Goal: Task Accomplishment & Management: Use online tool/utility

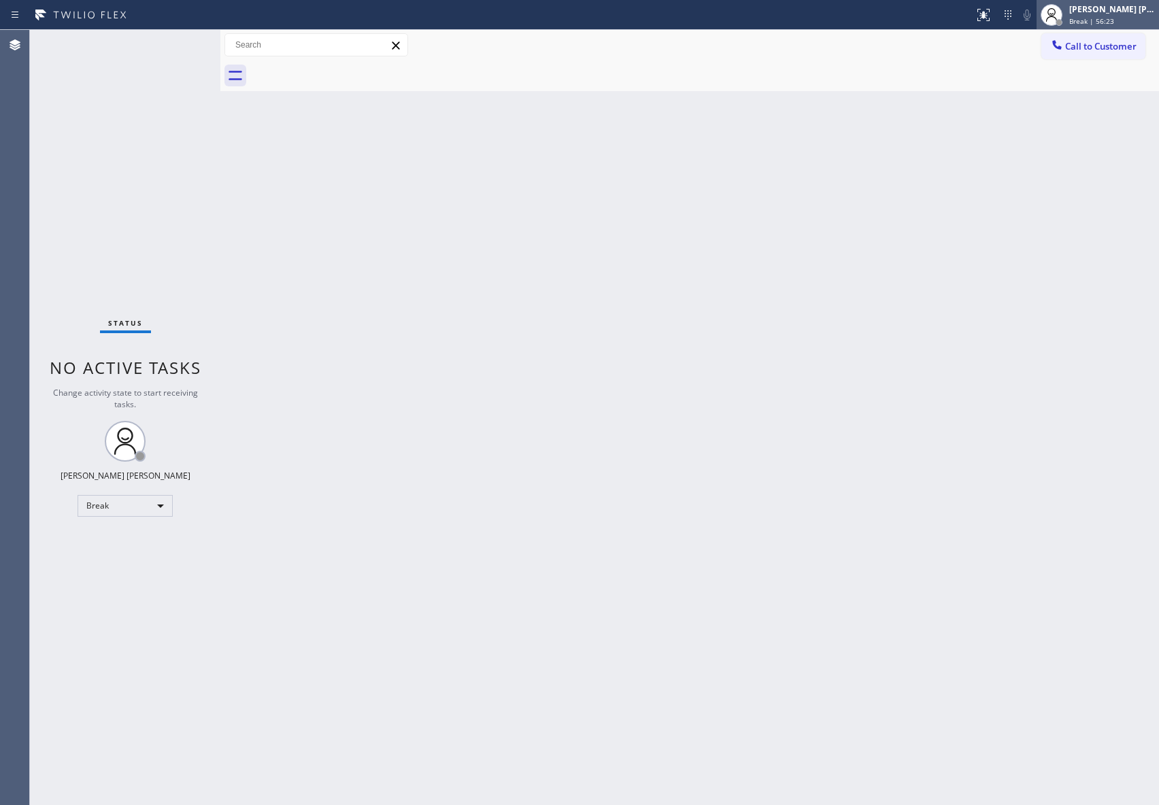
click at [1116, 12] on div "[PERSON_NAME] [PERSON_NAME]" at bounding box center [1112, 9] width 86 height 12
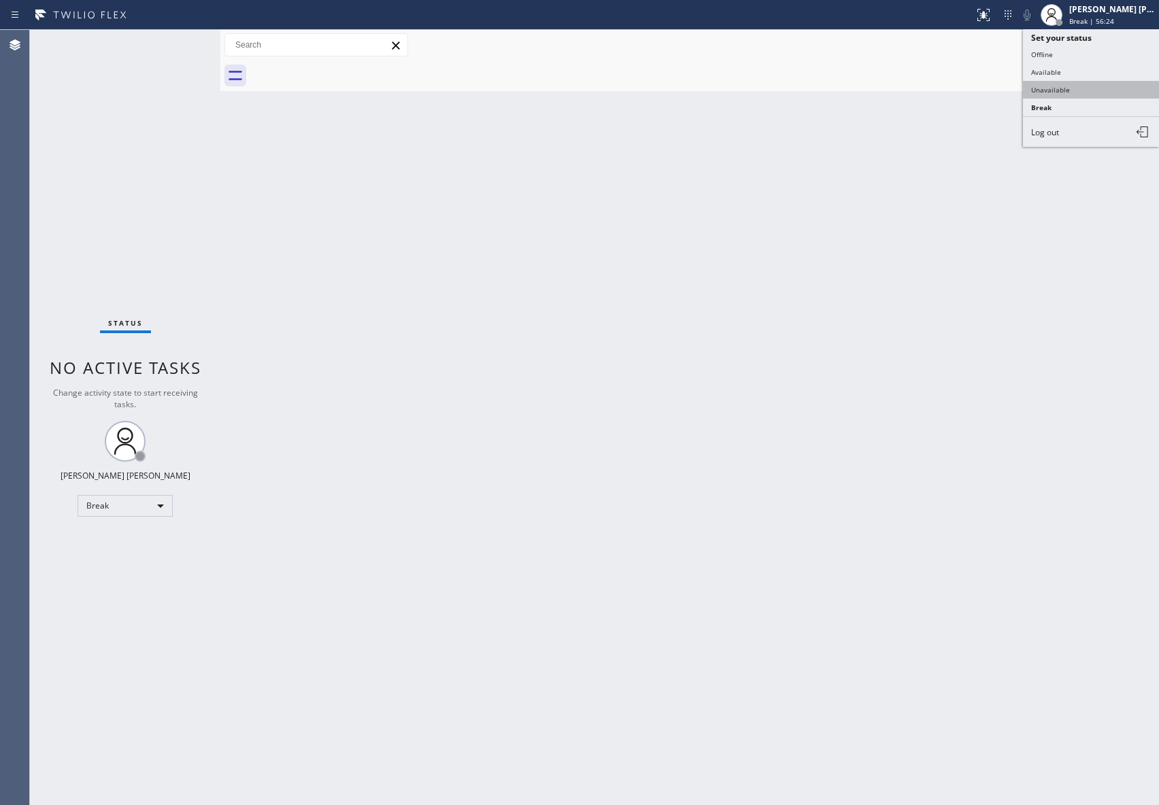
click at [1090, 83] on button "Unavailable" at bounding box center [1091, 90] width 136 height 18
click at [1138, 37] on button "Call to Customer" at bounding box center [1093, 46] width 104 height 26
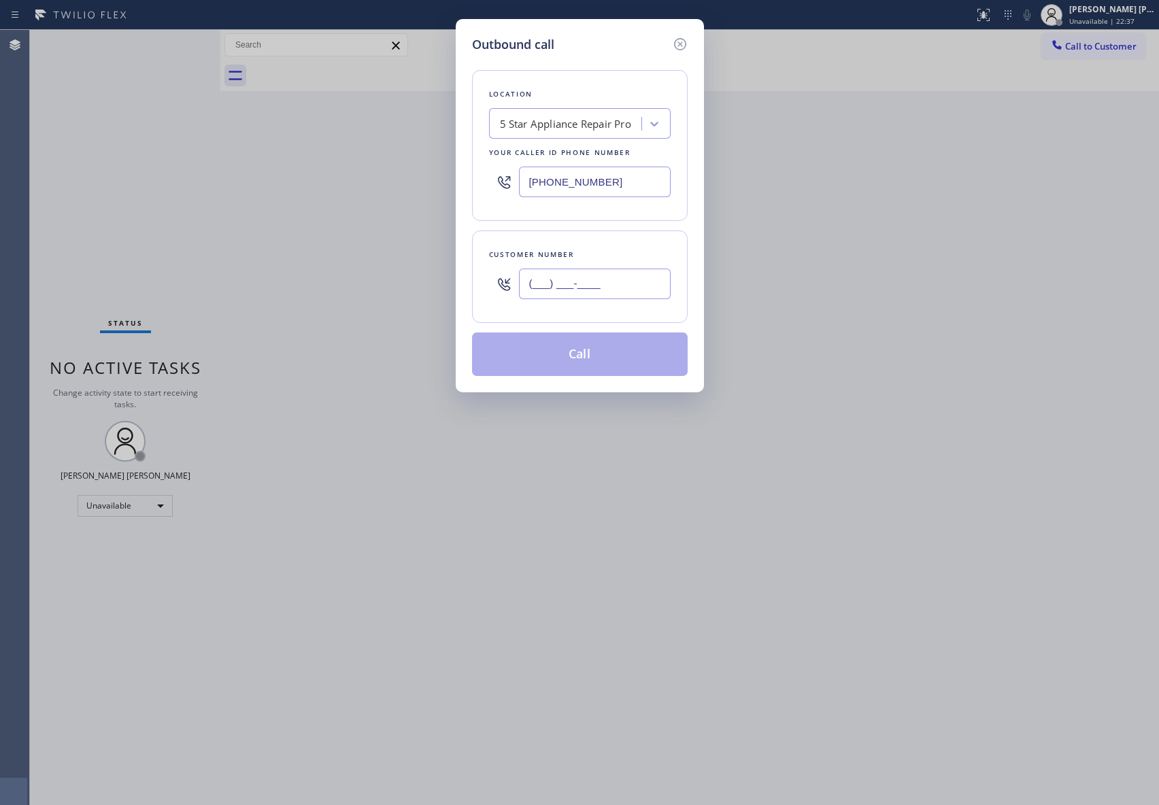
click at [609, 286] on input "(___) ___-____" at bounding box center [595, 284] width 152 height 31
paste input "858) 257-7351"
type input "[PHONE_NUMBER]"
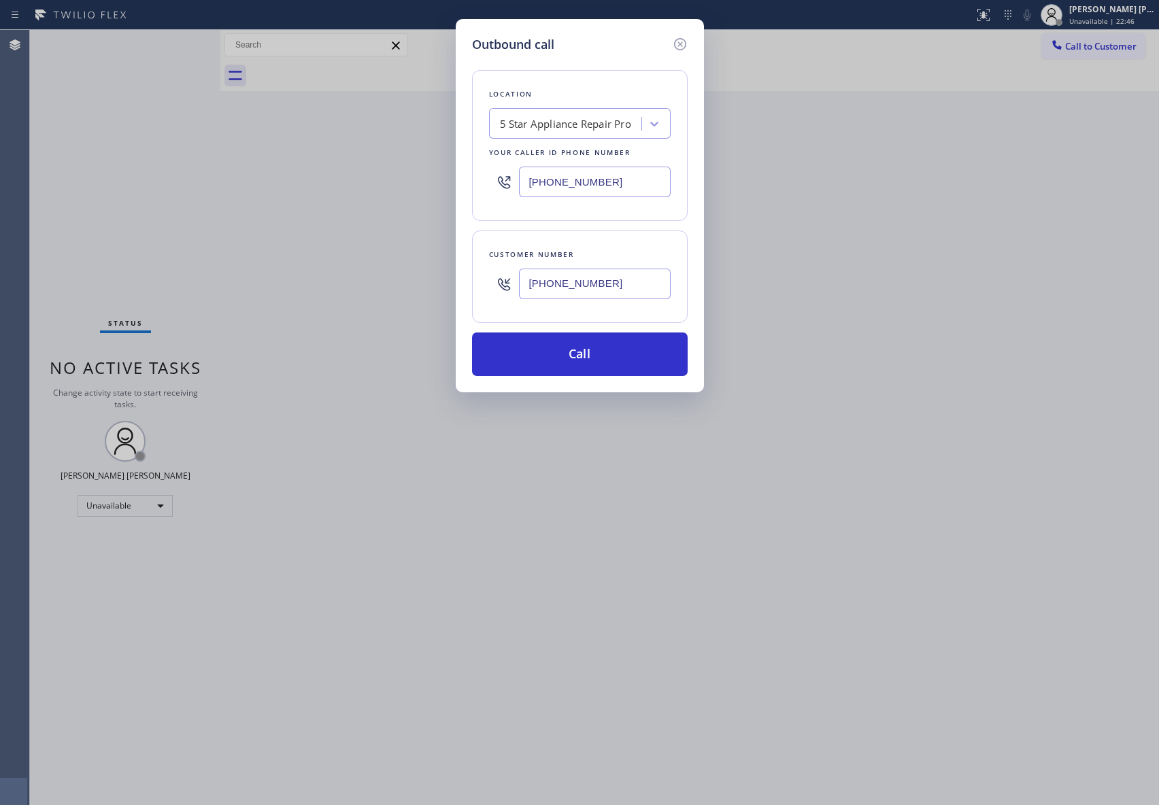
drag, startPoint x: 624, startPoint y: 180, endPoint x: 490, endPoint y: 188, distance: 134.2
click at [490, 188] on div "[PHONE_NUMBER]" at bounding box center [580, 182] width 182 height 44
paste input "55) 400-0084"
type input "[PHONE_NUMBER]"
click at [586, 347] on button "Call" at bounding box center [580, 355] width 216 height 44
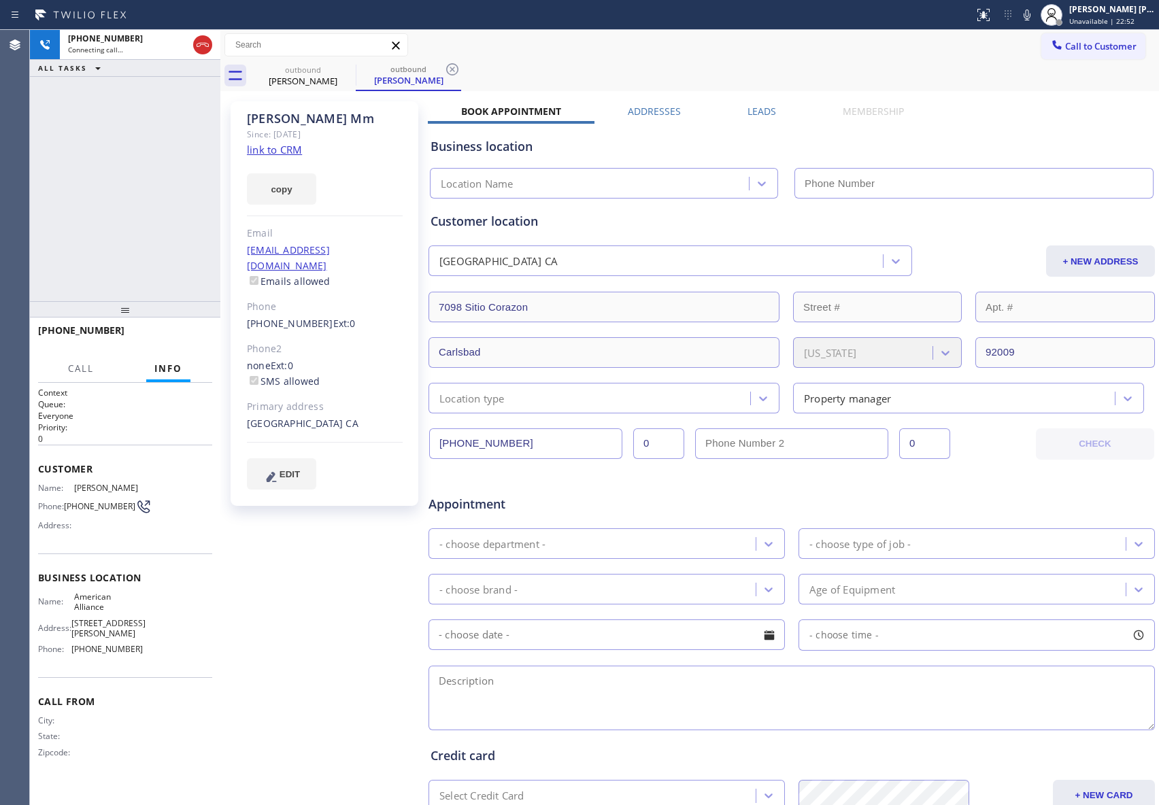
type input "[PHONE_NUMBER]"
click at [751, 105] on label "Leads" at bounding box center [762, 111] width 29 height 13
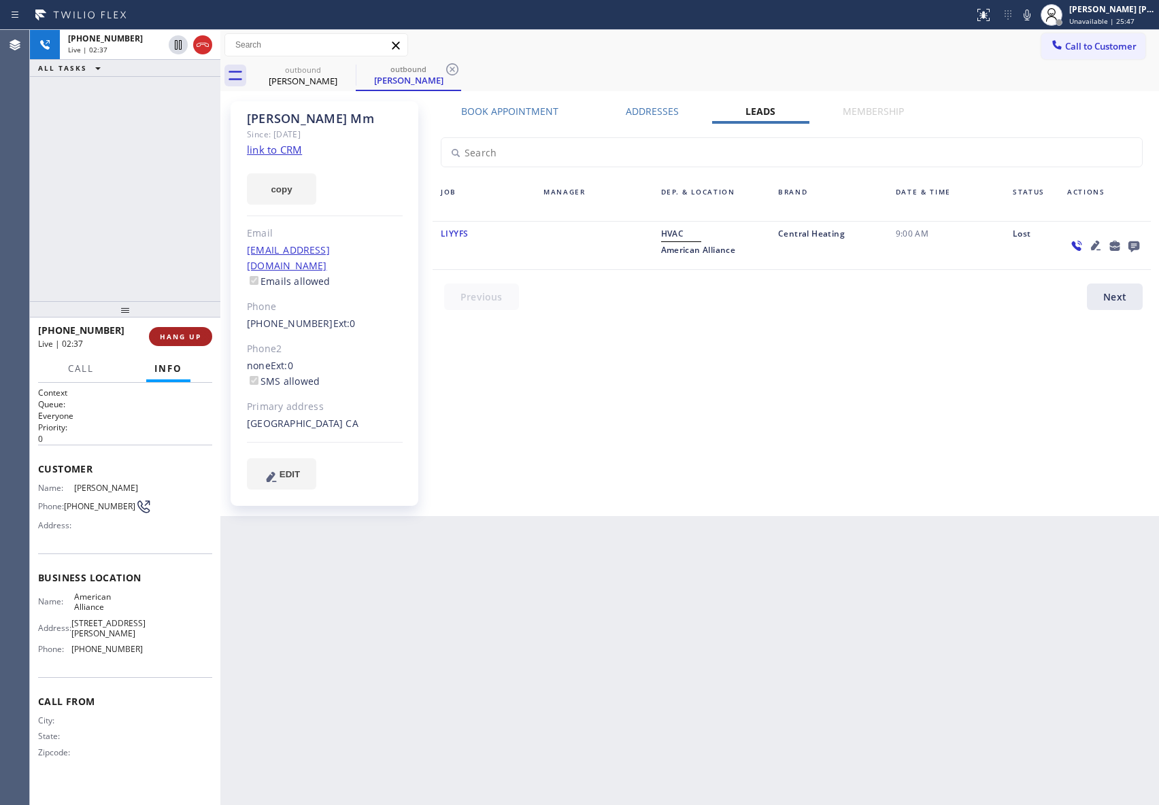
click at [197, 333] on span "HANG UP" at bounding box center [180, 337] width 41 height 10
click at [197, 333] on span "COMPLETE" at bounding box center [177, 337] width 47 height 10
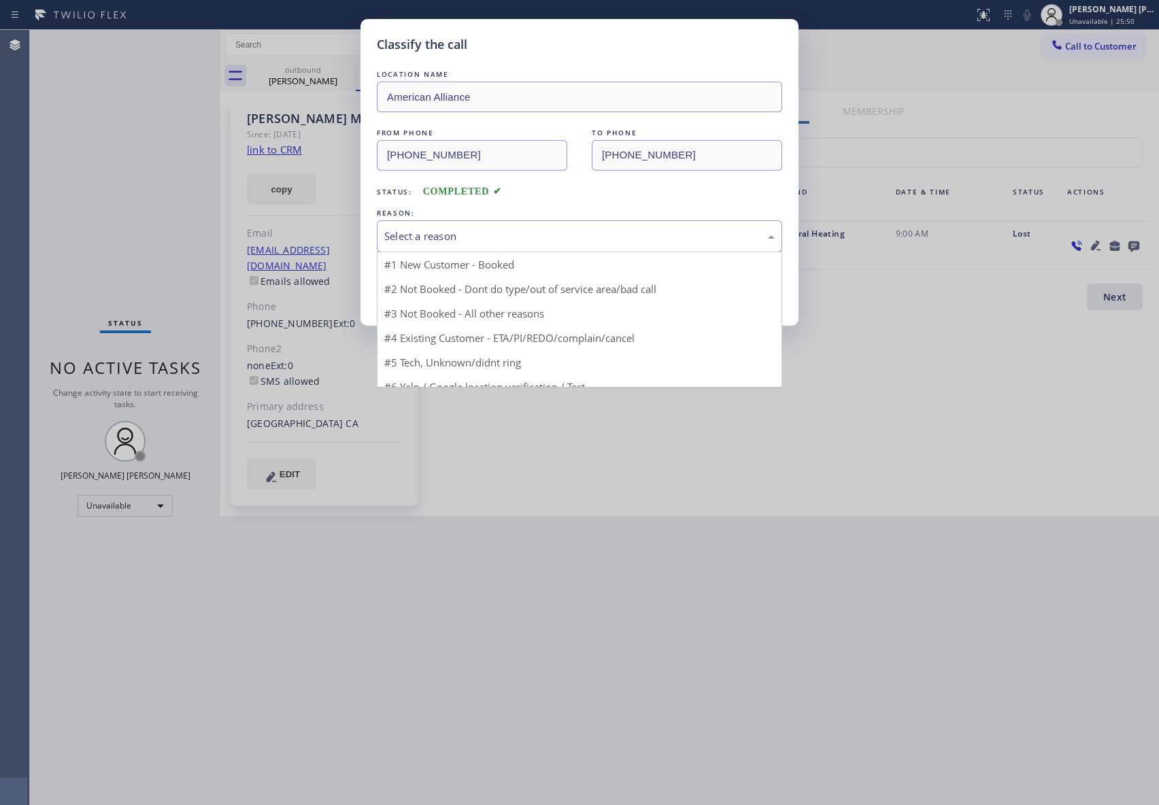
click at [526, 234] on div "Select a reason" at bounding box center [579, 237] width 390 height 16
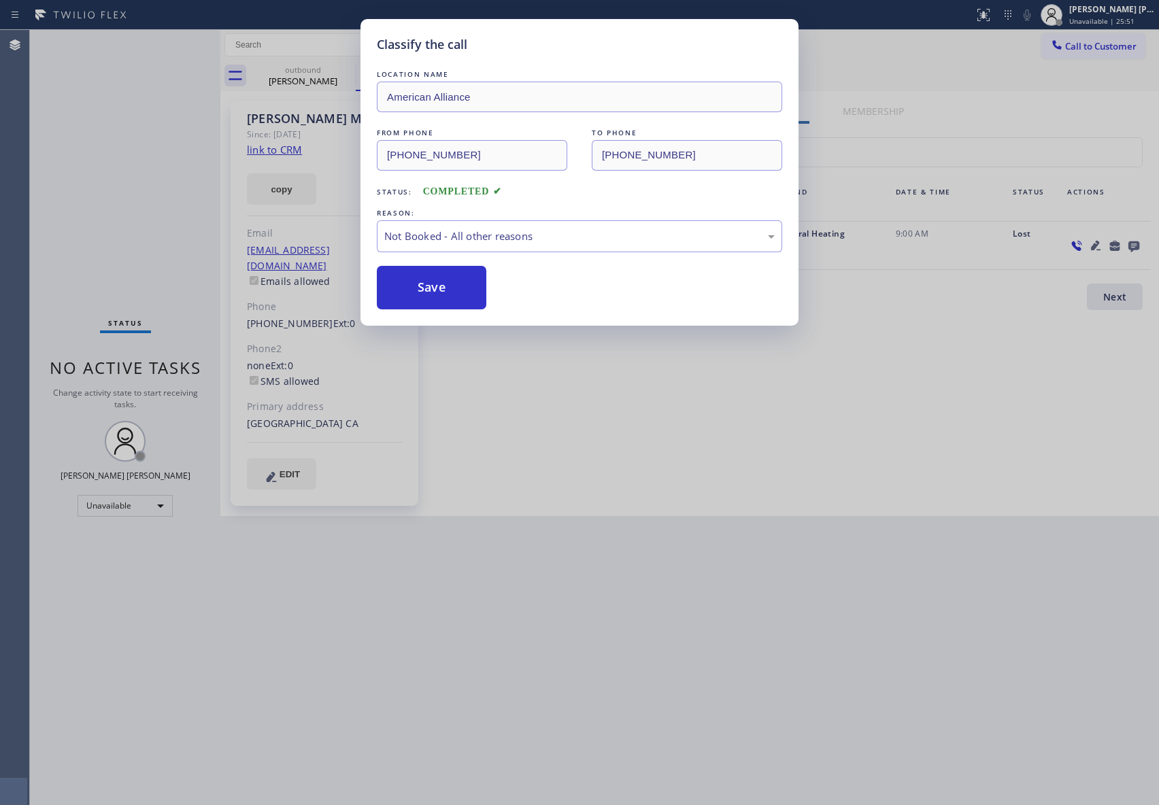
click at [445, 286] on button "Save" at bounding box center [432, 288] width 110 height 44
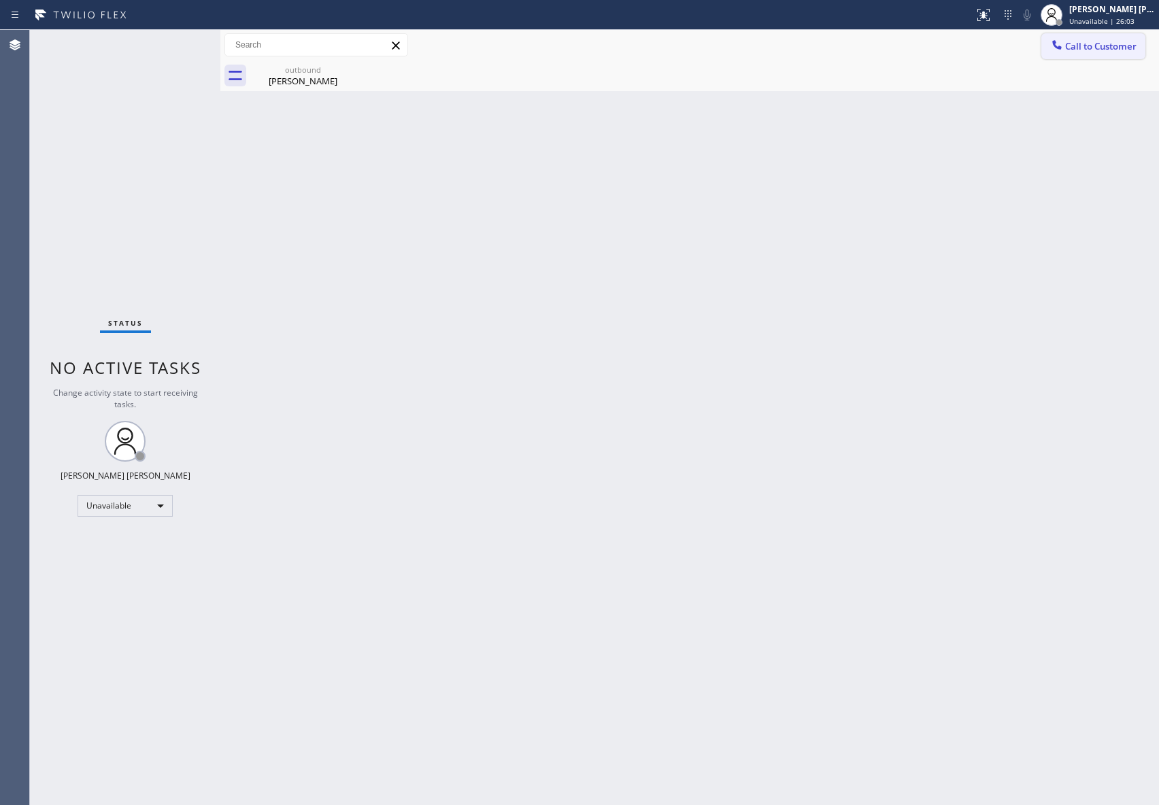
click at [1128, 41] on span "Call to Customer" at bounding box center [1100, 46] width 71 height 12
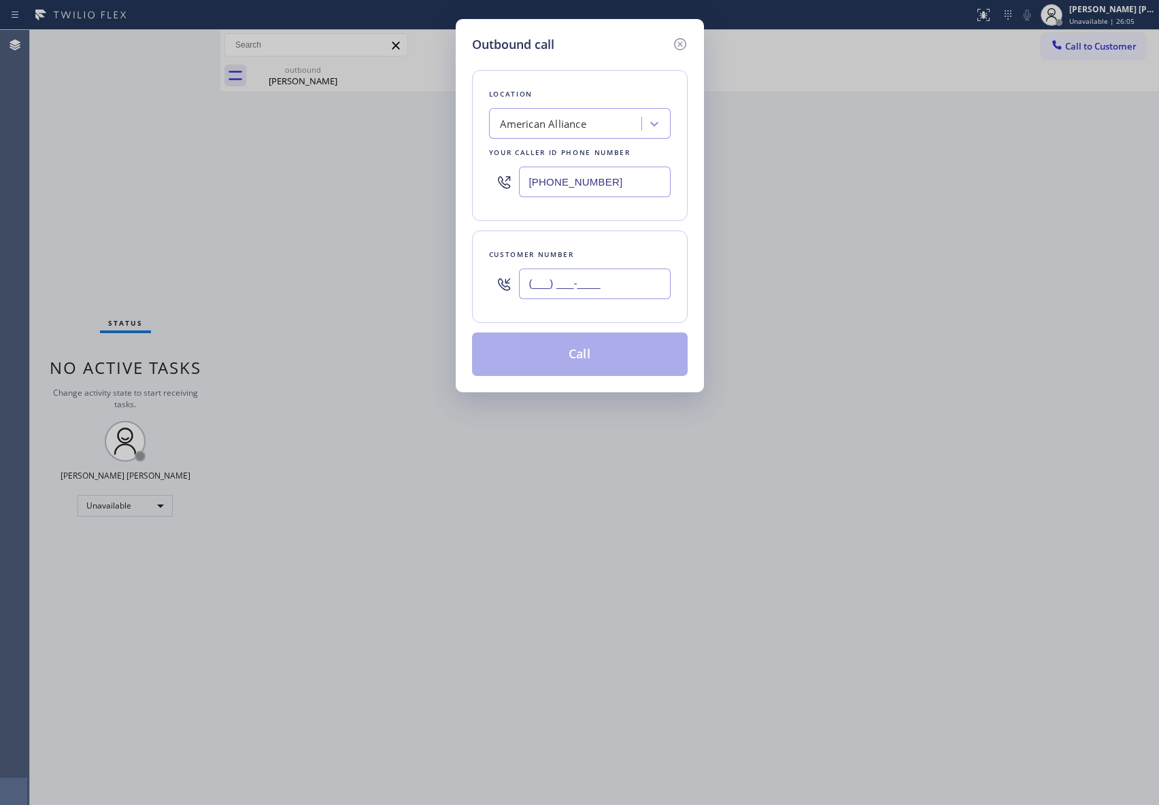
click at [624, 287] on input "(___) ___-____" at bounding box center [595, 284] width 152 height 31
paste input "512) 439-9369"
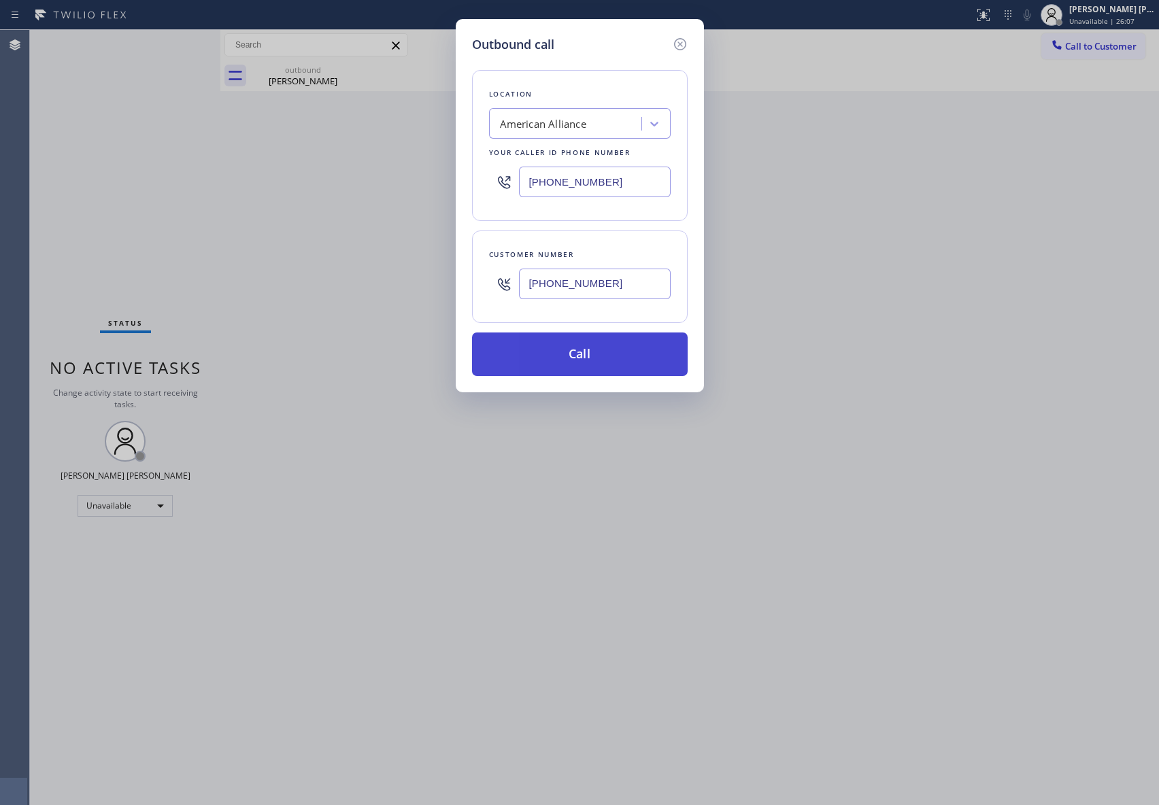
type input "[PHONE_NUMBER]"
click at [610, 352] on button "Call" at bounding box center [580, 355] width 216 height 44
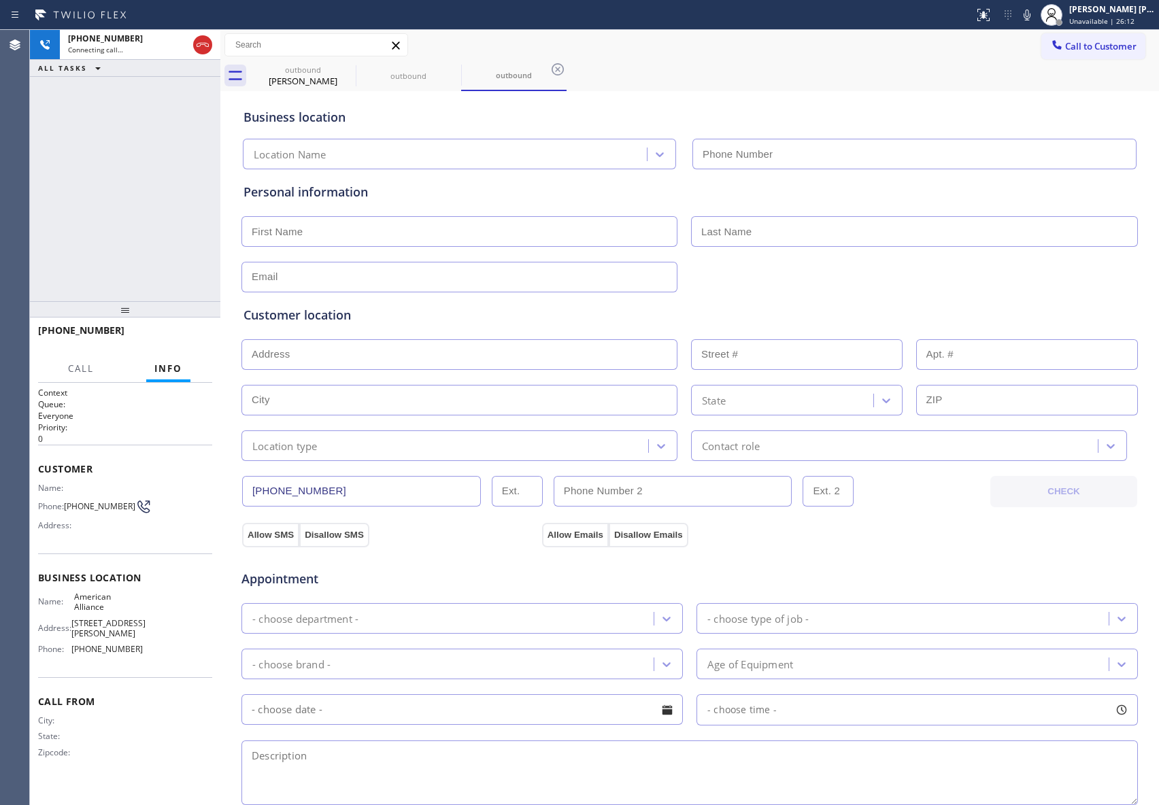
type input "[PHONE_NUMBER]"
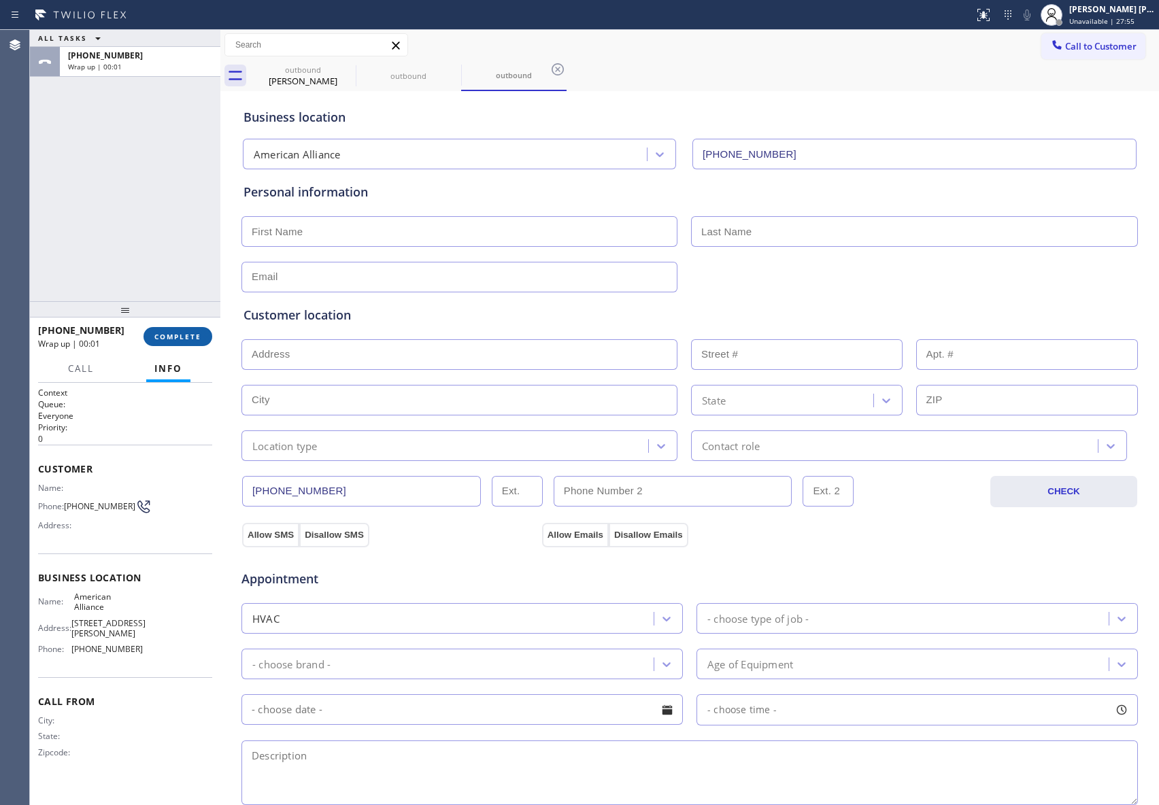
click at [191, 335] on span "COMPLETE" at bounding box center [177, 337] width 47 height 10
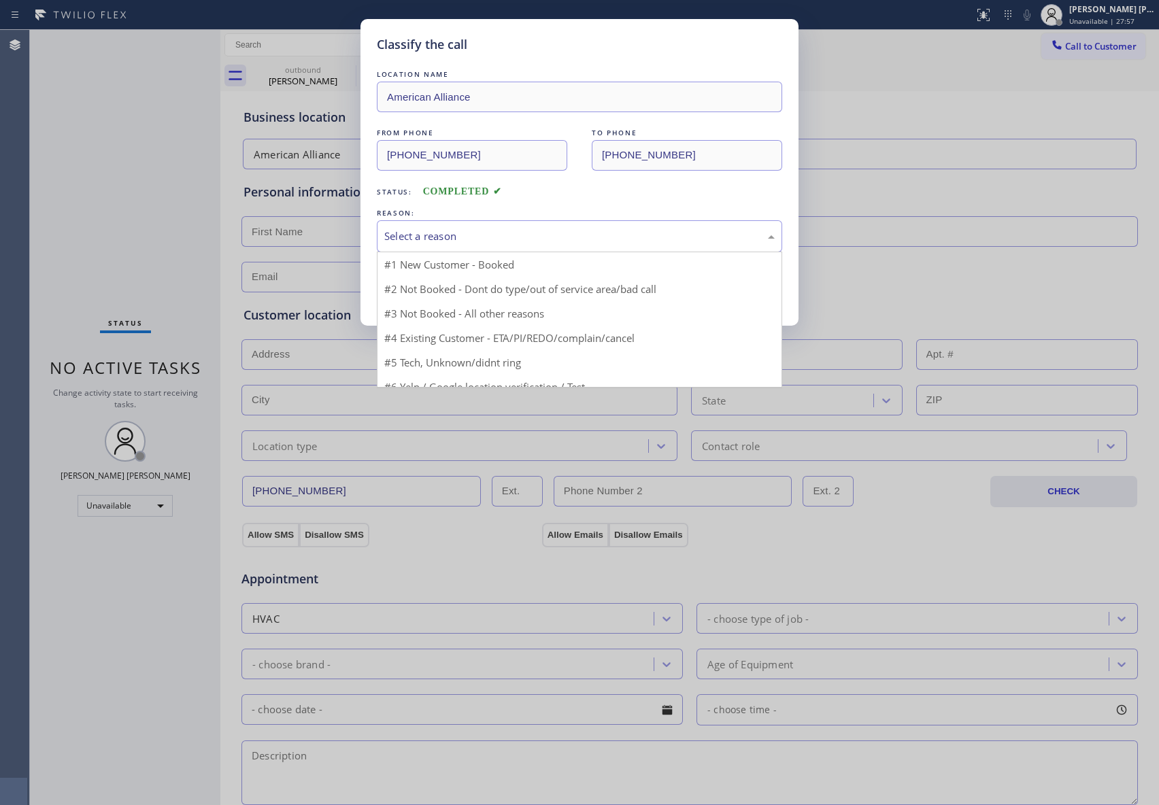
click at [558, 232] on div "Select a reason" at bounding box center [579, 237] width 390 height 16
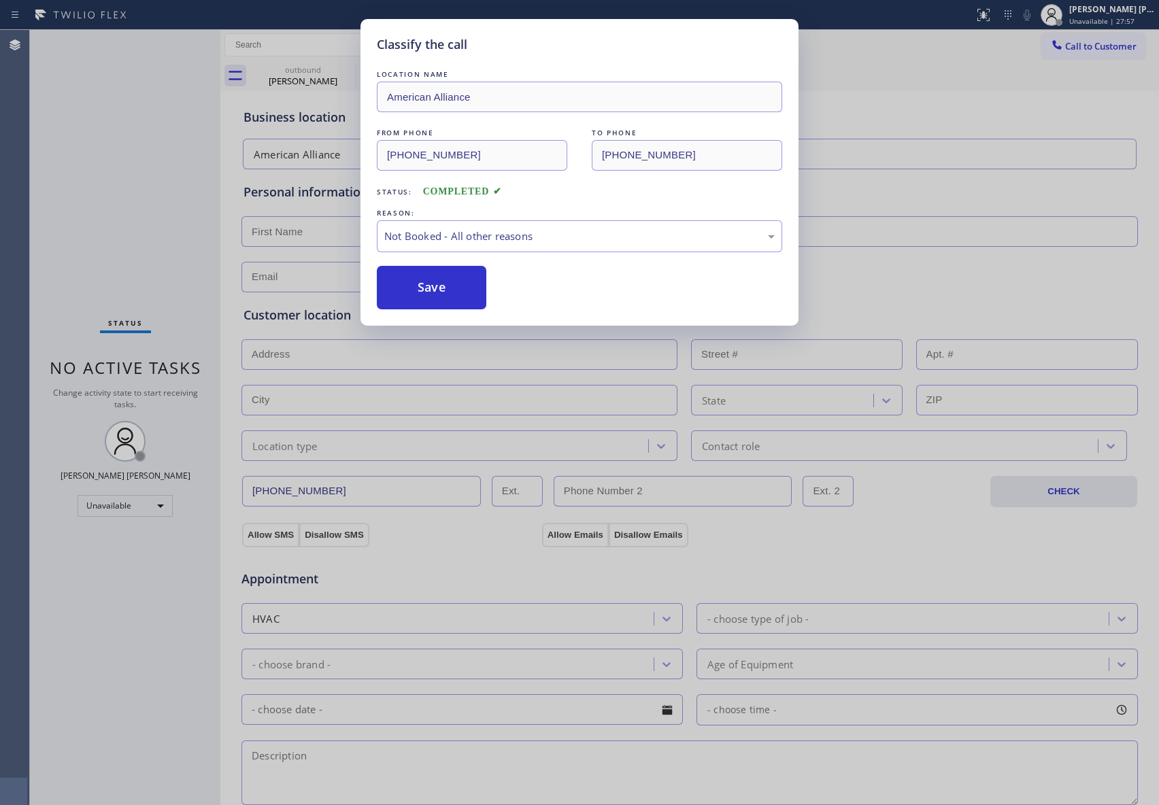
click at [430, 287] on button "Save" at bounding box center [432, 288] width 110 height 44
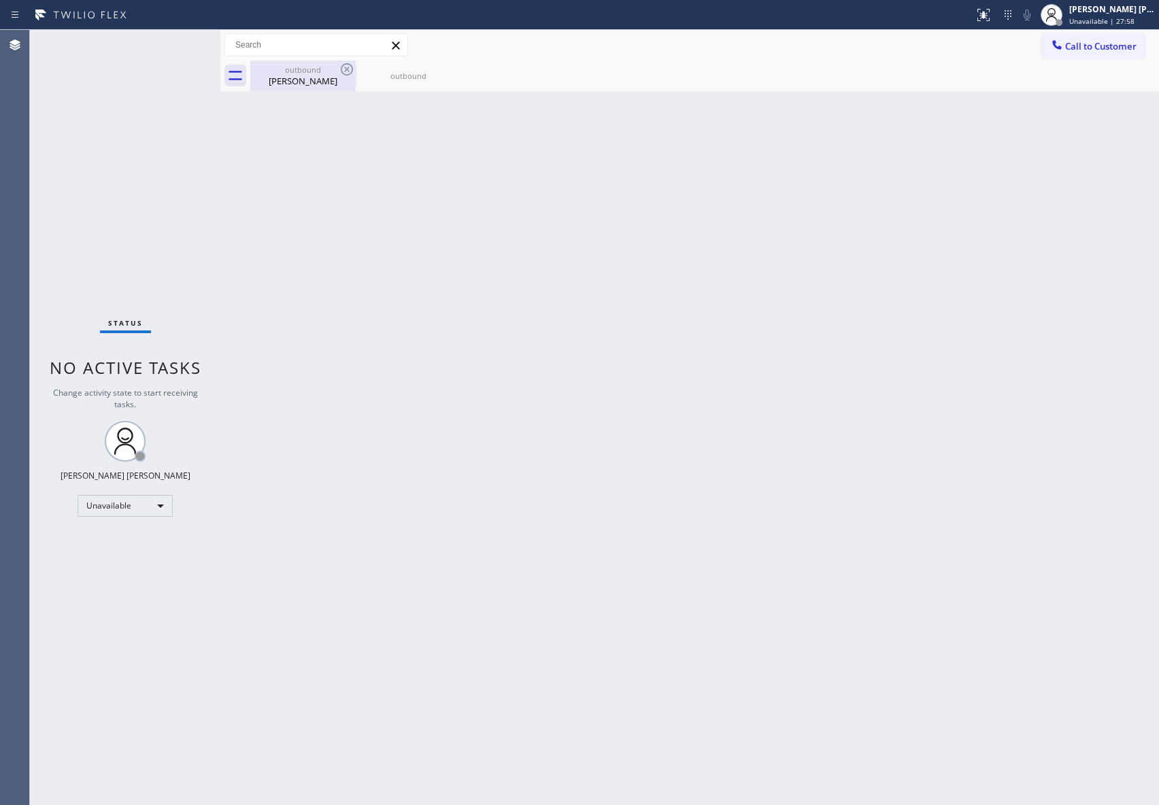
click at [308, 75] on div "[PERSON_NAME]" at bounding box center [303, 81] width 103 height 12
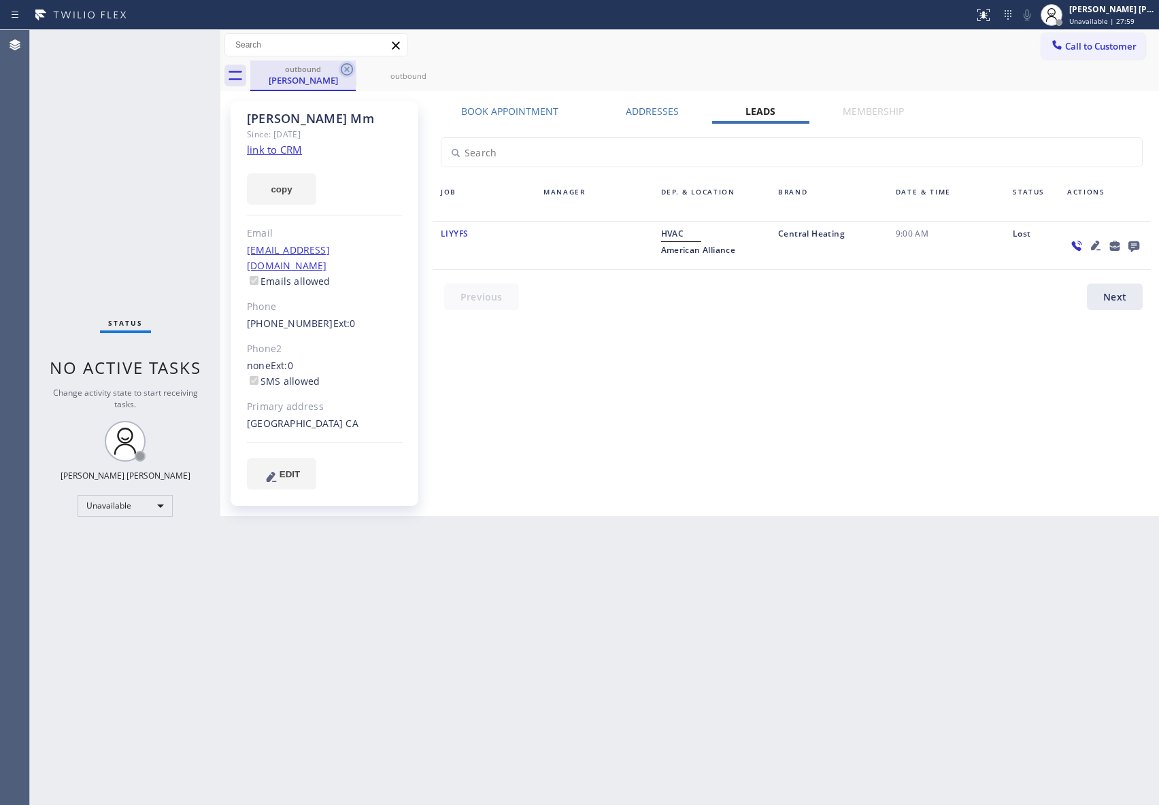
click at [339, 71] on icon at bounding box center [347, 69] width 16 height 16
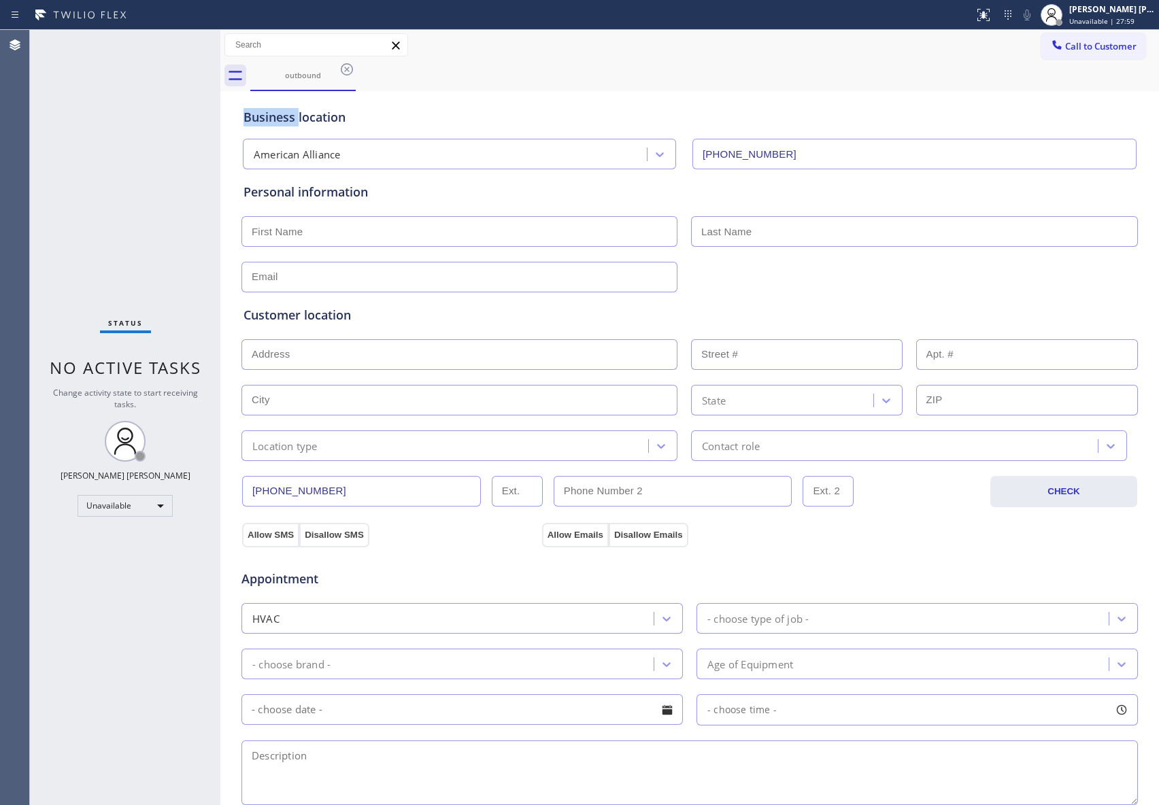
click at [339, 71] on icon at bounding box center [347, 69] width 16 height 16
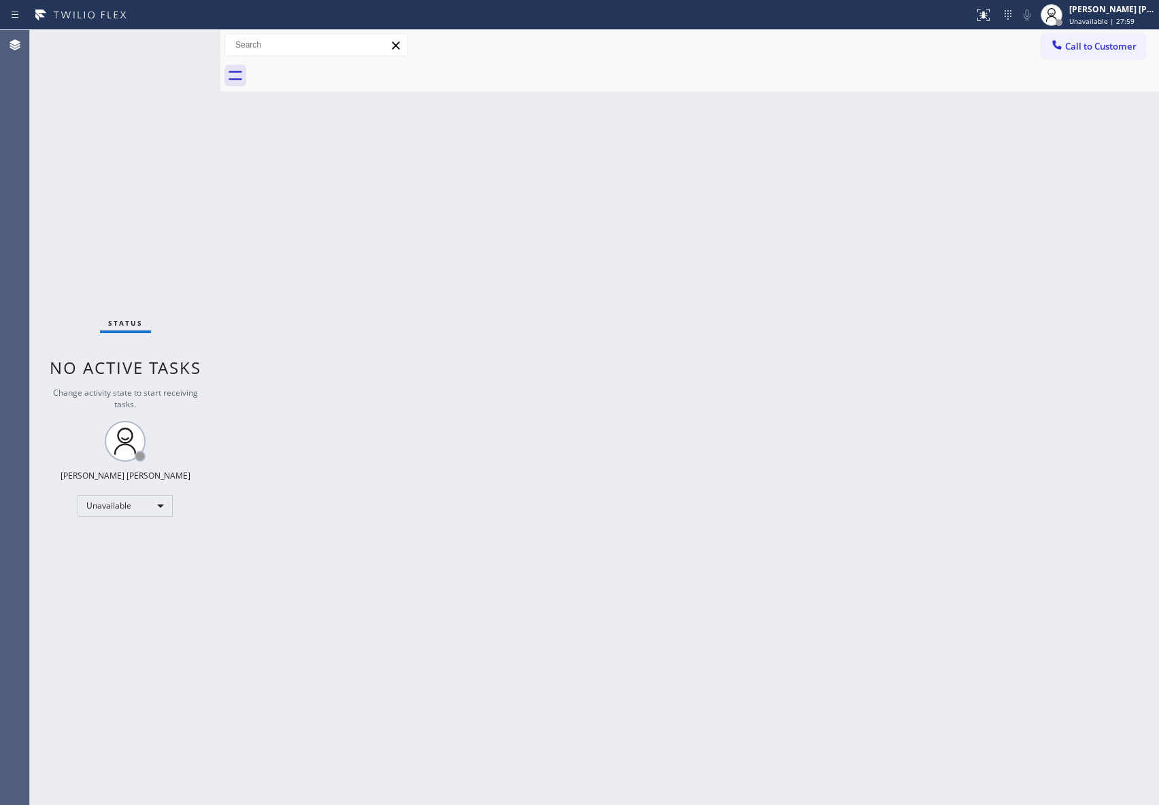
click at [339, 71] on div at bounding box center [704, 76] width 909 height 31
click at [1127, 44] on span "Call to Customer" at bounding box center [1100, 46] width 71 height 12
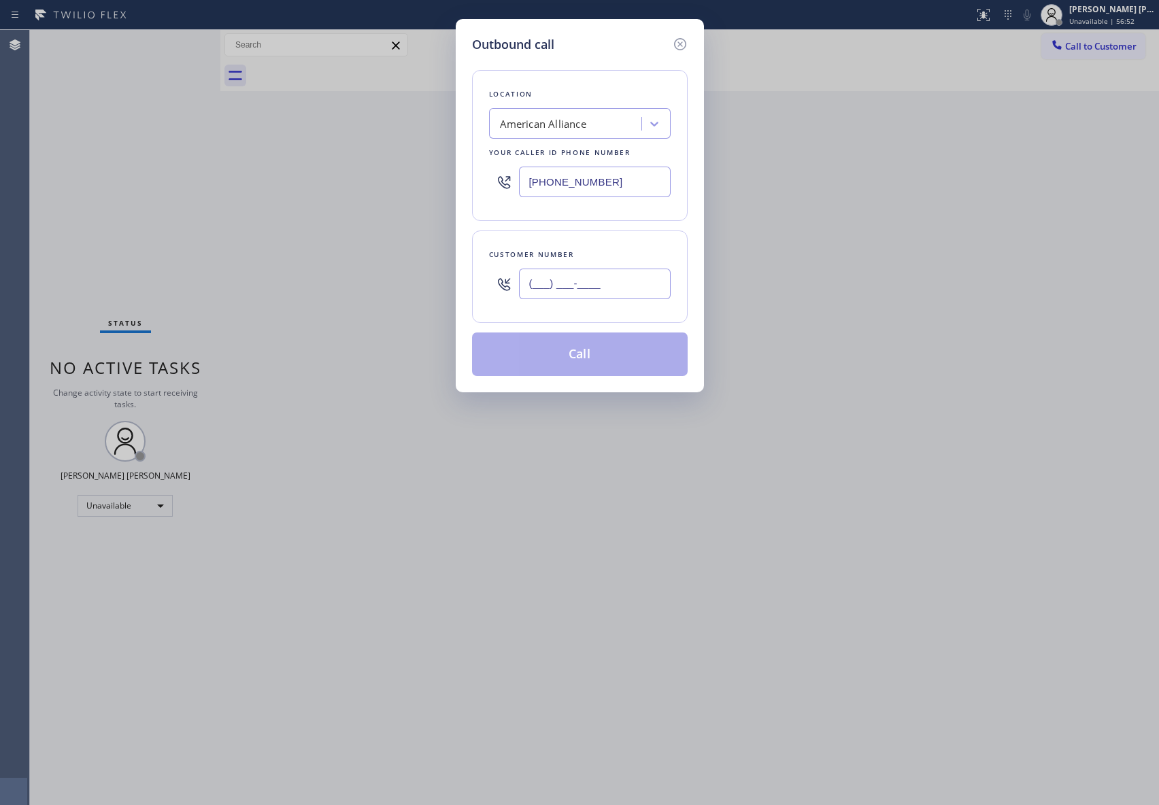
click at [583, 286] on input "(___) ___-____" at bounding box center [595, 284] width 152 height 31
paste input "323) 327-1188"
type input "[PHONE_NUMBER]"
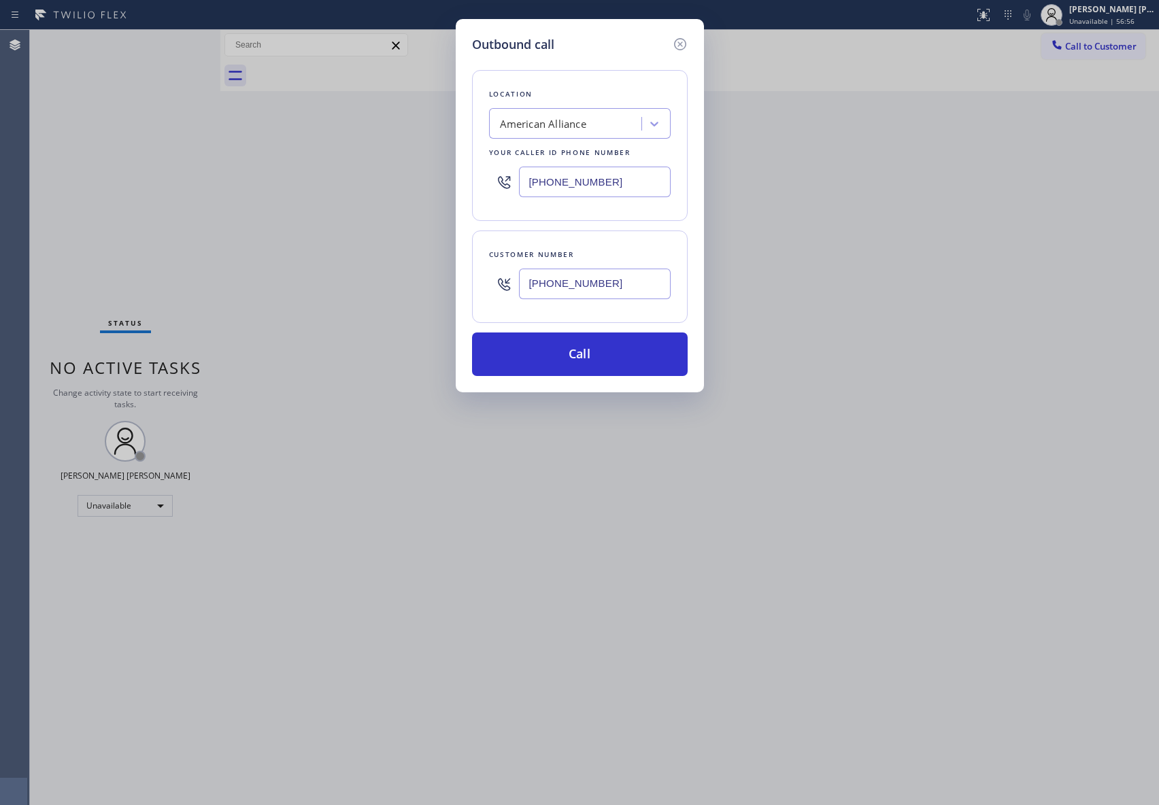
click at [577, 127] on div "American Alliance" at bounding box center [543, 124] width 86 height 16
paste input "Oasis Plumbers [GEOGRAPHIC_DATA]"
type input "Oasis Plumbers [GEOGRAPHIC_DATA]"
click at [578, 146] on div "Oasis Plumbers [GEOGRAPHIC_DATA]" at bounding box center [580, 159] width 182 height 38
type input "[PHONE_NUMBER]"
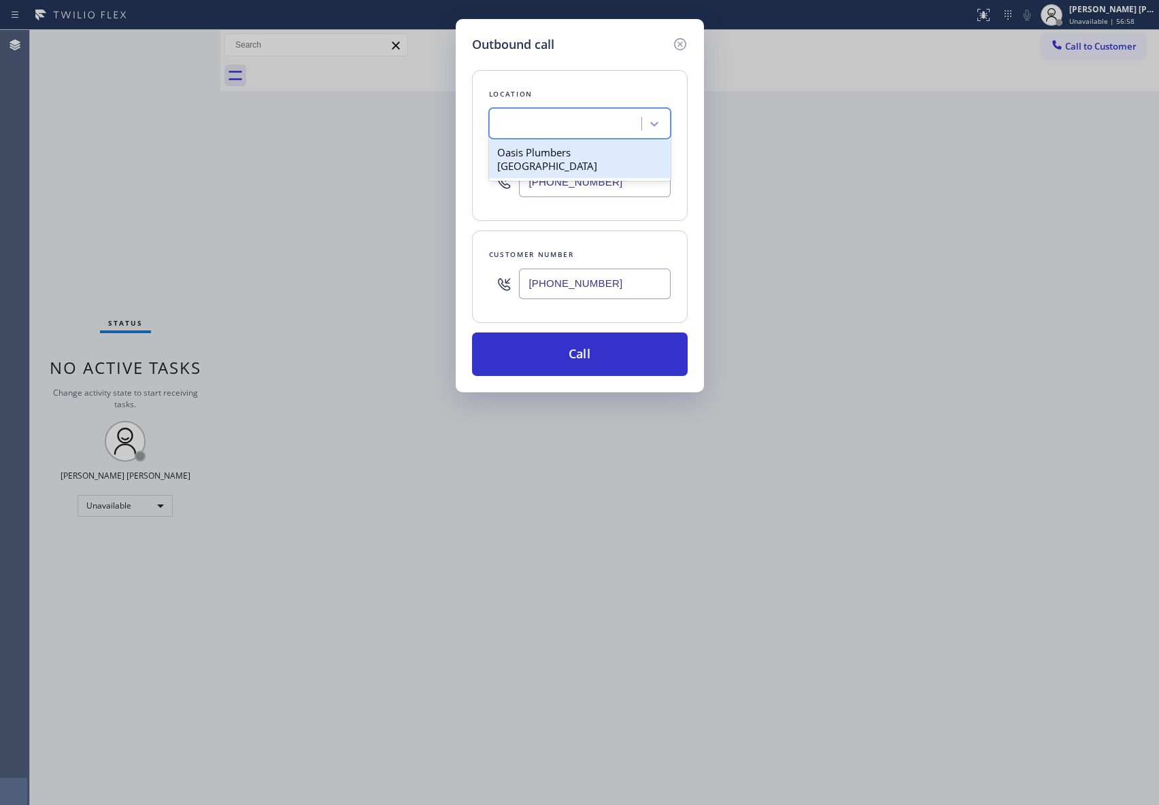
scroll to position [0, 1]
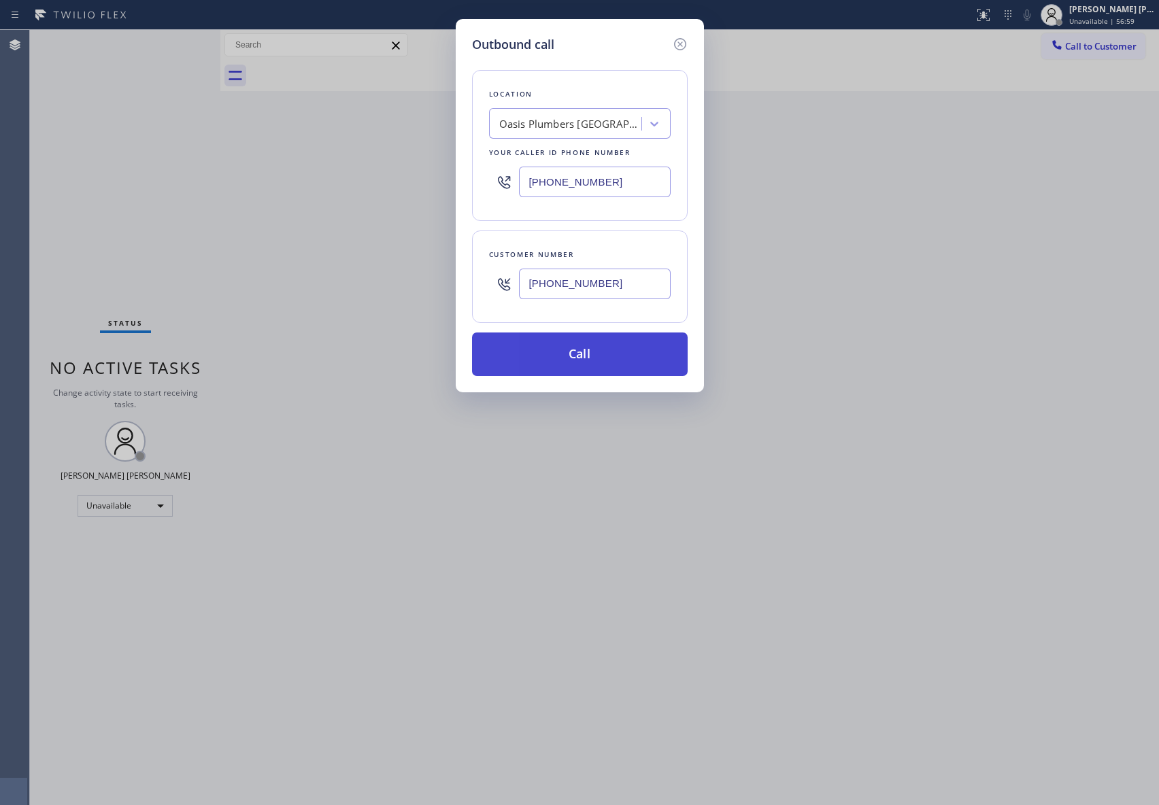
click at [599, 344] on button "Call" at bounding box center [580, 355] width 216 height 44
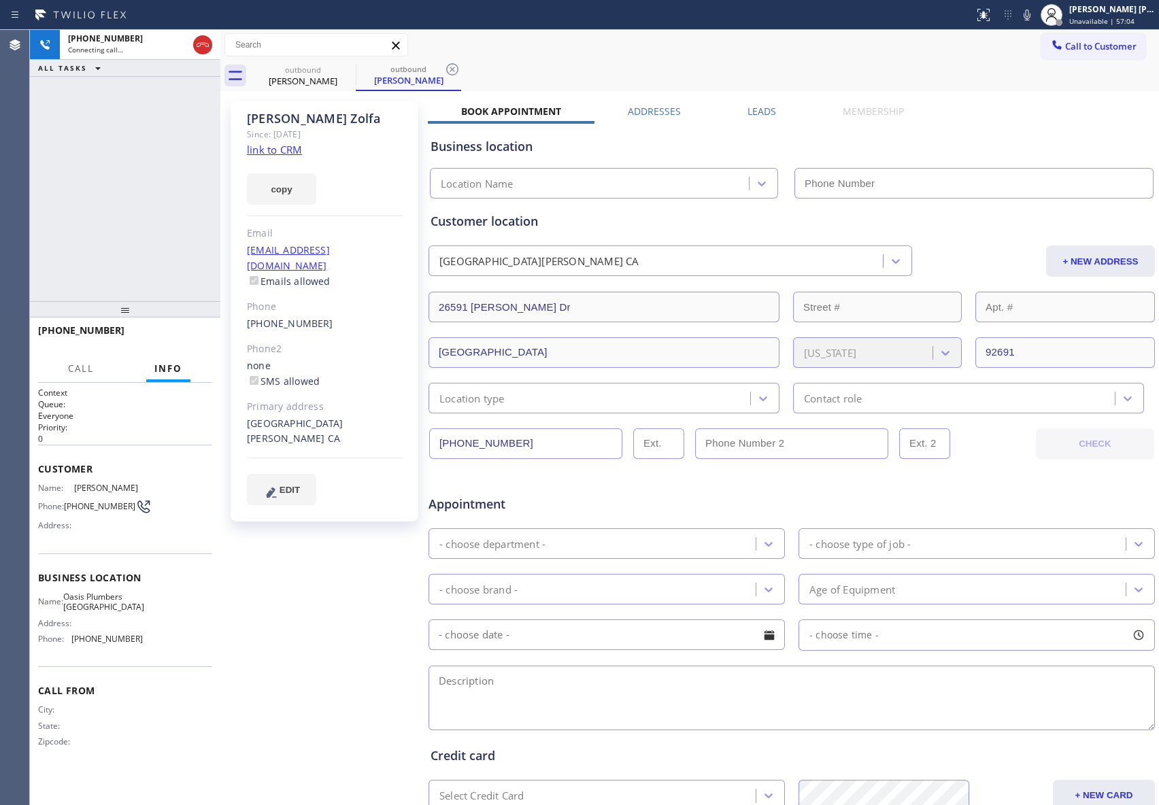
type input "[PHONE_NUMBER]"
click at [286, 150] on link "link to CRM" at bounding box center [274, 150] width 55 height 14
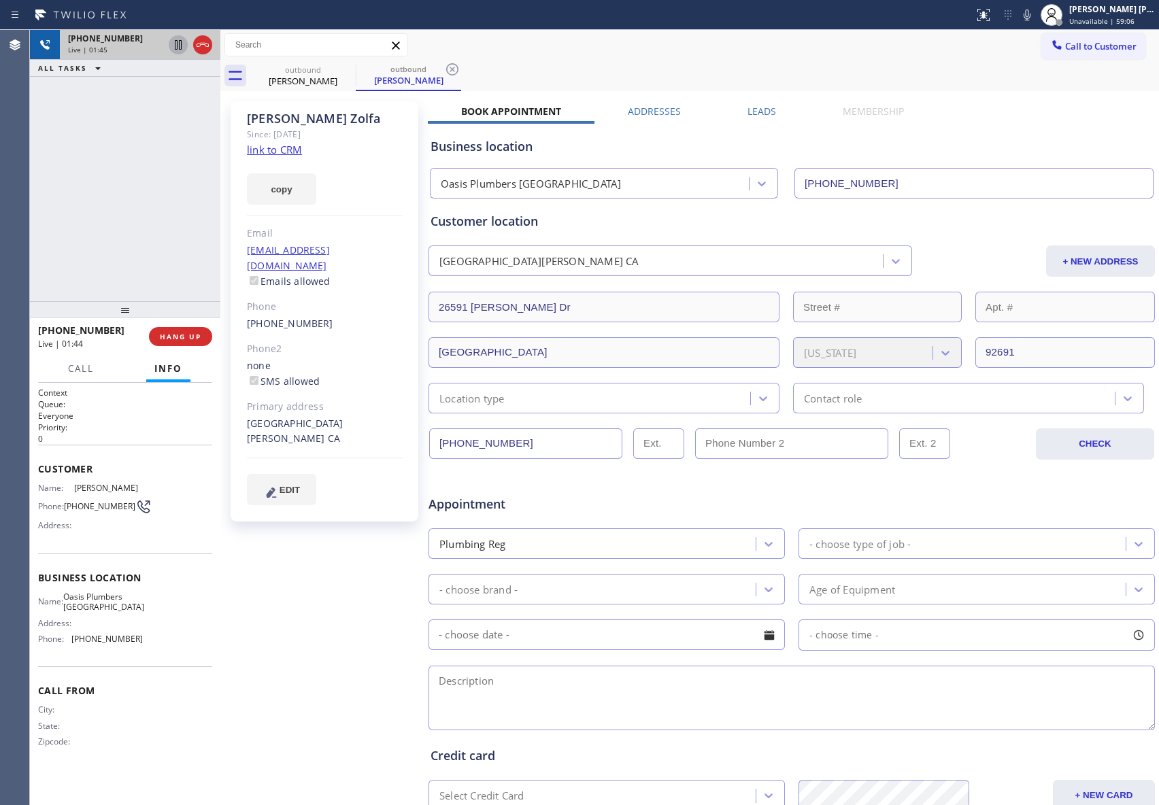
click at [177, 47] on icon at bounding box center [178, 45] width 7 height 10
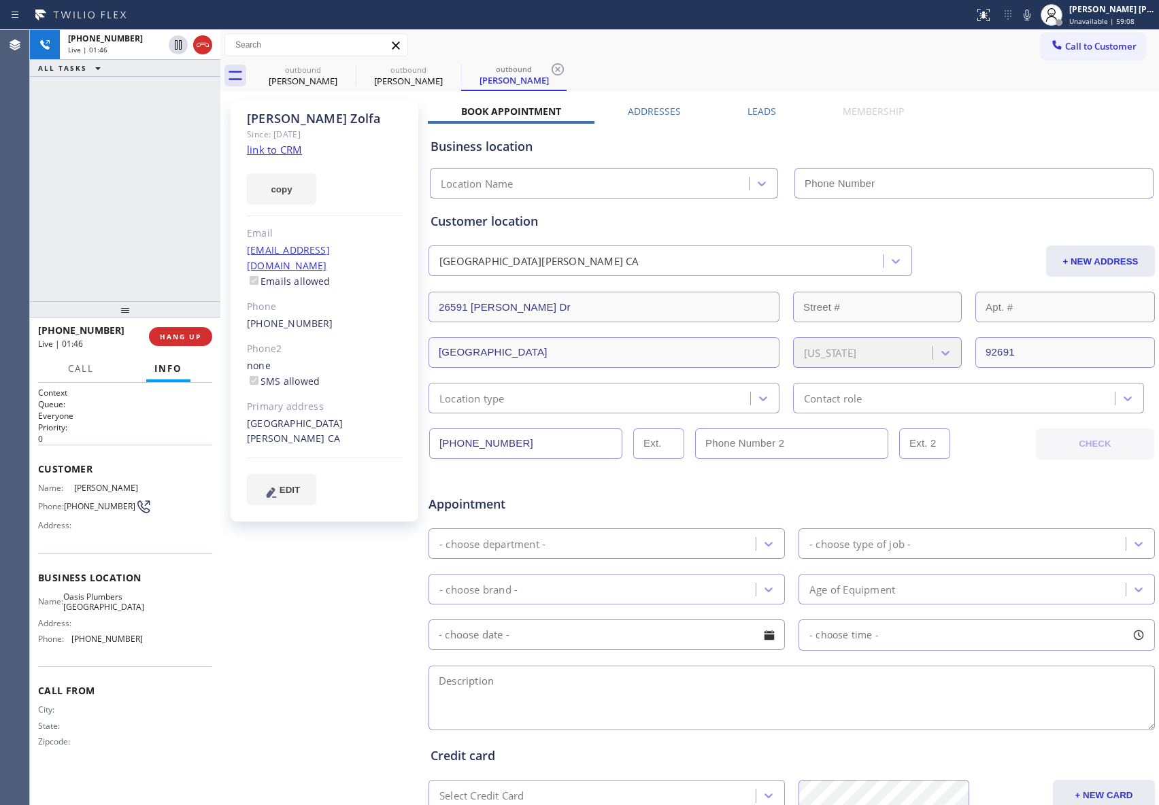
type input "[PHONE_NUMBER]"
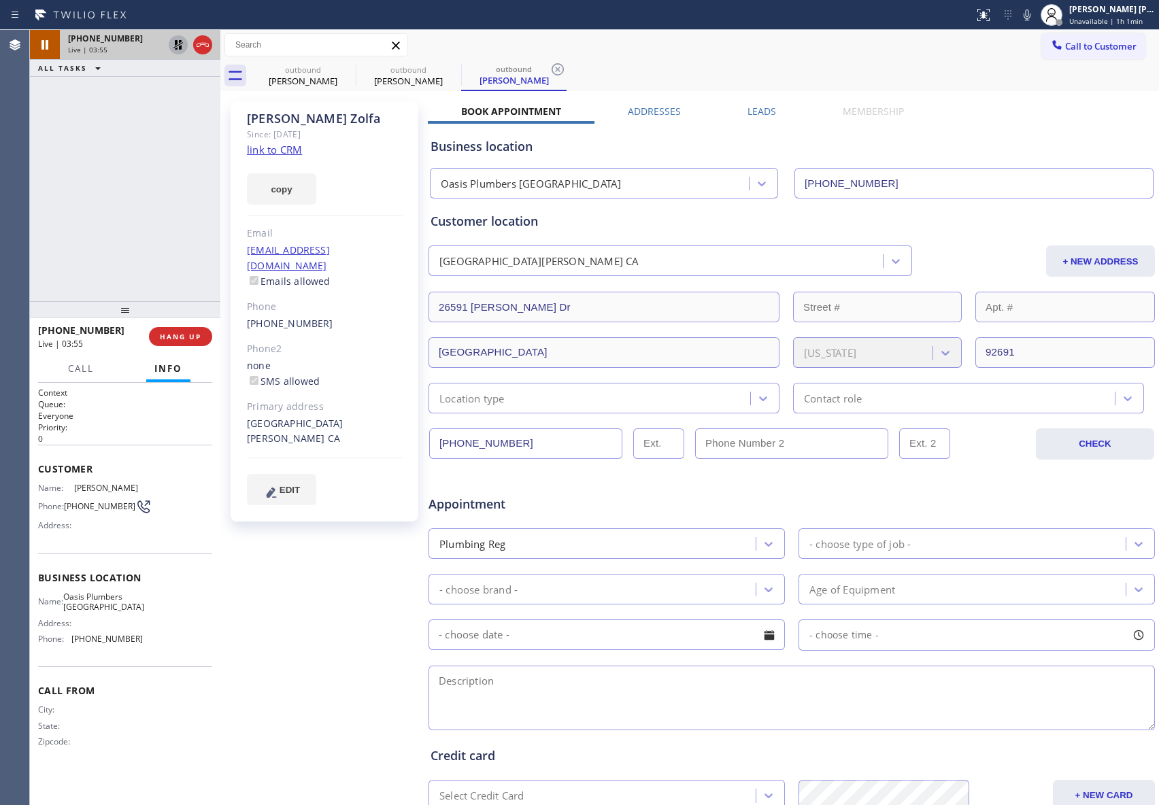
click at [177, 39] on icon at bounding box center [178, 45] width 16 height 16
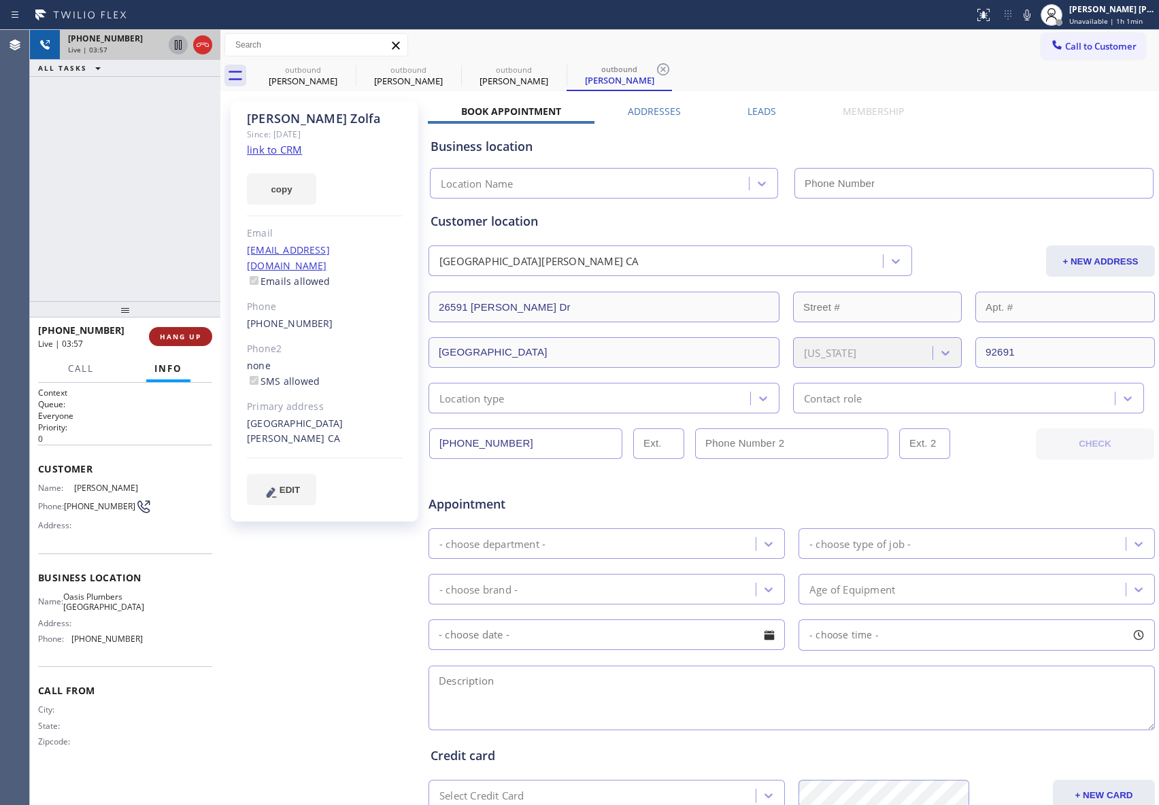
type input "[PHONE_NUMBER]"
click at [205, 50] on icon at bounding box center [203, 45] width 16 height 16
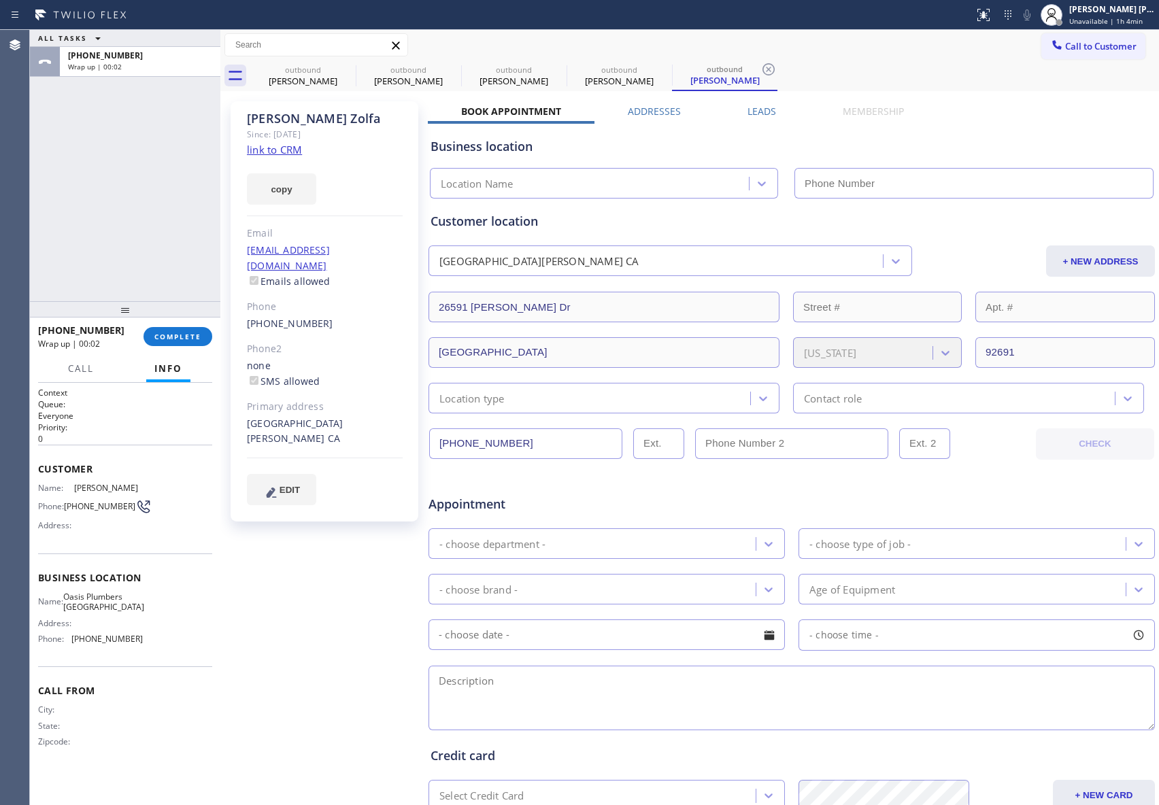
type input "[PHONE_NUMBER]"
click at [758, 116] on label "Leads" at bounding box center [762, 111] width 29 height 13
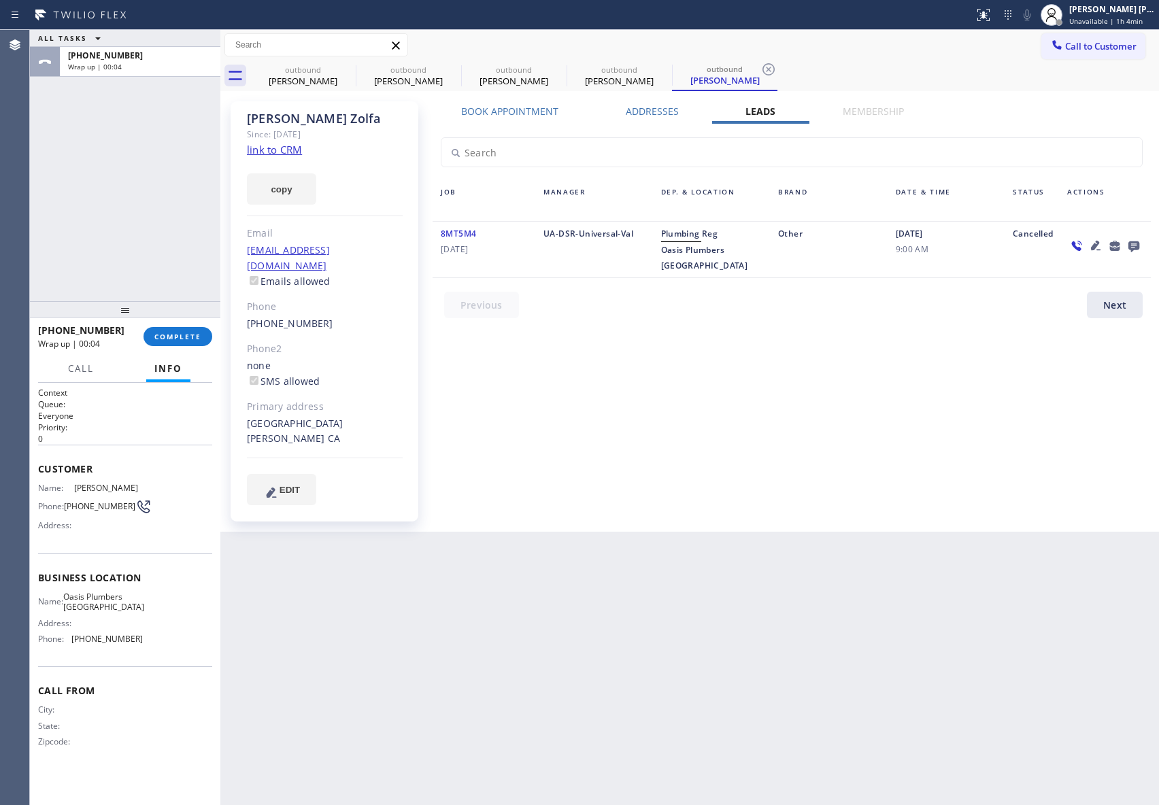
click at [1135, 248] on icon at bounding box center [1133, 246] width 11 height 11
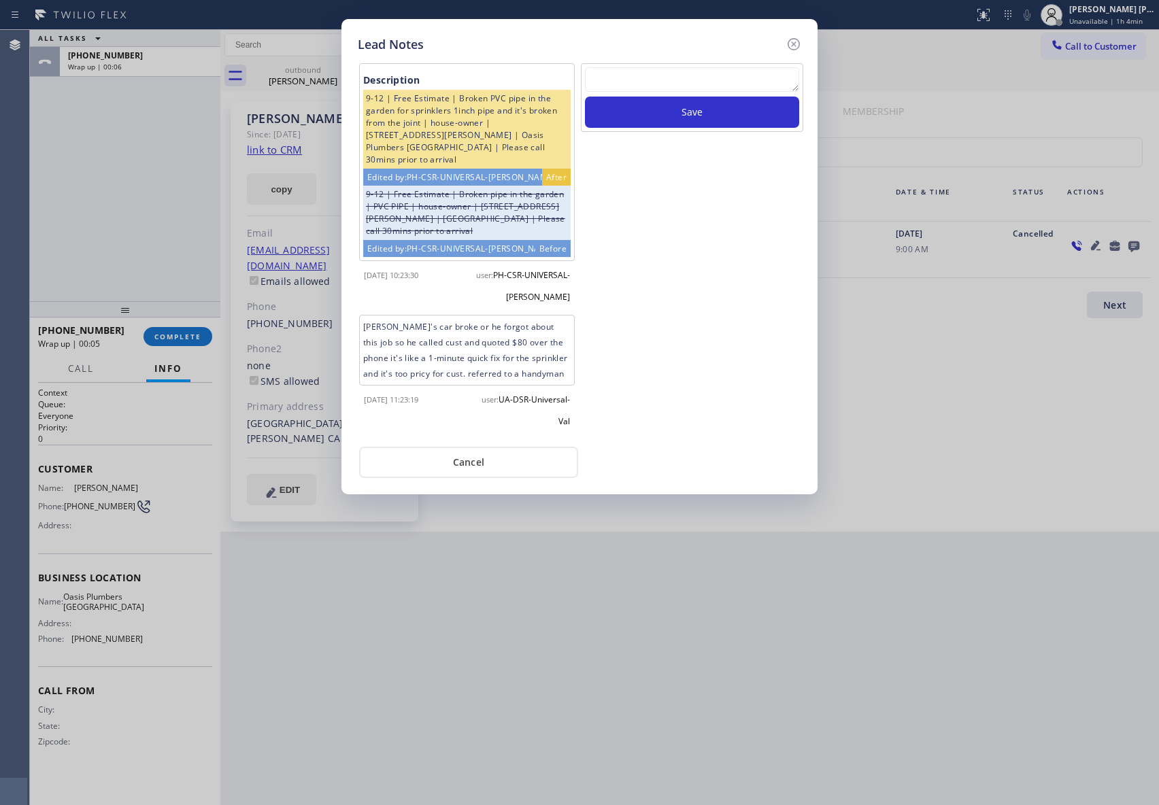
click at [671, 83] on textarea at bounding box center [692, 79] width 214 height 24
type textarea "cx is ok with the free home alliance essentials but he prefer not be contacted …"
click at [752, 122] on button "Save" at bounding box center [692, 112] width 214 height 31
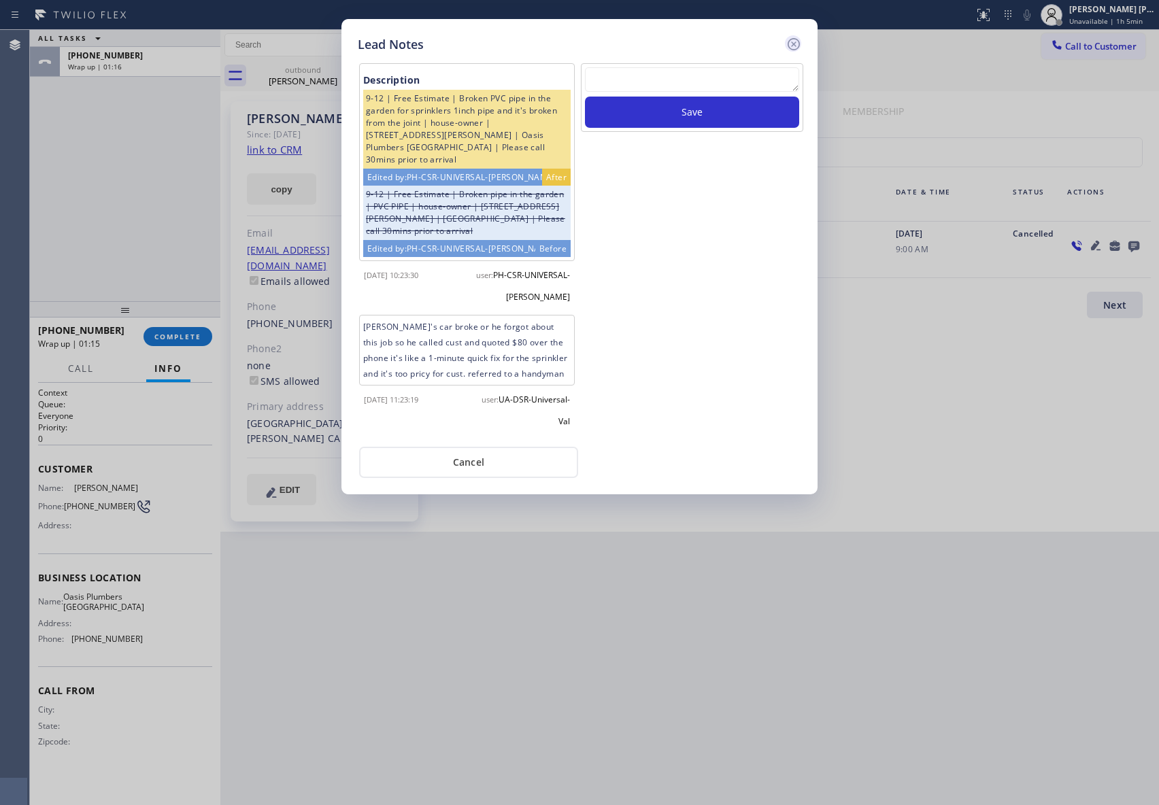
click at [800, 41] on icon at bounding box center [794, 44] width 16 height 16
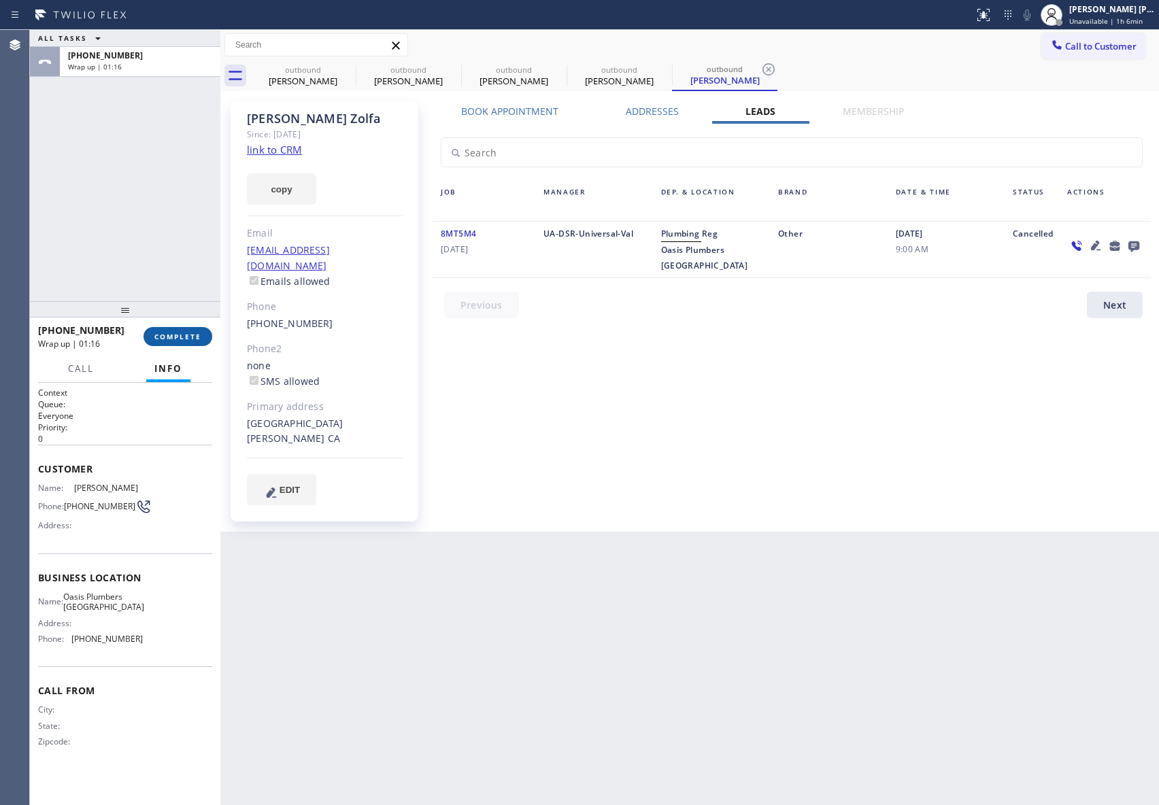
click at [181, 344] on button "COMPLETE" at bounding box center [178, 336] width 69 height 19
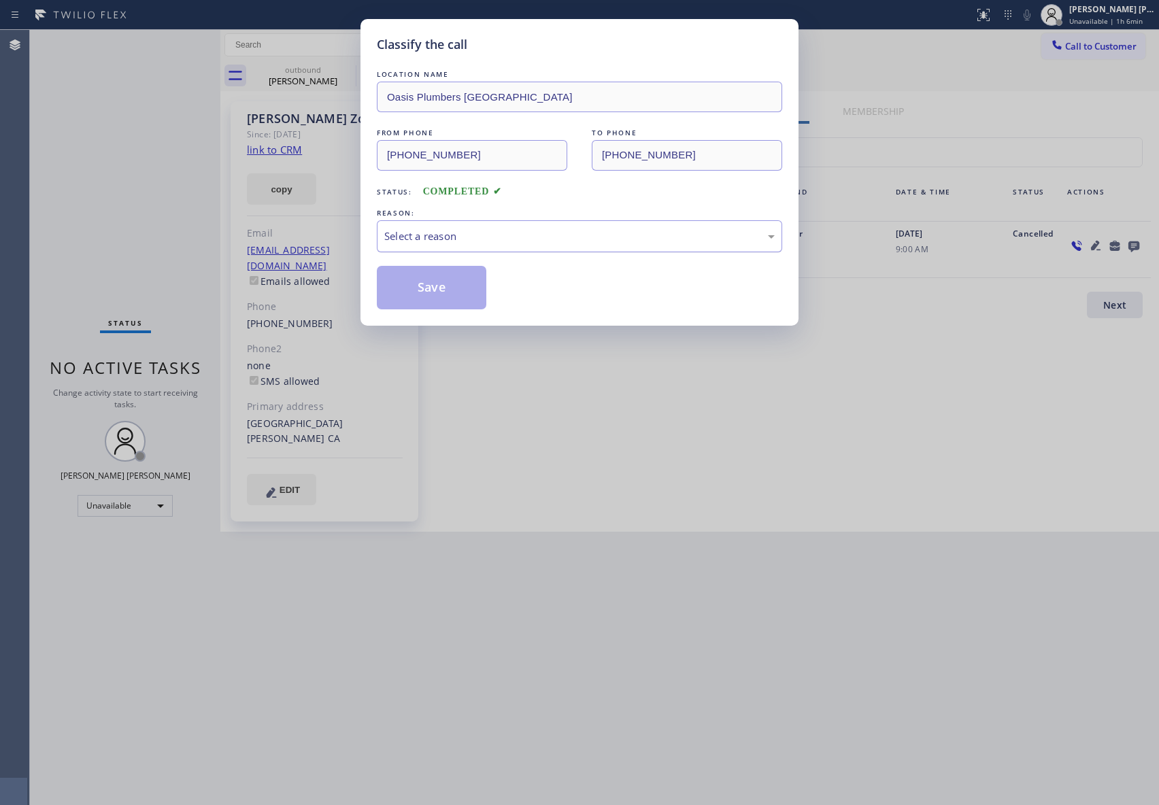
click at [469, 232] on div "Select a reason" at bounding box center [579, 237] width 390 height 16
click at [416, 283] on button "Save" at bounding box center [432, 288] width 110 height 44
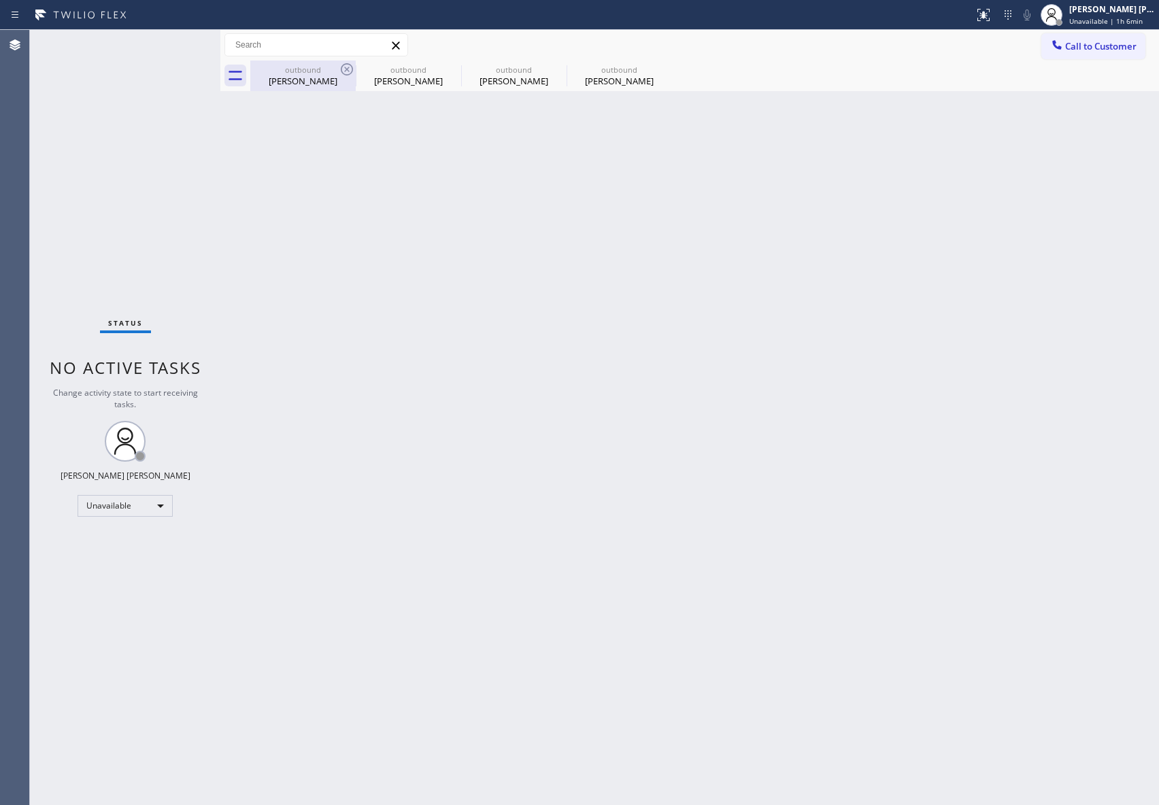
click at [335, 83] on div "[PERSON_NAME]" at bounding box center [303, 81] width 103 height 12
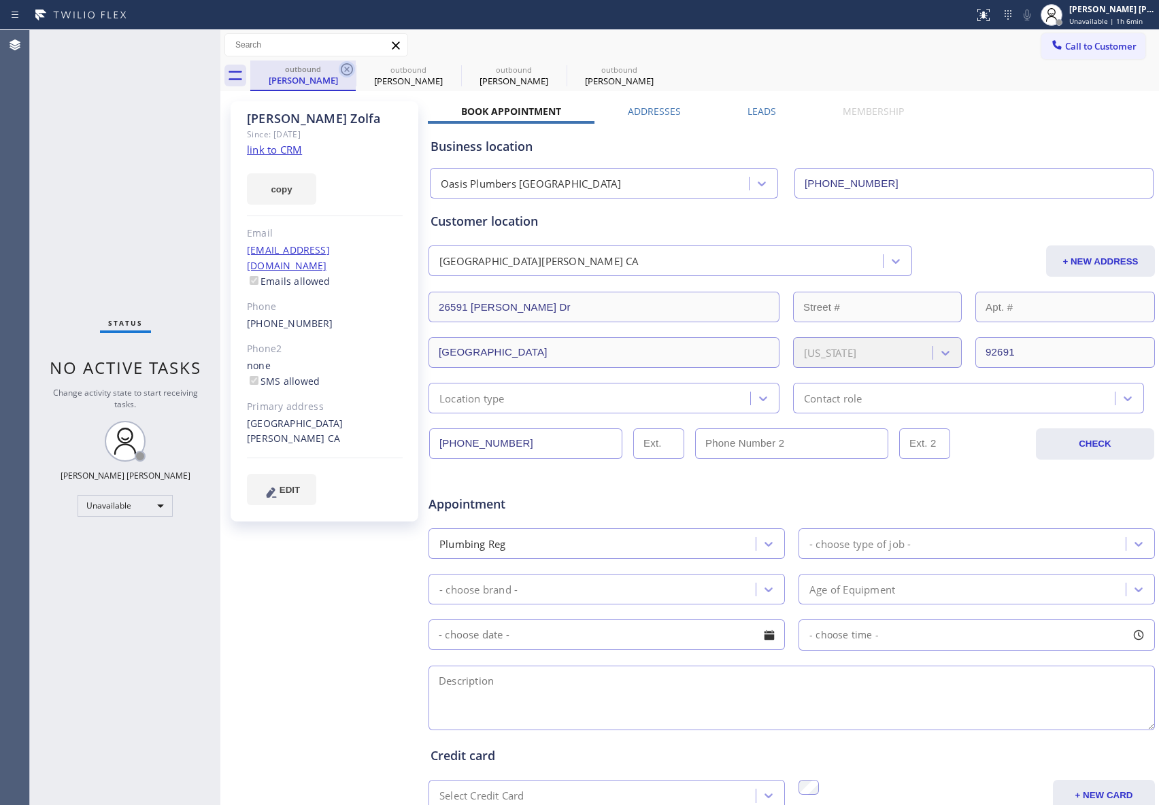
click at [346, 65] on icon at bounding box center [347, 69] width 16 height 16
click at [0, 0] on icon at bounding box center [0, 0] width 0 height 0
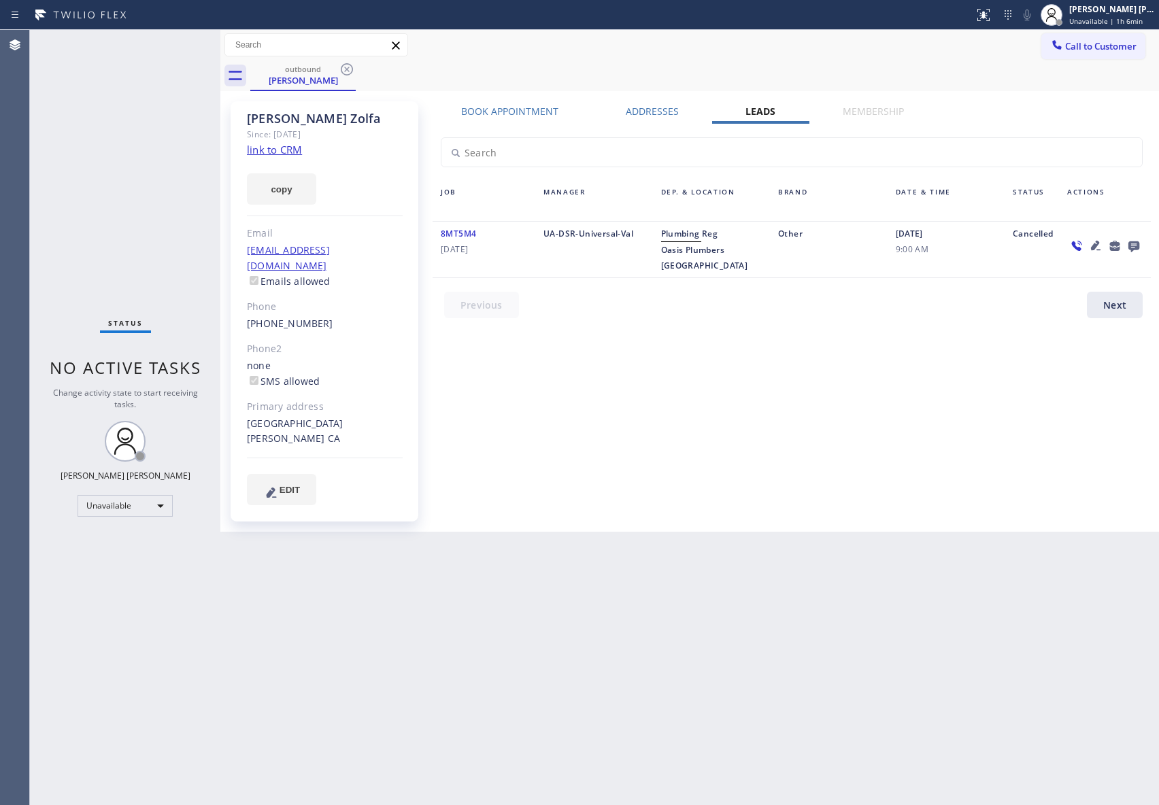
click at [346, 65] on icon at bounding box center [347, 69] width 16 height 16
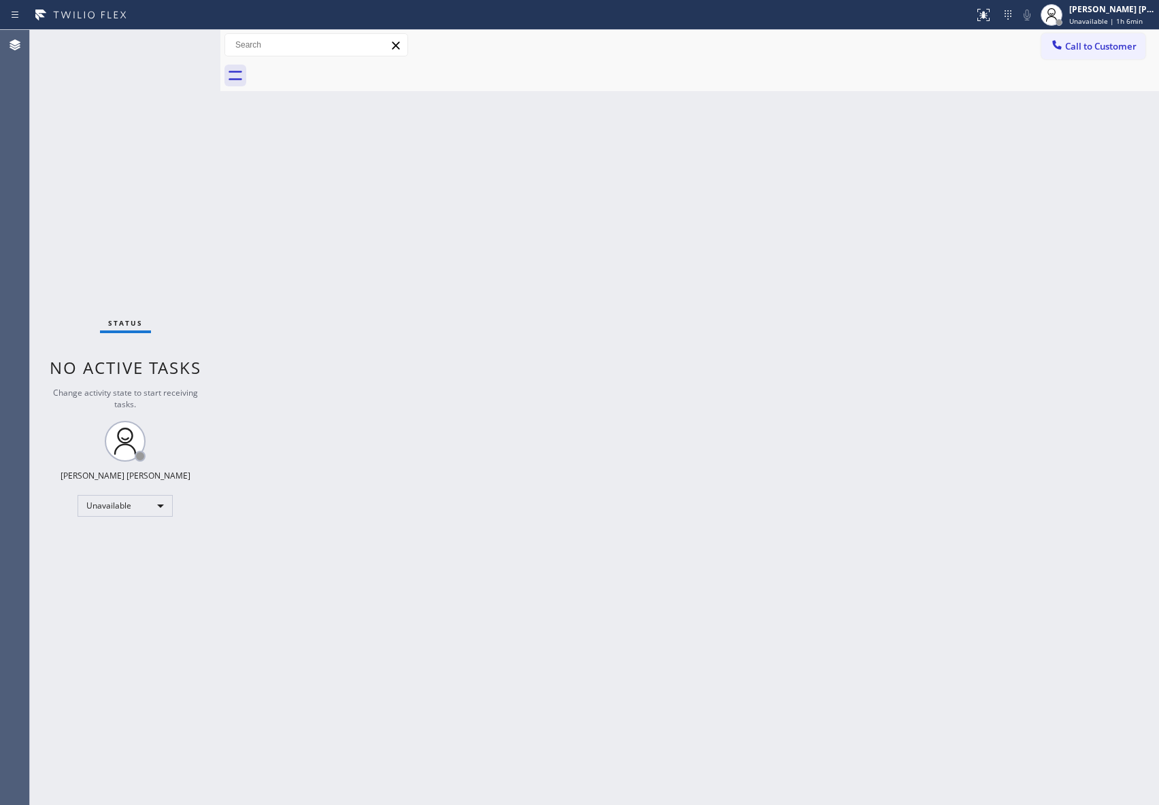
click at [346, 65] on div at bounding box center [704, 76] width 909 height 31
click at [1114, 50] on span "Call to Customer" at bounding box center [1100, 46] width 71 height 12
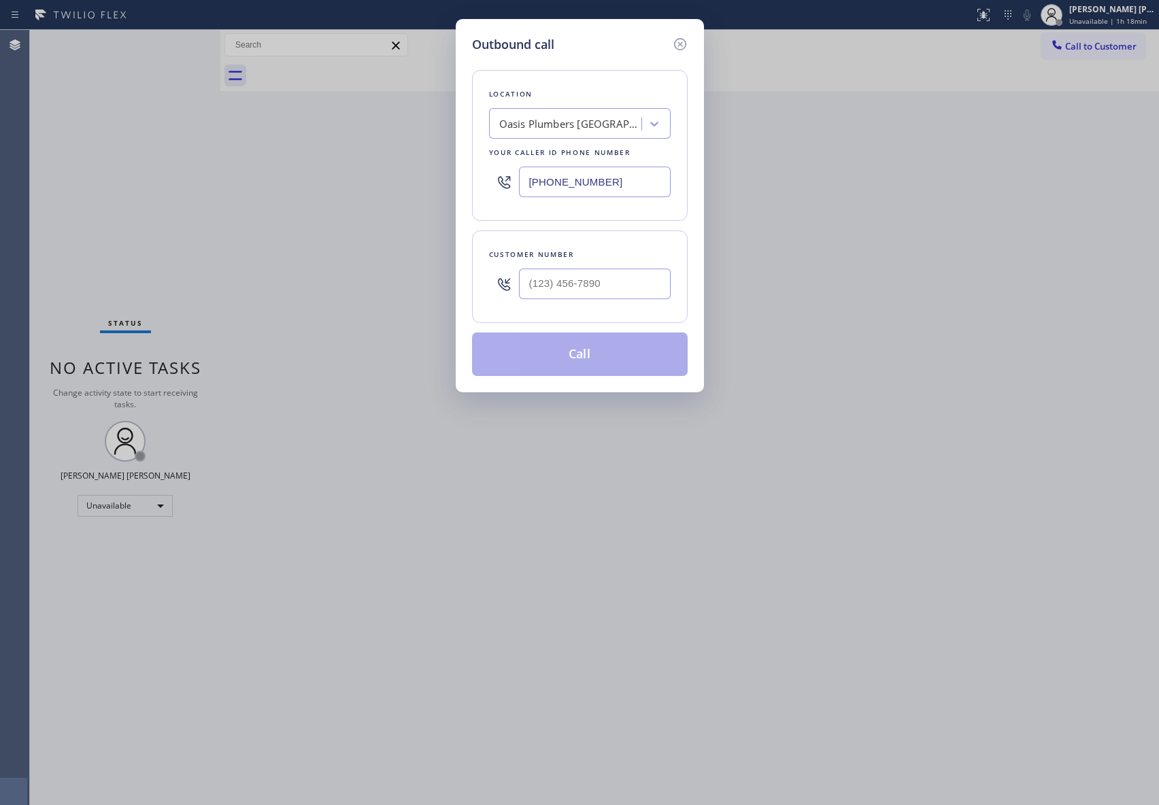
click at [629, 299] on input "text" at bounding box center [595, 284] width 152 height 31
paste input "828) 231-8232"
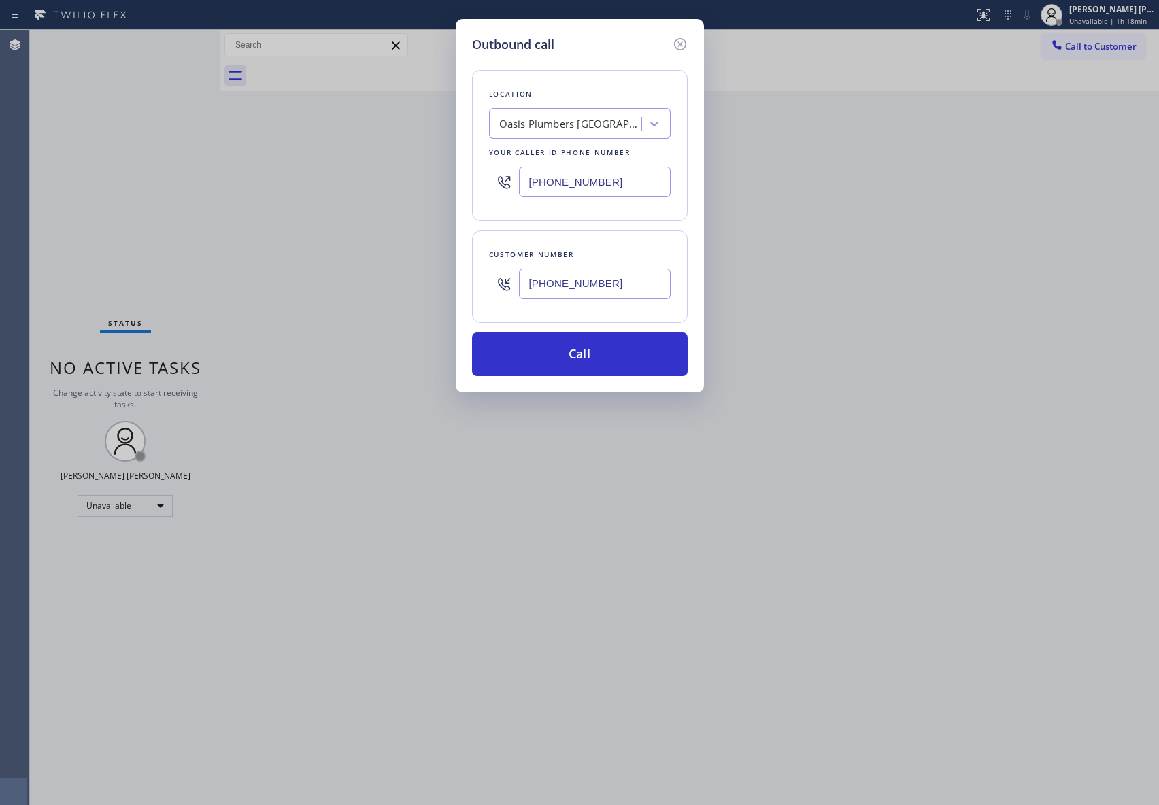
type input "[PHONE_NUMBER]"
click at [653, 116] on div at bounding box center [654, 124] width 24 height 24
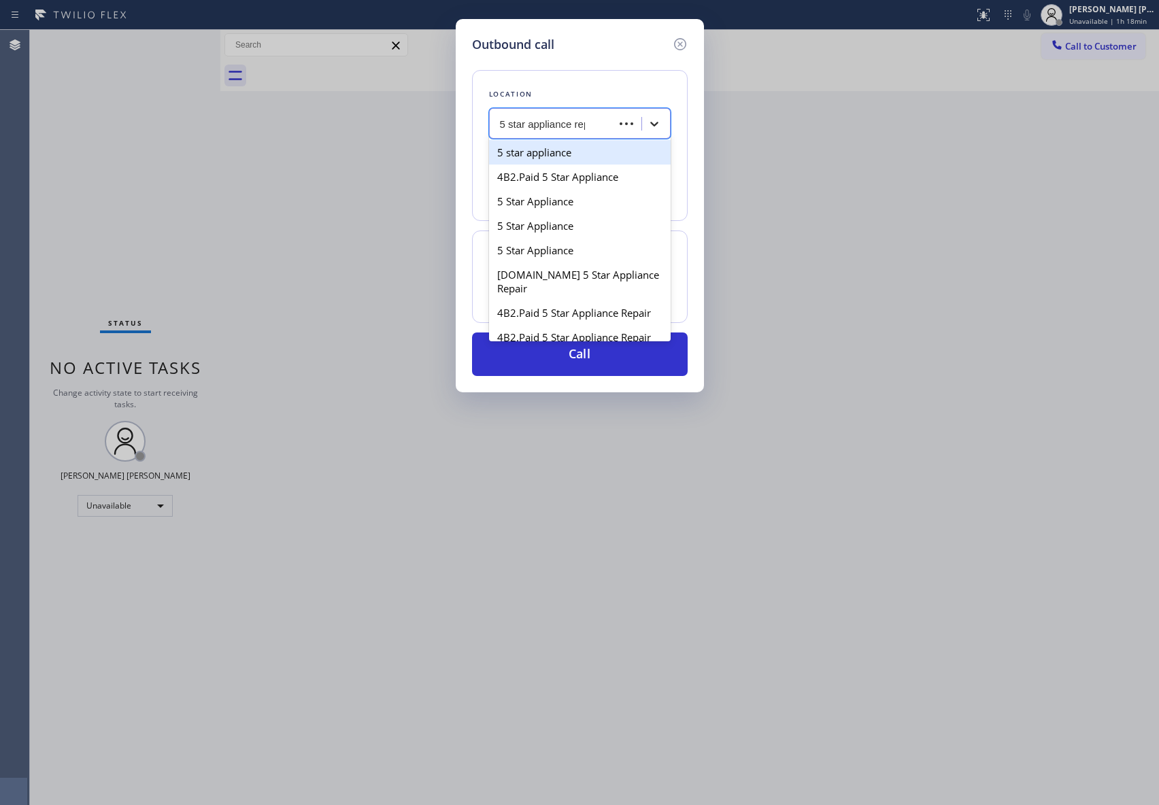
type input "5 star appliance repair"
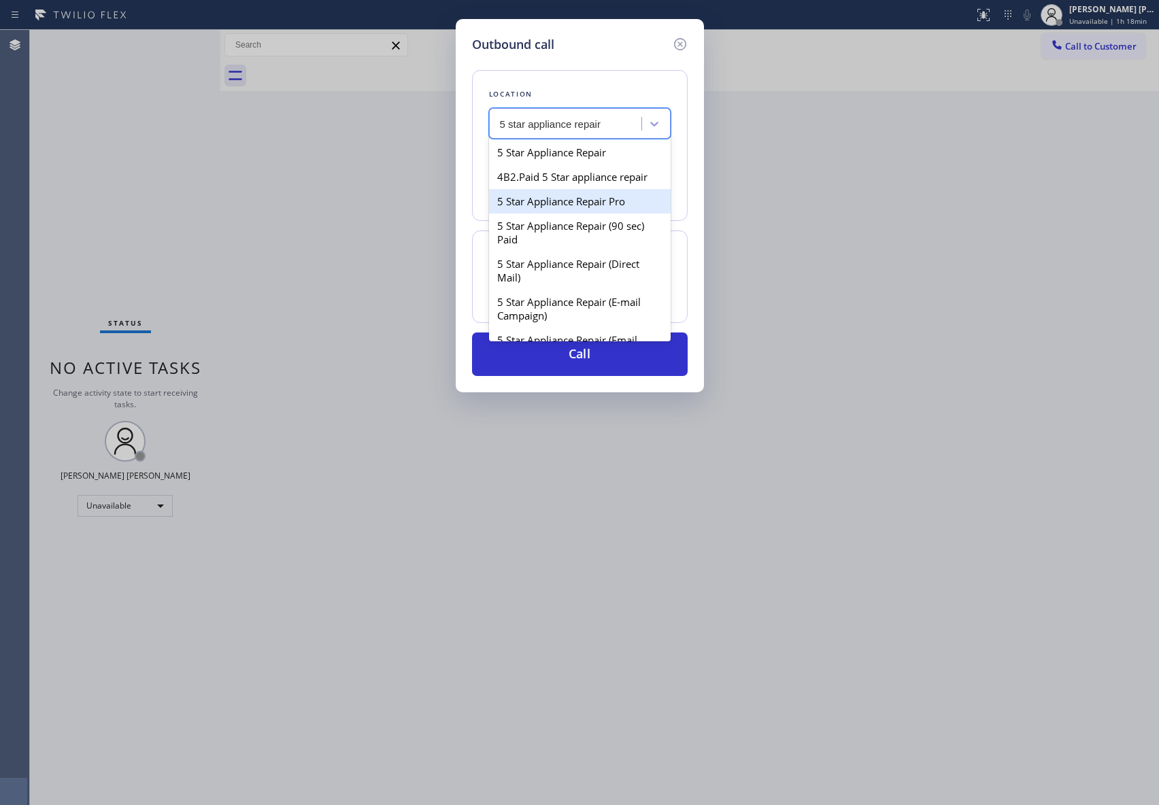
click at [602, 214] on div "5 Star Appliance Repair Pro" at bounding box center [580, 201] width 182 height 24
type input "[PHONE_NUMBER]"
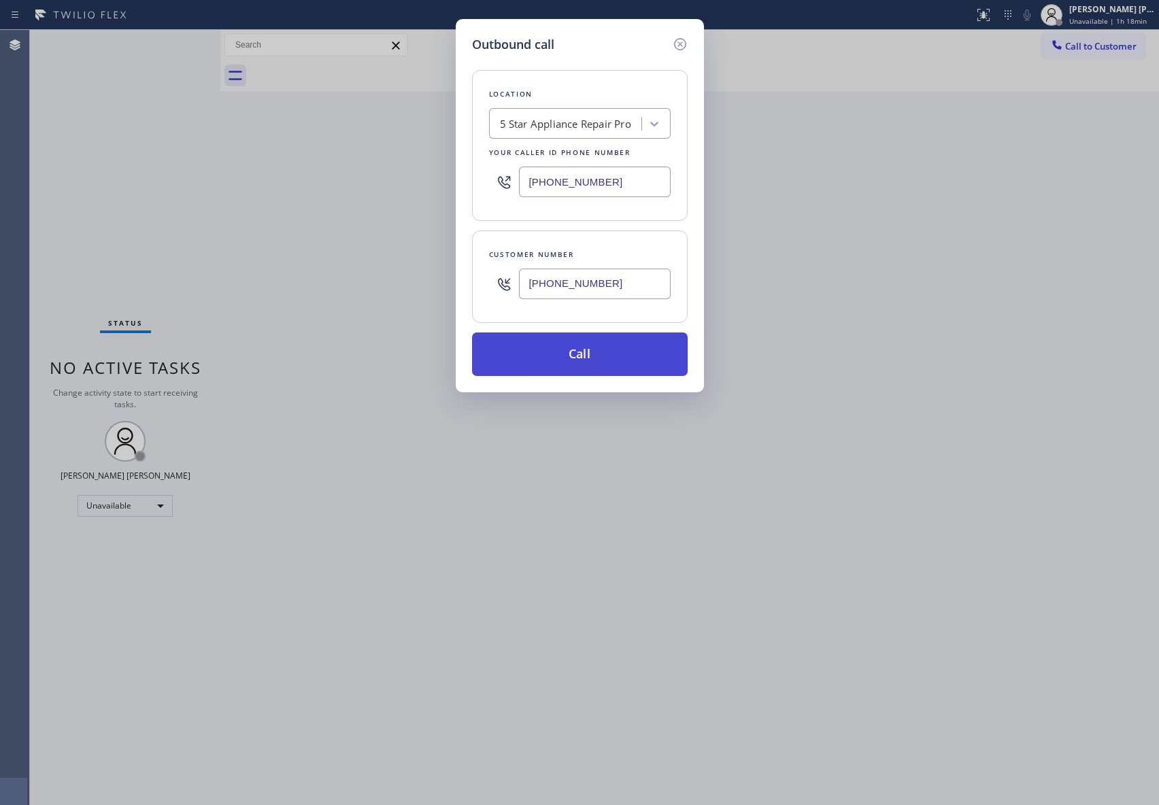
click at [588, 370] on button "Call" at bounding box center [580, 355] width 216 height 44
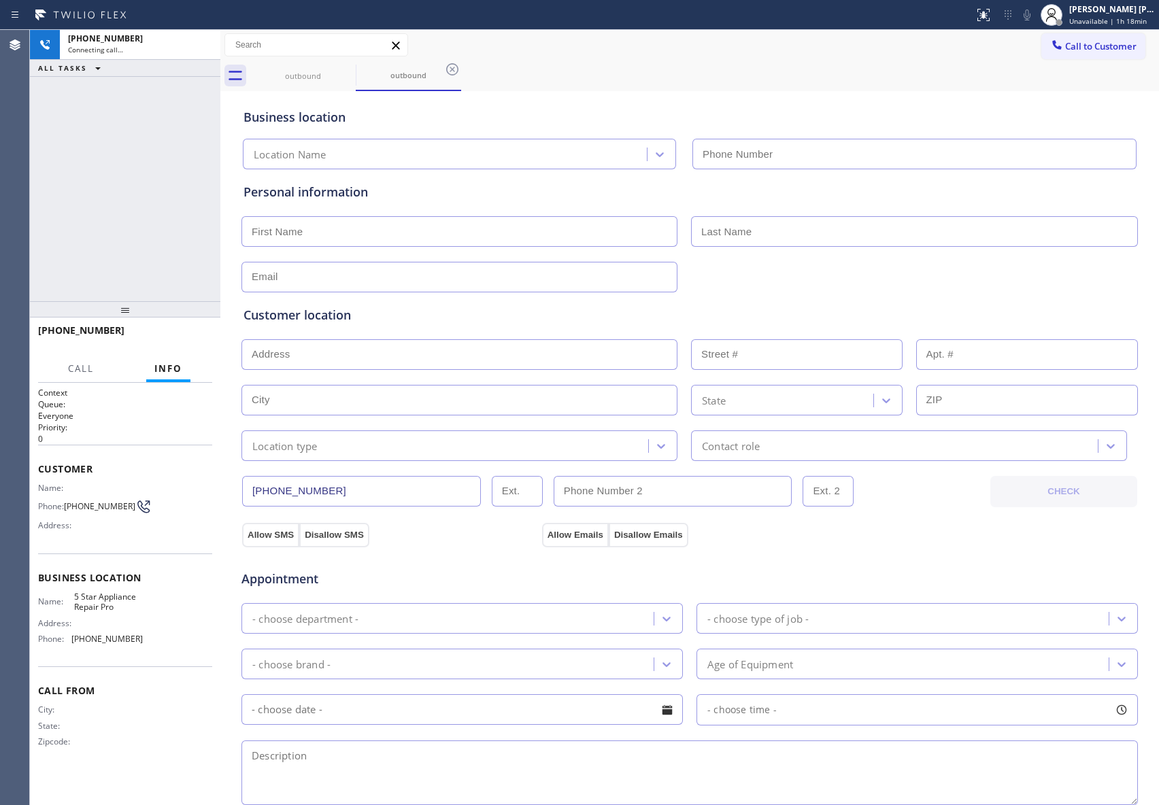
type input "[PHONE_NUMBER]"
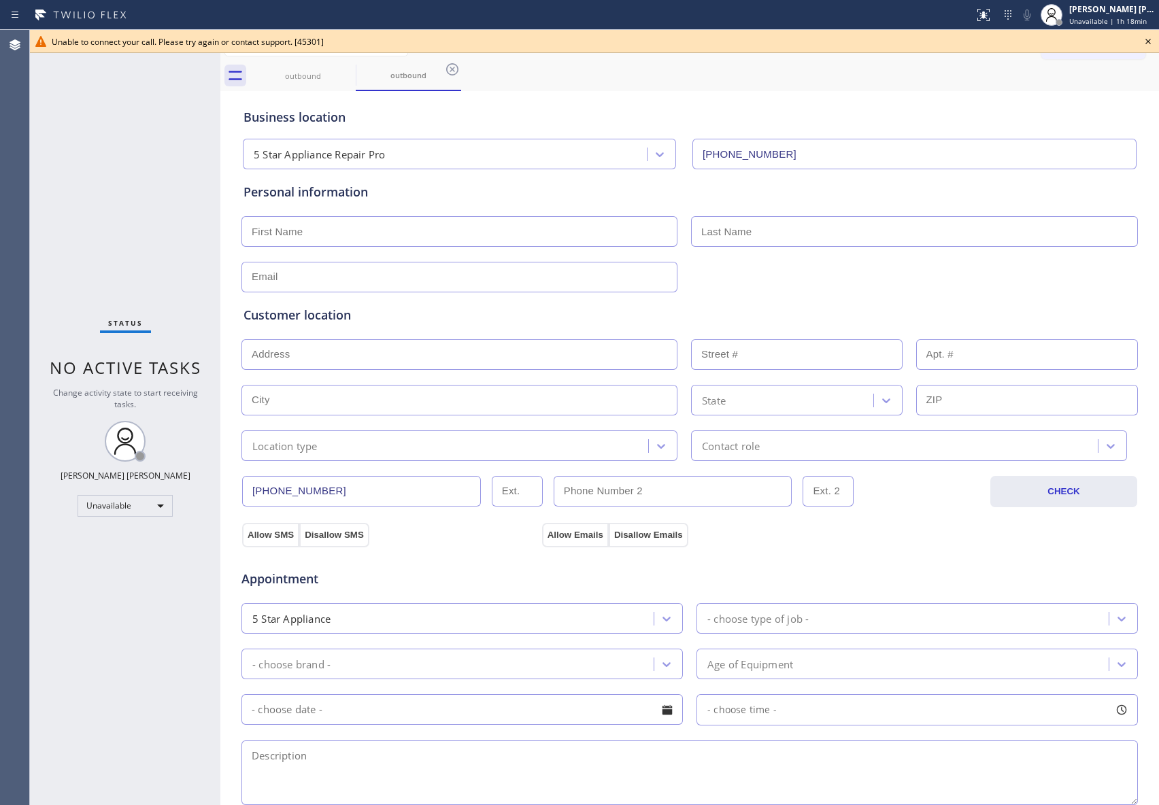
click at [1146, 35] on icon at bounding box center [1148, 41] width 16 height 16
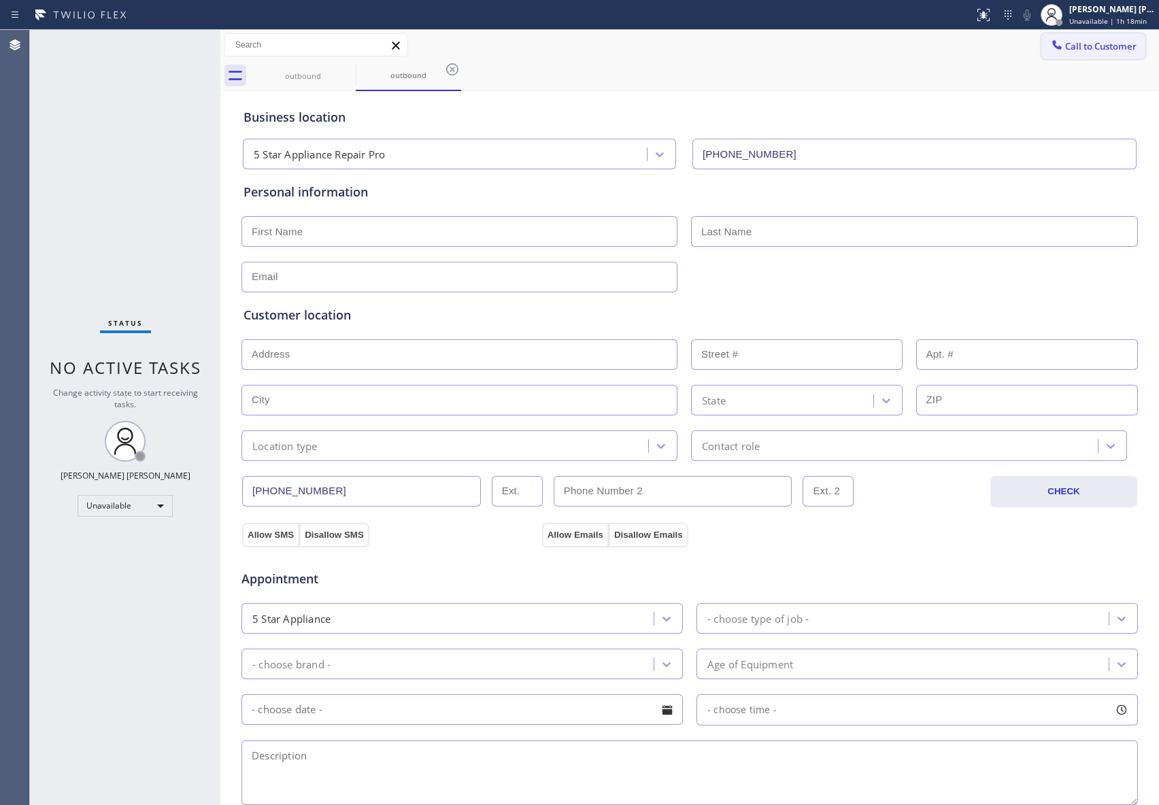
click at [1092, 48] on span "Call to Customer" at bounding box center [1100, 46] width 71 height 12
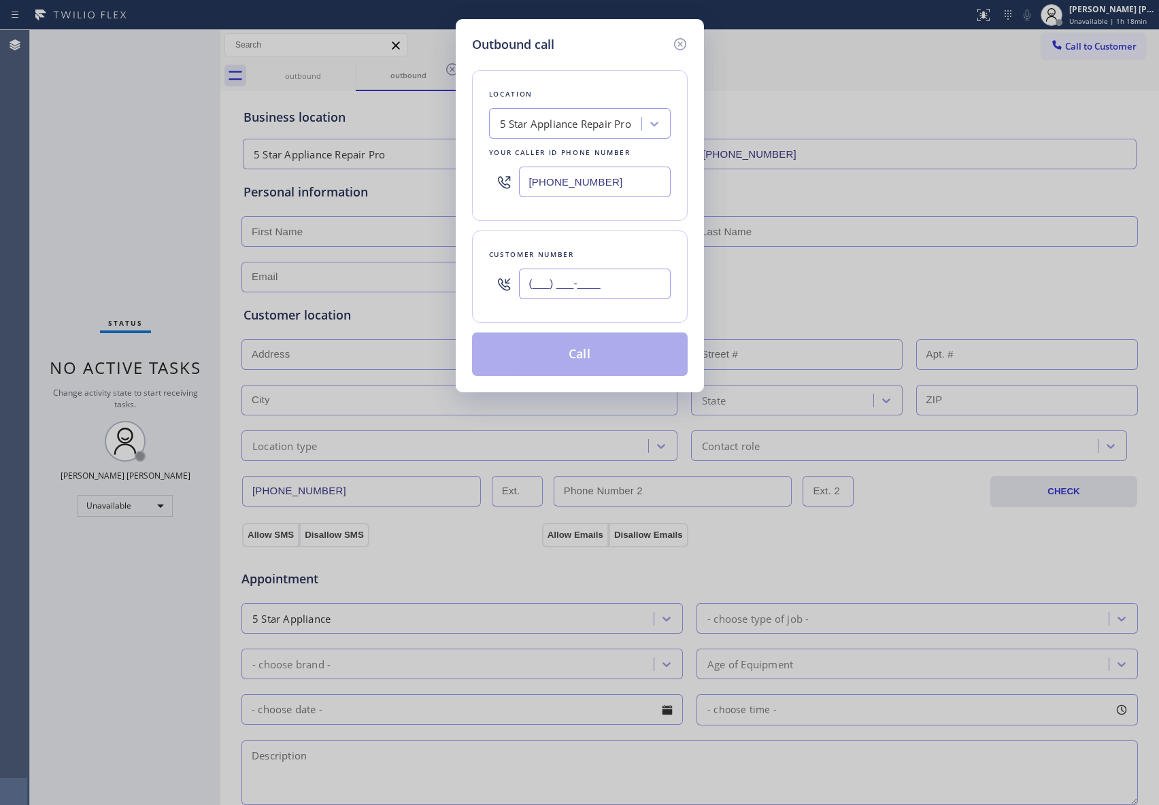
click at [605, 275] on input "(___) ___-____" at bounding box center [595, 284] width 152 height 31
paste input "828) 231-8232"
type input "[PHONE_NUMBER]"
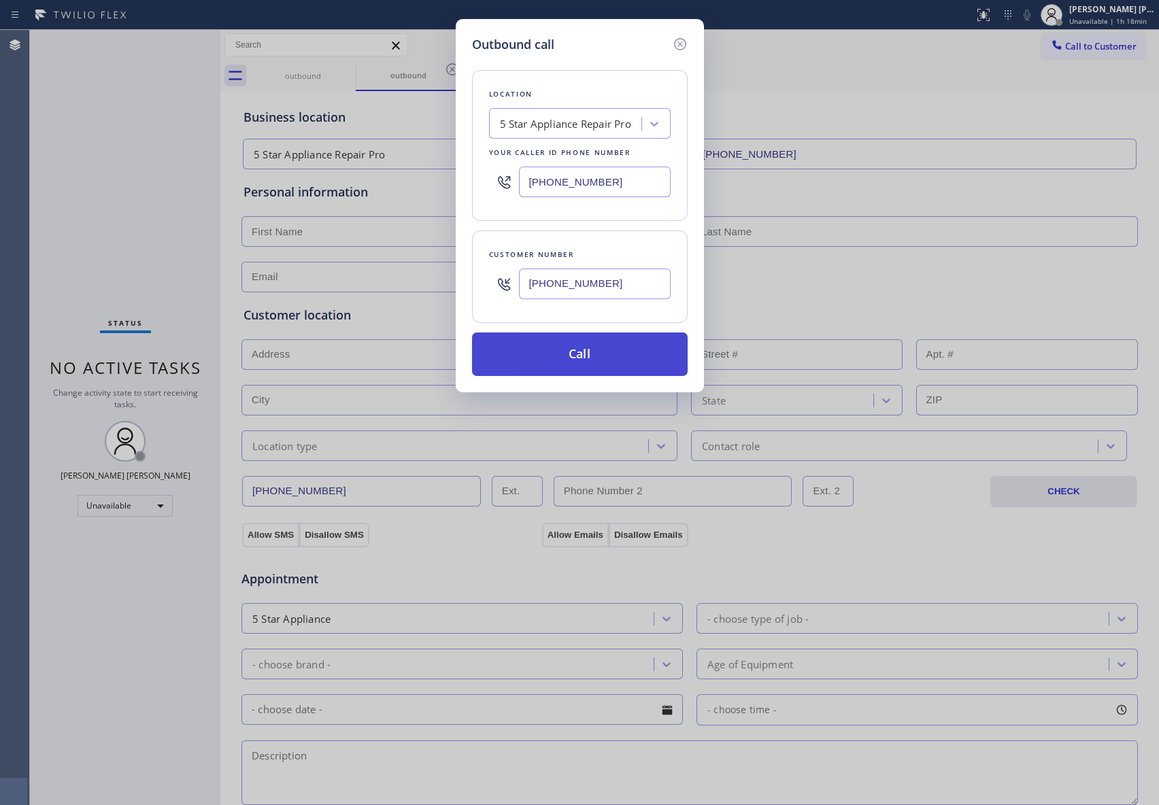
click at [586, 360] on button "Call" at bounding box center [580, 355] width 216 height 44
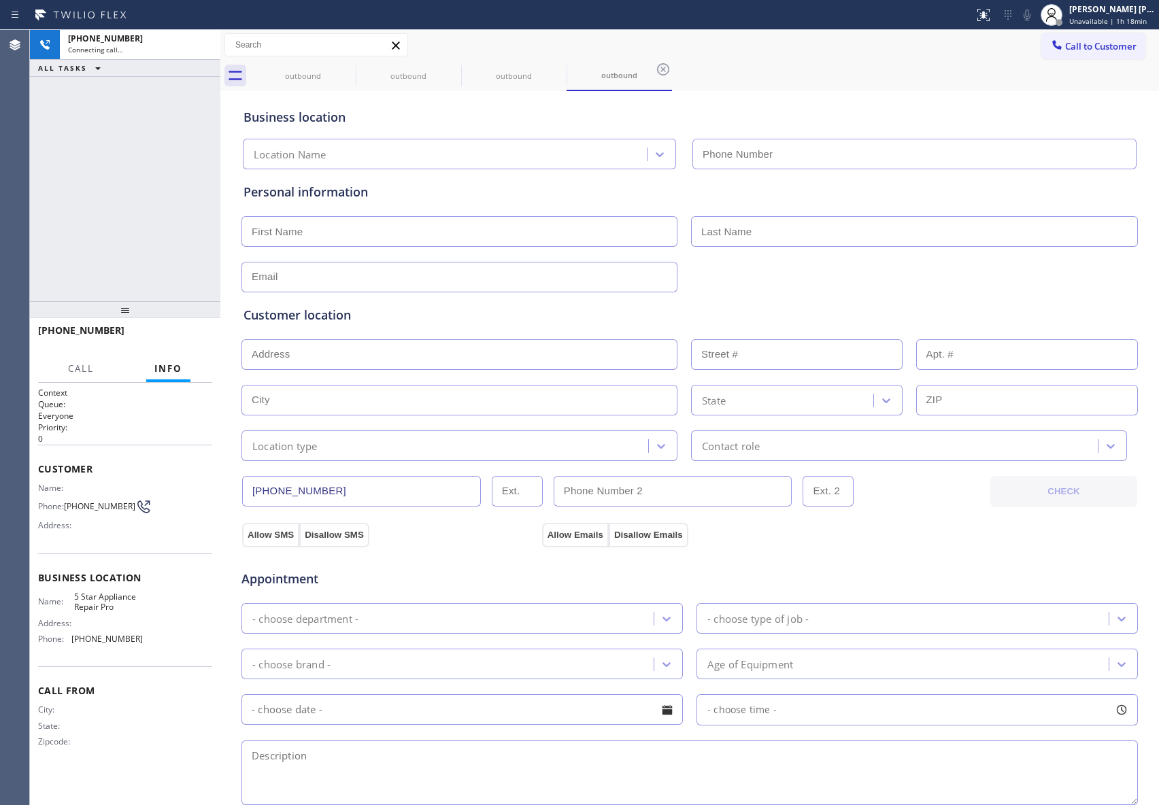
type input "[PHONE_NUMBER]"
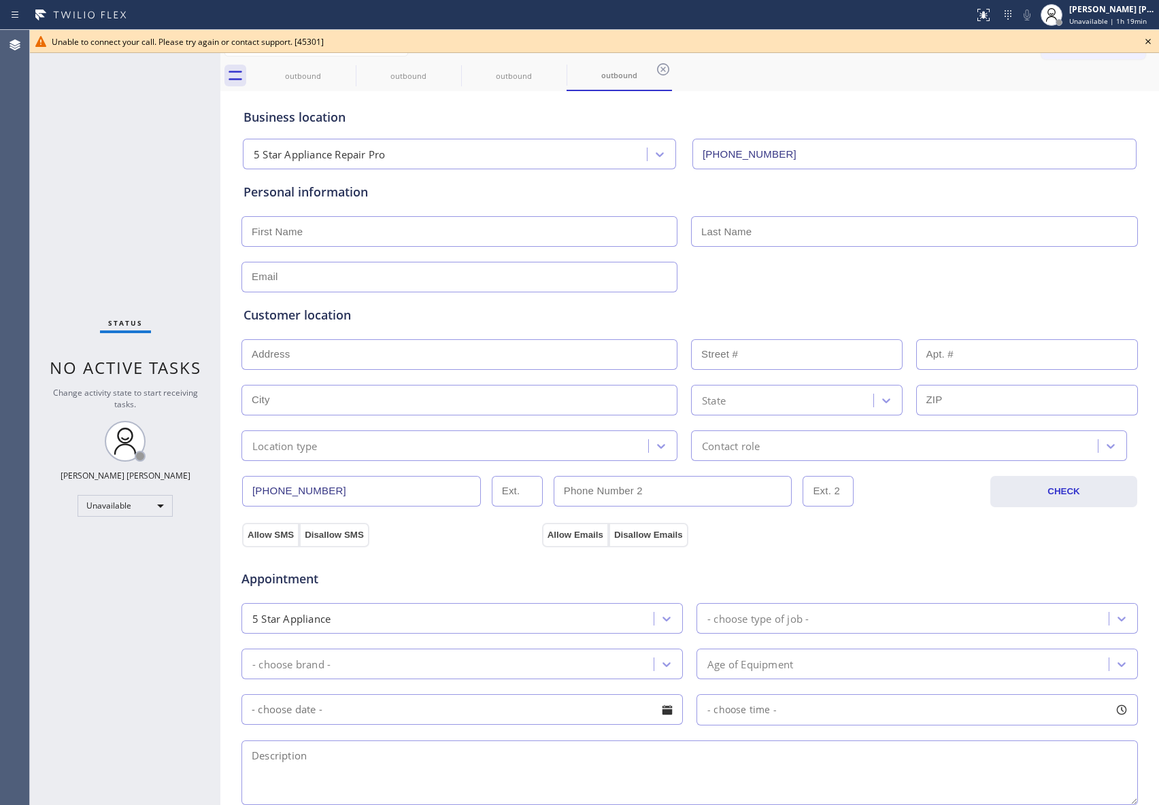
click at [1155, 39] on icon at bounding box center [1148, 41] width 16 height 16
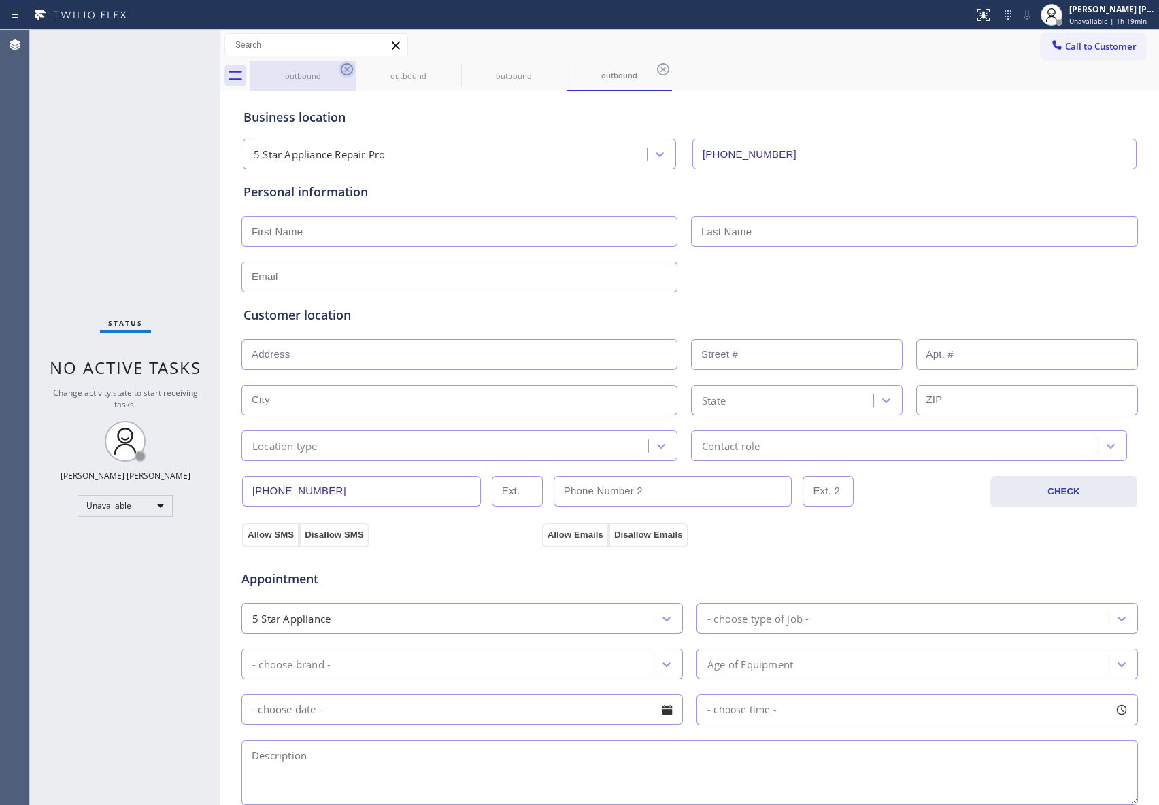
drag, startPoint x: 333, startPoint y: 68, endPoint x: 354, endPoint y: 69, distance: 21.1
click at [333, 69] on div "outbound" at bounding box center [303, 76] width 103 height 31
click at [354, 69] on icon at bounding box center [347, 69] width 16 height 16
click at [0, 0] on icon at bounding box center [0, 0] width 0 height 0
drag, startPoint x: 354, startPoint y: 69, endPoint x: 347, endPoint y: 67, distance: 7.1
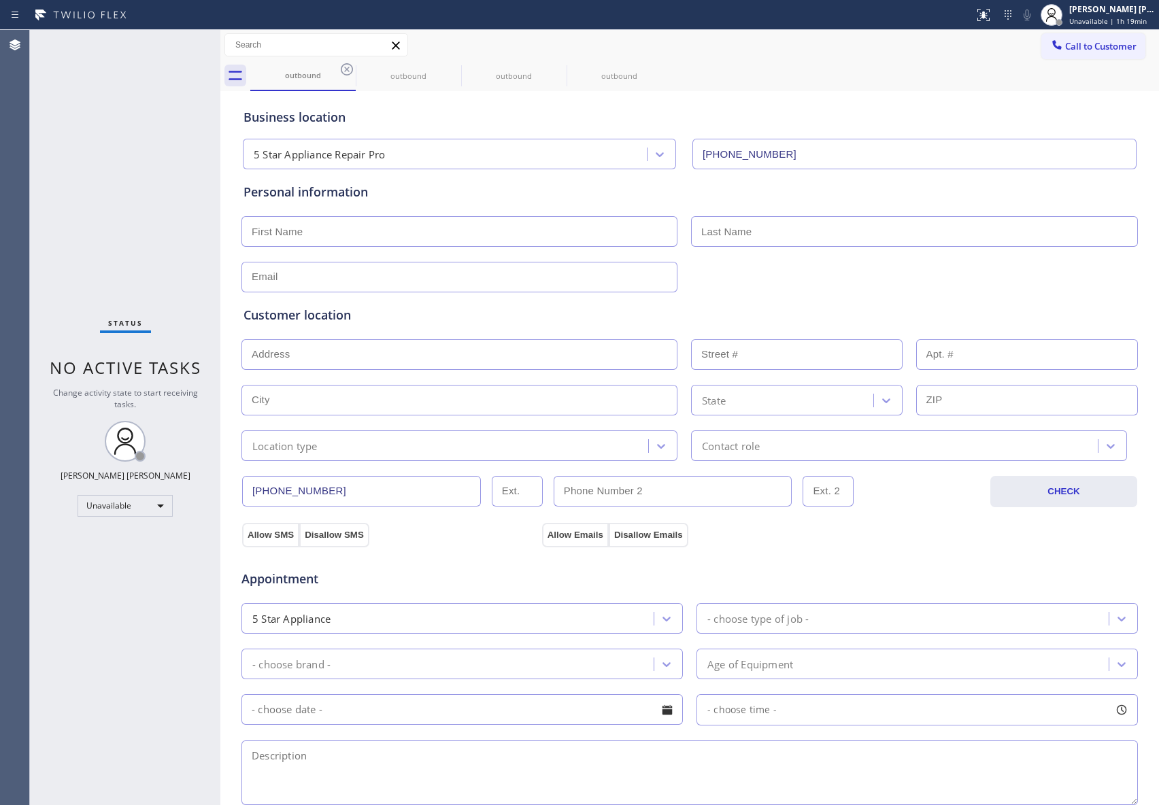
click at [0, 0] on icon at bounding box center [0, 0] width 0 height 0
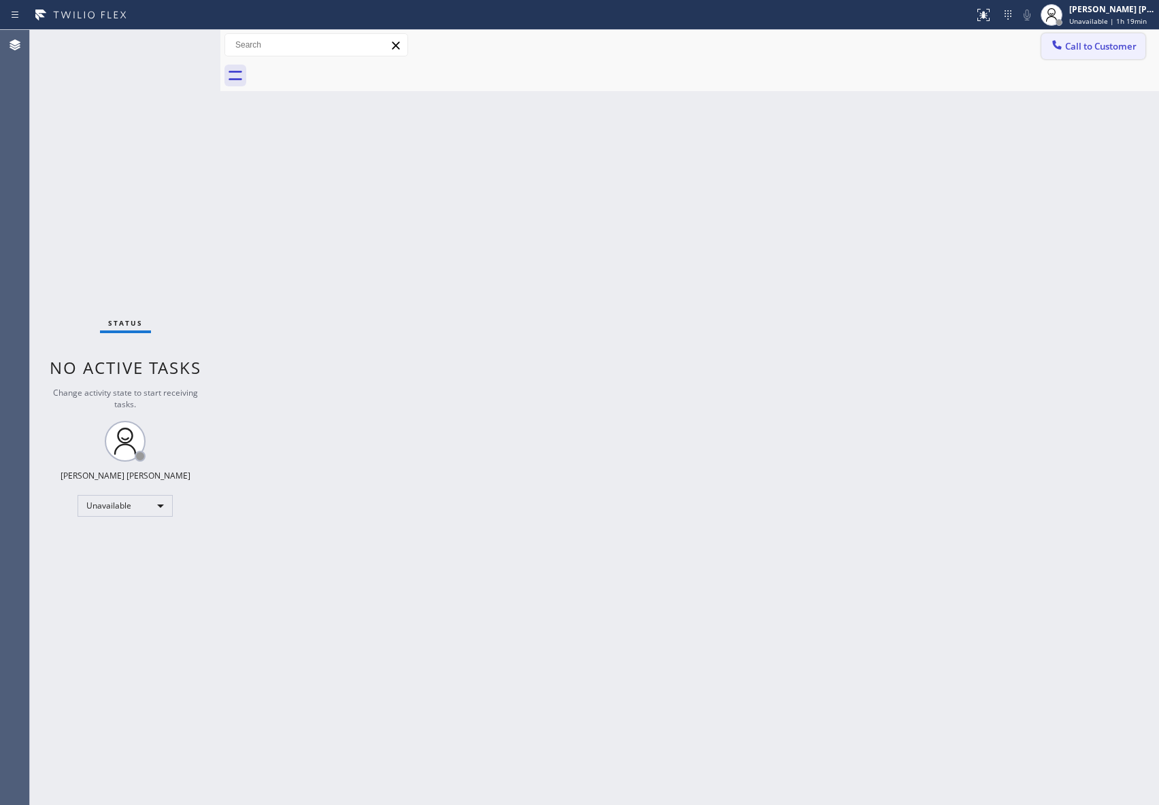
click at [1120, 44] on span "Call to Customer" at bounding box center [1100, 46] width 71 height 12
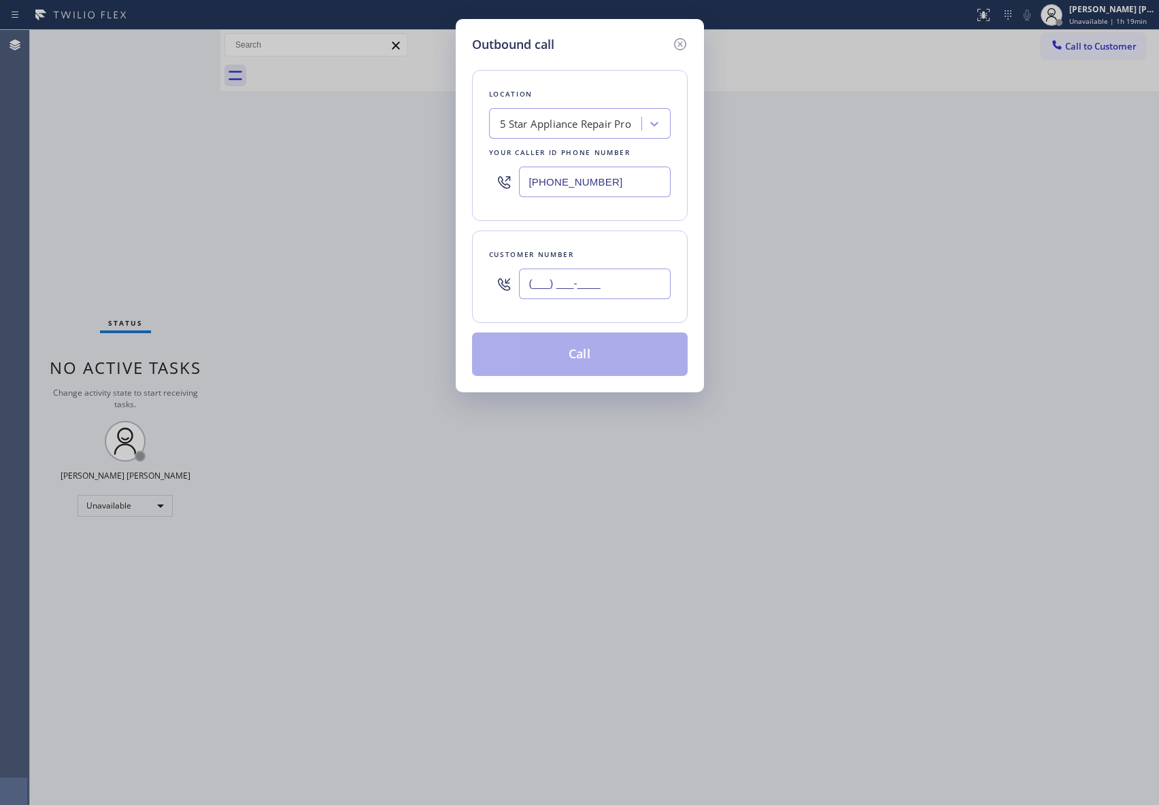
click at [641, 278] on input "(___) ___-____" at bounding box center [595, 284] width 152 height 31
paste input "510) 759-2392"
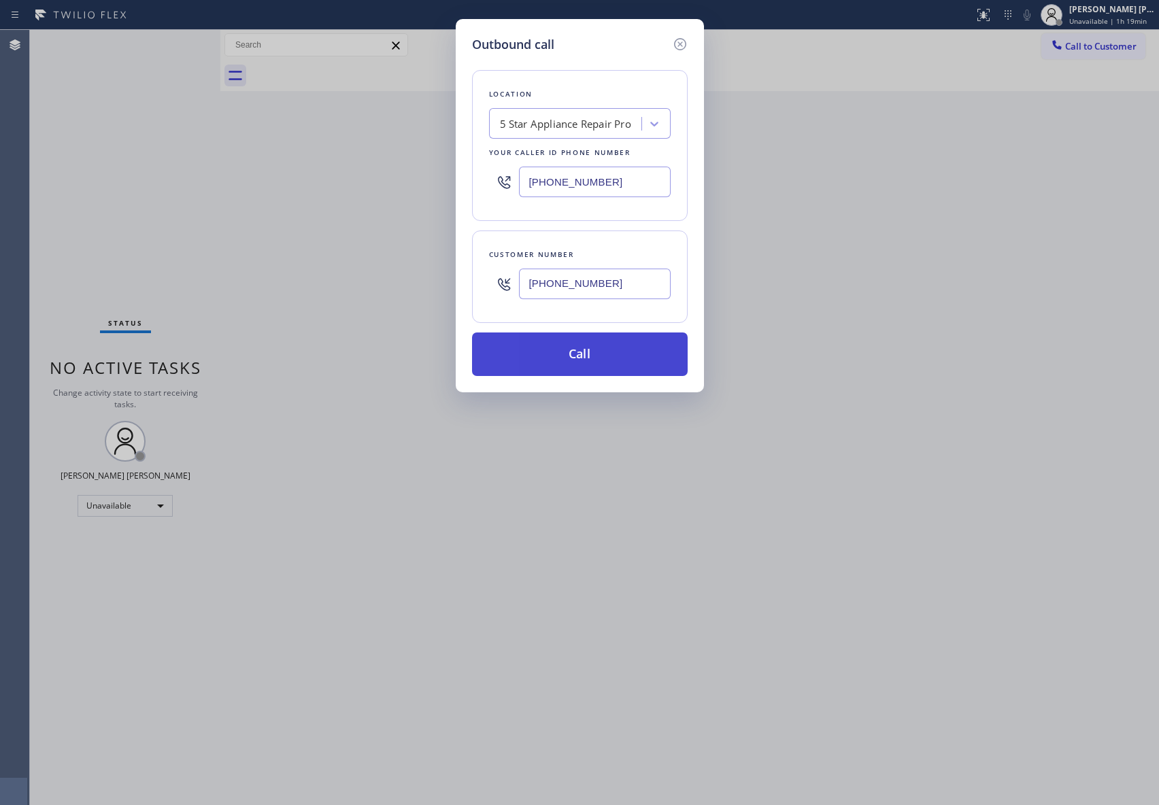
type input "[PHONE_NUMBER]"
click at [626, 354] on button "Call" at bounding box center [580, 355] width 216 height 44
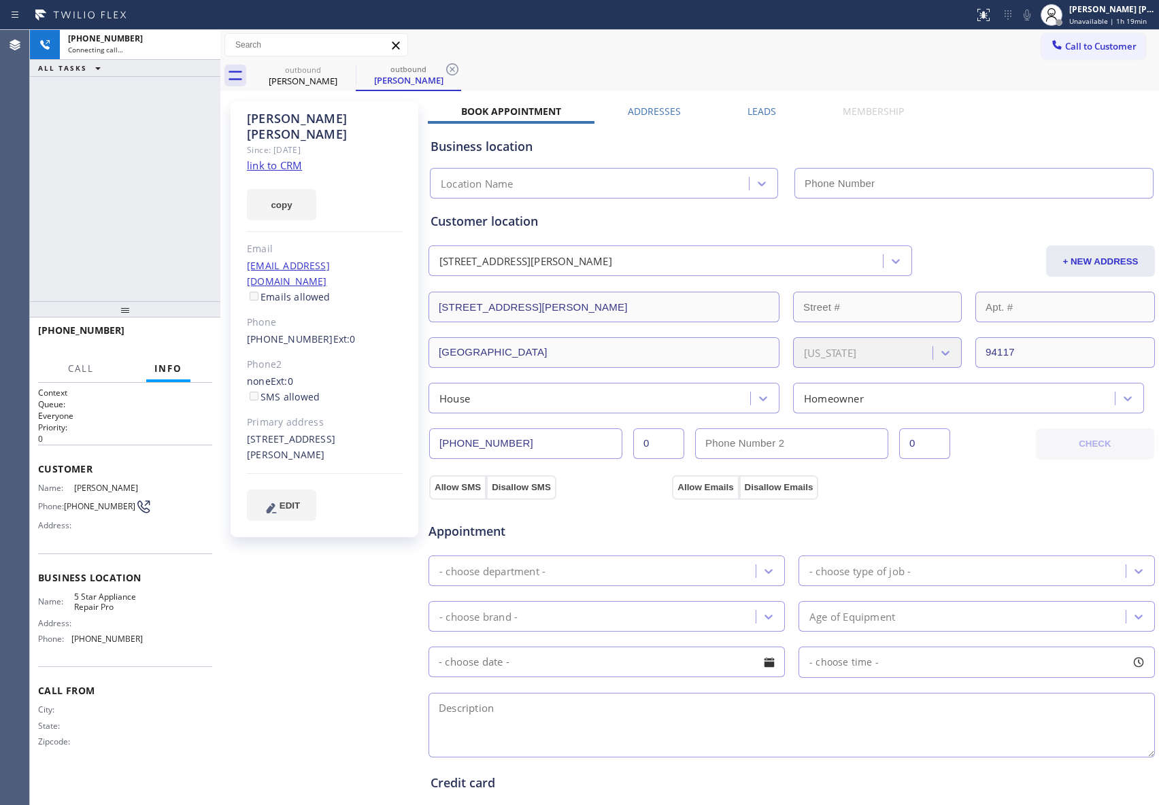
type input "[PHONE_NUMBER]"
click at [201, 42] on div "[PHONE_NUMBER]" at bounding box center [140, 39] width 144 height 12
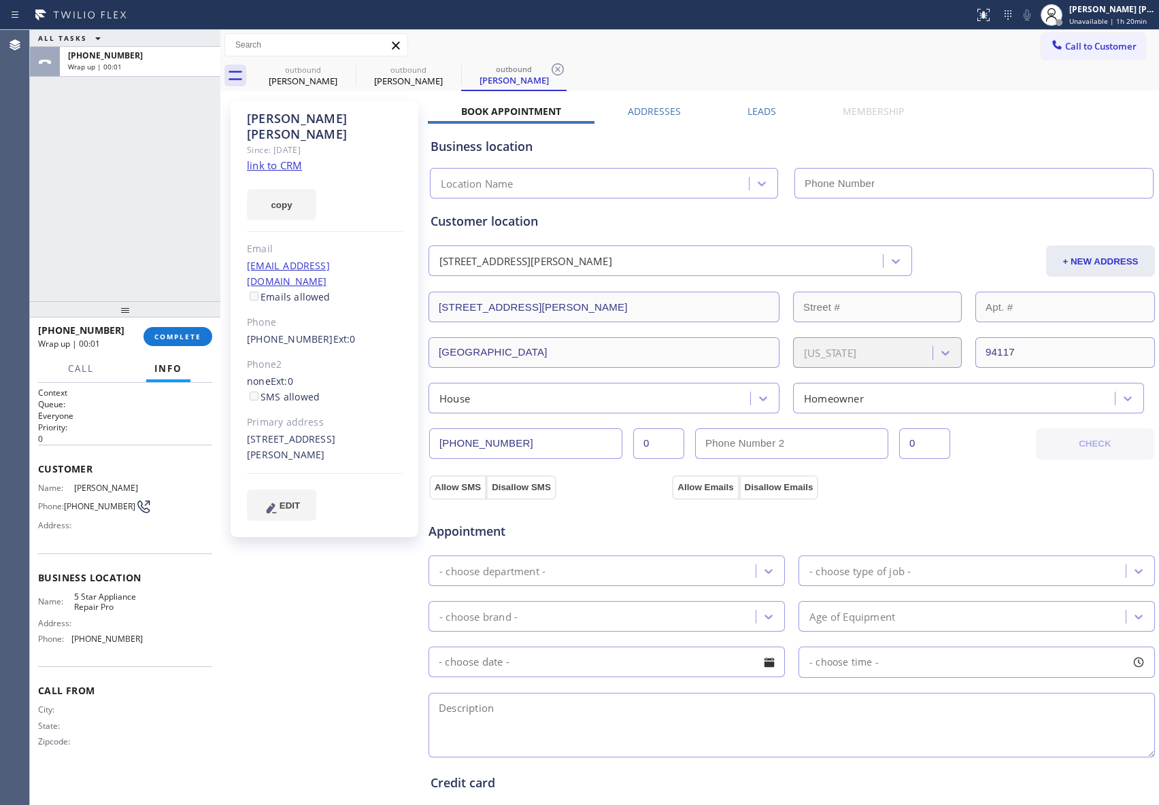
type input "[PHONE_NUMBER]"
drag, startPoint x: 343, startPoint y: 80, endPoint x: 350, endPoint y: 67, distance: 14.6
click at [346, 73] on div "outbound [PERSON_NAME]" at bounding box center [302, 76] width 105 height 31
click at [350, 67] on icon at bounding box center [347, 69] width 16 height 16
click at [0, 0] on icon at bounding box center [0, 0] width 0 height 0
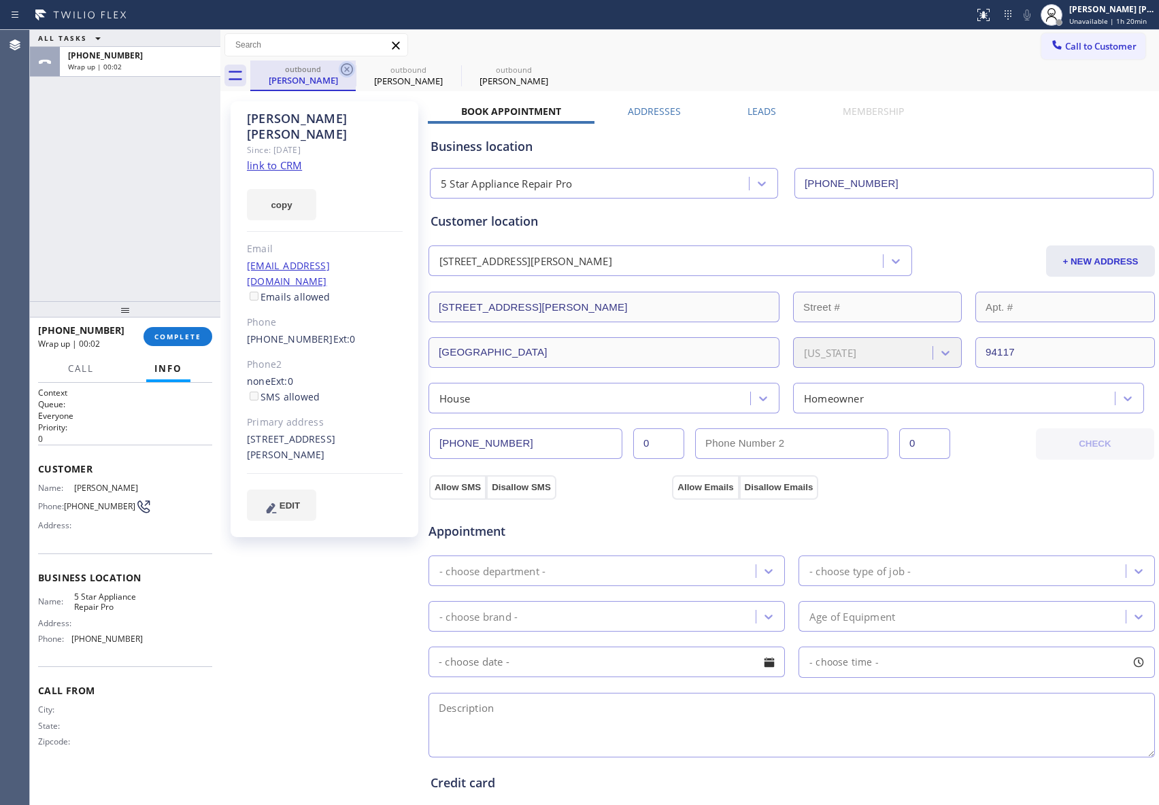
click at [0, 0] on icon at bounding box center [0, 0] width 0 height 0
click at [350, 67] on div "outbound [PERSON_NAME] outbound [PERSON_NAME] outbound [PERSON_NAME]" at bounding box center [704, 76] width 909 height 31
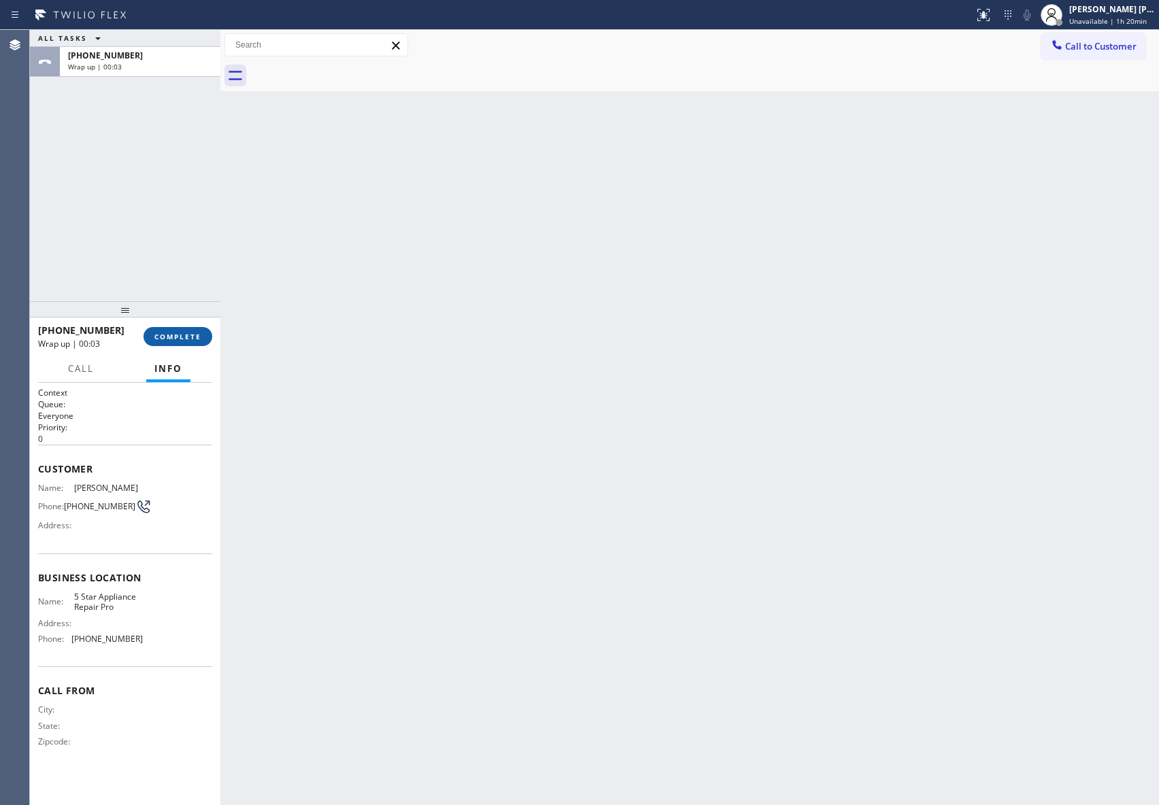
drag, startPoint x: 181, startPoint y: 338, endPoint x: 189, endPoint y: 341, distance: 8.8
click at [183, 338] on span "COMPLETE" at bounding box center [177, 337] width 47 height 10
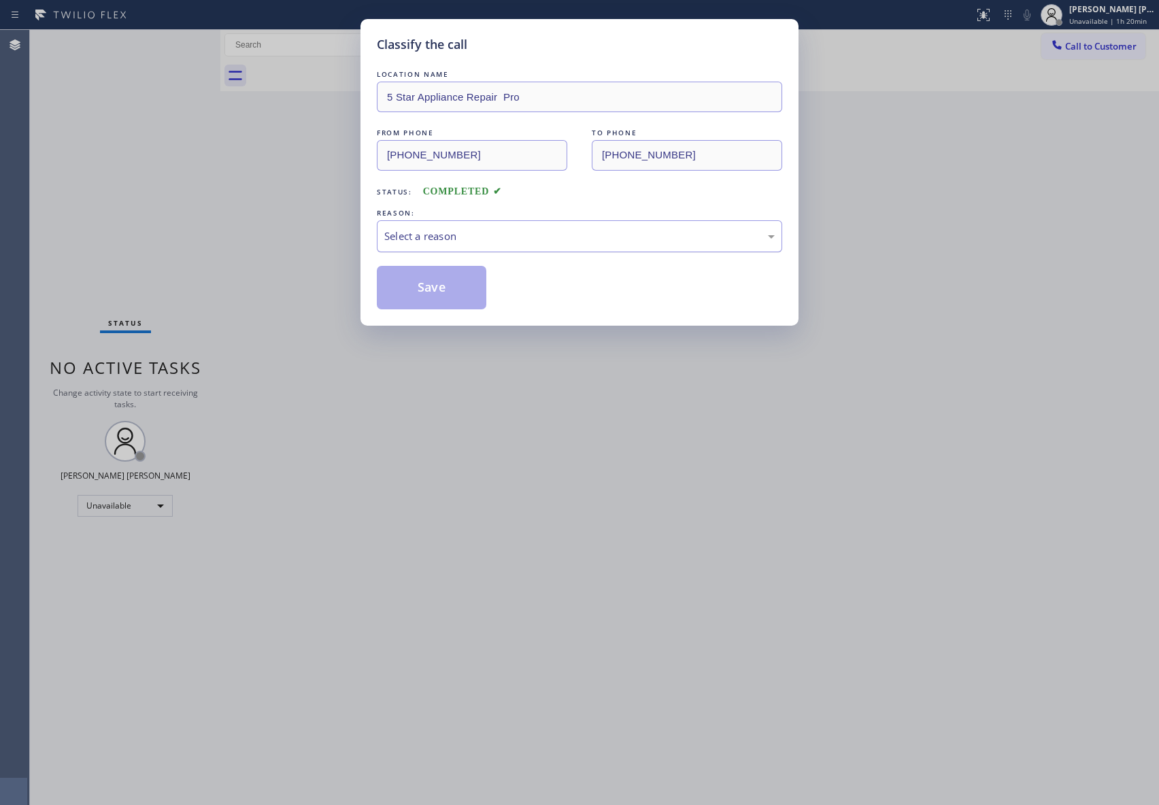
click at [464, 238] on div "Select a reason" at bounding box center [579, 237] width 390 height 16
click at [433, 284] on button "Save" at bounding box center [432, 288] width 110 height 44
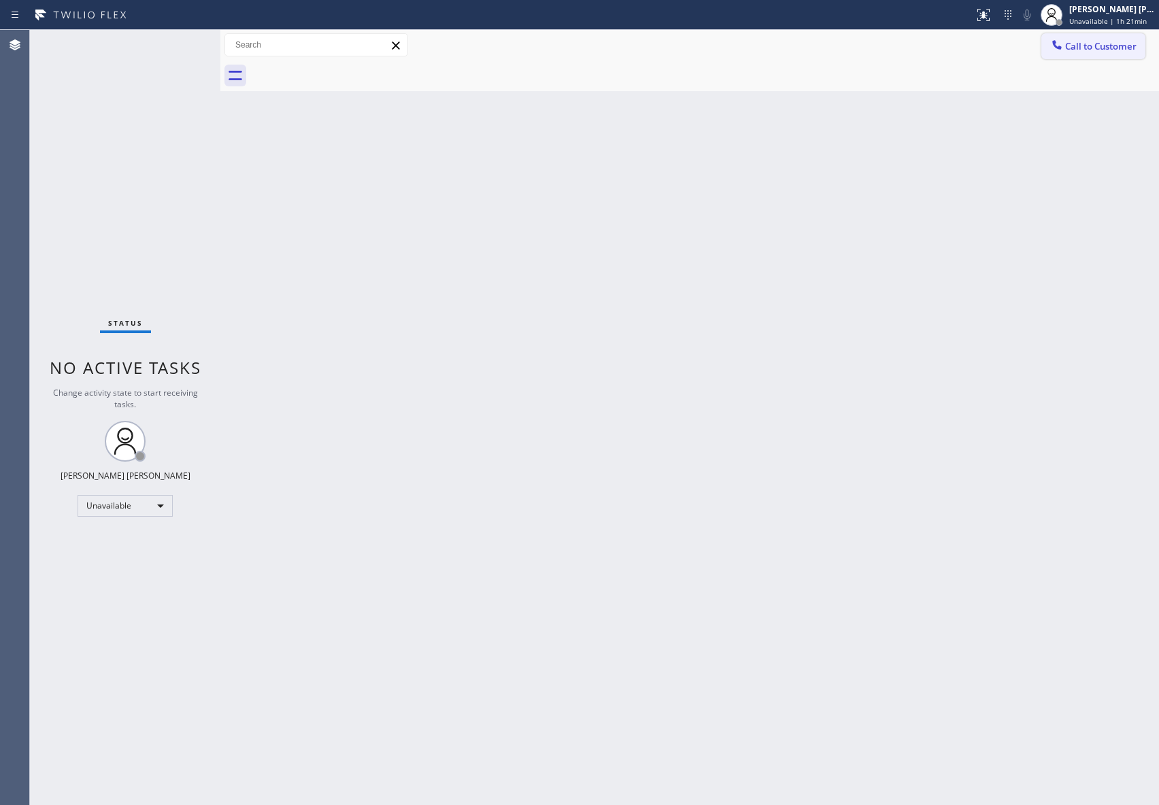
click at [1141, 47] on button "Call to Customer" at bounding box center [1093, 46] width 104 height 26
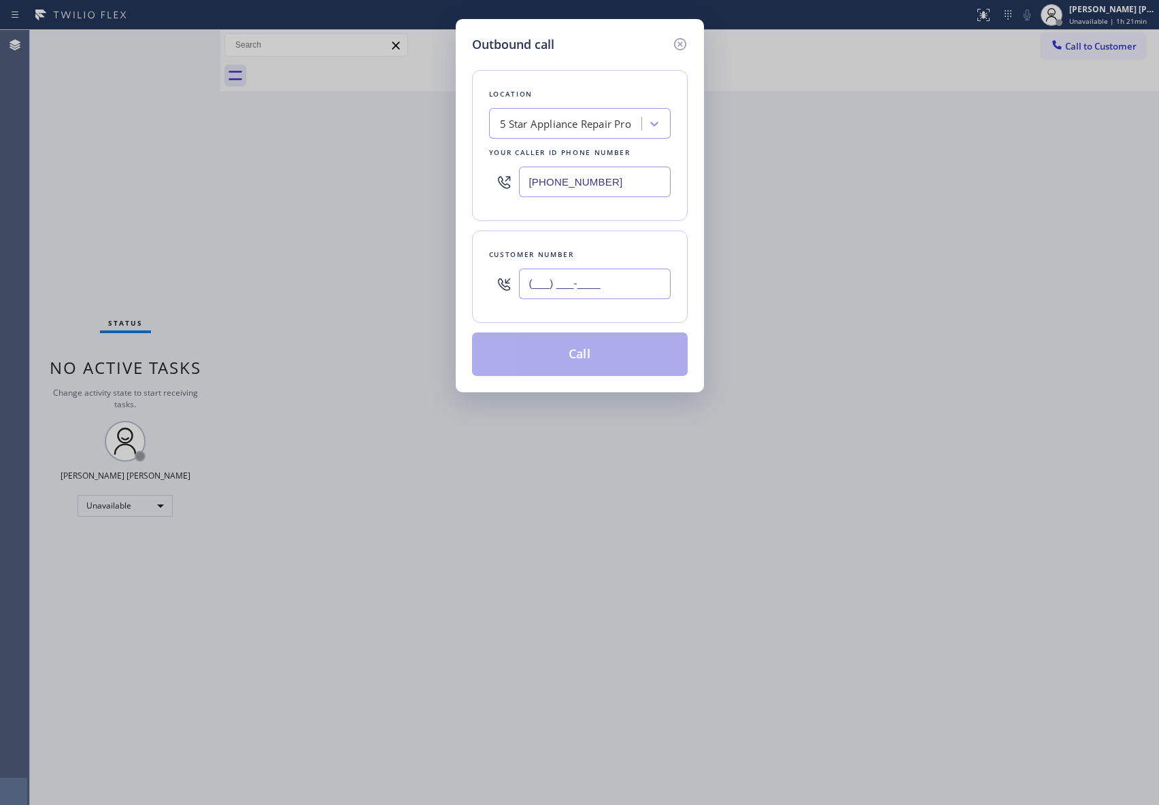
click at [578, 291] on input "(___) ___-____" at bounding box center [595, 284] width 152 height 31
paste input "510) 331-8743"
type input "[PHONE_NUMBER]"
click at [599, 356] on button "Call" at bounding box center [580, 355] width 216 height 44
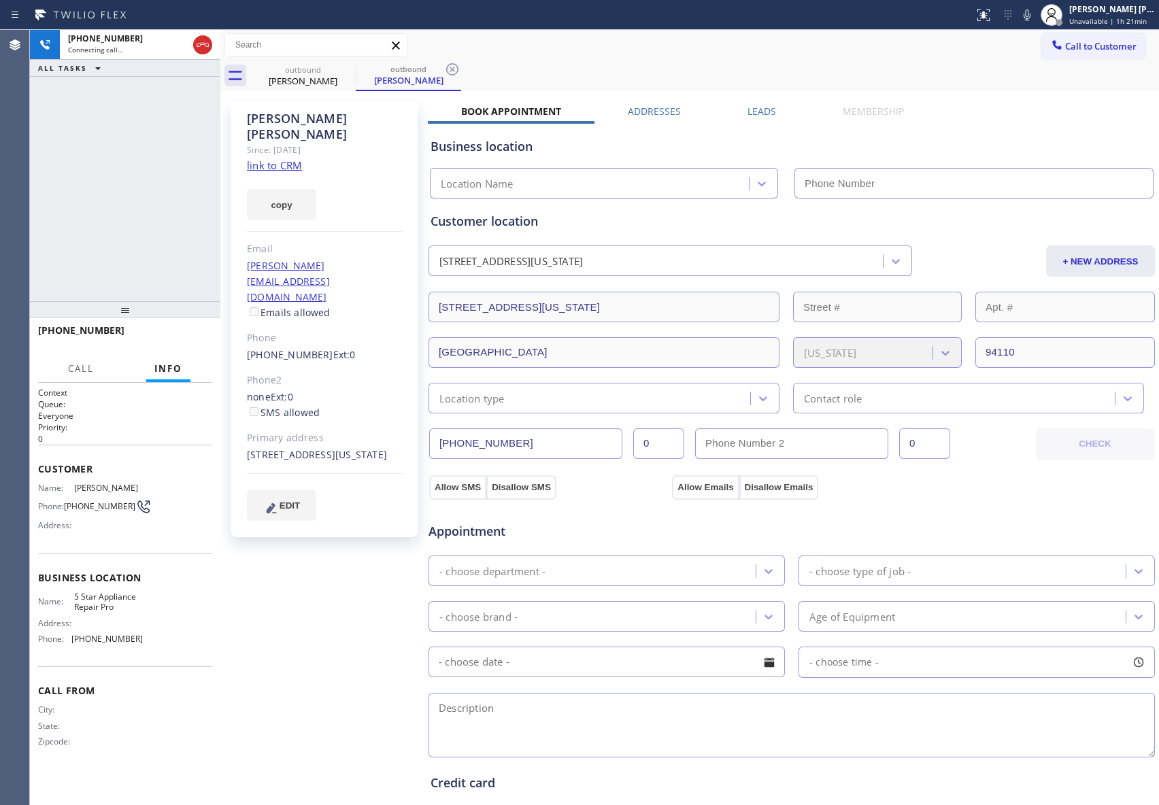
type input "[PHONE_NUMBER]"
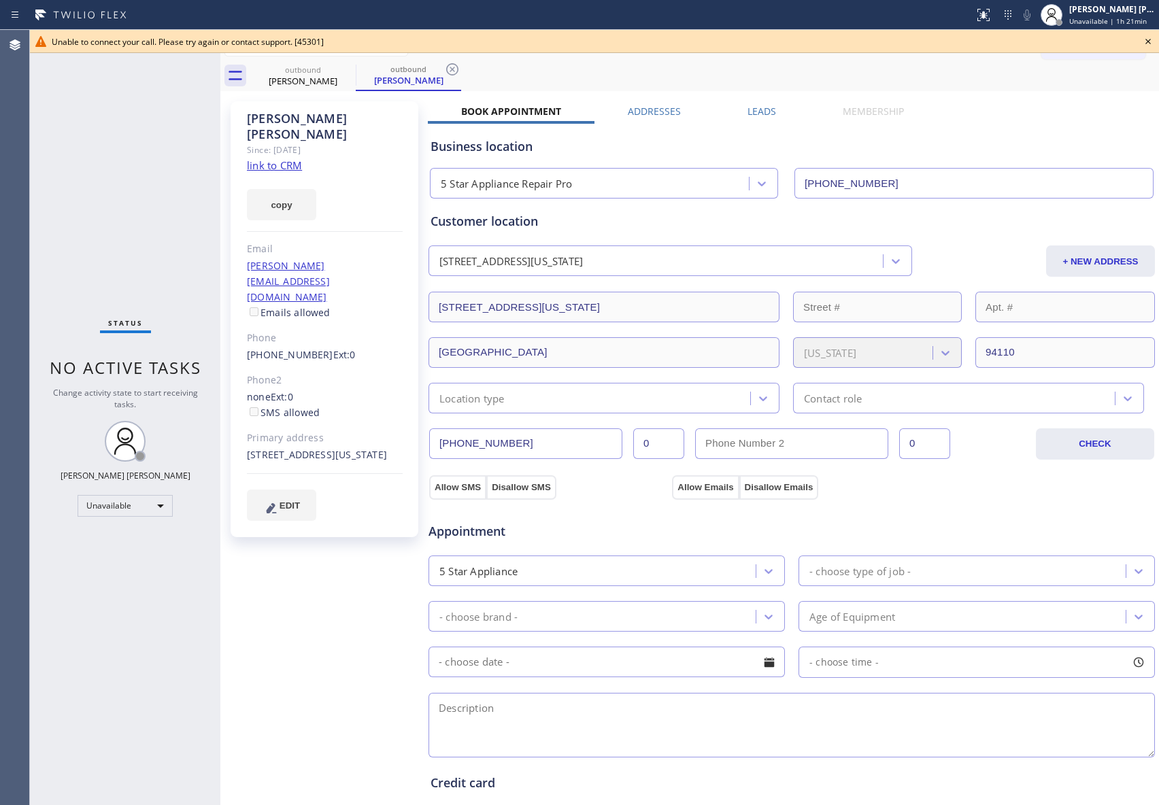
click at [1150, 39] on icon at bounding box center [1148, 41] width 16 height 16
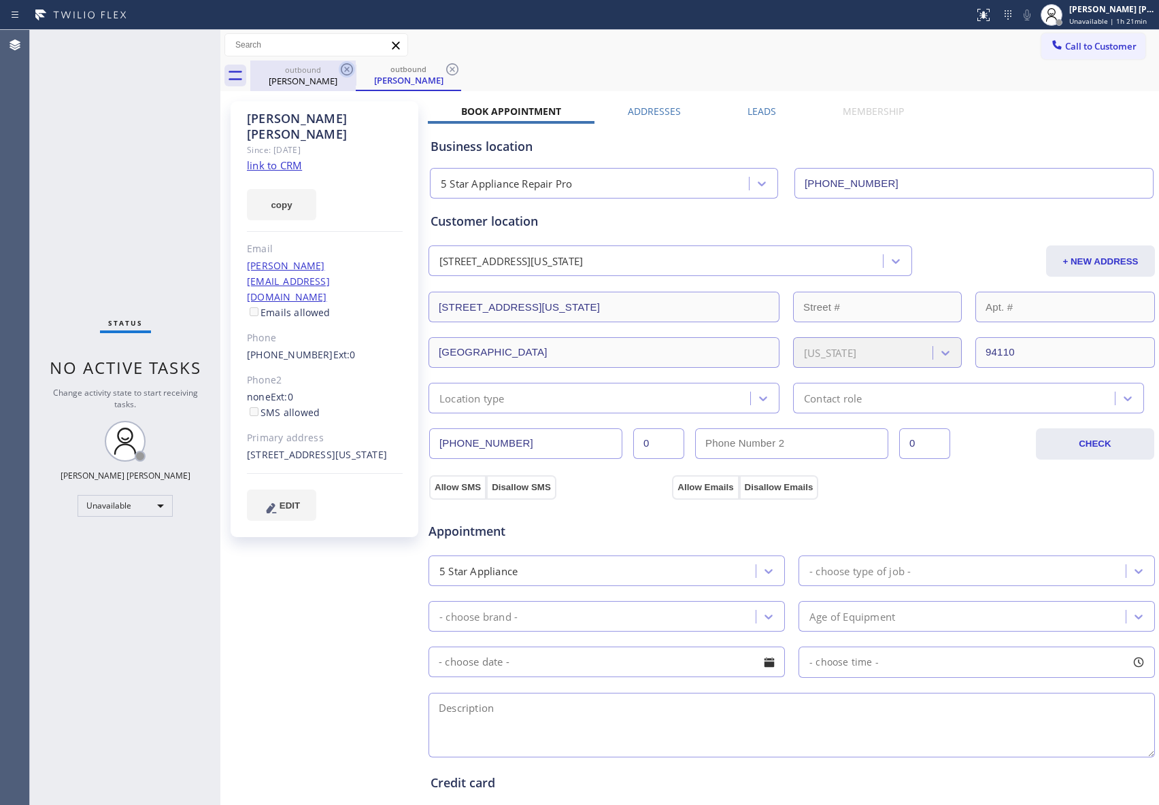
click at [346, 64] on icon at bounding box center [347, 69] width 12 height 12
click at [356, 64] on div "outbound [PERSON_NAME]" at bounding box center [408, 76] width 105 height 31
click at [346, 64] on icon at bounding box center [347, 69] width 12 height 12
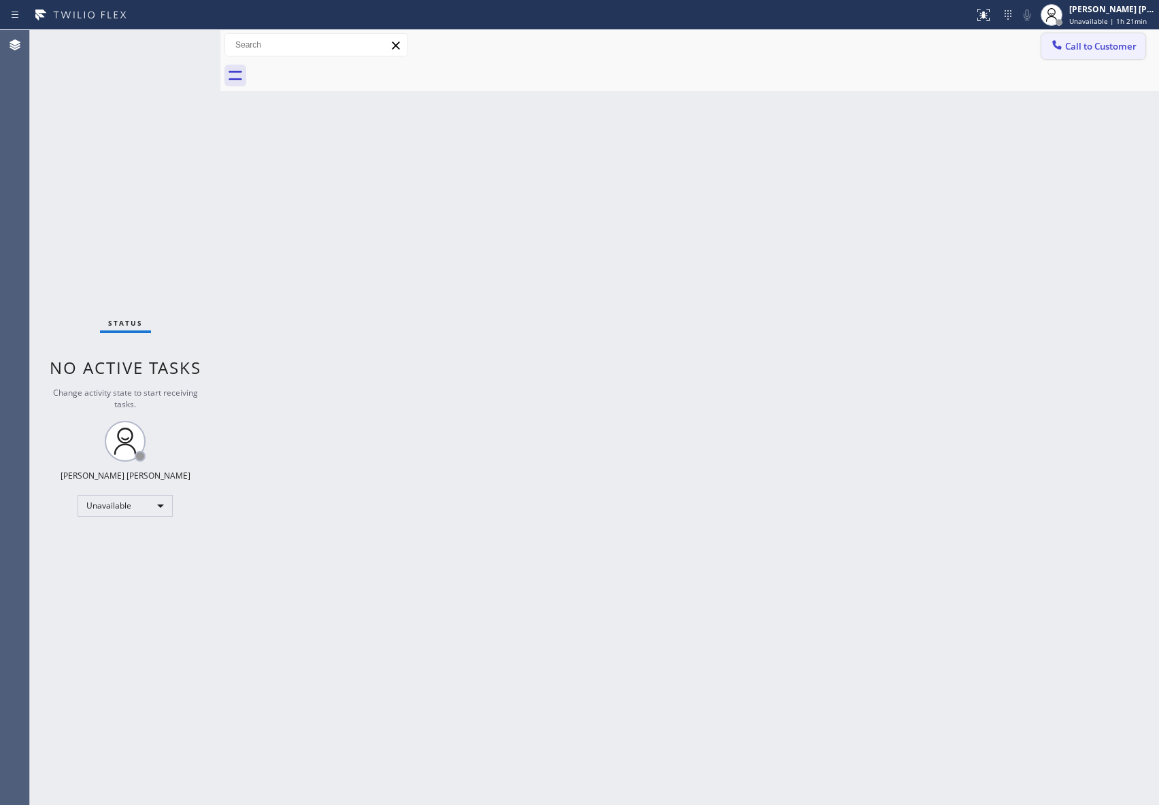
click at [1116, 49] on span "Call to Customer" at bounding box center [1100, 46] width 71 height 12
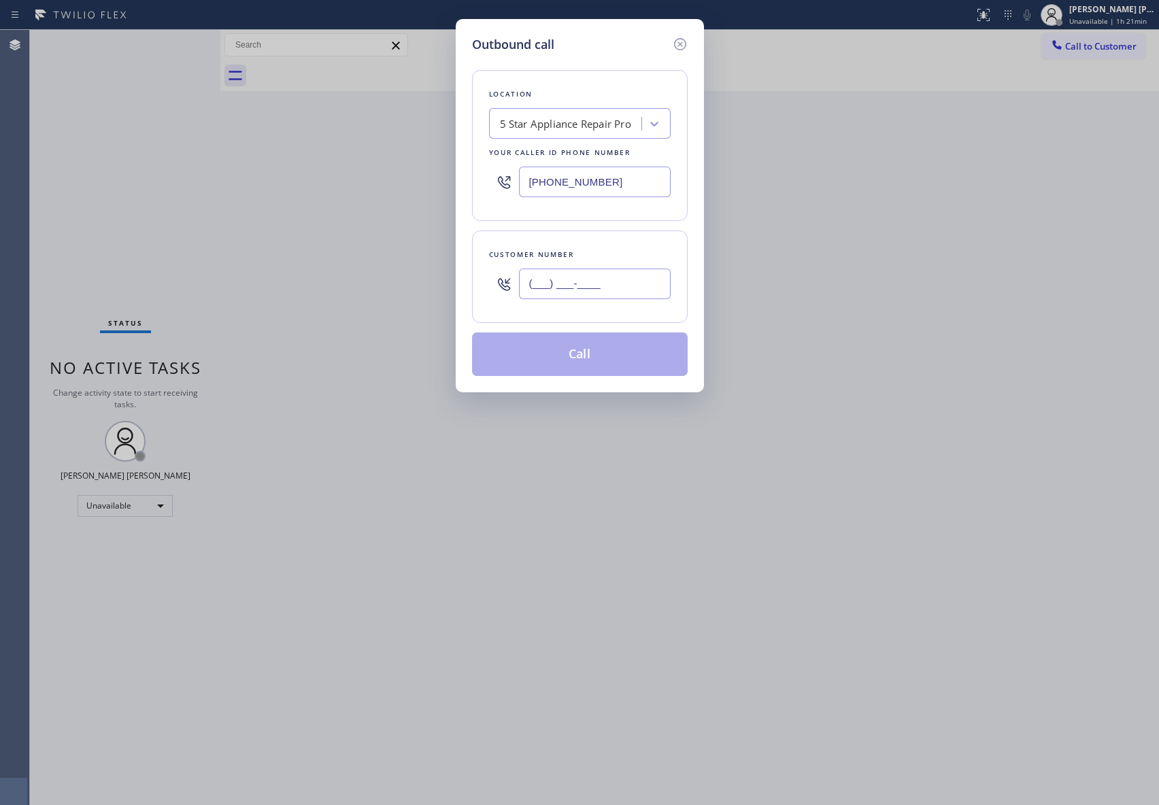
click at [584, 292] on input "(___) ___-____" at bounding box center [595, 284] width 152 height 31
paste input "510) 331-8743"
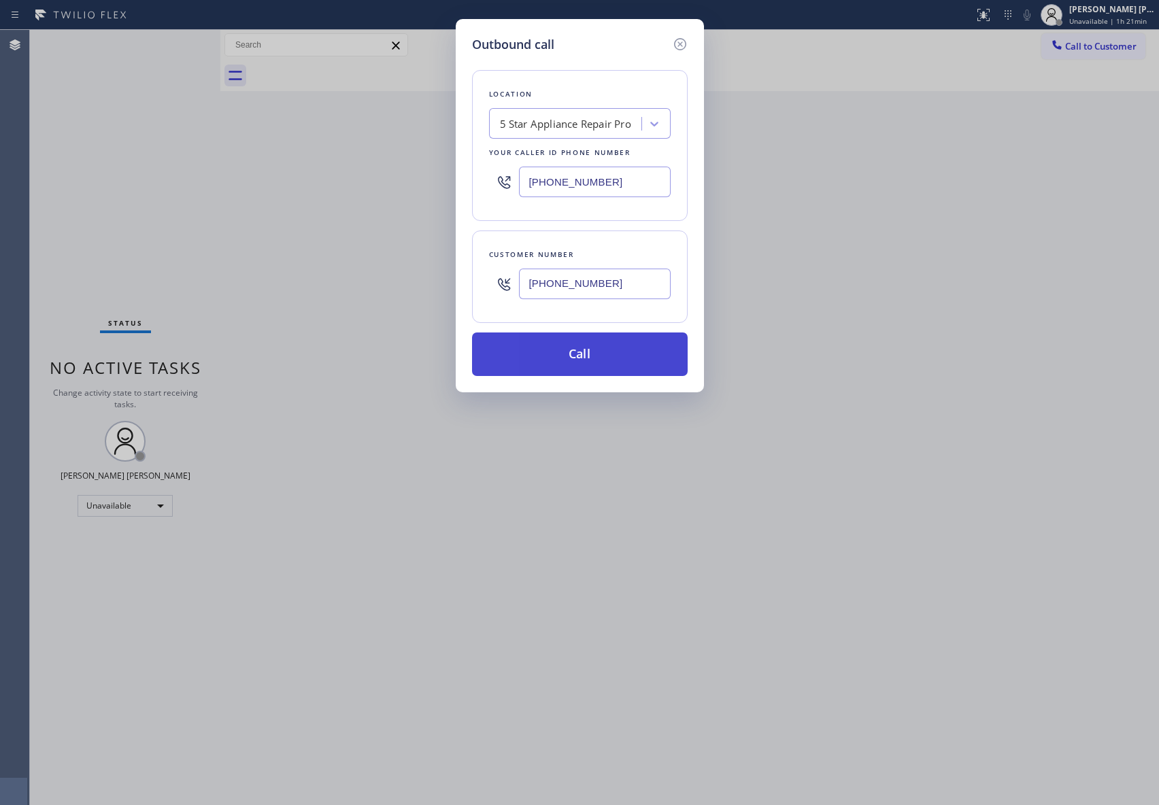
type input "[PHONE_NUMBER]"
click at [585, 360] on button "Call" at bounding box center [580, 355] width 216 height 44
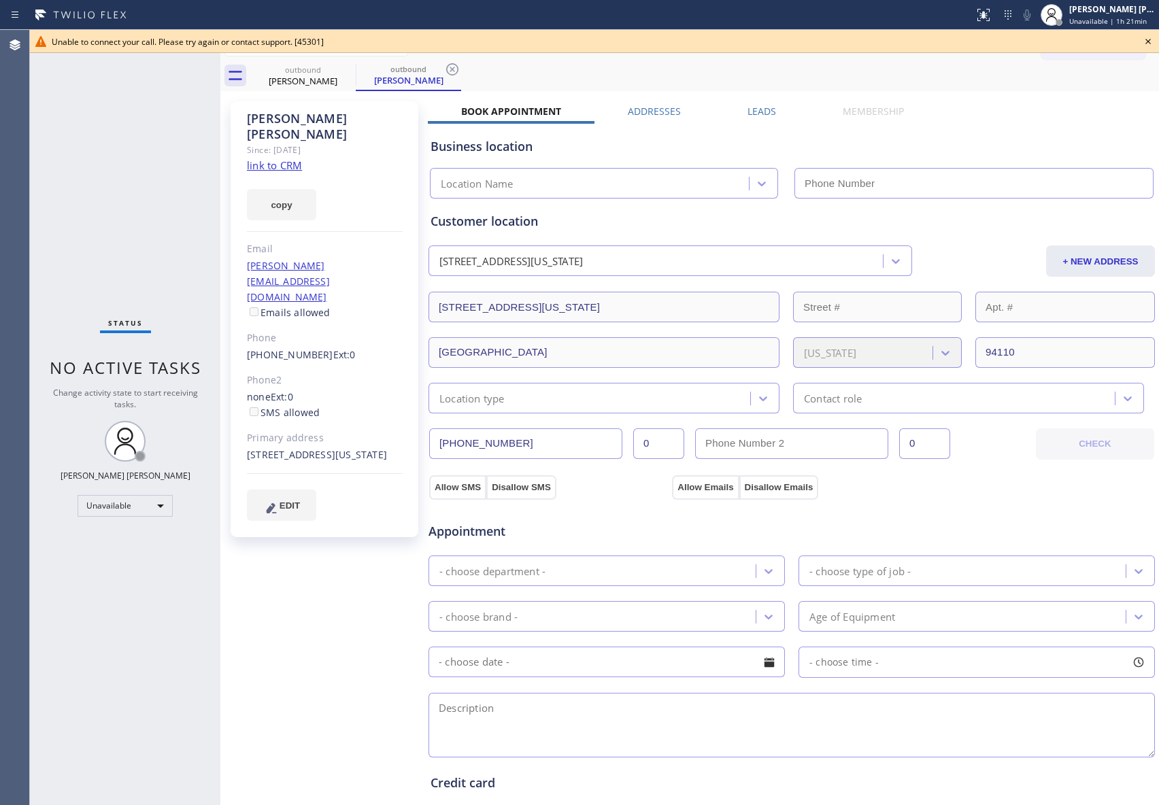
type input "[PHONE_NUMBER]"
click at [1147, 39] on icon at bounding box center [1148, 41] width 16 height 16
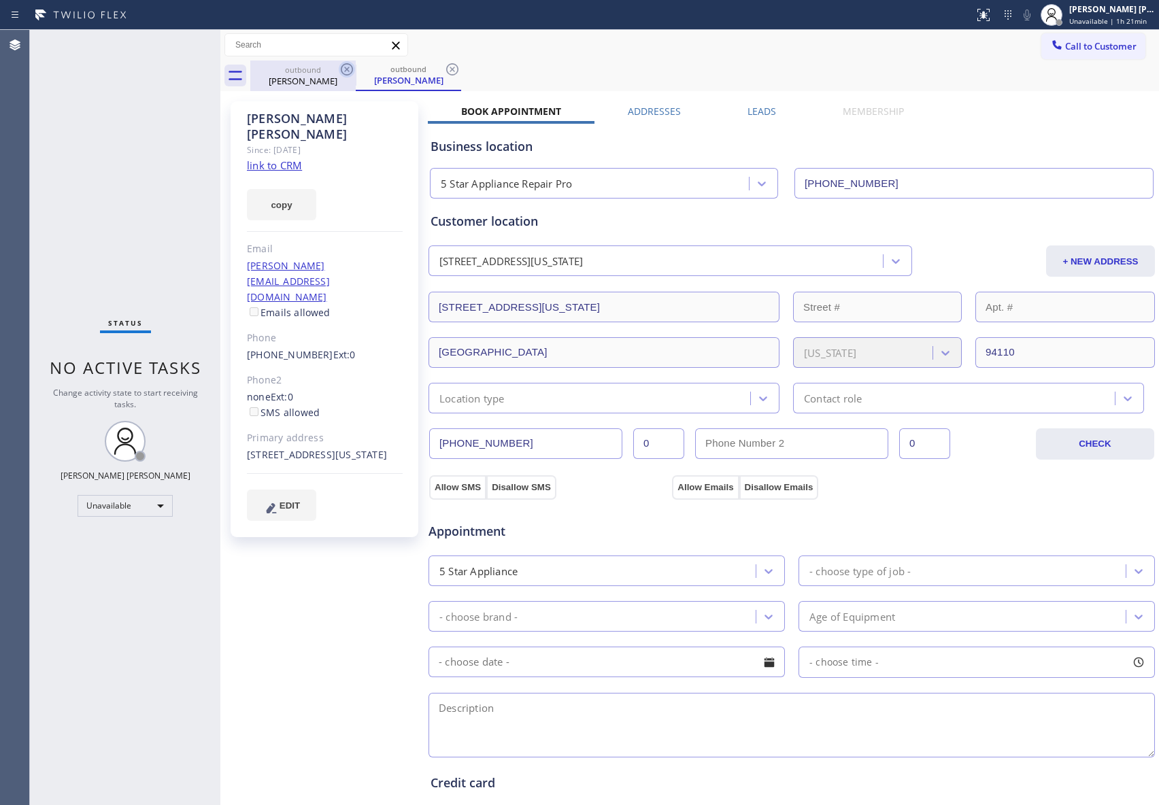
drag, startPoint x: 322, startPoint y: 82, endPoint x: 343, endPoint y: 73, distance: 22.0
click at [333, 79] on div "[PERSON_NAME]" at bounding box center [303, 81] width 103 height 12
click at [343, 73] on icon at bounding box center [347, 69] width 12 height 12
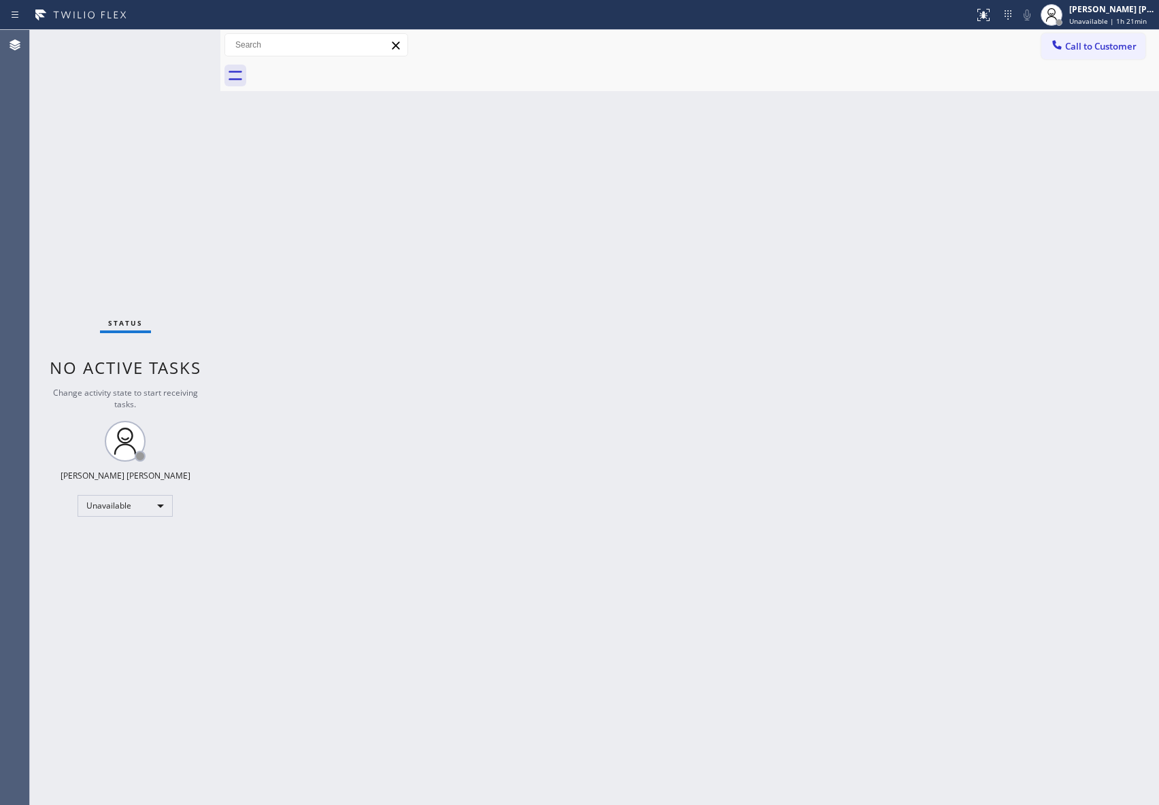
click at [343, 73] on div at bounding box center [704, 76] width 909 height 31
click at [1118, 44] on span "Call to Customer" at bounding box center [1100, 46] width 71 height 12
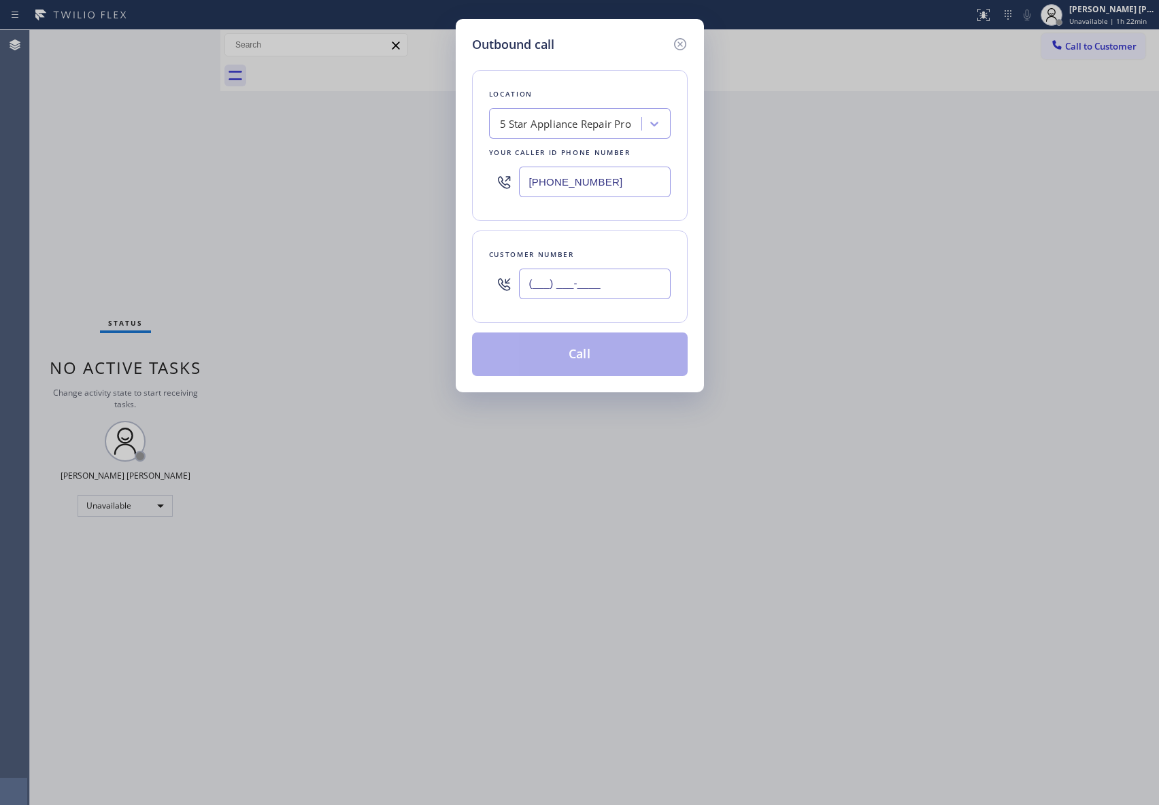
click at [665, 273] on input "(___) ___-____" at bounding box center [595, 284] width 152 height 31
paste input "619) 672-1176"
type input "[PHONE_NUMBER]"
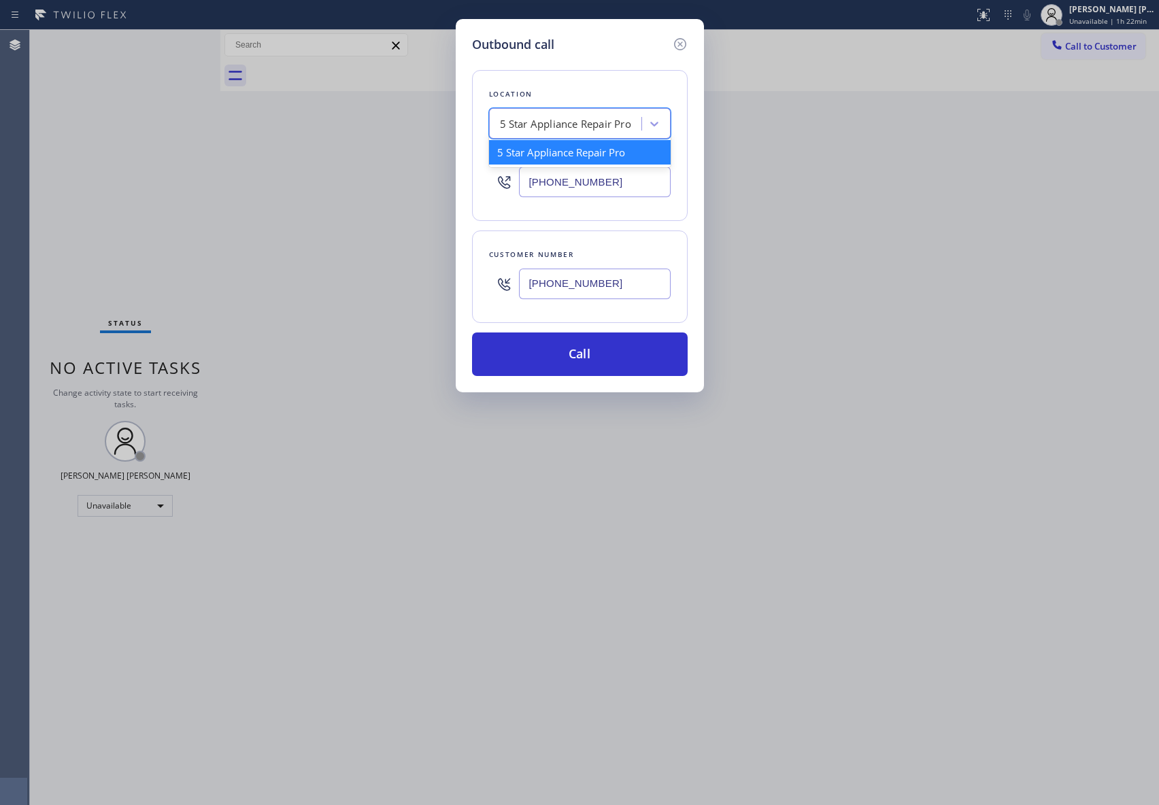
click at [570, 135] on div "5 Star Appliance Repair Pro" at bounding box center [567, 124] width 148 height 24
type input "hvac alliance expert"
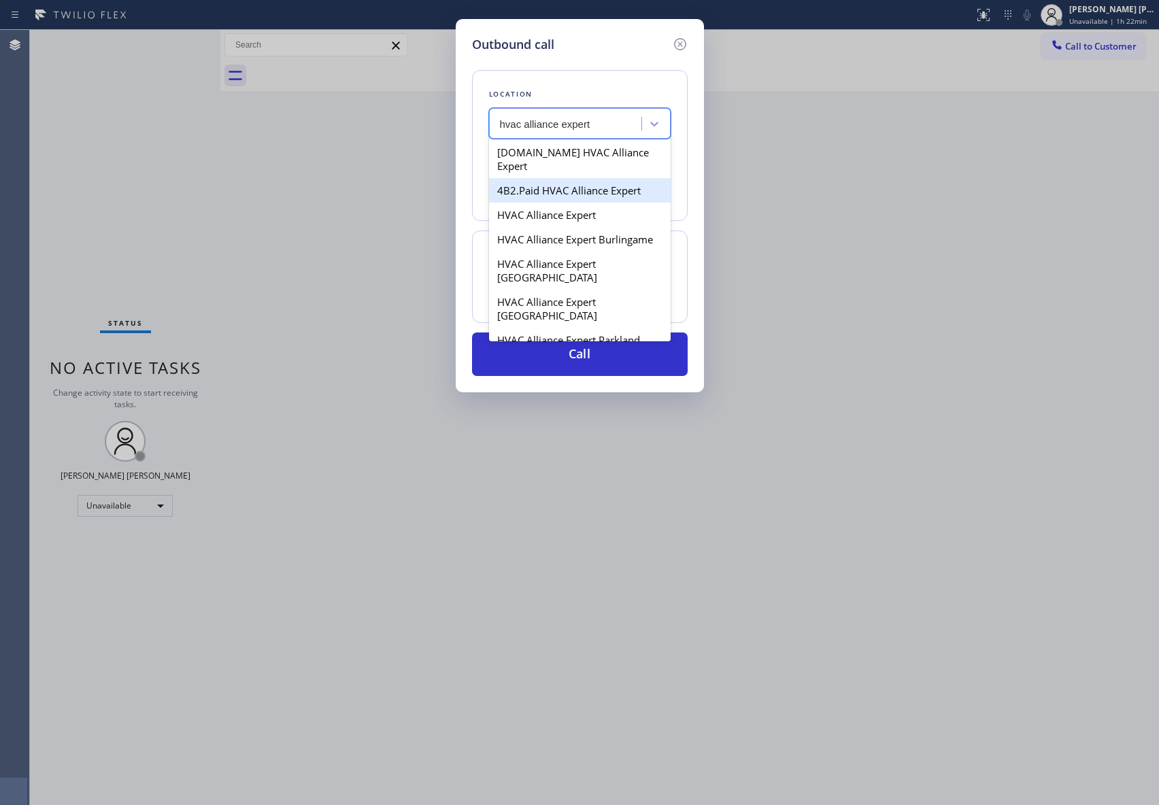
click at [550, 178] on div "4B2.Paid HVAC Alliance Expert" at bounding box center [580, 190] width 182 height 24
type input "[PHONE_NUMBER]"
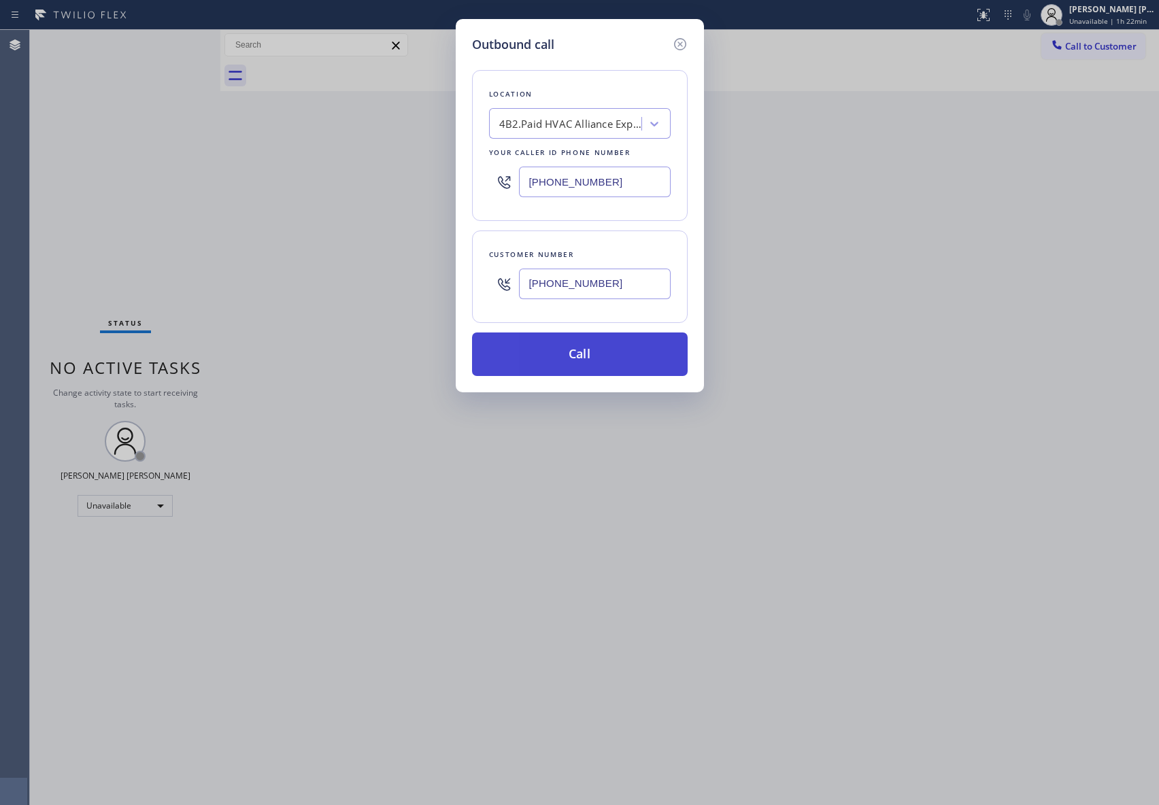
click at [596, 356] on button "Call" at bounding box center [580, 355] width 216 height 44
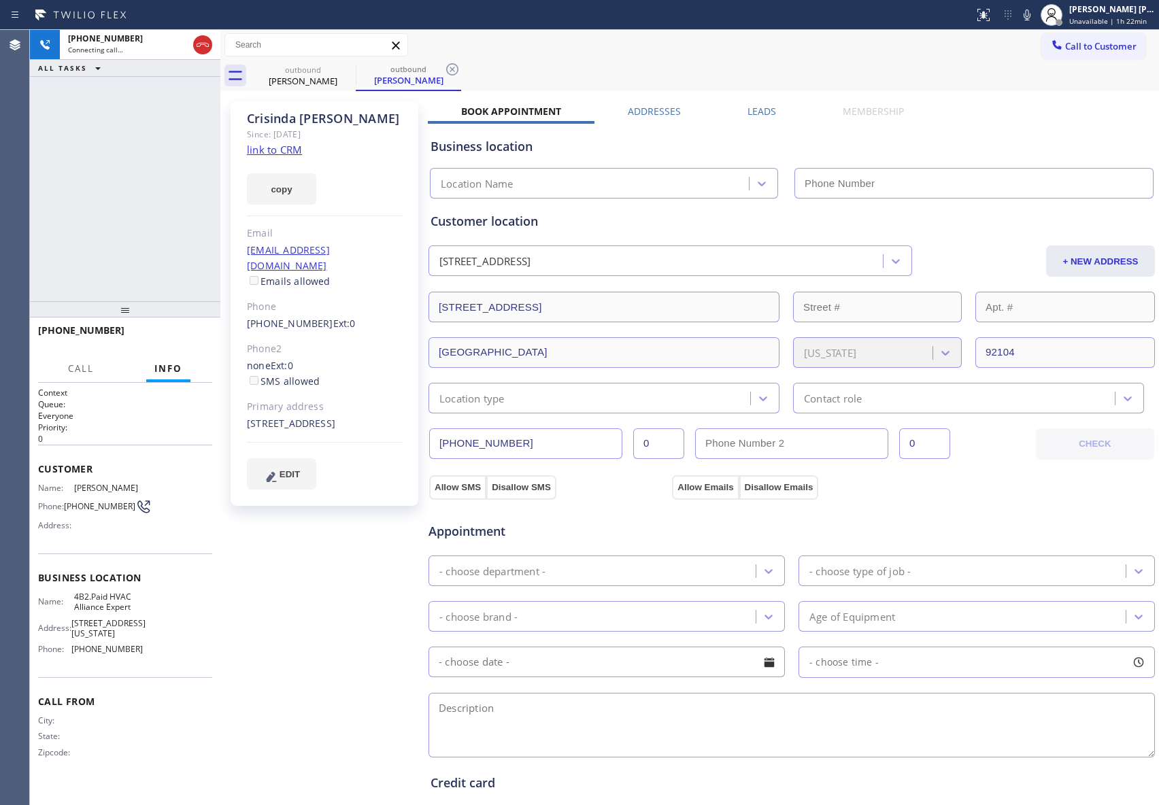
type input "[PHONE_NUMBER]"
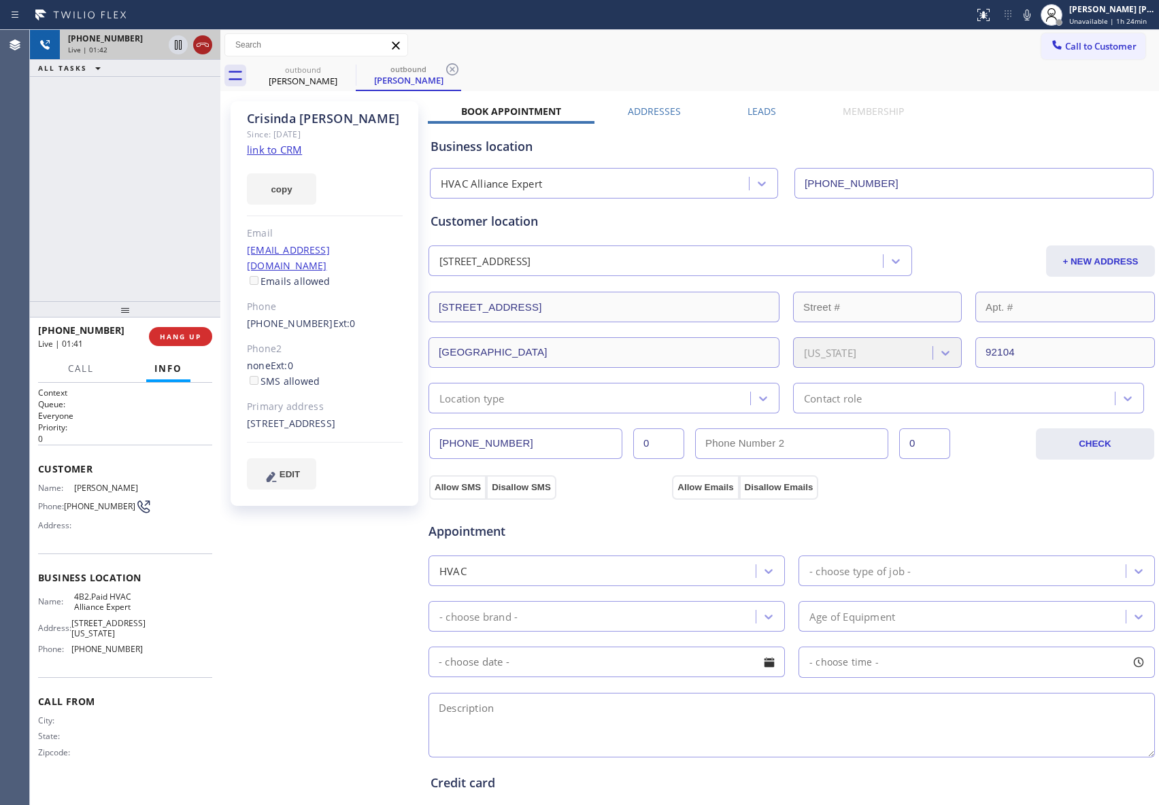
click at [202, 41] on icon at bounding box center [203, 45] width 16 height 16
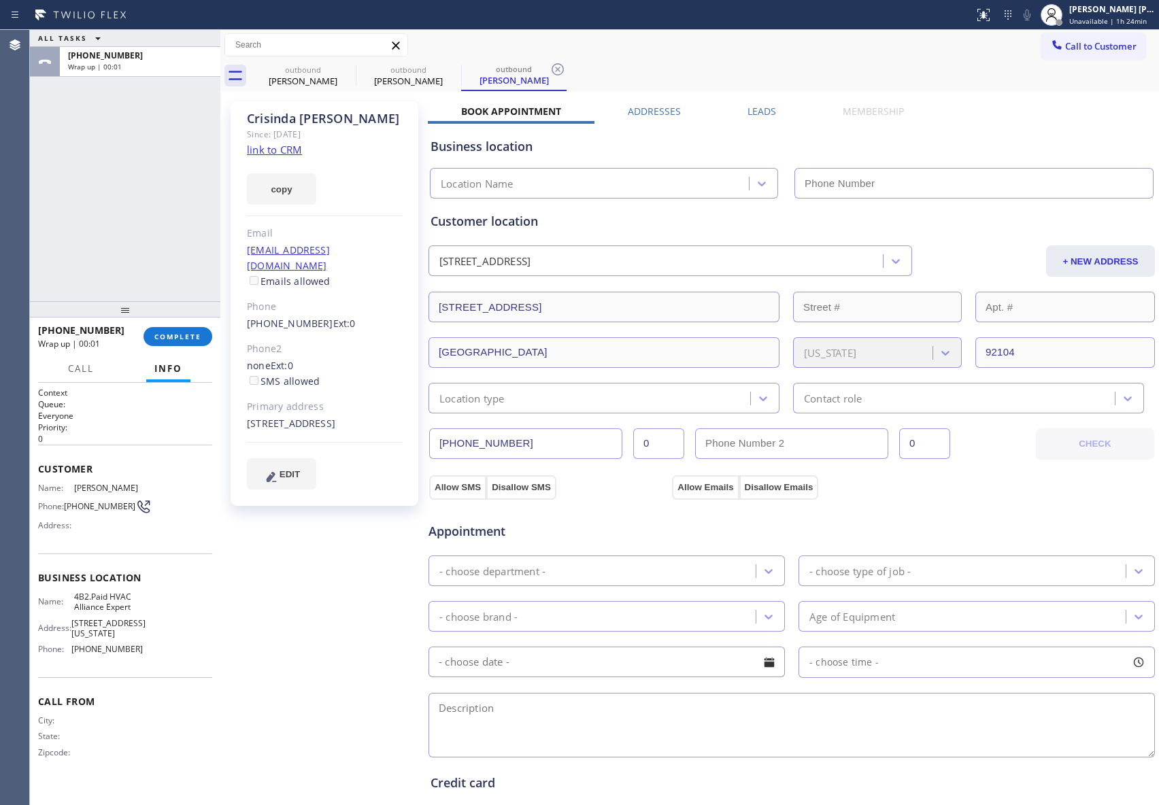
type input "[PHONE_NUMBER]"
click at [763, 112] on label "Leads" at bounding box center [762, 111] width 29 height 13
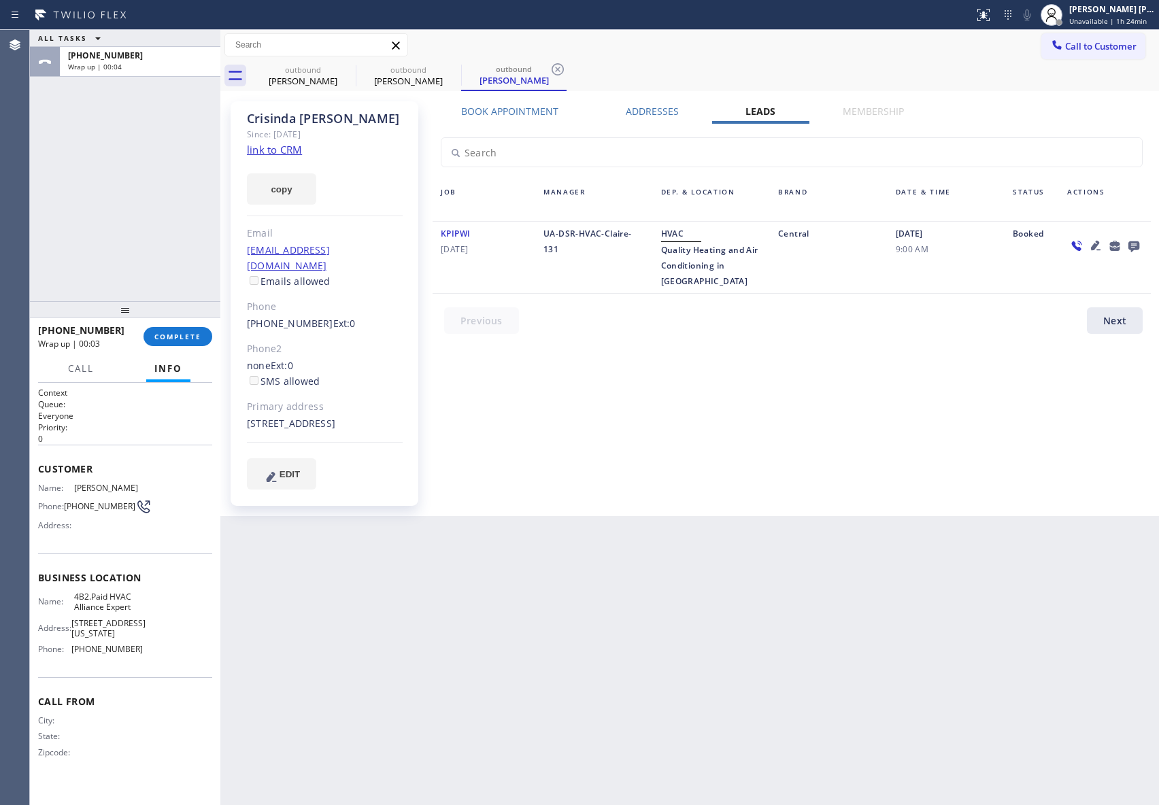
click at [1133, 243] on icon at bounding box center [1133, 246] width 11 height 11
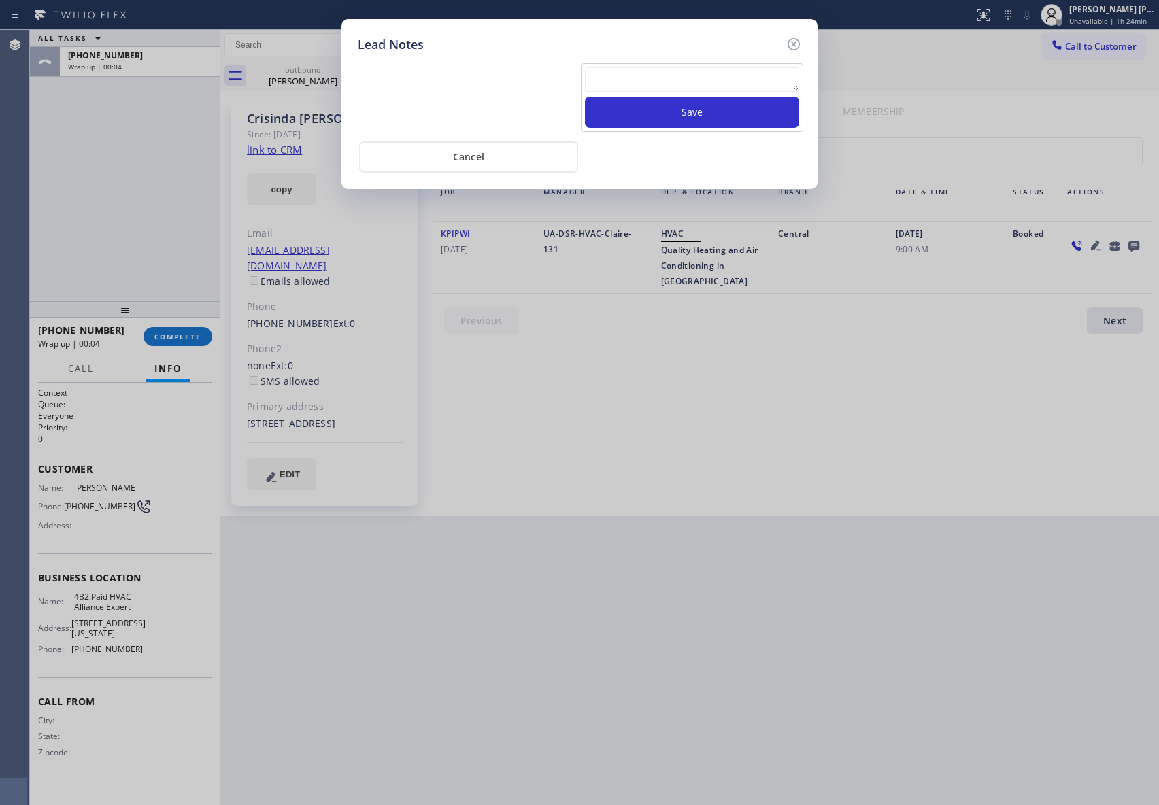
click at [713, 84] on textarea at bounding box center [692, 79] width 214 height 24
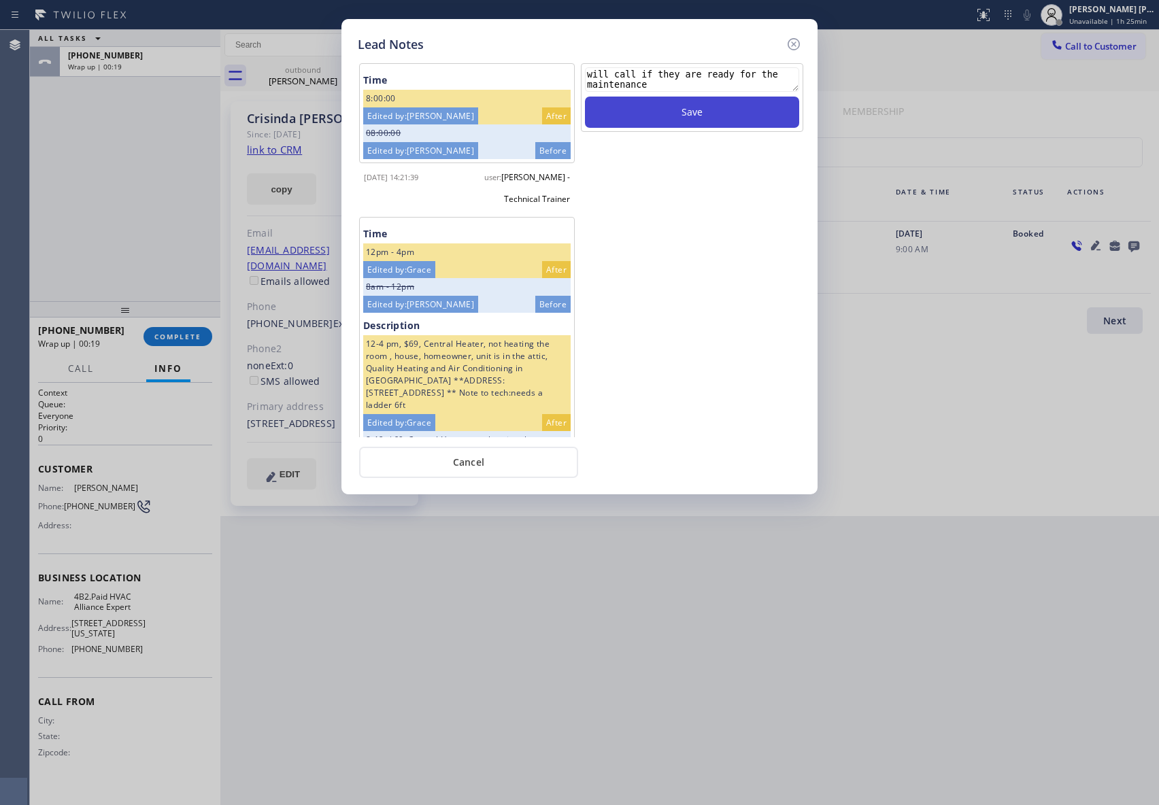
type textarea "will call if they are ready for the maintenance"
click at [711, 112] on button "Save" at bounding box center [692, 112] width 214 height 31
click at [787, 39] on icon at bounding box center [794, 44] width 16 height 16
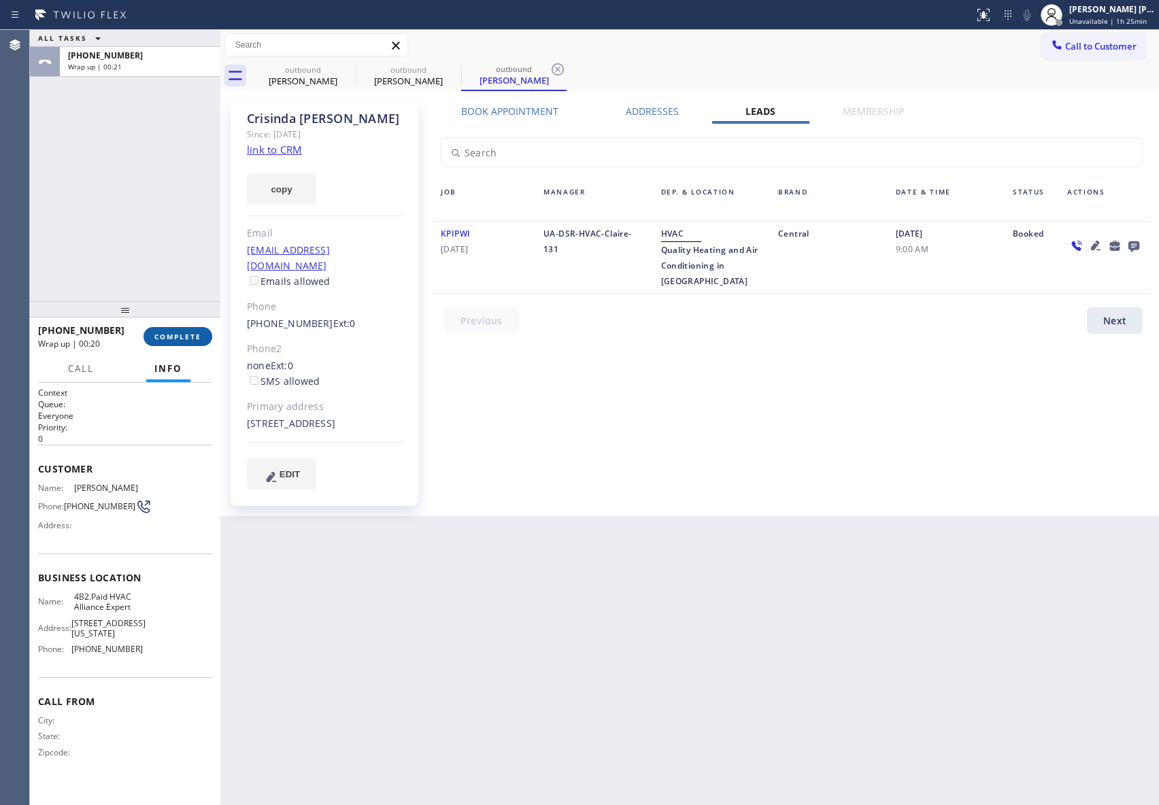
click at [167, 335] on span "COMPLETE" at bounding box center [177, 337] width 47 height 10
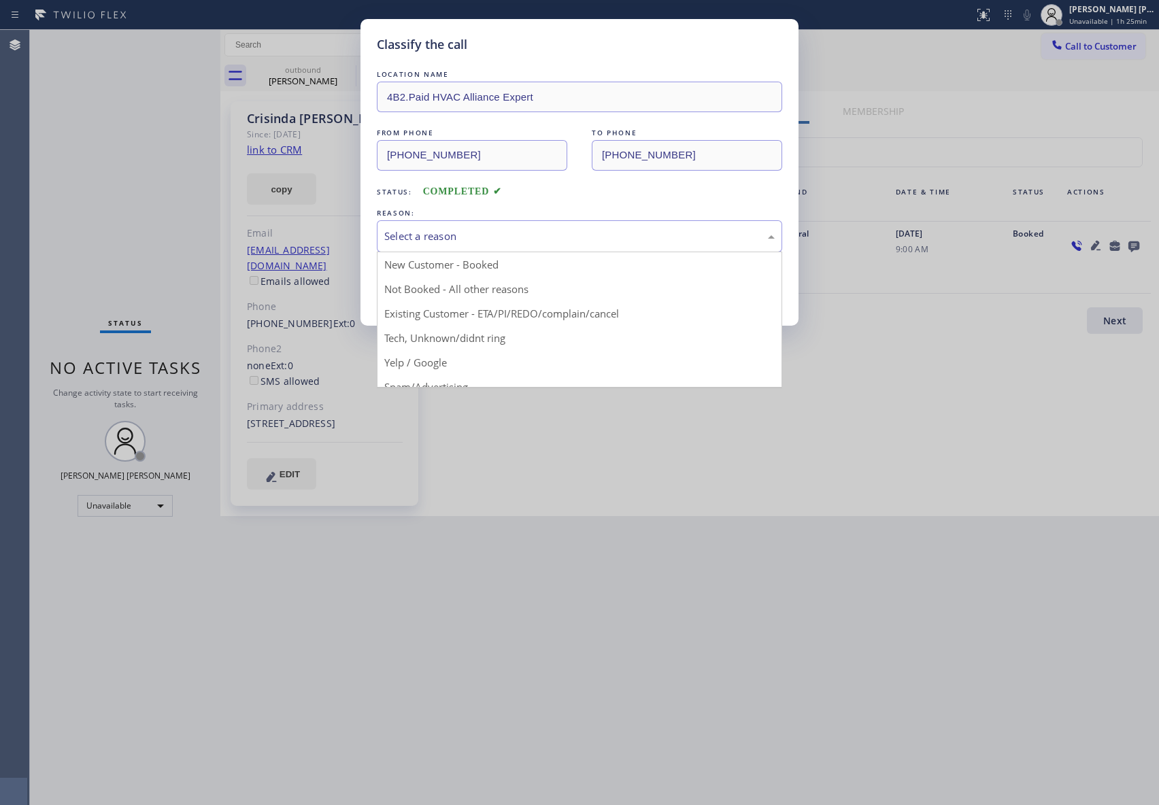
click at [458, 230] on div "Select a reason" at bounding box center [579, 237] width 390 height 16
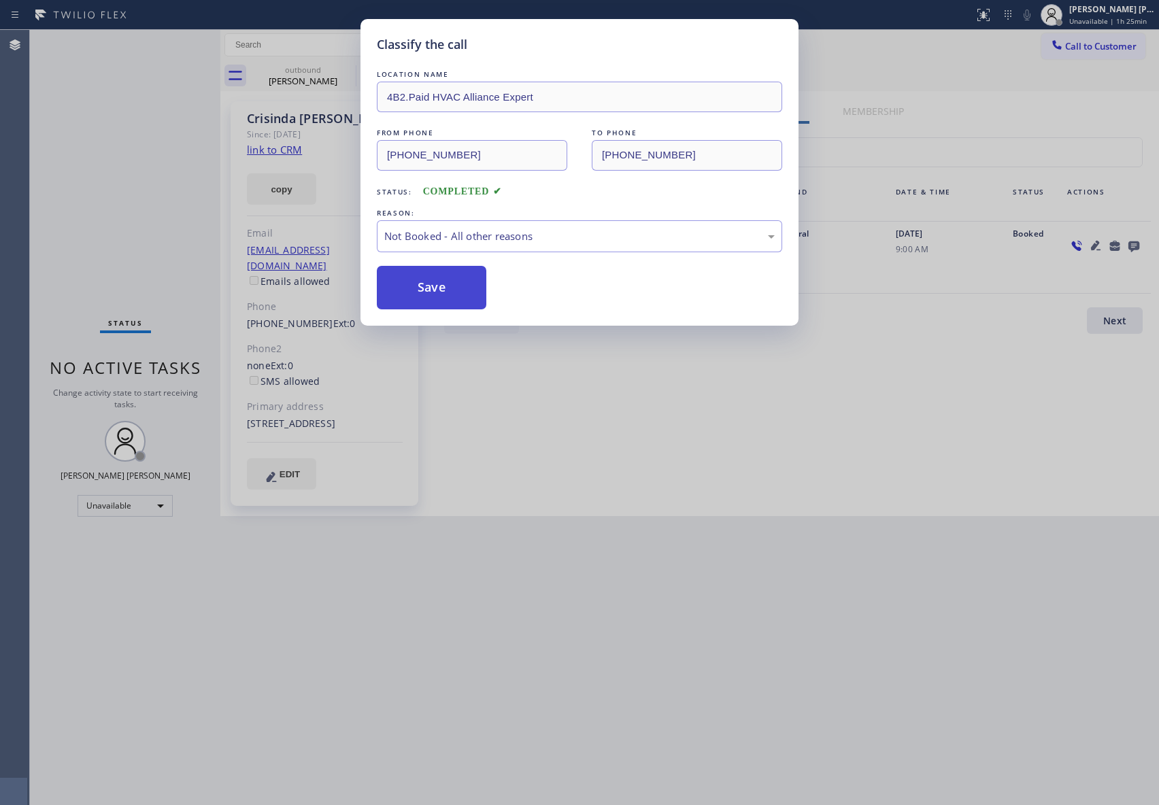
click at [420, 288] on button "Save" at bounding box center [432, 288] width 110 height 44
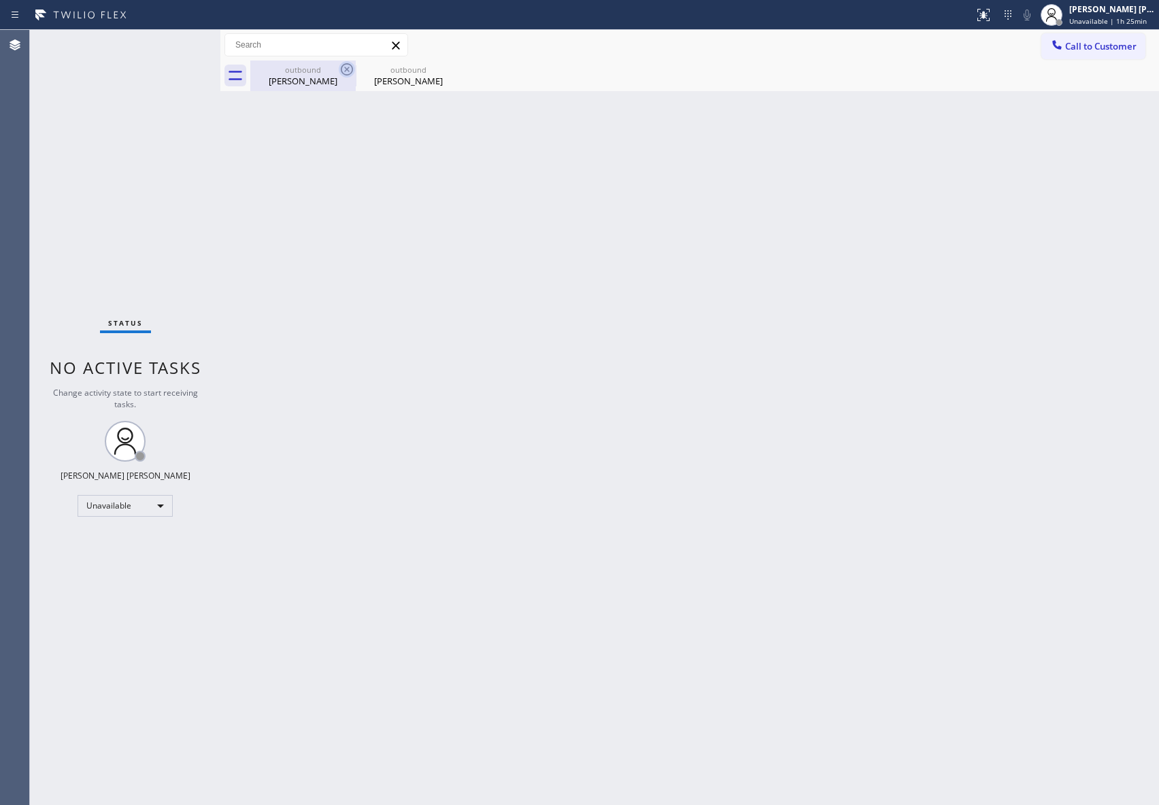
click at [317, 75] on div "[PERSON_NAME]" at bounding box center [303, 81] width 103 height 12
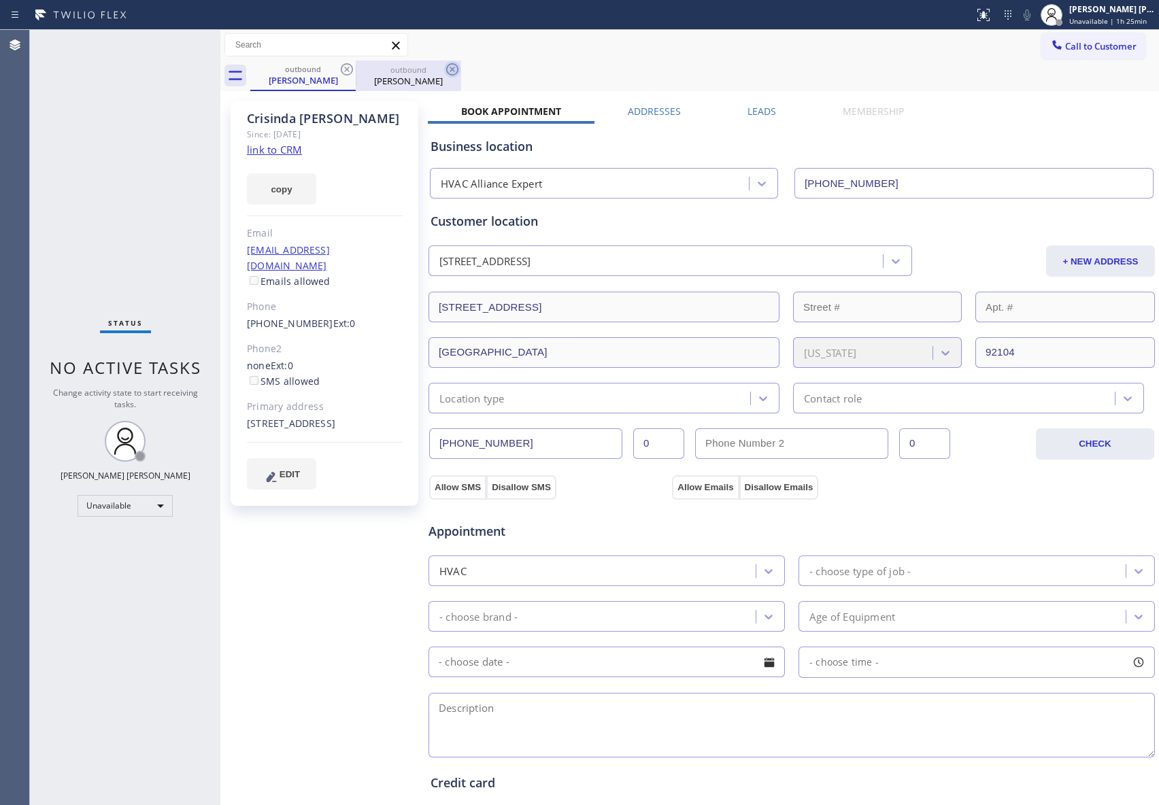
click at [346, 71] on icon at bounding box center [347, 69] width 16 height 16
click at [446, 69] on icon at bounding box center [452, 69] width 12 height 12
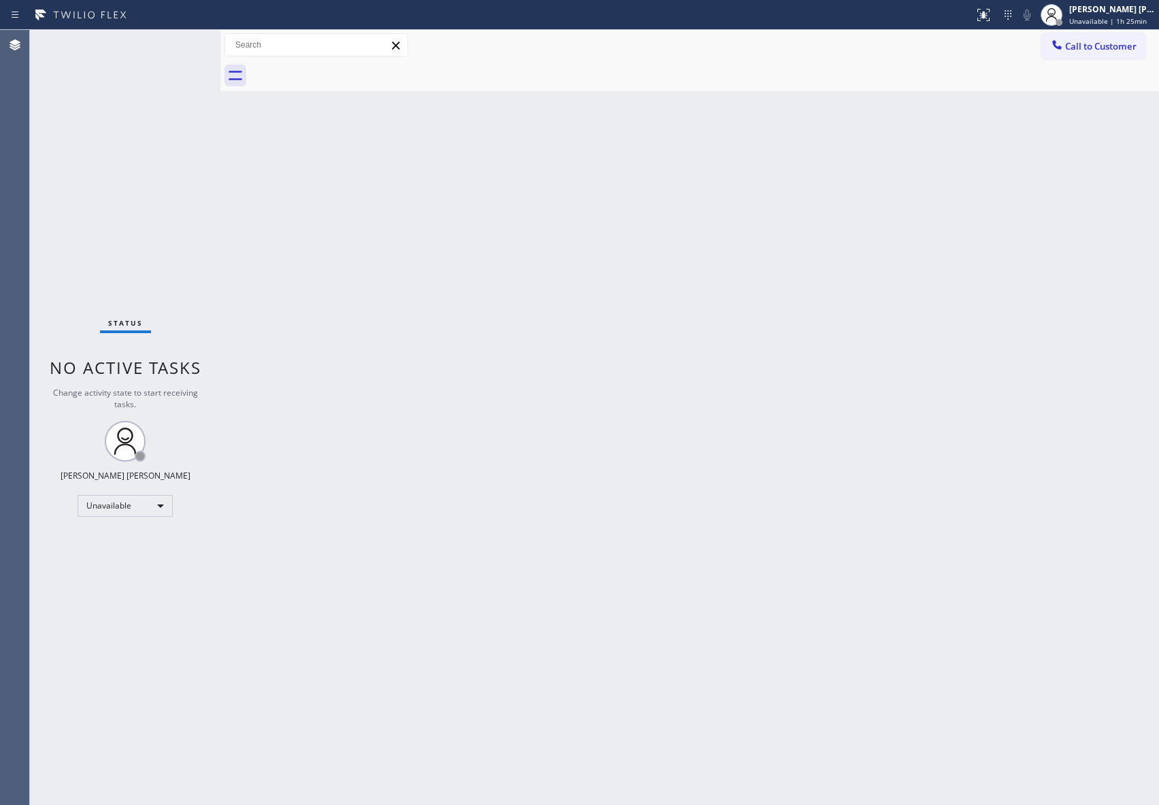
click at [346, 69] on div at bounding box center [704, 76] width 909 height 31
click at [1110, 40] on span "Call to Customer" at bounding box center [1100, 46] width 71 height 12
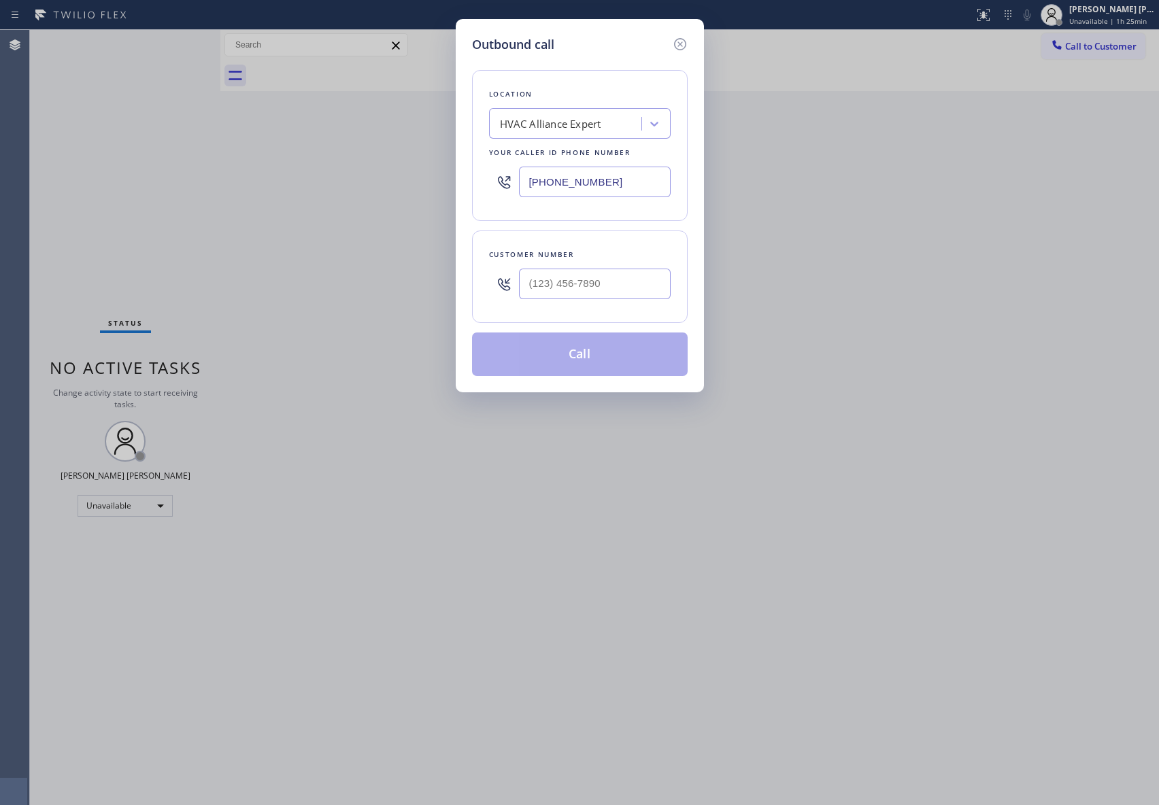
click at [605, 302] on div at bounding box center [595, 284] width 152 height 44
click at [608, 295] on input "(___) ___-____" at bounding box center [595, 284] width 152 height 31
paste input "310) 751-8890"
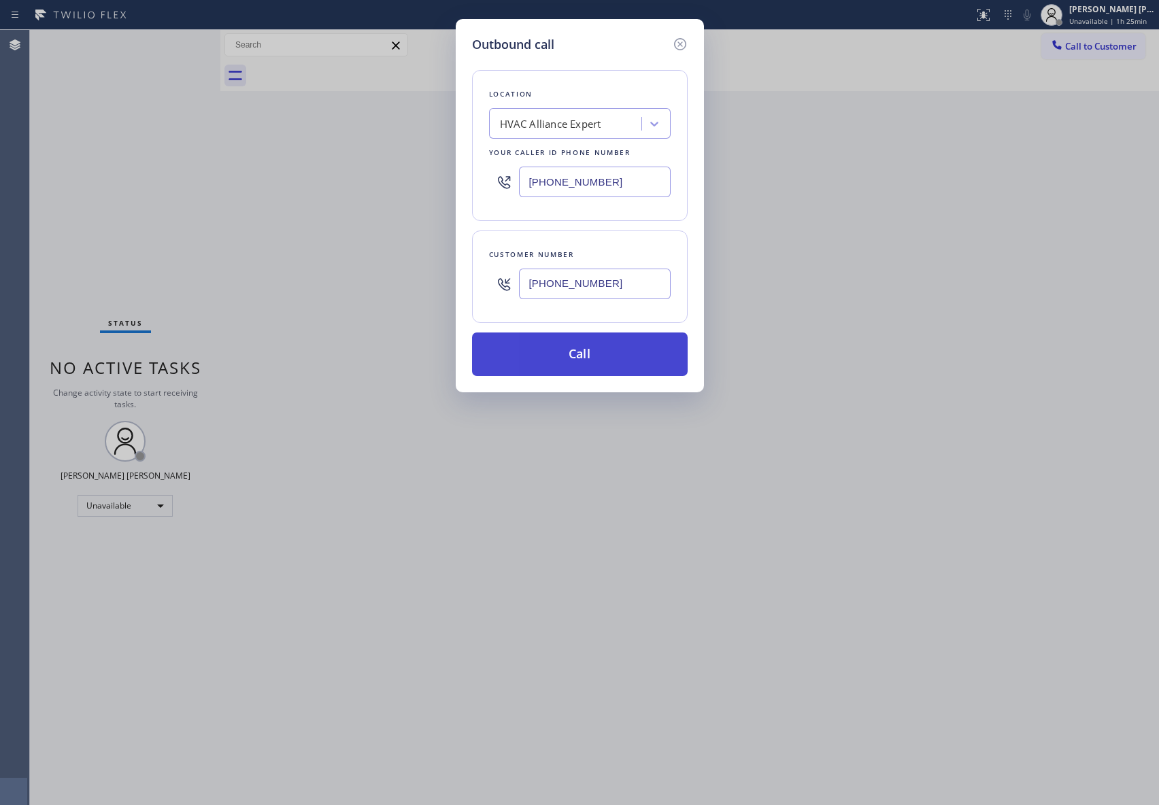
type input "[PHONE_NUMBER]"
click at [588, 356] on button "Call" at bounding box center [580, 355] width 216 height 44
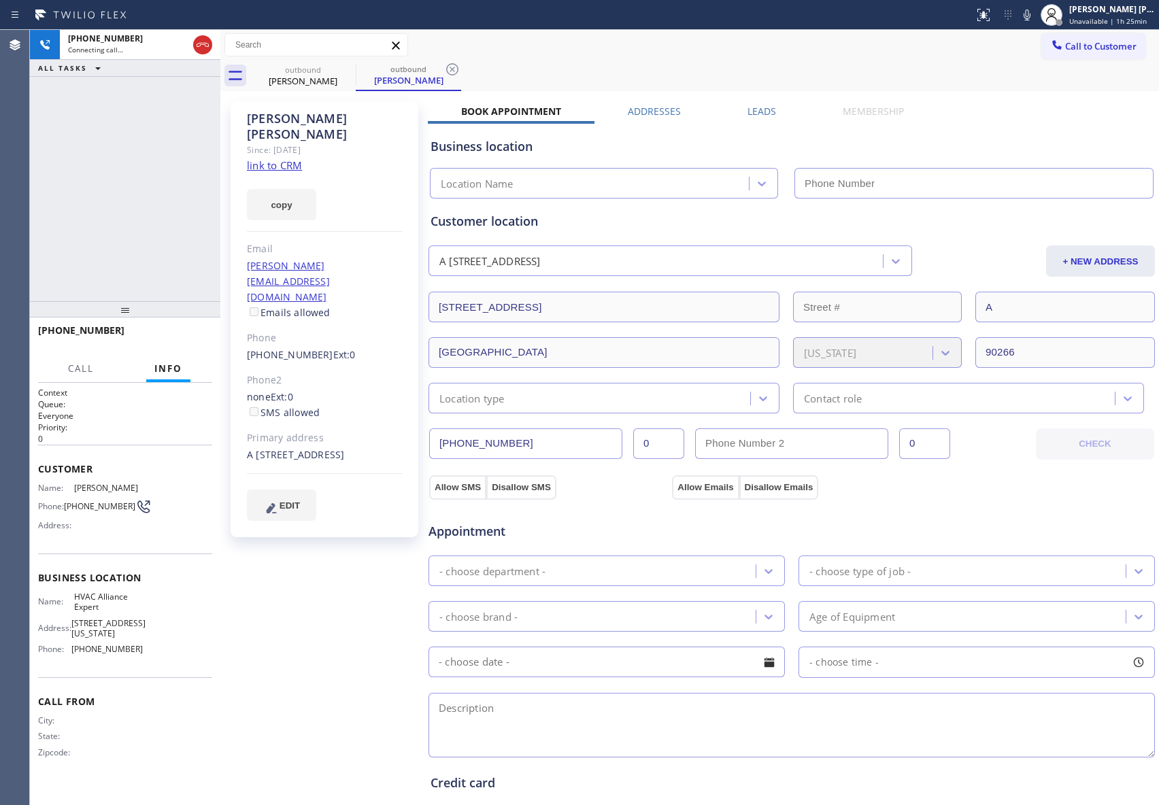
type input "[PHONE_NUMBER]"
click at [757, 112] on label "Leads" at bounding box center [762, 111] width 29 height 13
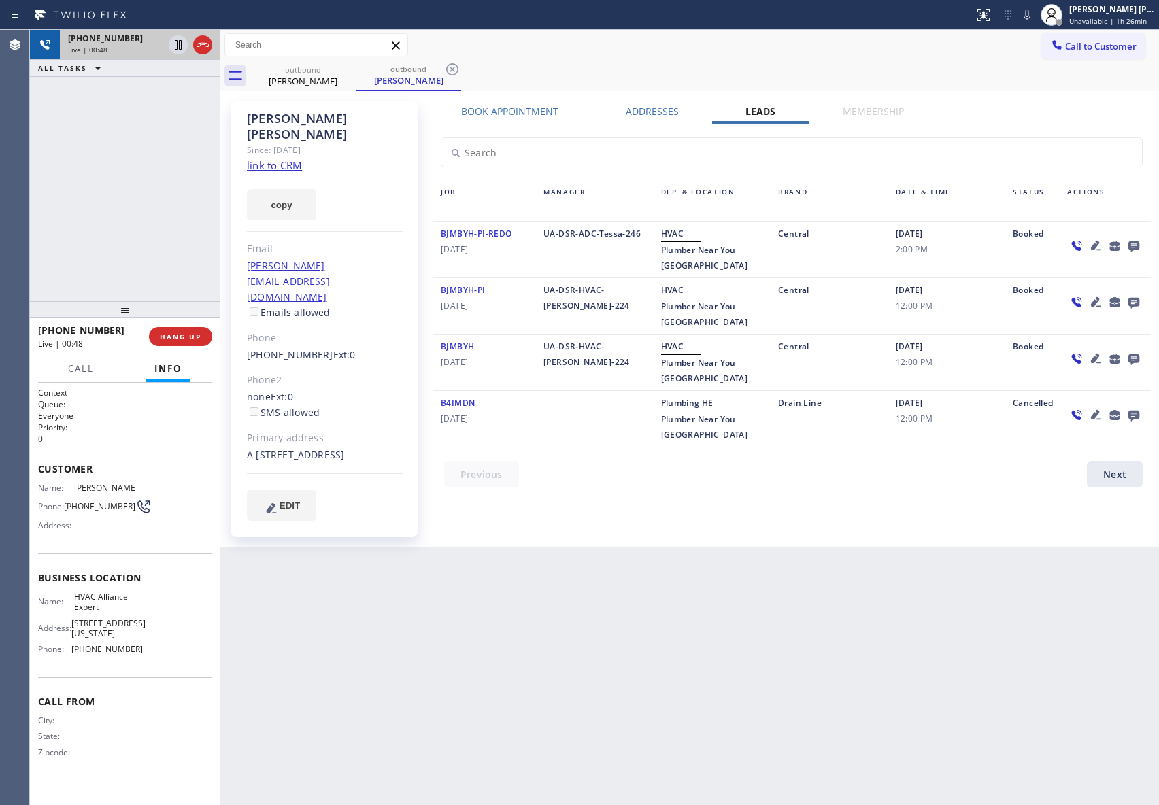
drag, startPoint x: 210, startPoint y: 41, endPoint x: 175, endPoint y: 42, distance: 35.4
click at [210, 41] on icon at bounding box center [203, 45] width 16 height 16
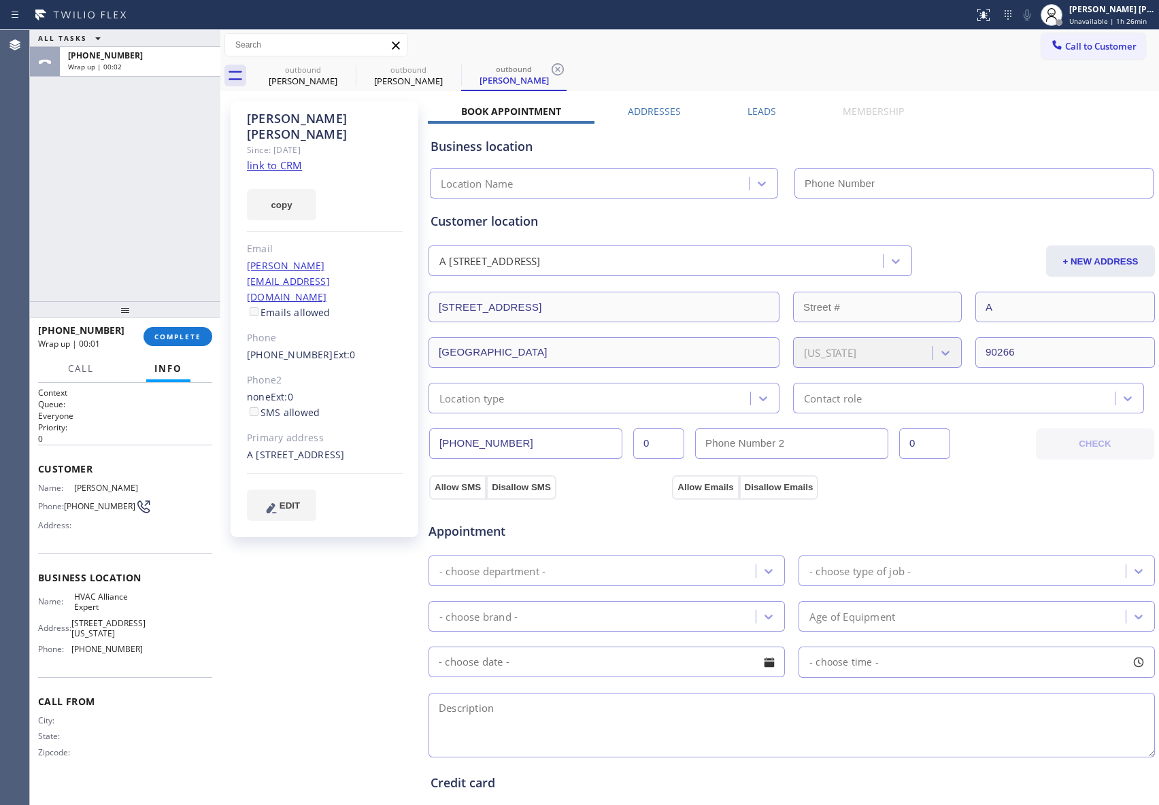
type input "[PHONE_NUMBER]"
click at [741, 112] on div "Leads" at bounding box center [761, 114] width 95 height 19
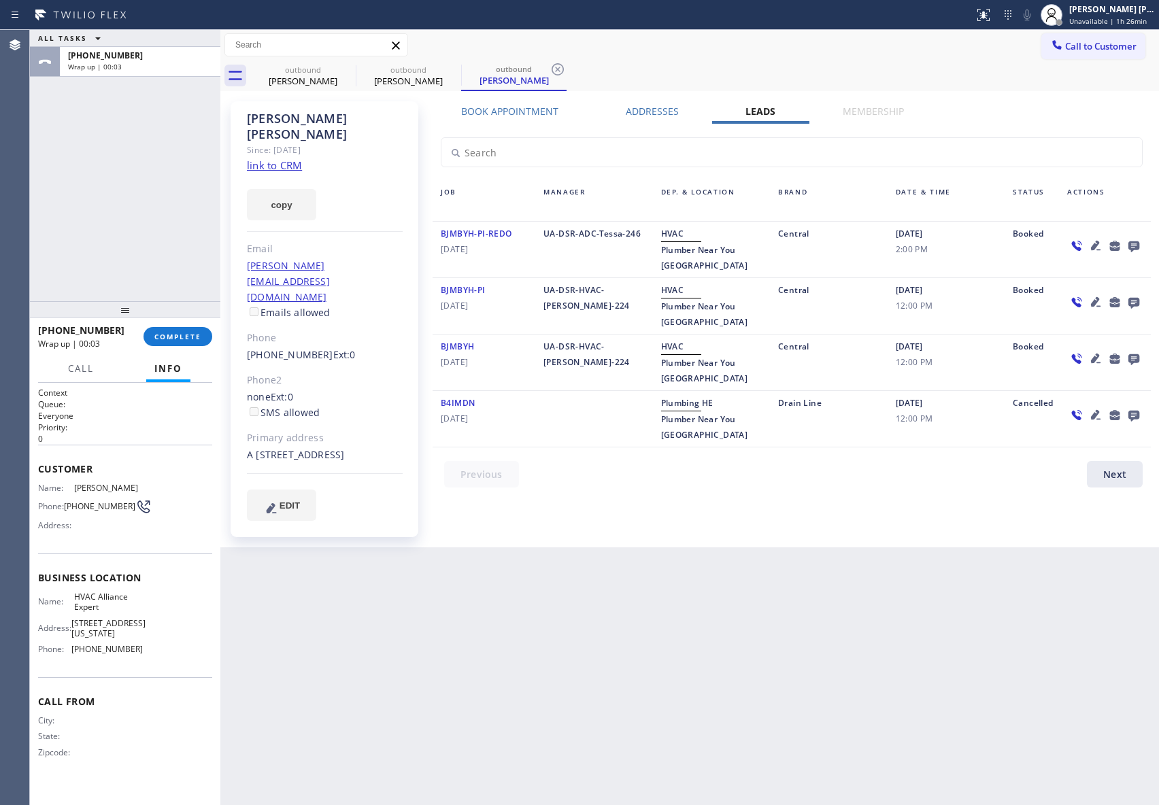
click at [1139, 245] on icon at bounding box center [1133, 246] width 11 height 11
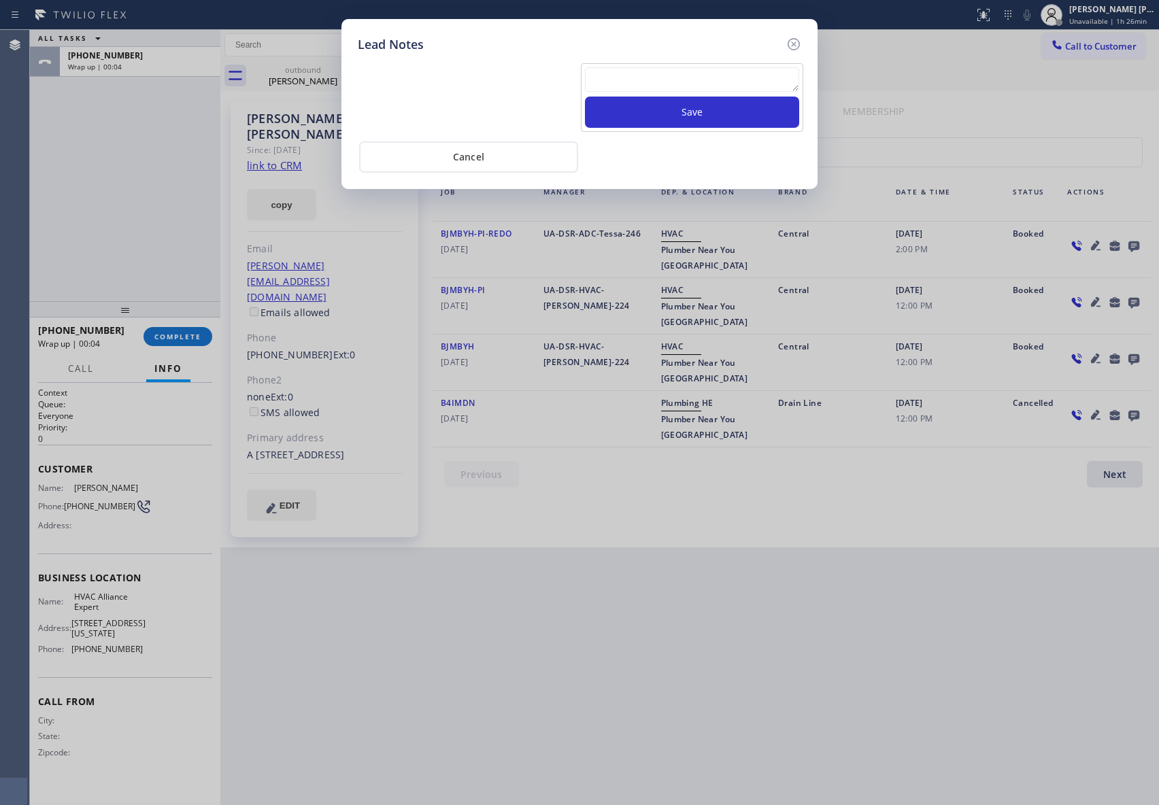
click at [676, 75] on textarea at bounding box center [692, 79] width 214 height 24
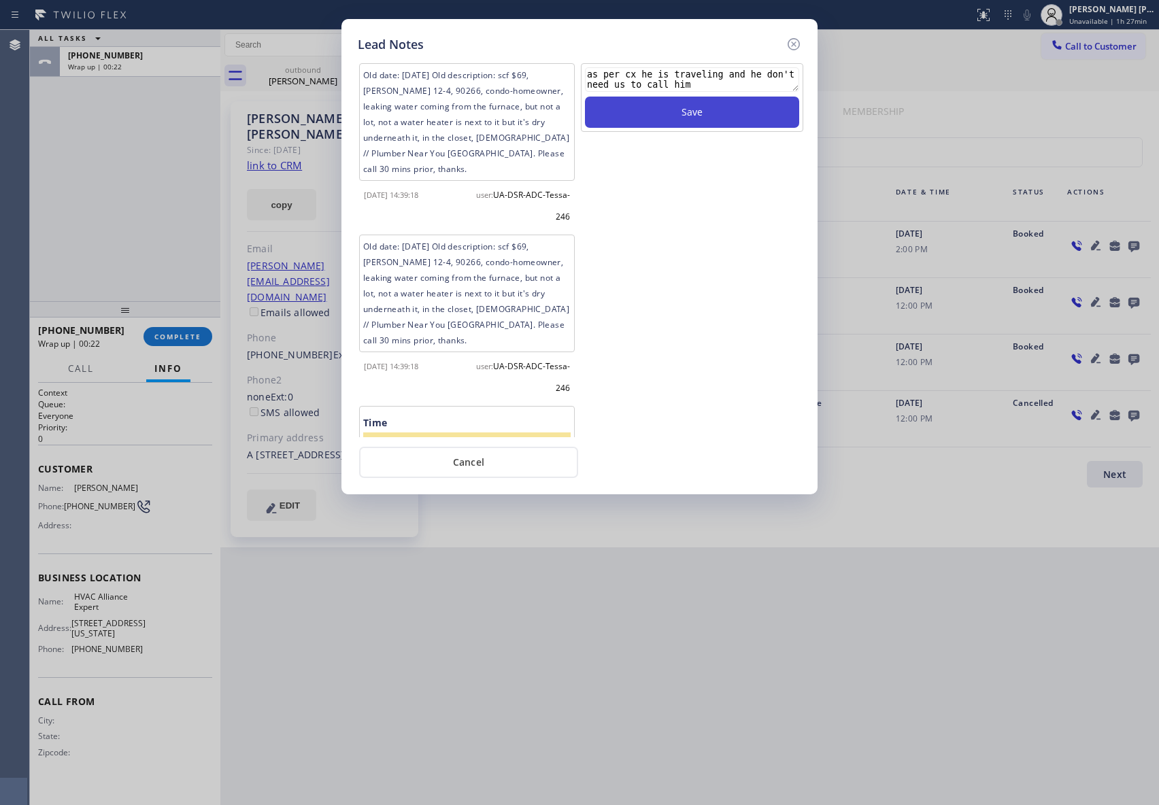
type textarea "as per cx he is traveling and he don't need us to call him"
click at [661, 115] on button "Save" at bounding box center [692, 112] width 214 height 31
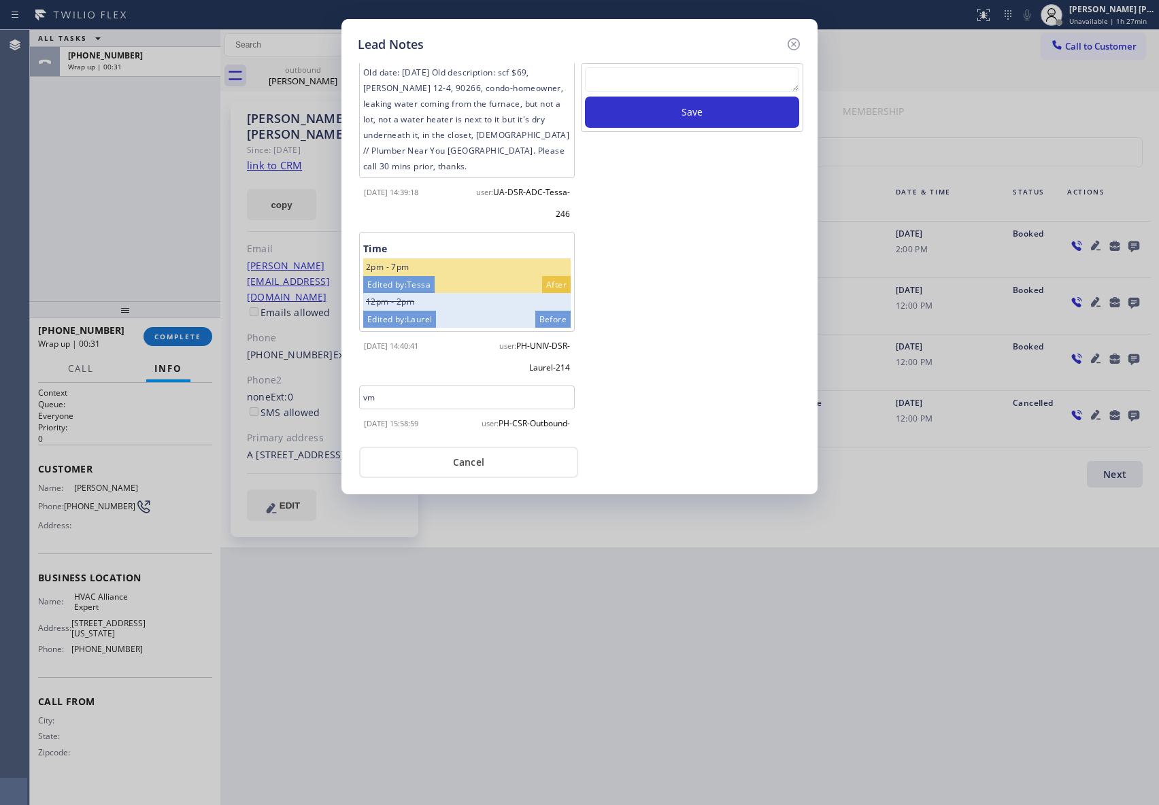
scroll to position [286, 0]
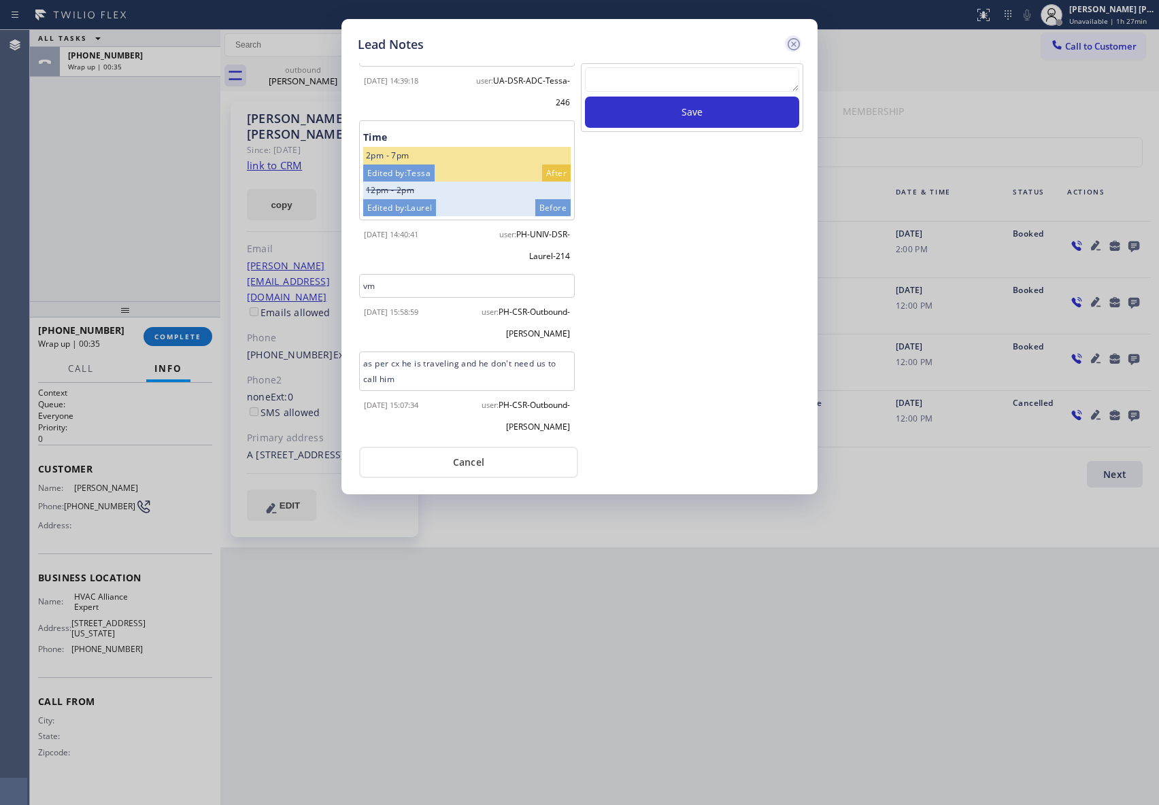
click at [792, 41] on icon at bounding box center [794, 44] width 12 height 12
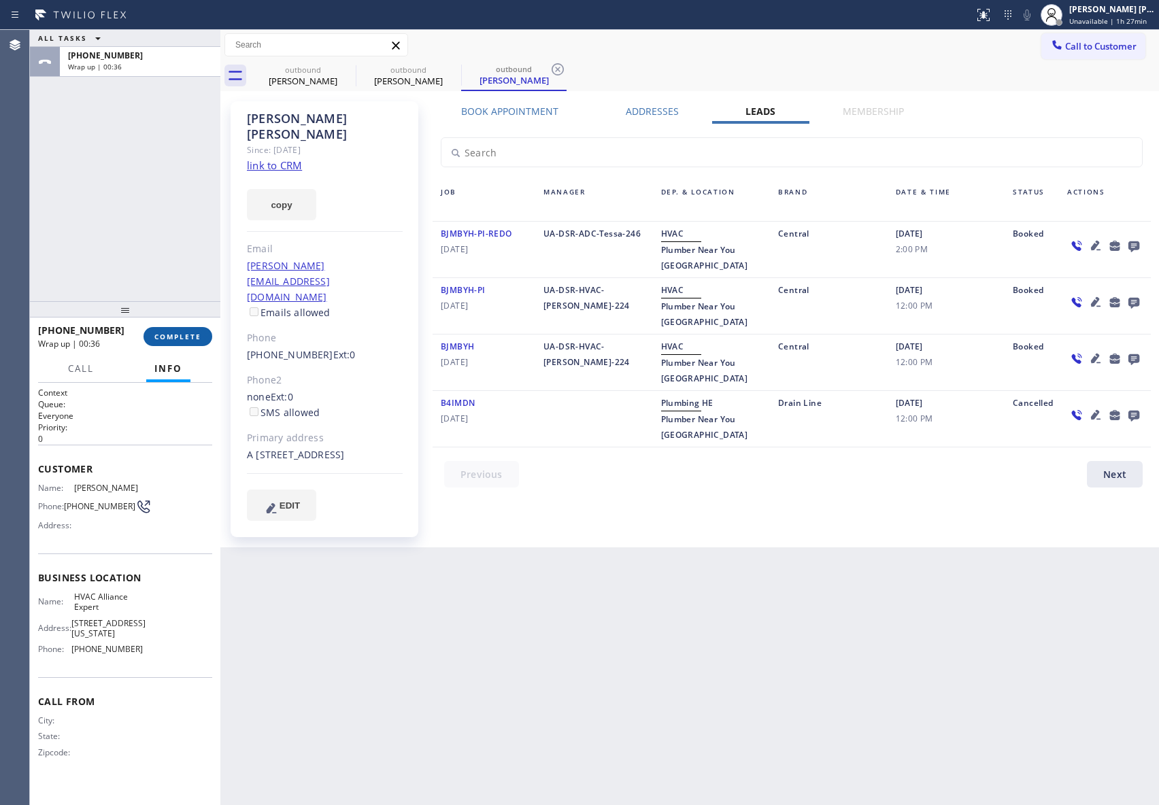
click at [177, 335] on span "COMPLETE" at bounding box center [177, 337] width 47 height 10
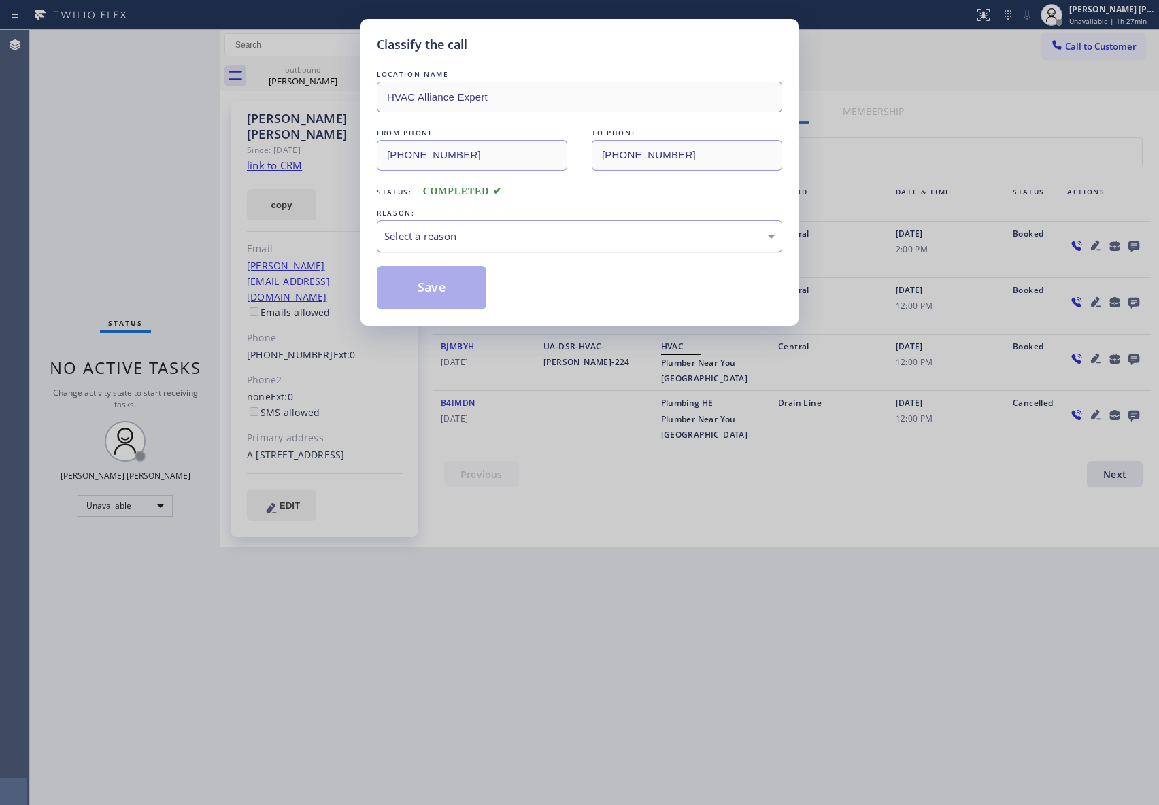
click at [575, 242] on div "Select a reason" at bounding box center [579, 237] width 390 height 16
click at [416, 291] on button "Save" at bounding box center [432, 288] width 110 height 44
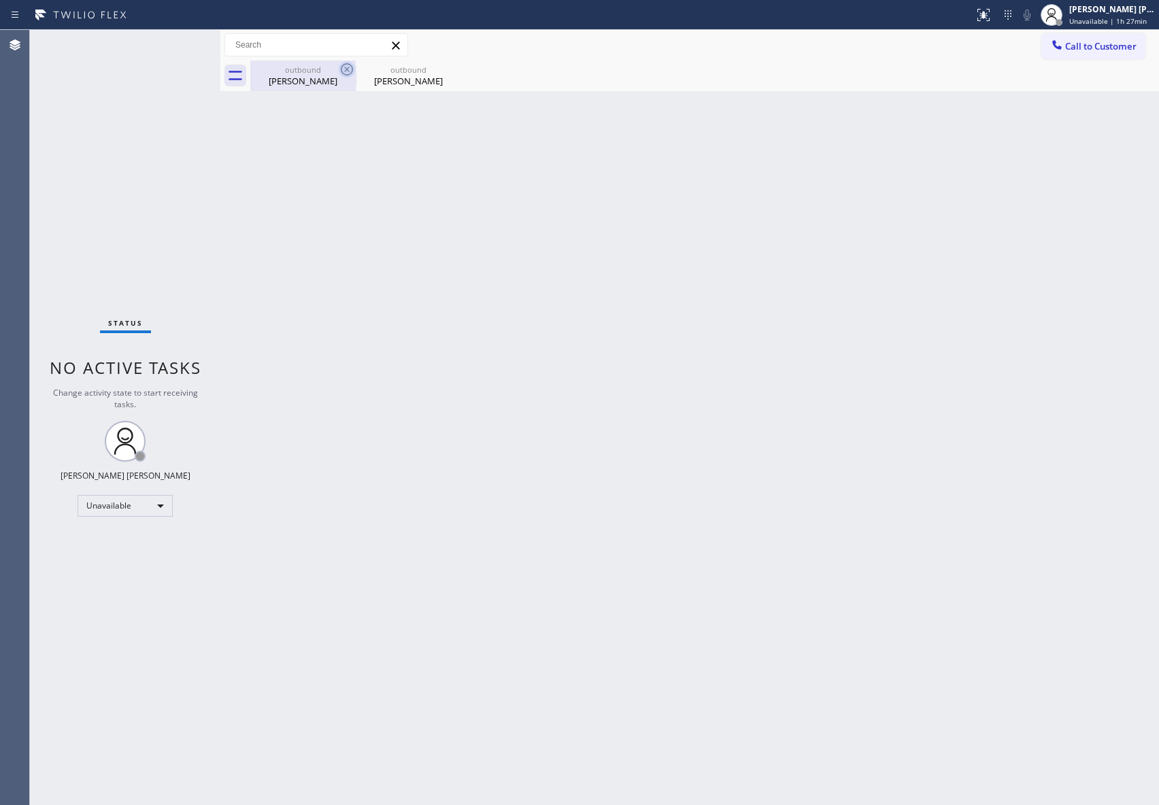
click at [324, 68] on div "outbound" at bounding box center [303, 70] width 103 height 10
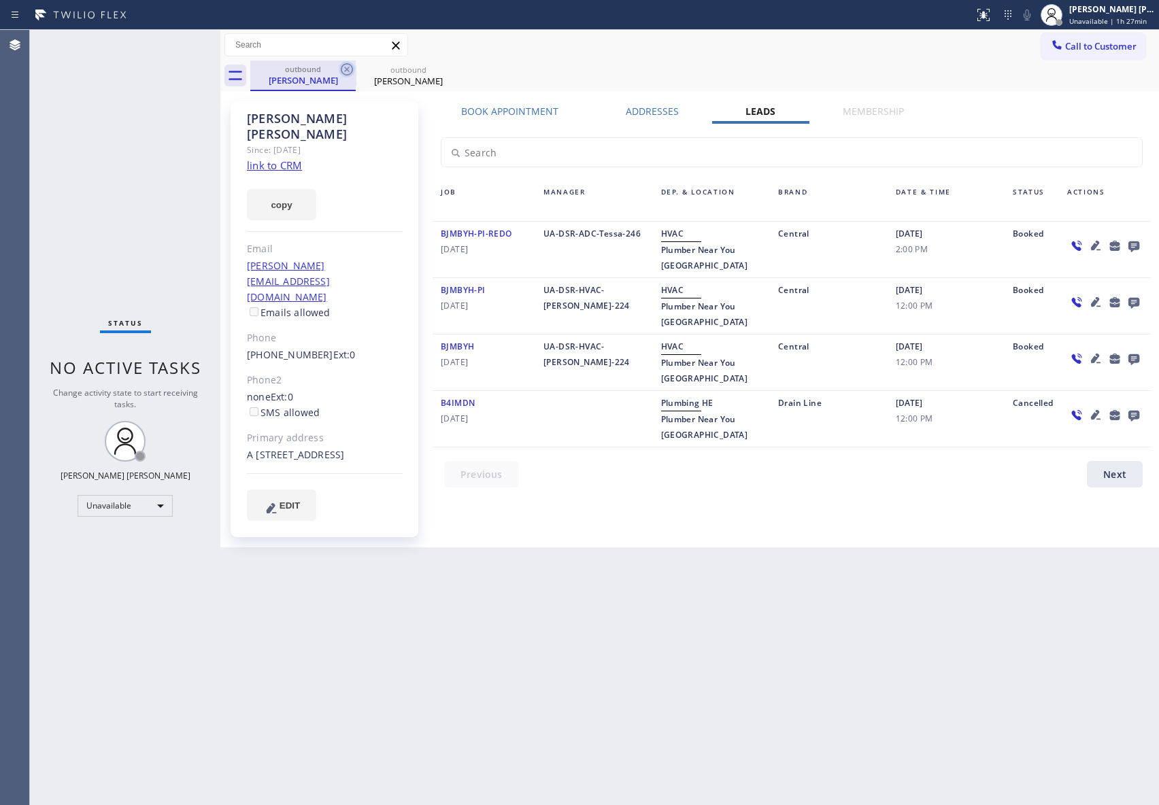
click at [352, 69] on icon at bounding box center [347, 69] width 12 height 12
click at [0, 0] on icon at bounding box center [0, 0] width 0 height 0
click at [352, 69] on div "outbound [PERSON_NAME] outbound [PERSON_NAME]" at bounding box center [704, 76] width 909 height 31
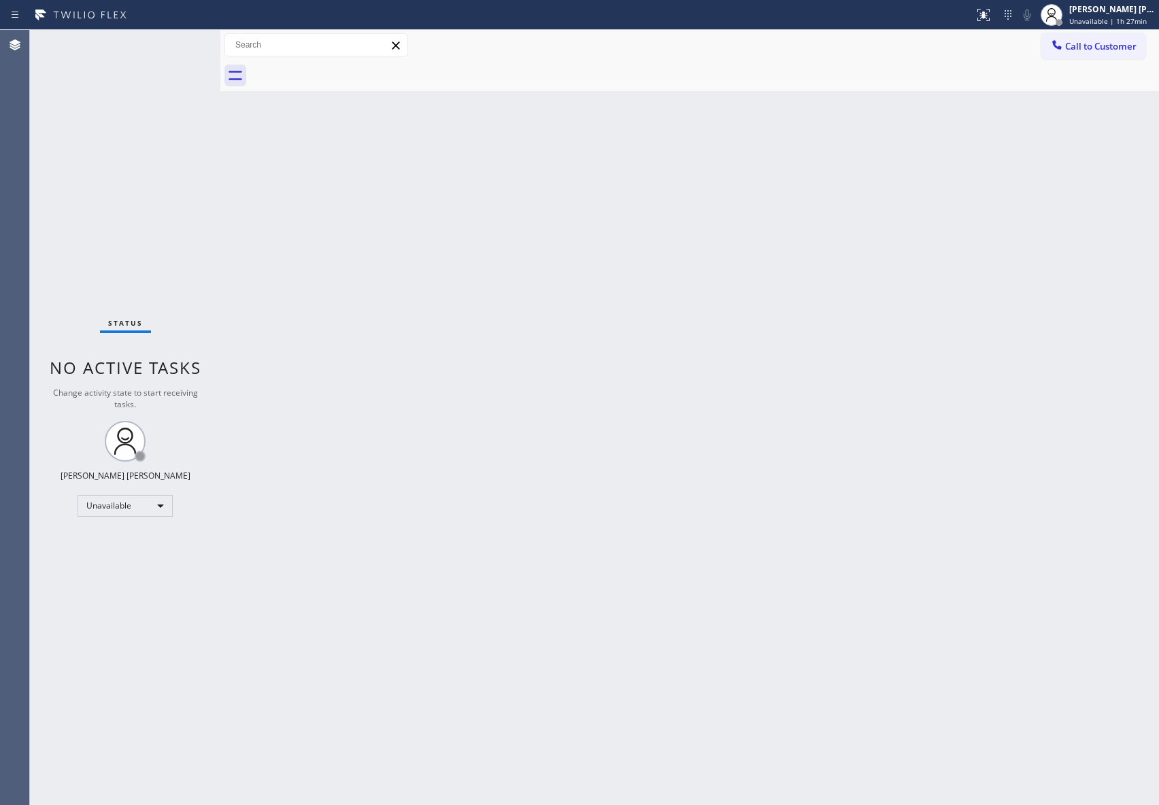
click at [341, 64] on div at bounding box center [704, 76] width 909 height 31
click at [306, 66] on div at bounding box center [704, 76] width 909 height 31
click at [1144, 41] on button "Call to Customer" at bounding box center [1093, 46] width 104 height 26
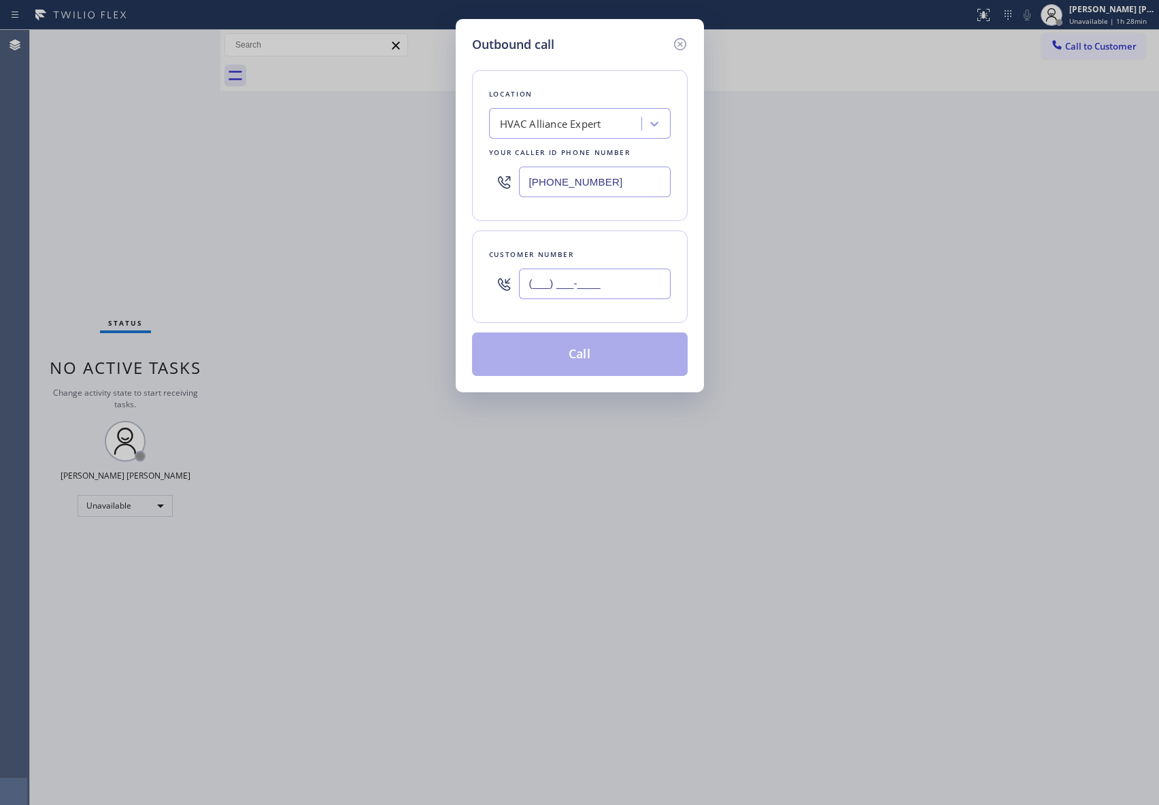
click at [605, 292] on input "(___) ___-____" at bounding box center [595, 284] width 152 height 31
paste input "562) 301-2093"
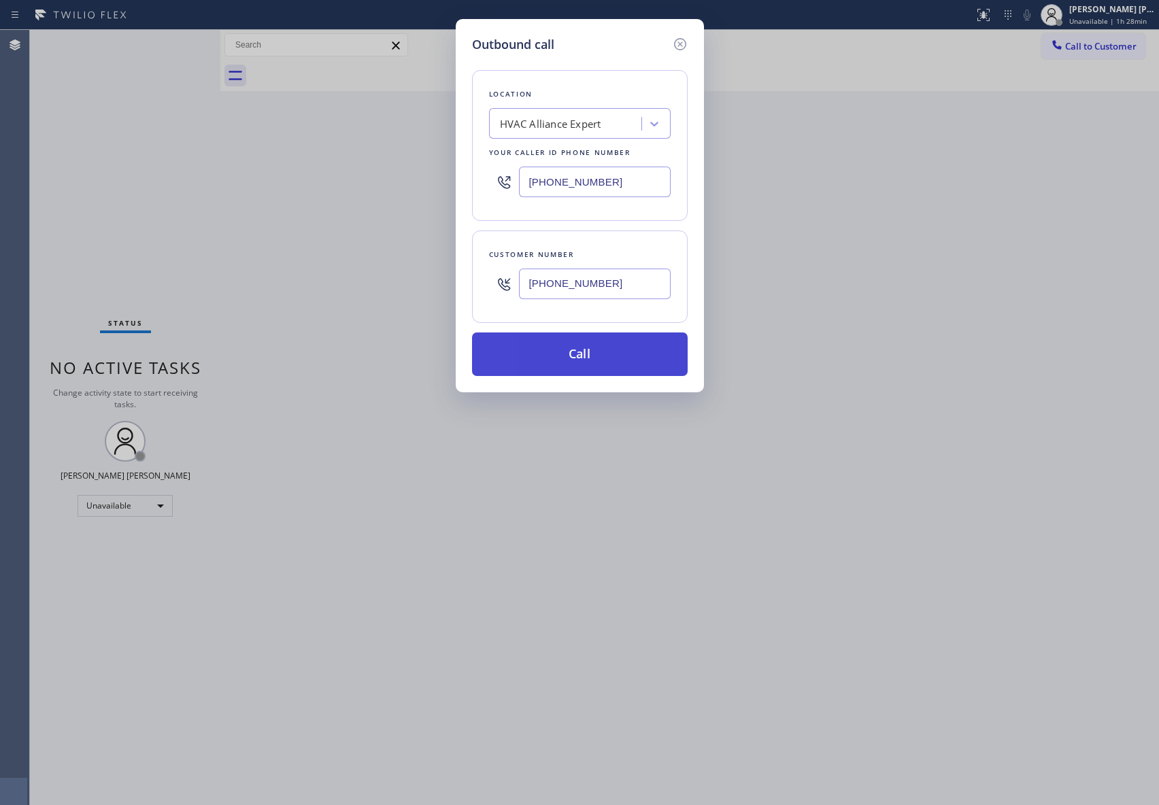
type input "[PHONE_NUMBER]"
click at [616, 354] on button "Call" at bounding box center [580, 355] width 216 height 44
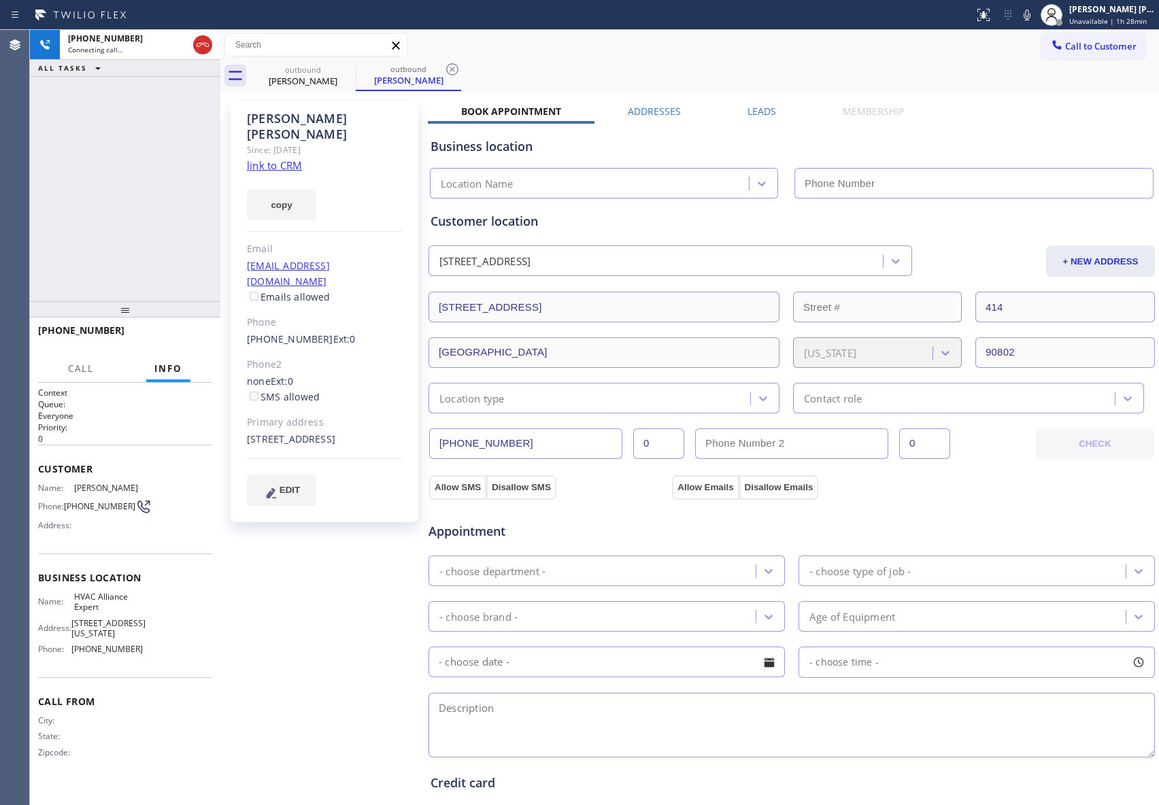
type input "[PHONE_NUMBER]"
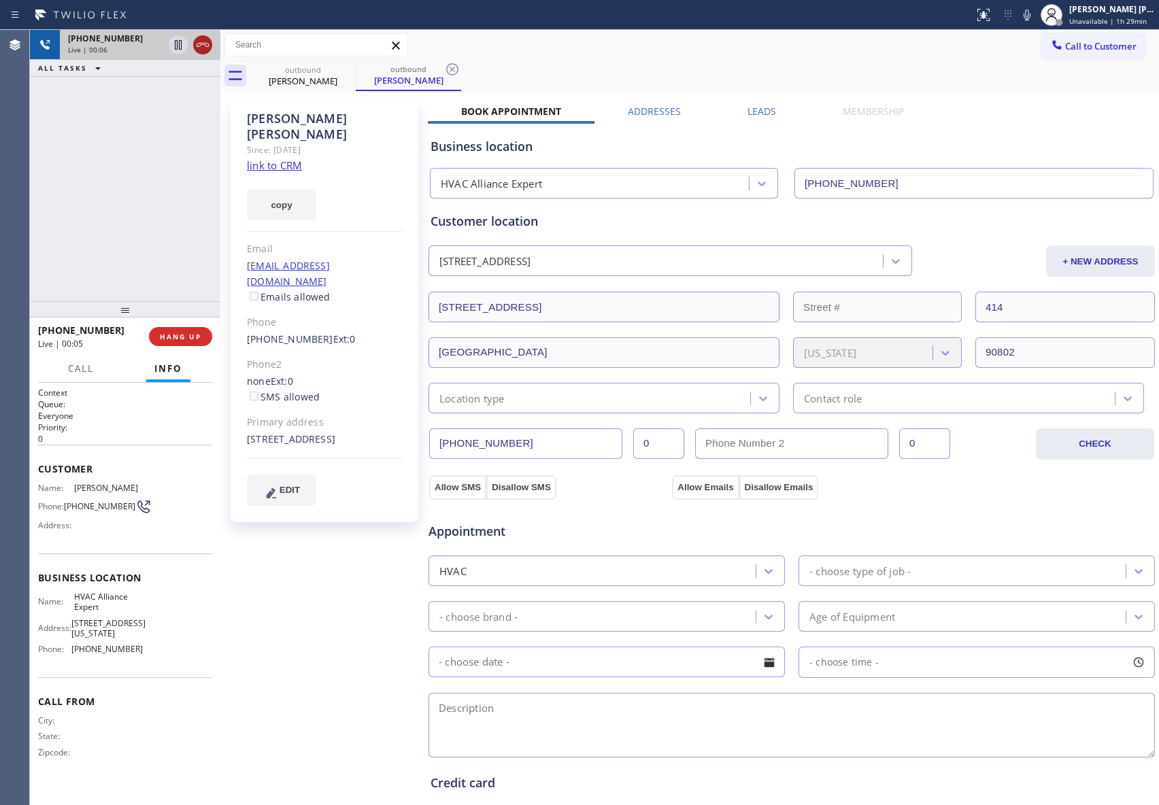
click at [204, 44] on icon at bounding box center [203, 45] width 16 height 16
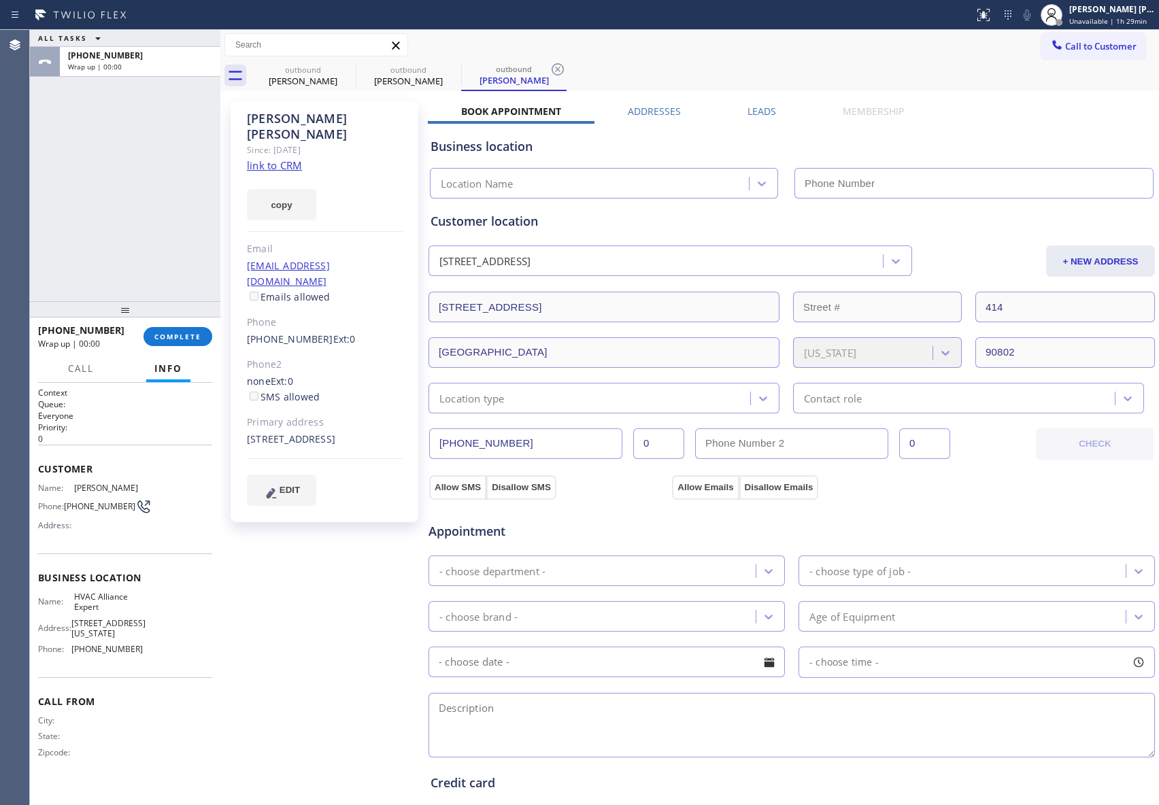
type input "[PHONE_NUMBER]"
click at [760, 112] on label "Leads" at bounding box center [762, 111] width 29 height 13
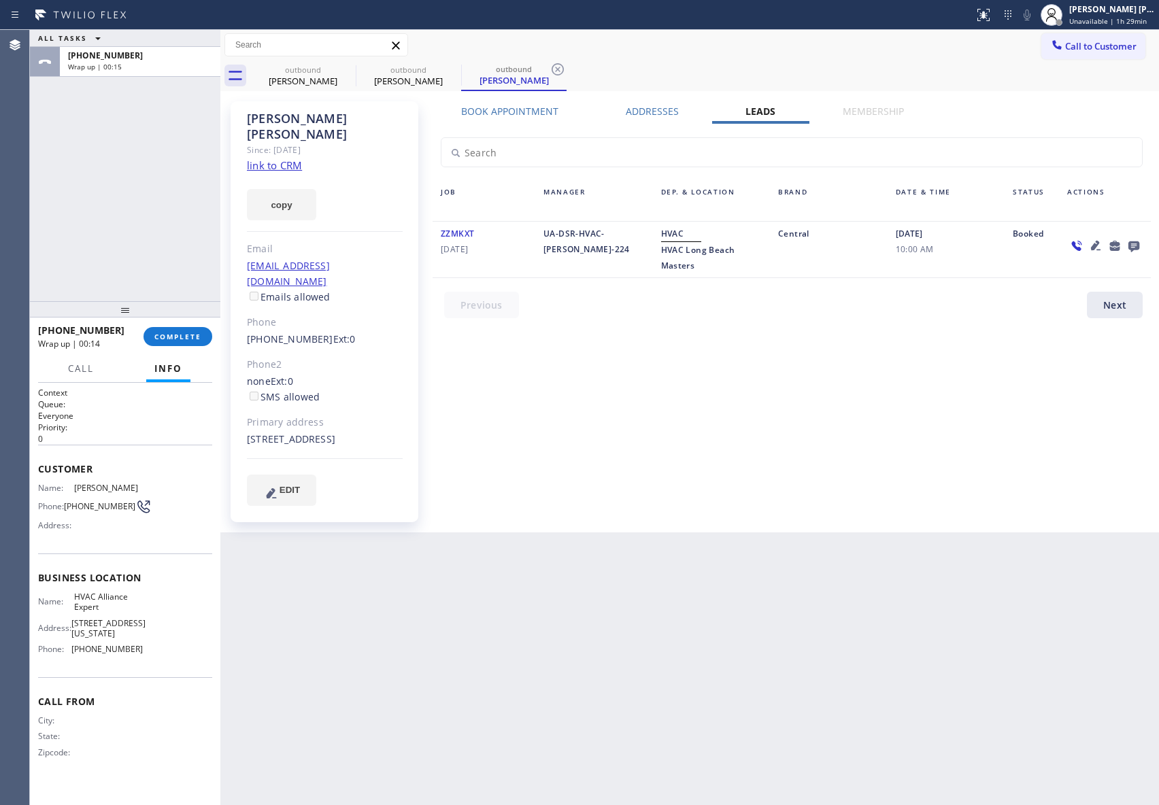
click at [1124, 250] on div at bounding box center [1133, 245] width 19 height 16
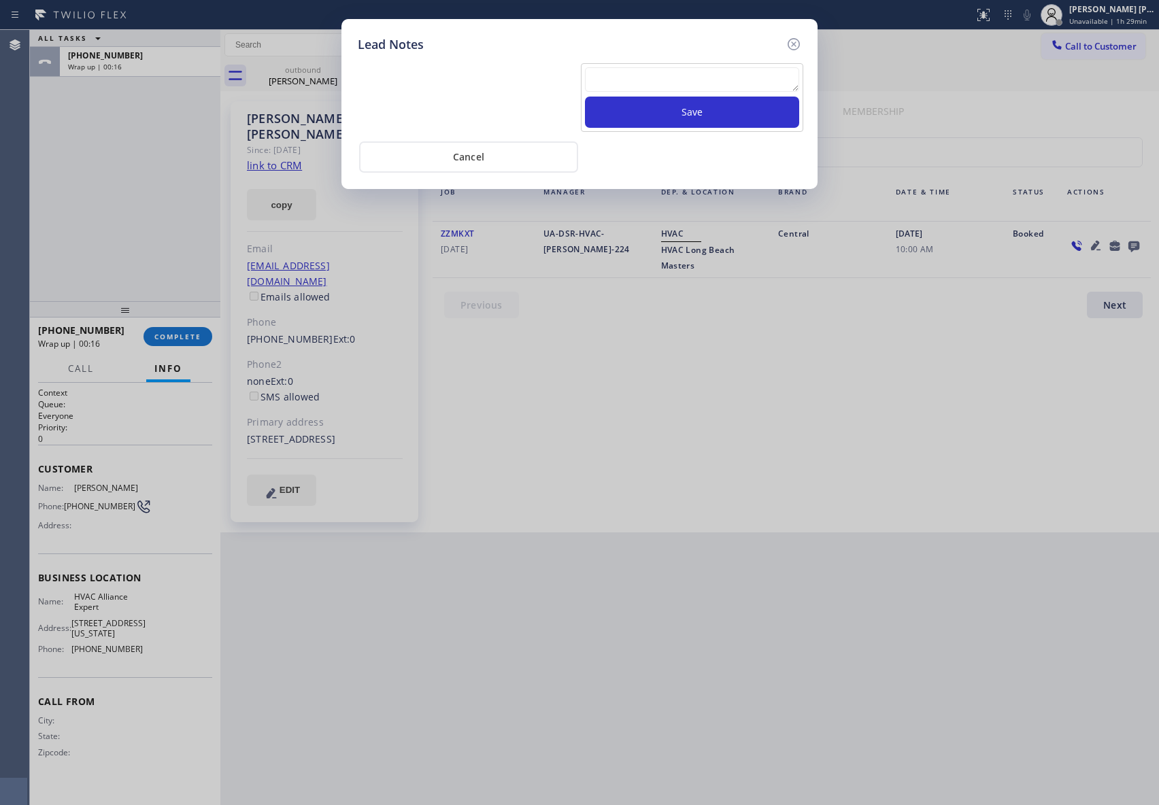
click at [648, 80] on textarea at bounding box center [692, 79] width 214 height 24
paste textarea "please transfer if cx calls back"
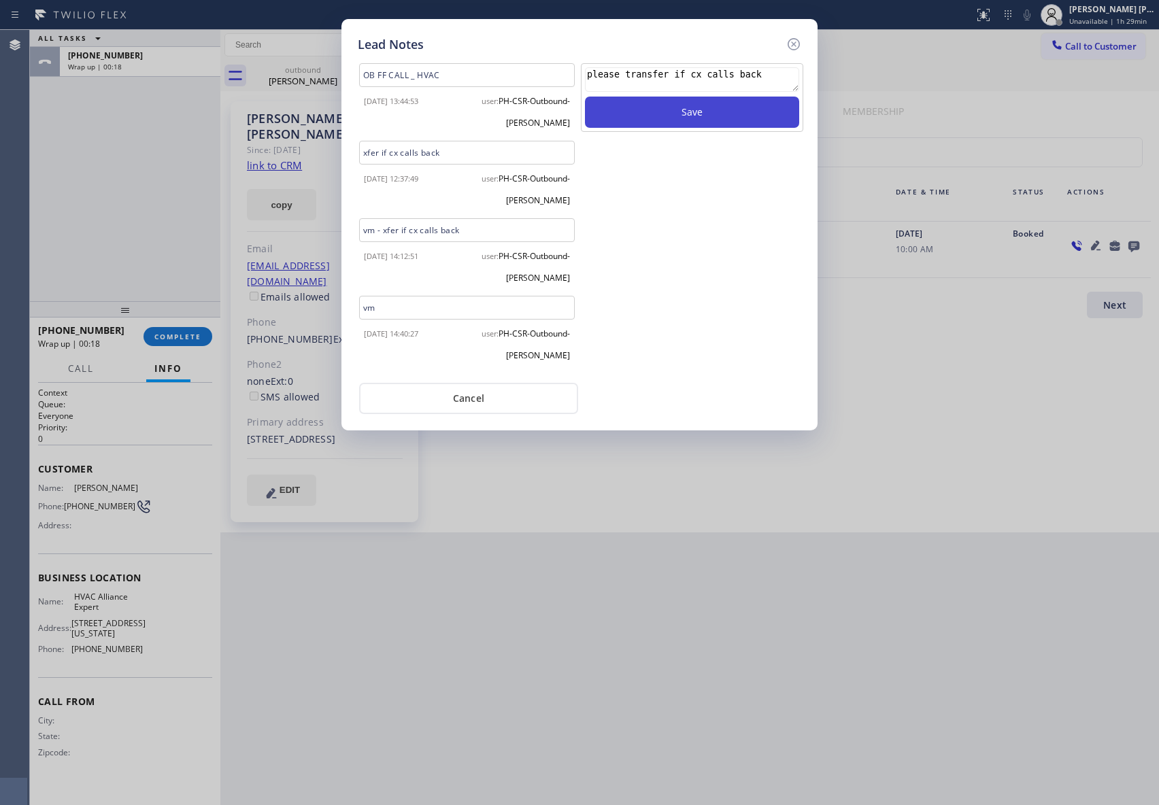
type textarea "please transfer if cx calls back"
click at [667, 112] on button "Save" at bounding box center [692, 112] width 214 height 31
click at [796, 42] on icon at bounding box center [794, 44] width 16 height 16
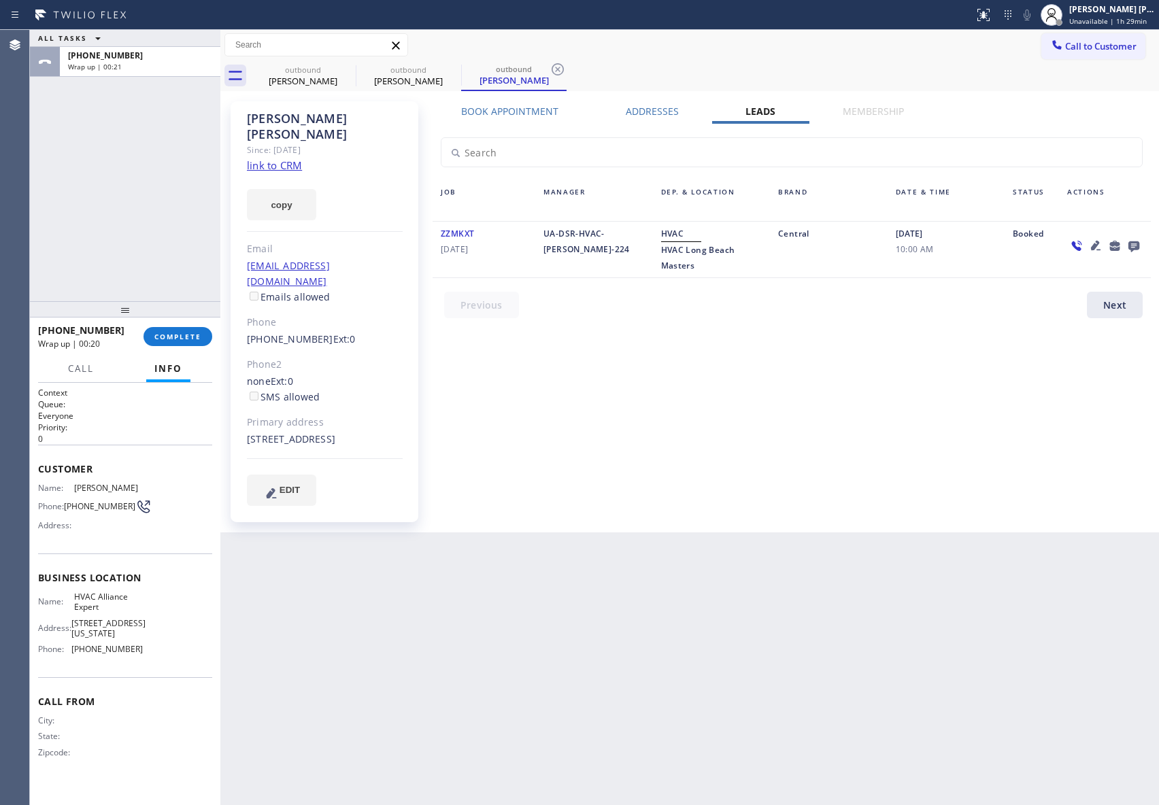
click at [180, 325] on div "[PHONE_NUMBER] Wrap up | 00:20 COMPLETE" at bounding box center [125, 336] width 174 height 35
click at [183, 328] on button "COMPLETE" at bounding box center [178, 336] width 69 height 19
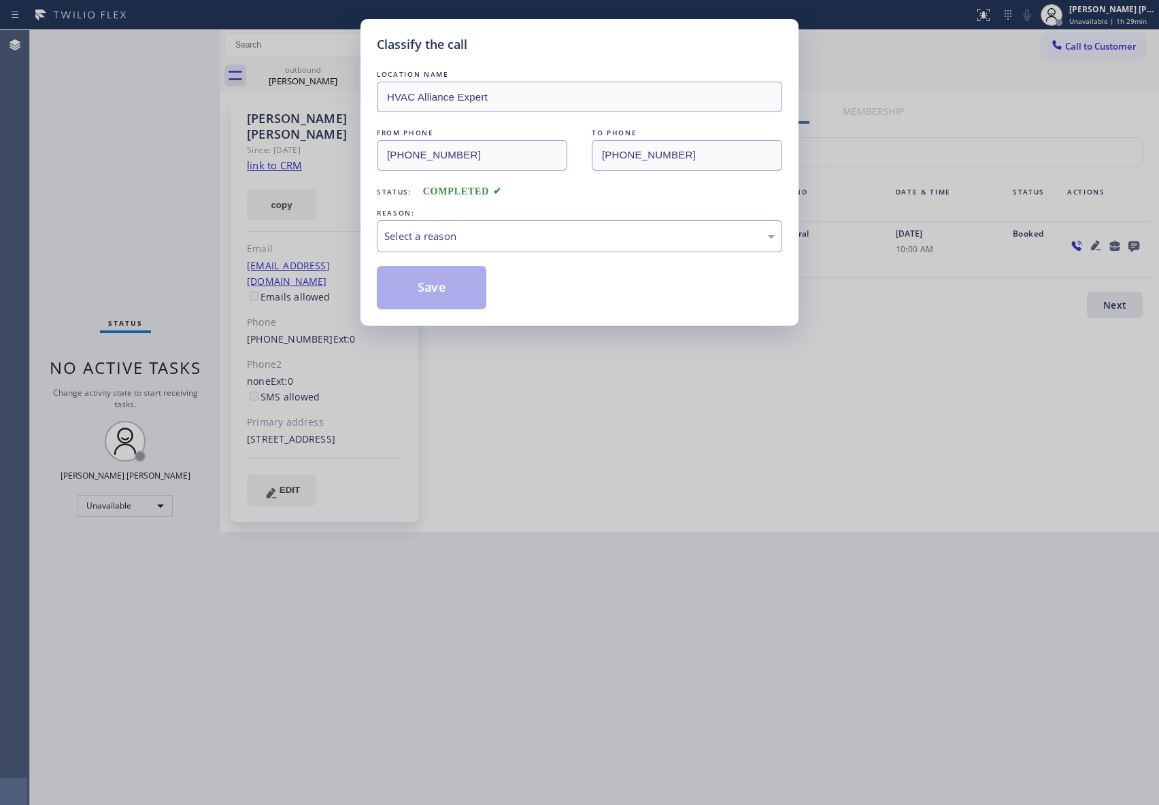
click at [499, 218] on div "REASON:" at bounding box center [579, 213] width 405 height 14
click at [485, 237] on div "Select a reason" at bounding box center [579, 237] width 390 height 16
click at [407, 282] on button "Save" at bounding box center [432, 288] width 110 height 44
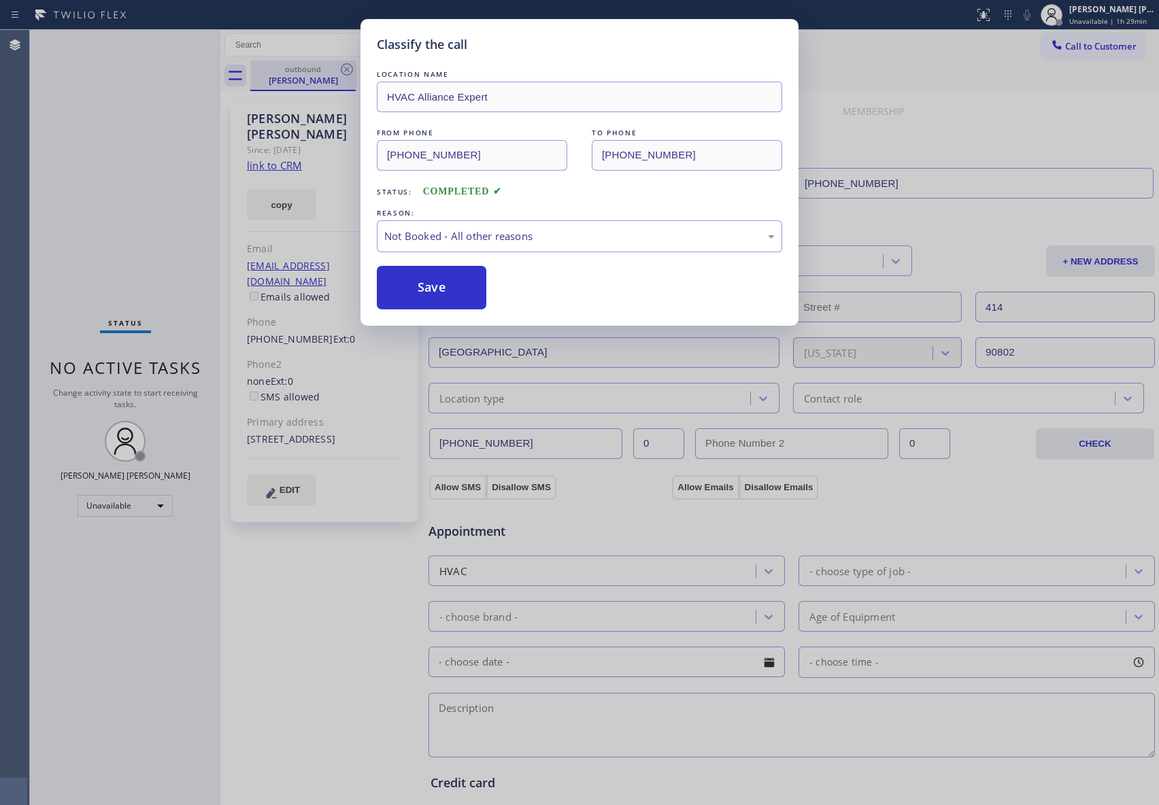
click at [333, 71] on div "outbound" at bounding box center [303, 69] width 103 height 10
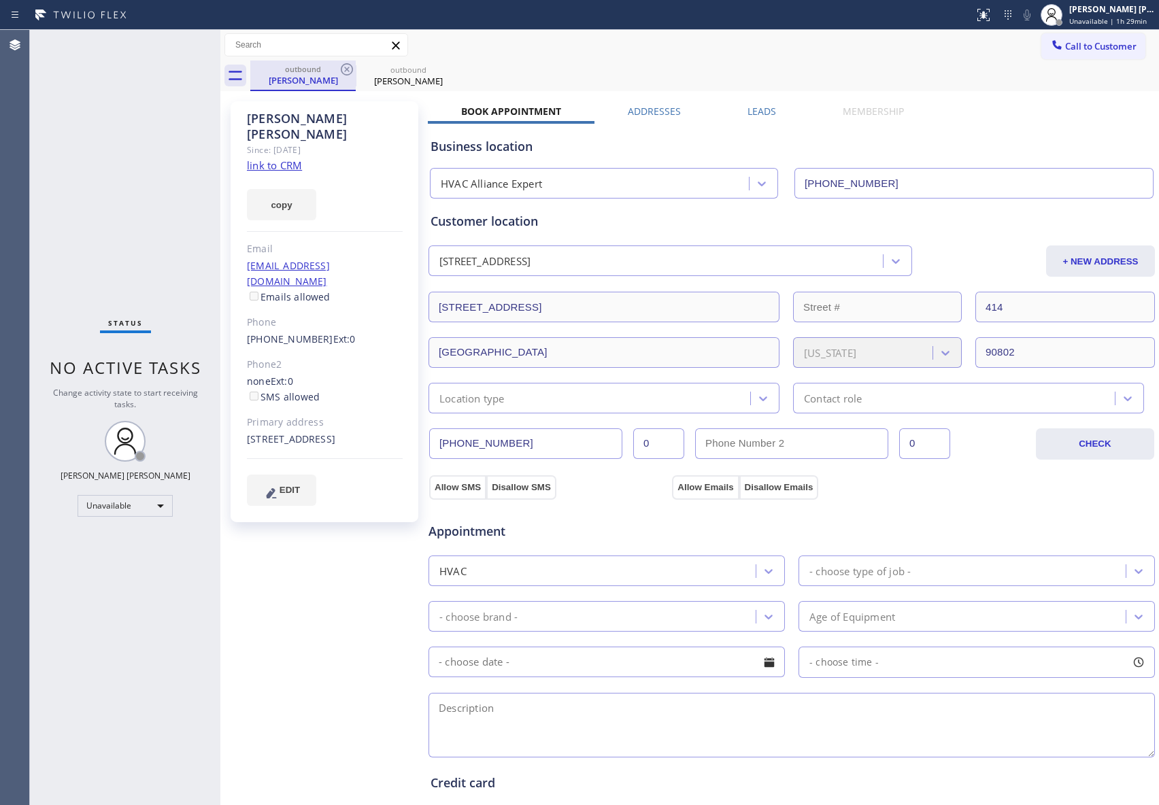
click at [333, 71] on div "outbound" at bounding box center [303, 69] width 103 height 10
click at [347, 64] on icon at bounding box center [347, 69] width 12 height 12
click at [0, 0] on icon at bounding box center [0, 0] width 0 height 0
click at [347, 64] on div "outbound [PERSON_NAME] outbound [PERSON_NAME]" at bounding box center [704, 76] width 909 height 31
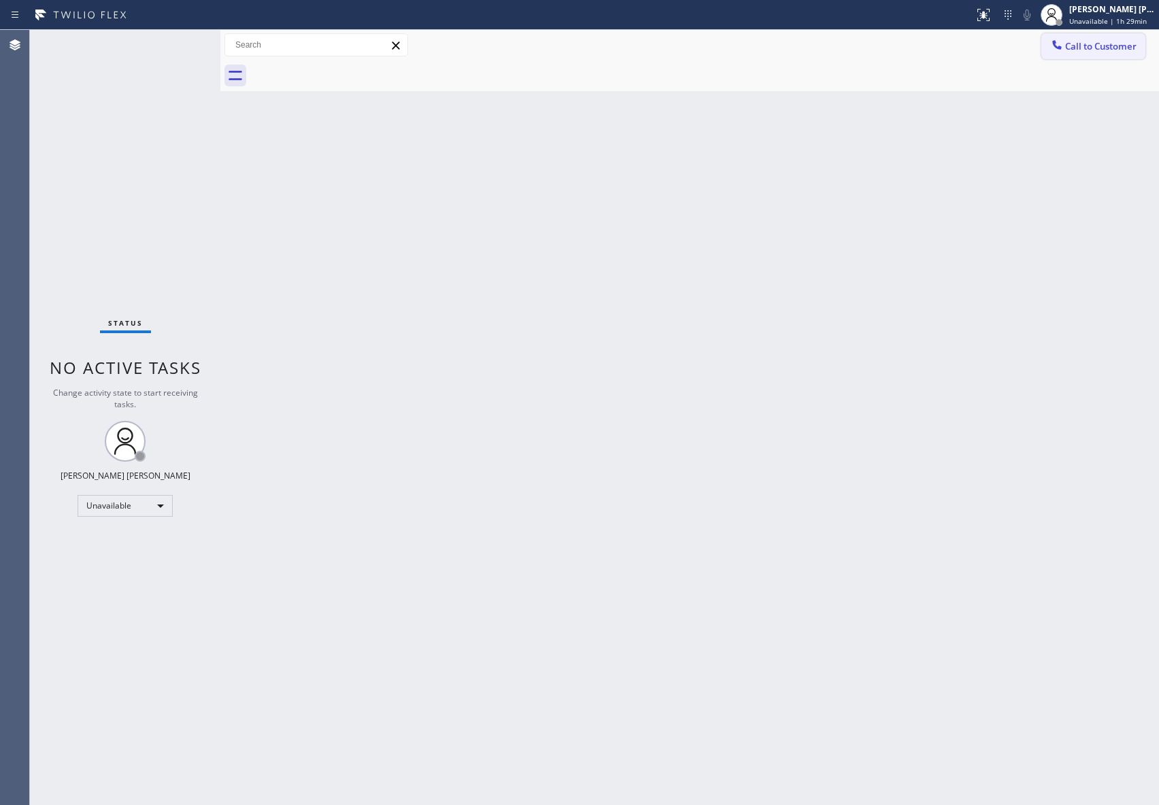
click at [1135, 40] on span "Call to Customer" at bounding box center [1100, 46] width 71 height 12
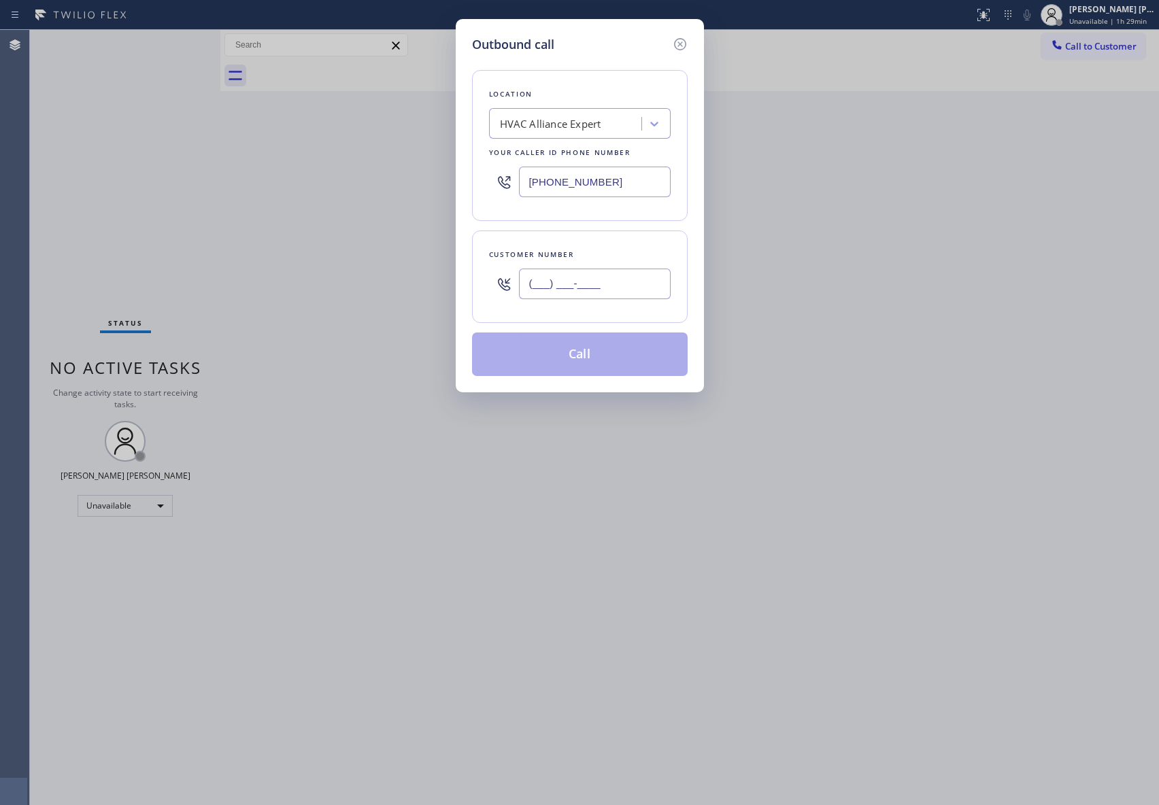
click at [623, 297] on input "(___) ___-____" at bounding box center [595, 284] width 152 height 31
paste input "778) 386-7234"
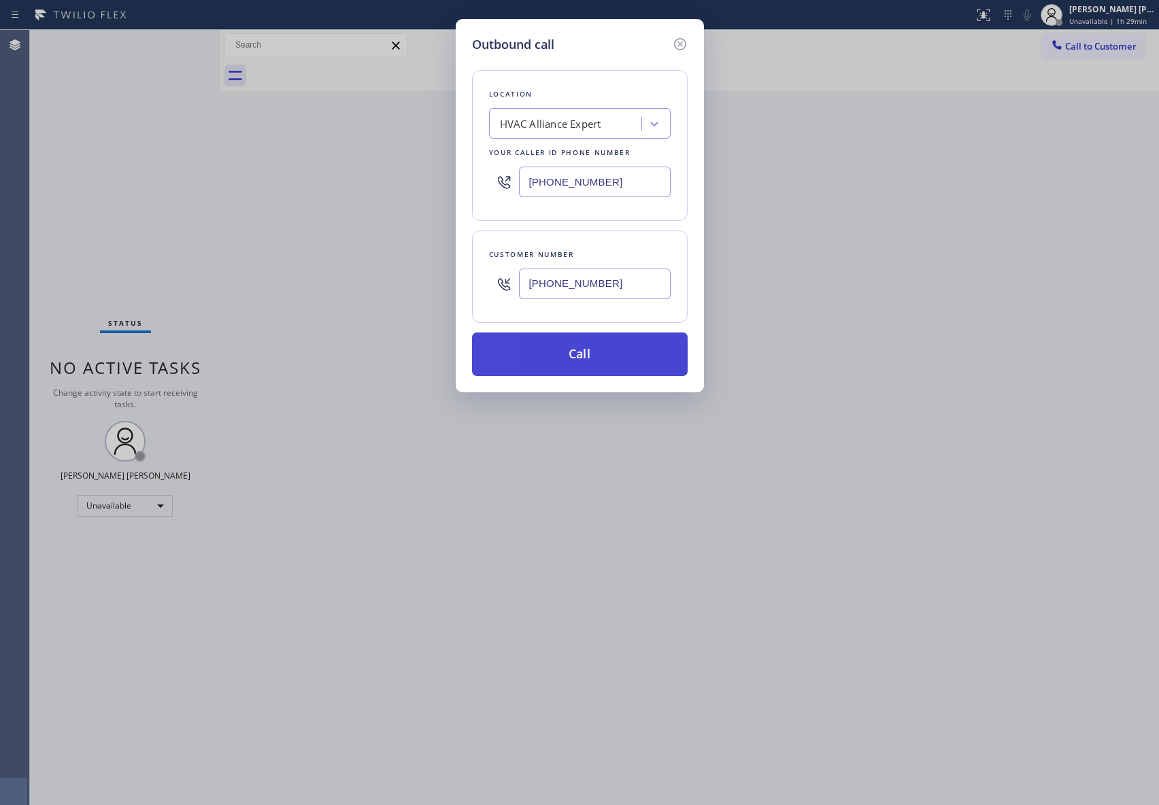
type input "[PHONE_NUMBER]"
click at [616, 357] on button "Call" at bounding box center [580, 355] width 216 height 44
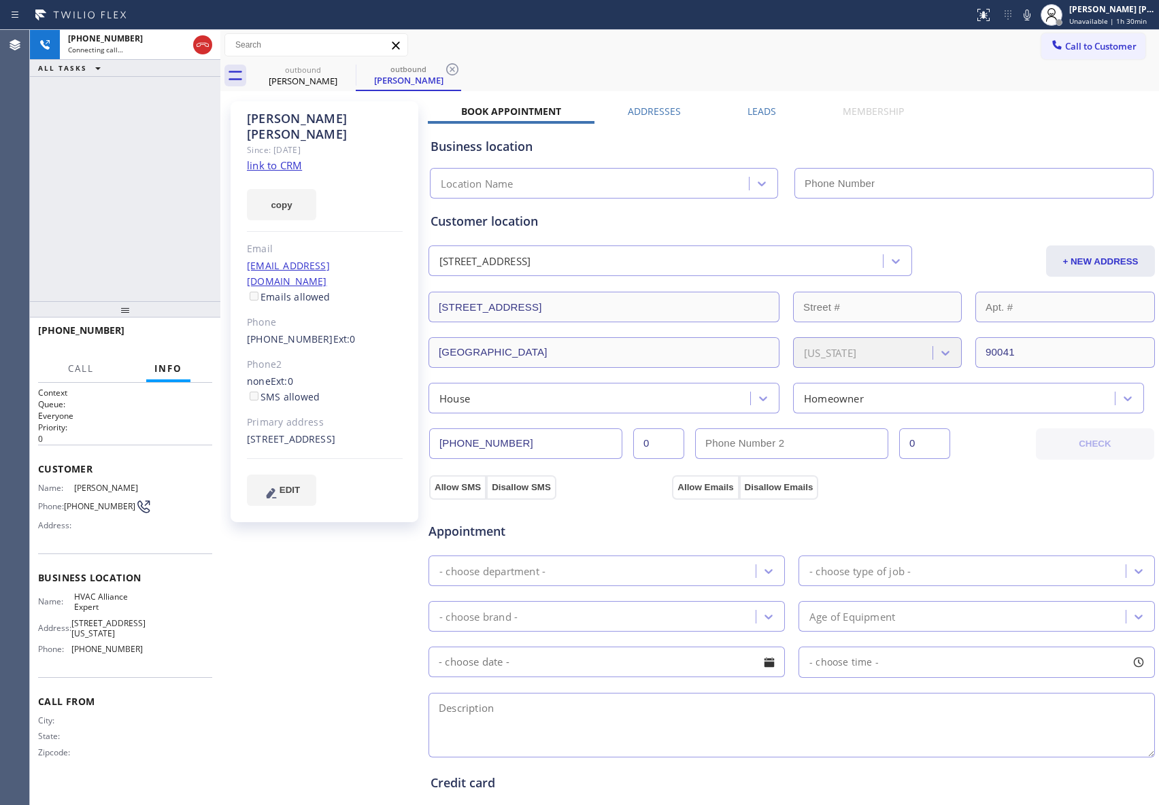
type input "[PHONE_NUMBER]"
click at [752, 105] on label "Leads" at bounding box center [762, 111] width 29 height 13
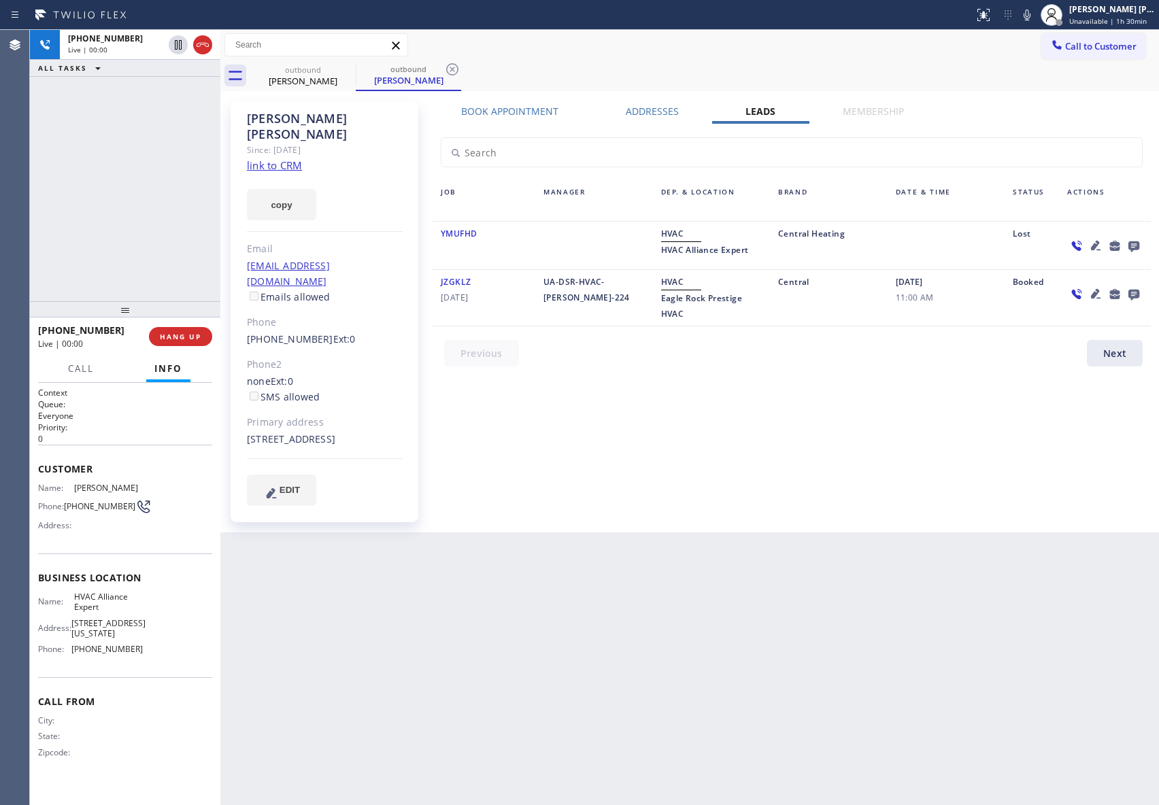
click at [1133, 245] on icon at bounding box center [1133, 246] width 11 height 11
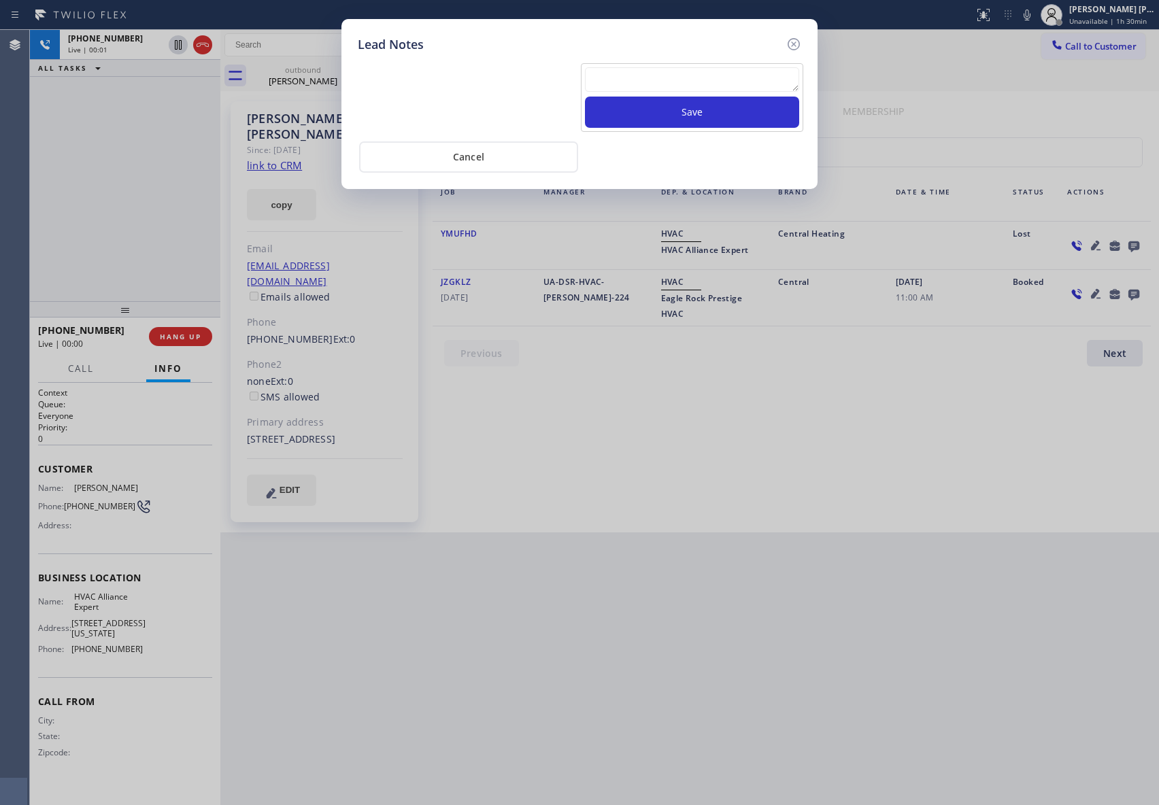
click at [613, 71] on textarea at bounding box center [692, 79] width 214 height 24
paste textarea "VM | please transfer if cx calls back"
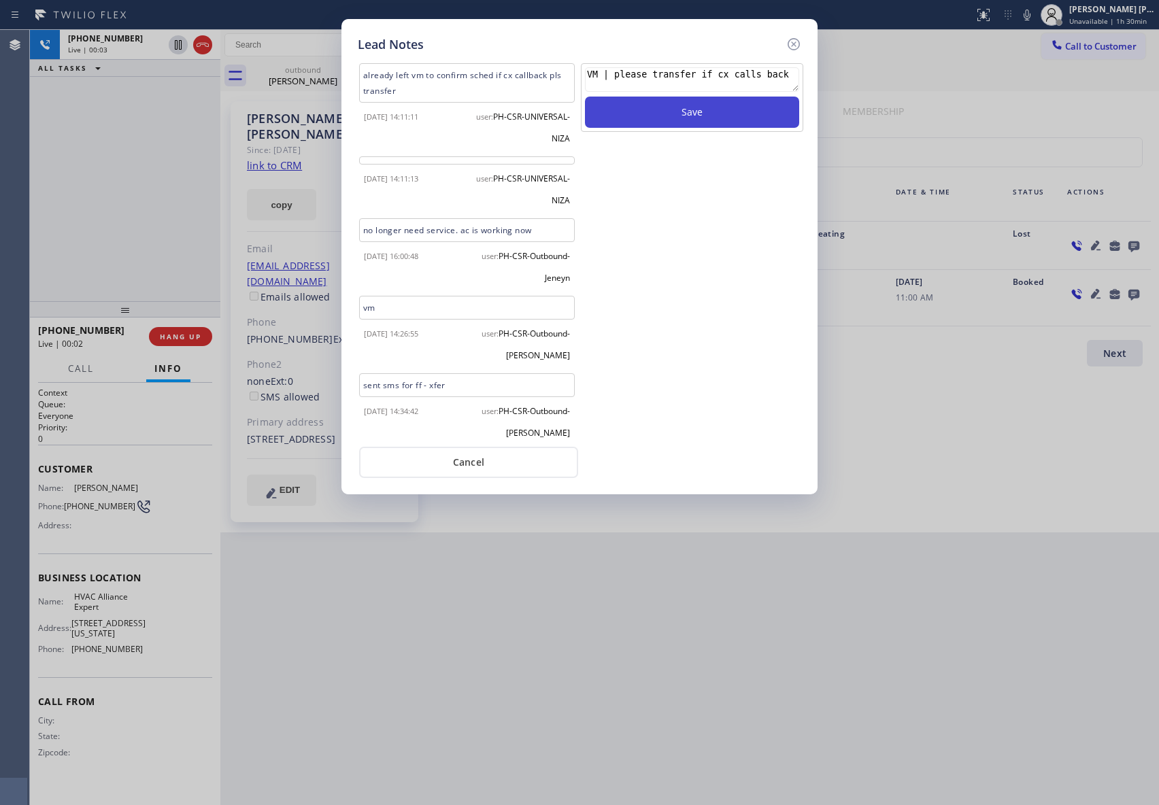
type textarea "VM | please transfer if cx calls back"
click at [648, 104] on button "Save" at bounding box center [692, 112] width 214 height 31
click at [801, 41] on icon at bounding box center [794, 44] width 16 height 16
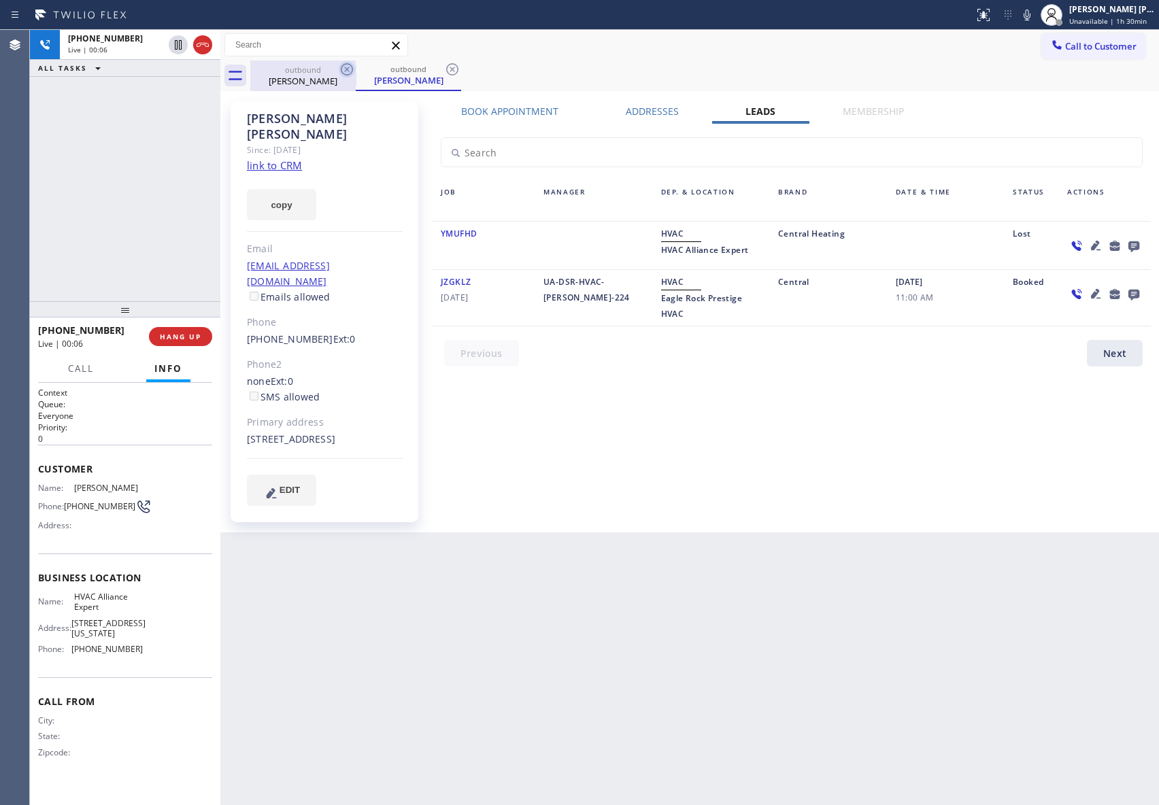
click at [346, 69] on icon at bounding box center [347, 69] width 16 height 16
click at [356, 69] on div "outbound [PERSON_NAME]" at bounding box center [408, 76] width 105 height 31
click at [346, 69] on icon at bounding box center [347, 69] width 16 height 16
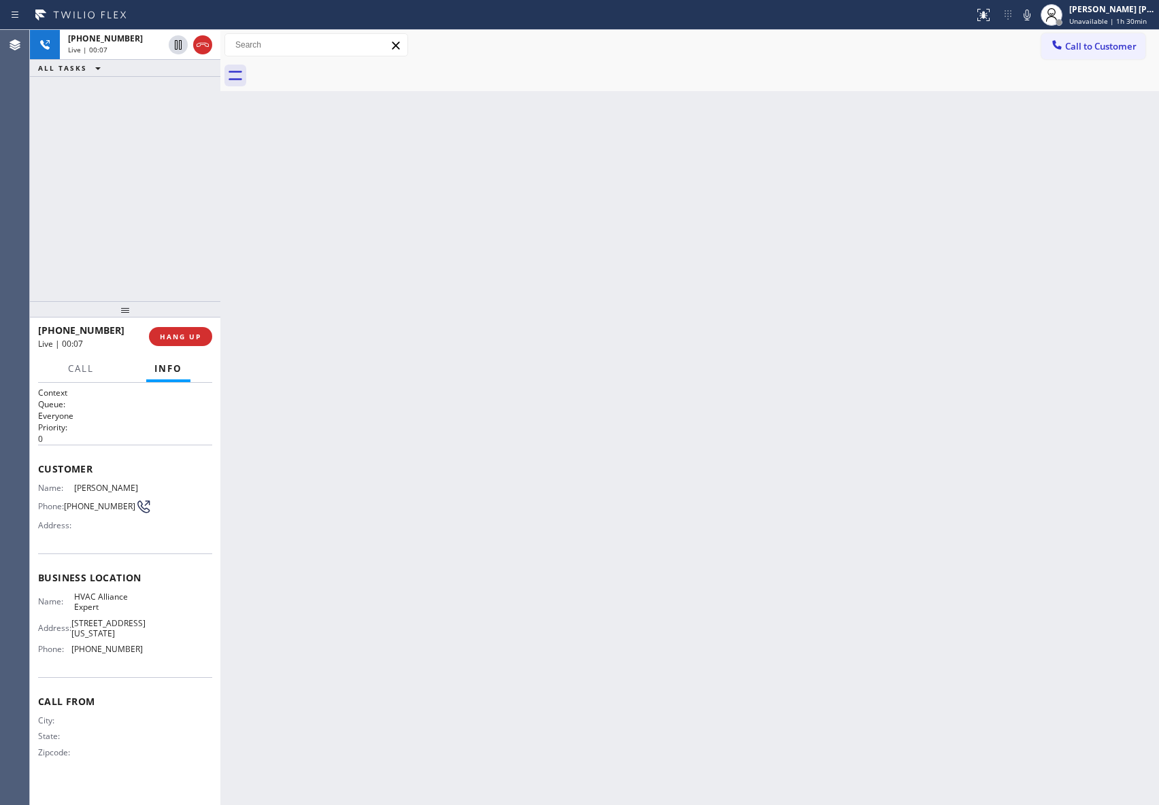
click at [346, 69] on div at bounding box center [704, 76] width 909 height 31
click at [201, 42] on icon at bounding box center [203, 45] width 16 height 16
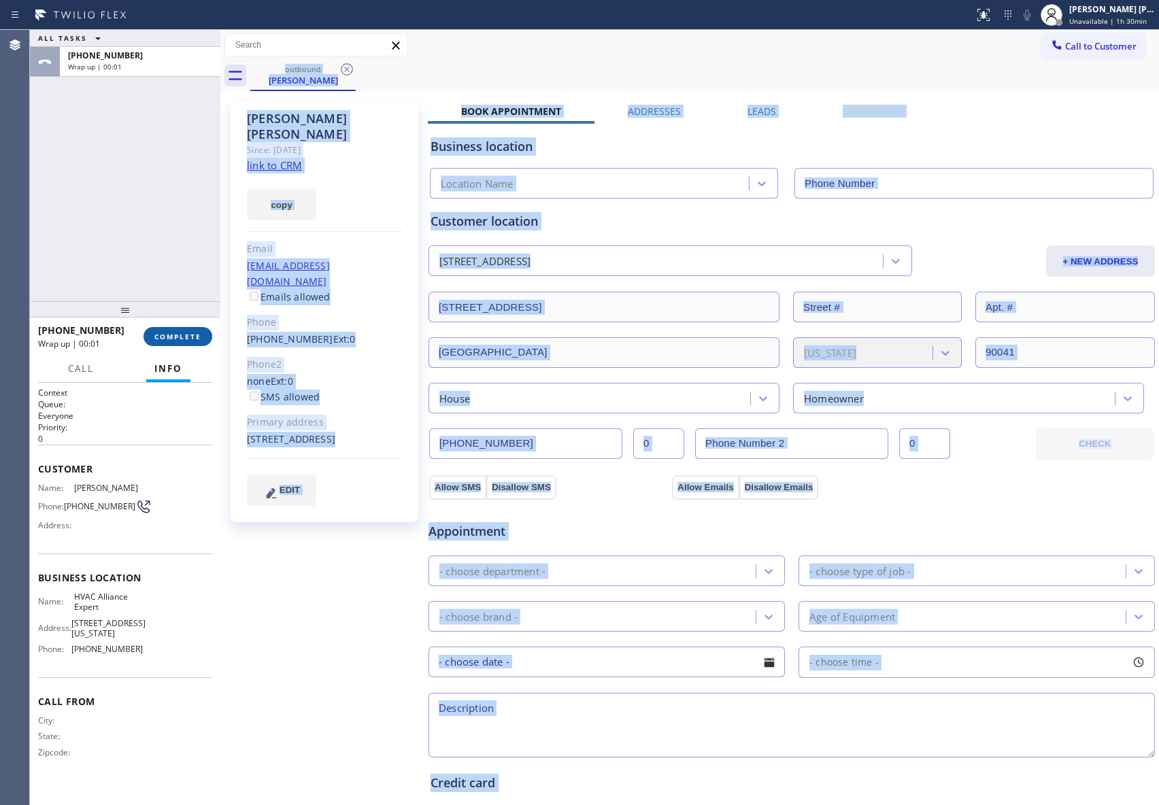
click at [178, 336] on span "COMPLETE" at bounding box center [177, 337] width 47 height 10
type input "[PHONE_NUMBER]"
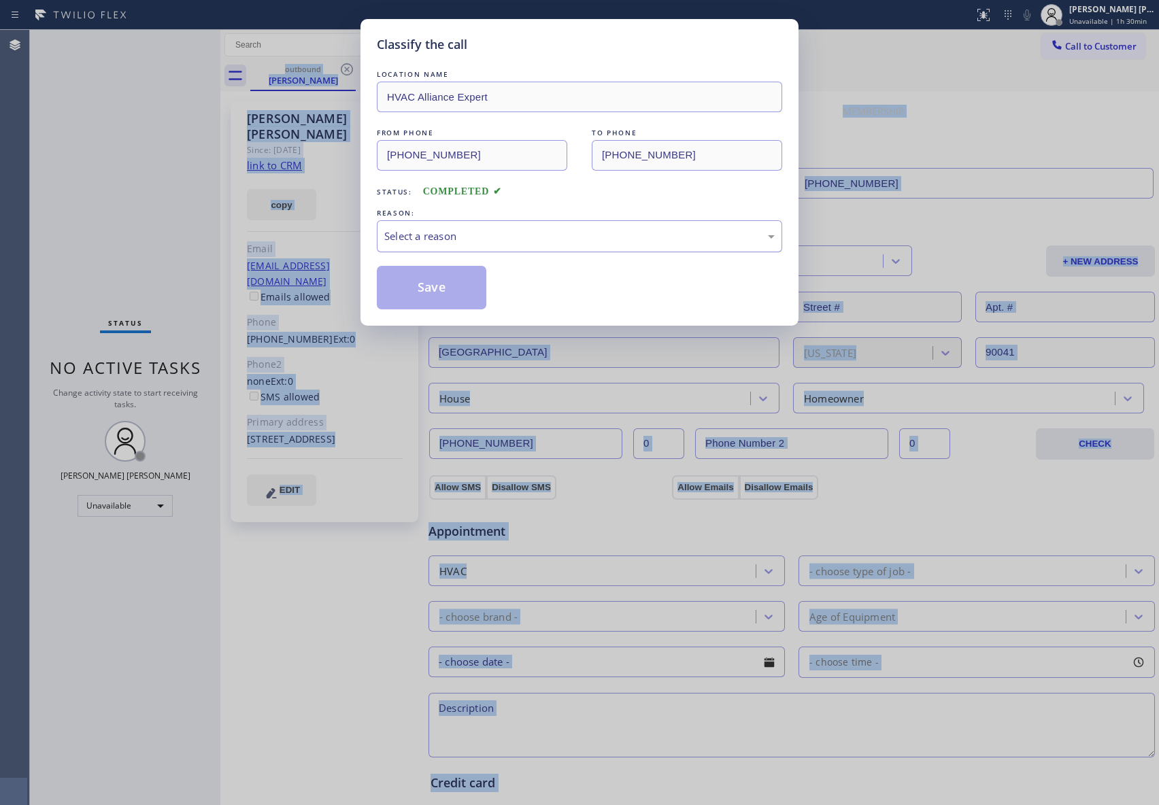
click at [426, 229] on div "Select a reason" at bounding box center [579, 237] width 390 height 16
click at [415, 292] on button "Save" at bounding box center [432, 288] width 110 height 44
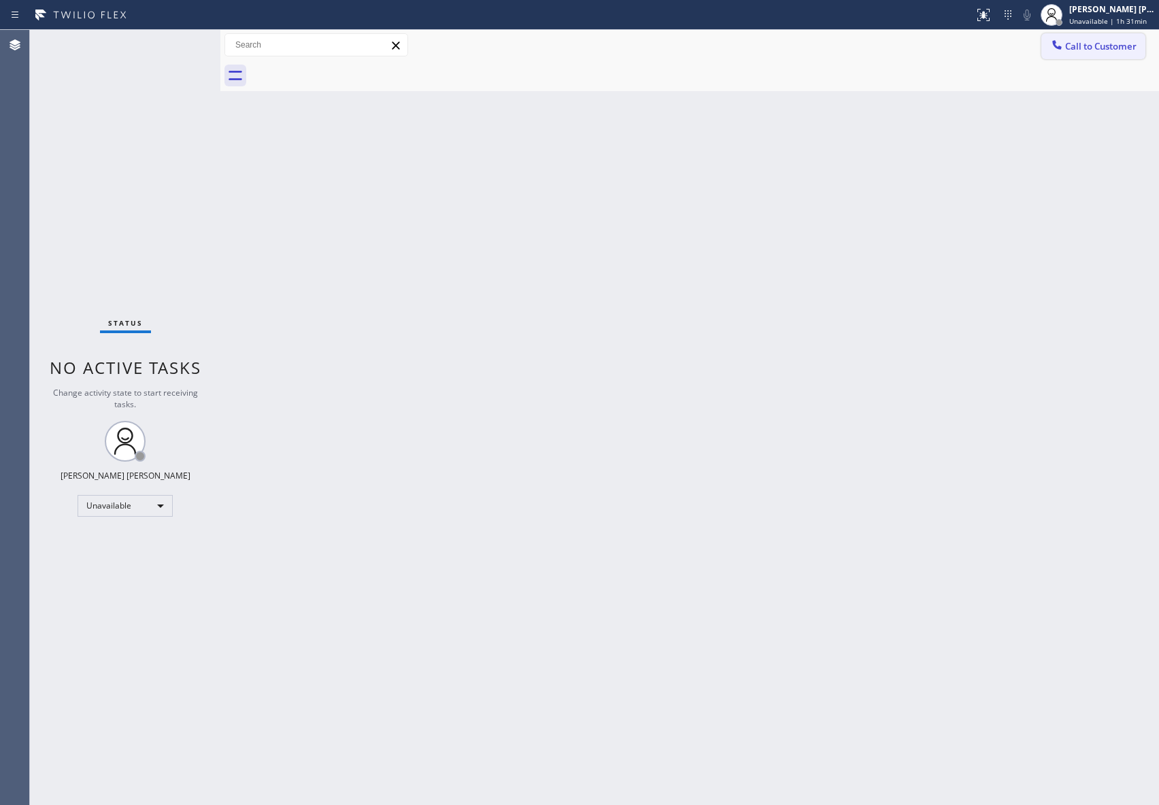
drag, startPoint x: 1099, startPoint y: 50, endPoint x: 1086, endPoint y: 50, distance: 12.9
click at [1101, 50] on span "Call to Customer" at bounding box center [1100, 46] width 71 height 12
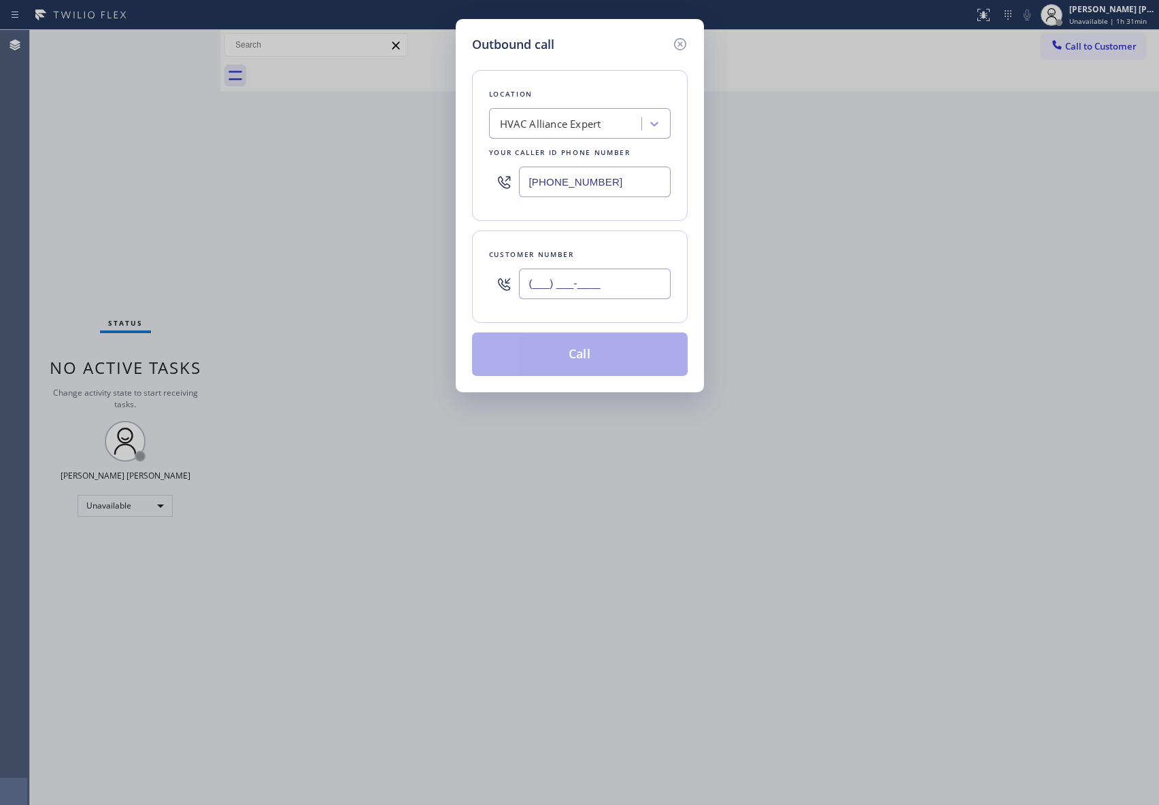
click at [607, 299] on input "(___) ___-____" at bounding box center [595, 284] width 152 height 31
paste input "650) 833-9129"
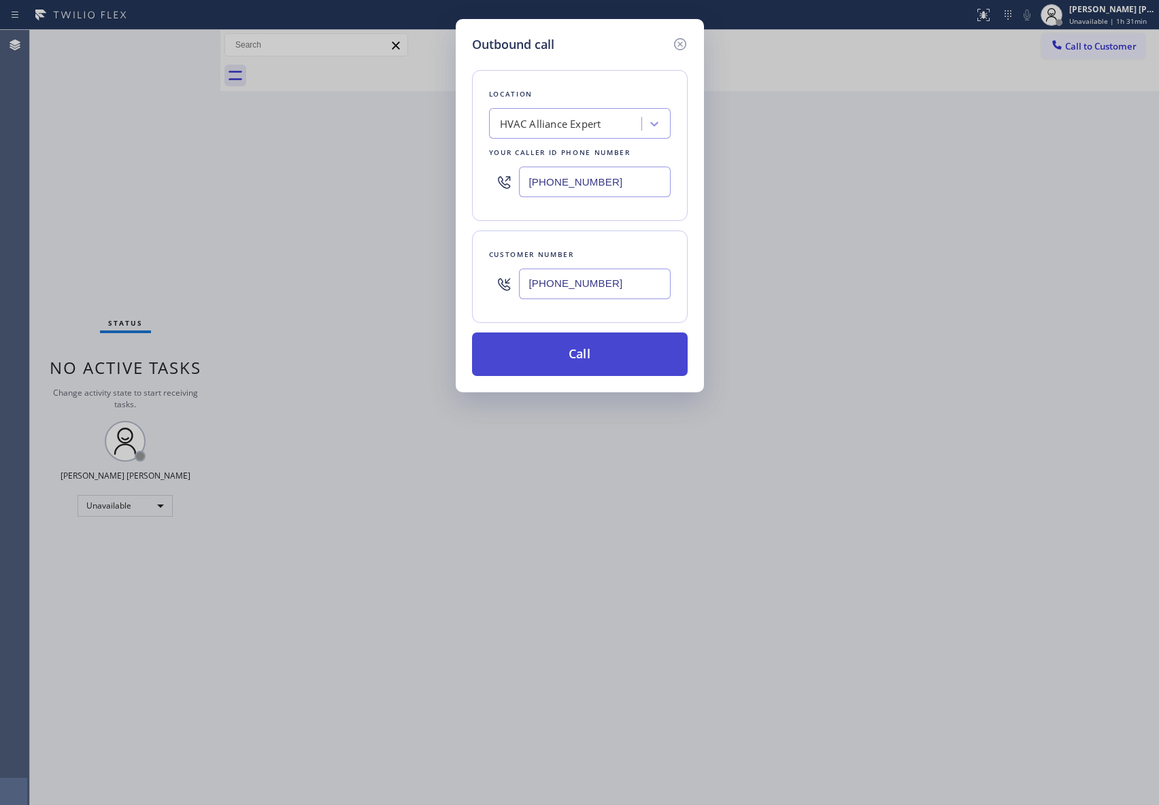
type input "[PHONE_NUMBER]"
click at [599, 354] on button "Call" at bounding box center [580, 355] width 216 height 44
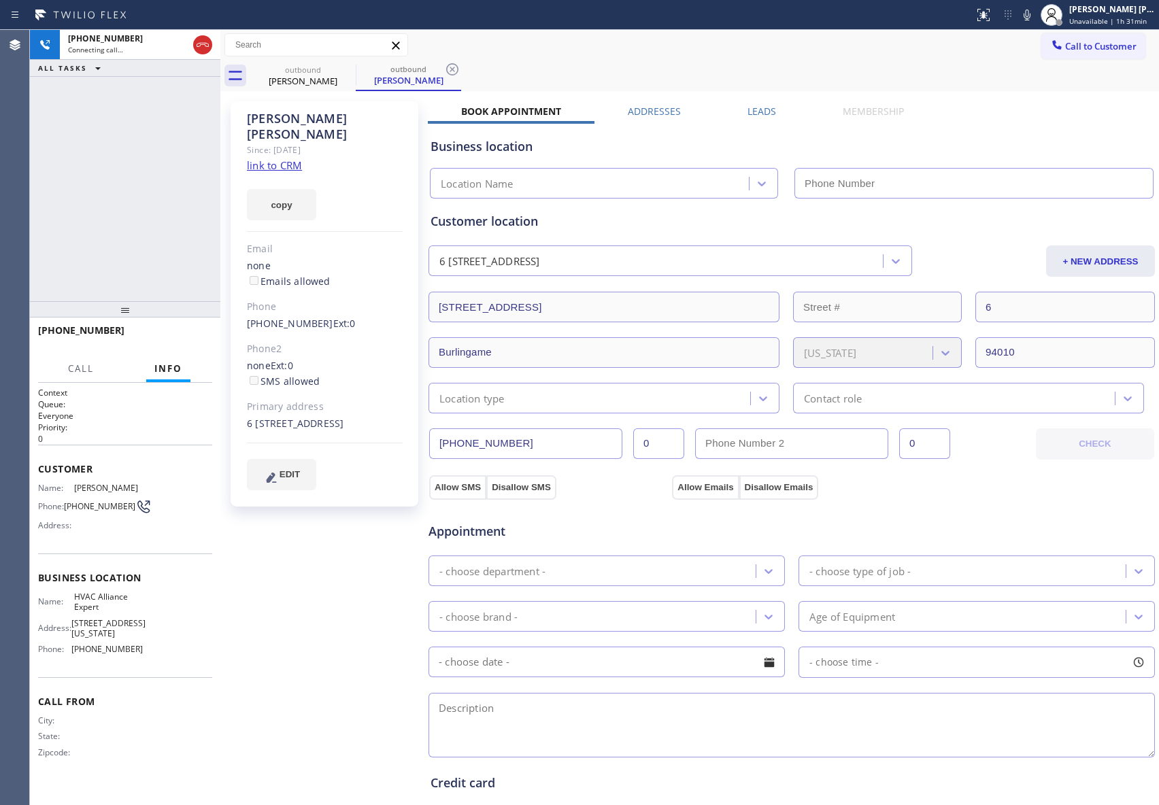
type input "[PHONE_NUMBER]"
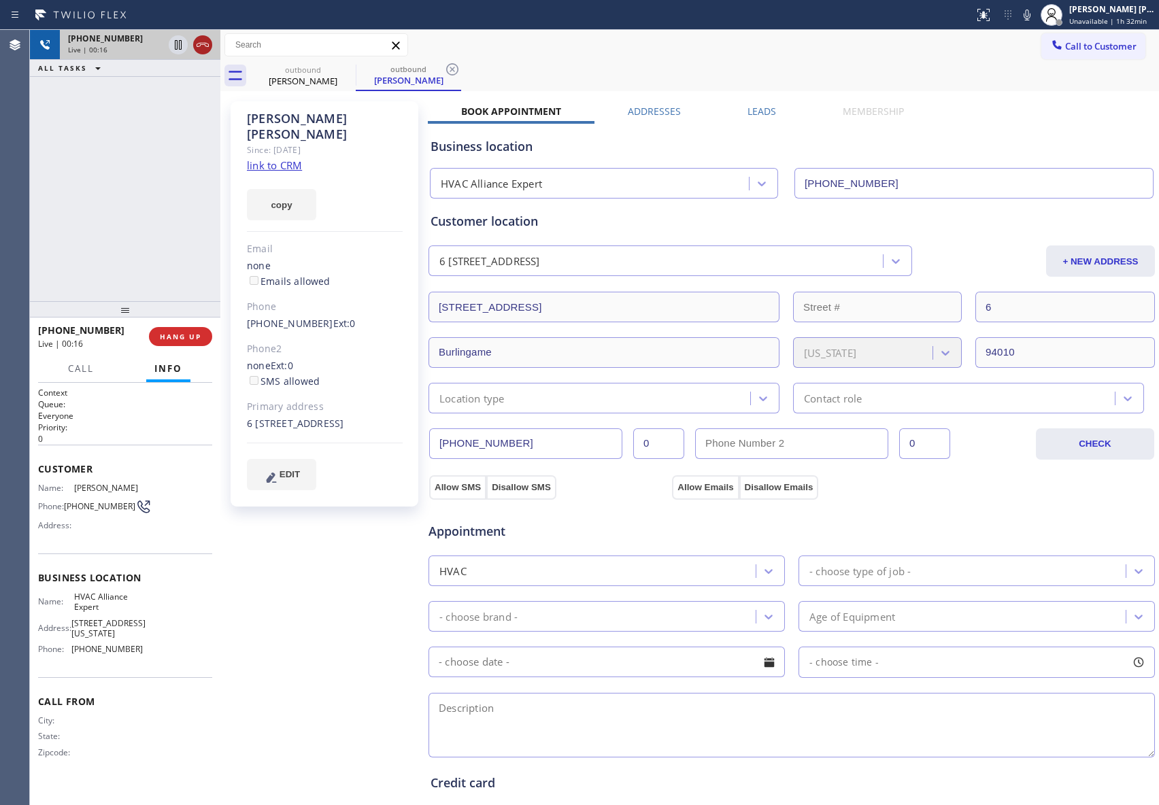
click at [201, 44] on icon at bounding box center [203, 45] width 12 height 4
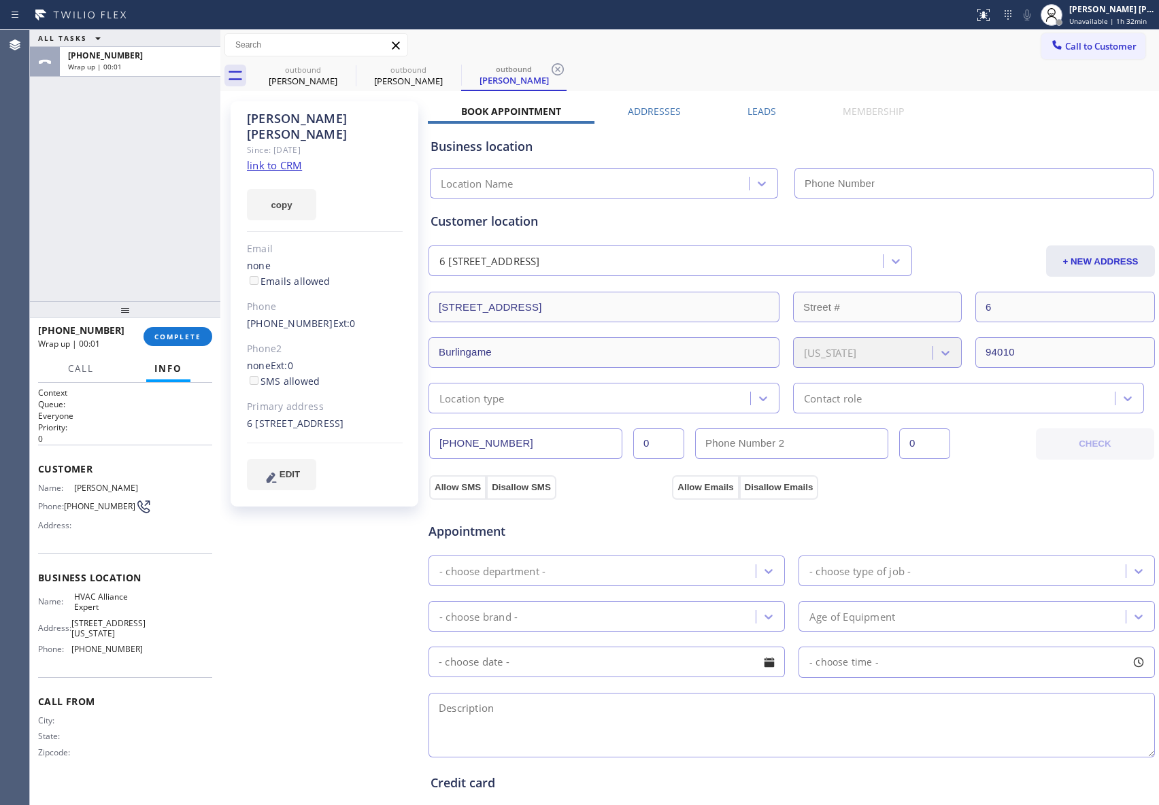
type input "[PHONE_NUMBER]"
click at [169, 333] on span "COMPLETE" at bounding box center [177, 337] width 47 height 10
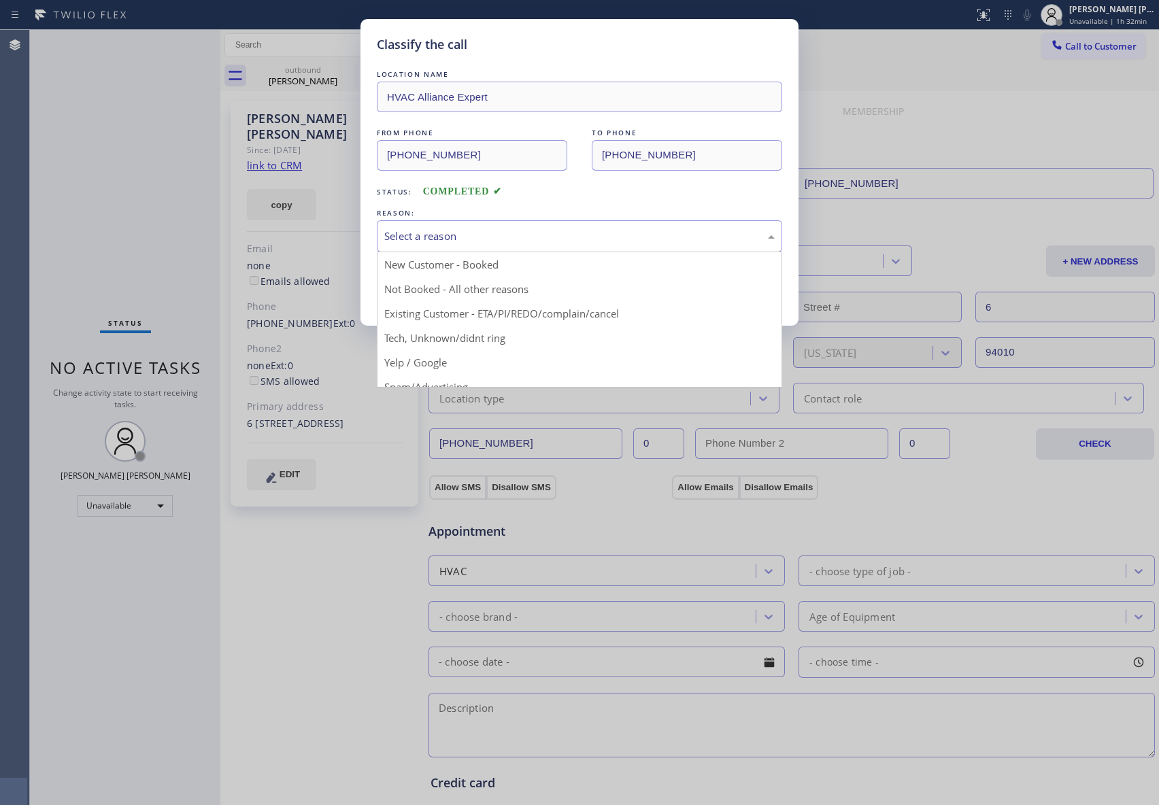
click at [497, 226] on div "Select a reason" at bounding box center [579, 236] width 405 height 32
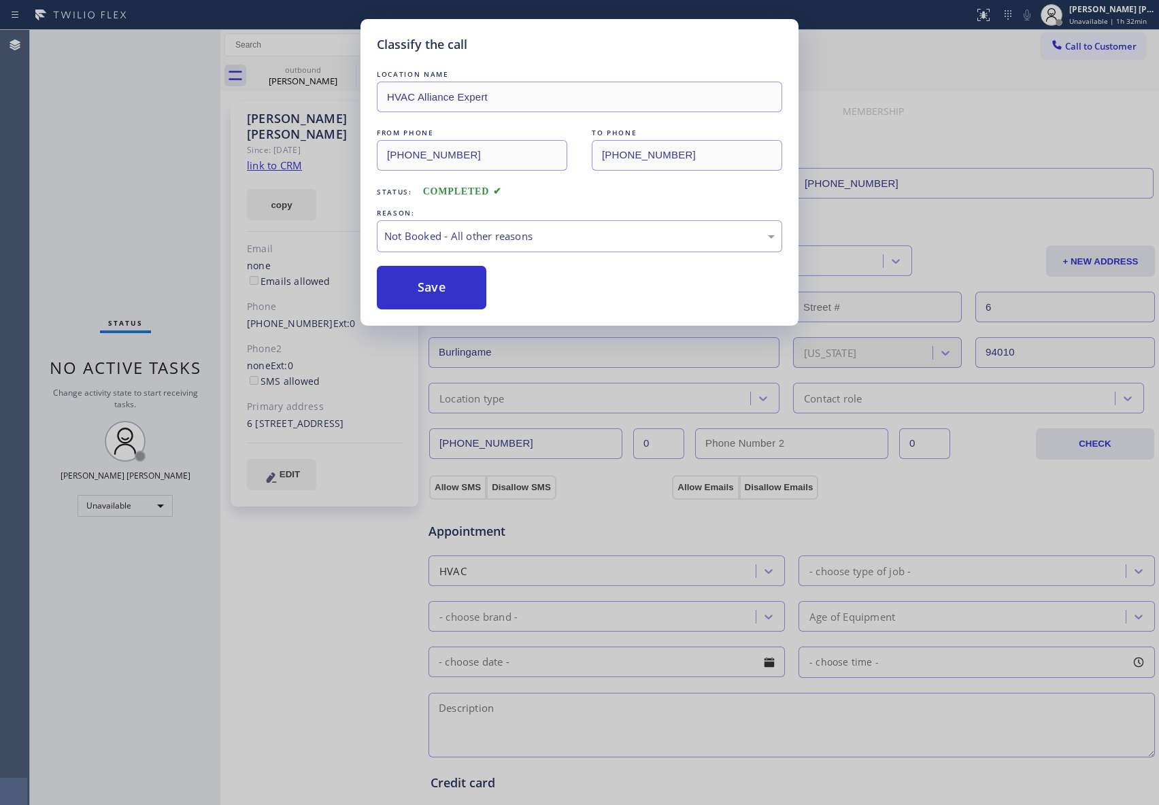
click at [431, 284] on button "Save" at bounding box center [432, 288] width 110 height 44
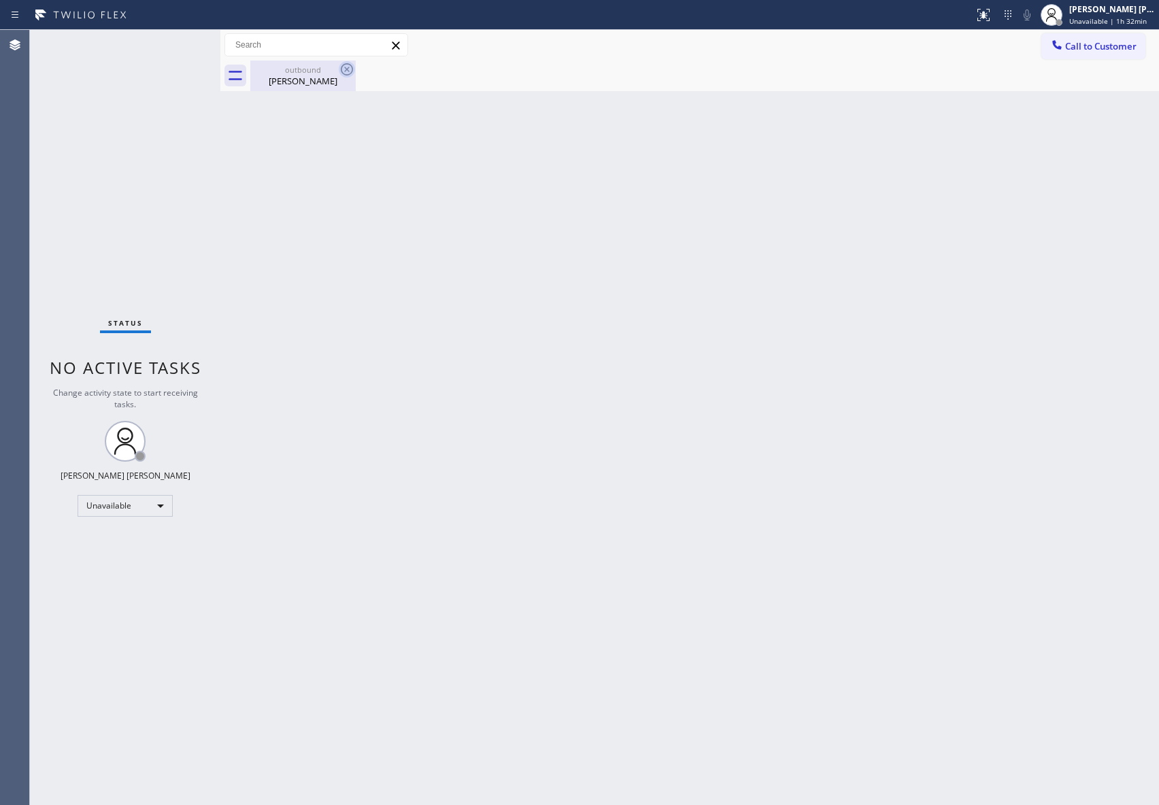
click at [346, 72] on icon at bounding box center [347, 69] width 16 height 16
click at [346, 67] on icon at bounding box center [347, 69] width 16 height 16
drag, startPoint x: 325, startPoint y: 101, endPoint x: 330, endPoint y: 84, distance: 17.0
click at [324, 95] on div "Back to Dashboard Change Sender ID Customers Technicians Select a contact Outbo…" at bounding box center [689, 417] width 939 height 775
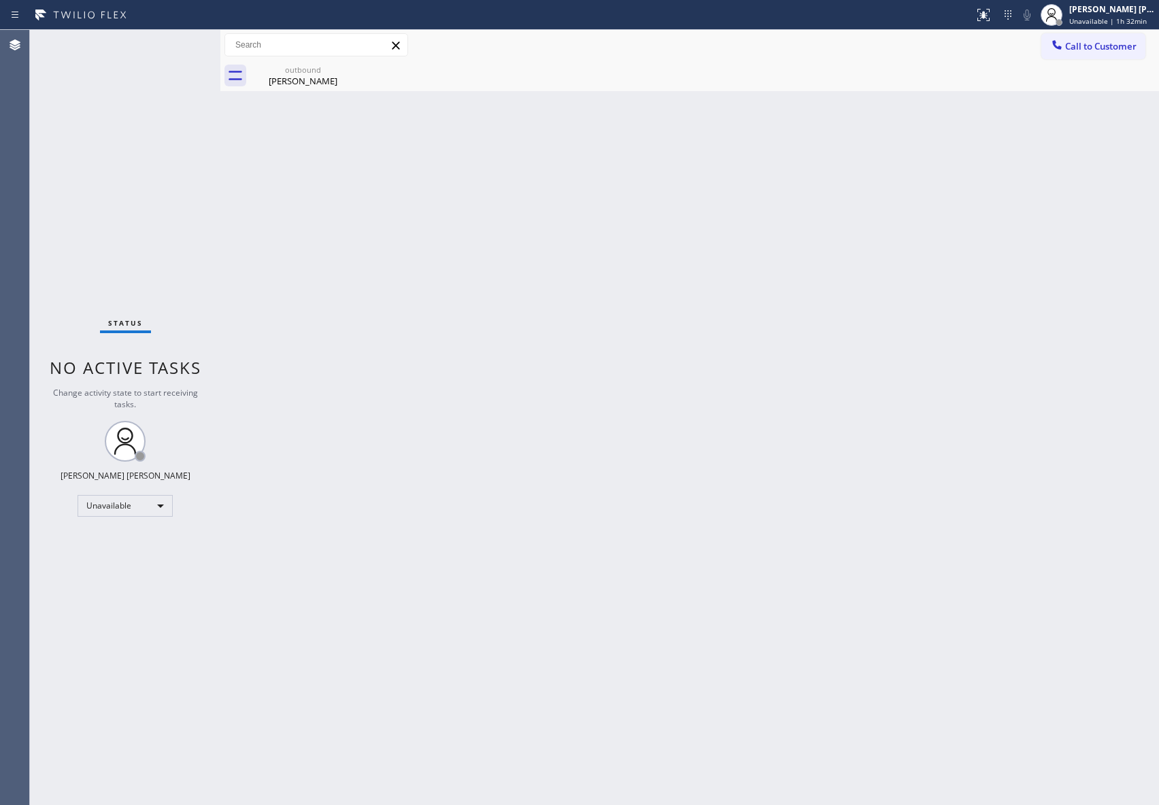
drag, startPoint x: 330, startPoint y: 84, endPoint x: 338, endPoint y: 78, distance: 10.6
click at [335, 82] on div "[PERSON_NAME]" at bounding box center [303, 81] width 103 height 12
drag, startPoint x: 338, startPoint y: 78, endPoint x: 318, endPoint y: 7, distance: 73.4
click at [340, 77] on div at bounding box center [704, 76] width 909 height 31
click at [1105, 44] on span "Call to Customer" at bounding box center [1100, 46] width 71 height 12
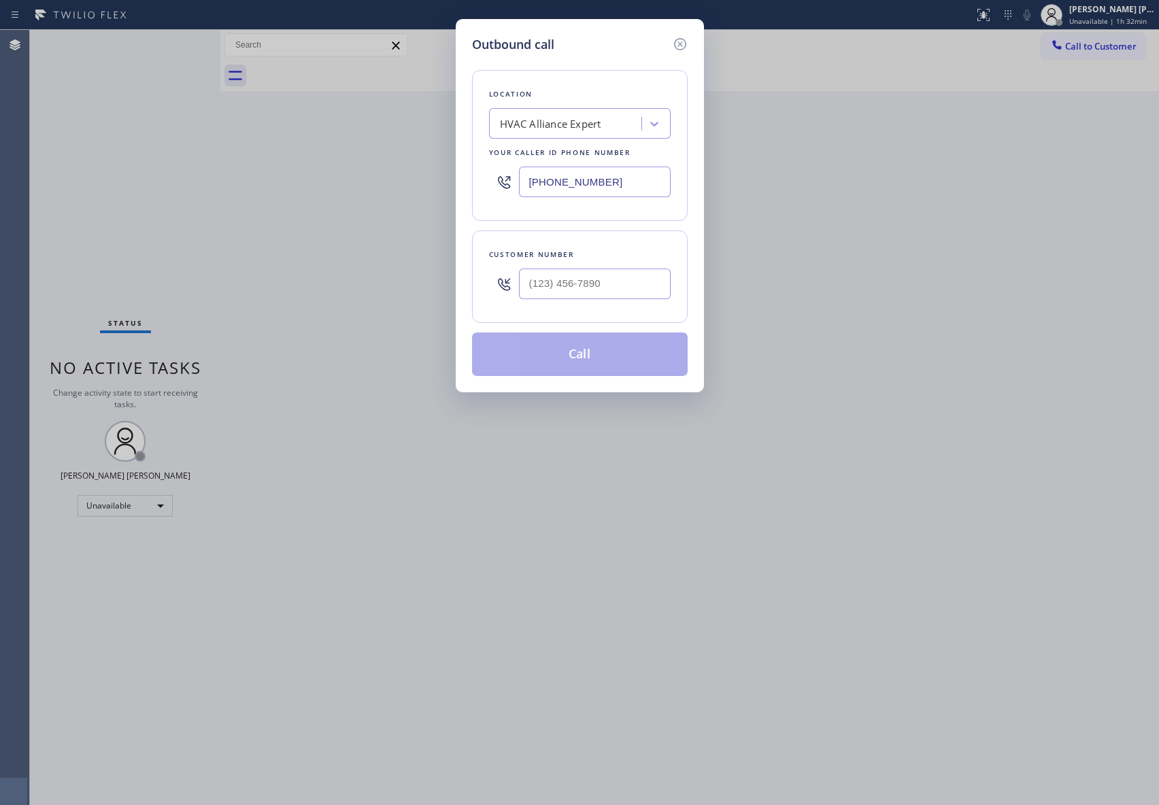
click at [613, 265] on div at bounding box center [595, 284] width 152 height 44
click at [612, 302] on div at bounding box center [595, 284] width 152 height 44
click at [613, 288] on input "(___) ___-____" at bounding box center [595, 284] width 152 height 31
paste input "310) 736-0761"
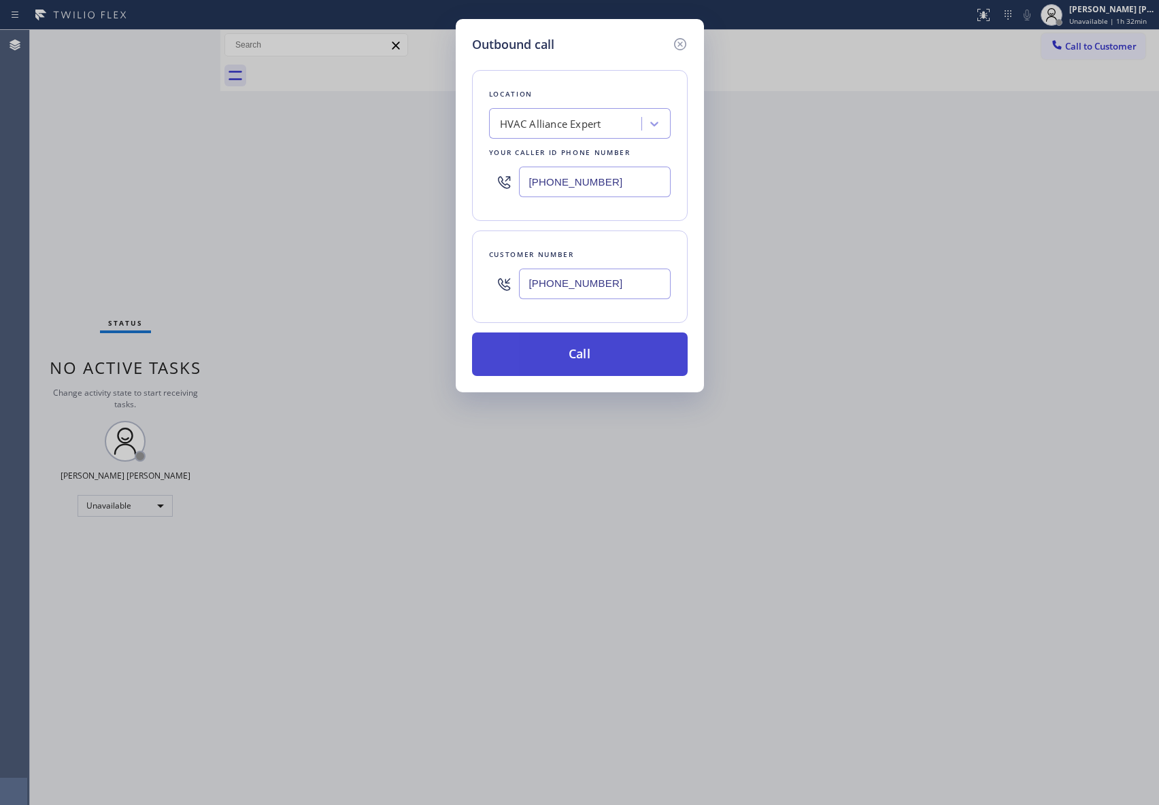
type input "[PHONE_NUMBER]"
click at [610, 371] on button "Call" at bounding box center [580, 355] width 216 height 44
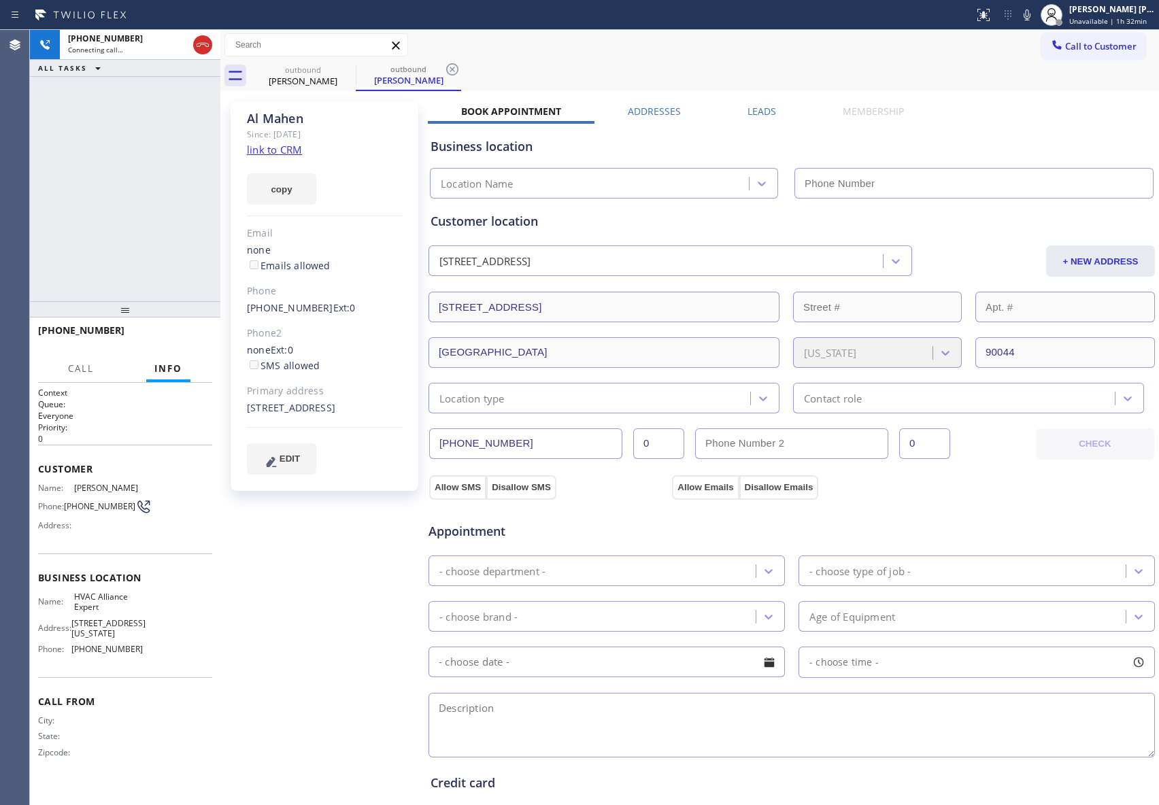
type input "[PHONE_NUMBER]"
drag, startPoint x: 185, startPoint y: 329, endPoint x: 425, endPoint y: 298, distance: 242.1
click at [185, 329] on button "HANG UP" at bounding box center [180, 336] width 63 height 19
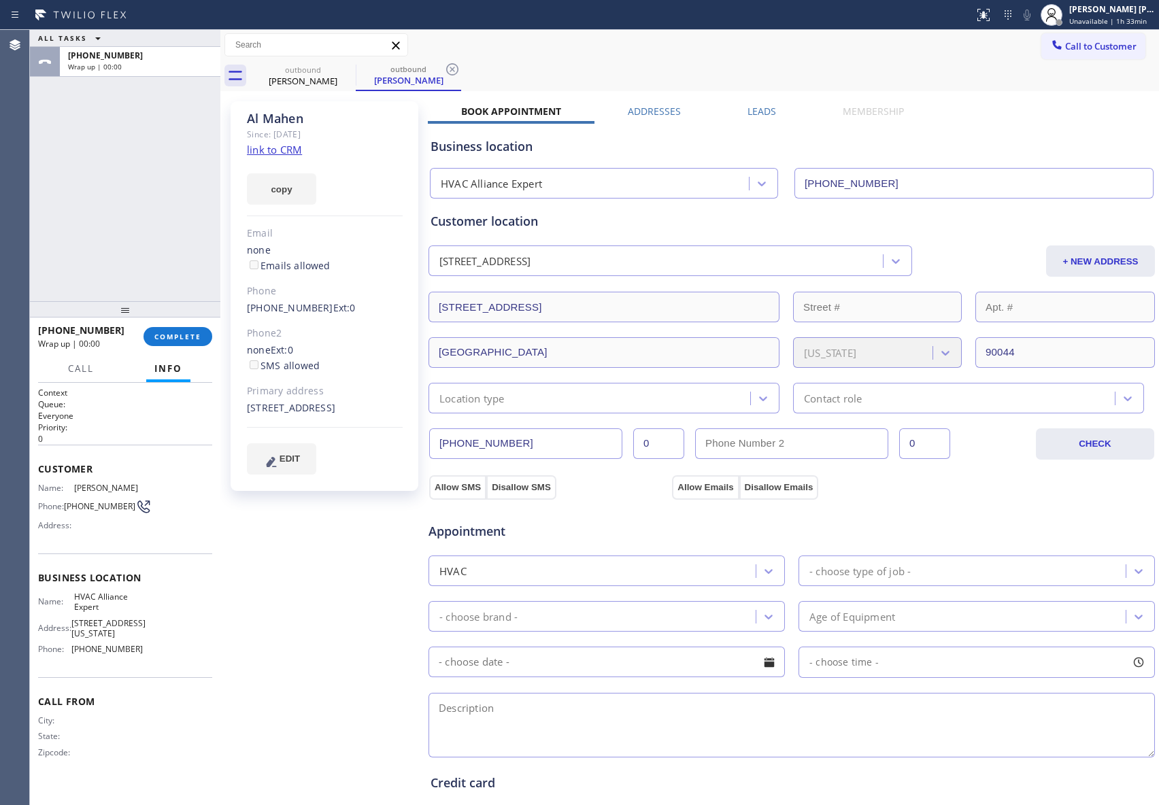
click at [760, 112] on label "Leads" at bounding box center [762, 111] width 29 height 13
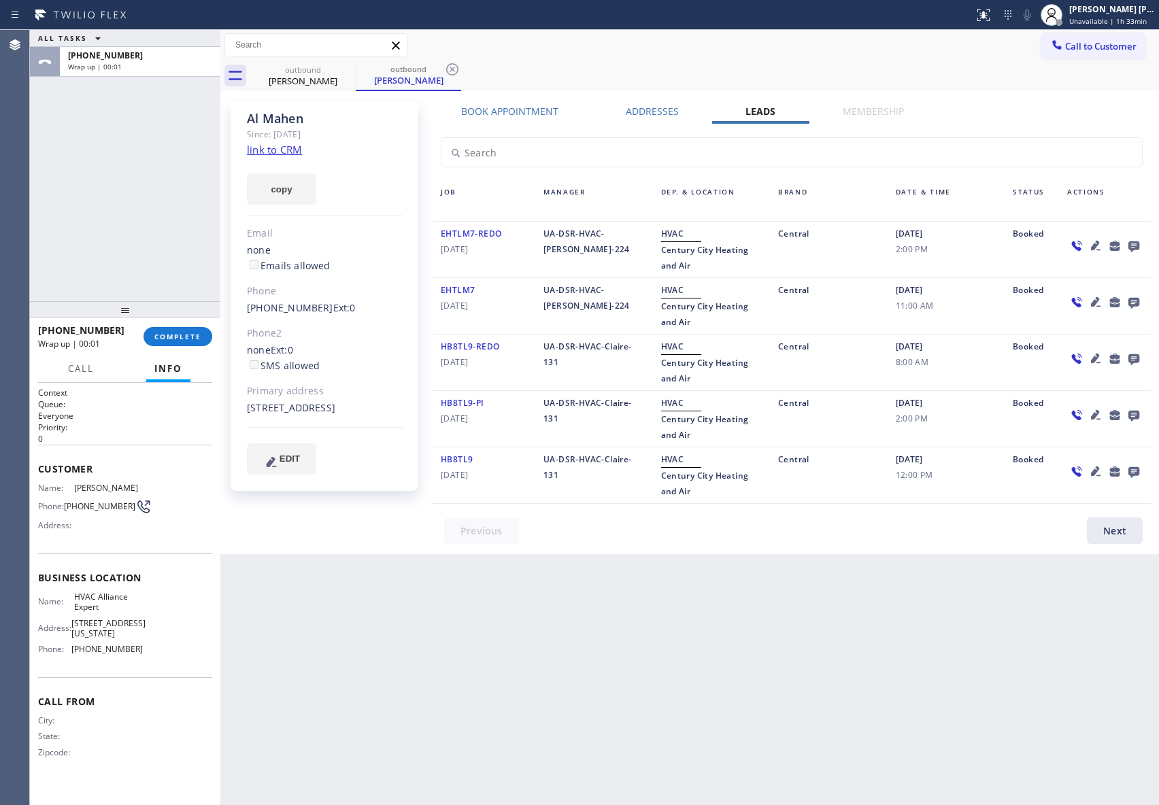
click at [1127, 242] on icon at bounding box center [1134, 245] width 16 height 17
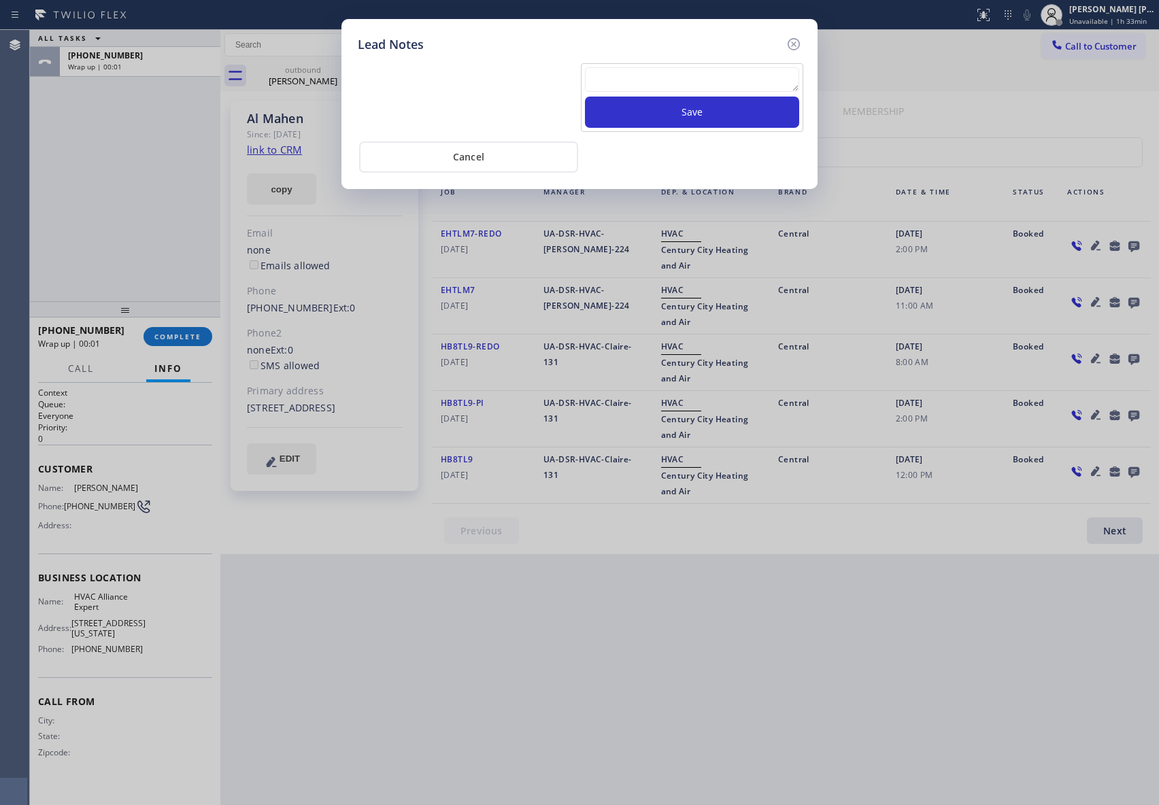
click at [653, 97] on div at bounding box center [692, 81] width 214 height 29
click at [654, 90] on textarea at bounding box center [692, 79] width 214 height 24
paste textarea "VM | please transfer if cx calls back"
type textarea "VM | please transfer if cx calls back"
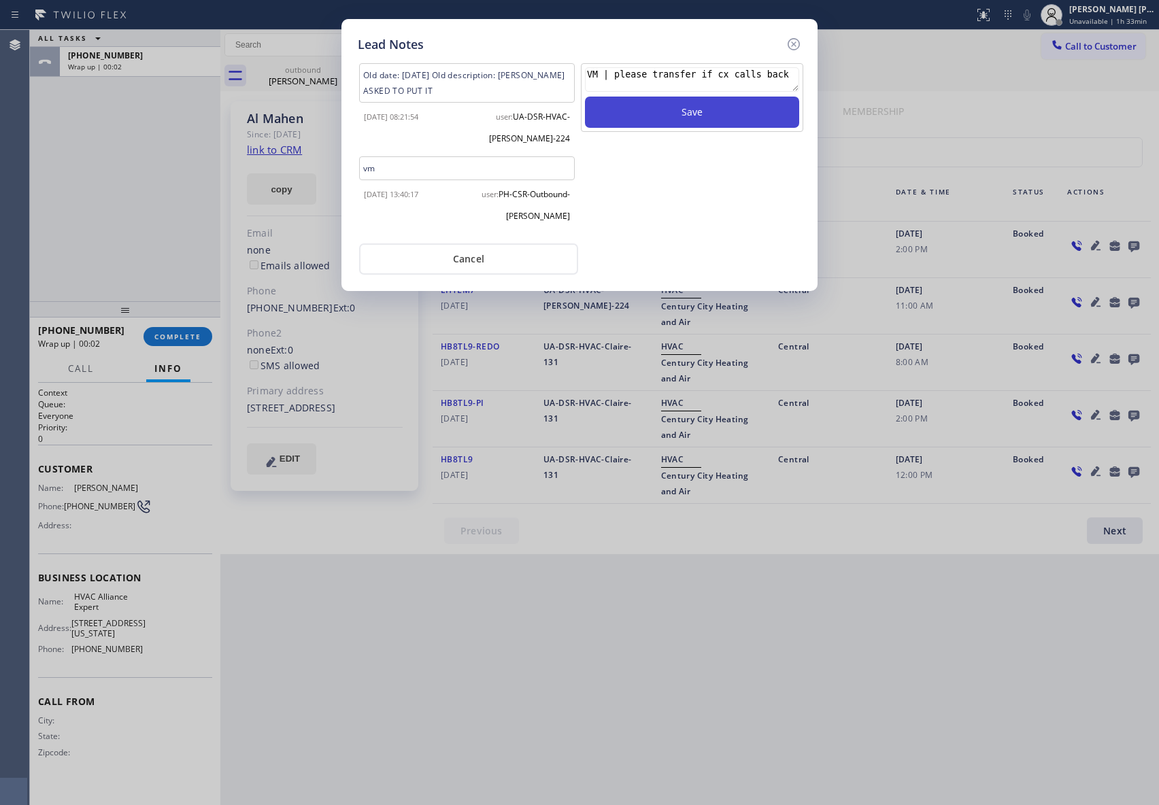
click at [662, 128] on button "Save" at bounding box center [692, 112] width 214 height 31
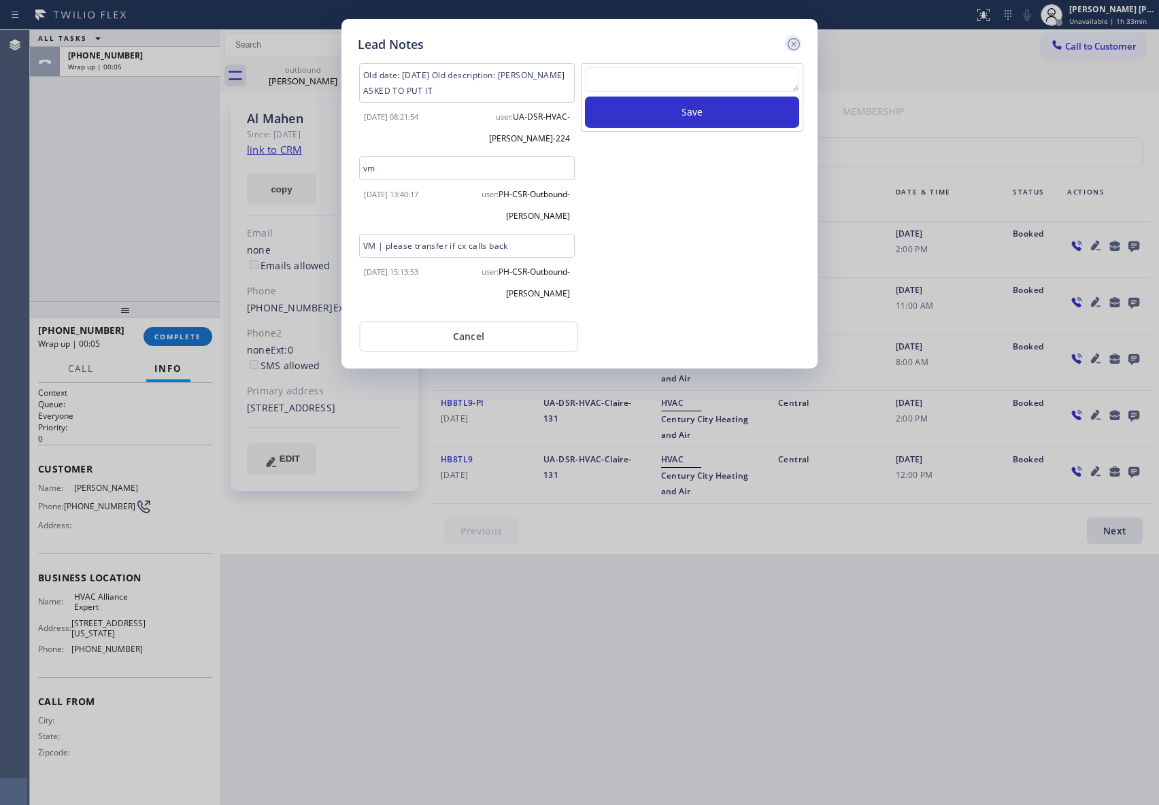
click at [801, 38] on icon at bounding box center [794, 44] width 16 height 16
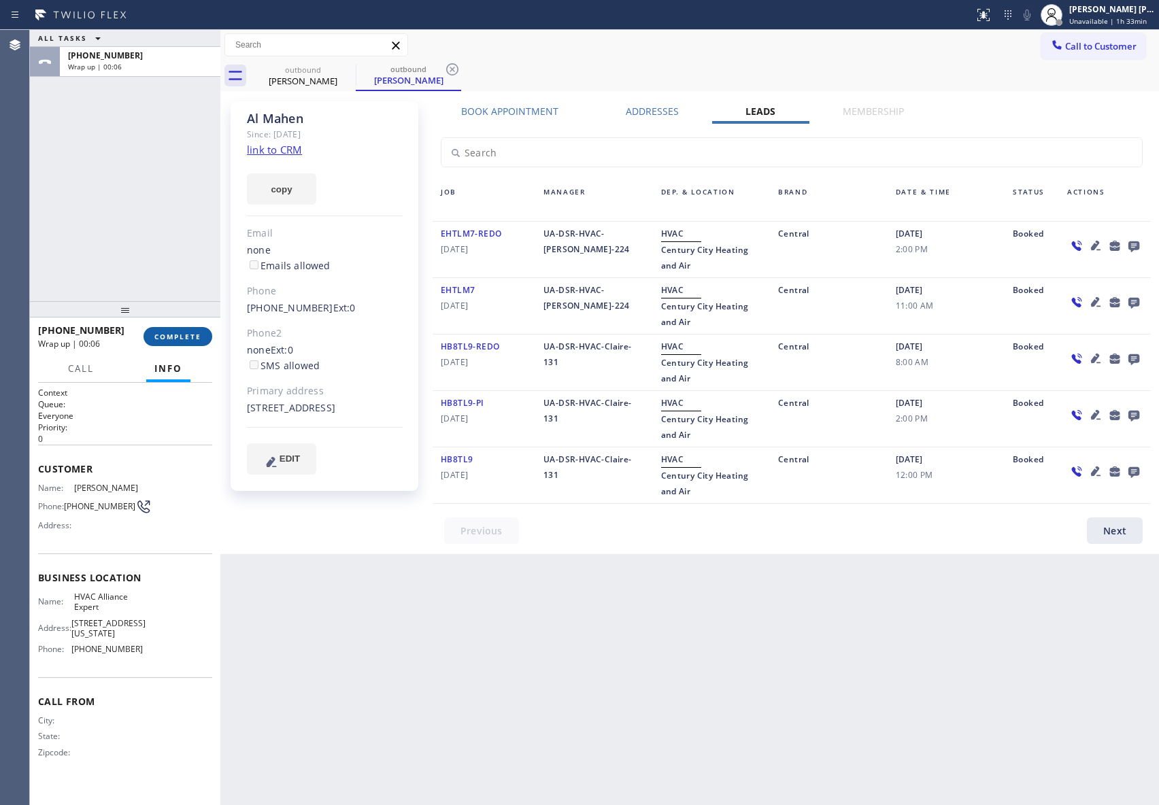
click at [172, 333] on span "COMPLETE" at bounding box center [177, 337] width 47 height 10
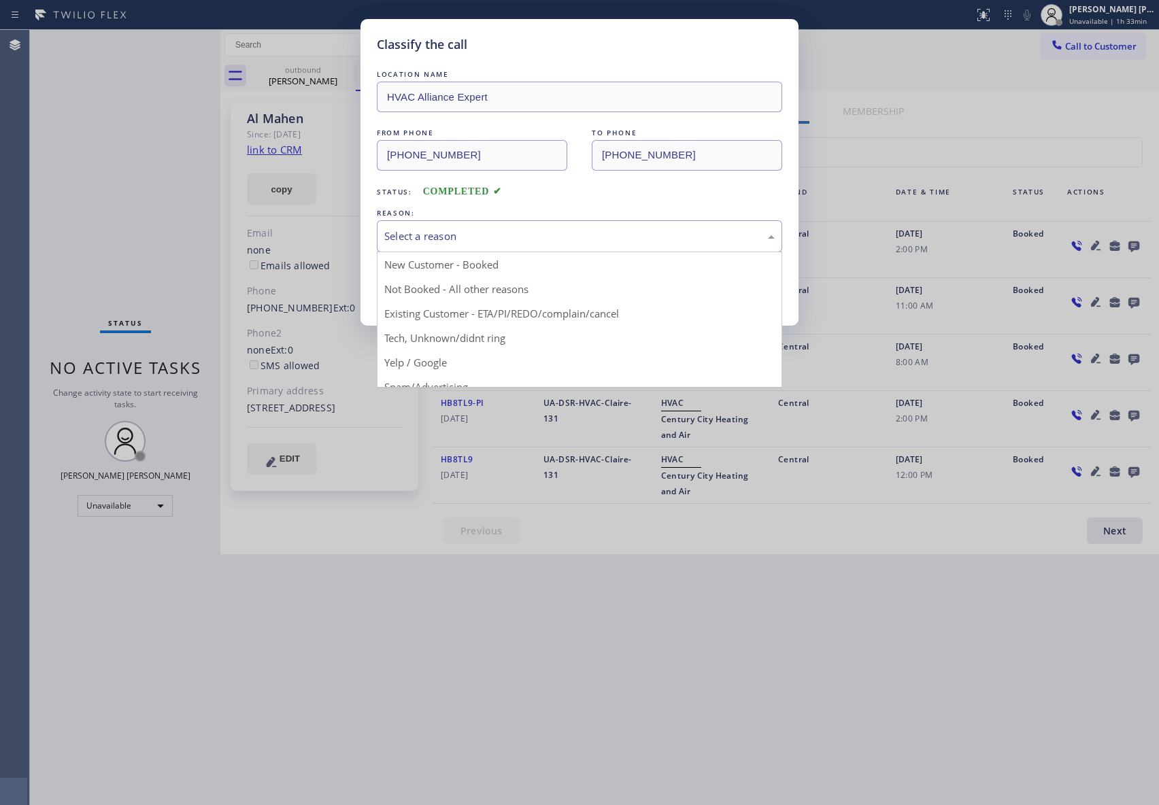
click at [574, 232] on div "Select a reason" at bounding box center [579, 237] width 390 height 16
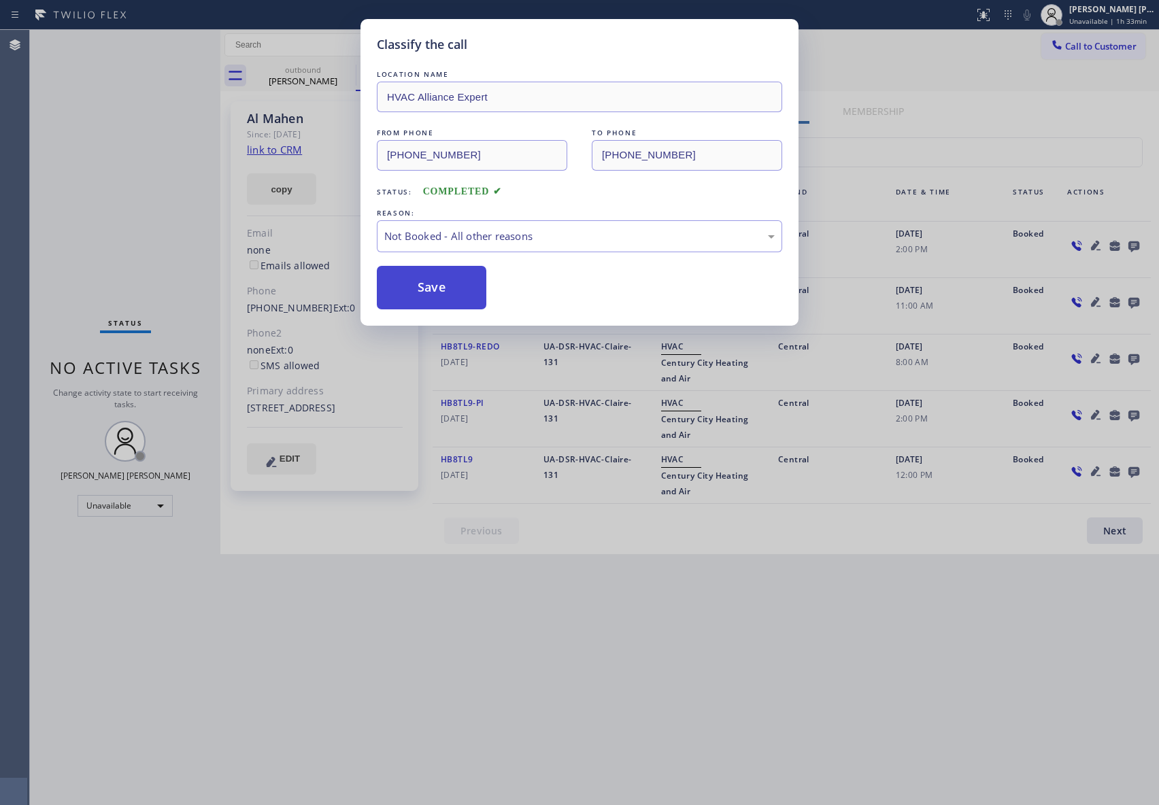
click at [444, 284] on button "Save" at bounding box center [432, 288] width 110 height 44
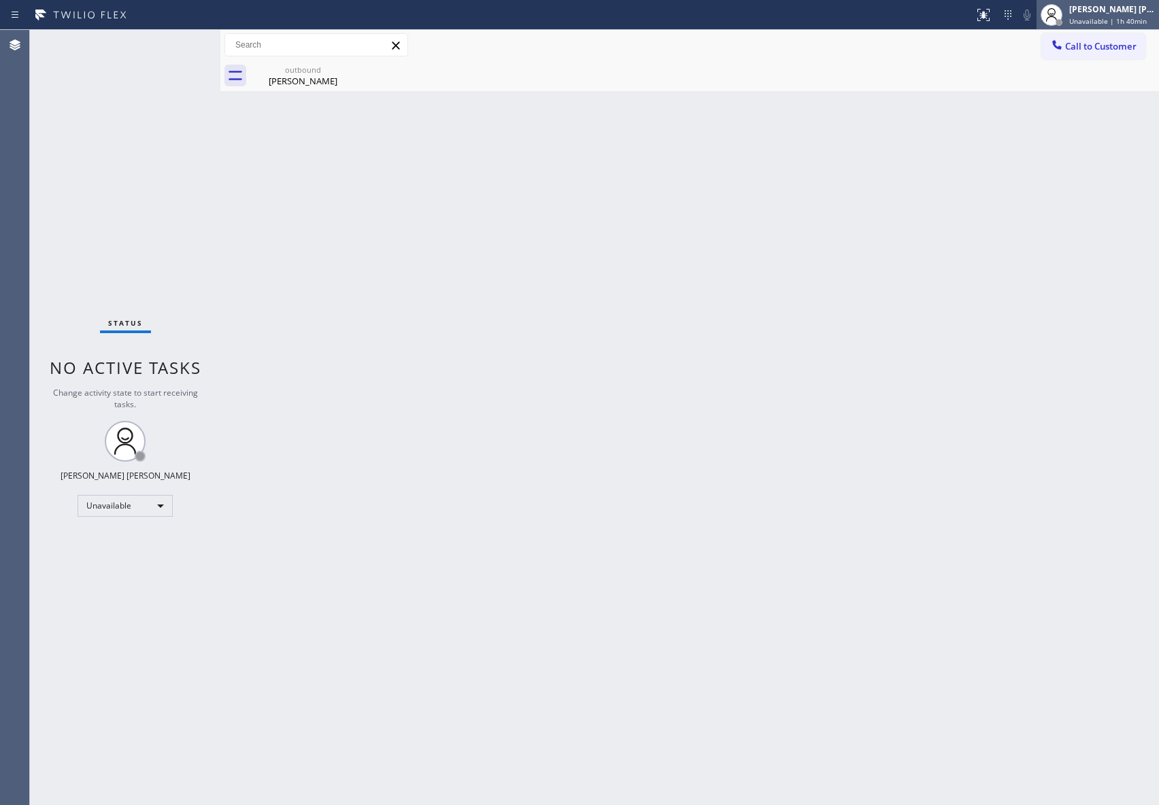
click at [1100, 22] on span "Unavailable | 1h 40min" at bounding box center [1108, 21] width 78 height 10
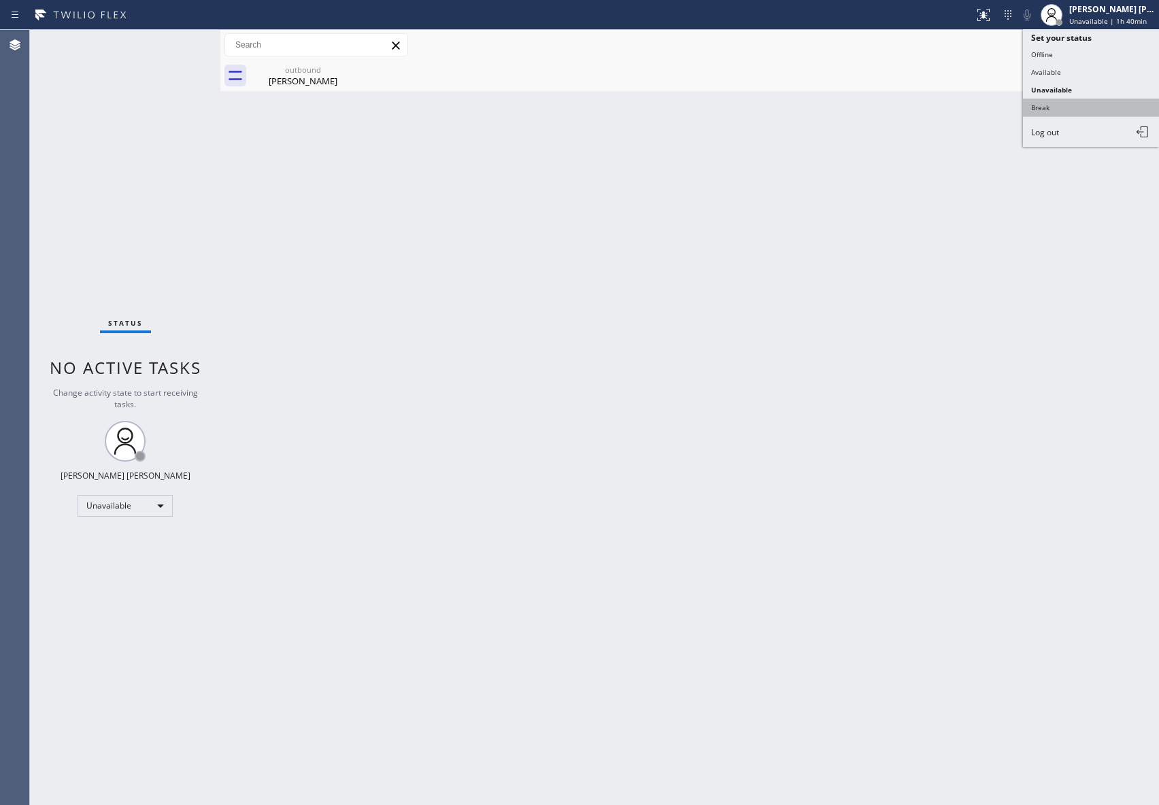
click at [1063, 103] on button "Break" at bounding box center [1091, 108] width 136 height 18
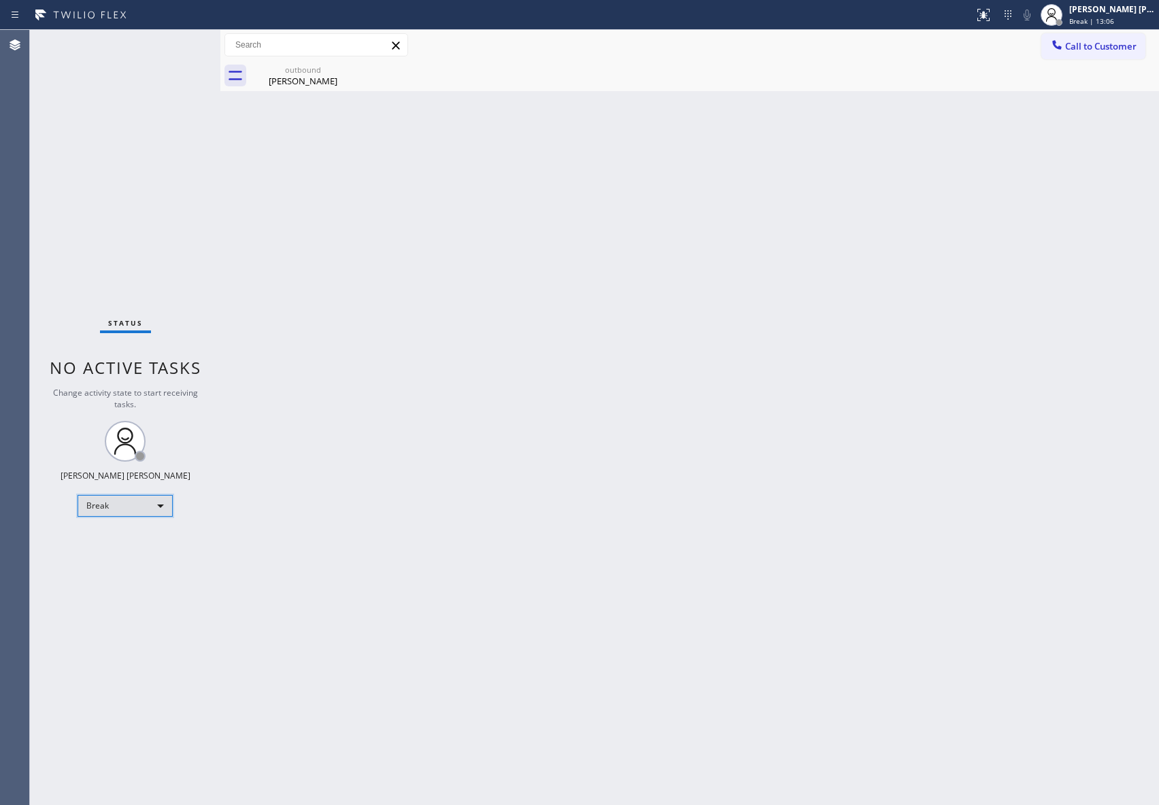
click at [137, 509] on div "Break" at bounding box center [125, 506] width 95 height 22
click at [139, 554] on li "Unavailable" at bounding box center [124, 559] width 92 height 16
drag, startPoint x: 325, startPoint y: 73, endPoint x: 352, endPoint y: 64, distance: 28.8
click at [327, 72] on div "outbound" at bounding box center [303, 70] width 103 height 10
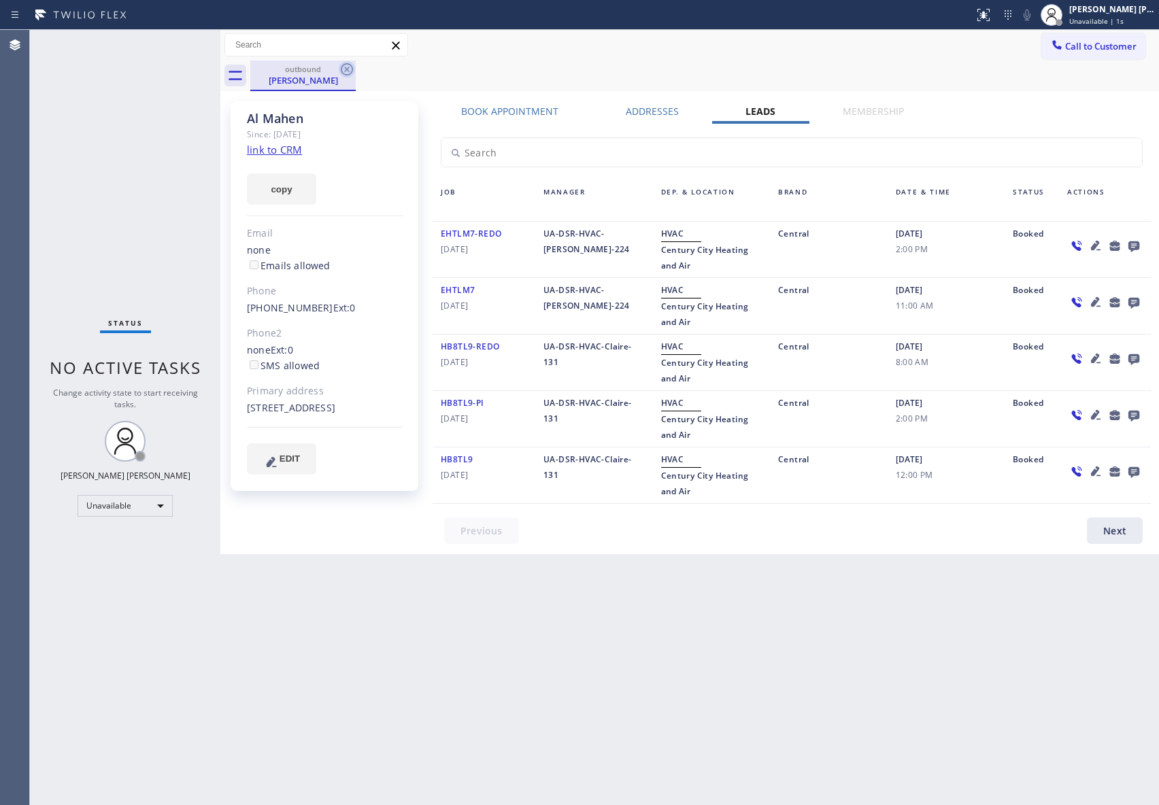
click at [350, 67] on icon at bounding box center [347, 69] width 16 height 16
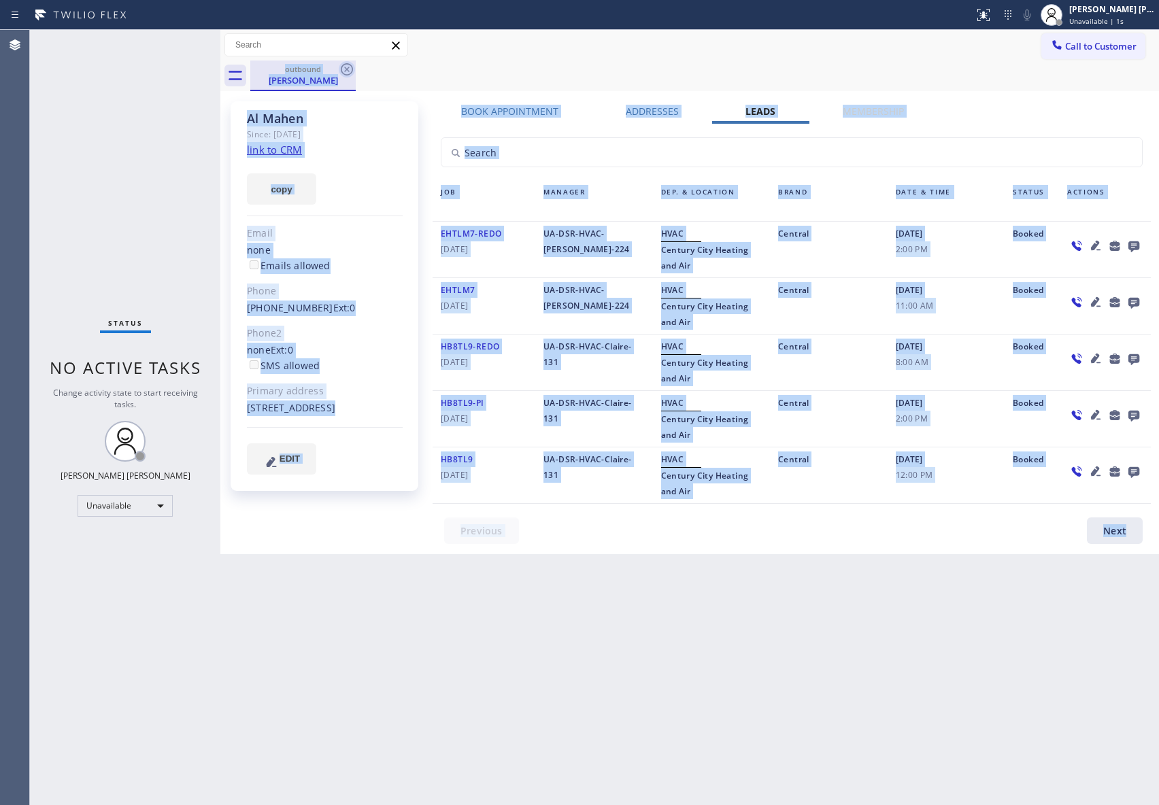
click at [350, 67] on div "outbound [PERSON_NAME]" at bounding box center [704, 76] width 909 height 31
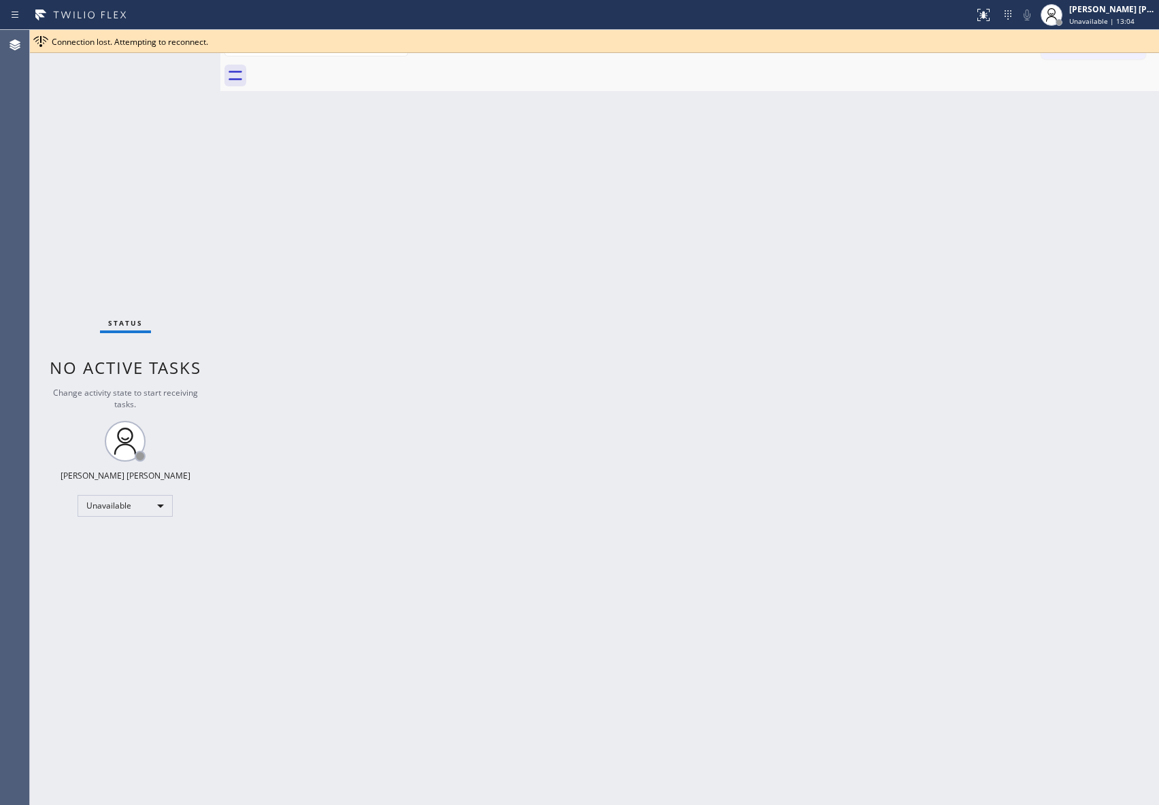
click at [1077, 44] on div "Connection lost. Attempting to reconnect." at bounding box center [603, 42] width 1102 height 12
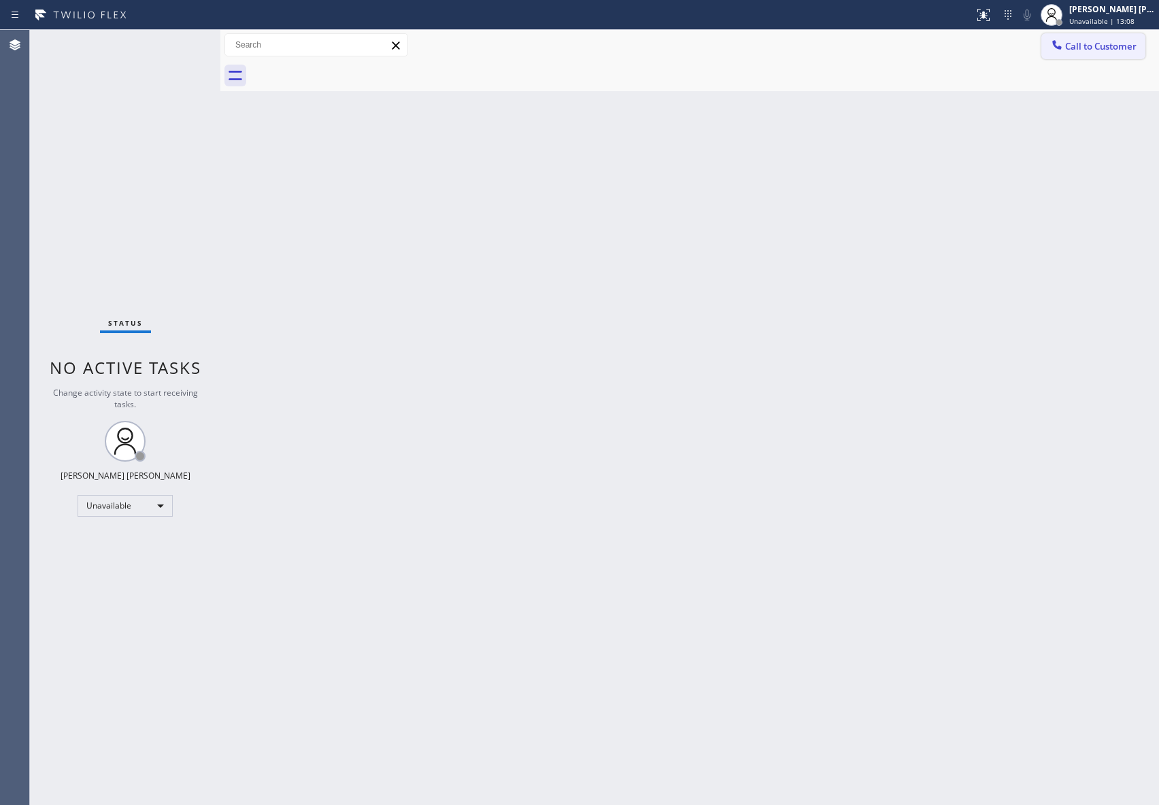
click at [1108, 39] on button "Call to Customer" at bounding box center [1093, 46] width 104 height 26
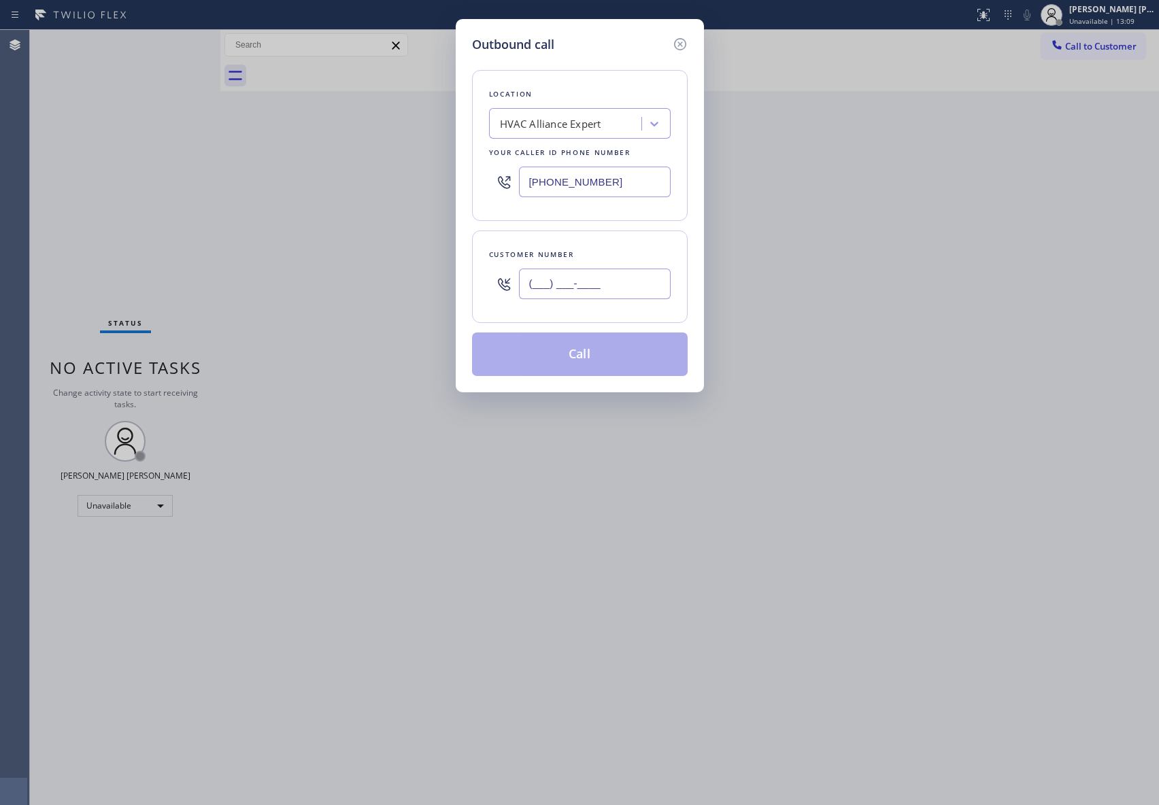
click at [588, 288] on input "(___) ___-____" at bounding box center [595, 284] width 152 height 31
paste input "661) 645-5717"
type input "[PHONE_NUMBER]"
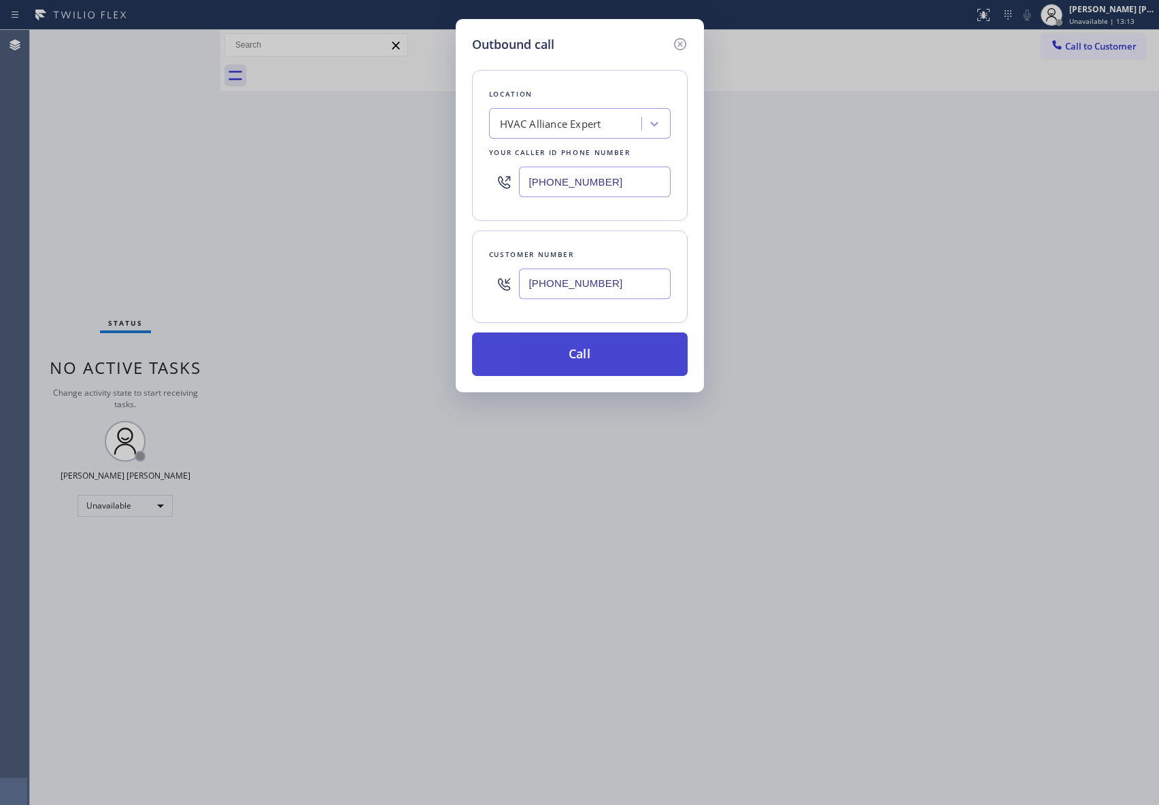
click at [607, 358] on button "Call" at bounding box center [580, 355] width 216 height 44
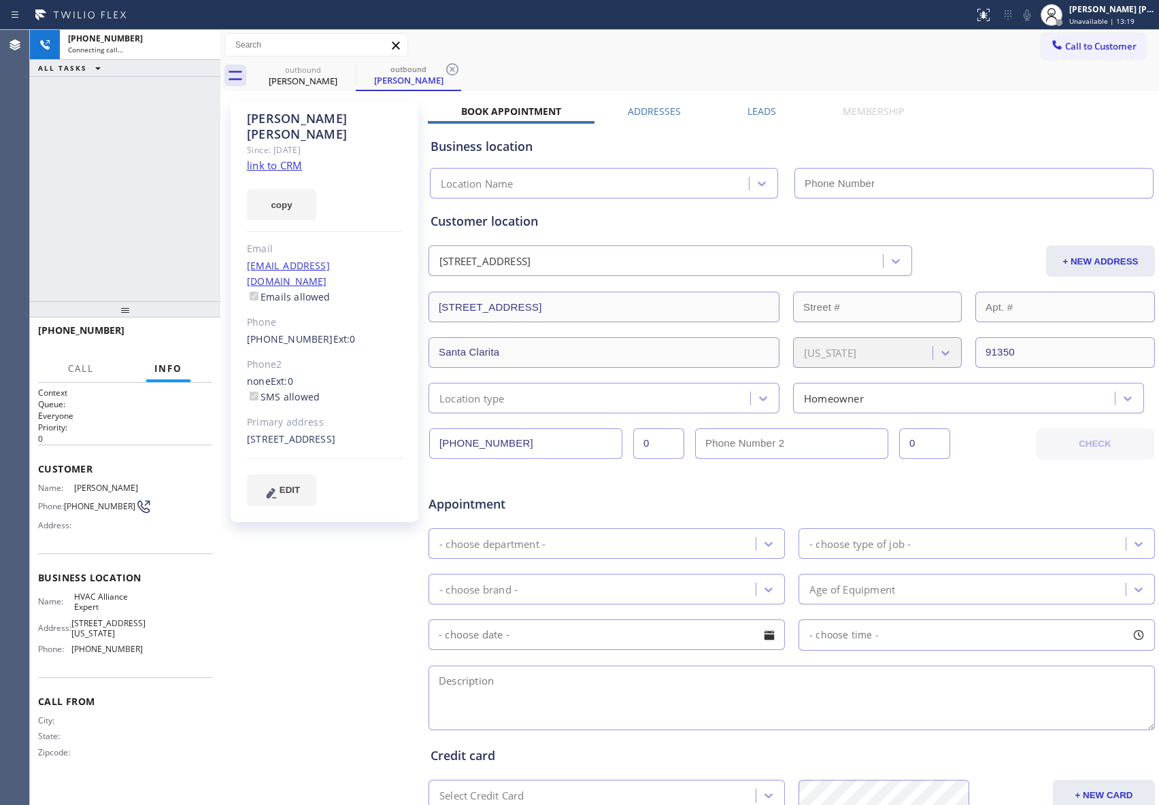
type input "[PHONE_NUMBER]"
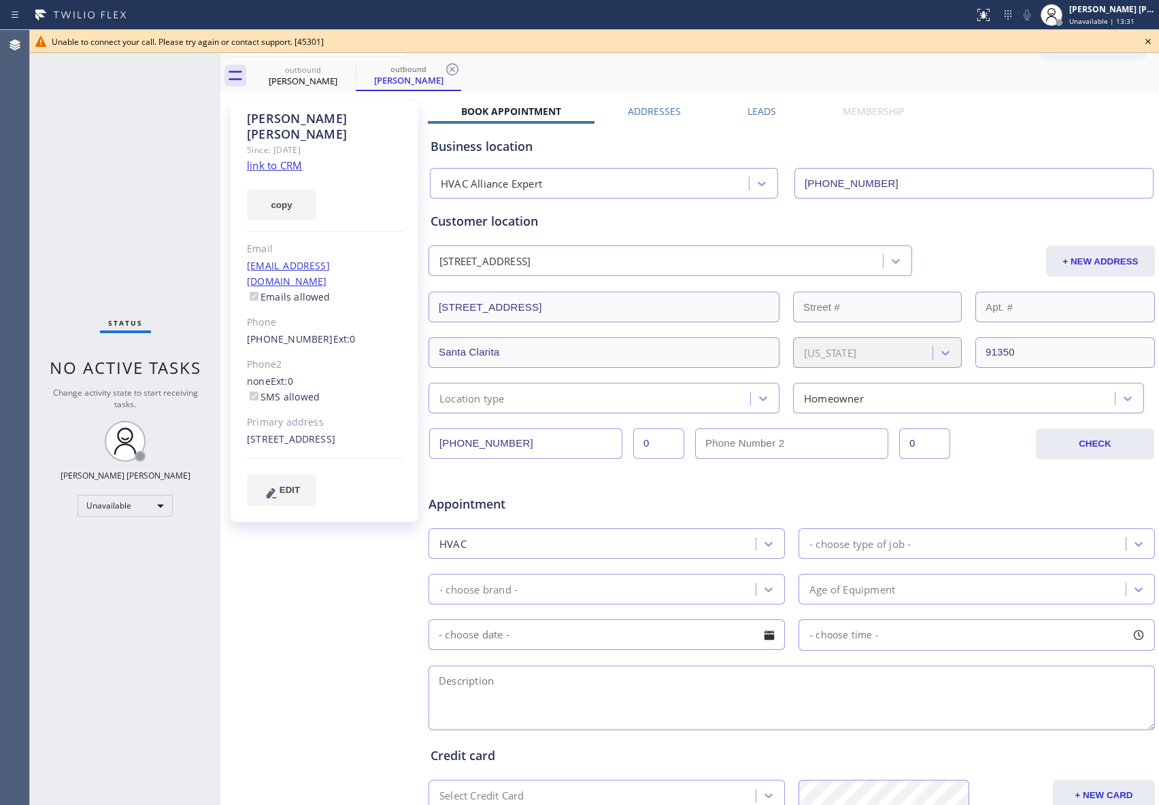
click at [1147, 36] on icon at bounding box center [1148, 41] width 16 height 16
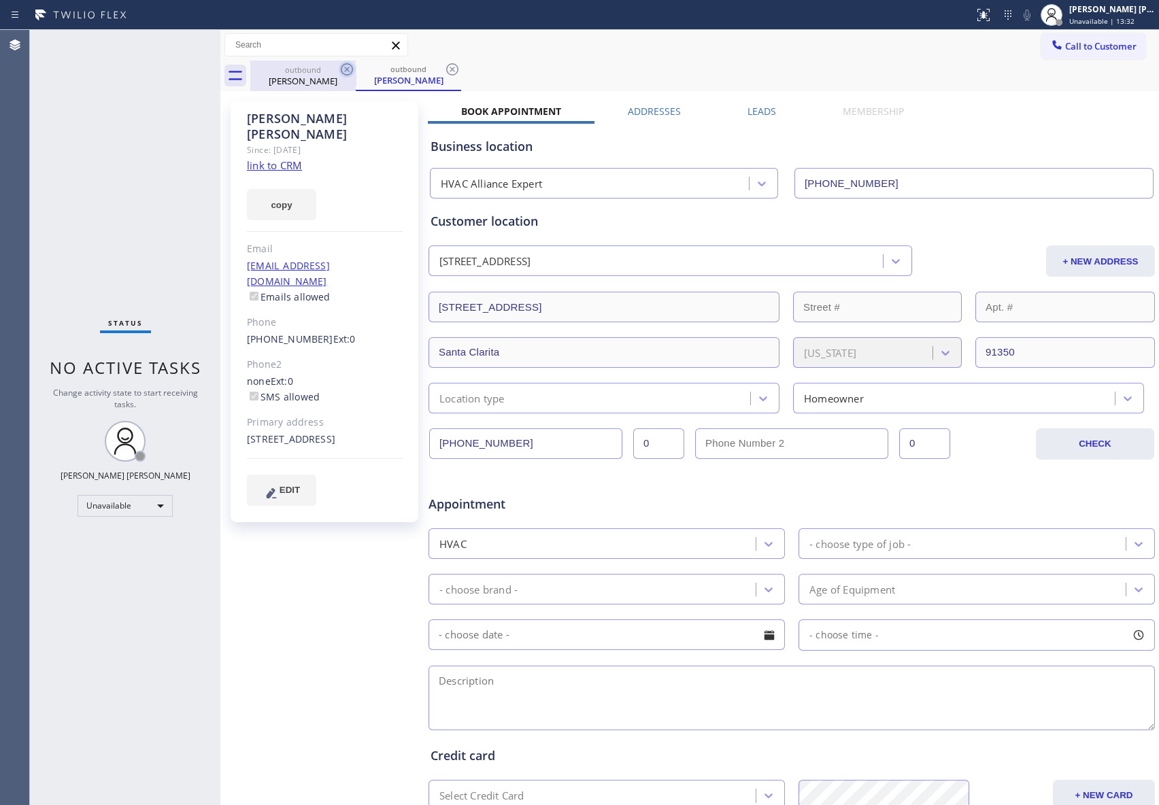
click at [349, 76] on icon at bounding box center [347, 69] width 16 height 16
click at [356, 76] on div "outbound [PERSON_NAME]" at bounding box center [408, 76] width 105 height 31
click at [349, 76] on icon at bounding box center [347, 69] width 16 height 16
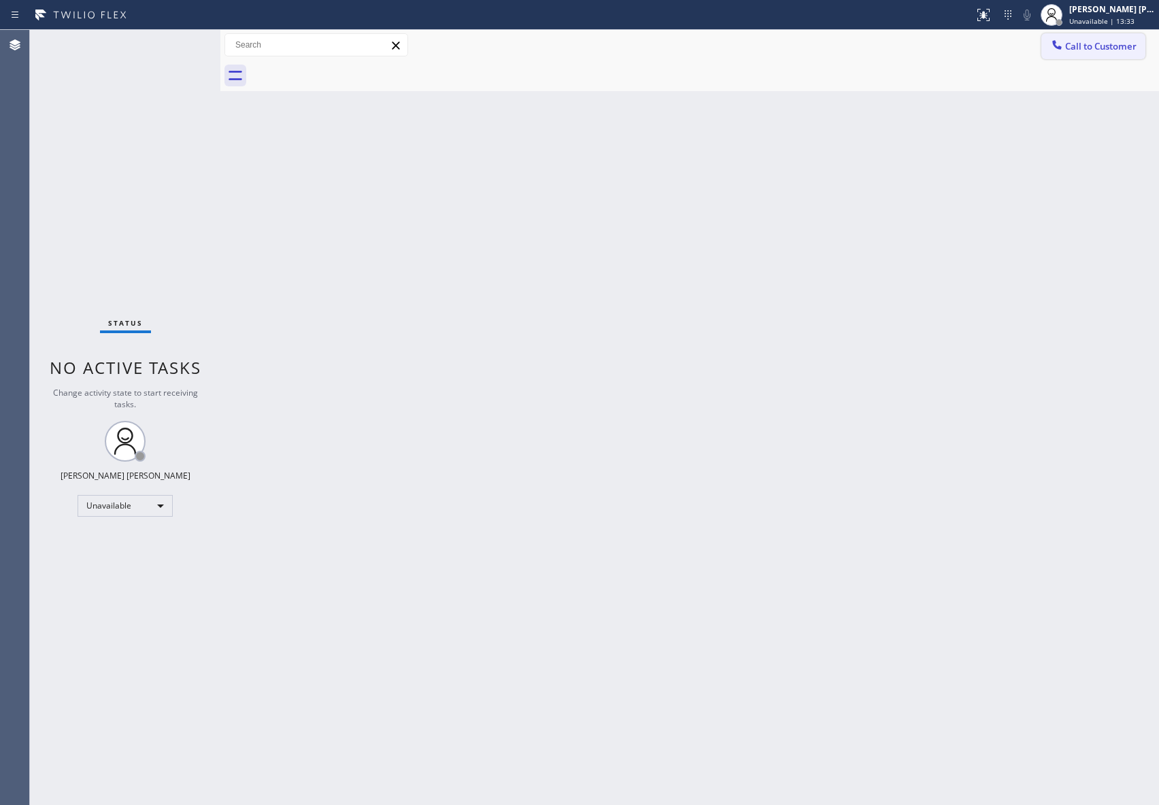
click at [1097, 44] on span "Call to Customer" at bounding box center [1100, 46] width 71 height 12
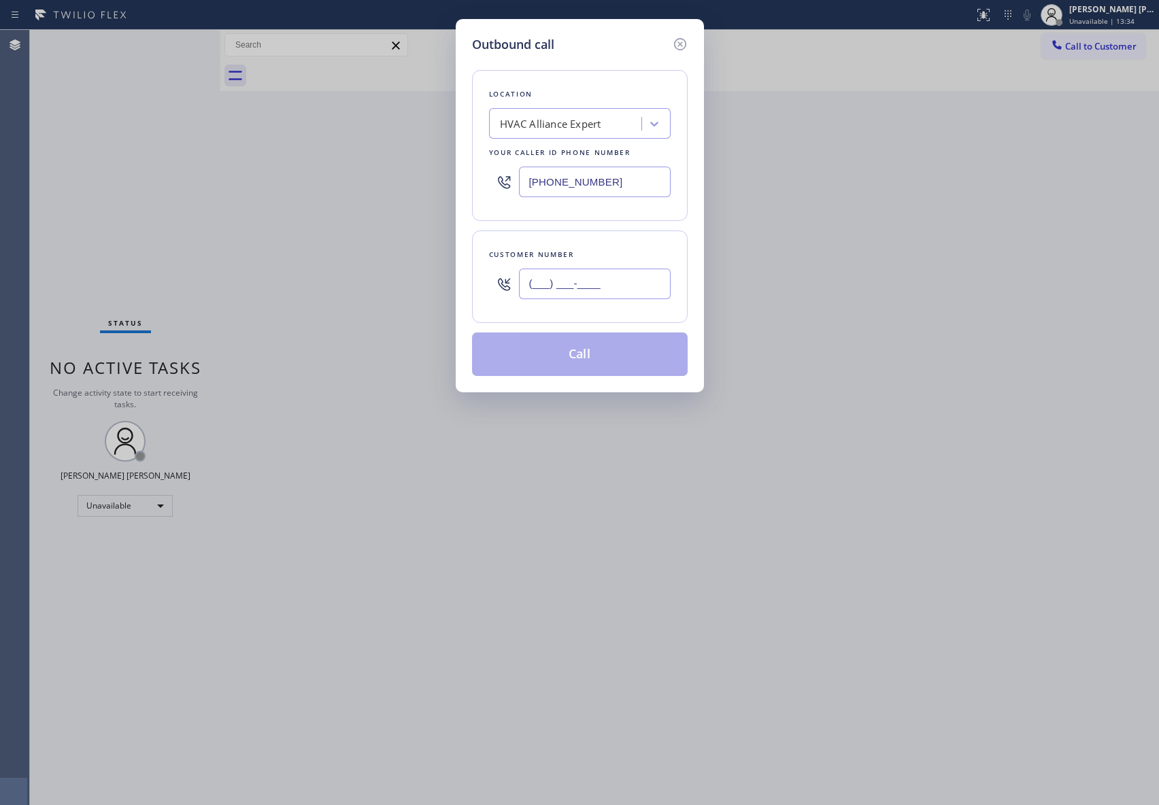
click at [629, 281] on input "(___) ___-____" at bounding box center [595, 284] width 152 height 31
paste input "661) 645-5717"
type input "[PHONE_NUMBER]"
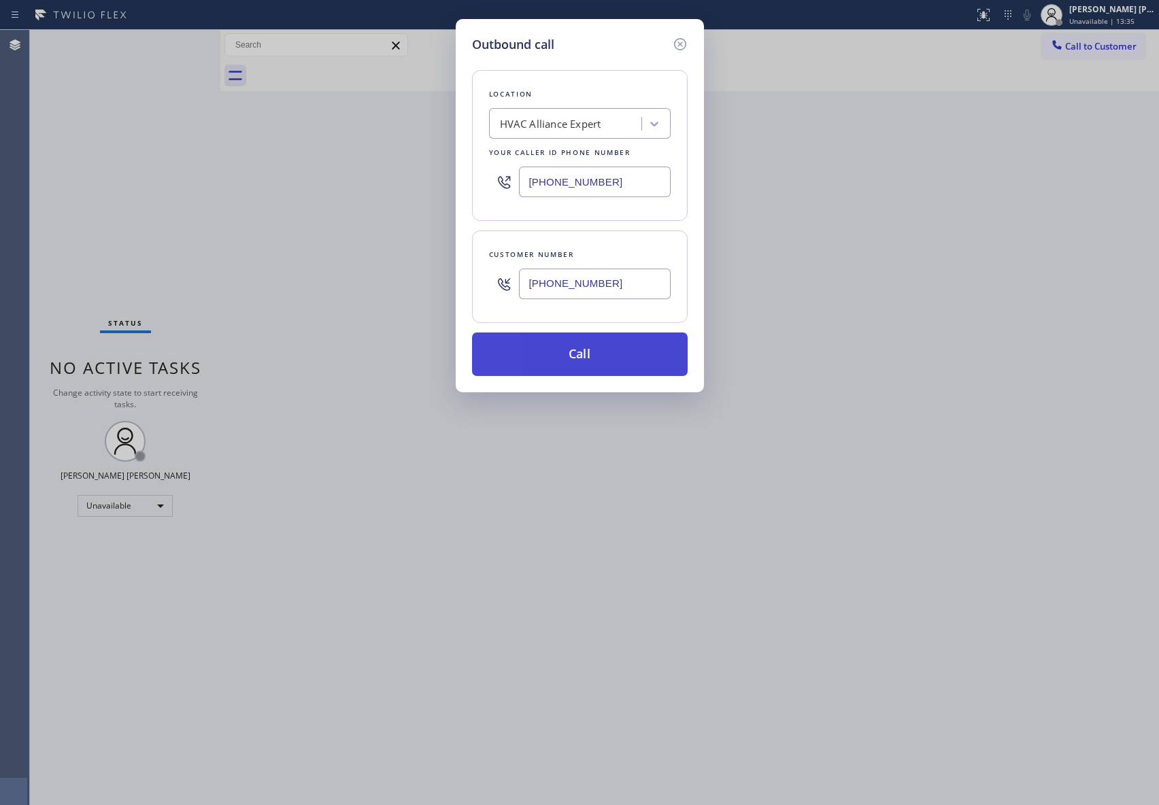
click at [640, 363] on button "Call" at bounding box center [580, 355] width 216 height 44
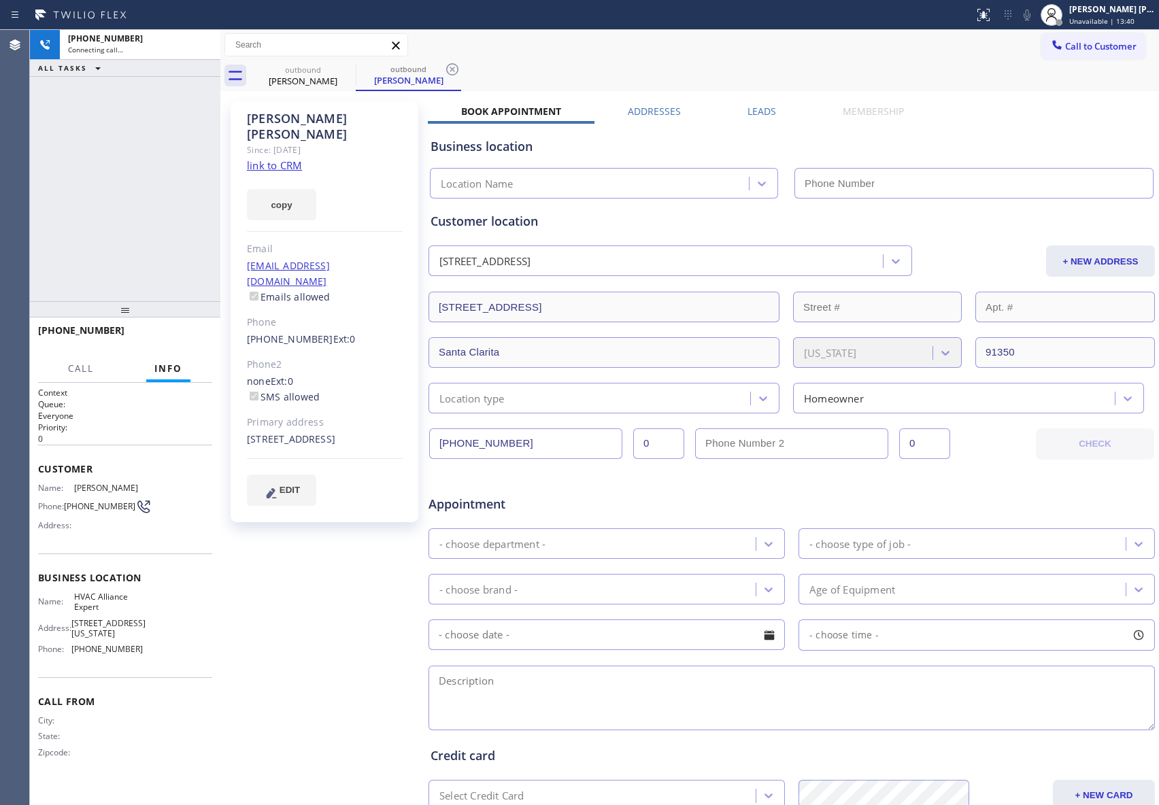
type input "[PHONE_NUMBER]"
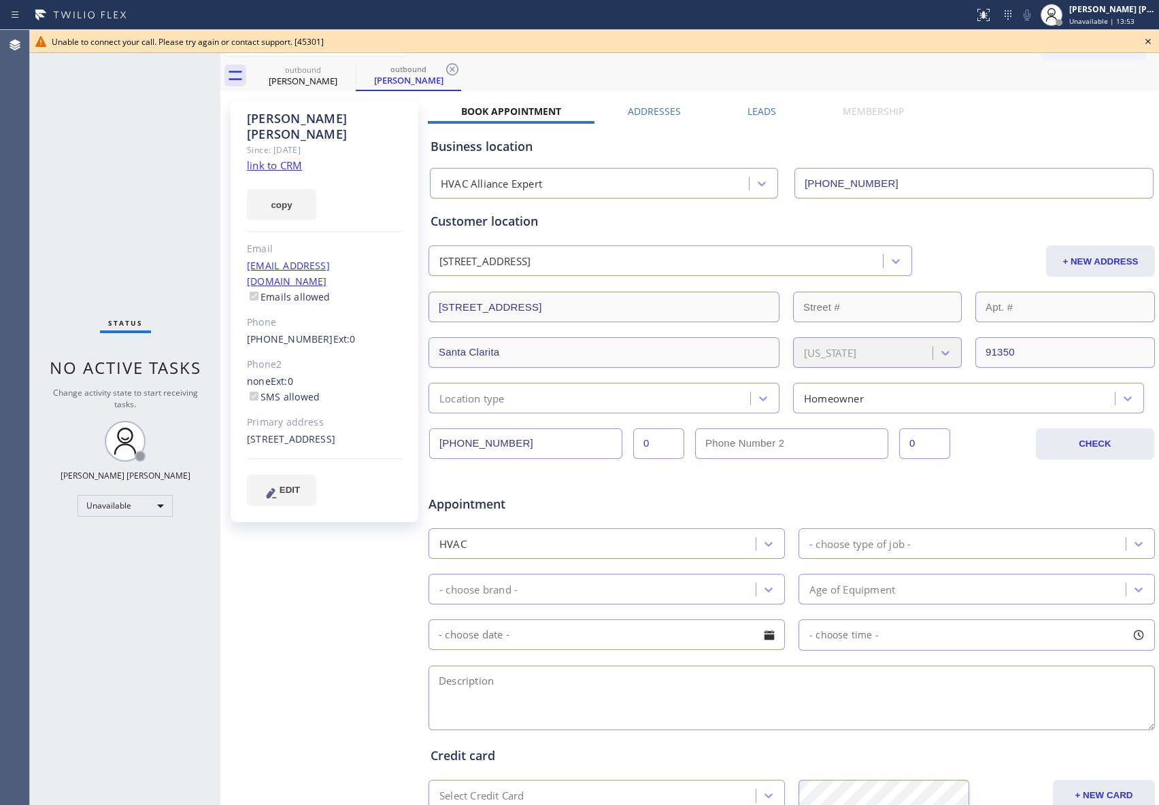
click at [1145, 37] on icon at bounding box center [1148, 41] width 16 height 16
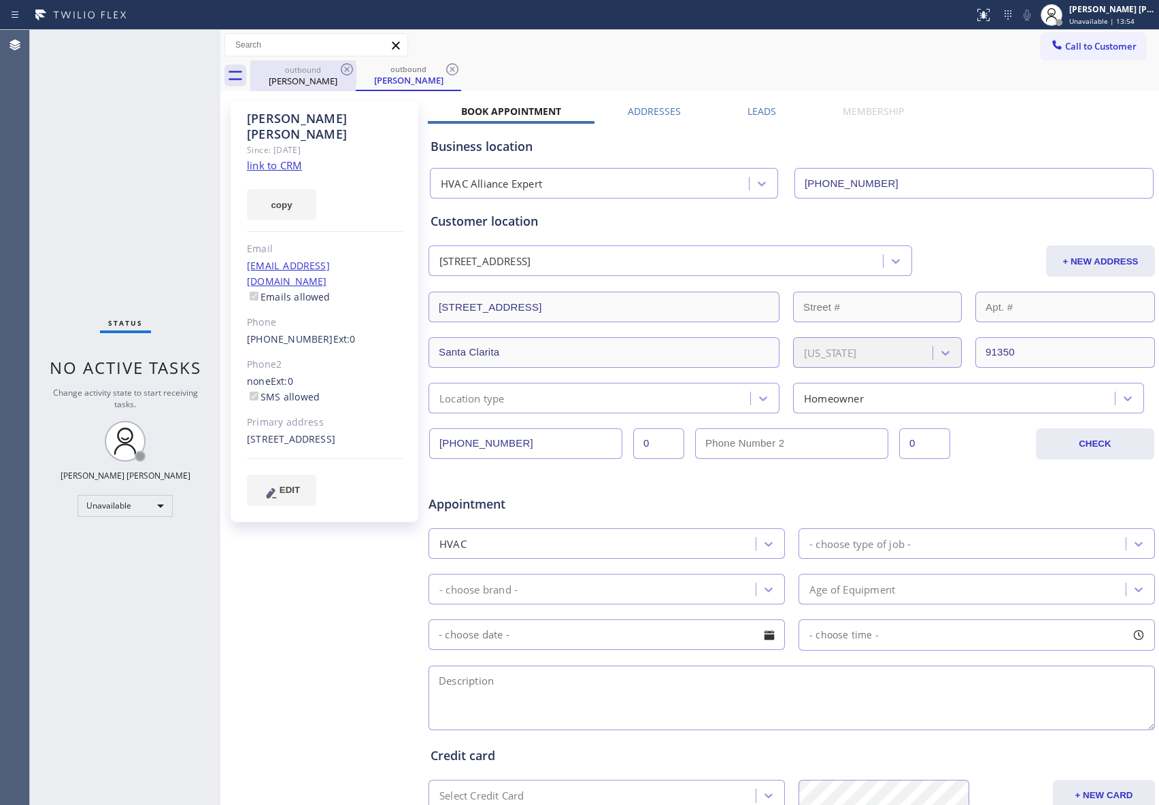
drag, startPoint x: 371, startPoint y: 68, endPoint x: 322, endPoint y: 71, distance: 49.1
click at [362, 68] on div "outbound" at bounding box center [408, 69] width 103 height 10
click at [322, 71] on div "outbound" at bounding box center [303, 70] width 103 height 10
click at [340, 71] on icon at bounding box center [347, 69] width 16 height 16
click at [0, 0] on icon at bounding box center [0, 0] width 0 height 0
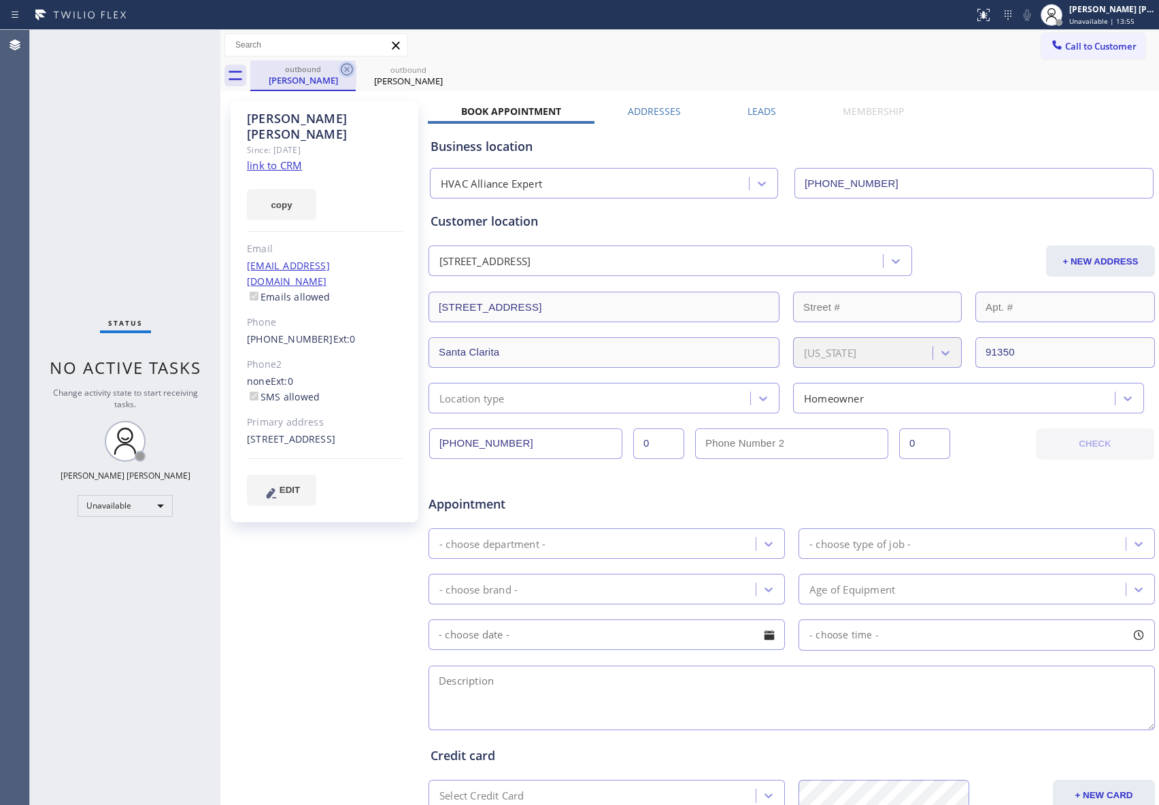
click at [340, 71] on div "outbound [PERSON_NAME] outbound [PERSON_NAME]" at bounding box center [704, 76] width 909 height 31
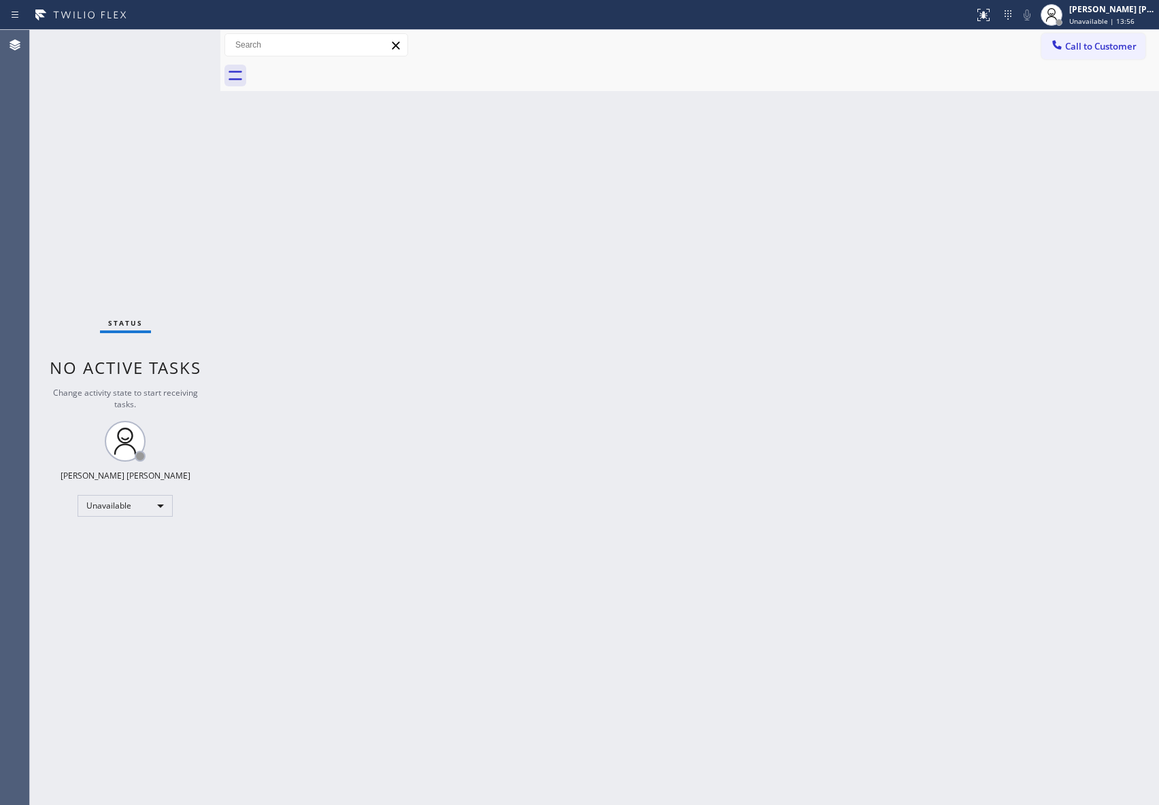
click at [330, 79] on div at bounding box center [704, 76] width 909 height 31
click at [1095, 49] on span "Call to Customer" at bounding box center [1100, 46] width 71 height 12
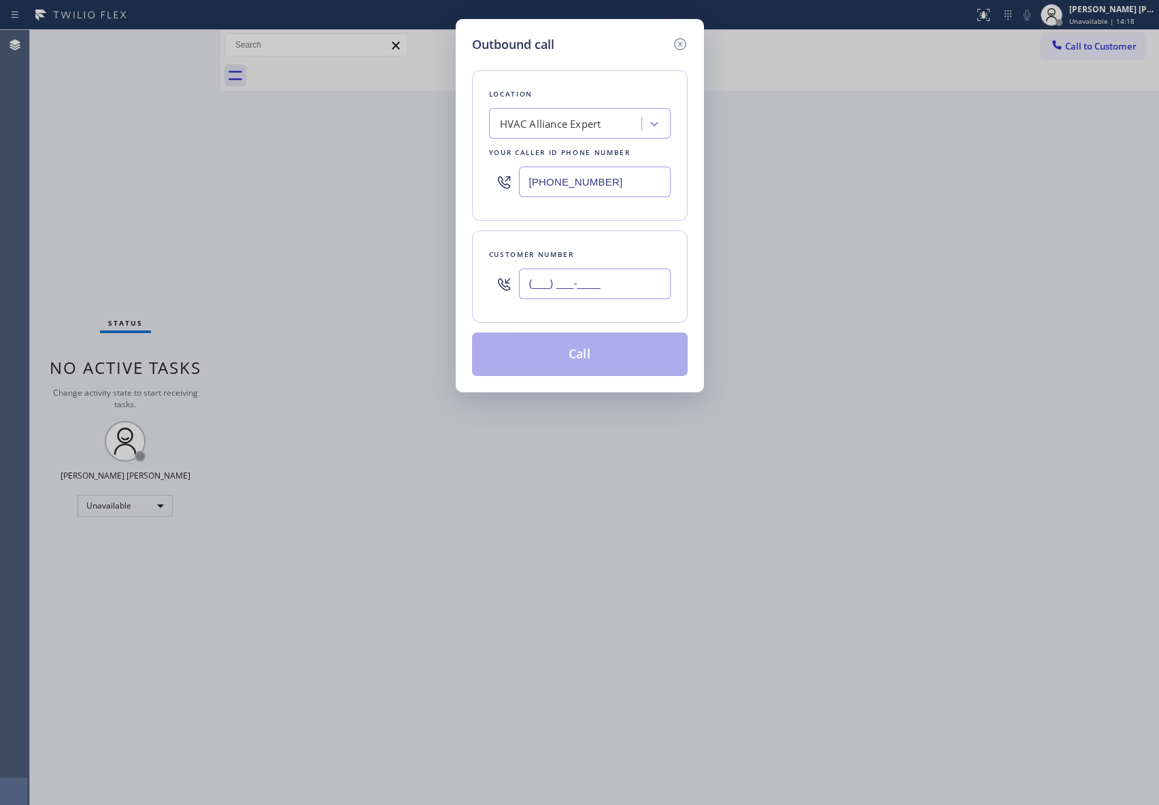
click at [596, 292] on input "(___) ___-____" at bounding box center [595, 284] width 152 height 31
paste input "408) 307-3152"
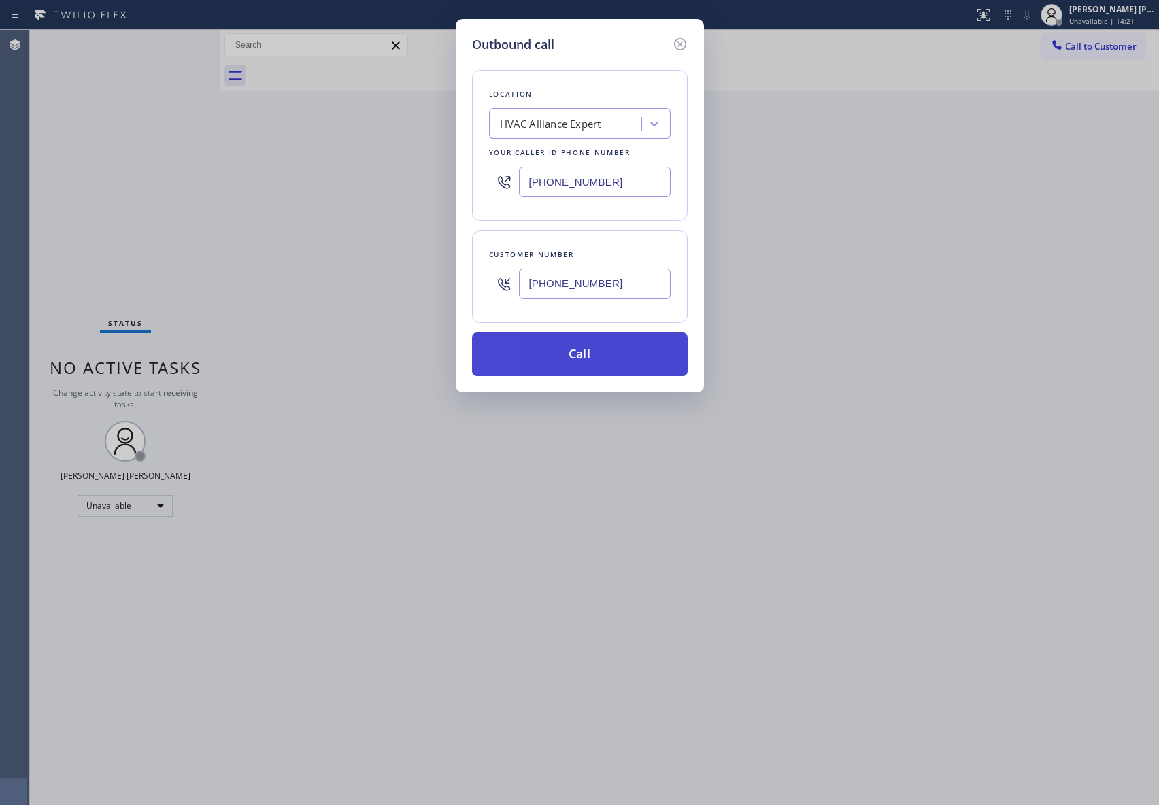
type input "[PHONE_NUMBER]"
click at [635, 356] on button "Call" at bounding box center [580, 355] width 216 height 44
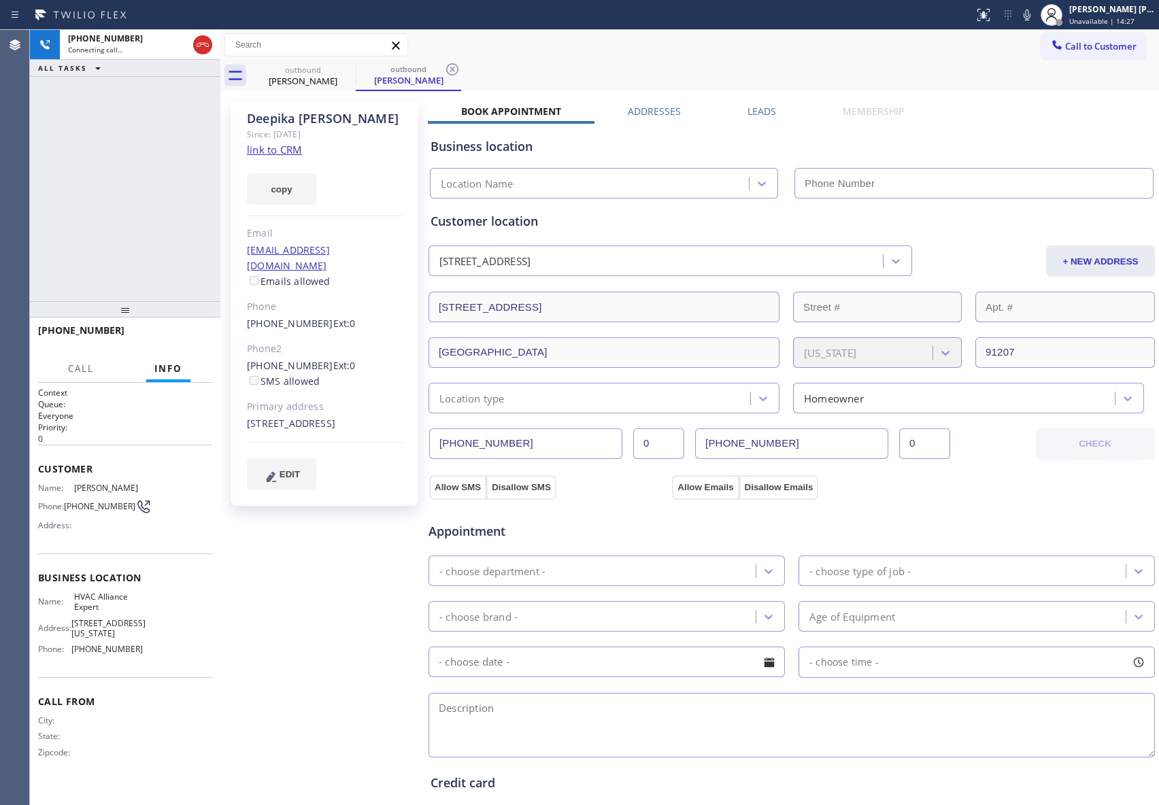
type input "[PHONE_NUMBER]"
drag, startPoint x: 200, startPoint y: 41, endPoint x: 22, endPoint y: 69, distance: 180.4
click at [199, 41] on icon at bounding box center [203, 45] width 16 height 16
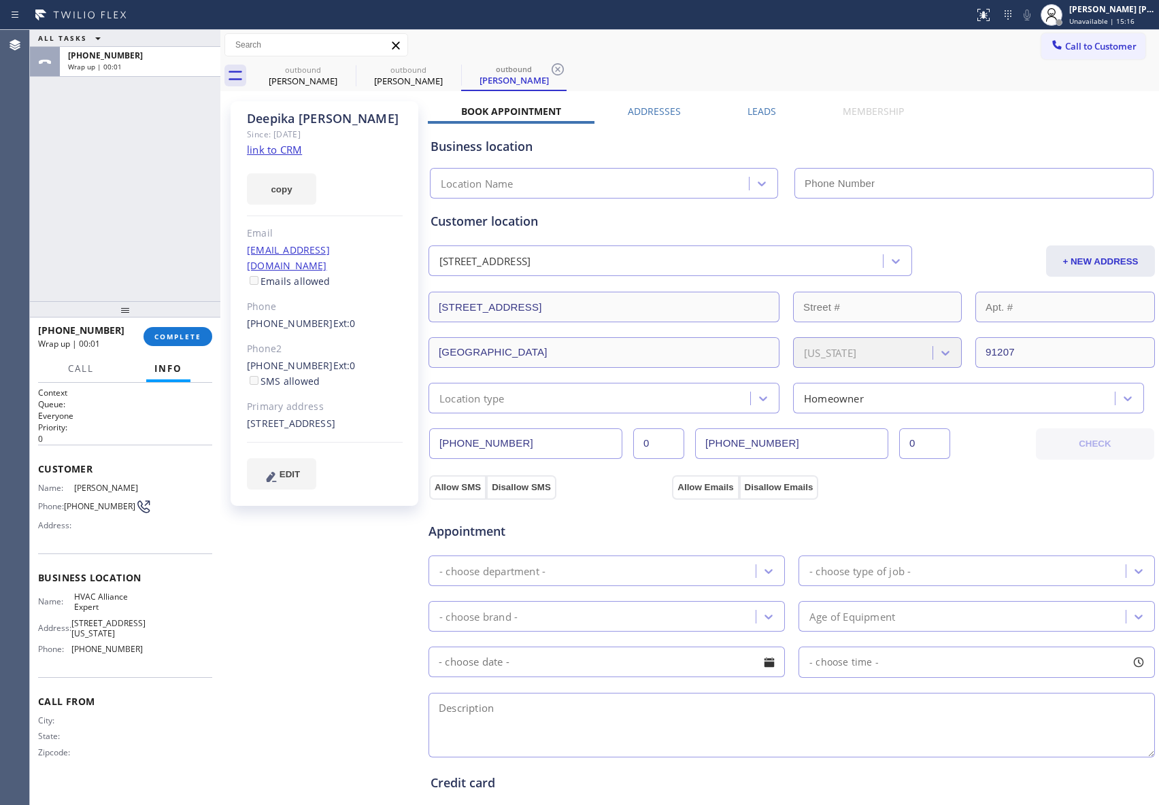
type input "[PHONE_NUMBER]"
drag, startPoint x: 750, startPoint y: 112, endPoint x: 714, endPoint y: 125, distance: 38.3
click at [750, 112] on label "Leads" at bounding box center [762, 111] width 29 height 13
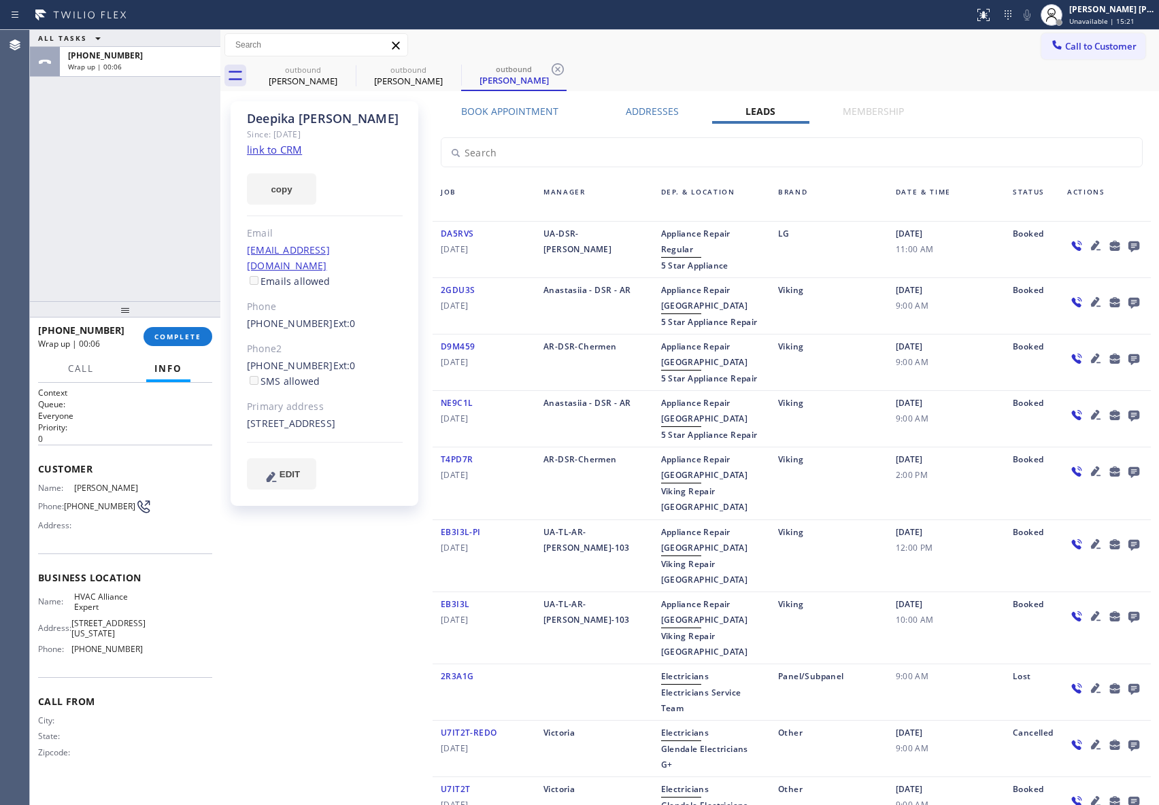
click at [1126, 245] on icon at bounding box center [1134, 245] width 16 height 17
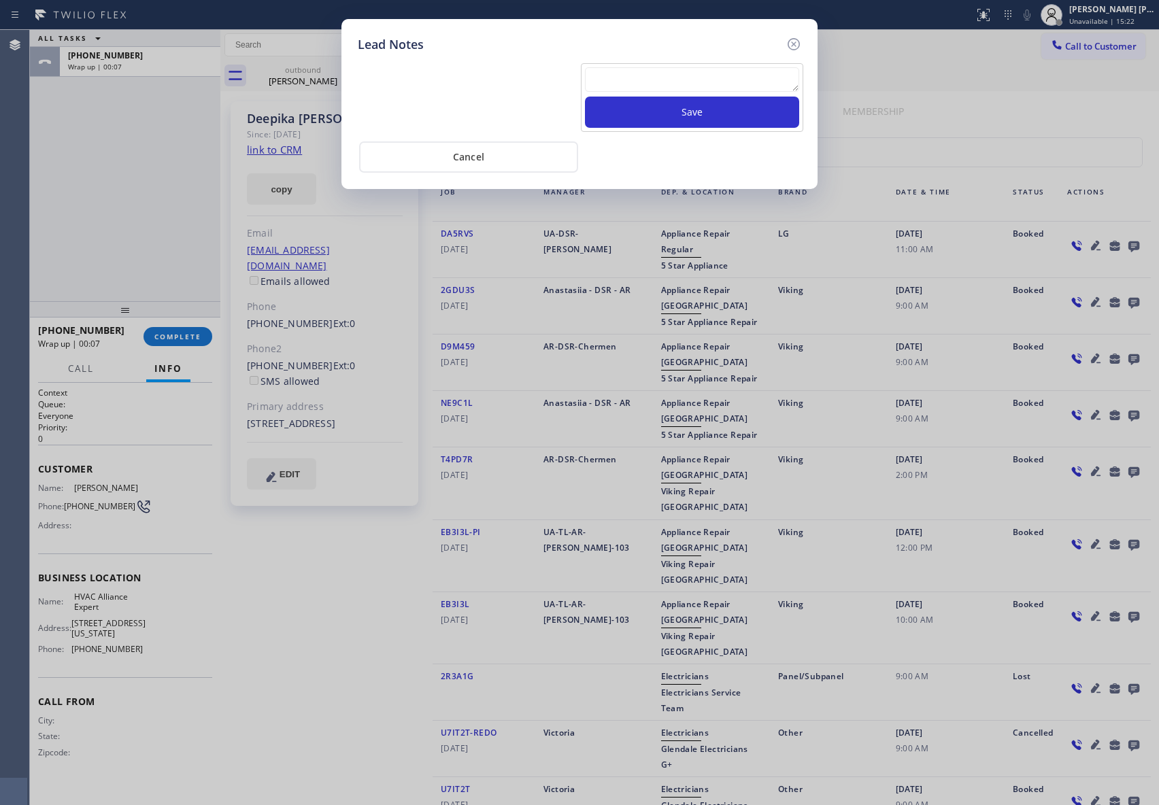
click at [660, 85] on textarea at bounding box center [692, 79] width 214 height 24
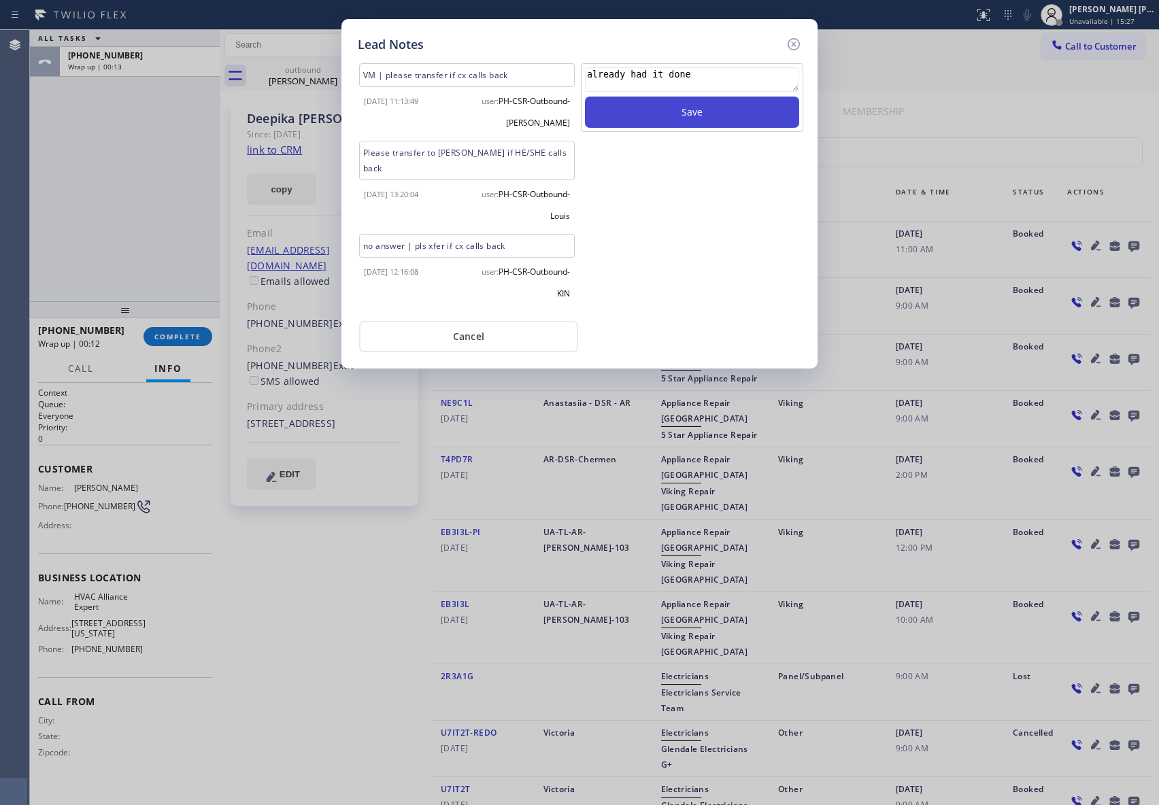
type textarea "already had it done"
click at [686, 117] on button "Save" at bounding box center [692, 112] width 214 height 31
drag, startPoint x: 796, startPoint y: 41, endPoint x: 785, endPoint y: 41, distance: 10.9
click at [794, 41] on icon at bounding box center [794, 44] width 16 height 16
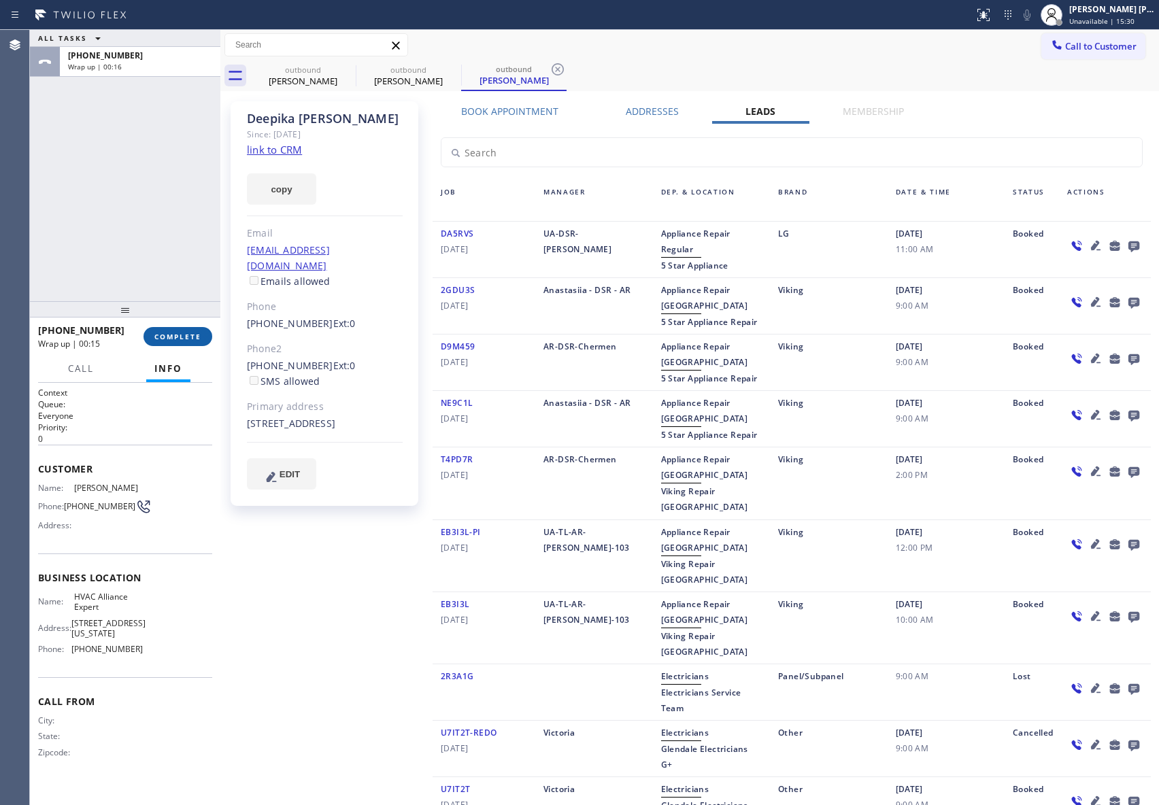
click at [178, 335] on span "COMPLETE" at bounding box center [177, 337] width 47 height 10
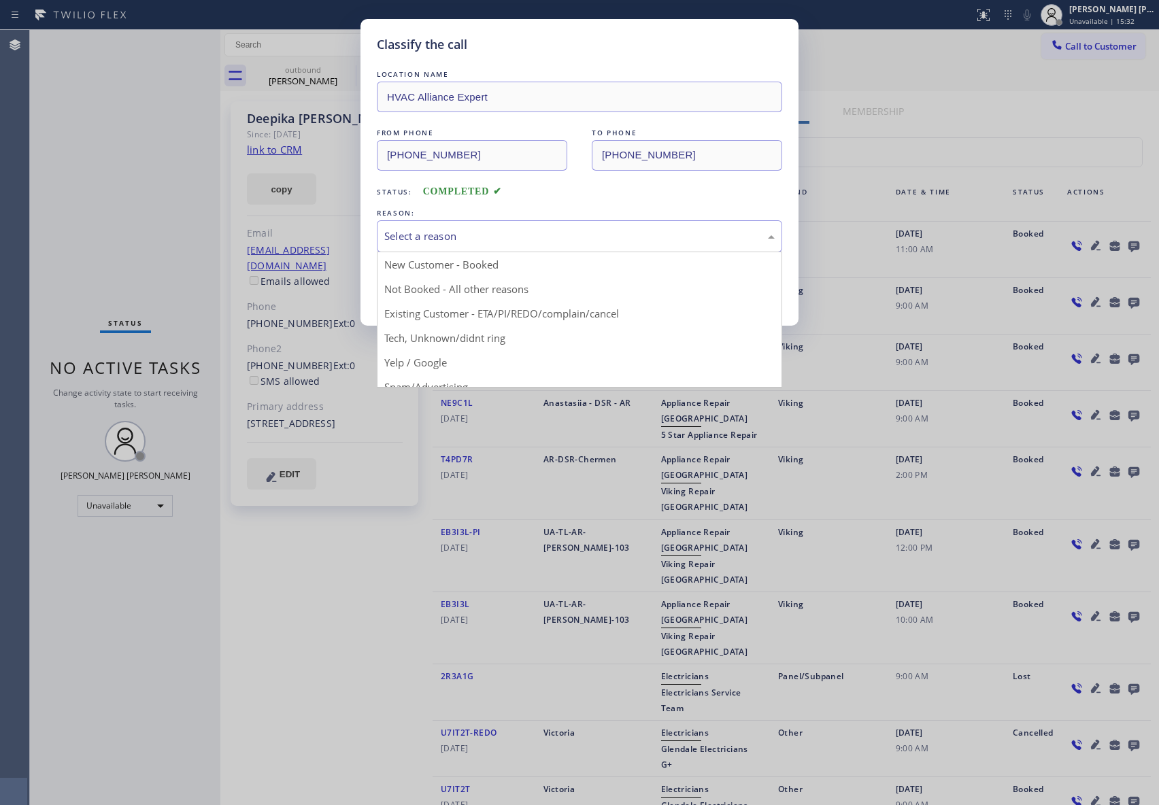
click at [534, 237] on div "Select a reason" at bounding box center [579, 237] width 390 height 16
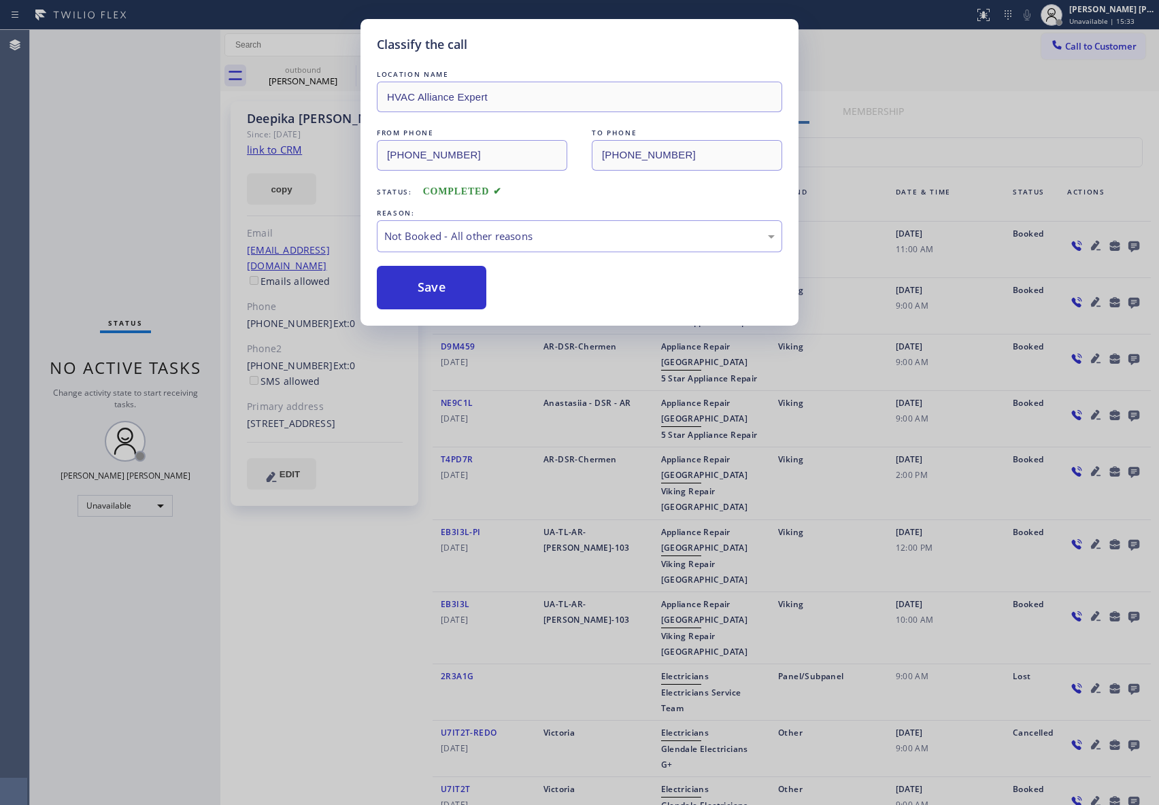
click at [431, 288] on button "Save" at bounding box center [432, 288] width 110 height 44
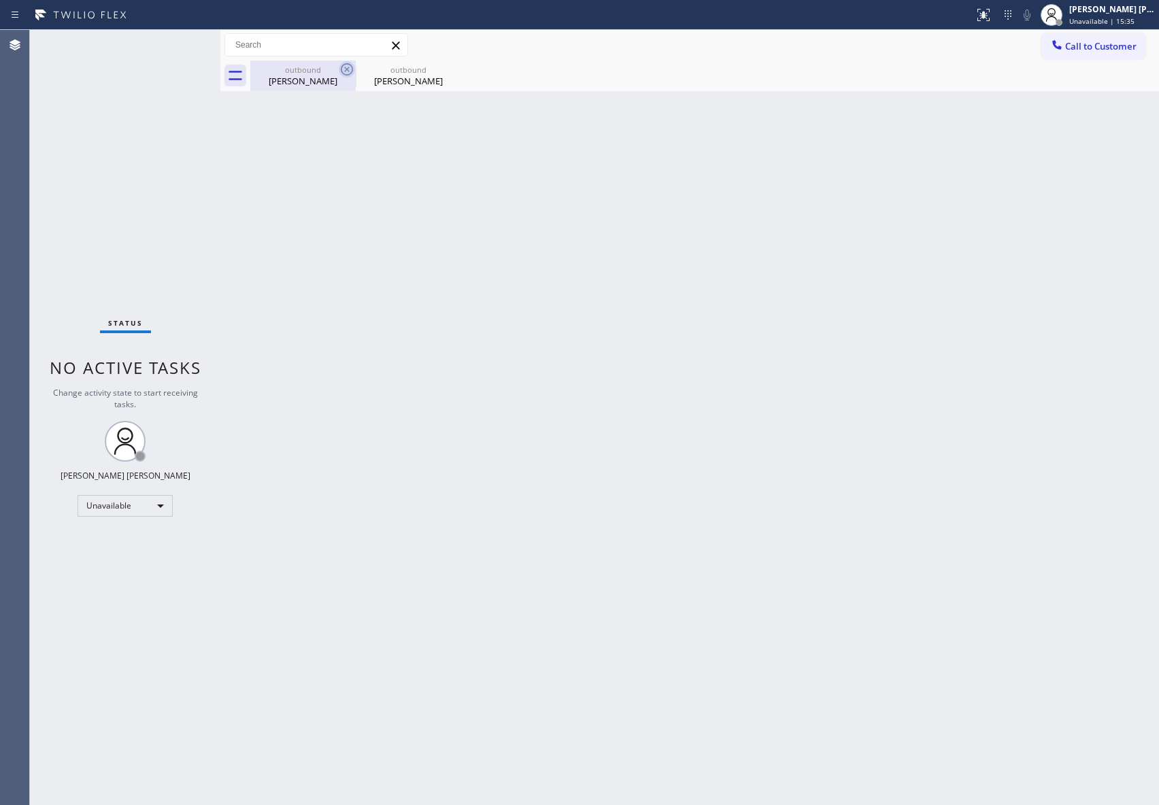
click at [344, 71] on icon at bounding box center [347, 69] width 12 height 12
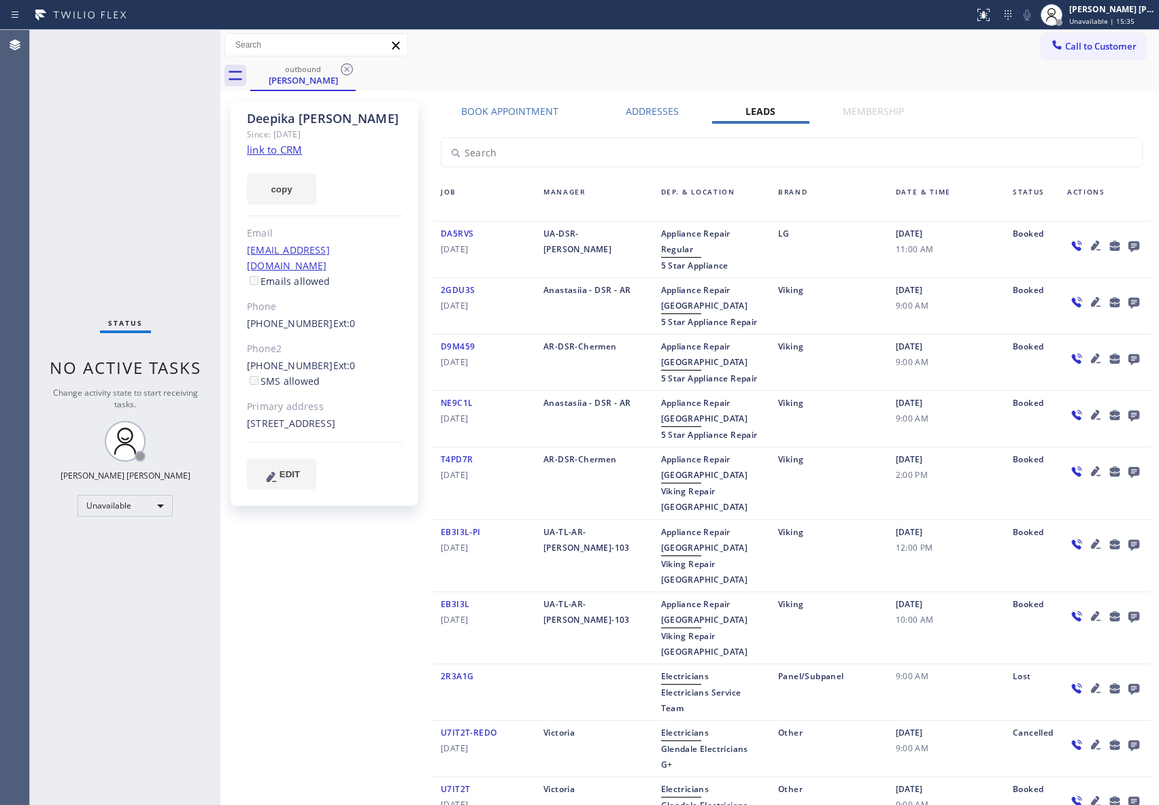
click at [344, 71] on icon at bounding box center [347, 69] width 12 height 12
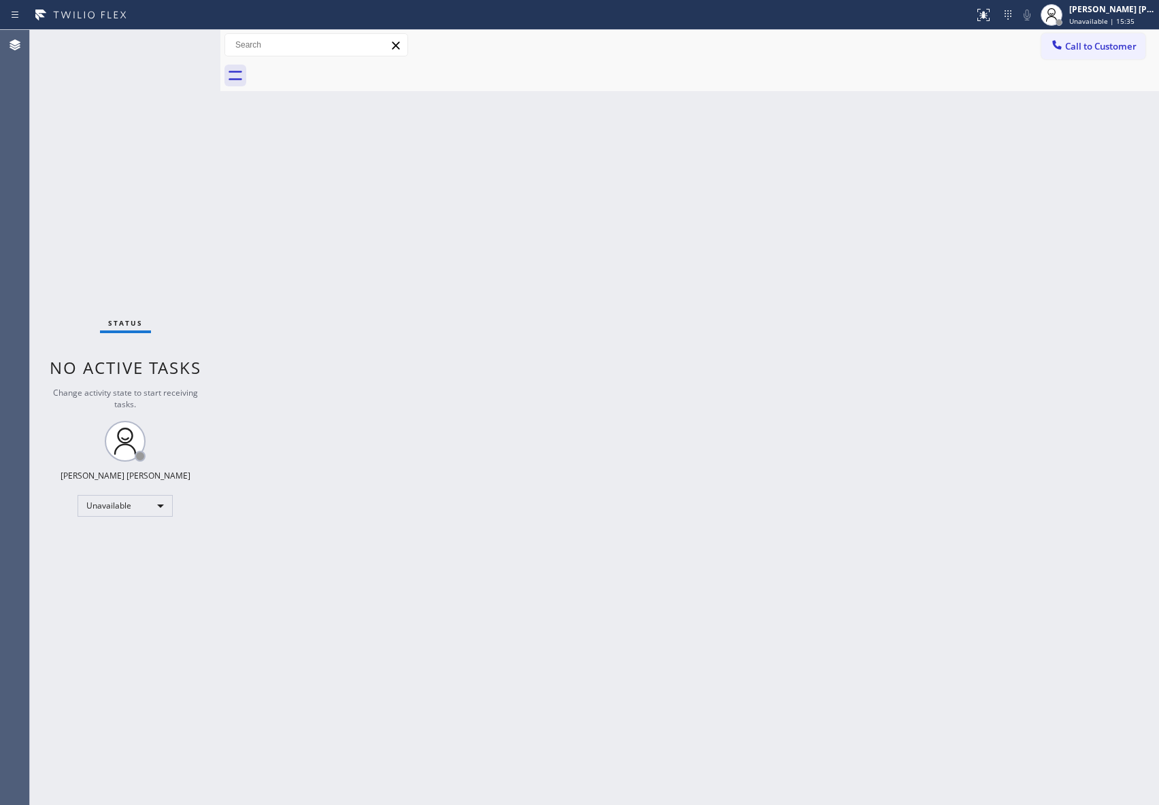
click at [344, 71] on div at bounding box center [704, 76] width 909 height 31
click at [1092, 52] on span "Call to Customer" at bounding box center [1100, 46] width 71 height 12
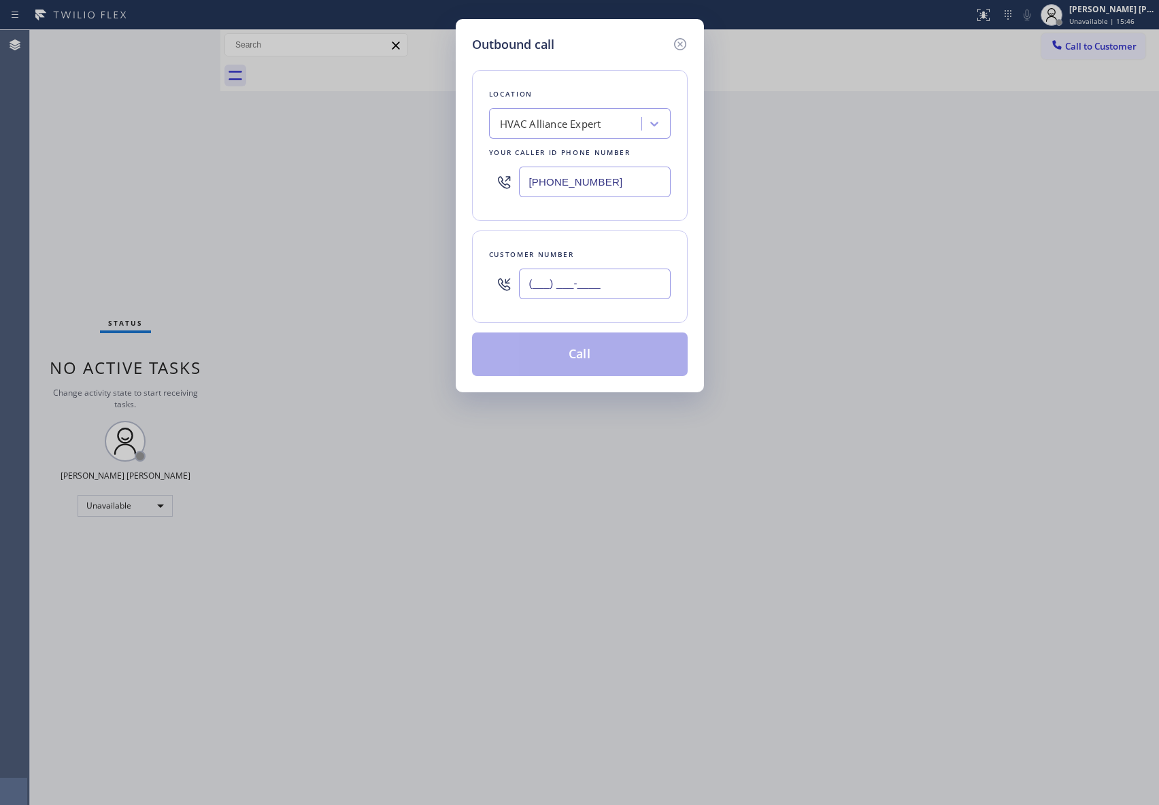
click at [603, 287] on input "(___) ___-____" at bounding box center [595, 284] width 152 height 31
paste input "415) 948-5830"
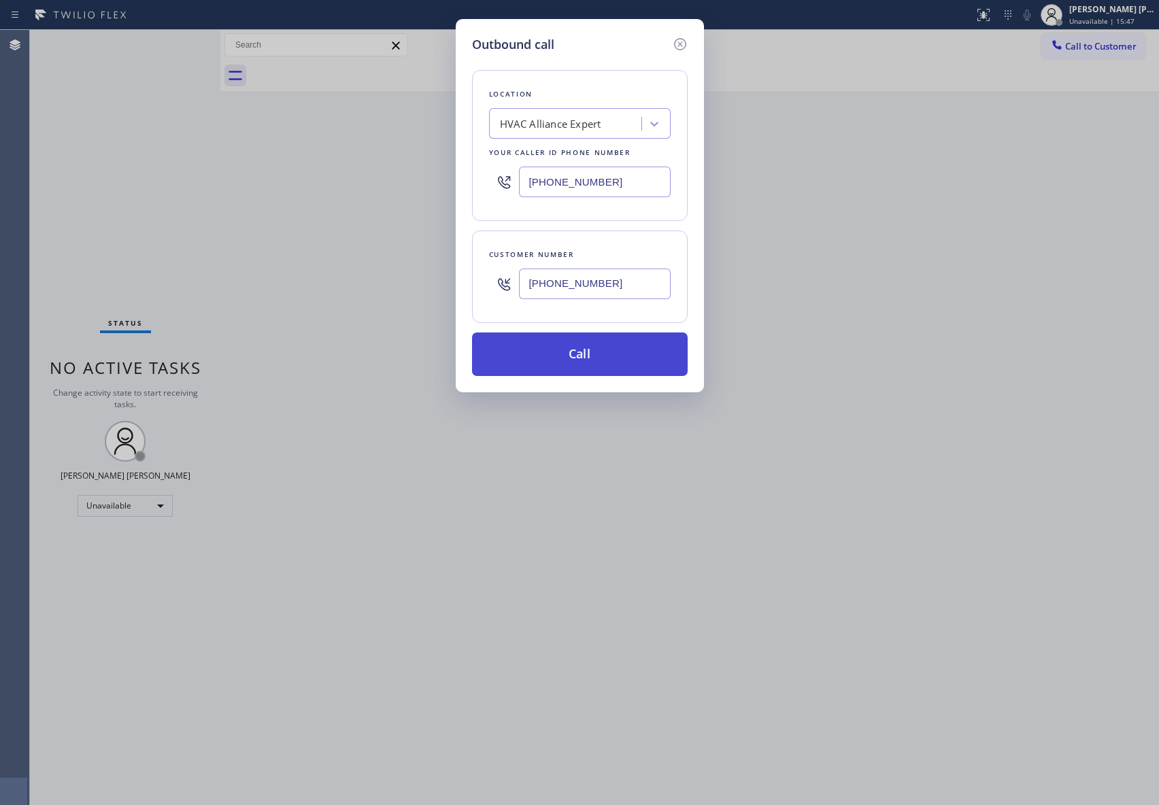
type input "[PHONE_NUMBER]"
click at [591, 355] on button "Call" at bounding box center [580, 355] width 216 height 44
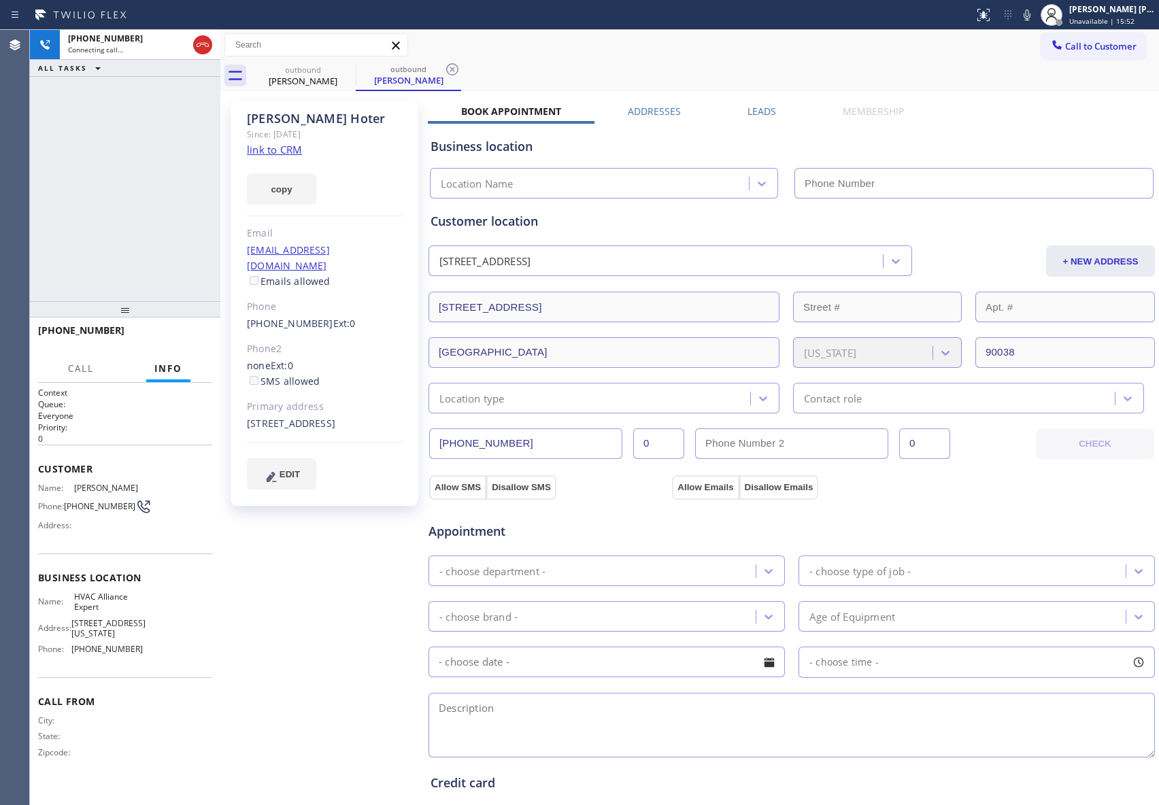
type input "[PHONE_NUMBER]"
click at [203, 331] on button "HANG UP" at bounding box center [180, 336] width 63 height 19
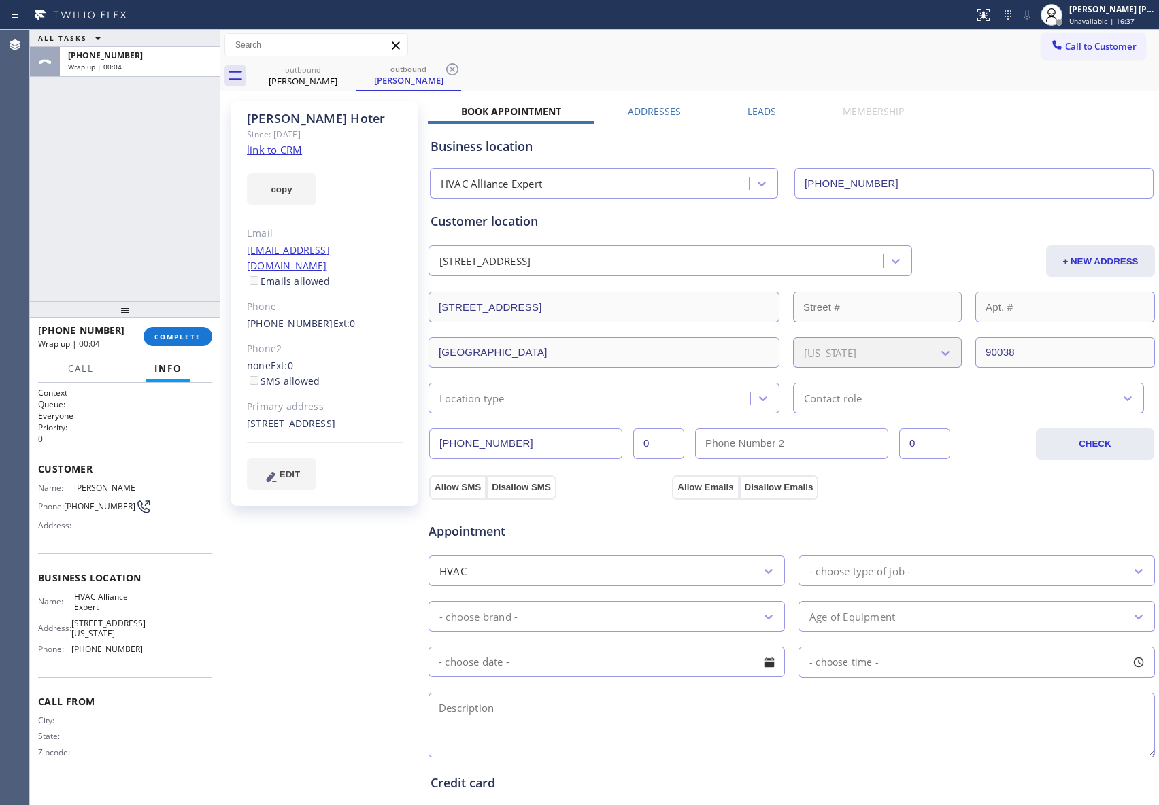
click at [767, 105] on label "Leads" at bounding box center [762, 111] width 29 height 13
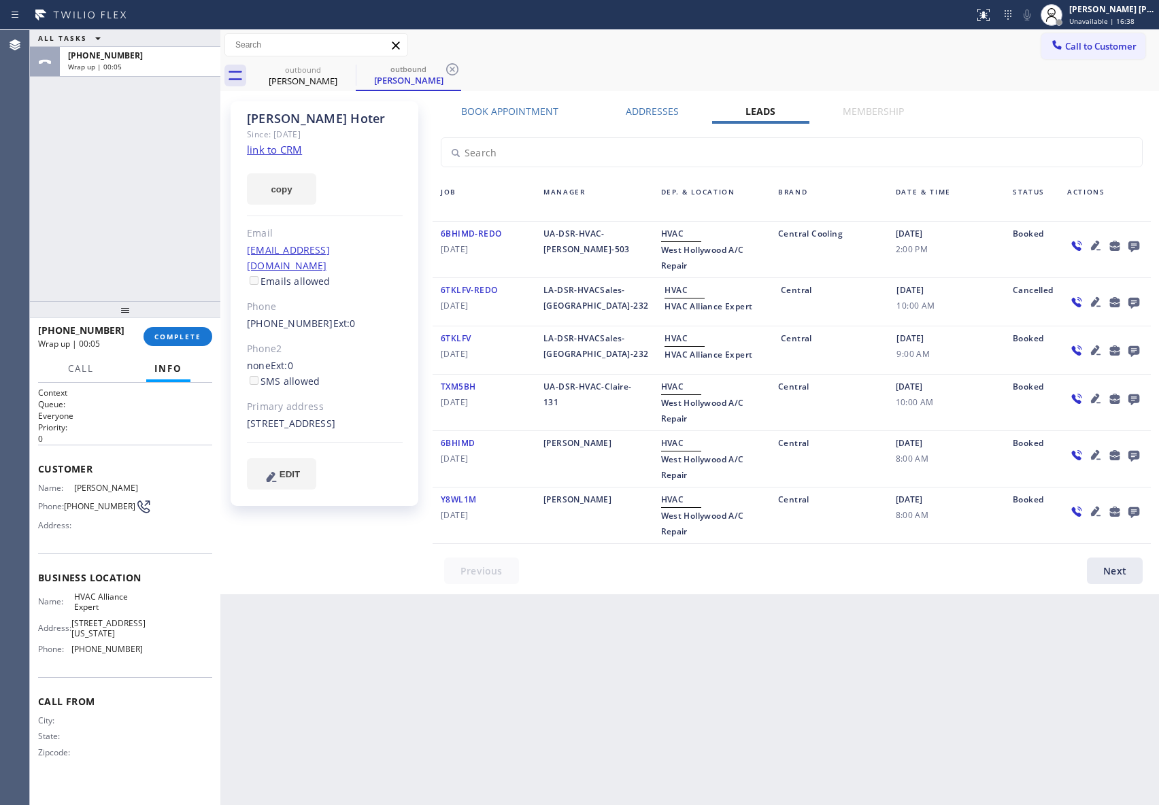
click at [1137, 243] on icon at bounding box center [1133, 246] width 11 height 11
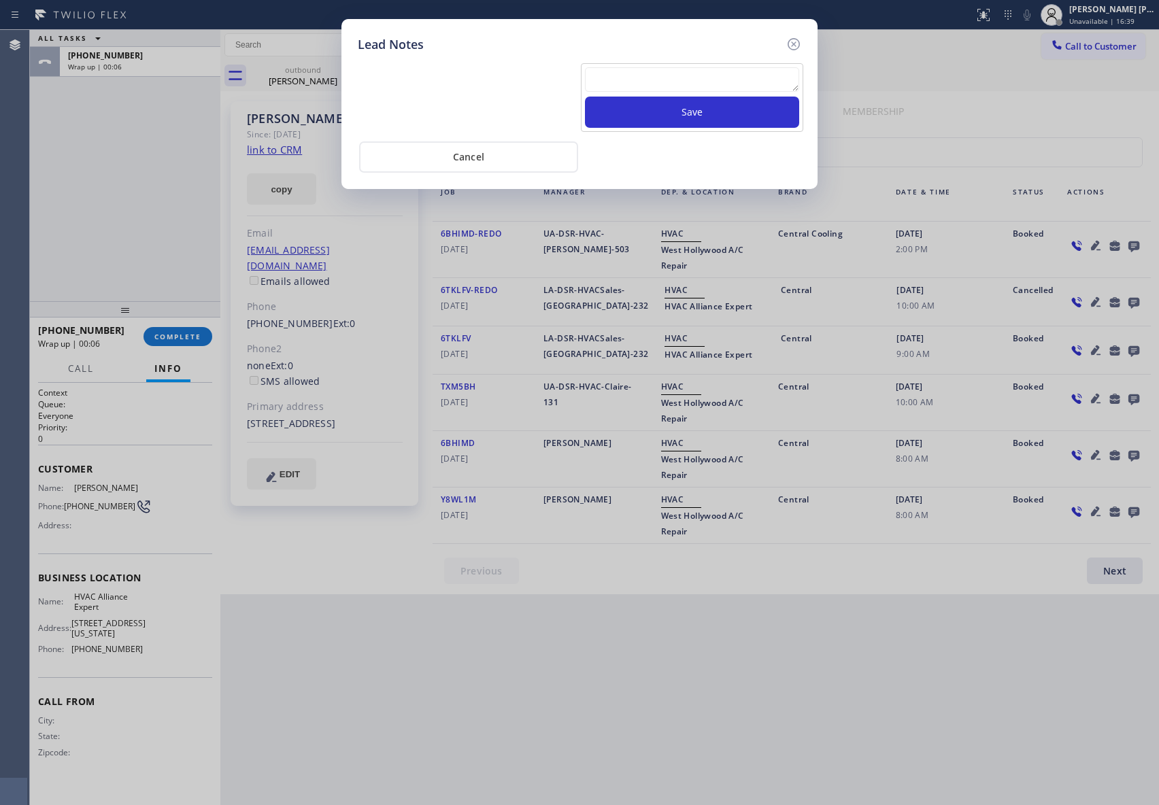
click at [663, 83] on textarea at bounding box center [692, 79] width 214 height 24
paste textarea "VM | please transfer if cx calls back"
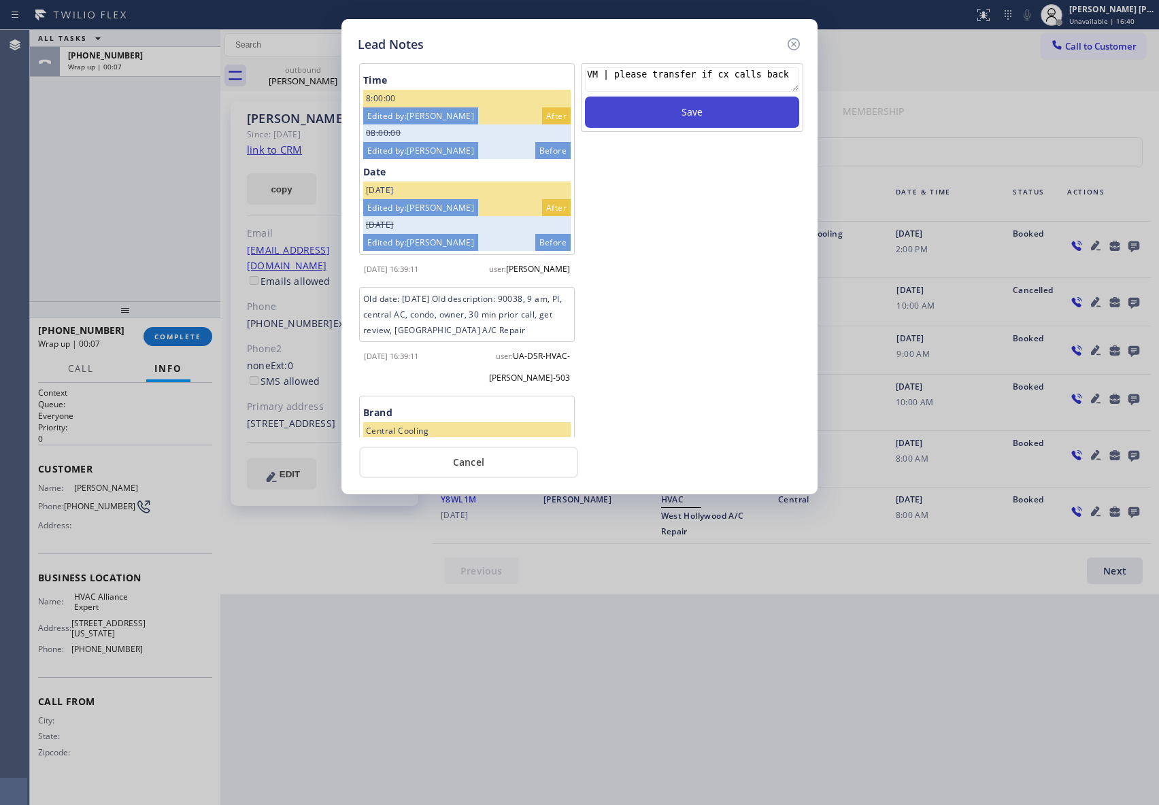
type textarea "VM | please transfer if cx calls back"
click at [714, 117] on button "Save" at bounding box center [692, 112] width 214 height 31
drag, startPoint x: 795, startPoint y: 42, endPoint x: 754, endPoint y: 56, distance: 43.7
click at [789, 44] on icon at bounding box center [794, 44] width 16 height 16
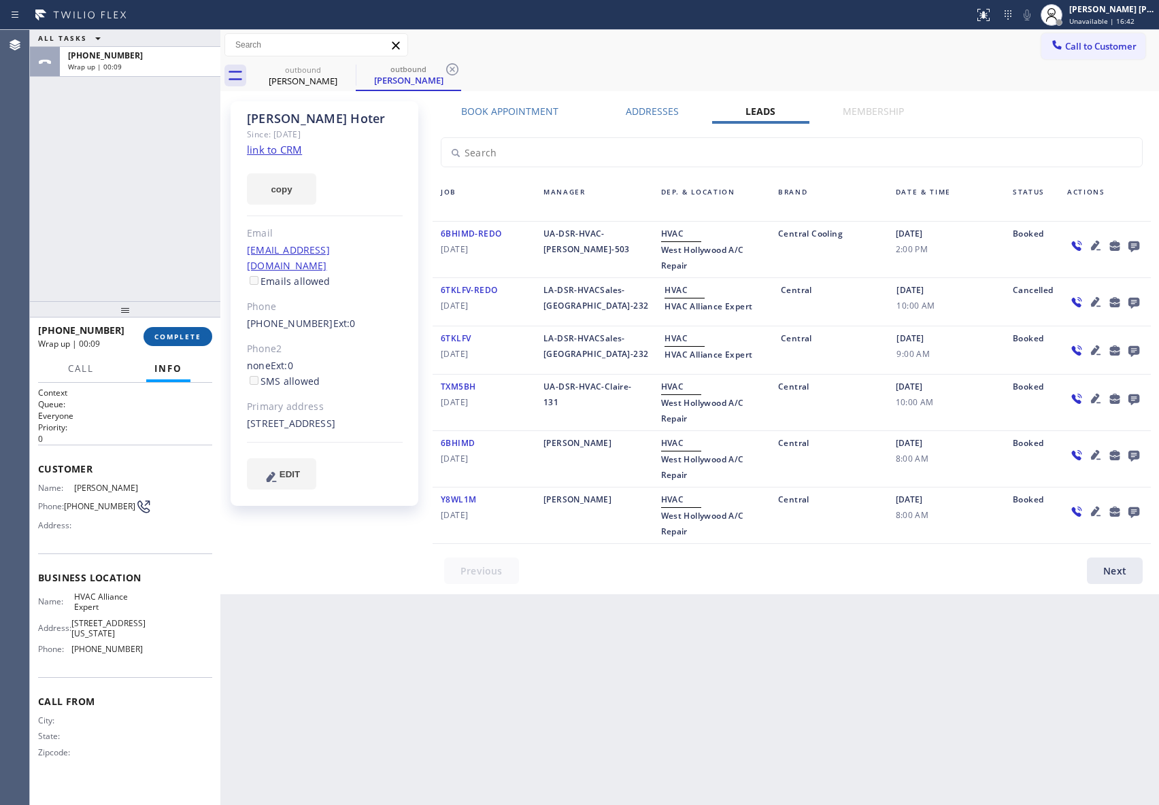
click at [188, 341] on button "COMPLETE" at bounding box center [178, 336] width 69 height 19
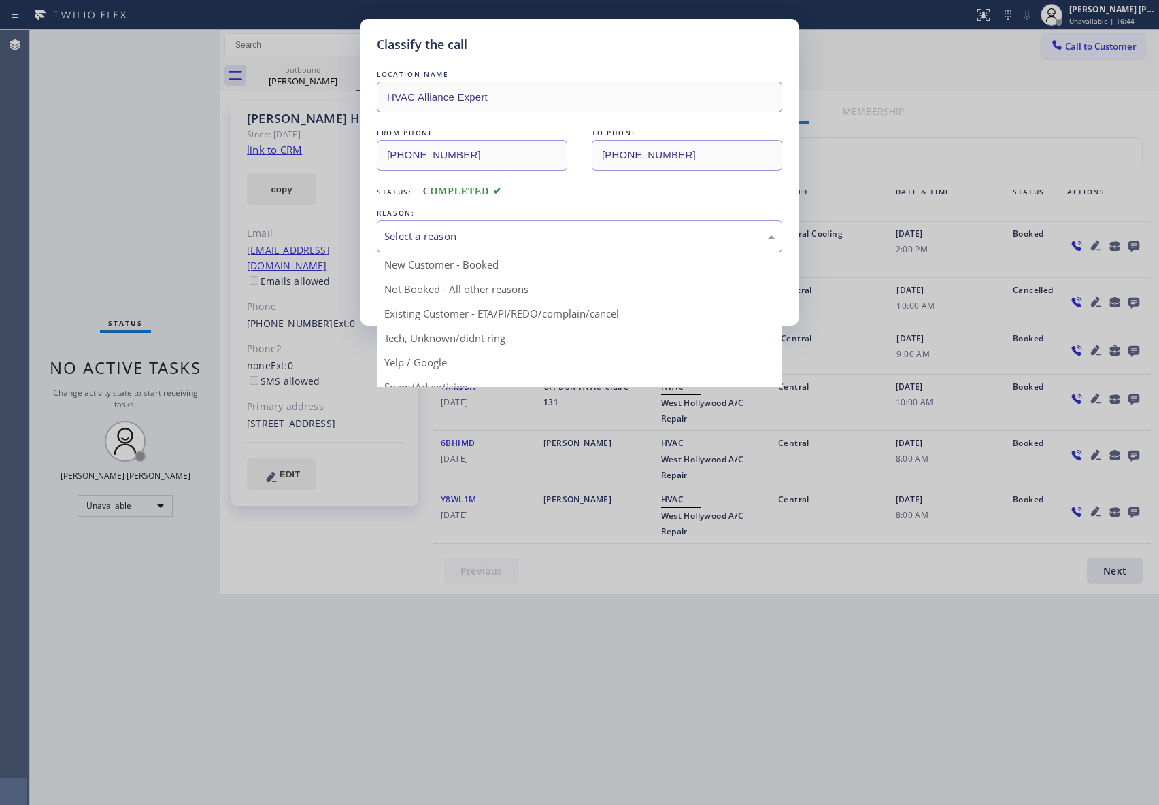
click at [499, 231] on div "Select a reason" at bounding box center [579, 237] width 390 height 16
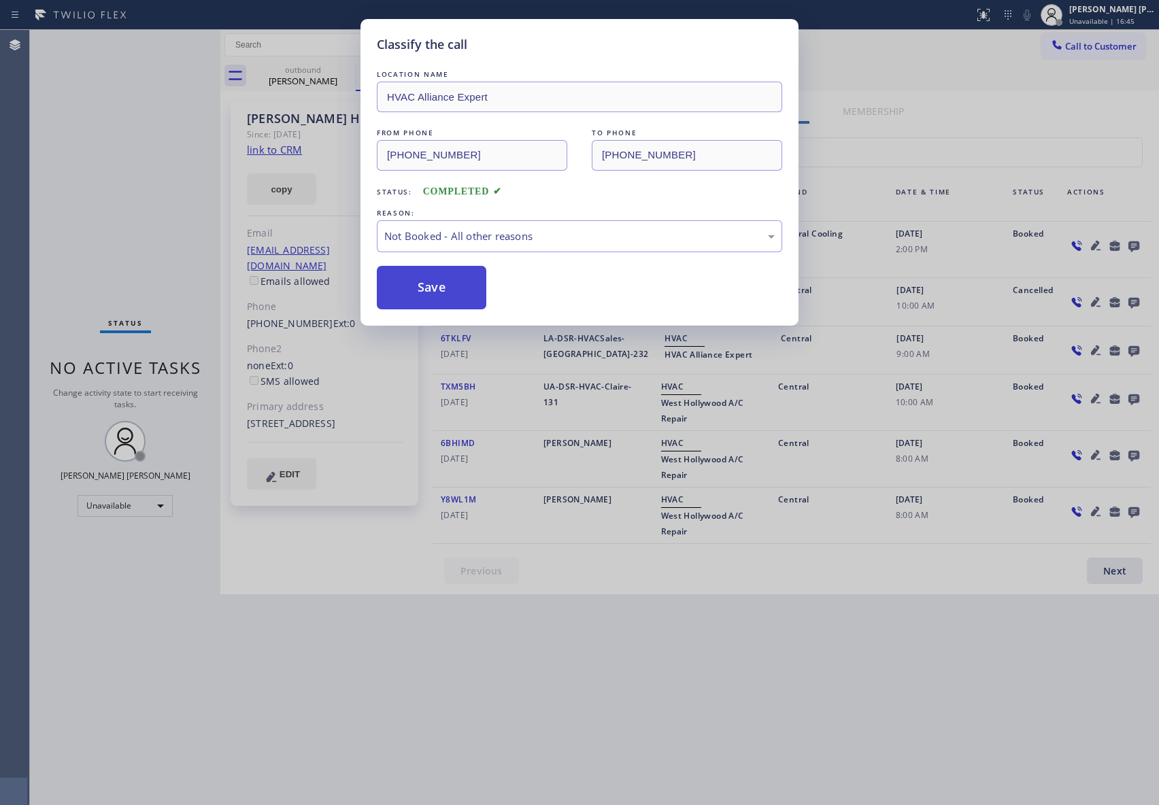
click at [422, 287] on button "Save" at bounding box center [432, 288] width 110 height 44
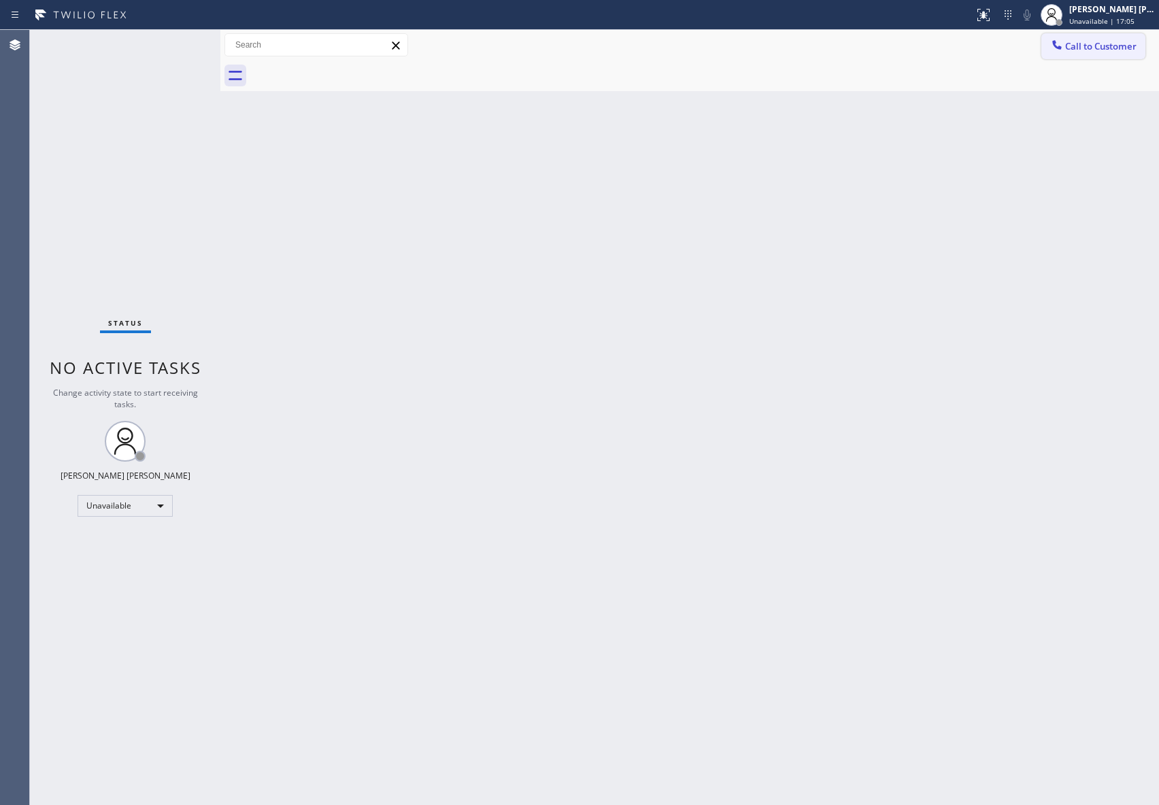
click at [1119, 50] on span "Call to Customer" at bounding box center [1100, 46] width 71 height 12
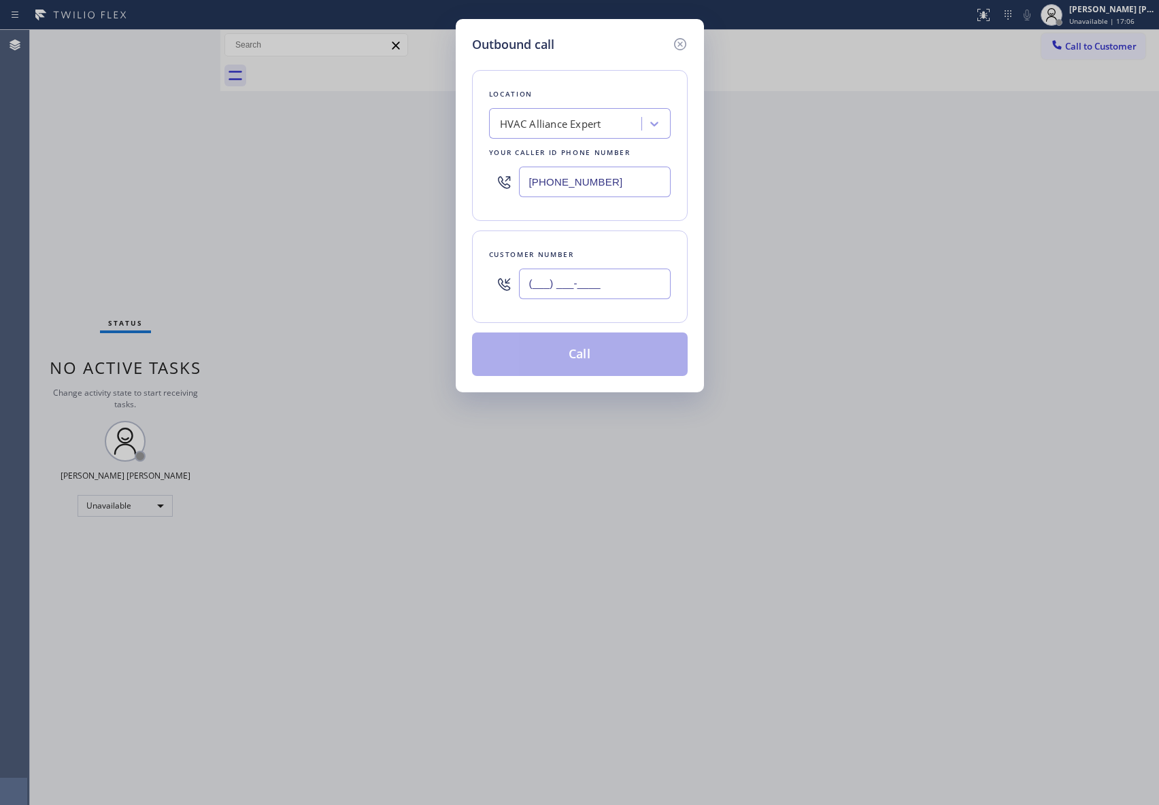
click at [624, 283] on input "(___) ___-____" at bounding box center [595, 284] width 152 height 31
paste input "310) 413-1736"
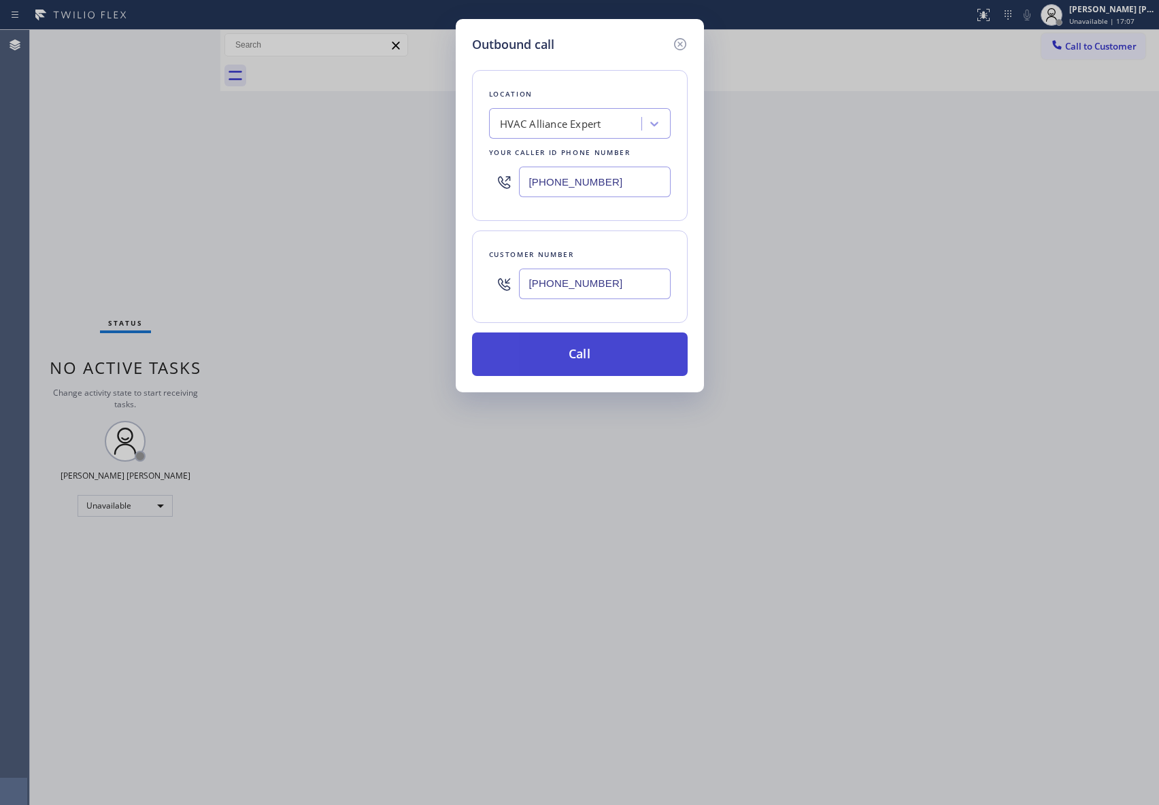
type input "[PHONE_NUMBER]"
click at [607, 354] on button "Call" at bounding box center [580, 355] width 216 height 44
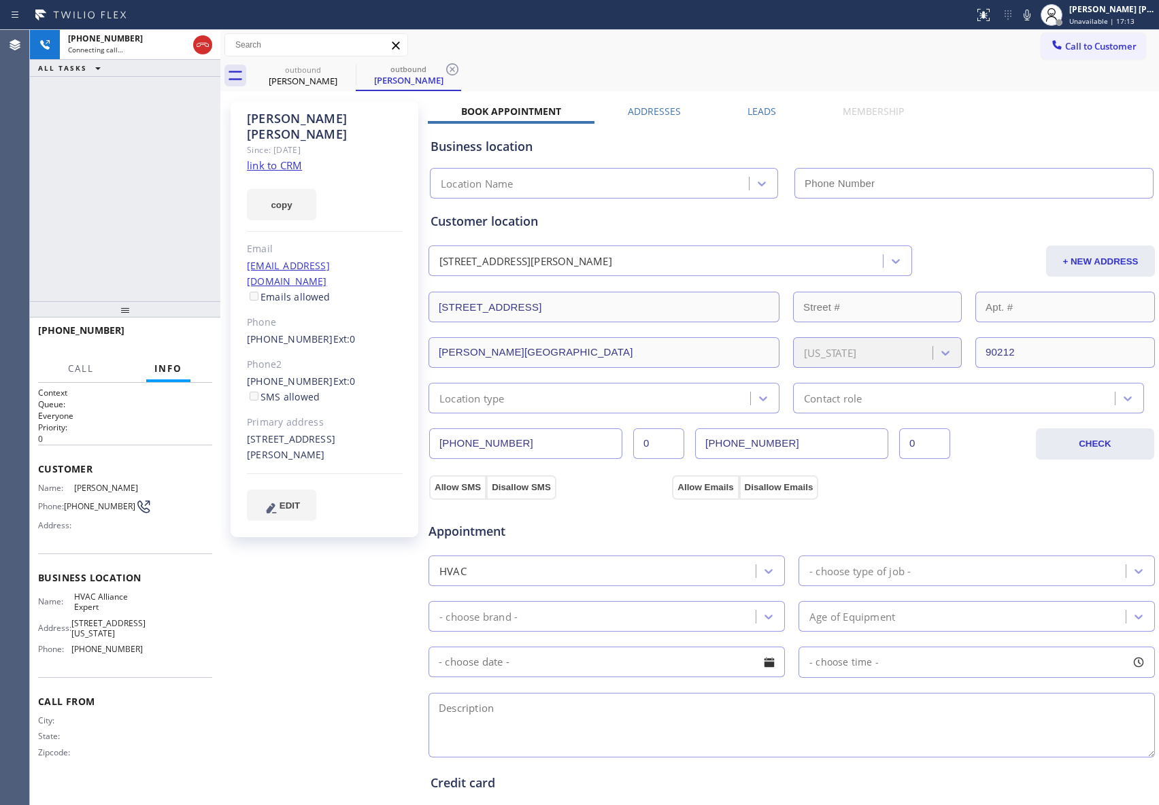
type input "[PHONE_NUMBER]"
click at [166, 341] on button "HANG UP" at bounding box center [180, 336] width 63 height 19
click at [771, 112] on div "Leads" at bounding box center [761, 114] width 95 height 19
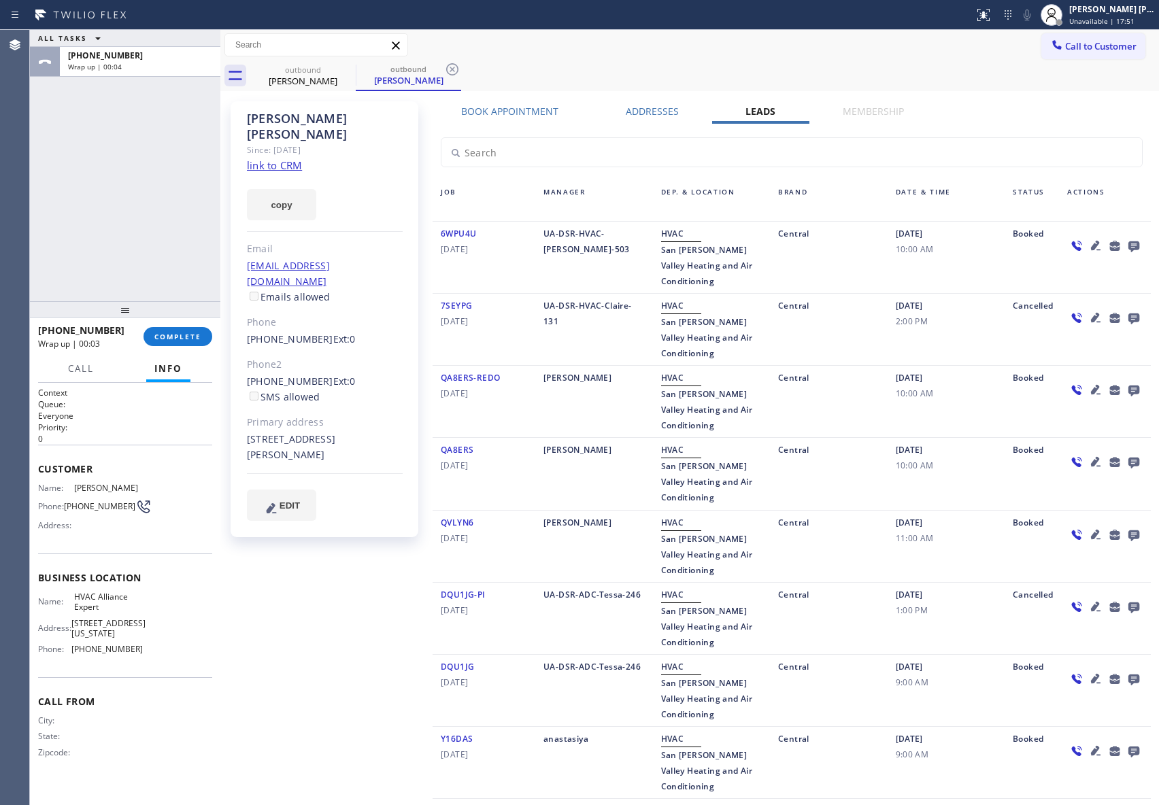
click at [1126, 243] on icon at bounding box center [1134, 245] width 16 height 17
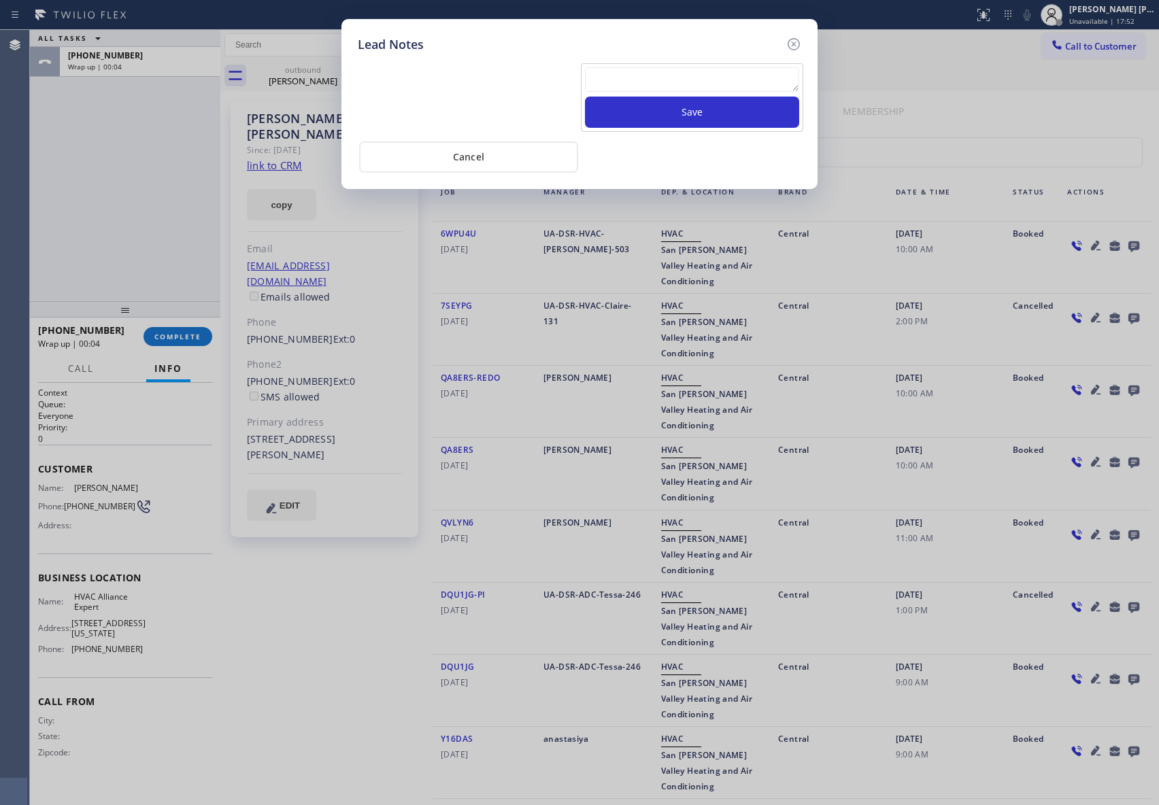
click at [672, 73] on textarea at bounding box center [692, 79] width 214 height 24
paste textarea "VM | please transfer if cx calls back"
type textarea "VM | please transfer if cx calls back"
click at [707, 113] on button "Save" at bounding box center [692, 112] width 214 height 31
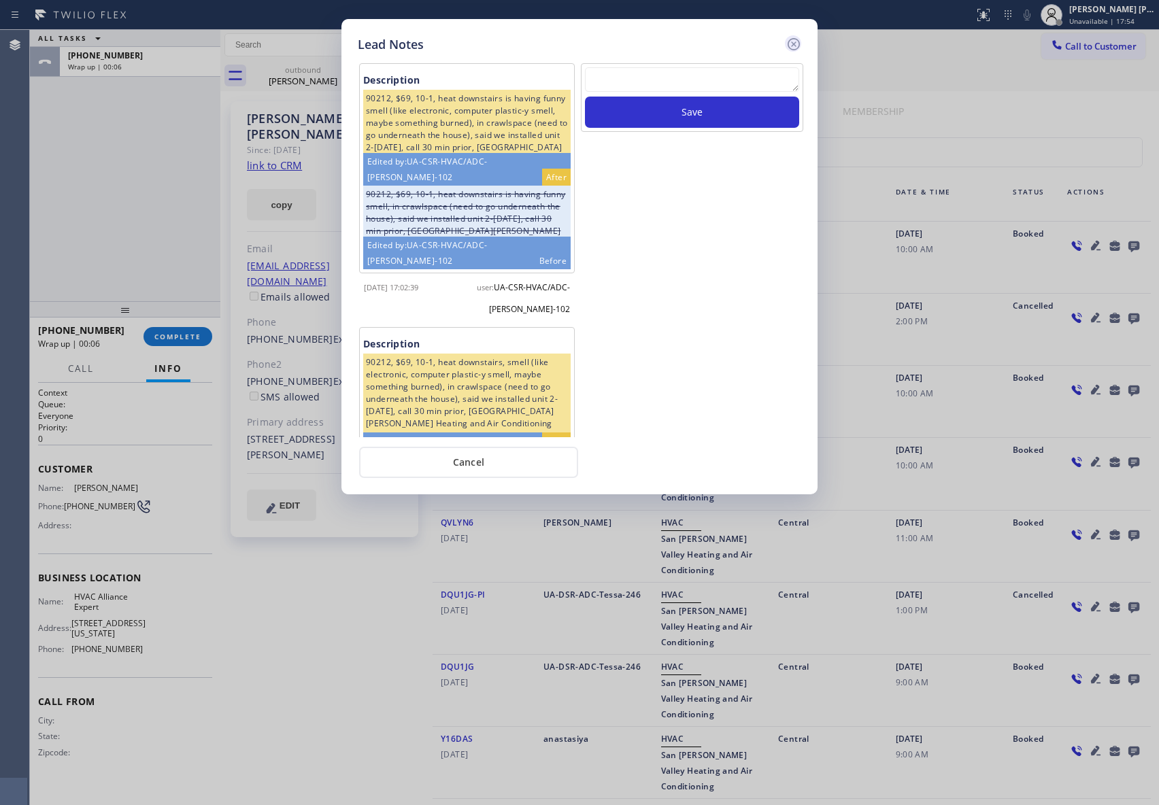
drag, startPoint x: 794, startPoint y: 48, endPoint x: 286, endPoint y: 155, distance: 519.4
click at [794, 47] on icon at bounding box center [794, 44] width 16 height 16
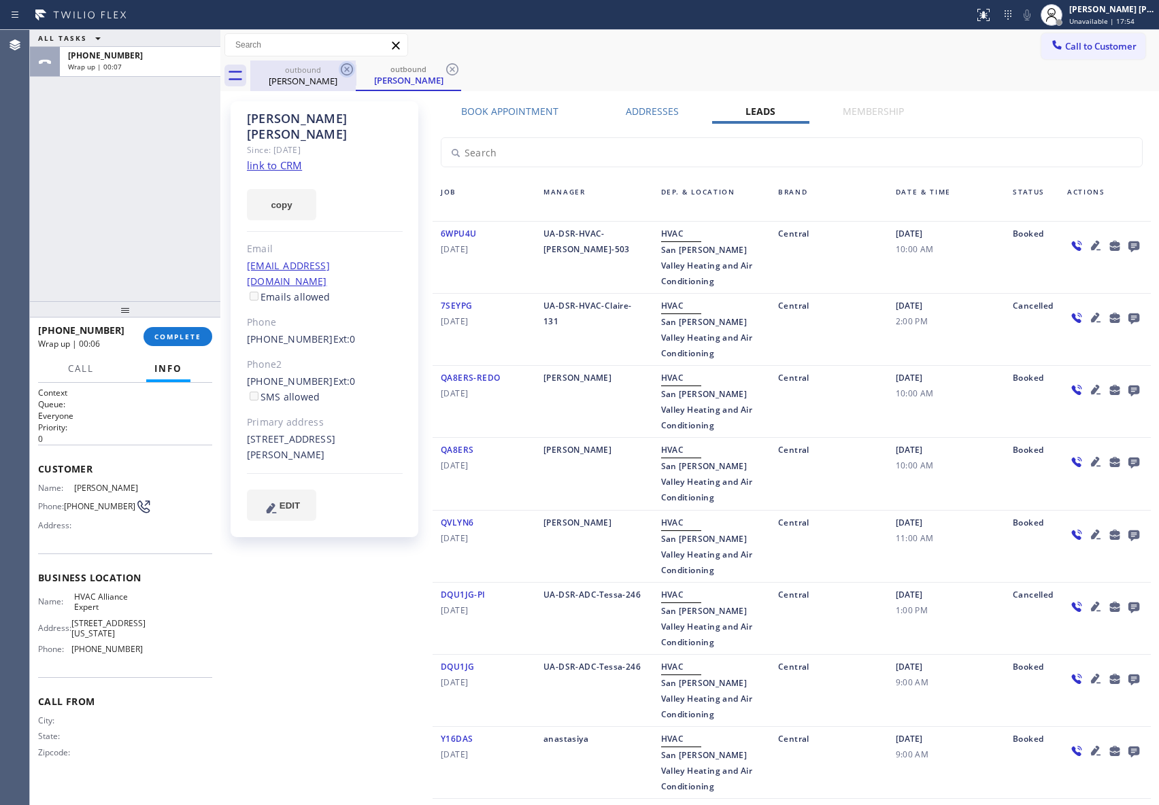
drag, startPoint x: 319, startPoint y: 76, endPoint x: 346, endPoint y: 67, distance: 28.2
click at [320, 76] on div "[PERSON_NAME]" at bounding box center [303, 81] width 103 height 12
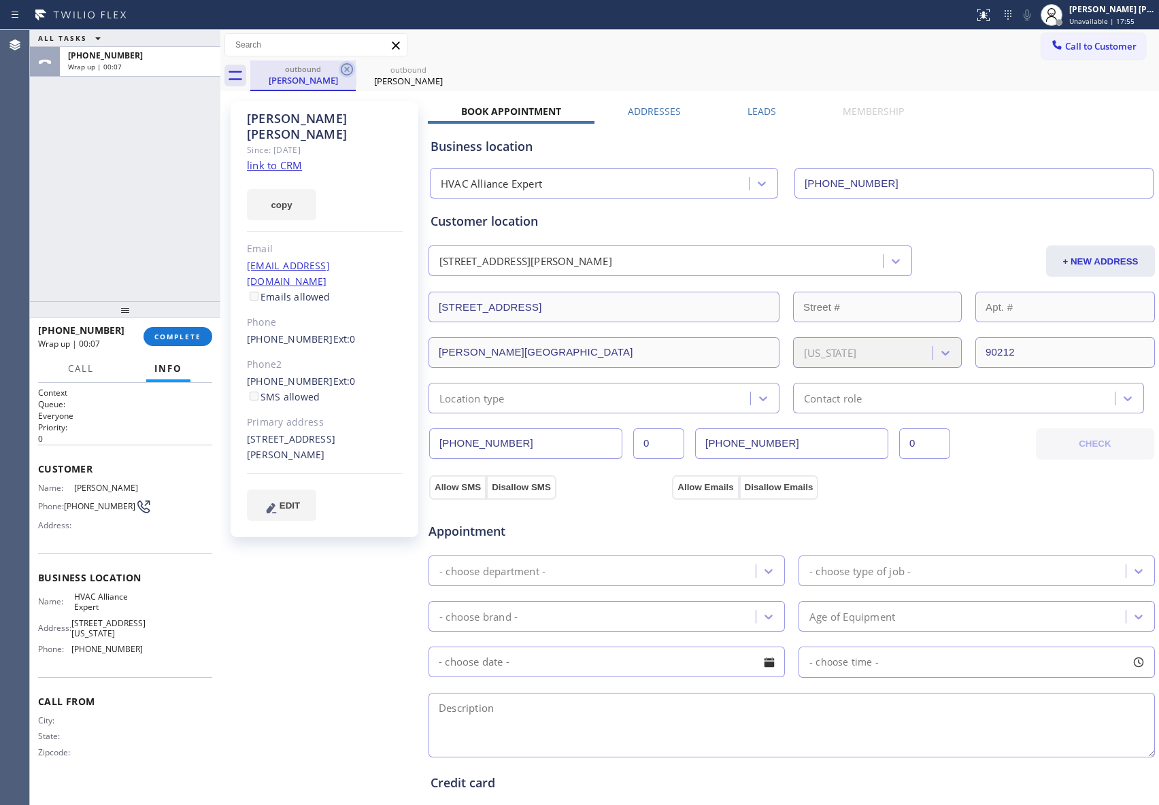
click at [346, 67] on icon at bounding box center [347, 69] width 16 height 16
click at [0, 0] on icon at bounding box center [0, 0] width 0 height 0
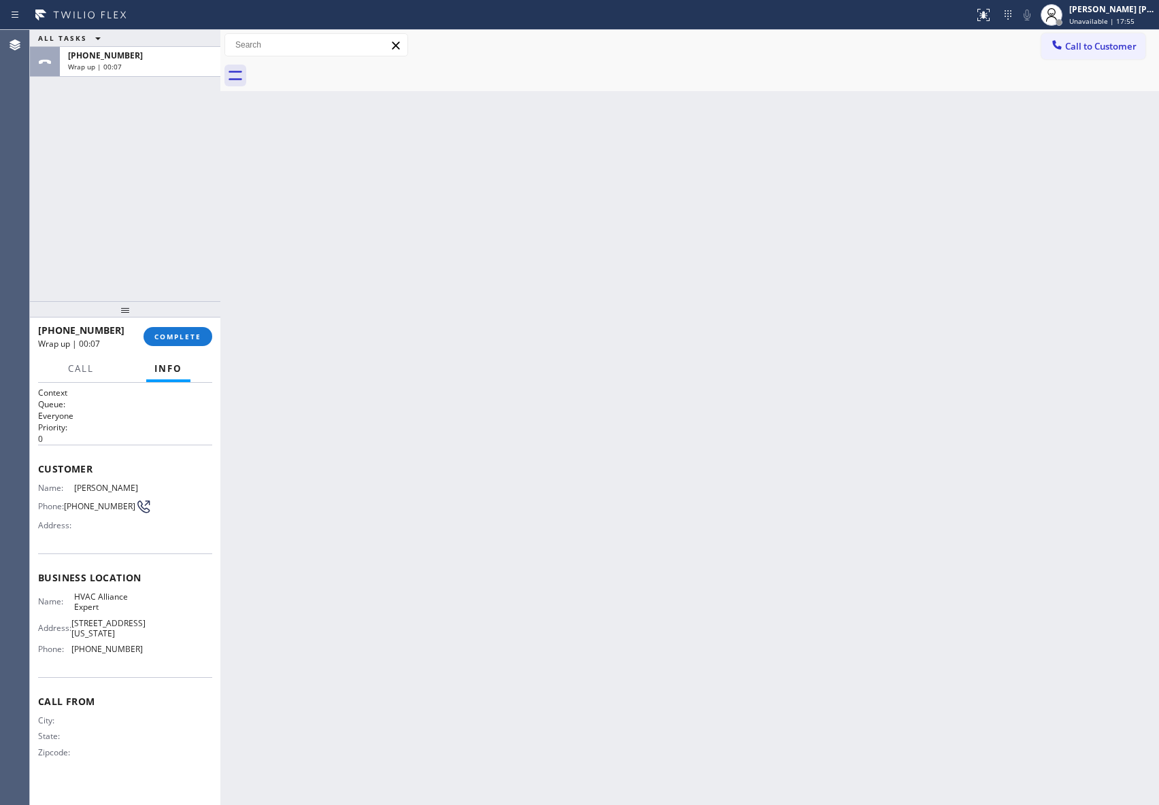
click at [346, 67] on div at bounding box center [704, 76] width 909 height 31
click at [180, 331] on button "COMPLETE" at bounding box center [178, 336] width 69 height 19
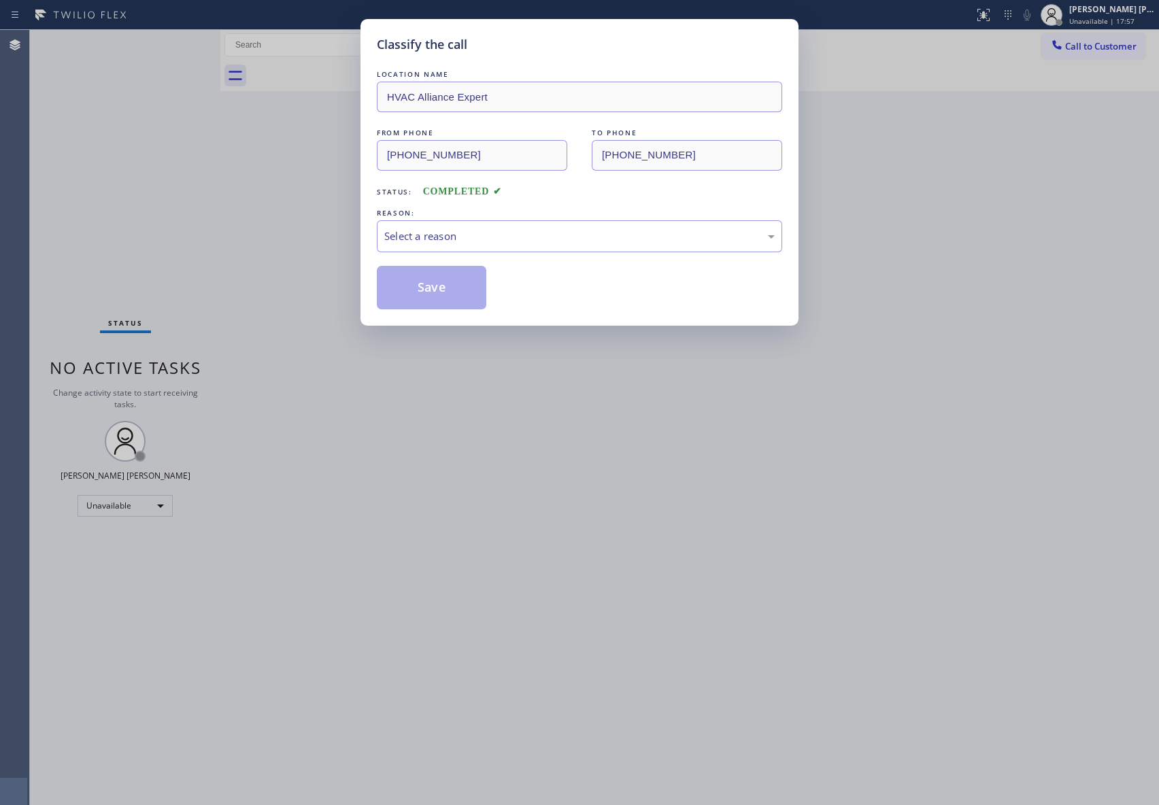
click at [492, 254] on div "LOCATION NAME HVAC Alliance Expert FROM PHONE [PHONE_NUMBER] TO PHONE [PHONE_NU…" at bounding box center [579, 188] width 405 height 242
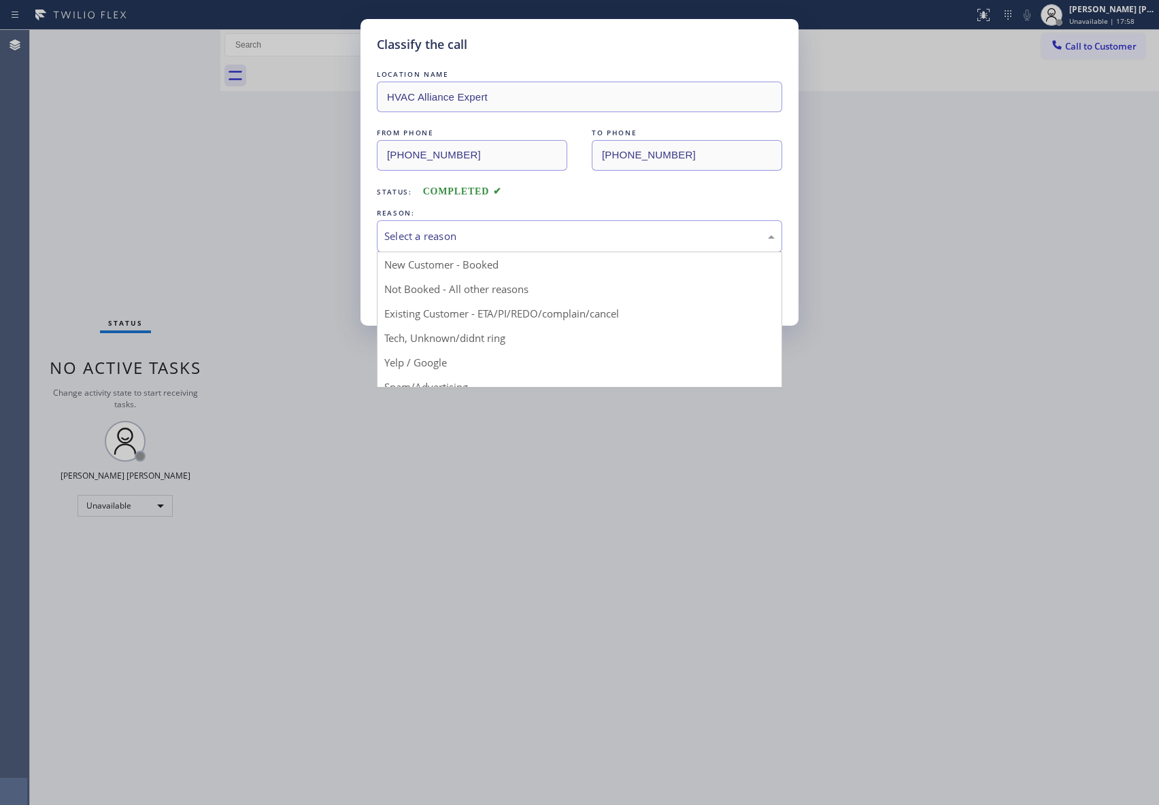
click at [498, 241] on div "Select a reason" at bounding box center [579, 237] width 390 height 16
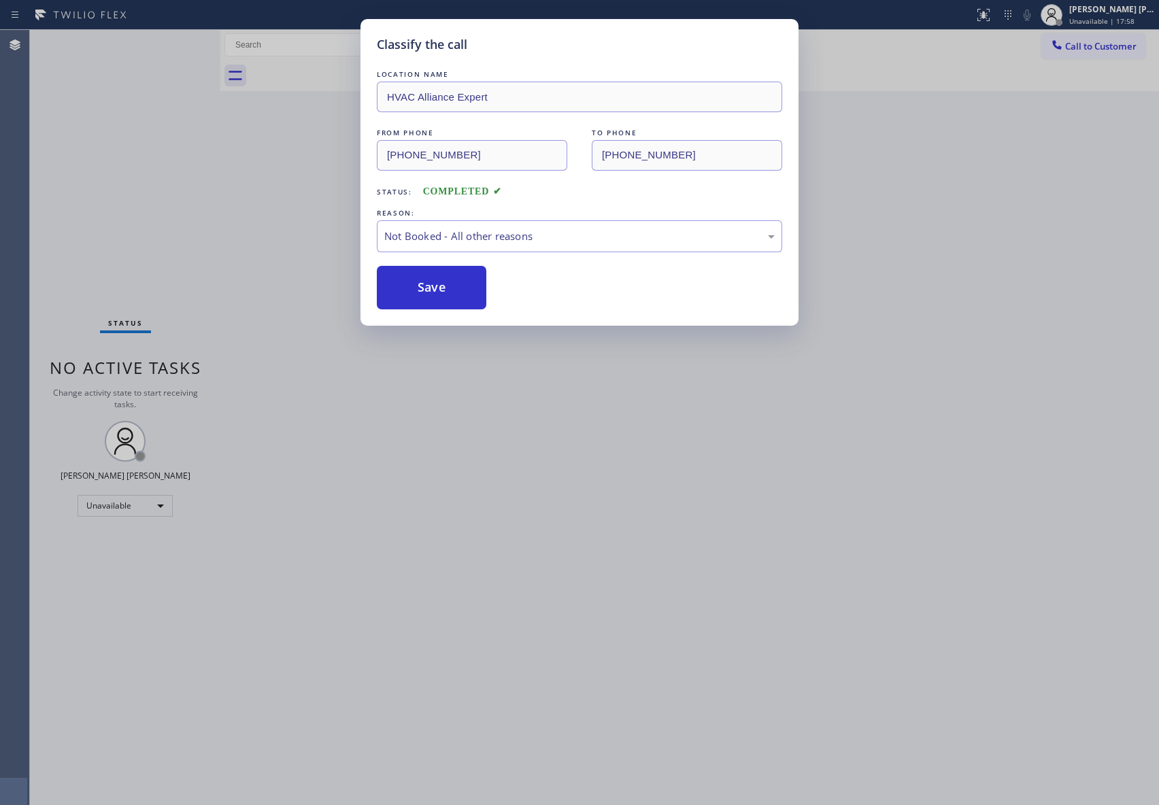
click at [426, 286] on button "Save" at bounding box center [432, 288] width 110 height 44
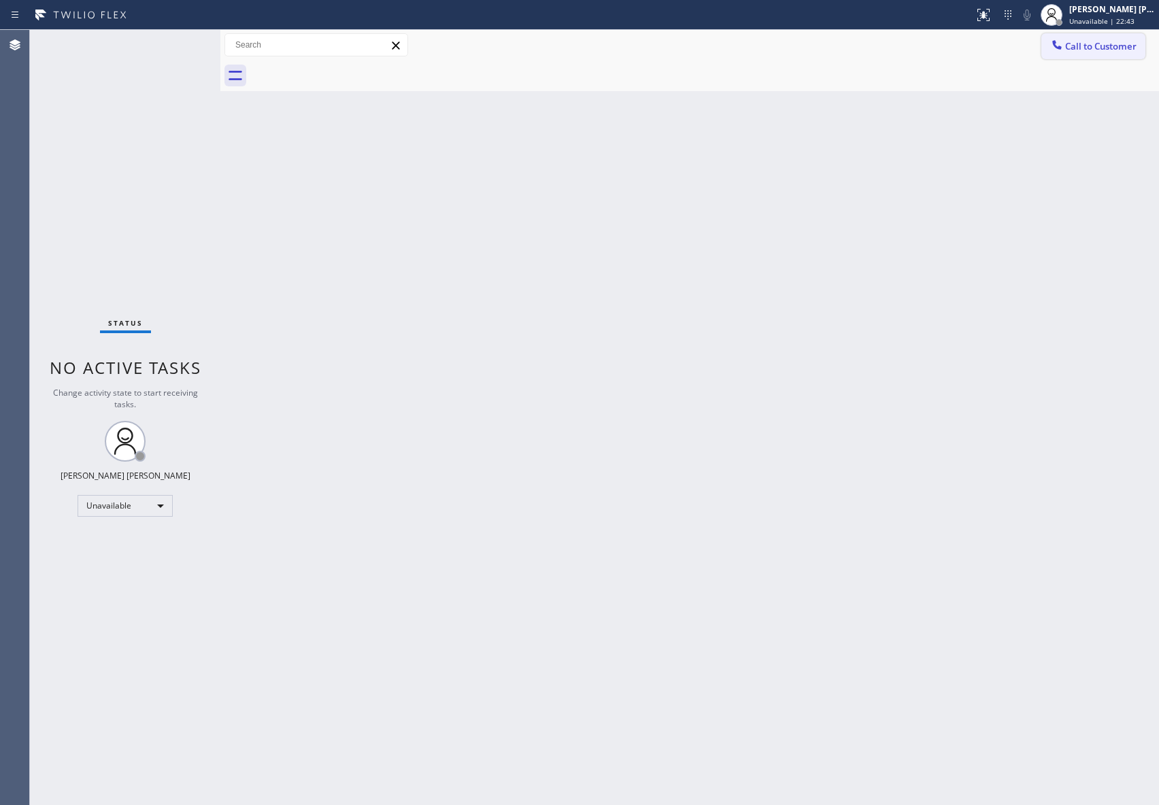
click at [1116, 41] on span "Call to Customer" at bounding box center [1100, 46] width 71 height 12
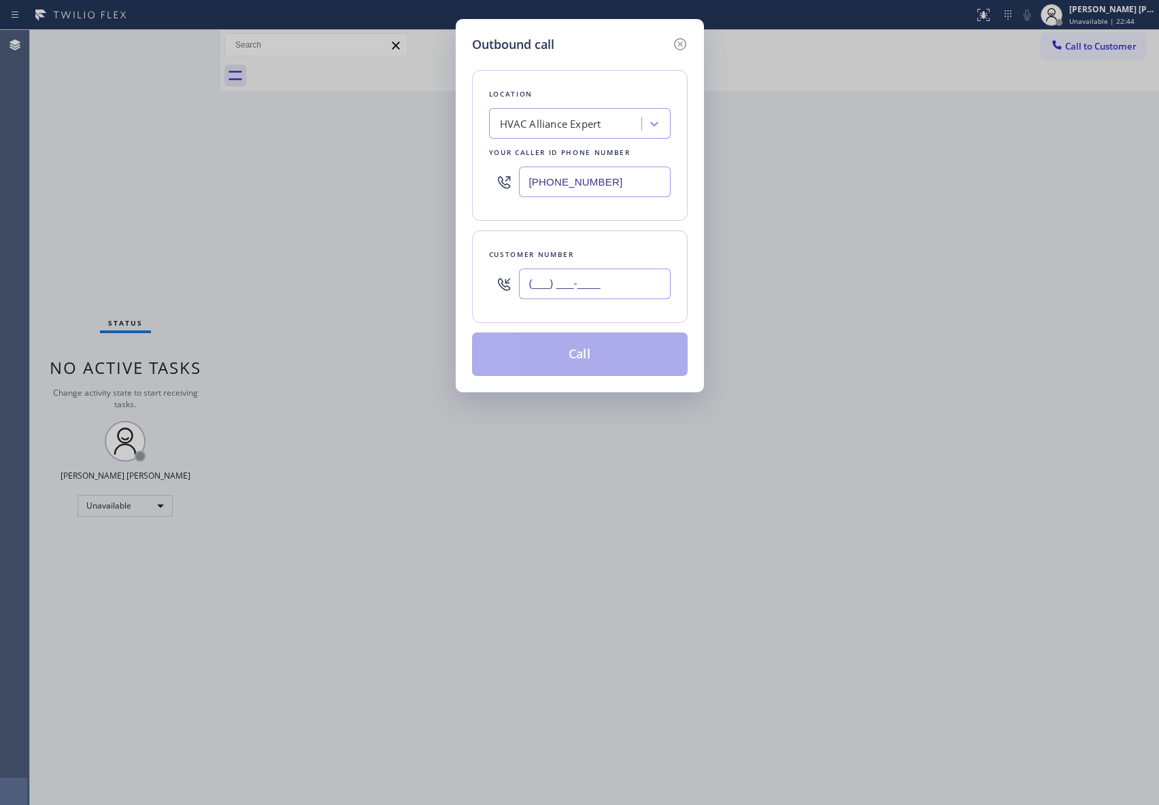
click at [607, 287] on input "(___) ___-____" at bounding box center [595, 284] width 152 height 31
paste input "415) 837-3831"
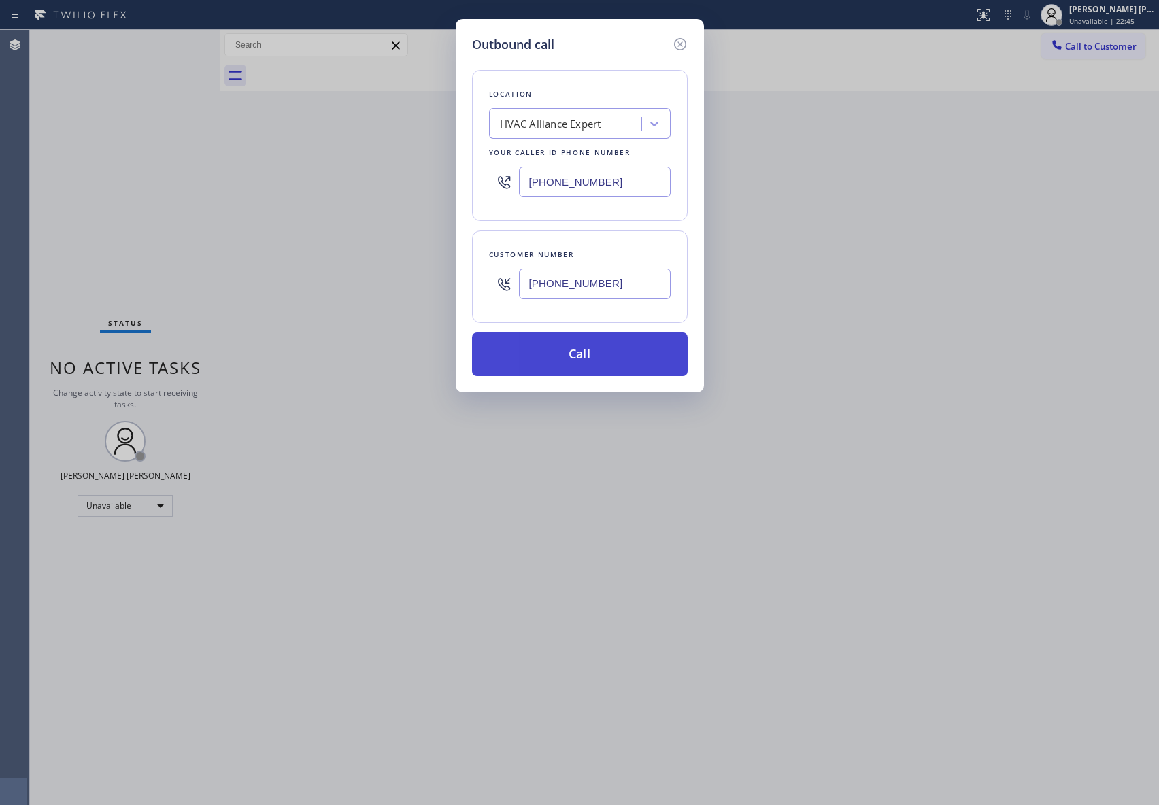
type input "[PHONE_NUMBER]"
click at [629, 354] on button "Call" at bounding box center [580, 355] width 216 height 44
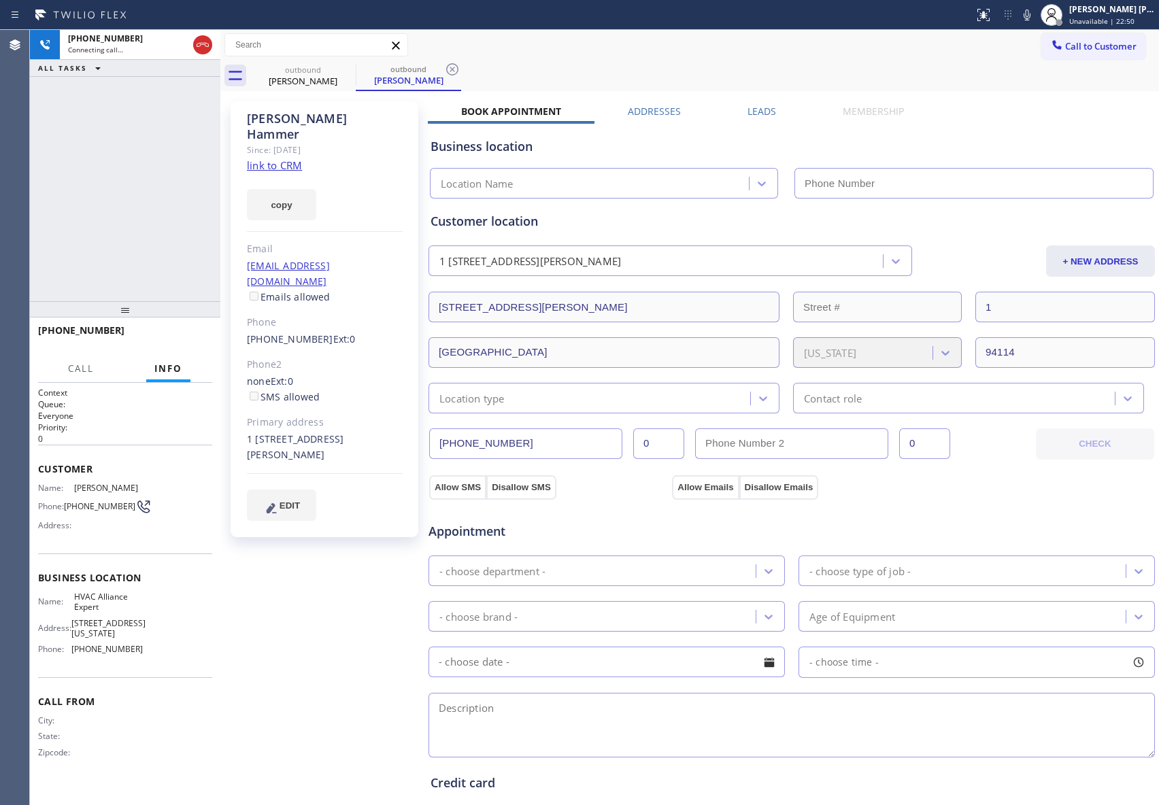
type input "[PHONE_NUMBER]"
click at [188, 325] on div "[PHONE_NUMBER] Live | 00:06 HANG UP" at bounding box center [125, 336] width 174 height 35
click at [186, 338] on span "HANG UP" at bounding box center [180, 337] width 41 height 10
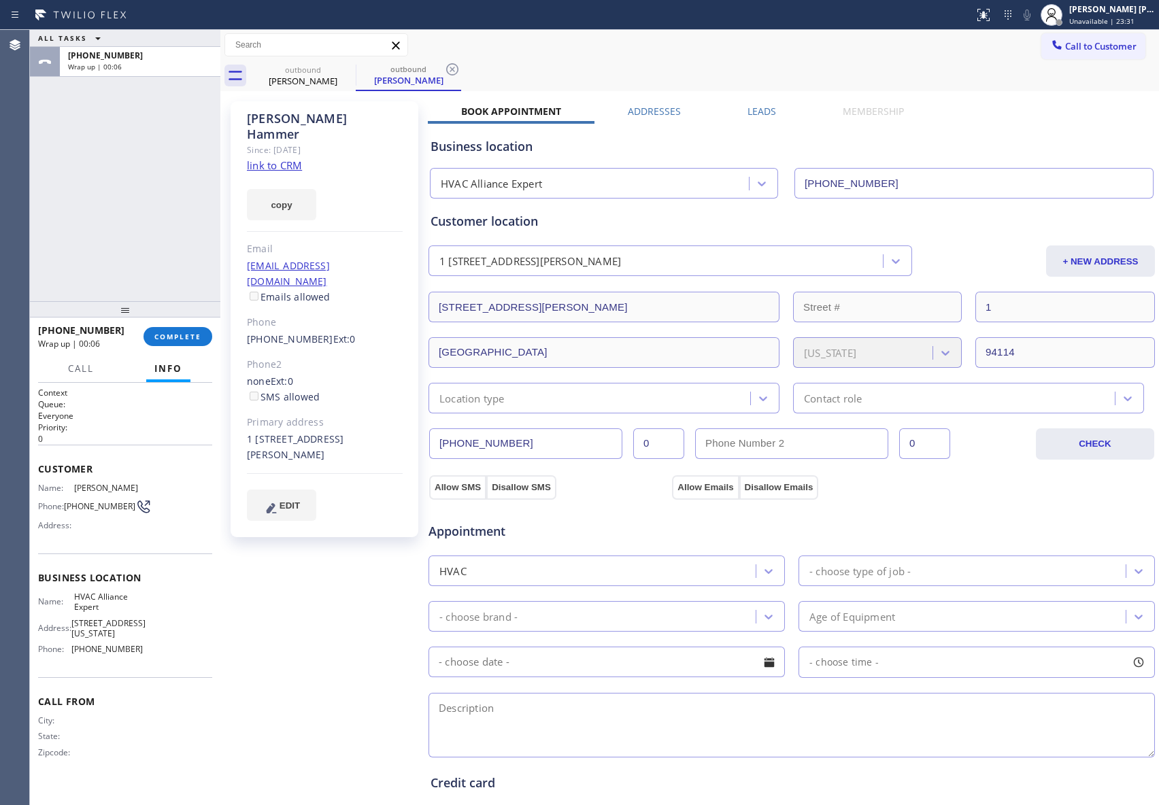
click at [760, 118] on div "Business location HVAC Alliance Expert [PHONE_NUMBER]" at bounding box center [792, 158] width 728 height 80
click at [770, 106] on label "Leads" at bounding box center [762, 111] width 29 height 13
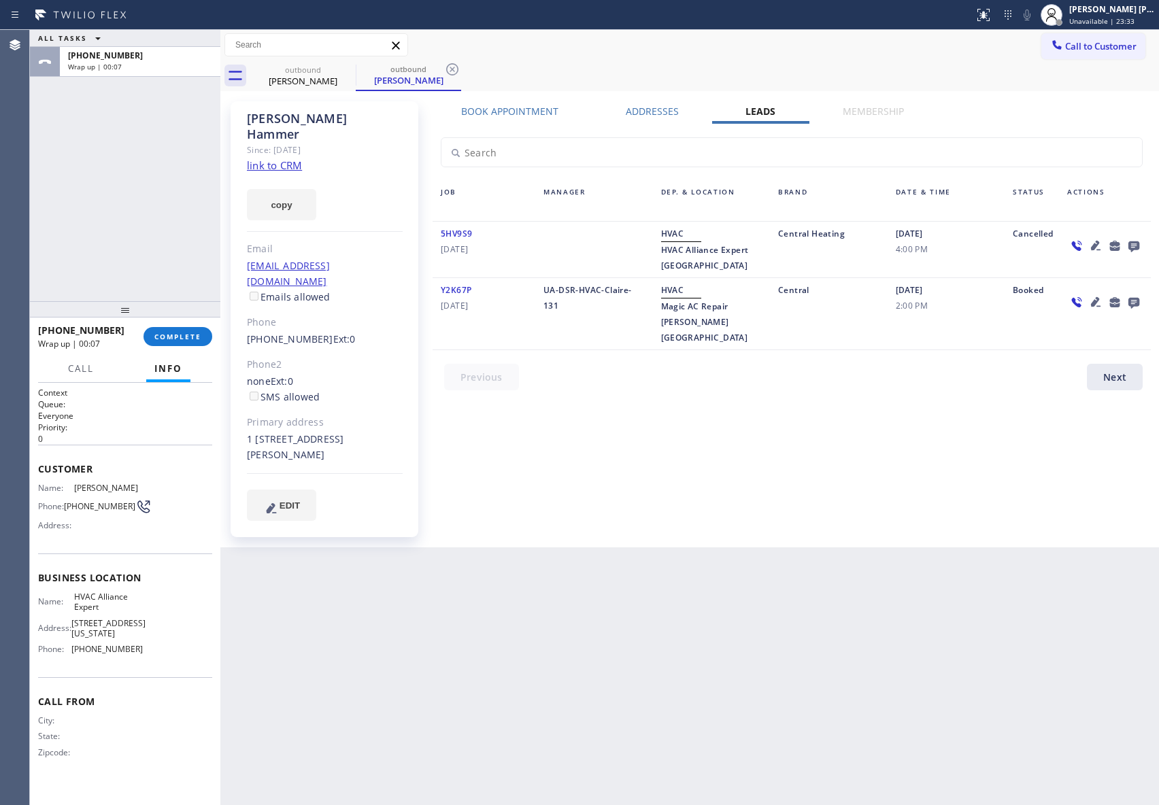
click at [1132, 239] on icon at bounding box center [1134, 245] width 16 height 17
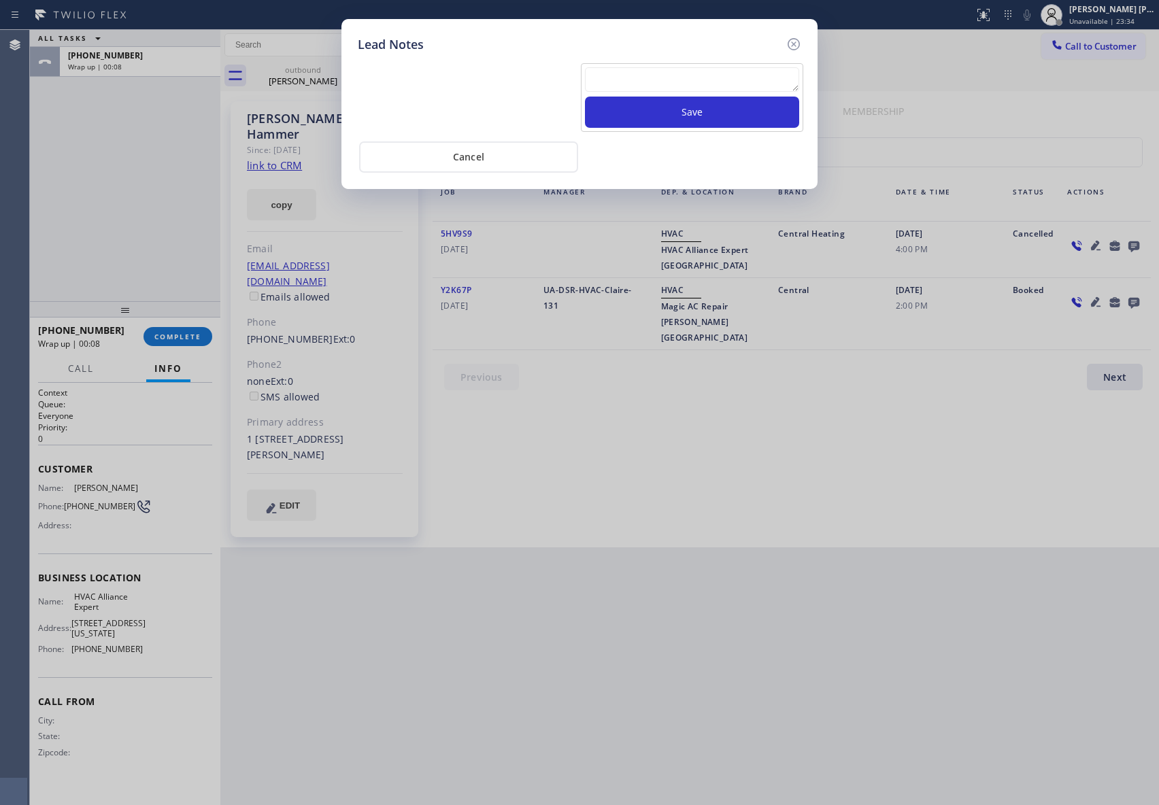
click at [660, 84] on textarea at bounding box center [692, 79] width 214 height 24
paste textarea "VM | please transfer if cx calls back"
type textarea "VM | please transfer if cx calls back"
click at [716, 113] on button "Save" at bounding box center [692, 112] width 214 height 31
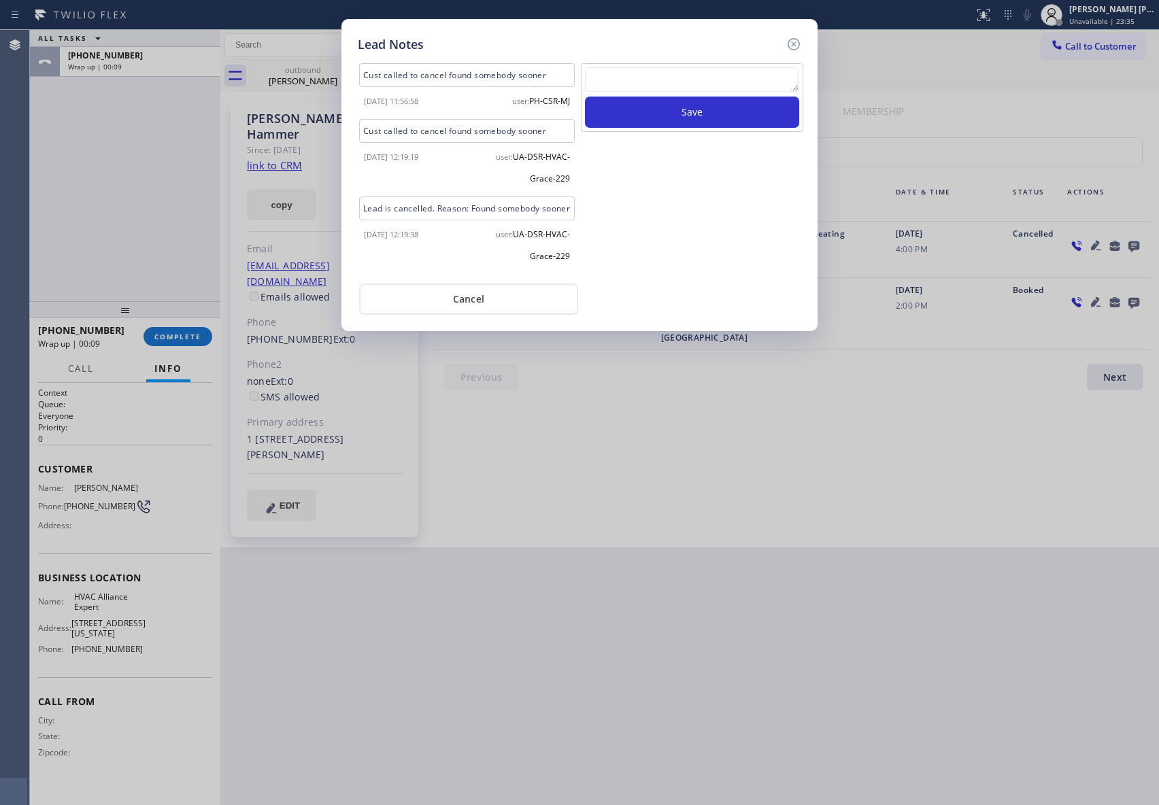
drag, startPoint x: 799, startPoint y: 44, endPoint x: 200, endPoint y: 192, distance: 616.5
click at [795, 44] on icon at bounding box center [794, 44] width 12 height 12
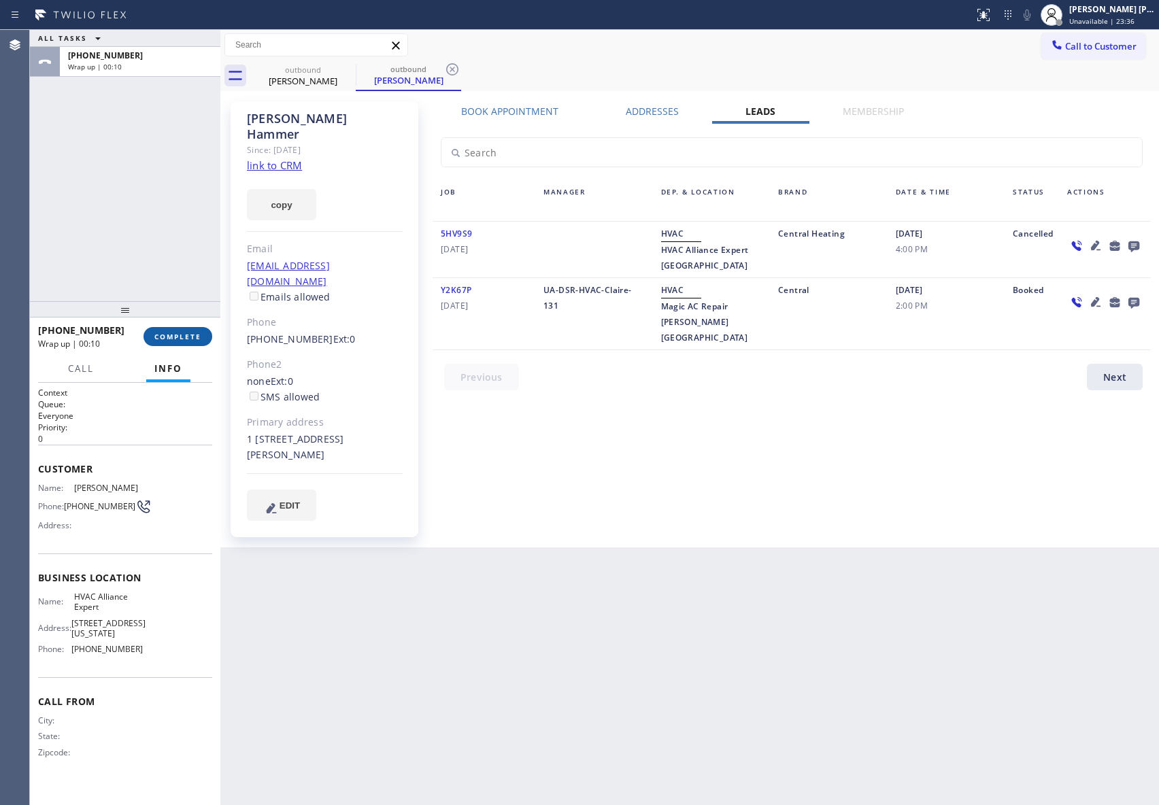
click at [190, 329] on button "COMPLETE" at bounding box center [178, 336] width 69 height 19
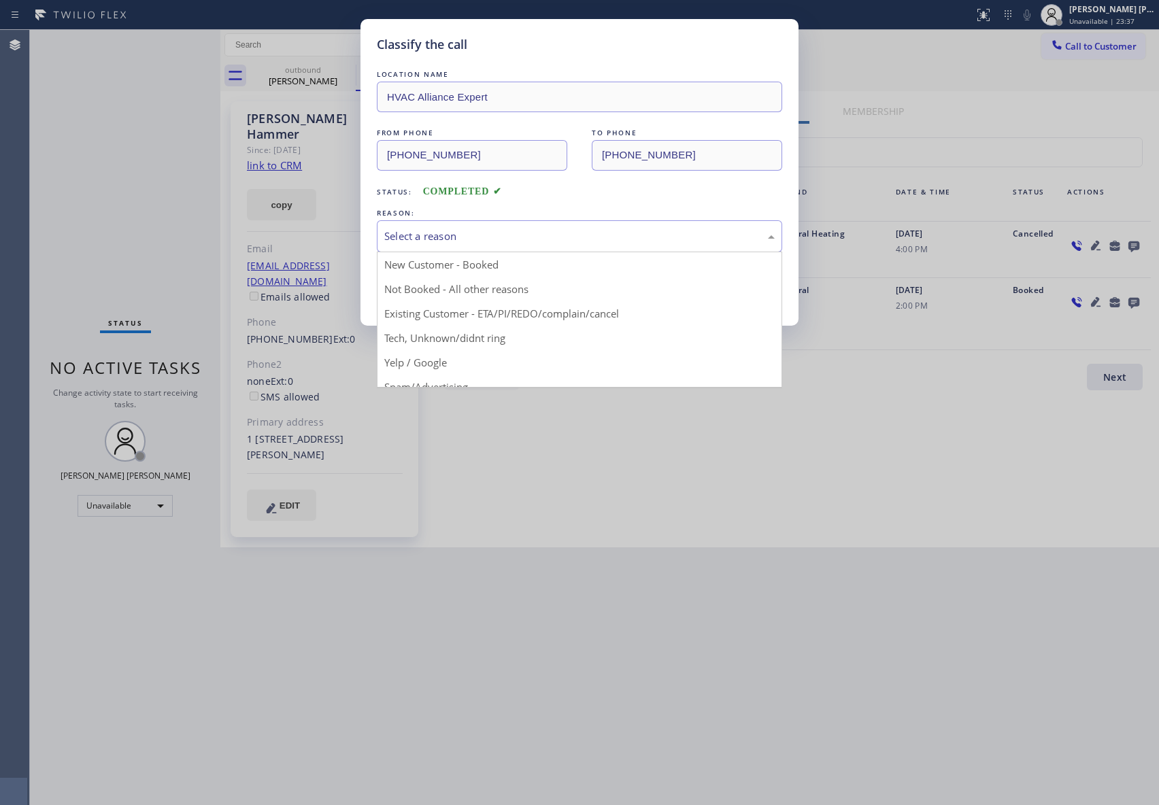
click at [522, 237] on div "Select a reason" at bounding box center [579, 237] width 390 height 16
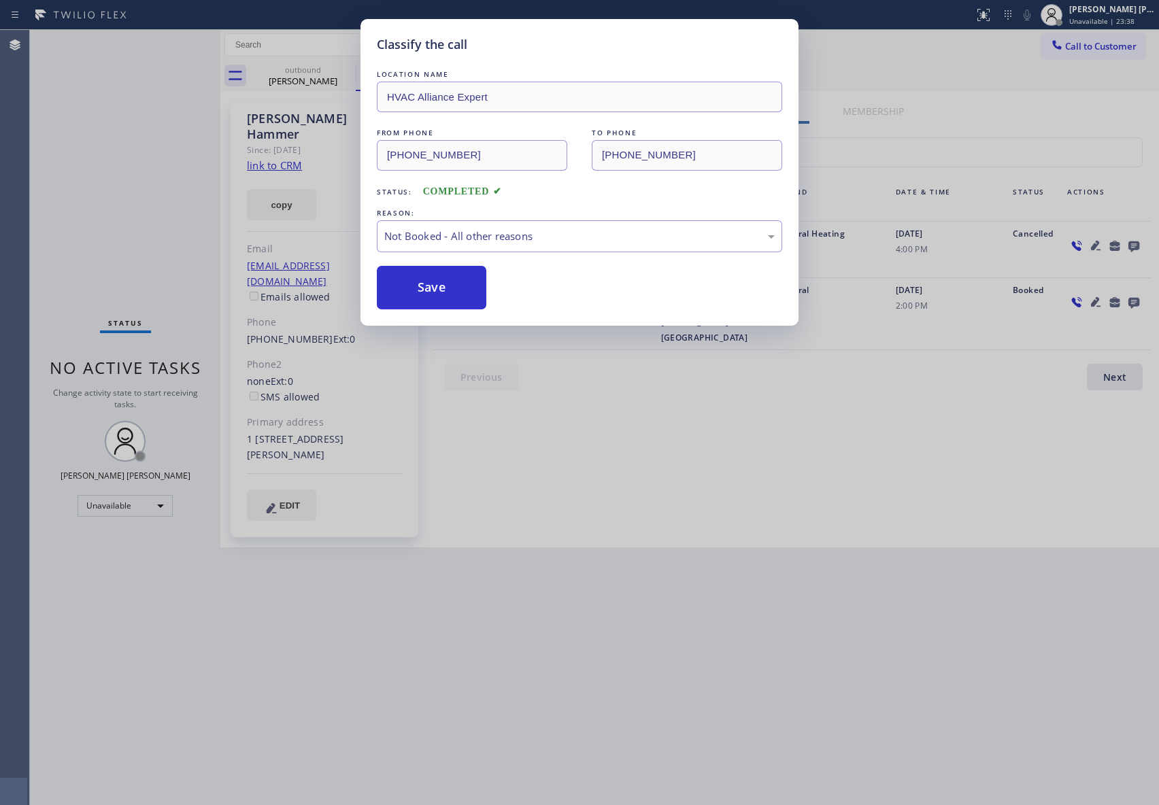
click at [438, 289] on button "Save" at bounding box center [432, 288] width 110 height 44
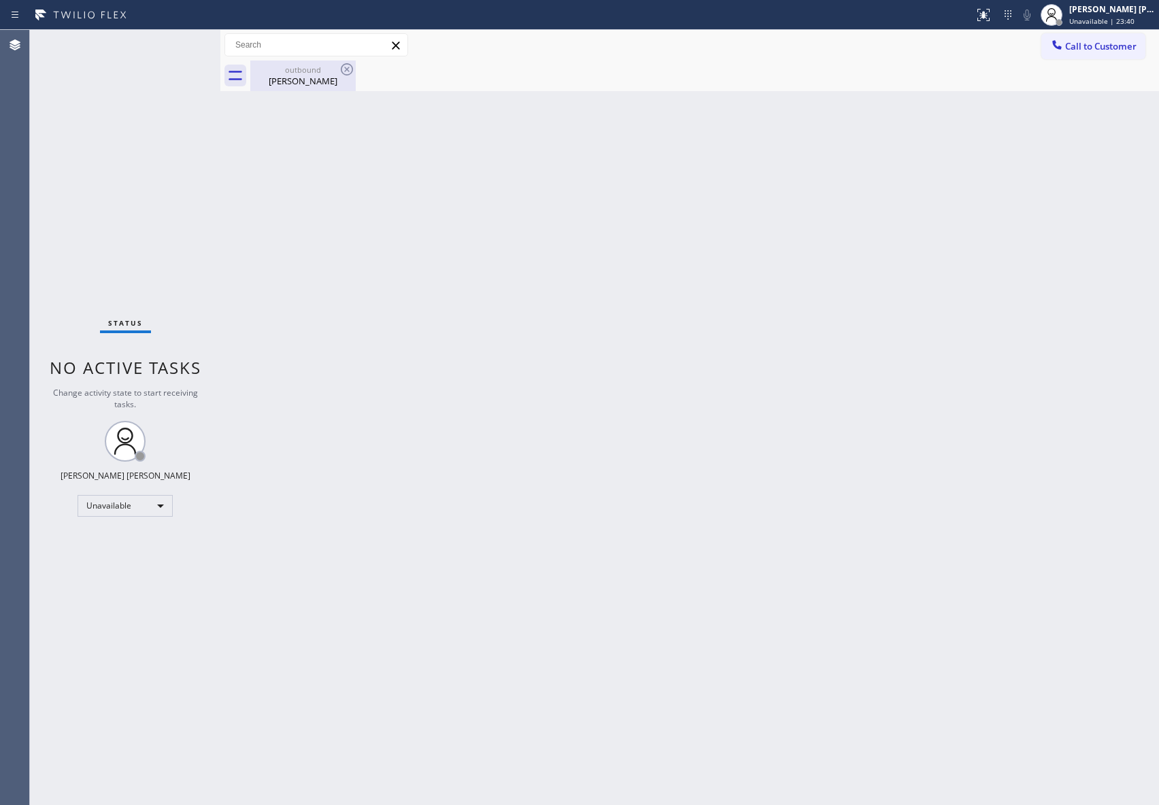
drag, startPoint x: 335, startPoint y: 85, endPoint x: 354, endPoint y: 69, distance: 24.1
click at [335, 83] on div "[PERSON_NAME]" at bounding box center [303, 81] width 103 height 12
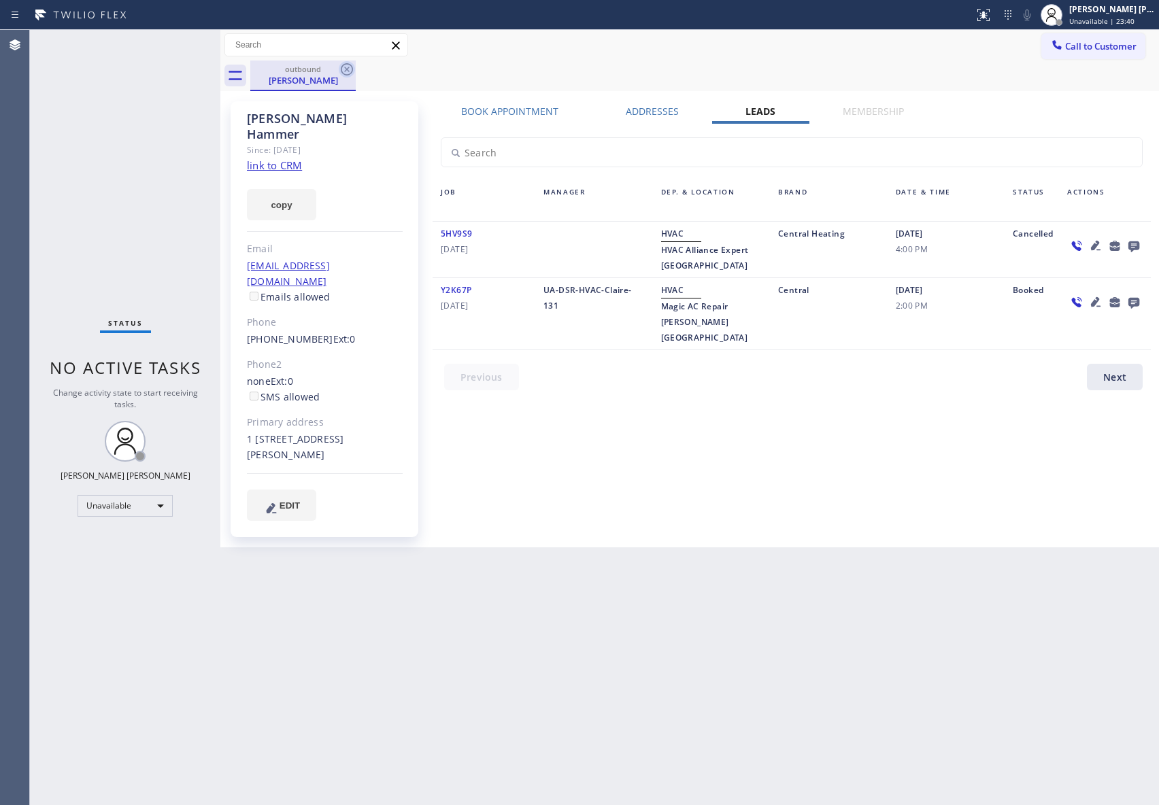
click at [354, 69] on icon at bounding box center [347, 69] width 16 height 16
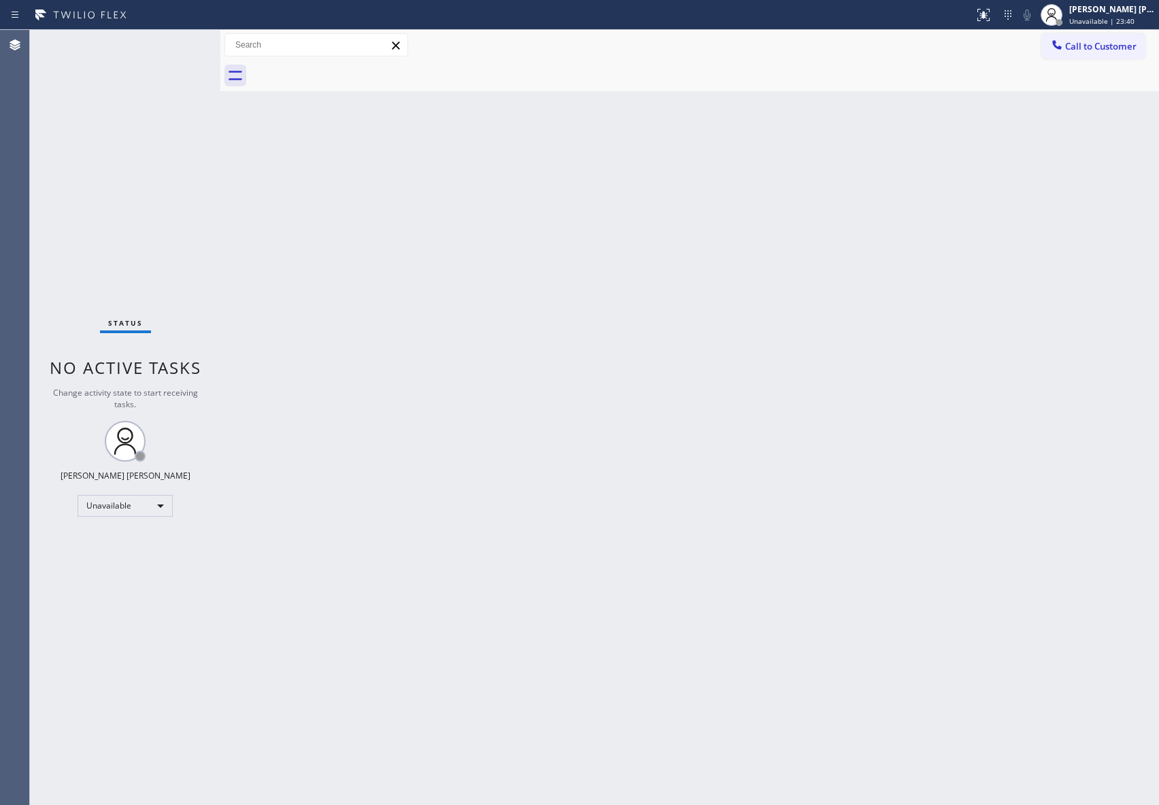
click at [354, 69] on div at bounding box center [704, 76] width 909 height 31
click at [1111, 41] on span "Call to Customer" at bounding box center [1100, 46] width 71 height 12
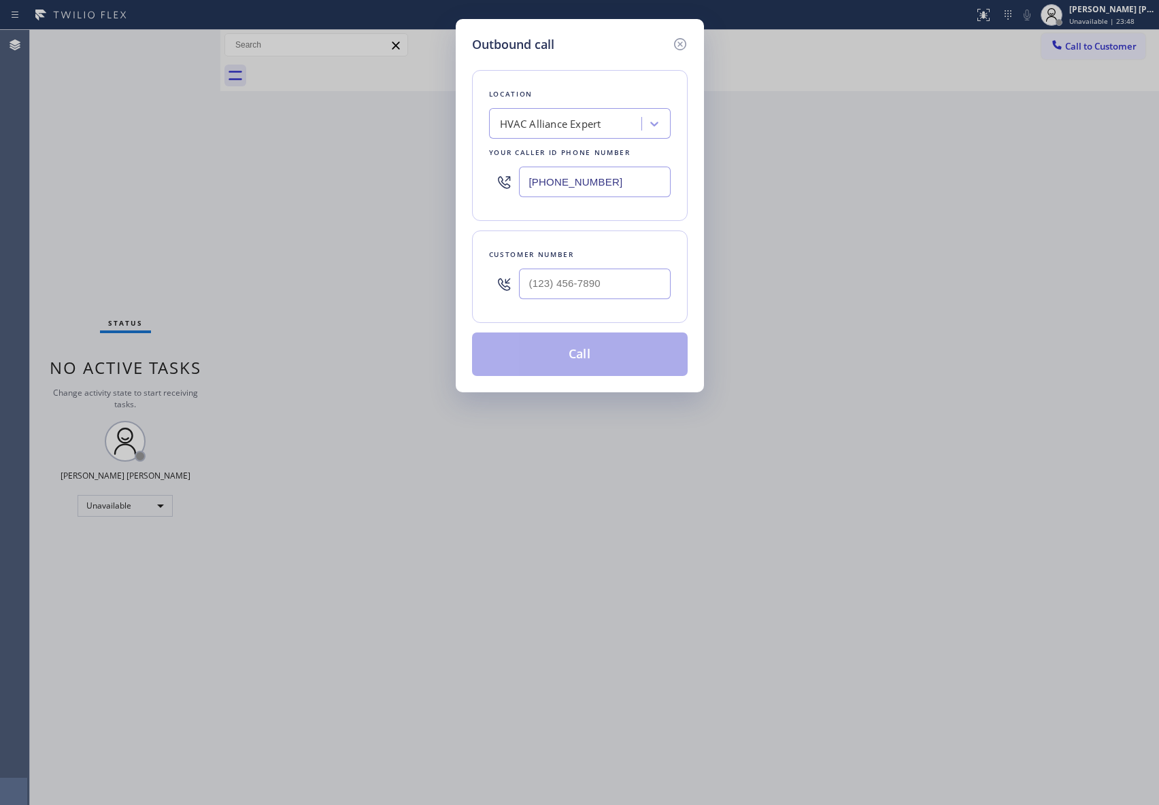
click at [616, 312] on div "Customer number" at bounding box center [580, 277] width 216 height 93
click at [618, 292] on input "(___) ___-____" at bounding box center [595, 284] width 152 height 31
paste input "415) 323-3278"
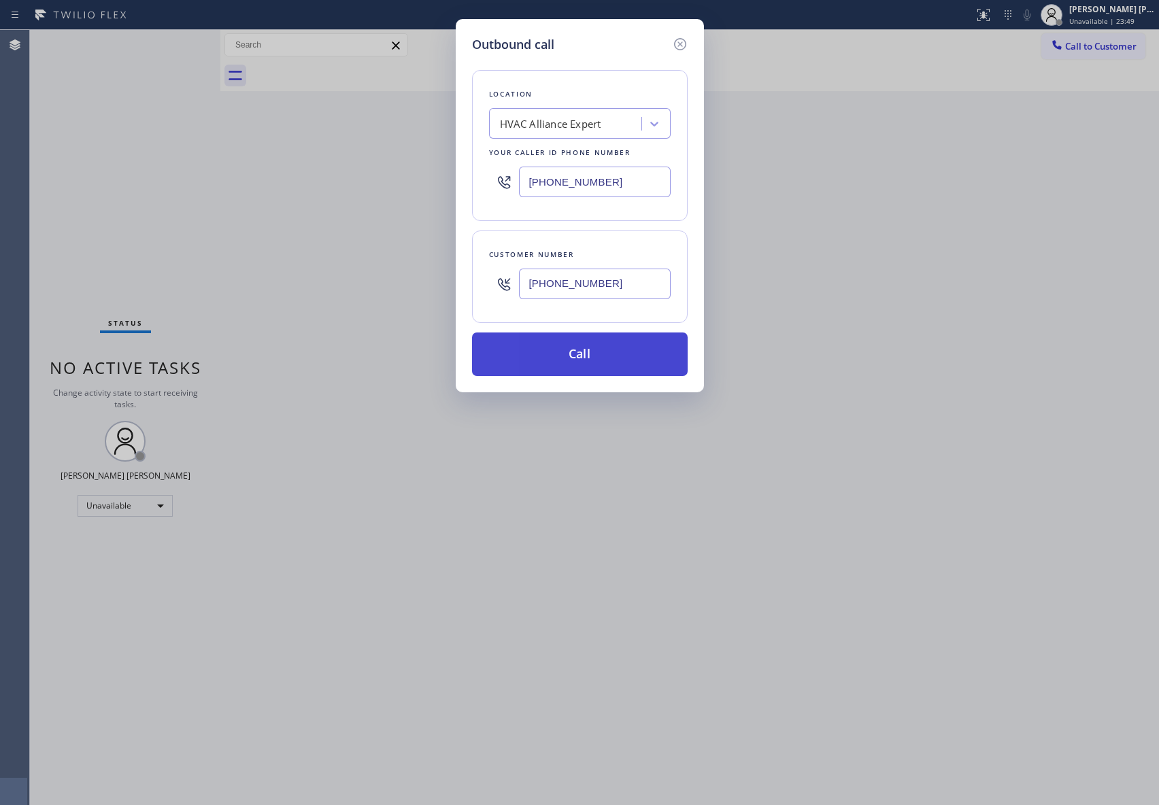
type input "[PHONE_NUMBER]"
click at [621, 352] on button "Call" at bounding box center [580, 355] width 216 height 44
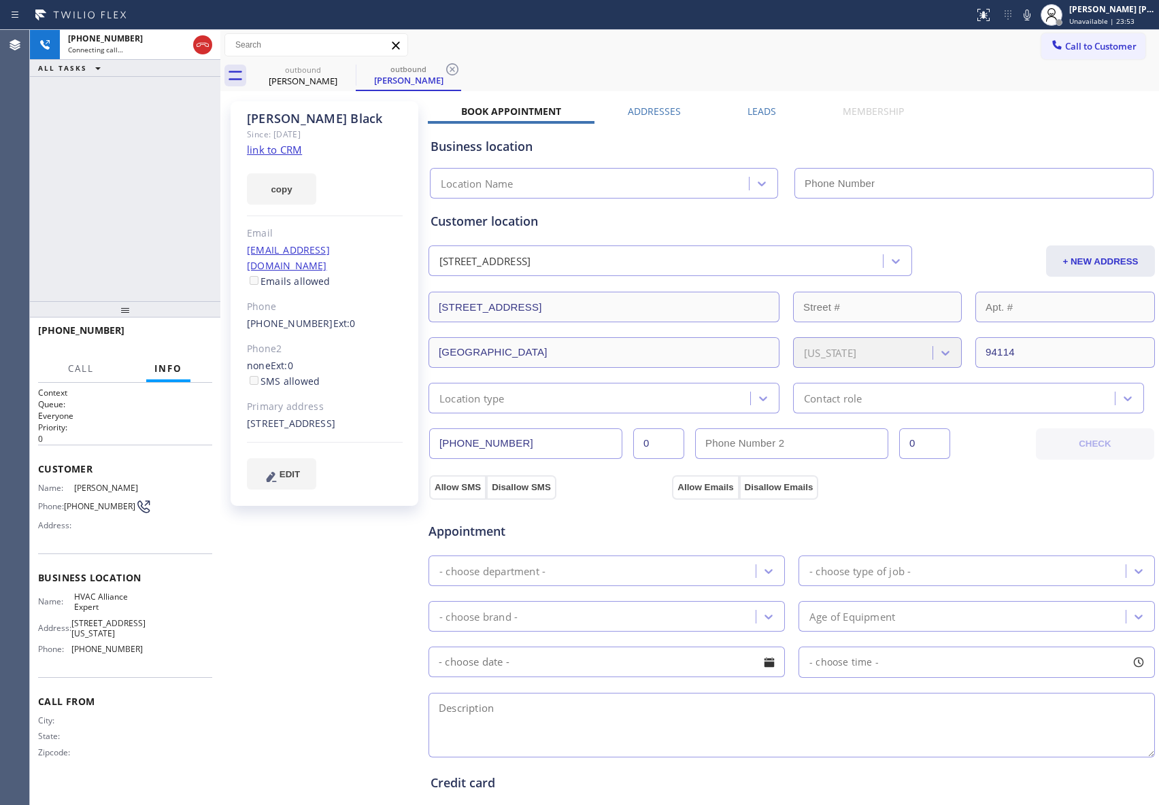
type input "[PHONE_NUMBER]"
click at [767, 110] on label "Leads" at bounding box center [762, 111] width 29 height 13
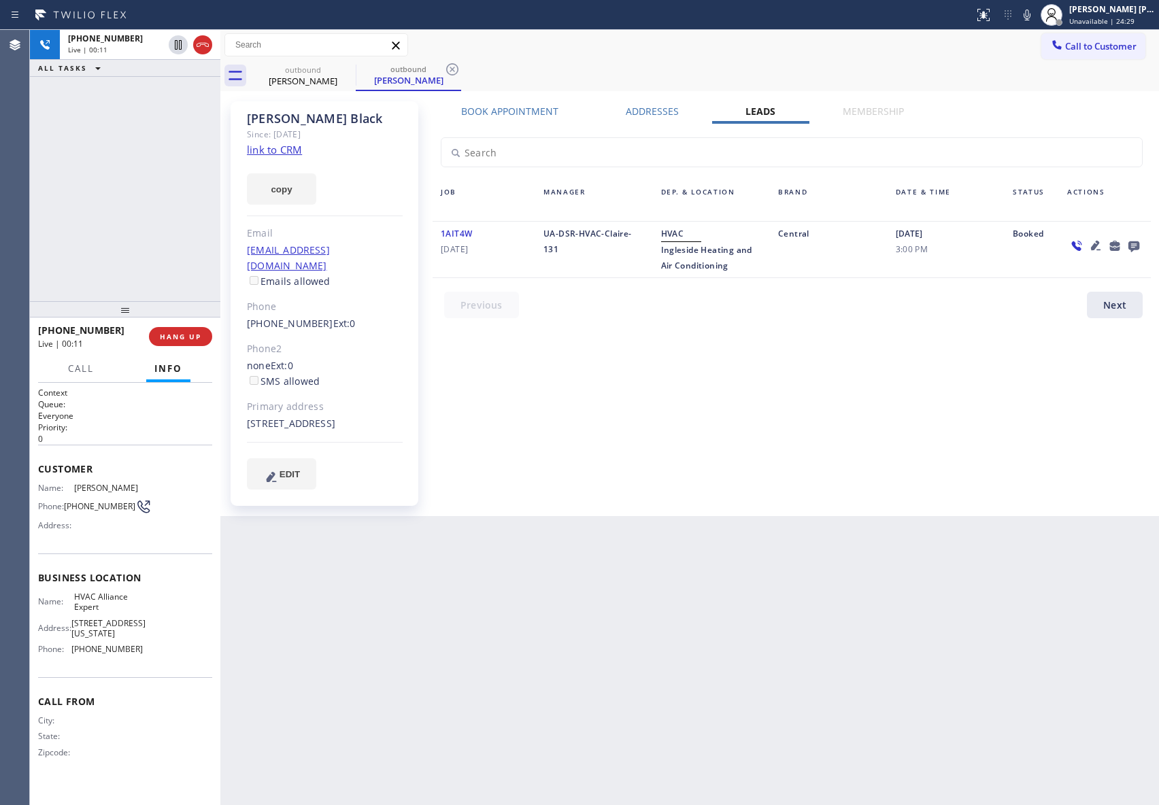
click at [1131, 244] on icon at bounding box center [1133, 246] width 11 height 11
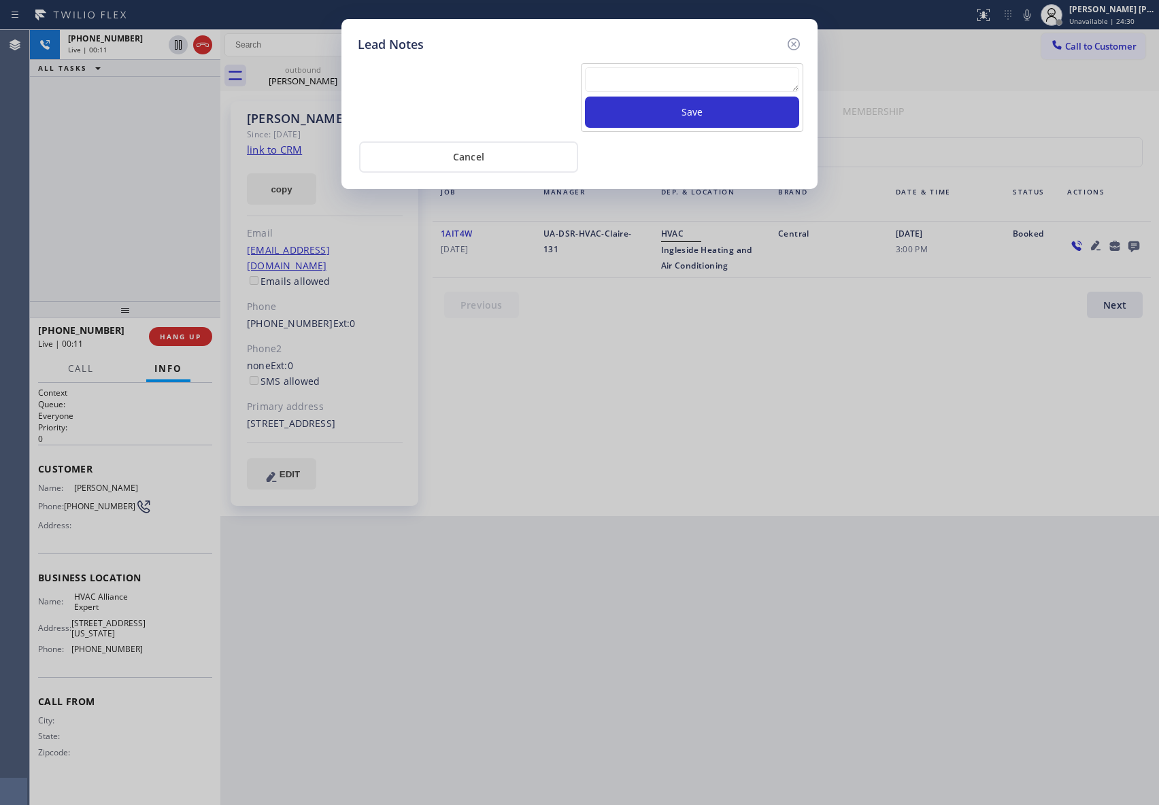
click at [660, 88] on textarea at bounding box center [692, 79] width 214 height 24
paste textarea "VM | please transfer if cx calls back"
type textarea "VM | please transfer if cx calls back"
click at [705, 107] on button "Save" at bounding box center [692, 112] width 214 height 31
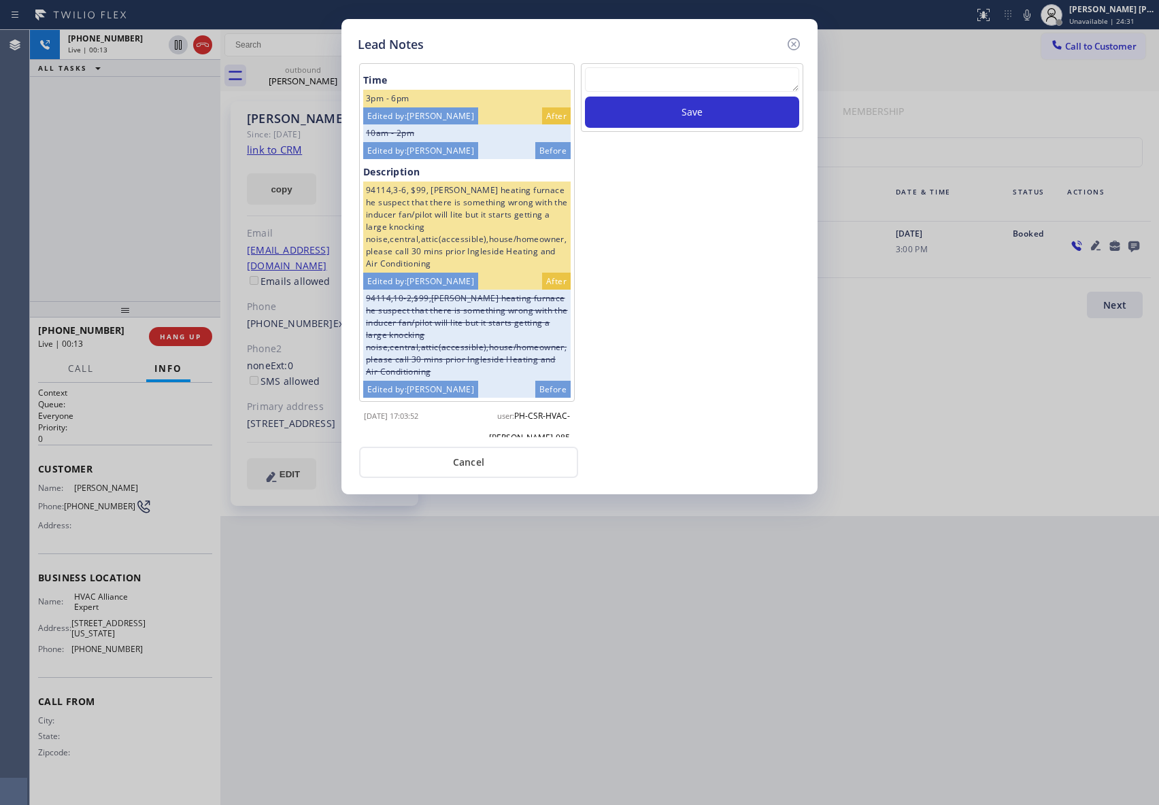
drag, startPoint x: 798, startPoint y: 44, endPoint x: 787, endPoint y: 44, distance: 10.9
click at [792, 42] on icon at bounding box center [794, 44] width 16 height 16
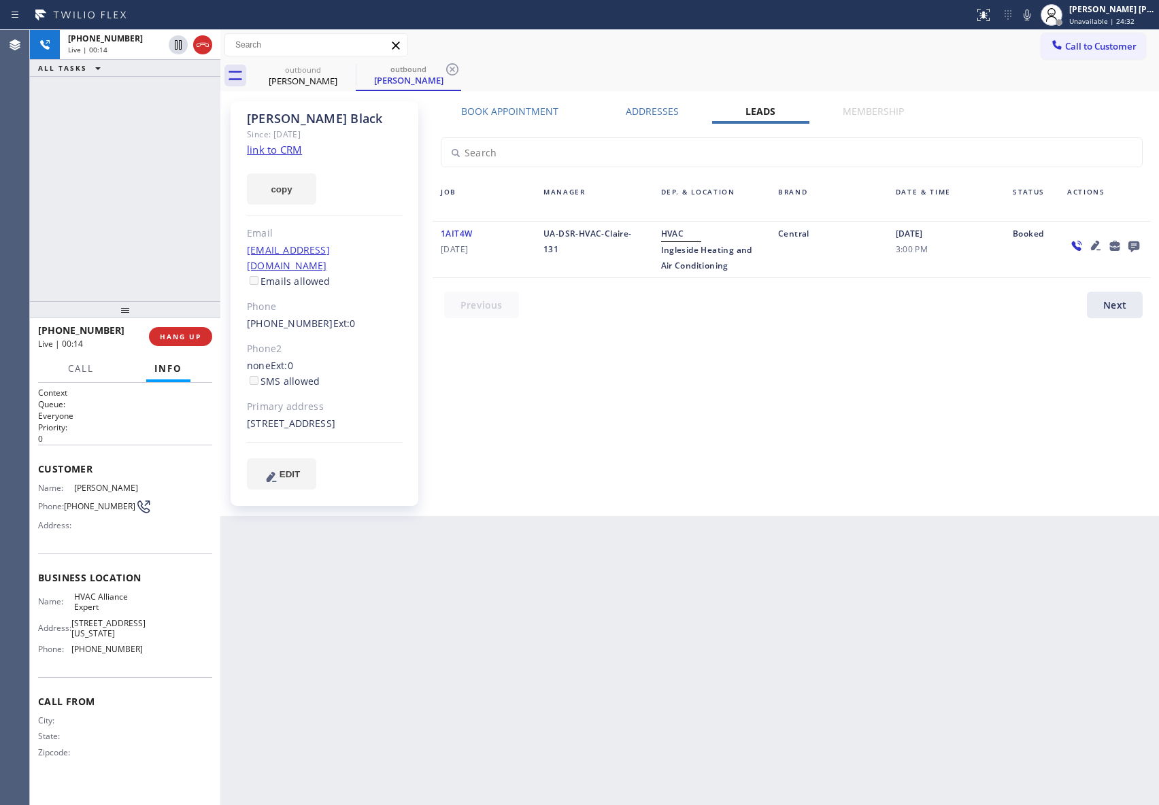
drag, startPoint x: 194, startPoint y: 333, endPoint x: 182, endPoint y: 347, distance: 17.9
click at [193, 333] on span "HANG UP" at bounding box center [180, 337] width 41 height 10
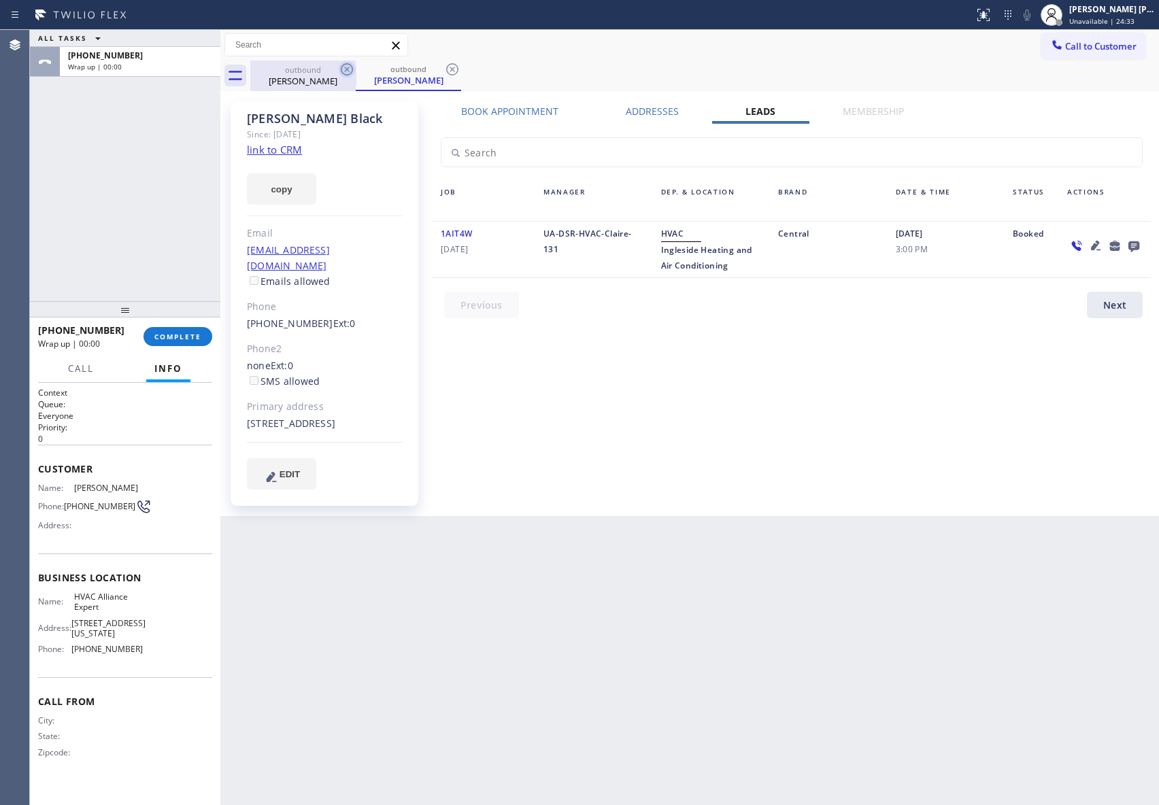
click at [349, 65] on icon at bounding box center [347, 69] width 16 height 16
click at [356, 65] on div "outbound [PERSON_NAME]" at bounding box center [408, 76] width 105 height 31
click at [349, 65] on icon at bounding box center [347, 69] width 16 height 16
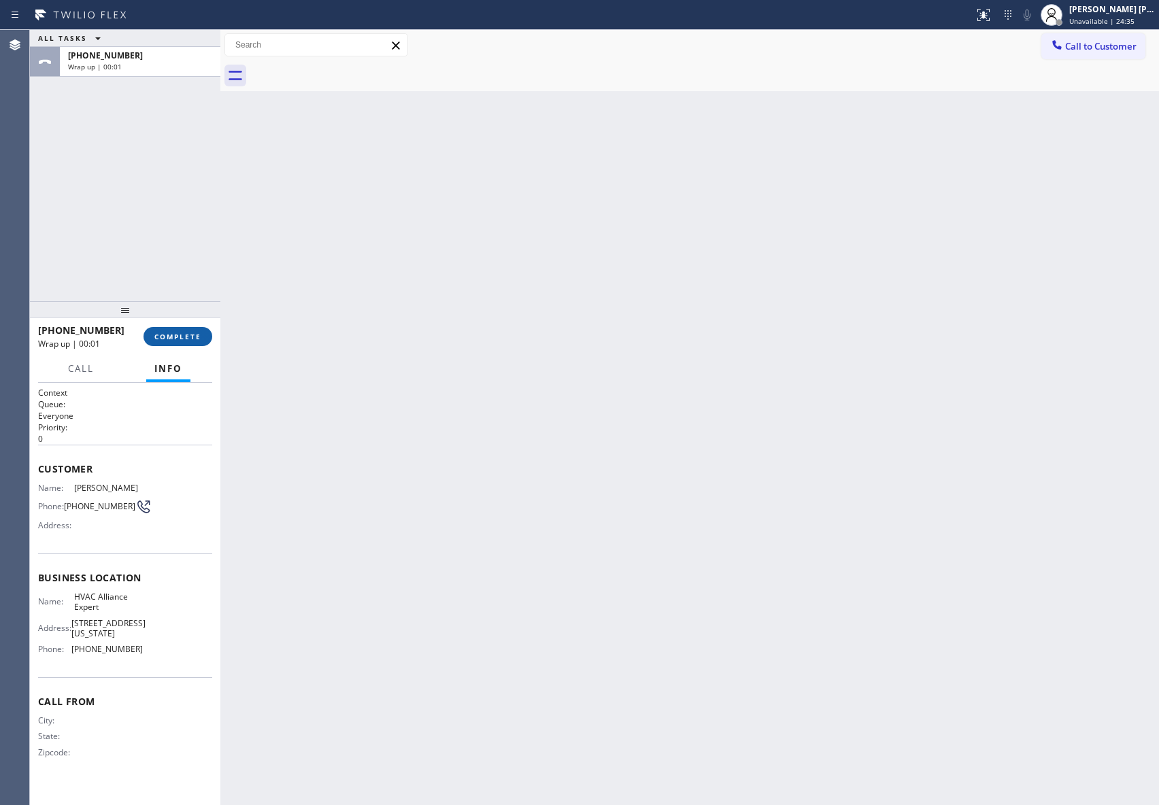
click at [188, 332] on span "COMPLETE" at bounding box center [177, 337] width 47 height 10
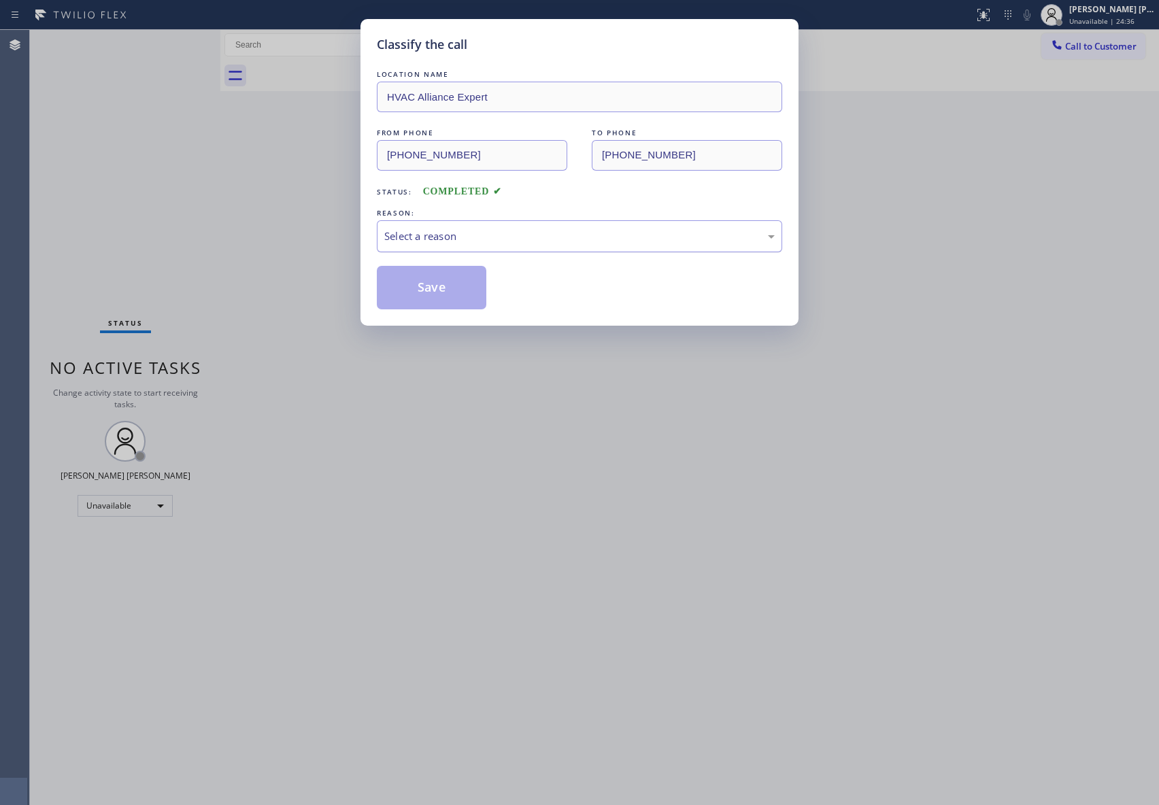
click at [502, 240] on div "Select a reason" at bounding box center [579, 237] width 390 height 16
click at [431, 286] on button "Save" at bounding box center [432, 288] width 110 height 44
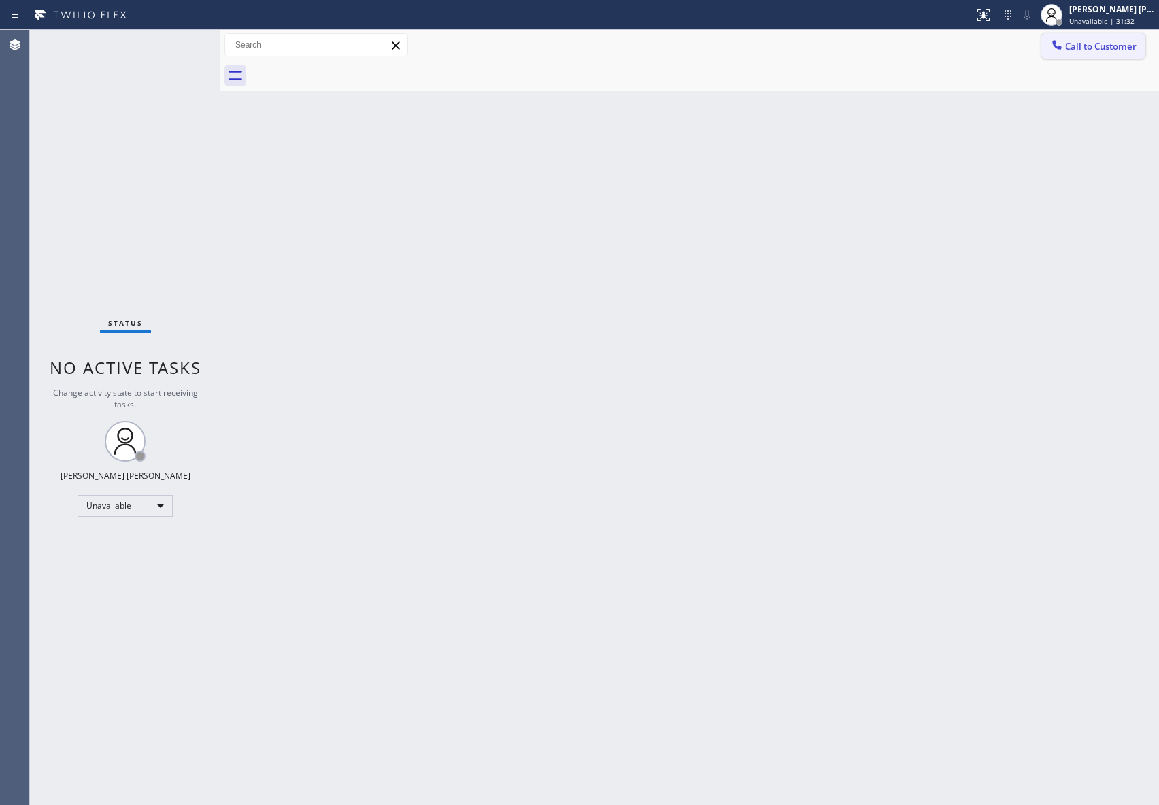
click at [1108, 42] on span "Call to Customer" at bounding box center [1100, 46] width 71 height 12
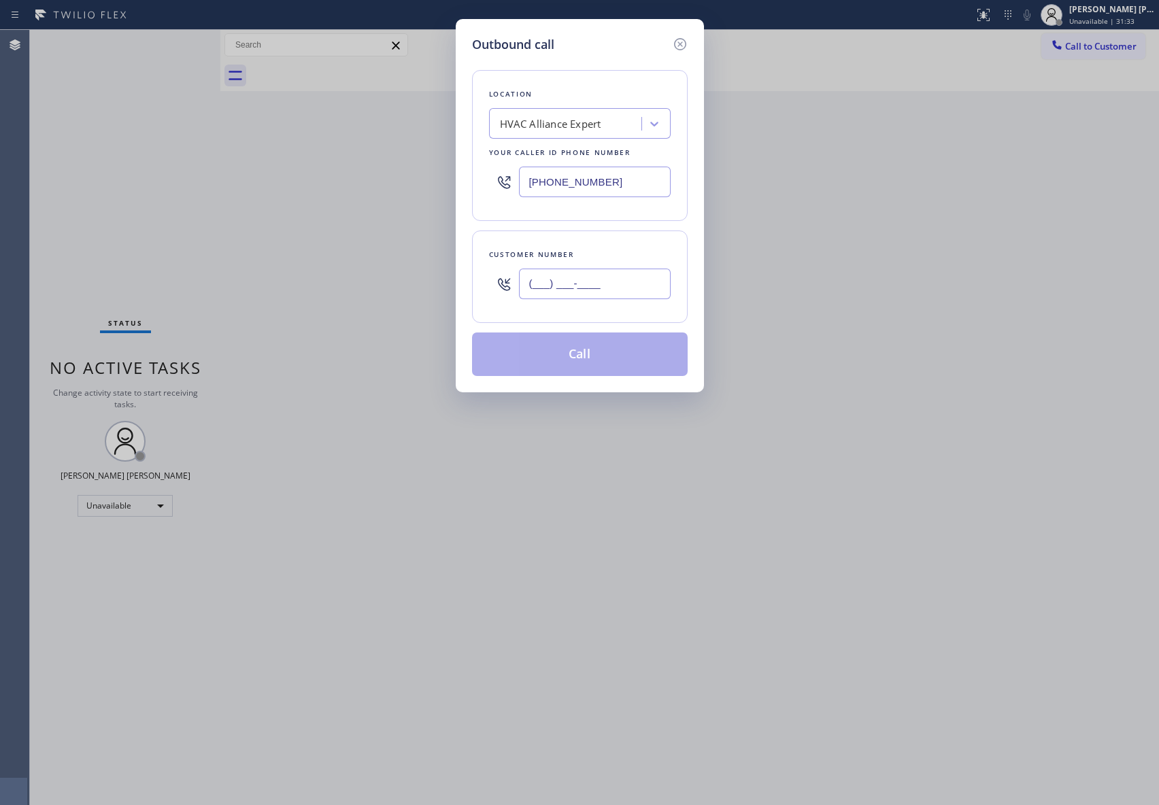
click at [586, 297] on input "(___) ___-____" at bounding box center [595, 284] width 152 height 31
paste input "310) 994-9134"
type input "[PHONE_NUMBER]"
click at [615, 363] on button "Call" at bounding box center [580, 355] width 216 height 44
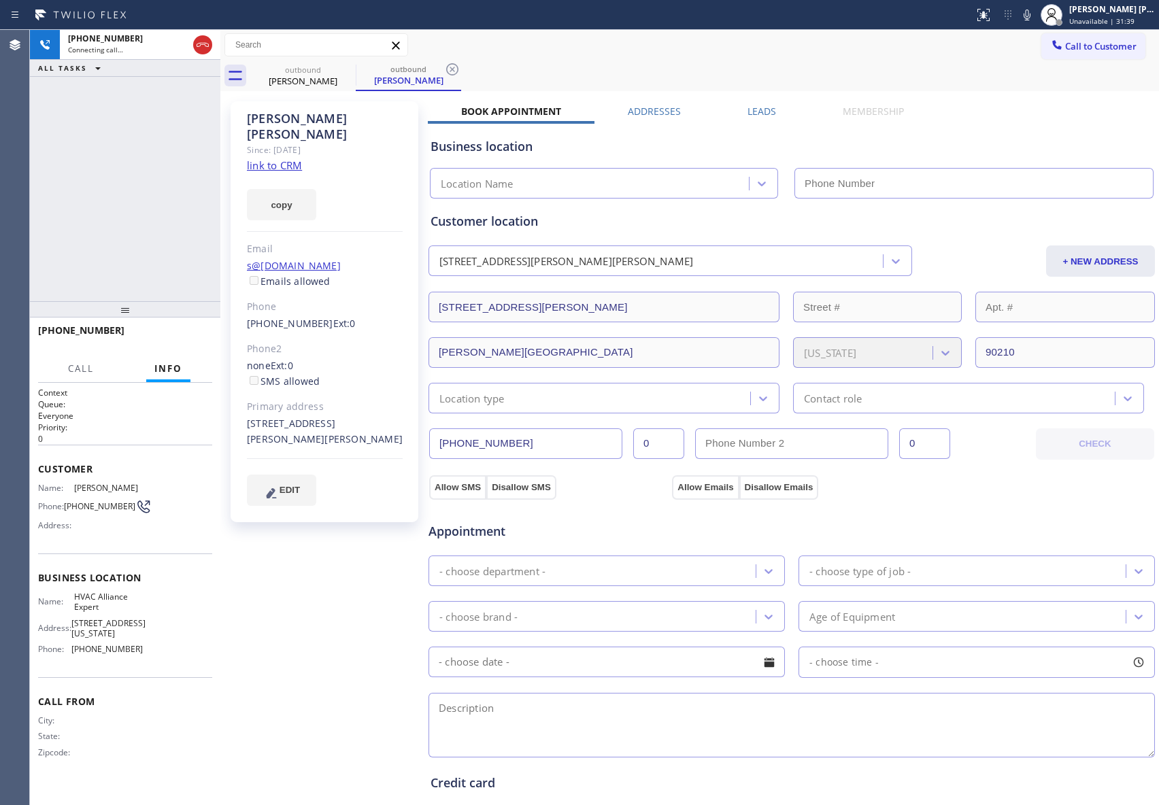
type input "[PHONE_NUMBER]"
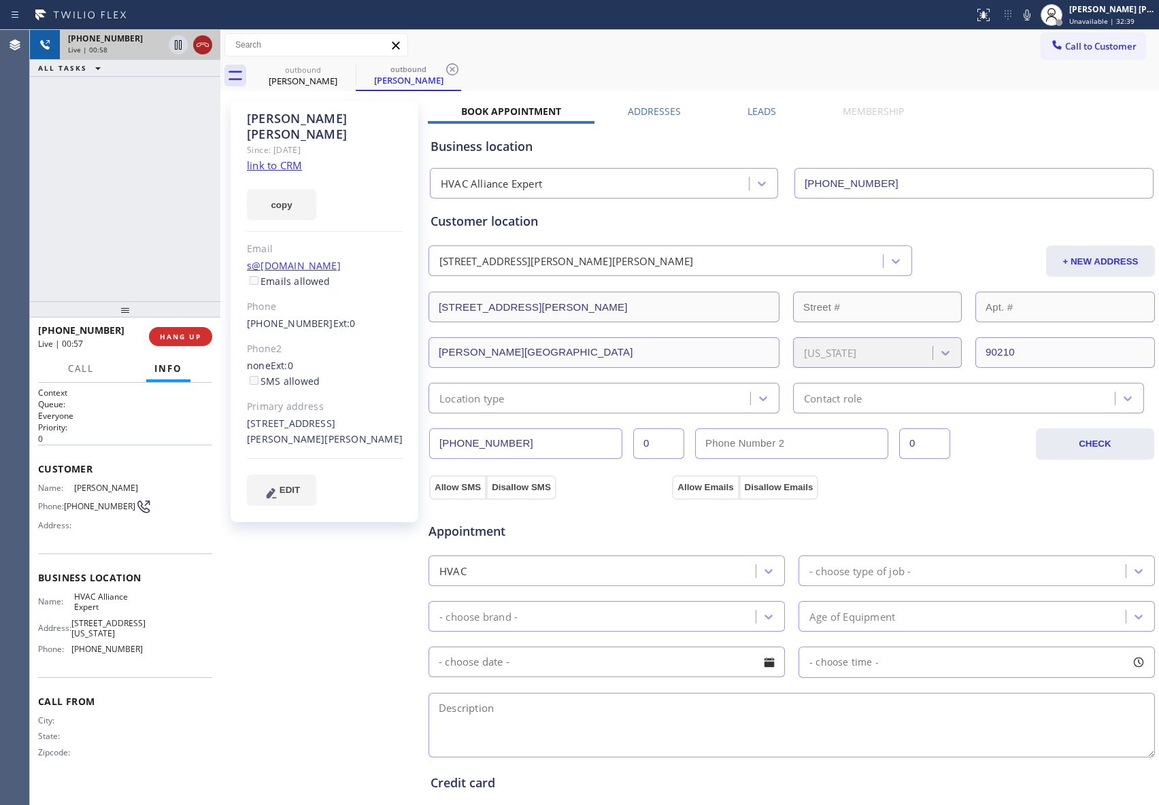
click at [210, 47] on icon at bounding box center [203, 45] width 16 height 16
click at [339, 64] on icon at bounding box center [347, 69] width 16 height 16
click at [444, 64] on icon at bounding box center [452, 69] width 16 height 16
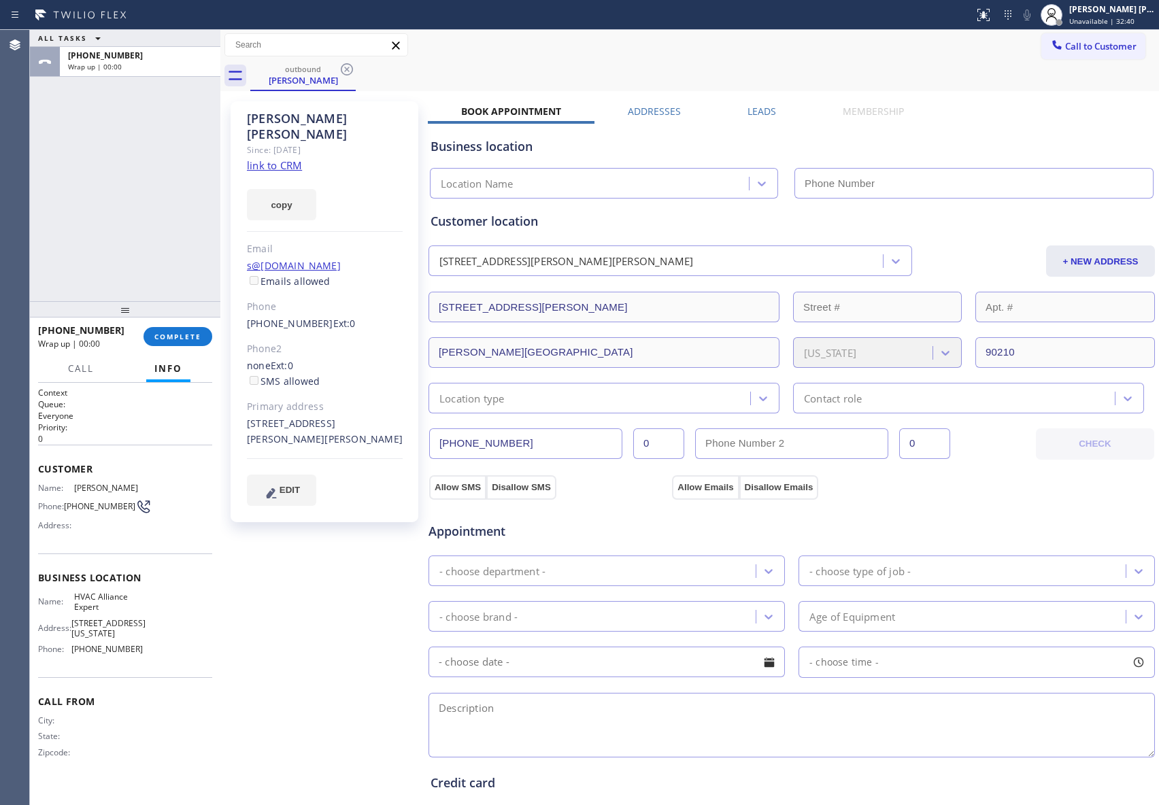
click at [339, 64] on icon at bounding box center [347, 69] width 16 height 16
click at [339, 64] on div "outbound [PERSON_NAME]" at bounding box center [704, 76] width 909 height 31
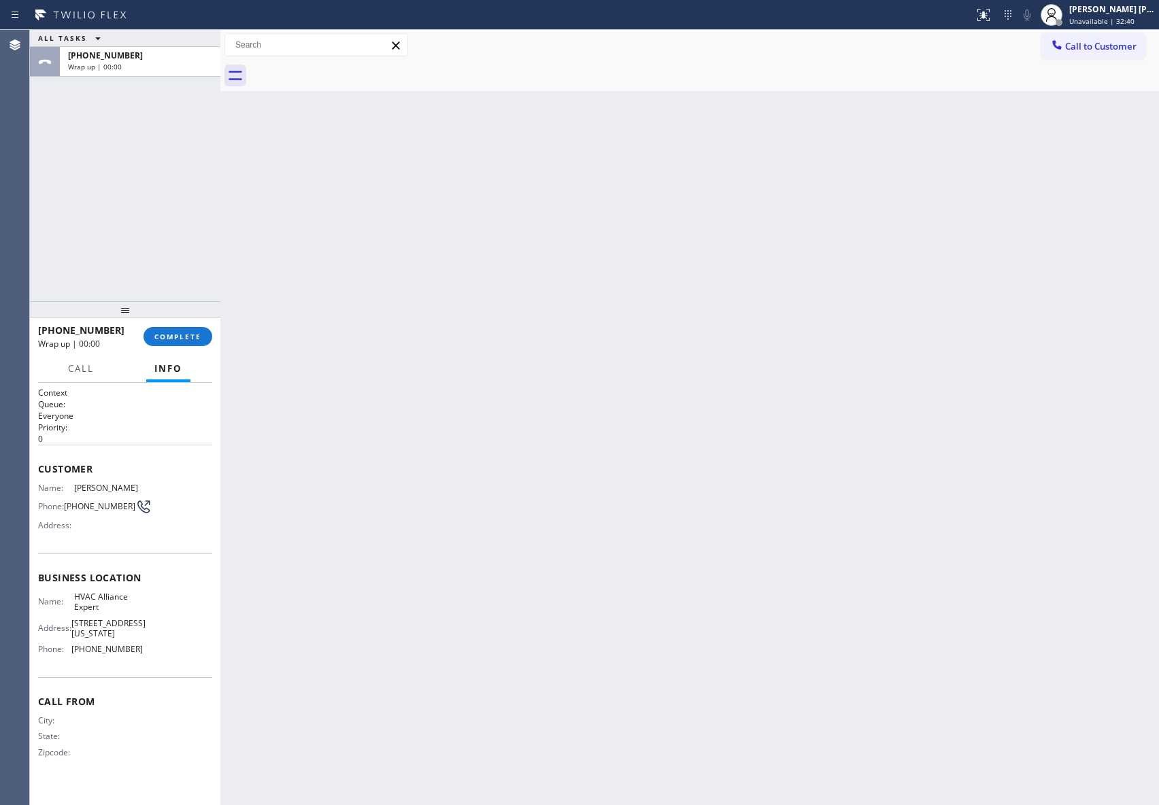
click at [339, 64] on div at bounding box center [704, 76] width 909 height 31
drag, startPoint x: 181, startPoint y: 330, endPoint x: 158, endPoint y: 329, distance: 22.5
click at [178, 330] on button "COMPLETE" at bounding box center [178, 336] width 69 height 19
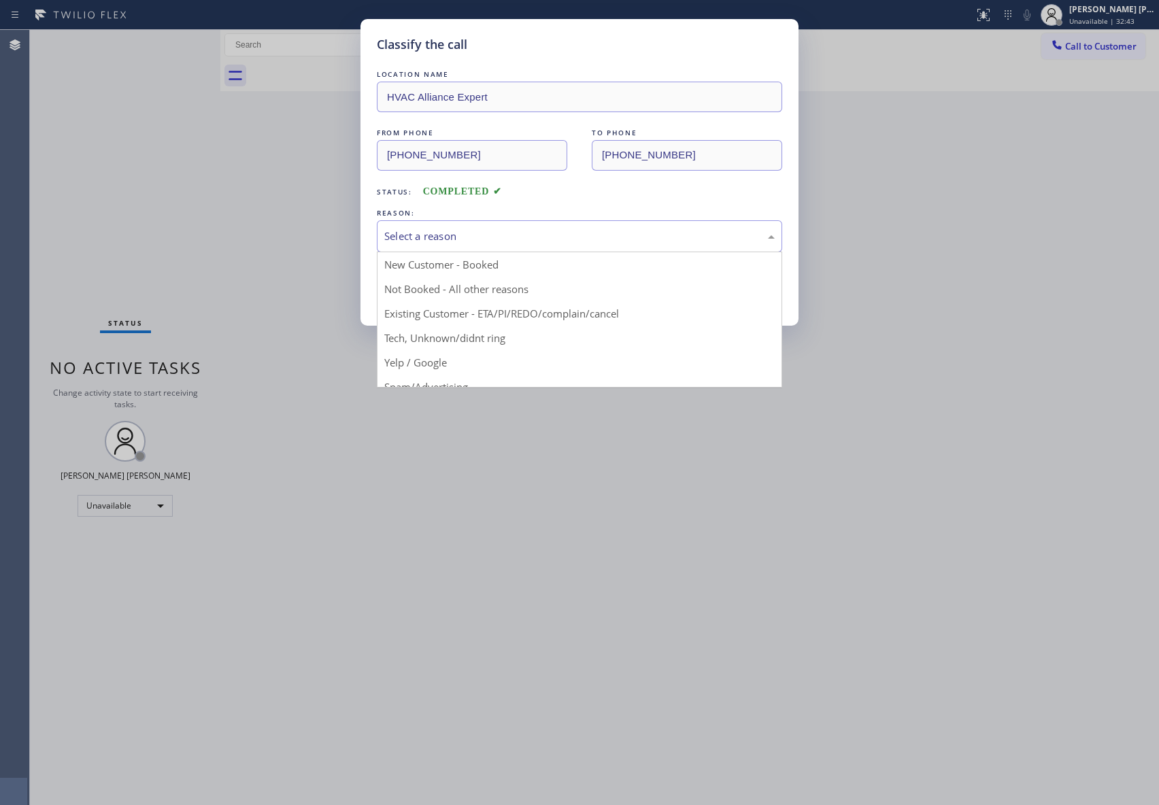
click at [503, 239] on div "Select a reason" at bounding box center [579, 237] width 390 height 16
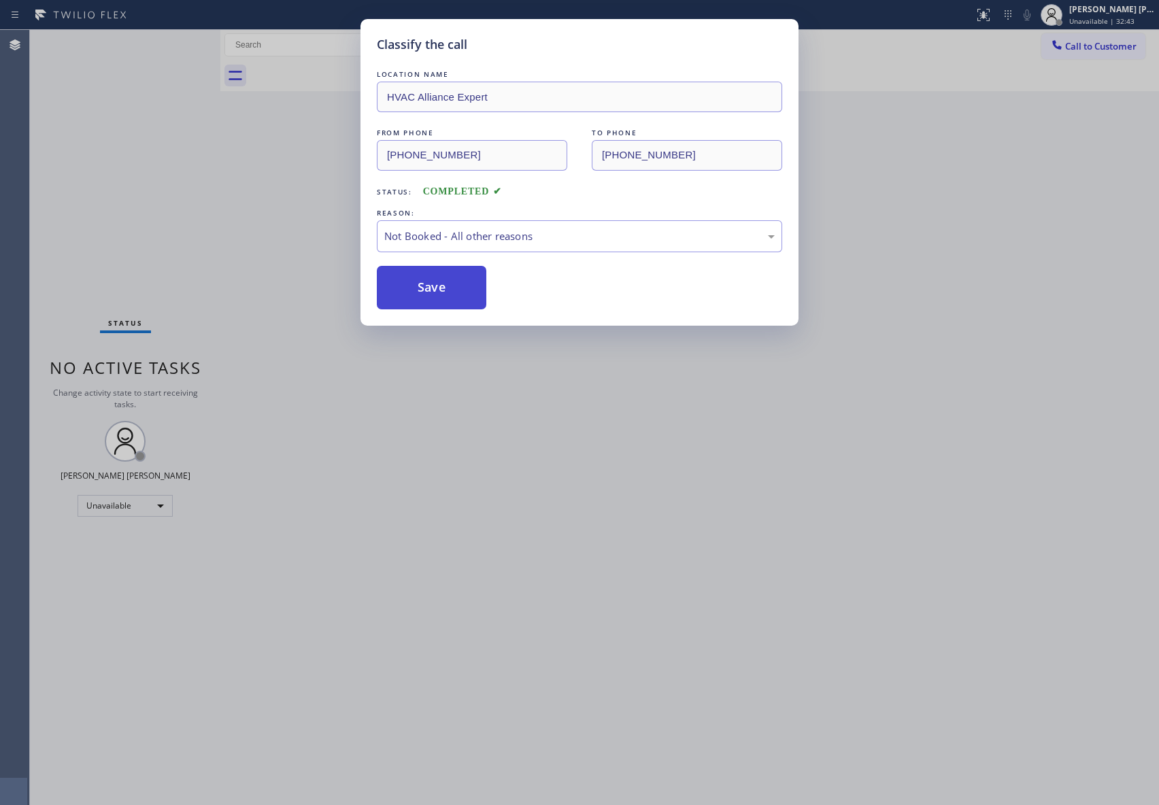
click at [436, 291] on button "Save" at bounding box center [432, 288] width 110 height 44
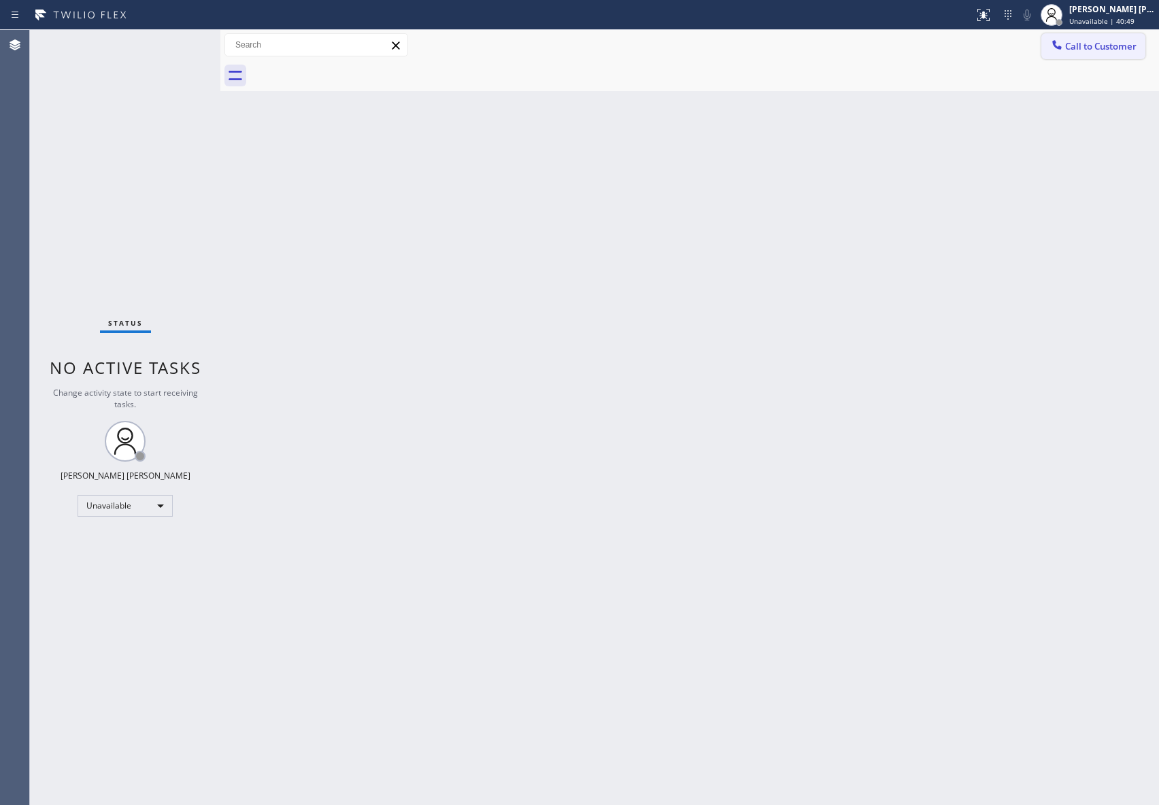
click at [1099, 40] on span "Call to Customer" at bounding box center [1100, 46] width 71 height 12
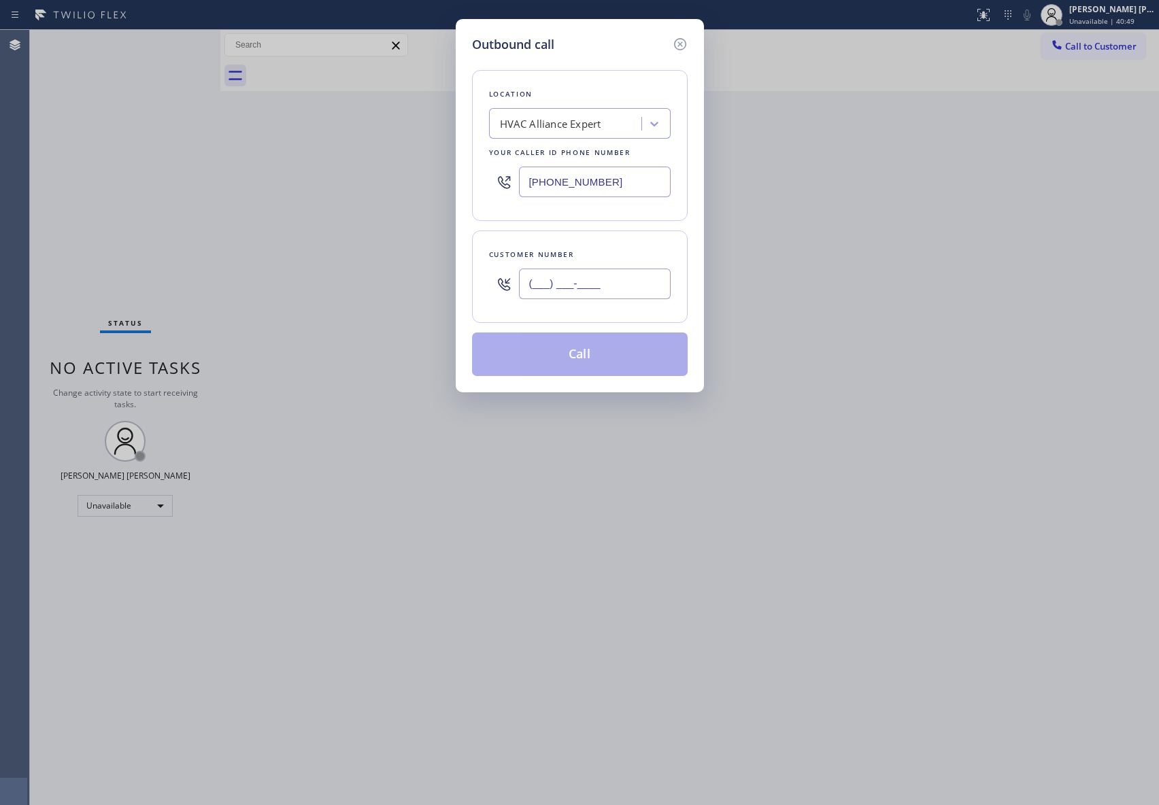
click at [610, 280] on input "(___) ___-____" at bounding box center [595, 284] width 152 height 31
paste input "562) 268-4408"
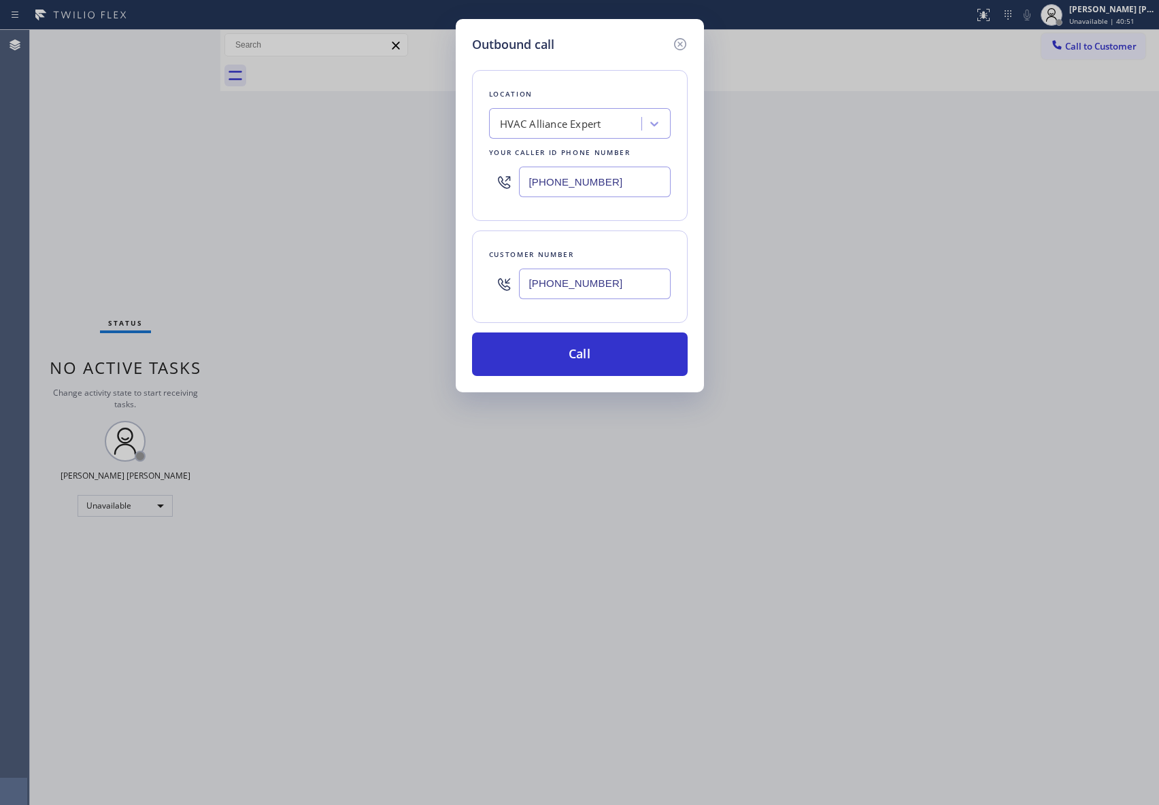
type input "[PHONE_NUMBER]"
click at [575, 118] on div "HVAC Alliance Expert" at bounding box center [550, 124] width 101 height 16
type input "5 star appliance repair"
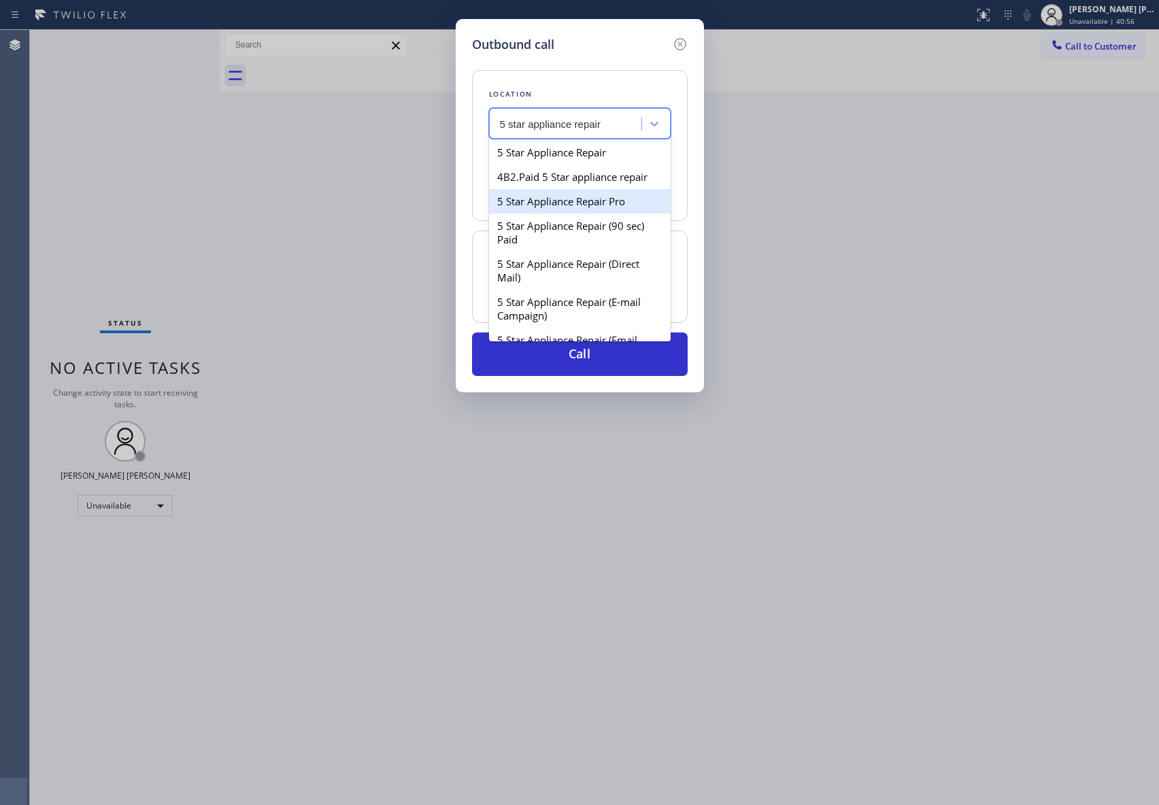
click at [575, 214] on div "5 Star Appliance Repair Pro" at bounding box center [580, 201] width 182 height 24
type input "[PHONE_NUMBER]"
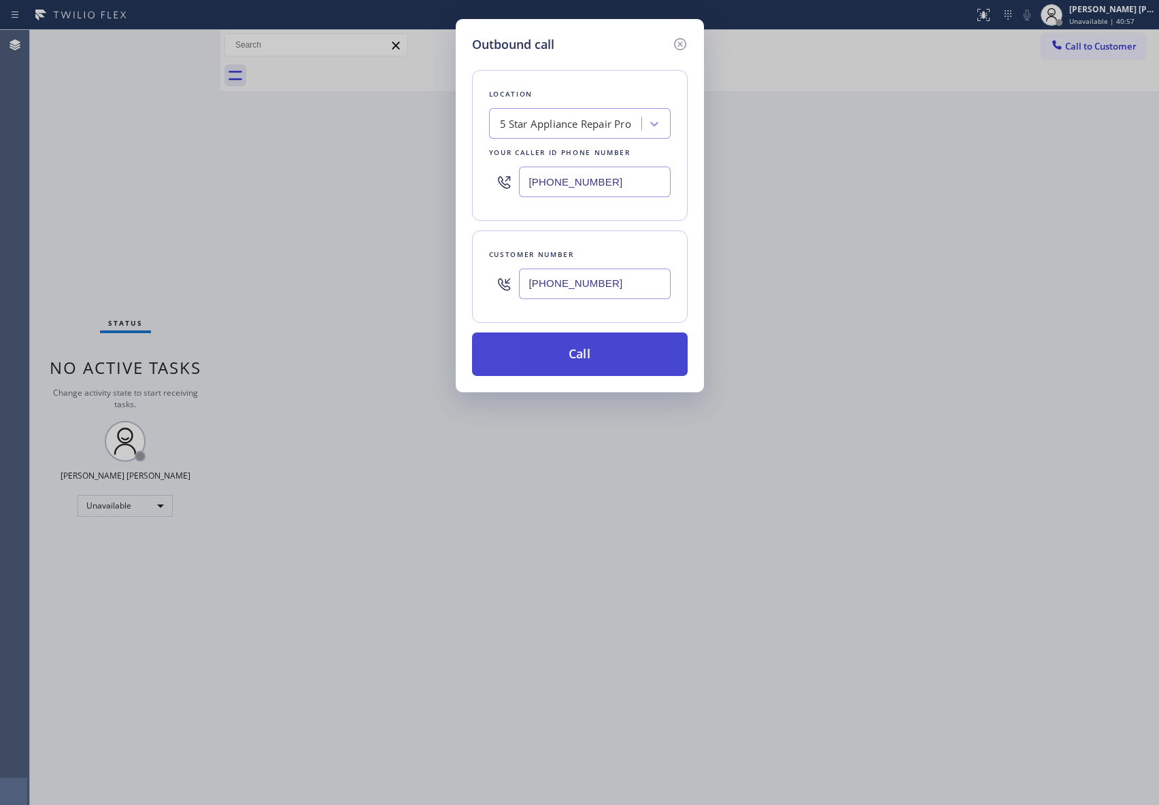
click at [588, 357] on button "Call" at bounding box center [580, 355] width 216 height 44
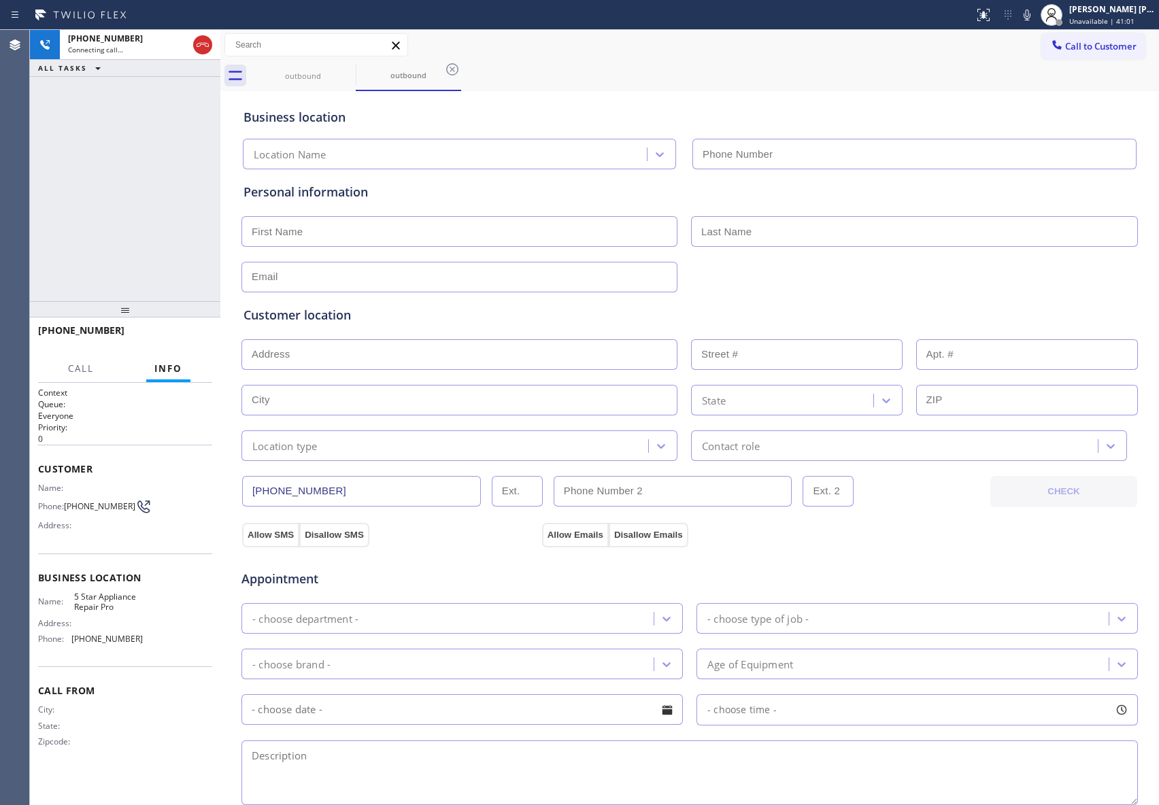
type input "[PHONE_NUMBER]"
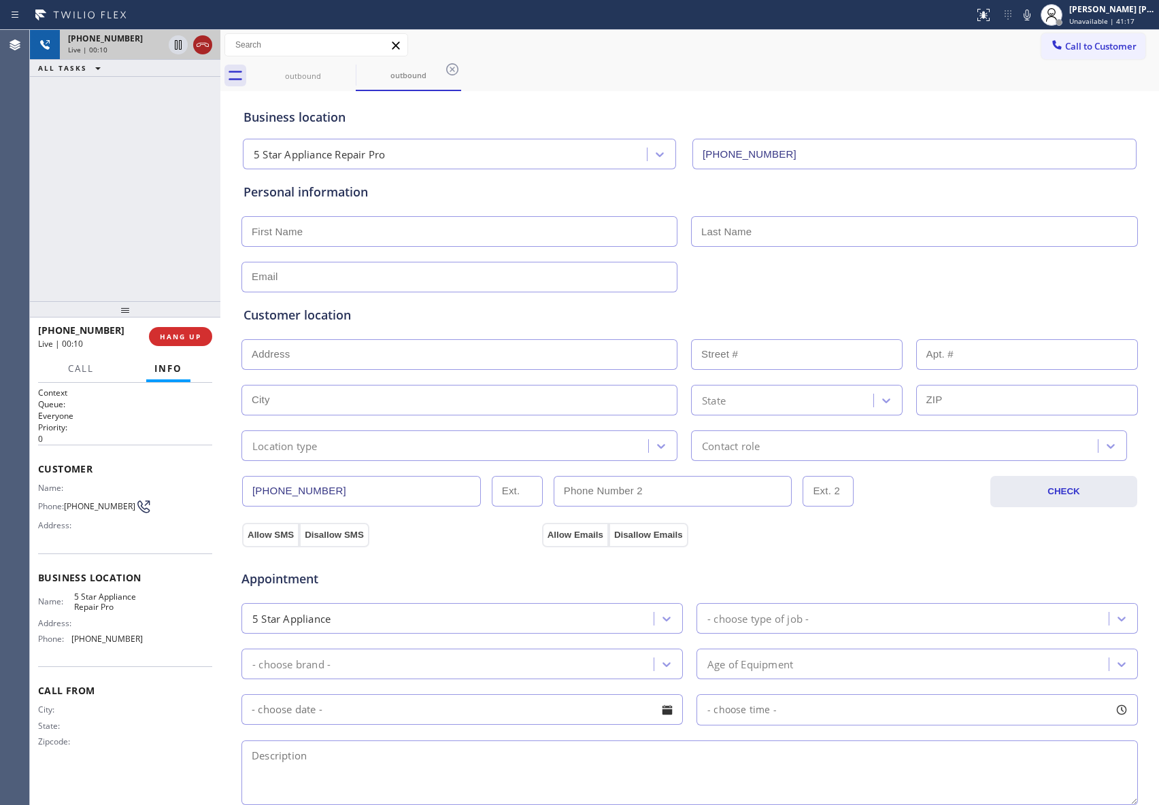
click at [199, 47] on icon at bounding box center [203, 45] width 16 height 16
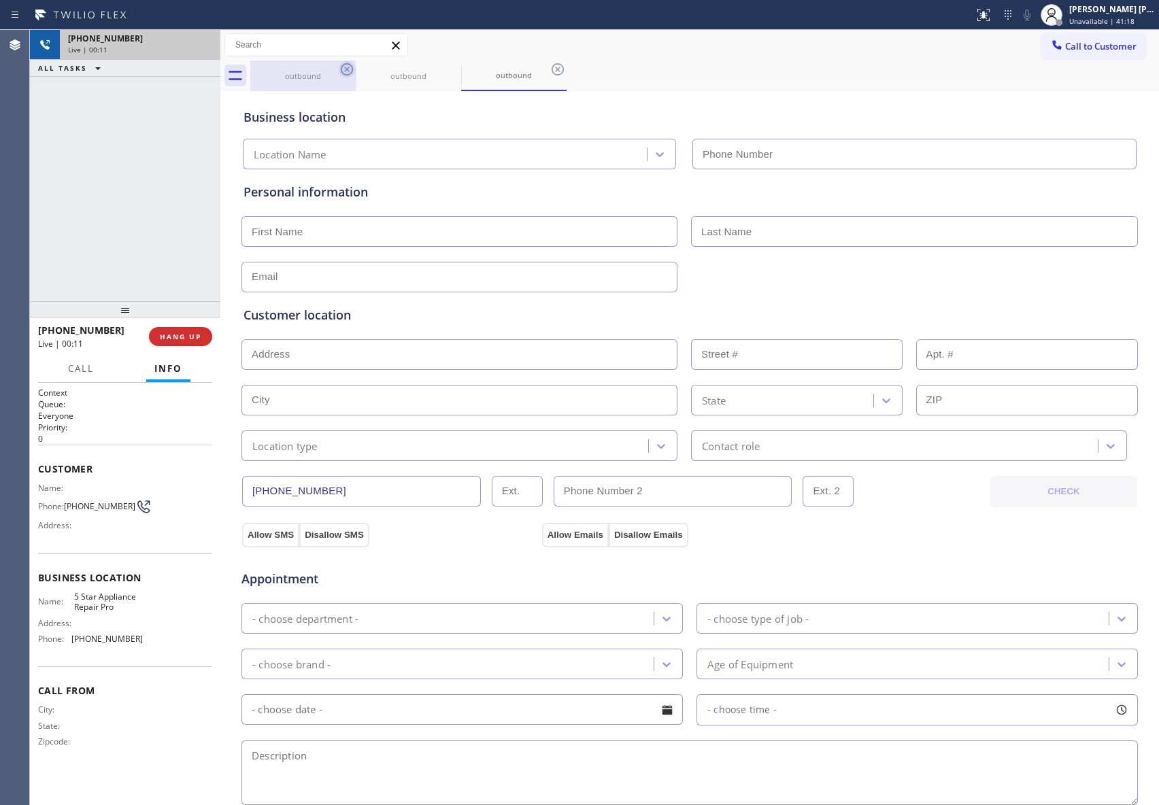
click at [351, 71] on icon at bounding box center [347, 69] width 16 height 16
click at [0, 0] on icon at bounding box center [0, 0] width 0 height 0
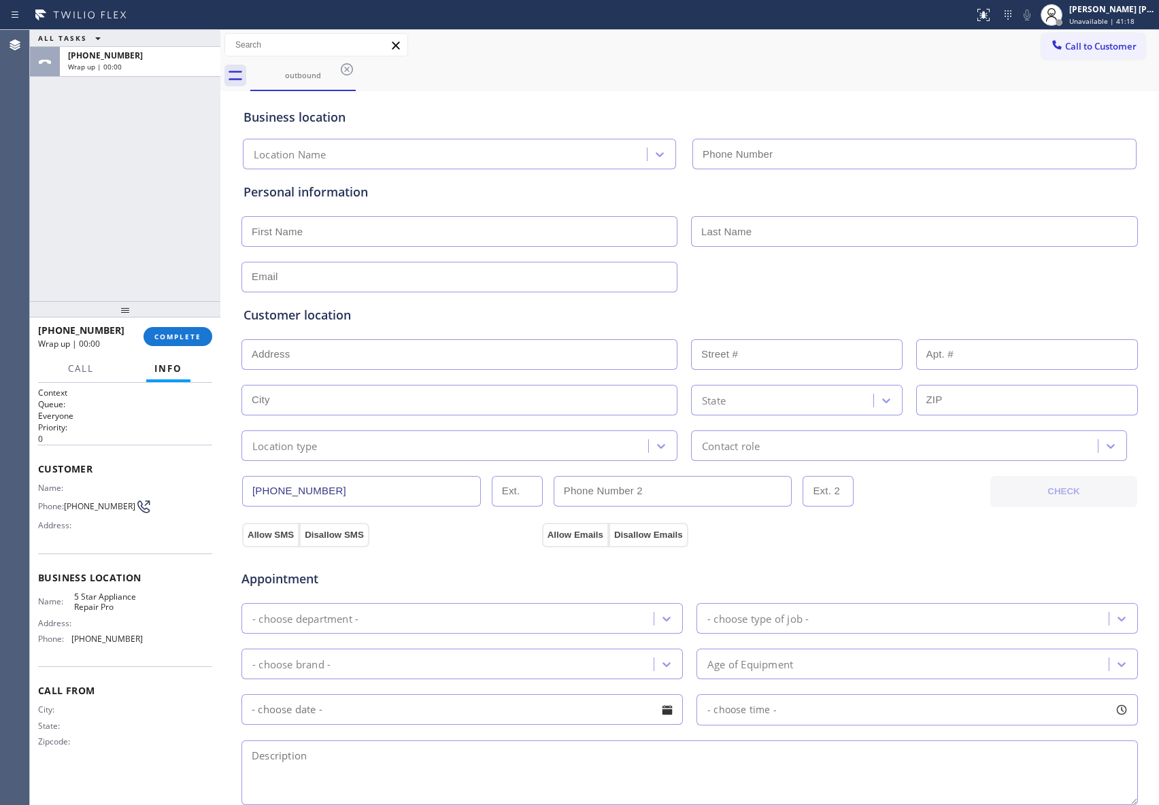
click at [351, 71] on icon at bounding box center [347, 69] width 16 height 16
click at [351, 71] on div "outbound" at bounding box center [704, 76] width 909 height 31
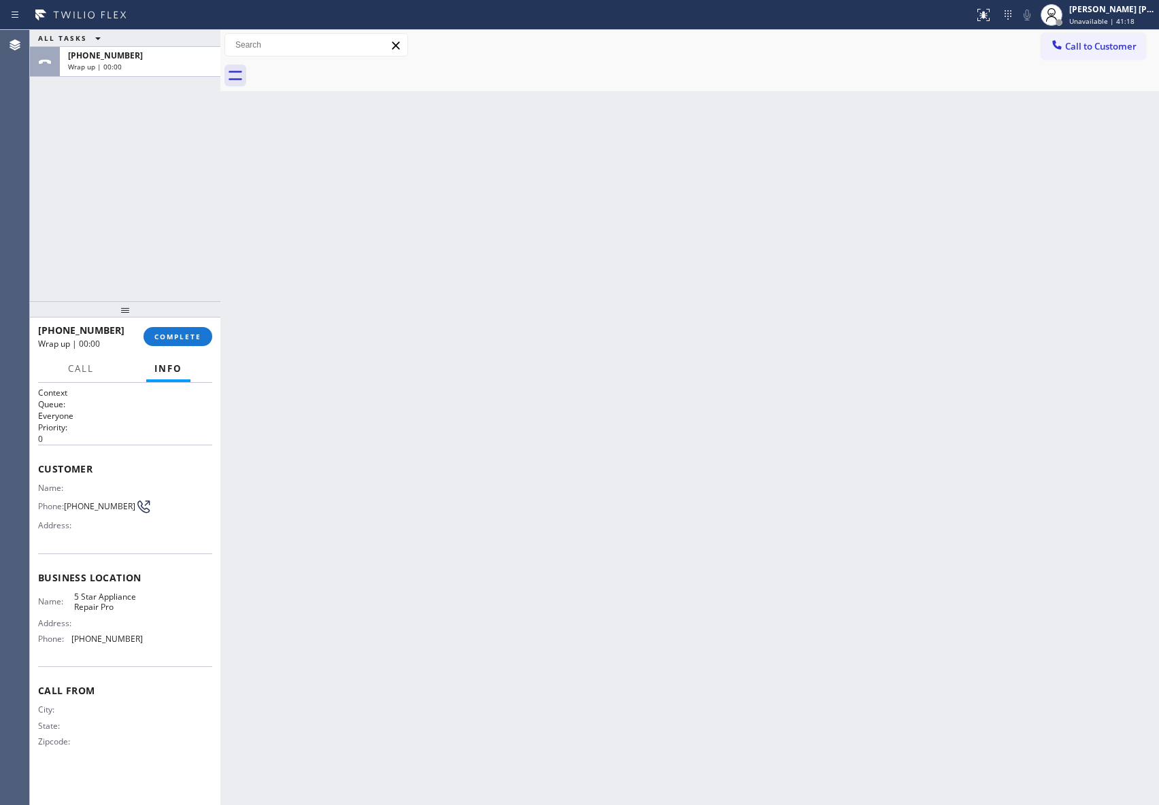
click at [351, 71] on div at bounding box center [704, 76] width 909 height 31
click at [199, 337] on span "COMPLETE" at bounding box center [177, 337] width 47 height 10
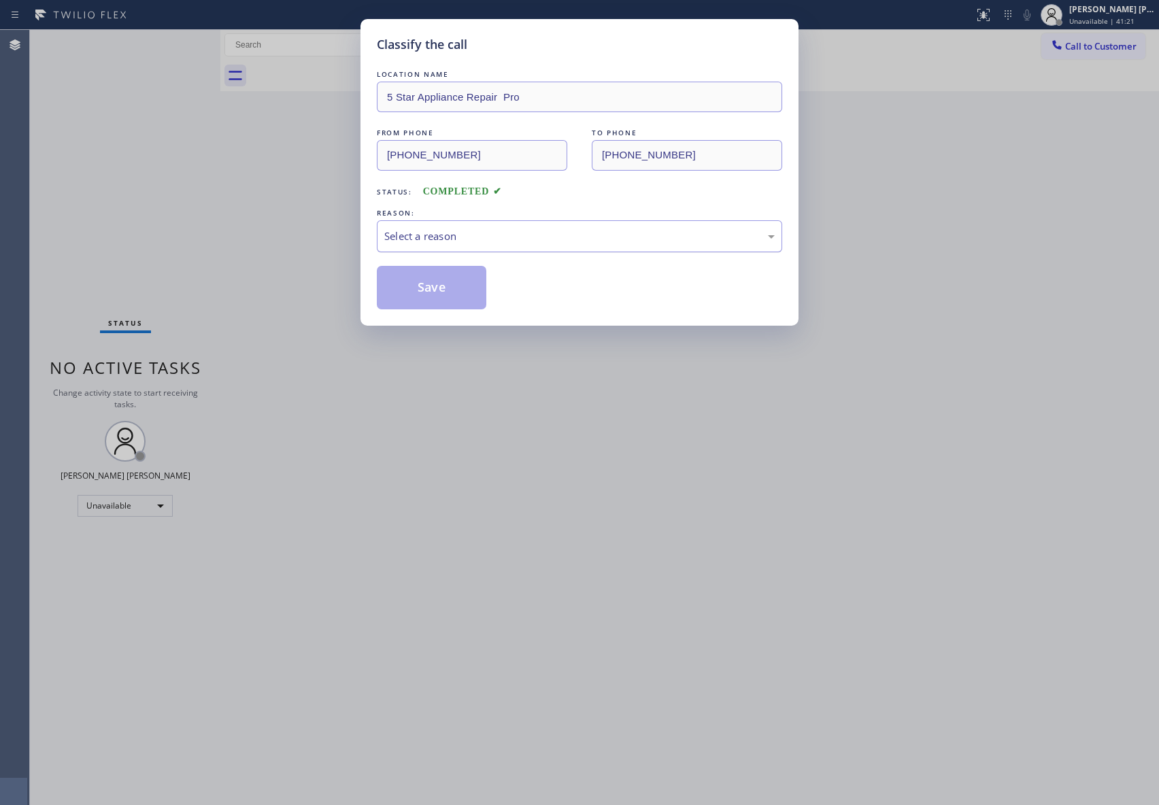
click at [531, 229] on div "Select a reason" at bounding box center [579, 237] width 390 height 16
click at [434, 283] on button "Save" at bounding box center [432, 288] width 110 height 44
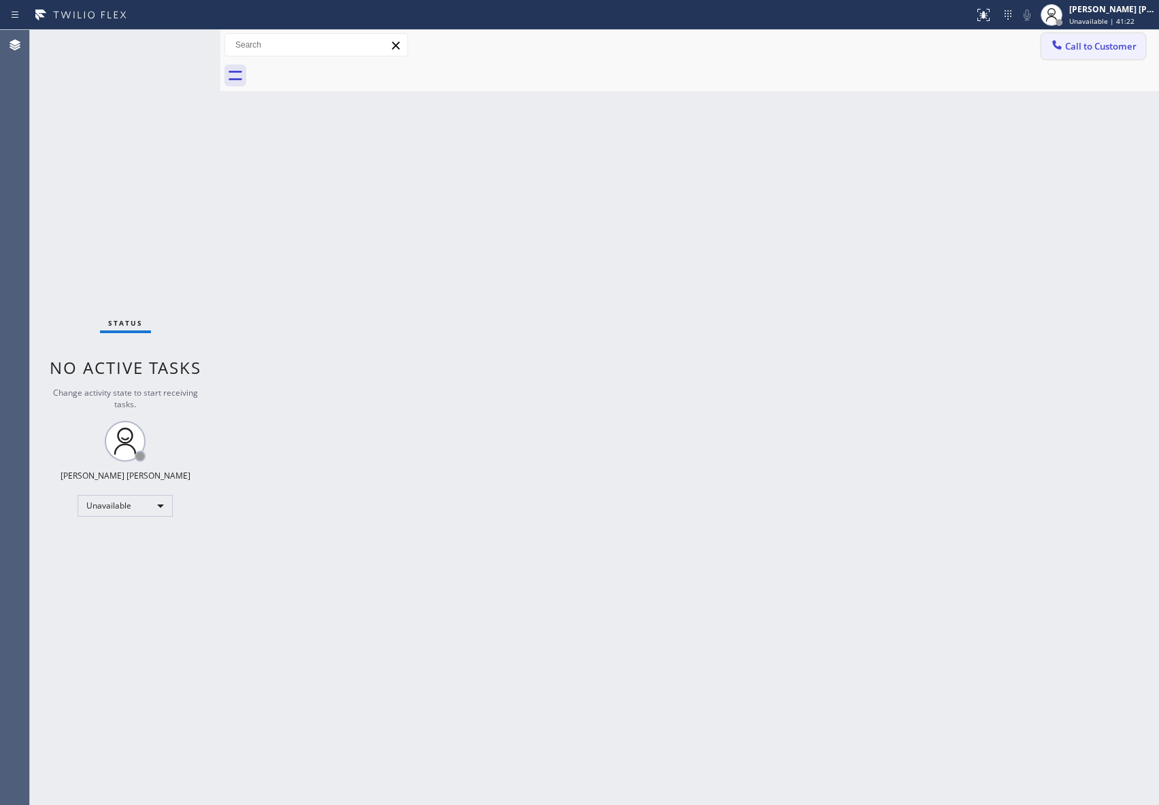
click at [1140, 44] on button "Call to Customer" at bounding box center [1093, 46] width 104 height 26
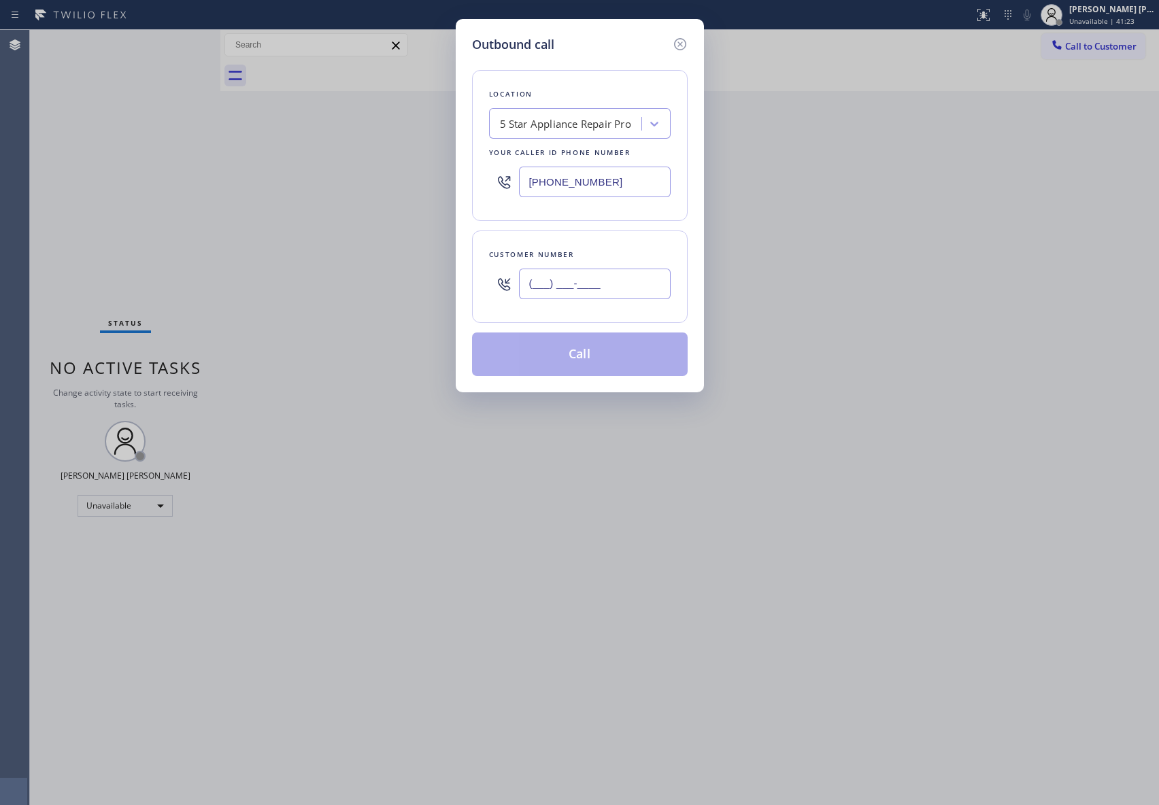
click at [656, 295] on input "(___) ___-____" at bounding box center [595, 284] width 152 height 31
paste input "310) 550-7246"
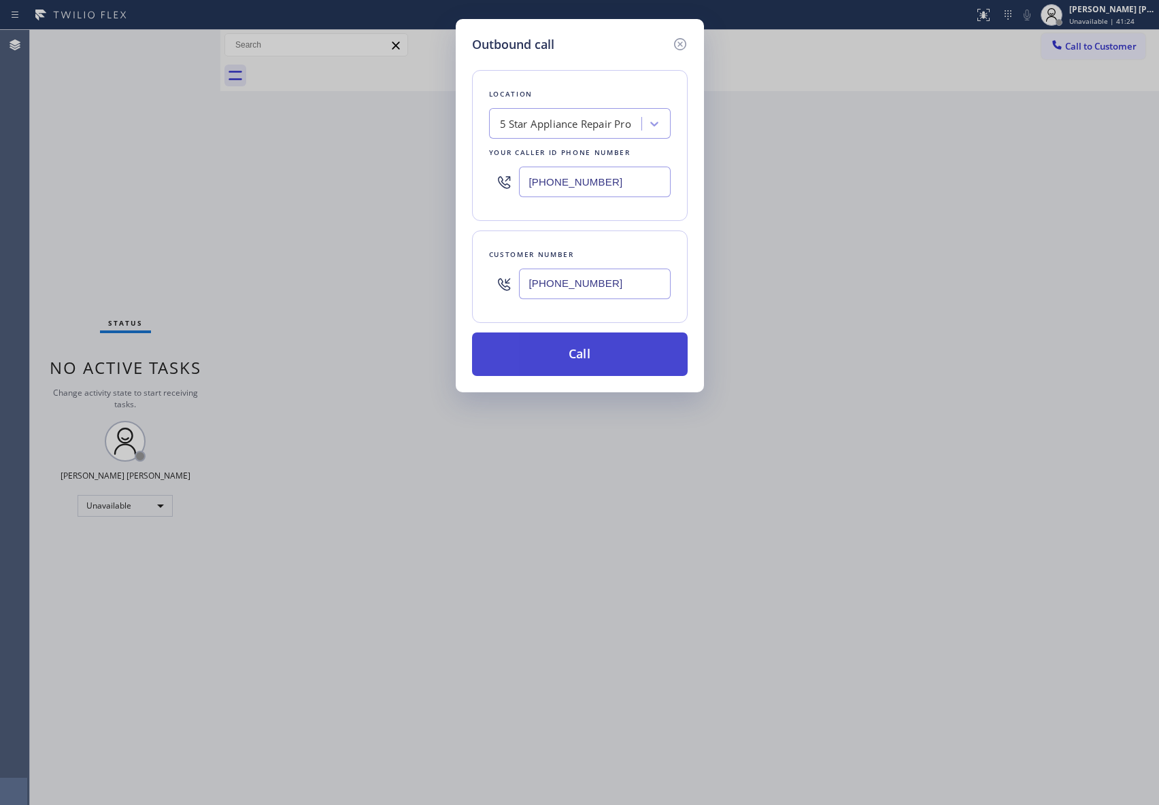
type input "[PHONE_NUMBER]"
click at [619, 362] on button "Call" at bounding box center [580, 355] width 216 height 44
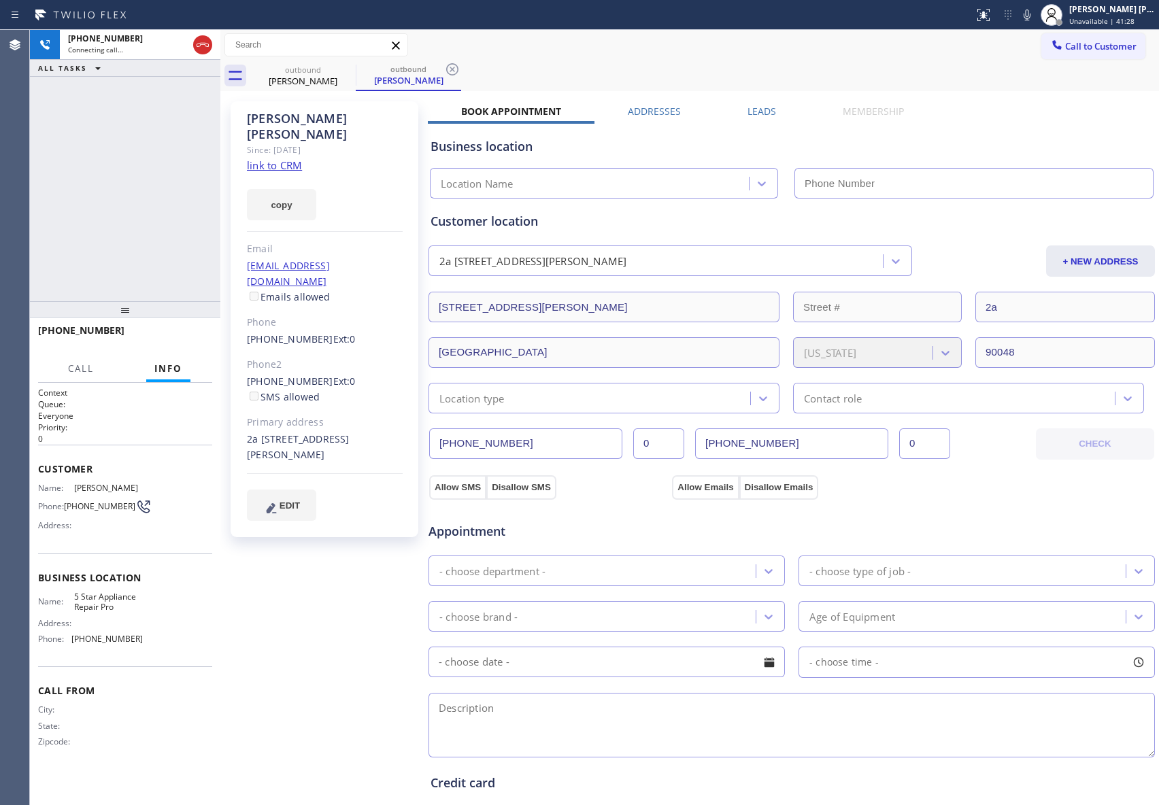
type input "[PHONE_NUMBER]"
click at [196, 50] on icon at bounding box center [203, 45] width 16 height 16
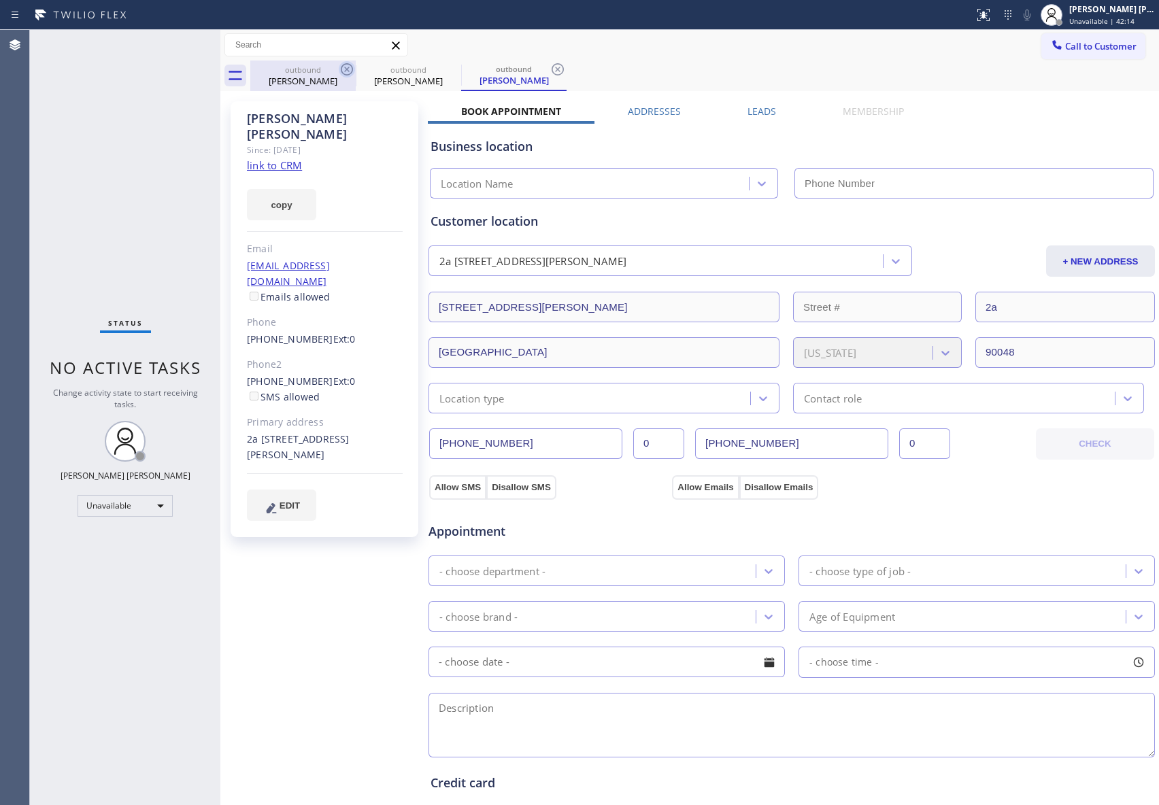
type input "[PHONE_NUMBER]"
click at [341, 71] on icon at bounding box center [347, 69] width 12 height 12
click at [0, 0] on icon at bounding box center [0, 0] width 0 height 0
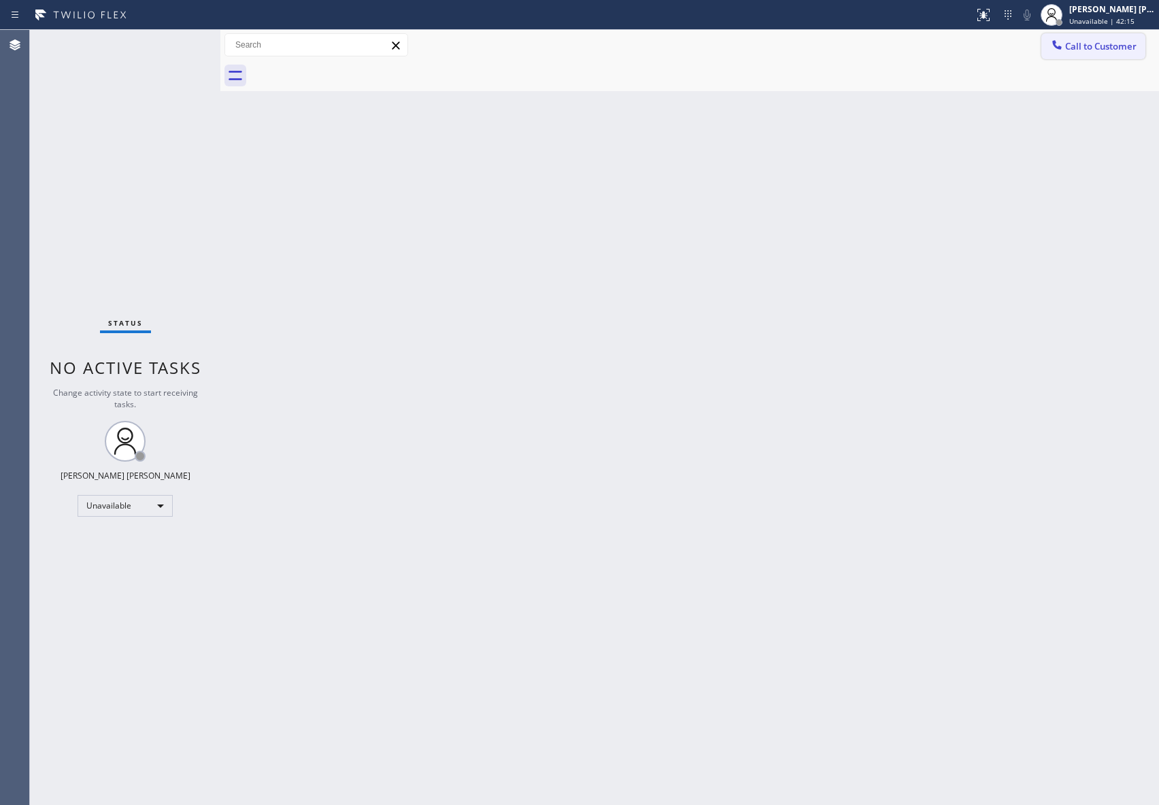
click at [1113, 49] on span "Call to Customer" at bounding box center [1100, 46] width 71 height 12
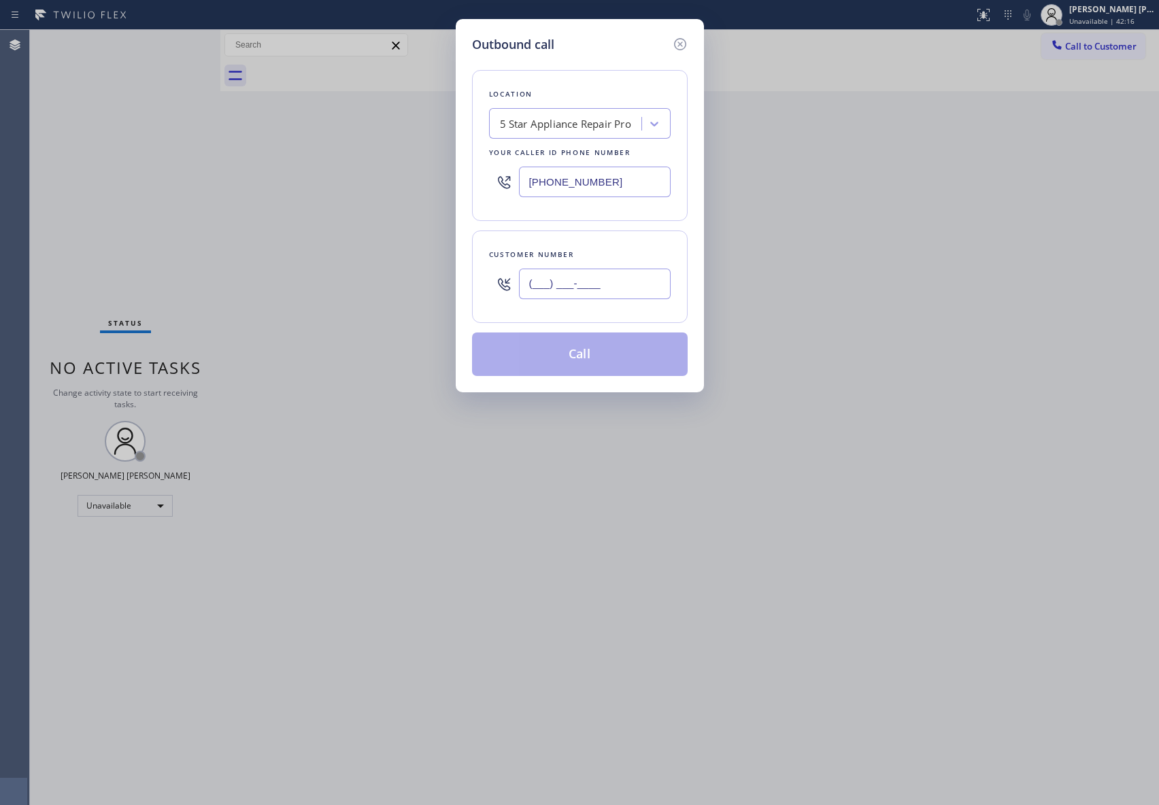
click at [627, 275] on input "(___) ___-____" at bounding box center [595, 284] width 152 height 31
paste input "650) 964-1323"
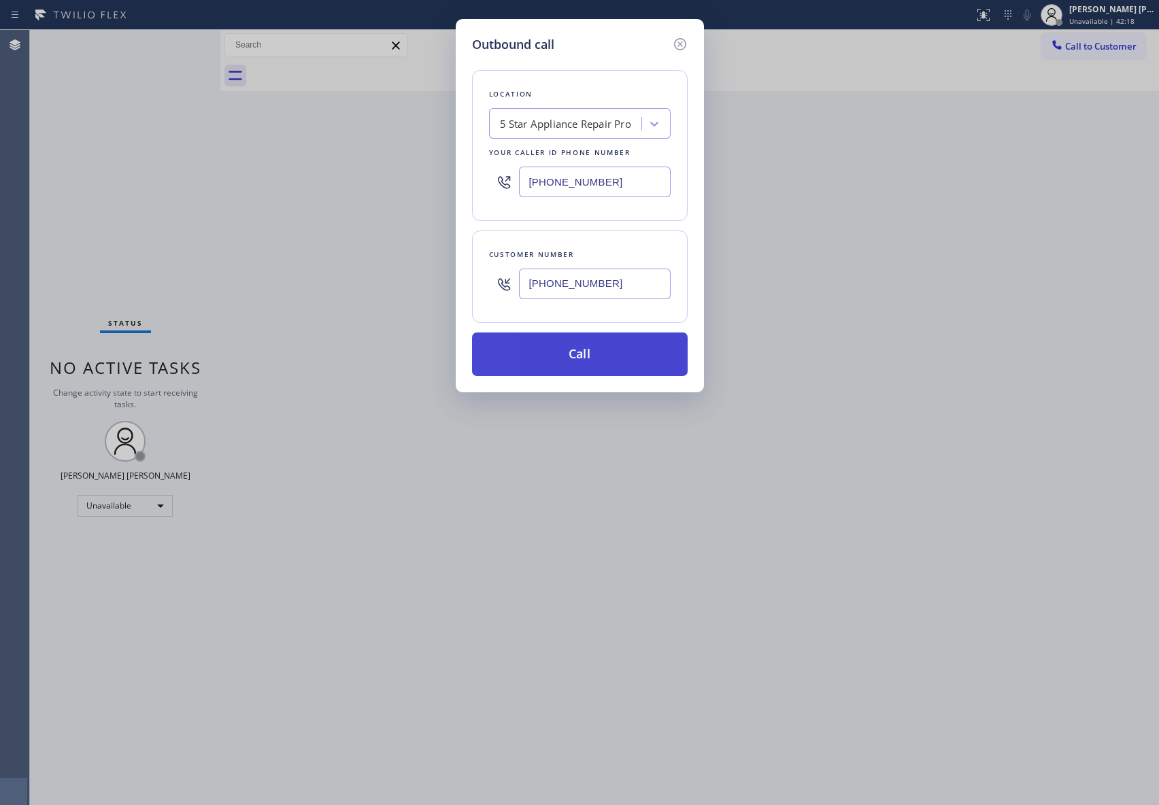
type input "[PHONE_NUMBER]"
click at [620, 354] on button "Call" at bounding box center [580, 355] width 216 height 44
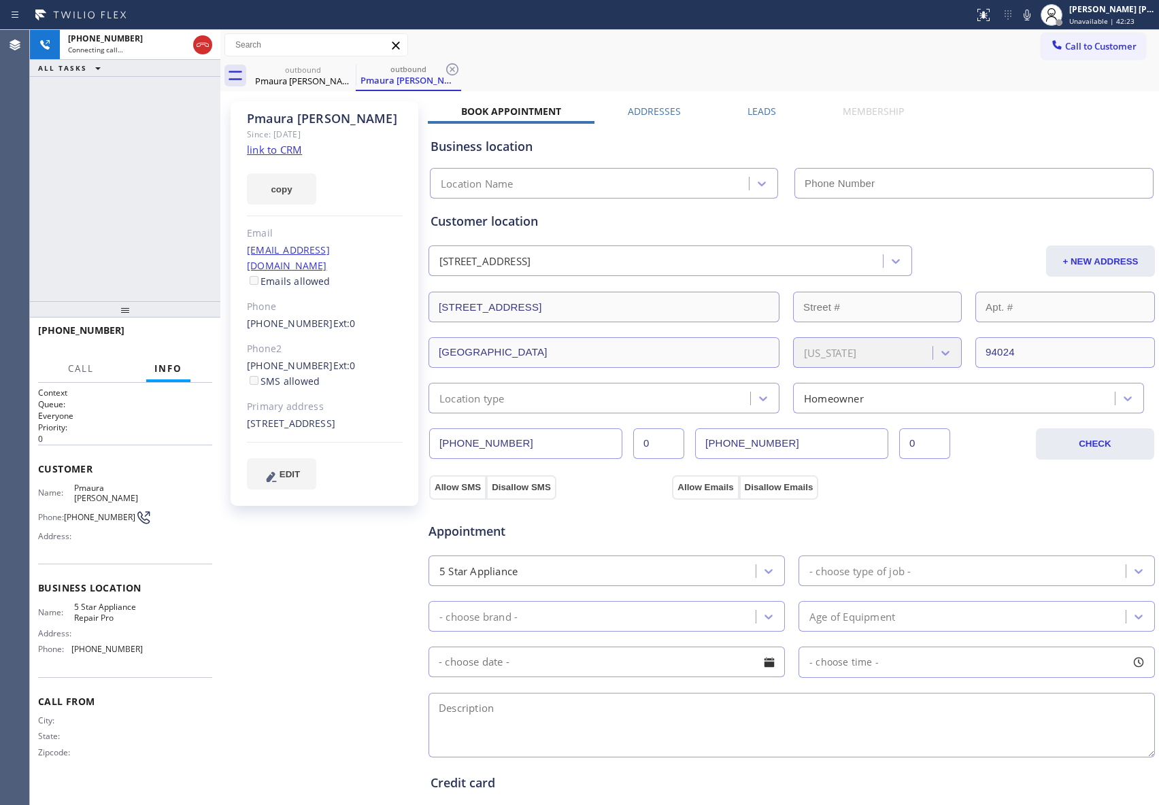
type input "[PHONE_NUMBER]"
drag, startPoint x: 210, startPoint y: 42, endPoint x: 14, endPoint y: 71, distance: 197.4
click at [205, 45] on icon at bounding box center [203, 45] width 16 height 16
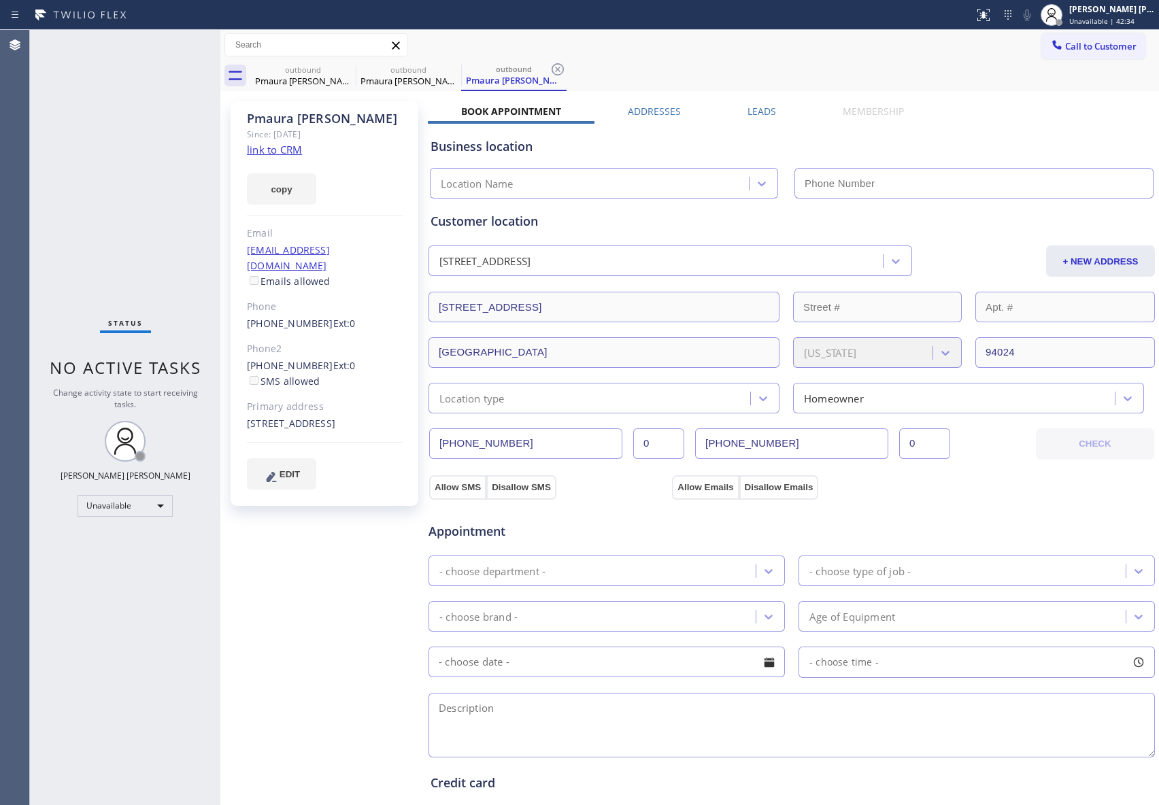
type input "[PHONE_NUMBER]"
click at [344, 69] on icon at bounding box center [347, 69] width 16 height 16
click at [0, 0] on icon at bounding box center [0, 0] width 0 height 0
click at [550, 69] on icon at bounding box center [558, 69] width 16 height 16
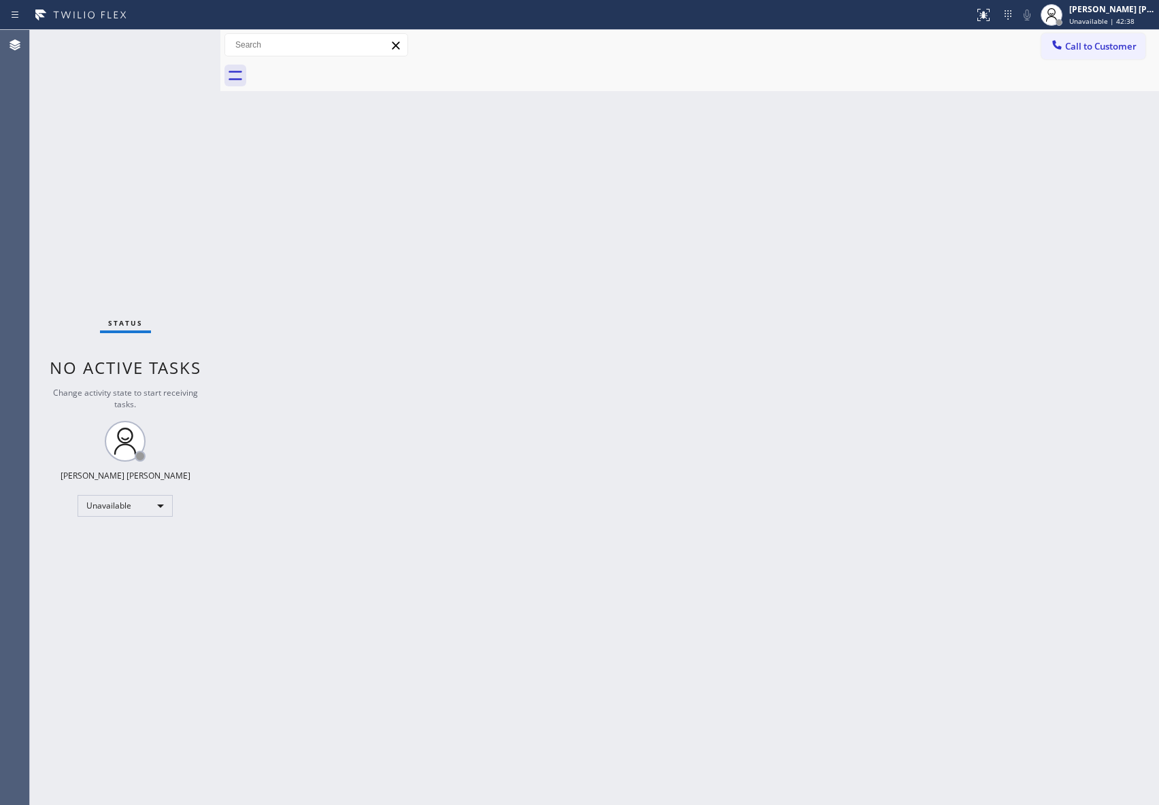
click at [344, 69] on div at bounding box center [704, 76] width 909 height 31
click at [1103, 46] on span "Call to Customer" at bounding box center [1100, 46] width 71 height 12
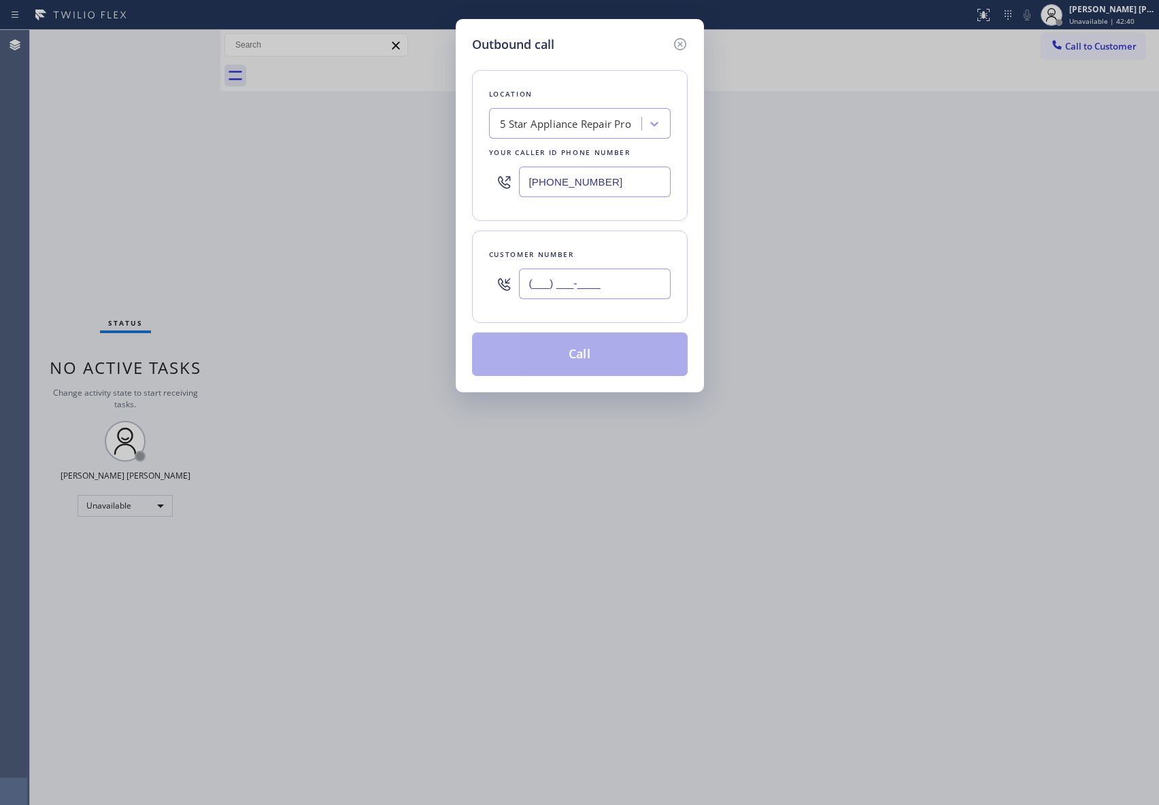
click at [622, 278] on input "(___) ___-____" at bounding box center [595, 284] width 152 height 31
paste input "310) 433-5898"
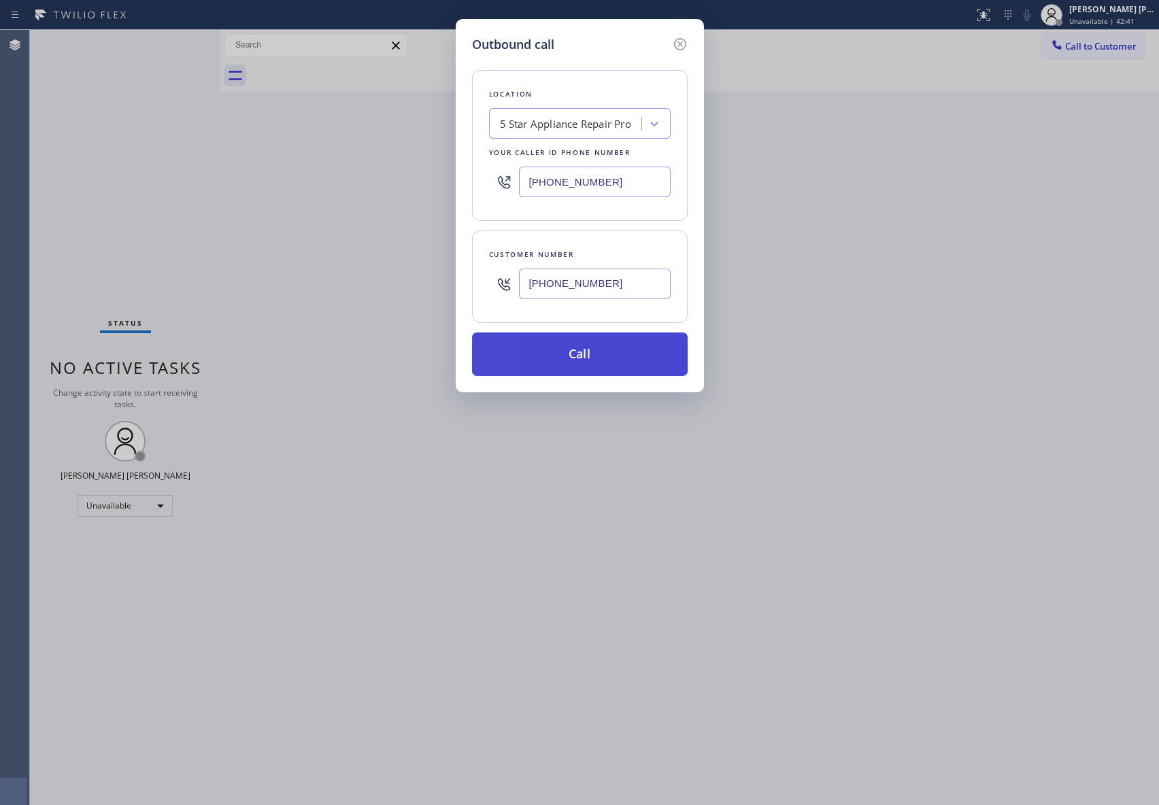
type input "[PHONE_NUMBER]"
click at [611, 365] on button "Call" at bounding box center [580, 355] width 216 height 44
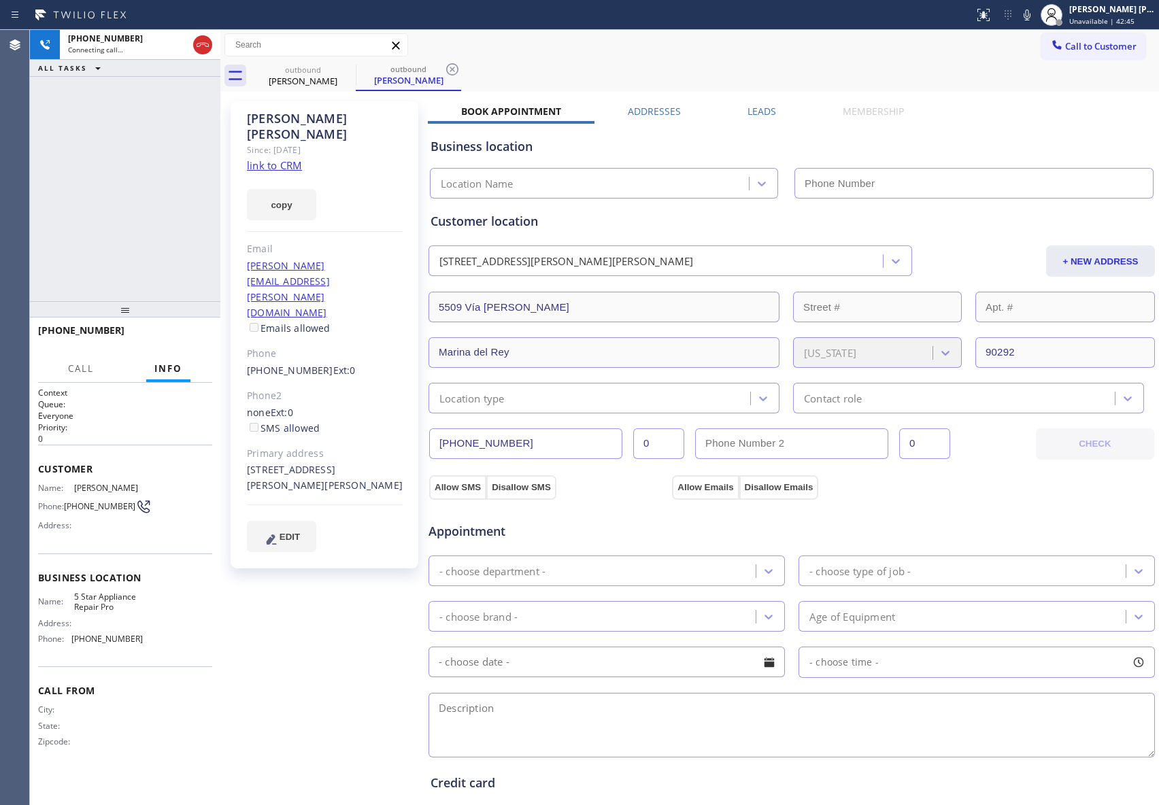
type input "[PHONE_NUMBER]"
click at [205, 34] on div at bounding box center [202, 45] width 24 height 30
type input "[PHONE_NUMBER]"
click at [352, 64] on icon at bounding box center [347, 69] width 16 height 16
click at [0, 0] on icon at bounding box center [0, 0] width 0 height 0
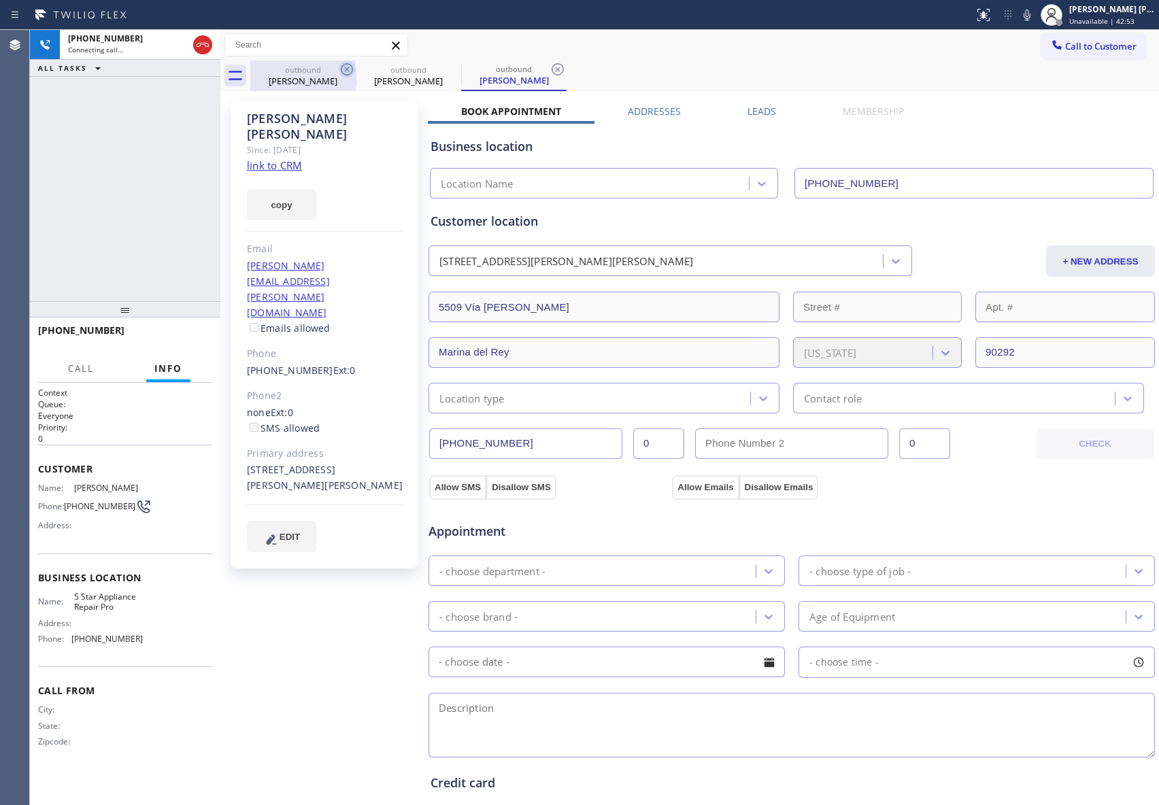
click at [550, 64] on icon at bounding box center [558, 69] width 16 height 16
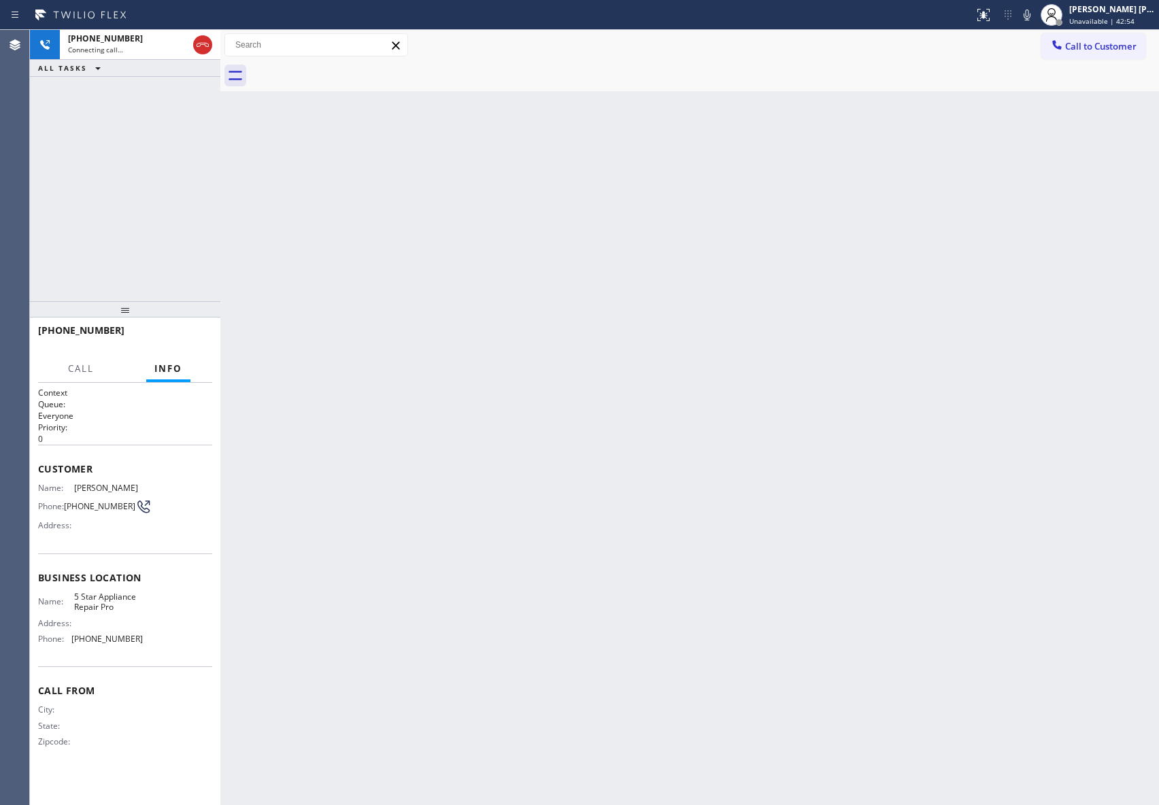
click at [352, 64] on div at bounding box center [704, 76] width 909 height 31
click at [205, 44] on icon at bounding box center [203, 45] width 16 height 16
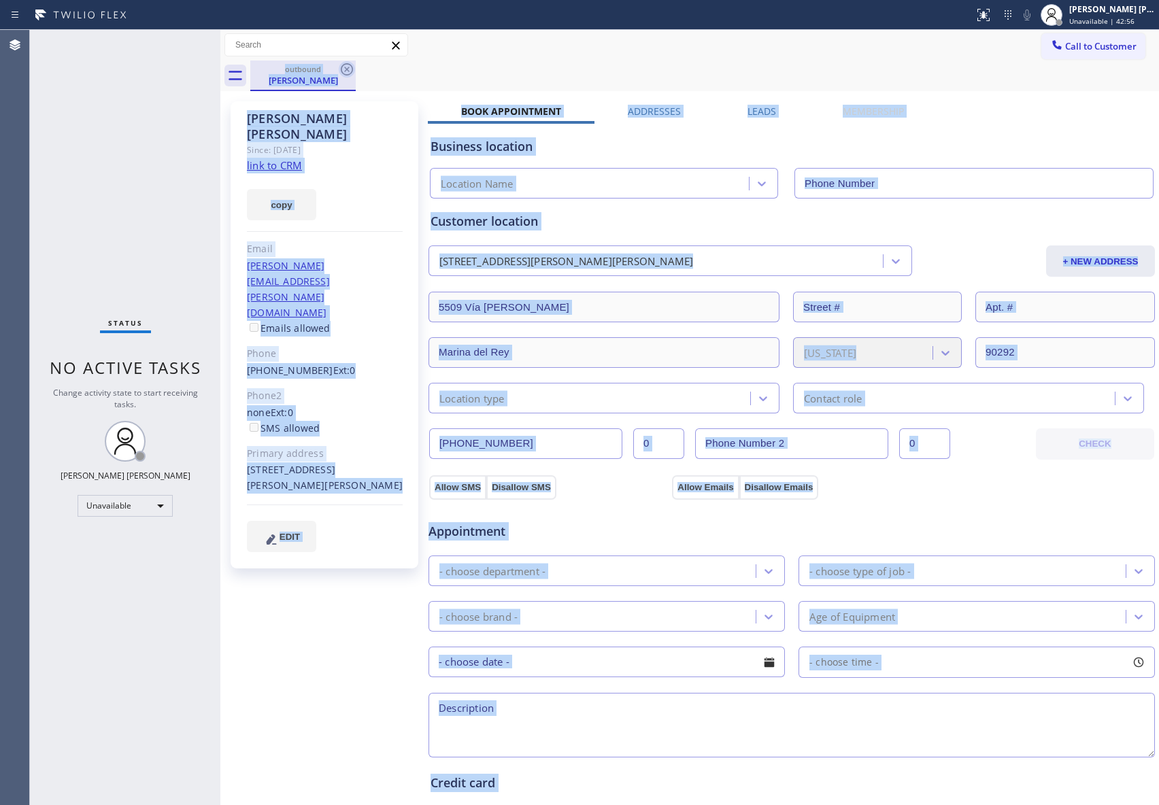
type input "[PHONE_NUMBER]"
click at [352, 65] on icon at bounding box center [347, 69] width 16 height 16
click at [352, 65] on div "outbound [PERSON_NAME]" at bounding box center [704, 76] width 909 height 31
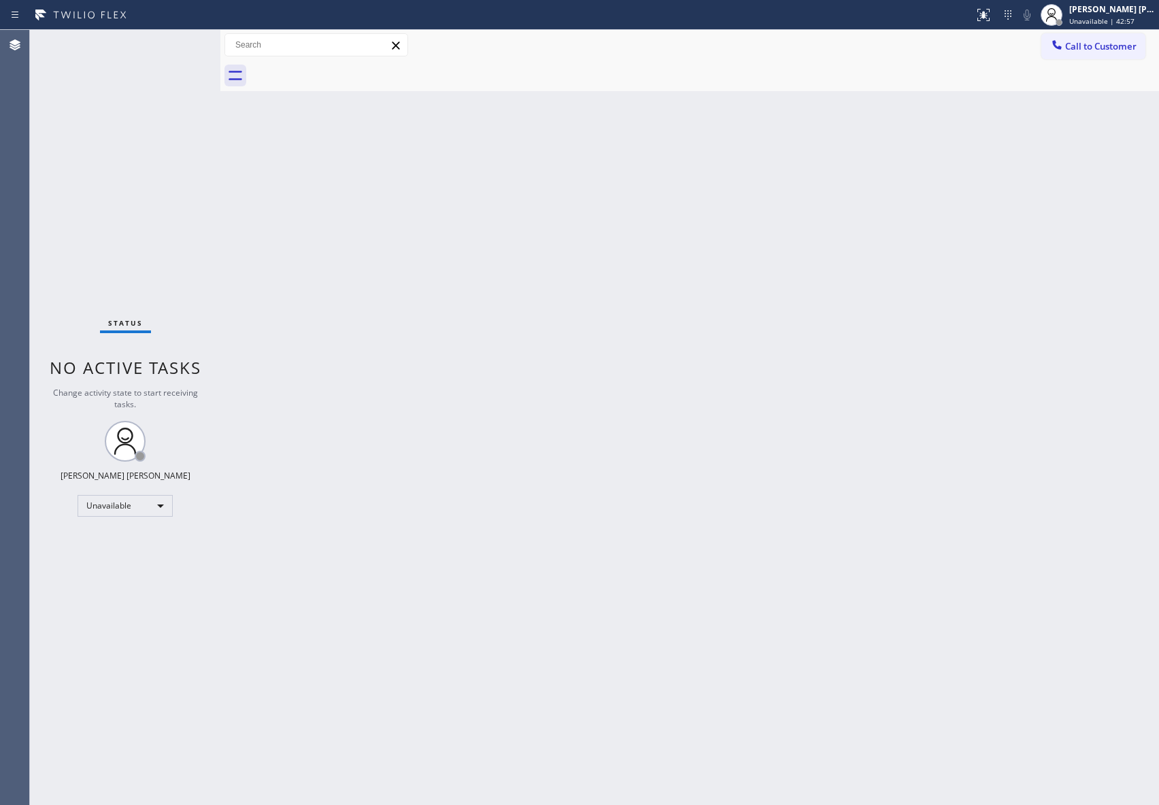
click at [352, 65] on div at bounding box center [704, 76] width 909 height 31
click at [1071, 47] on span "Call to Customer" at bounding box center [1100, 46] width 71 height 12
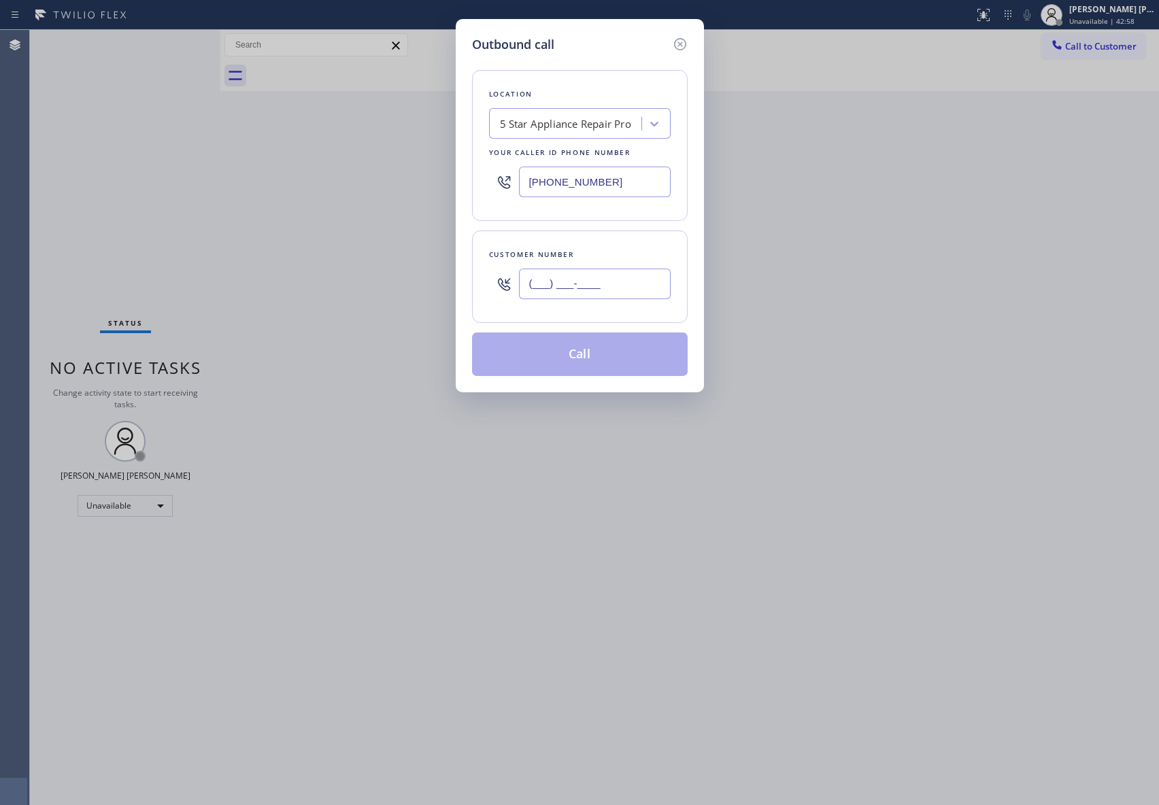
click at [627, 297] on input "(___) ___-____" at bounding box center [595, 284] width 152 height 31
paste input "208) 695-7568"
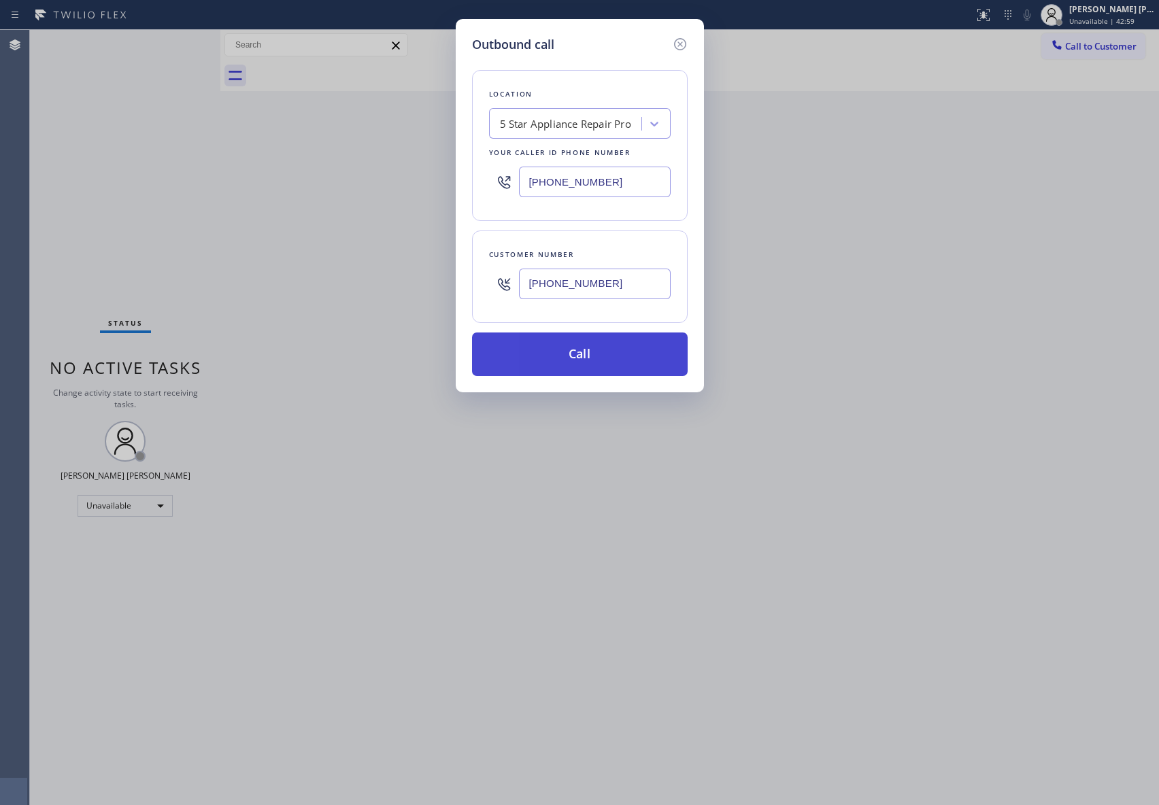
type input "[PHONE_NUMBER]"
click at [609, 361] on button "Call" at bounding box center [580, 355] width 216 height 44
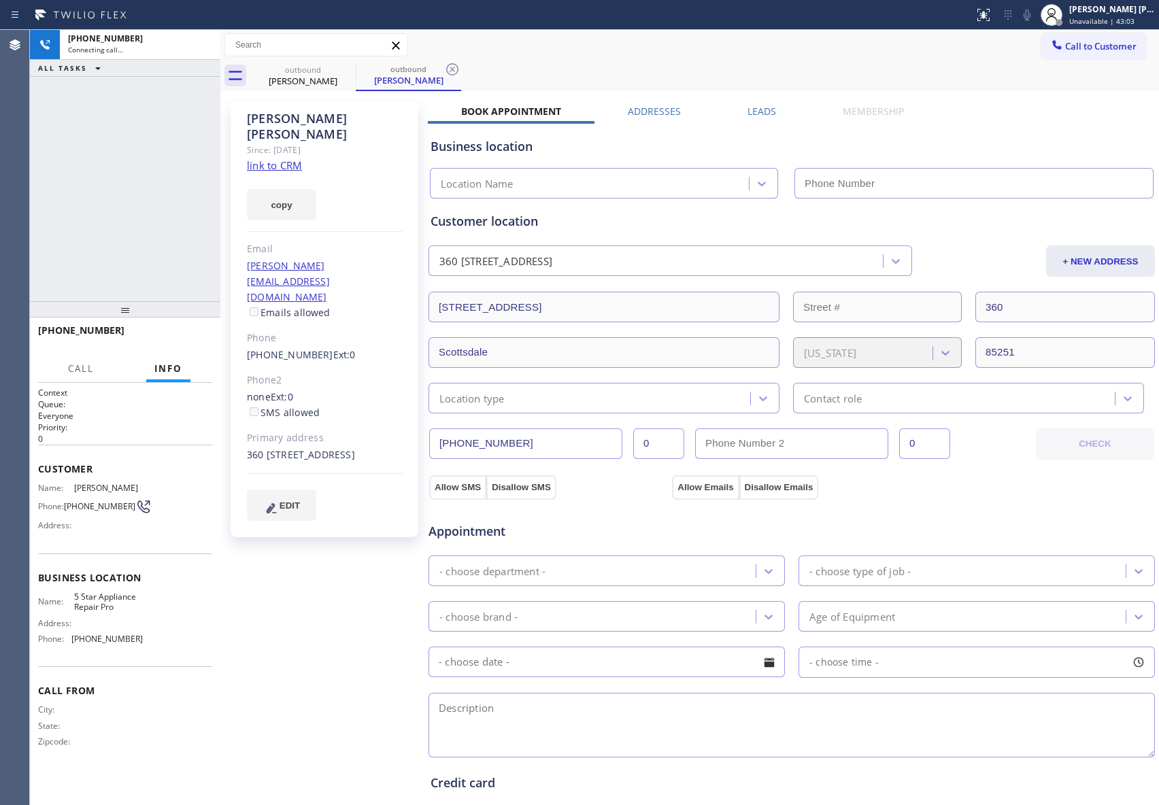
type input "[PHONE_NUMBER]"
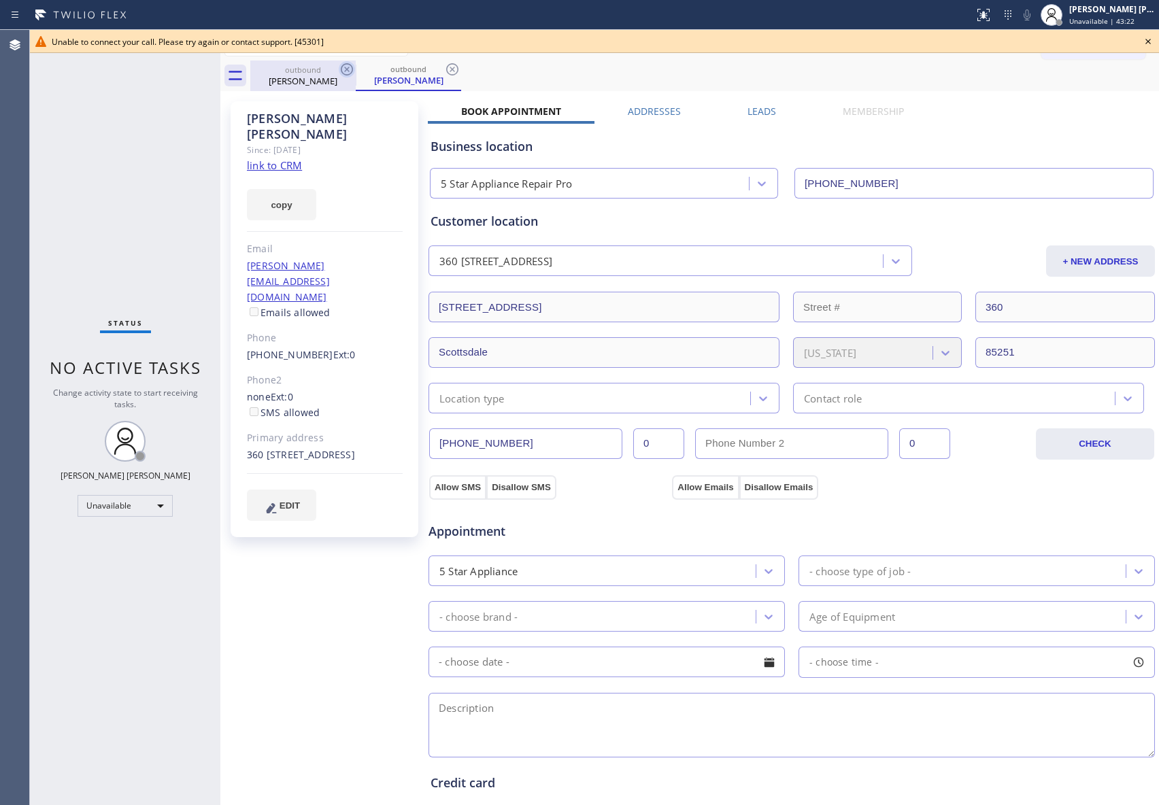
click at [352, 69] on icon at bounding box center [347, 69] width 12 height 12
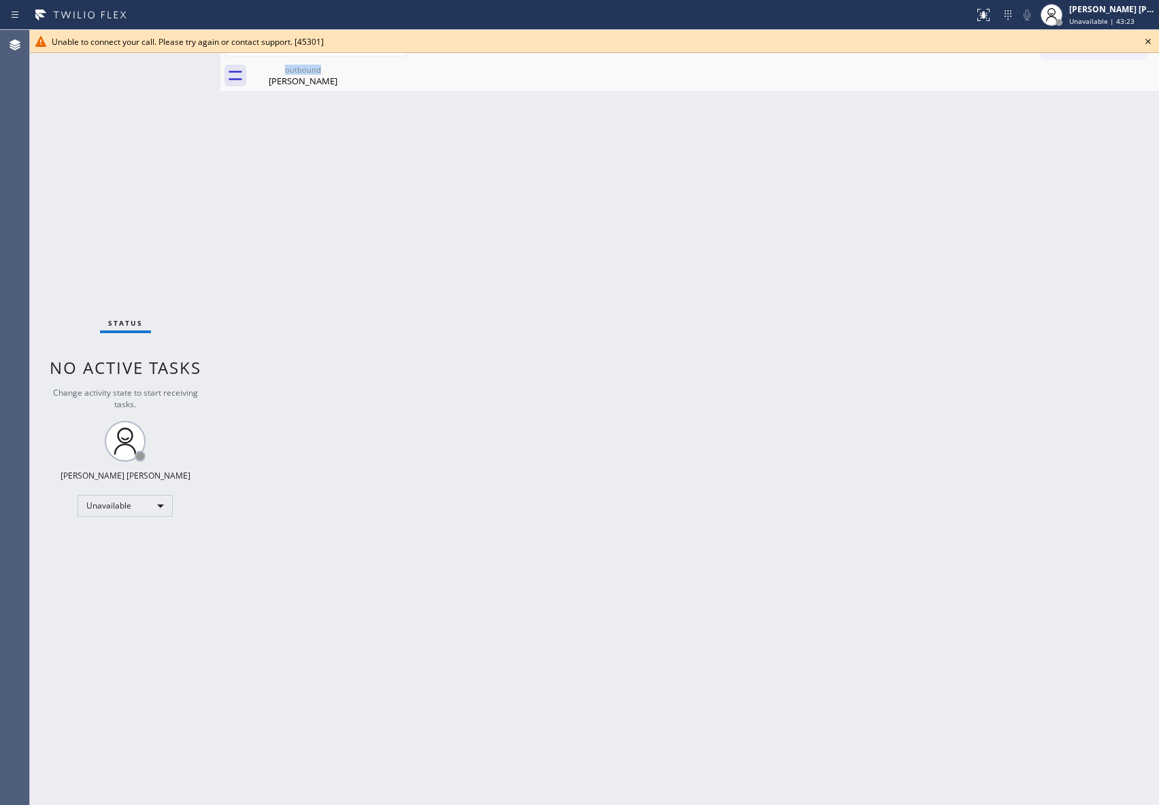
click at [352, 69] on div "outbound [PERSON_NAME]" at bounding box center [302, 76] width 105 height 31
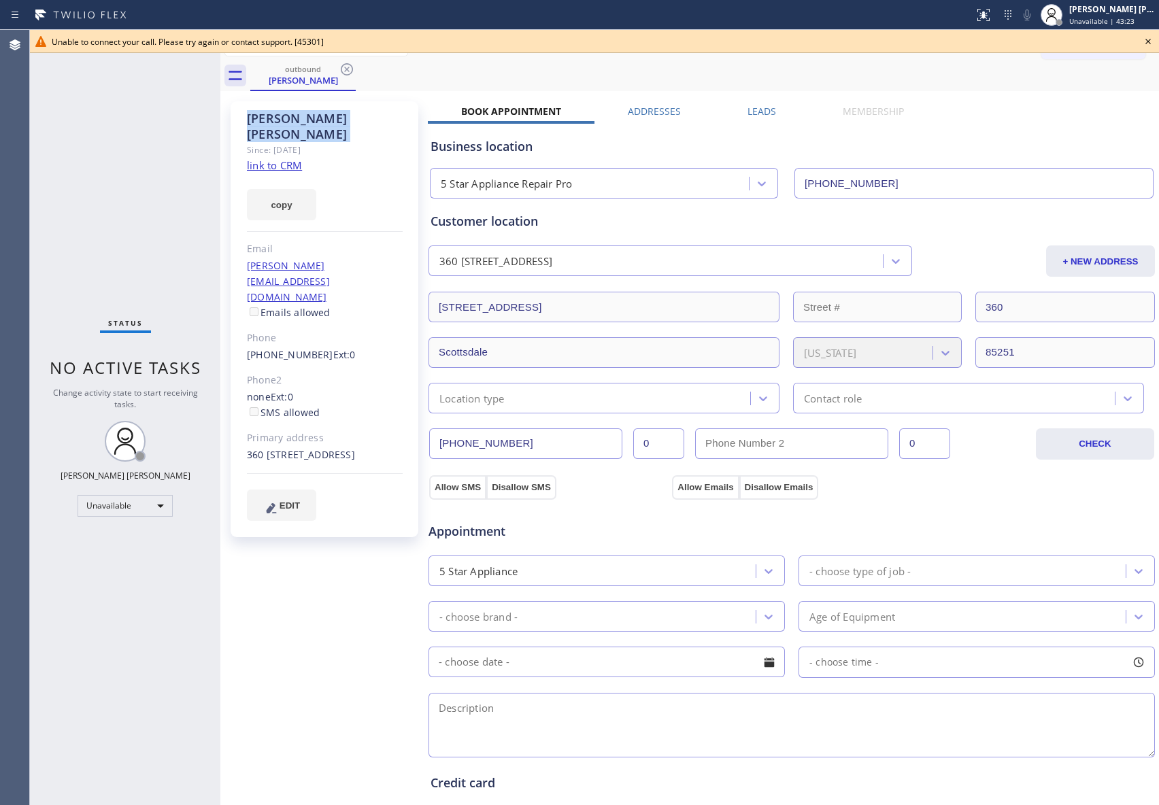
click at [352, 69] on icon at bounding box center [347, 69] width 12 height 12
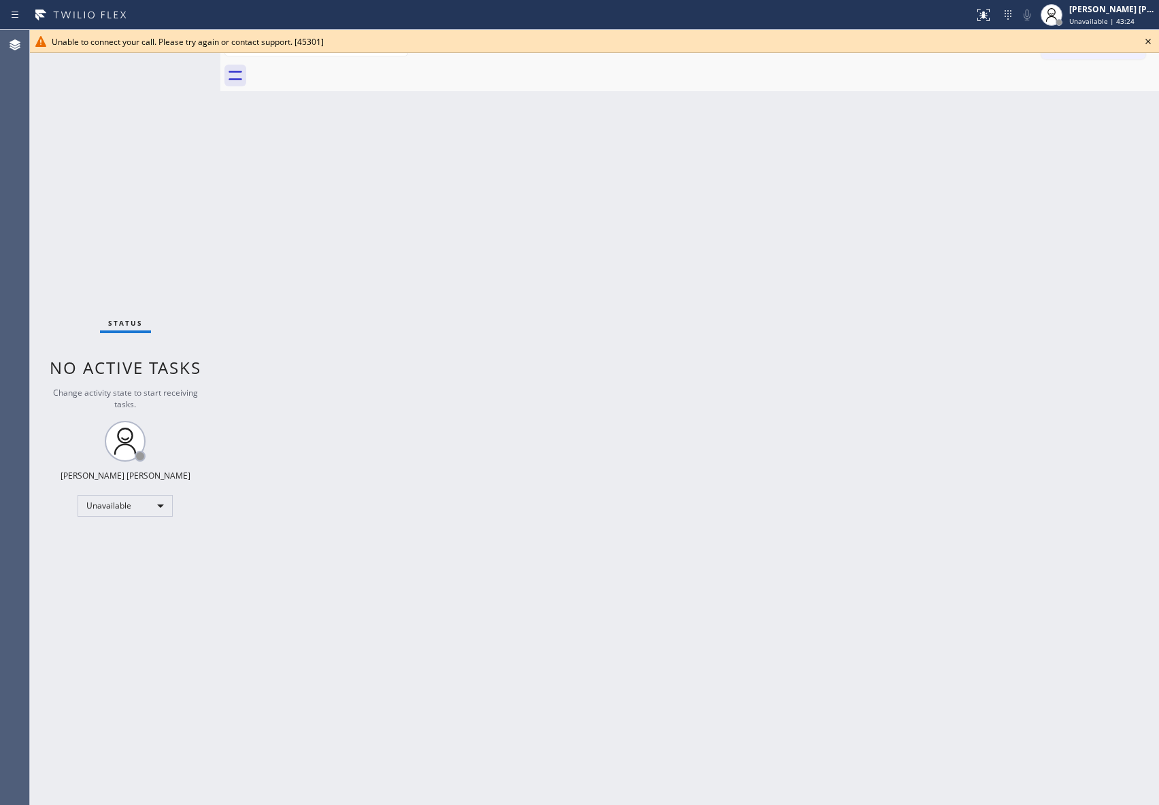
click at [1154, 41] on icon at bounding box center [1148, 41] width 16 height 16
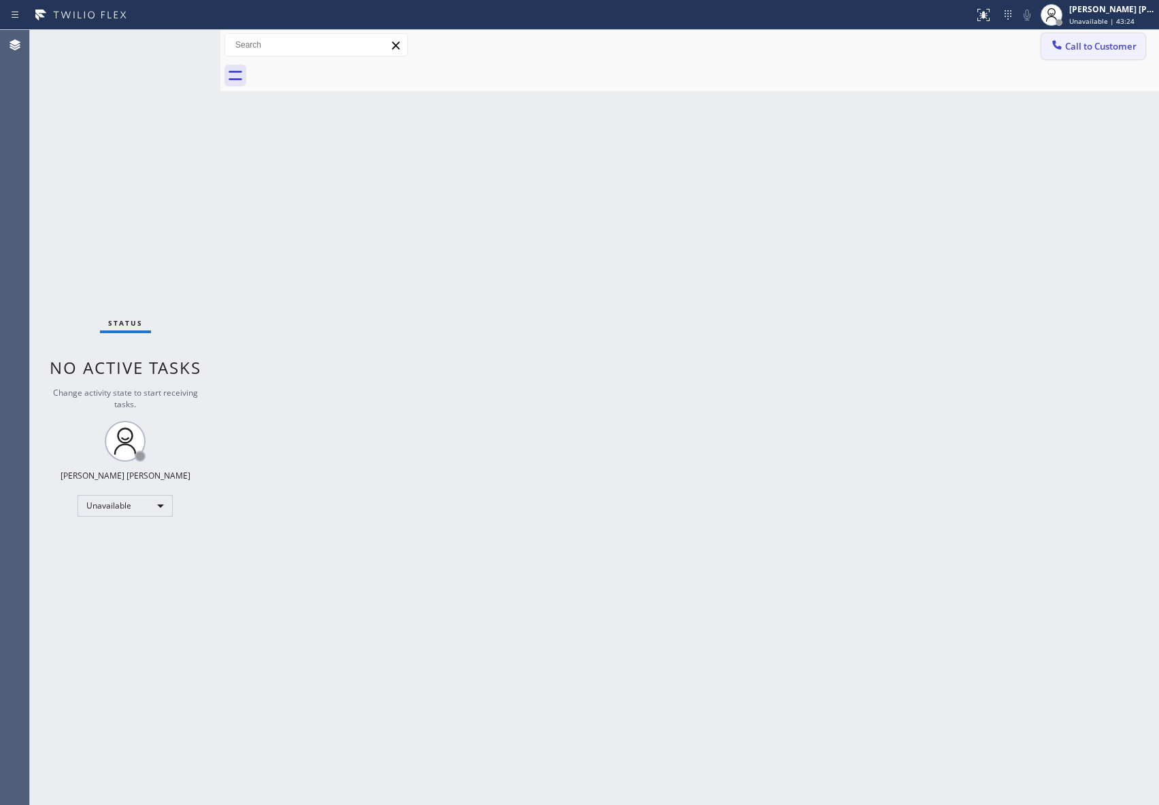
click at [1110, 44] on span "Call to Customer" at bounding box center [1100, 46] width 71 height 12
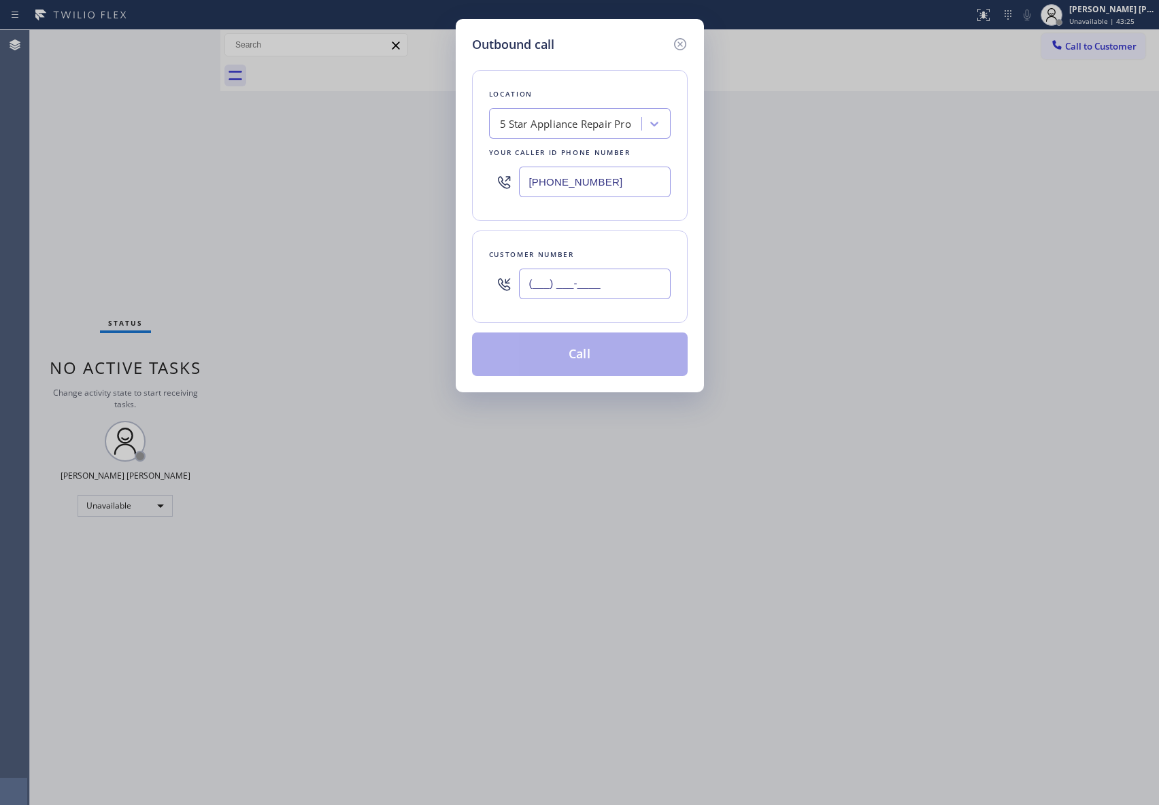
click at [604, 273] on input "(___) ___-____" at bounding box center [595, 284] width 152 height 31
paste input "415) 931-9099"
type input "[PHONE_NUMBER]"
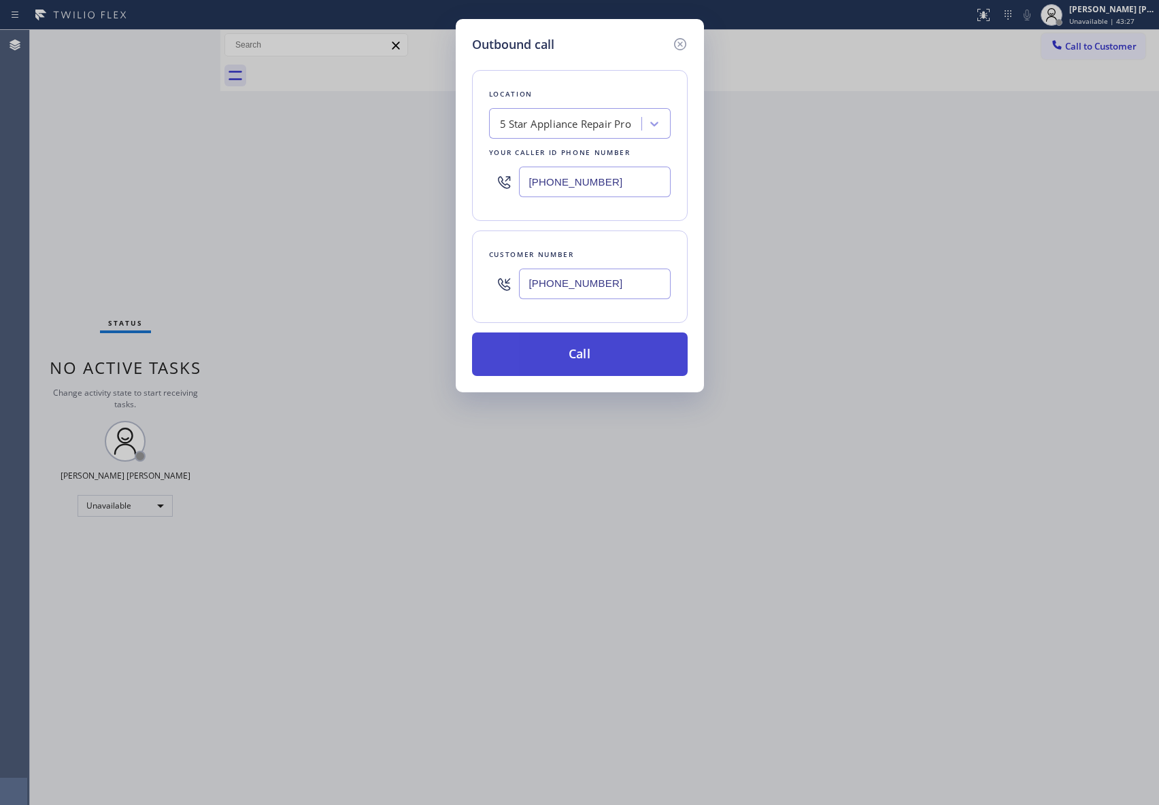
click at [596, 357] on button "Call" at bounding box center [580, 355] width 216 height 44
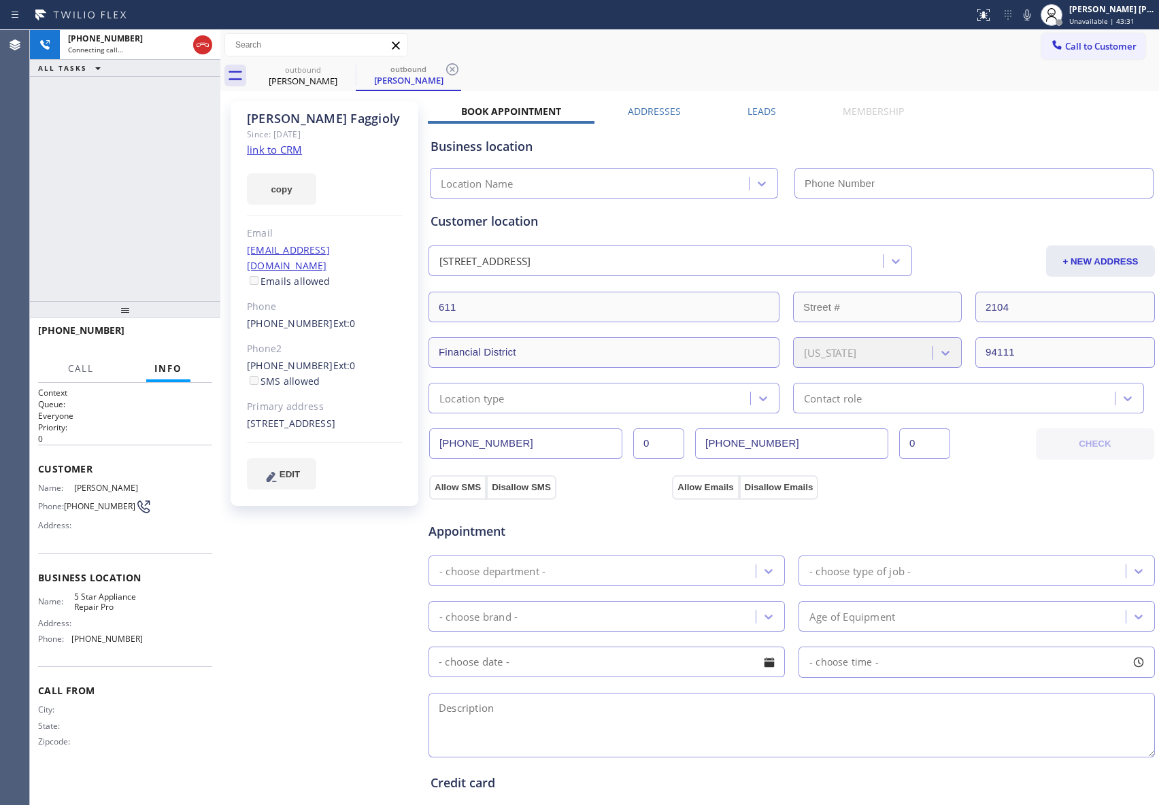
type input "[PHONE_NUMBER]"
click at [169, 328] on button "HANG UP" at bounding box center [180, 336] width 63 height 19
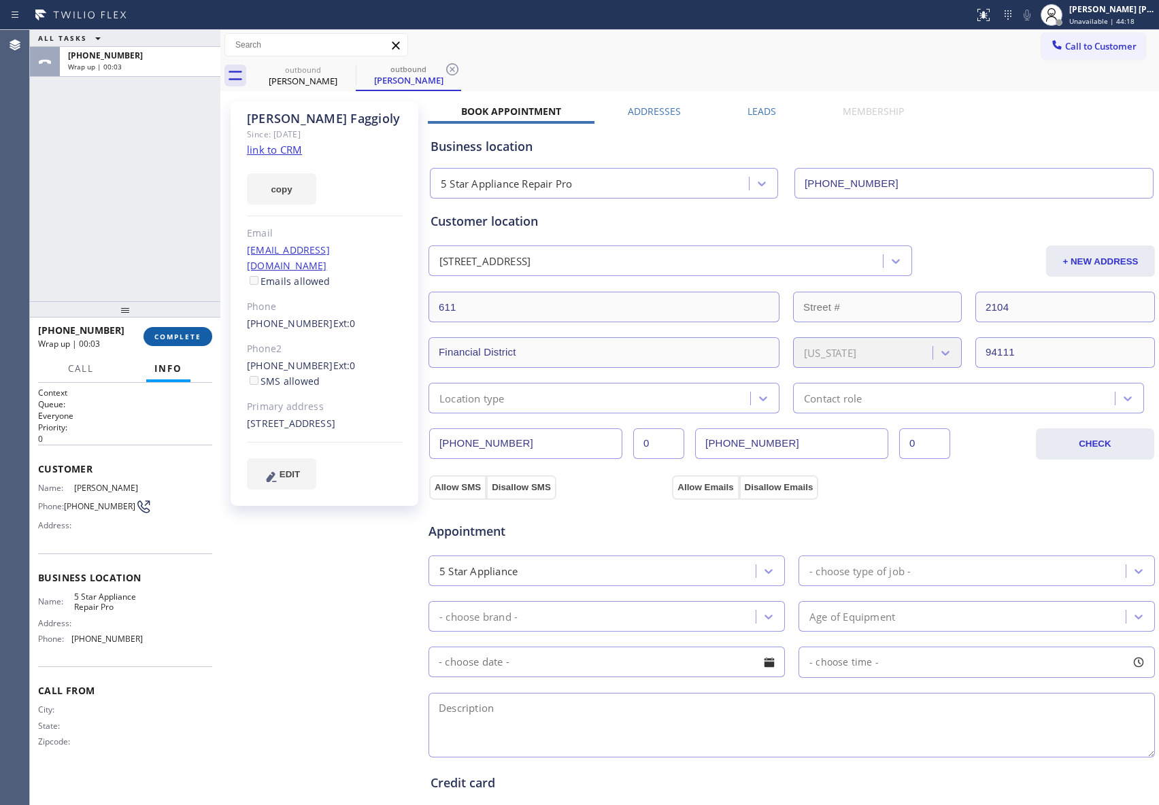
click at [177, 343] on button "COMPLETE" at bounding box center [178, 336] width 69 height 19
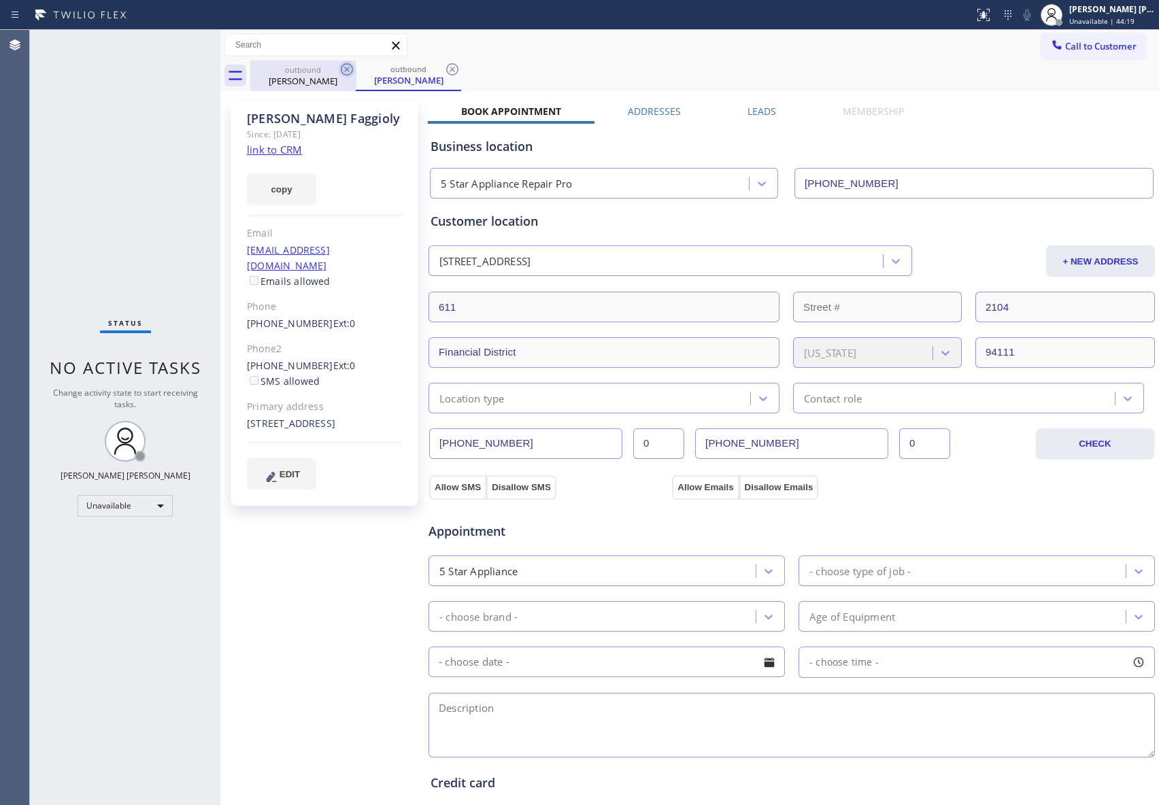
click at [346, 63] on icon at bounding box center [347, 69] width 12 height 12
click at [349, 61] on icon at bounding box center [347, 69] width 16 height 16
click at [356, 61] on div "outbound [PERSON_NAME]" at bounding box center [408, 76] width 105 height 31
click at [349, 61] on icon at bounding box center [347, 69] width 16 height 16
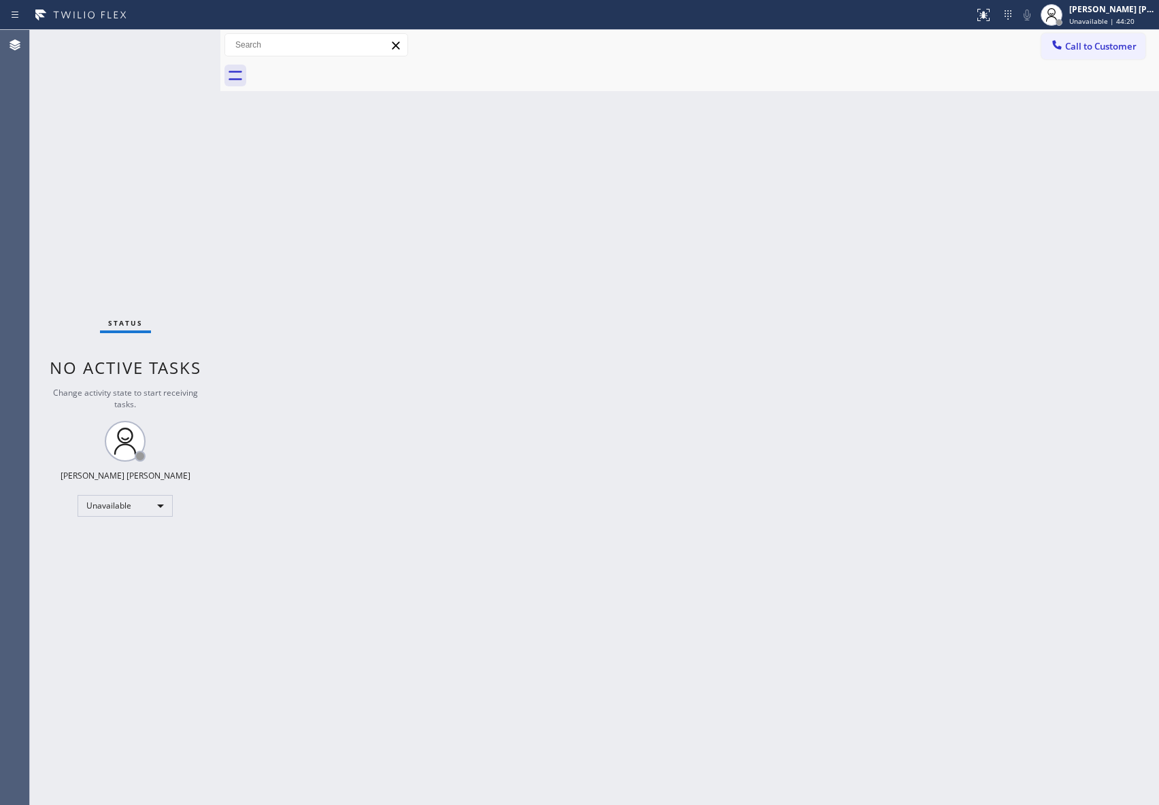
click at [349, 61] on div at bounding box center [704, 76] width 909 height 31
click at [1125, 42] on span "Call to Customer" at bounding box center [1100, 46] width 71 height 12
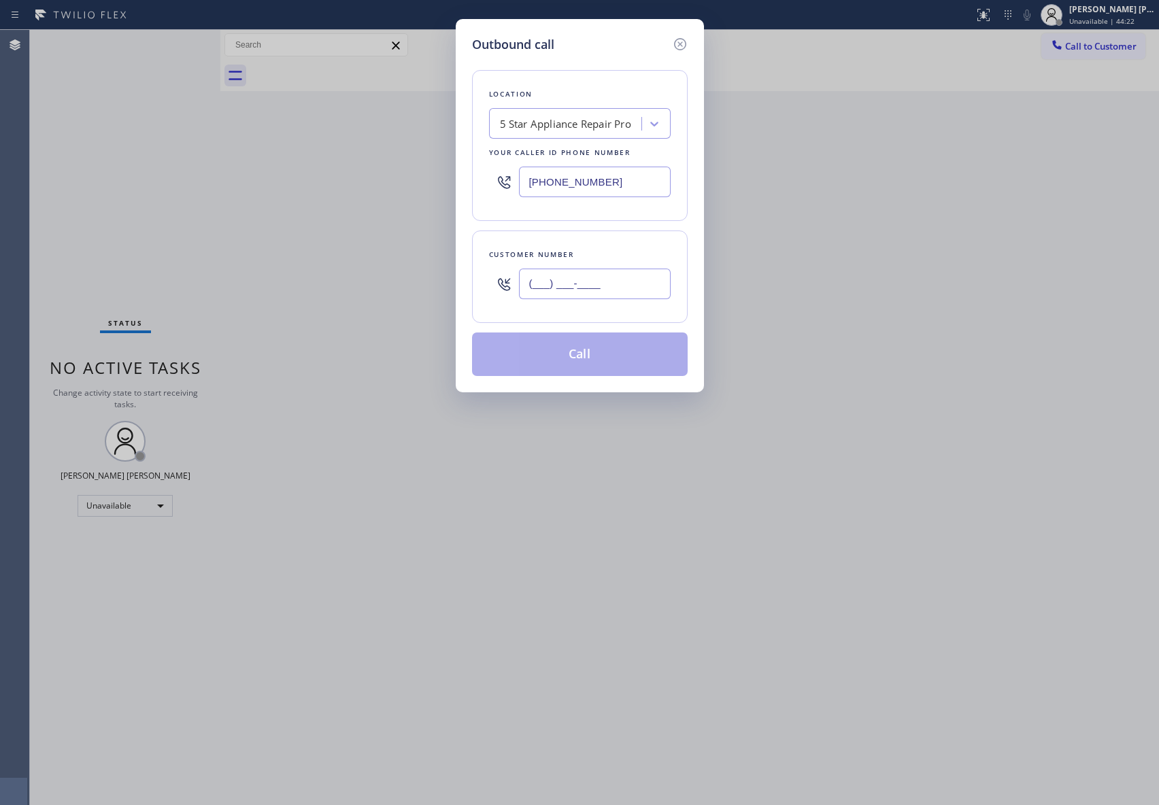
click at [595, 288] on input "(___) ___-____" at bounding box center [595, 284] width 152 height 31
paste input "213) 675-7683"
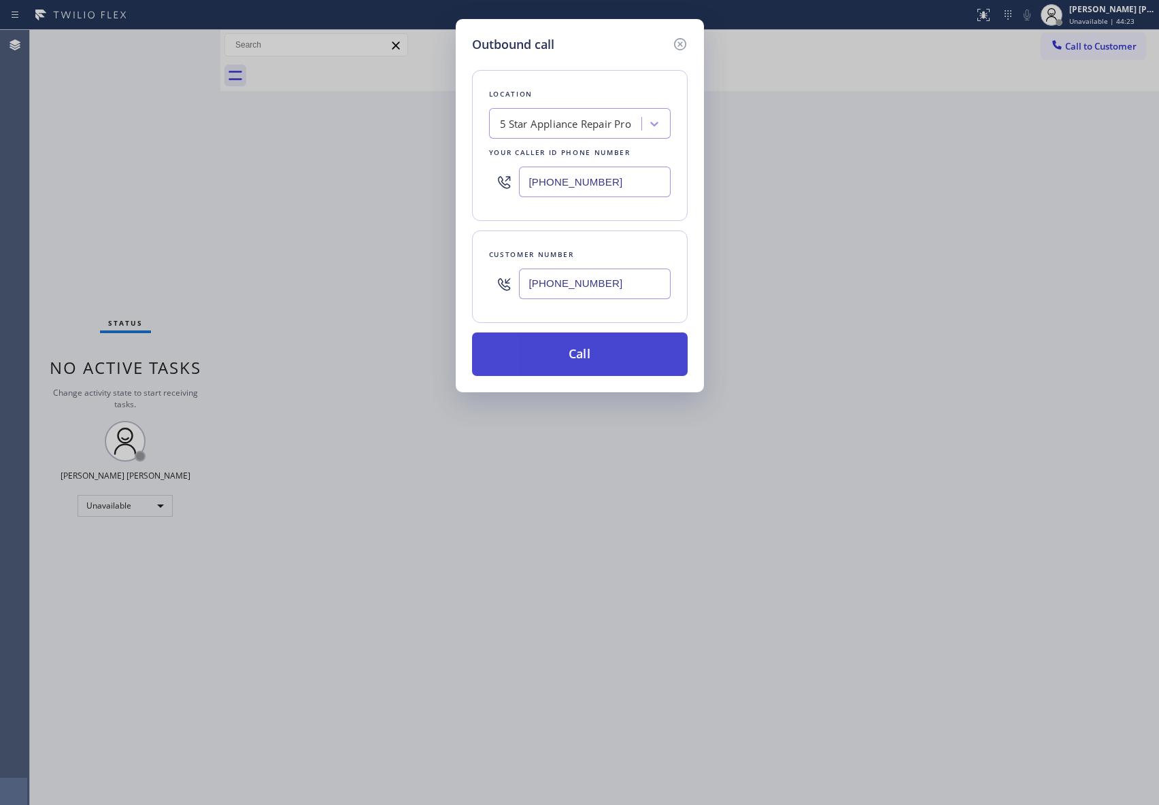
type input "[PHONE_NUMBER]"
click at [605, 358] on button "Call" at bounding box center [580, 355] width 216 height 44
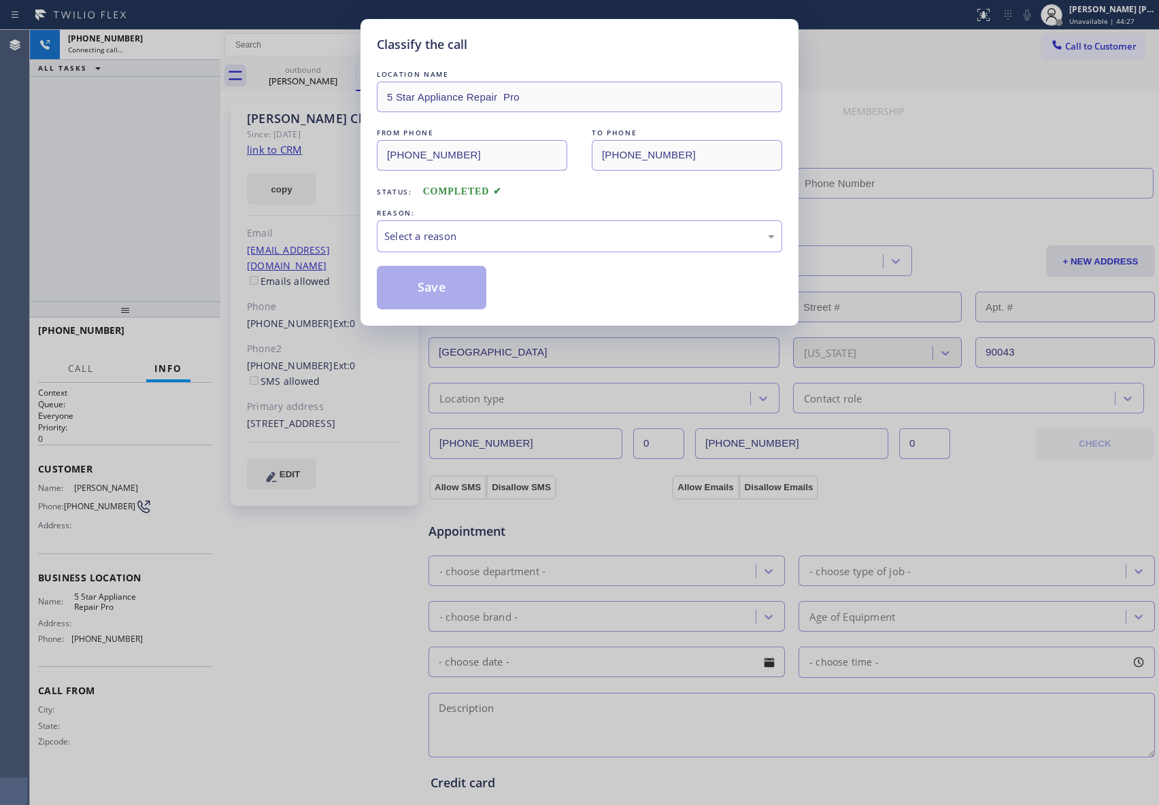
type input "[PHONE_NUMBER]"
click at [490, 237] on div "Select a reason" at bounding box center [579, 237] width 390 height 16
click at [433, 292] on button "Save" at bounding box center [432, 288] width 110 height 44
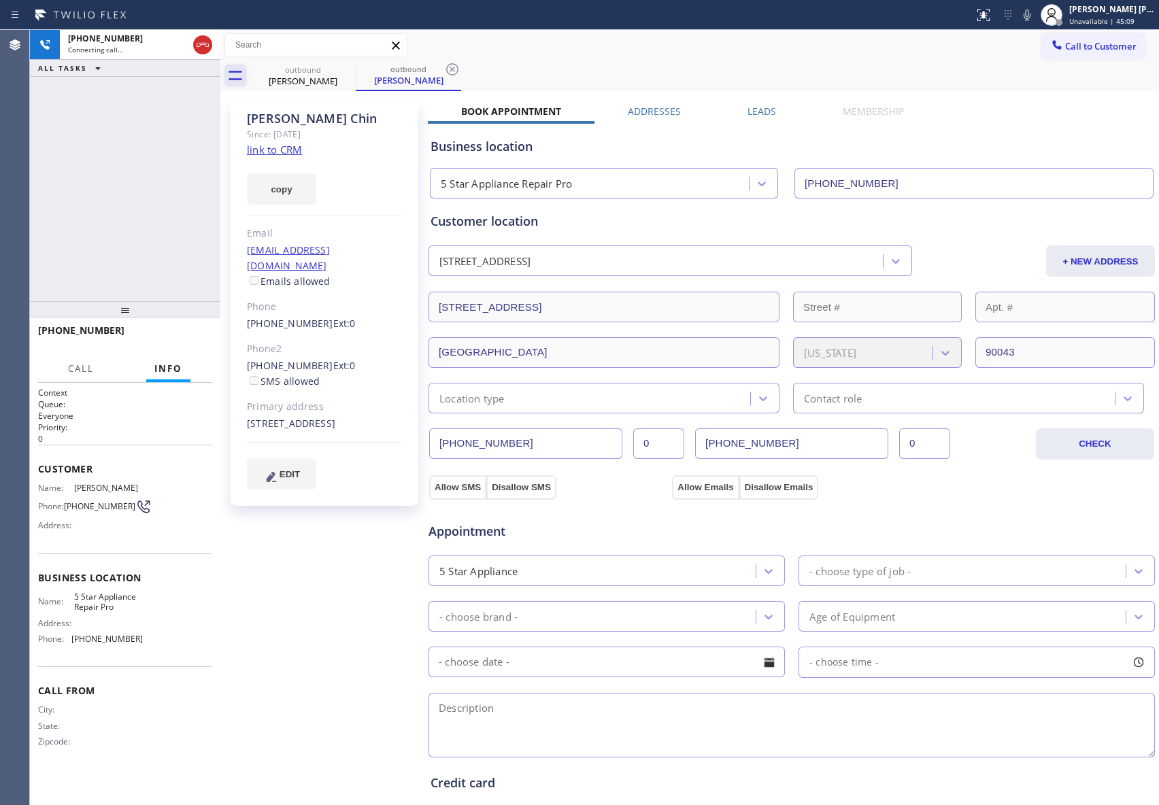
drag, startPoint x: 200, startPoint y: 44, endPoint x: 235, endPoint y: 69, distance: 42.9
click at [200, 44] on icon at bounding box center [203, 45] width 12 height 4
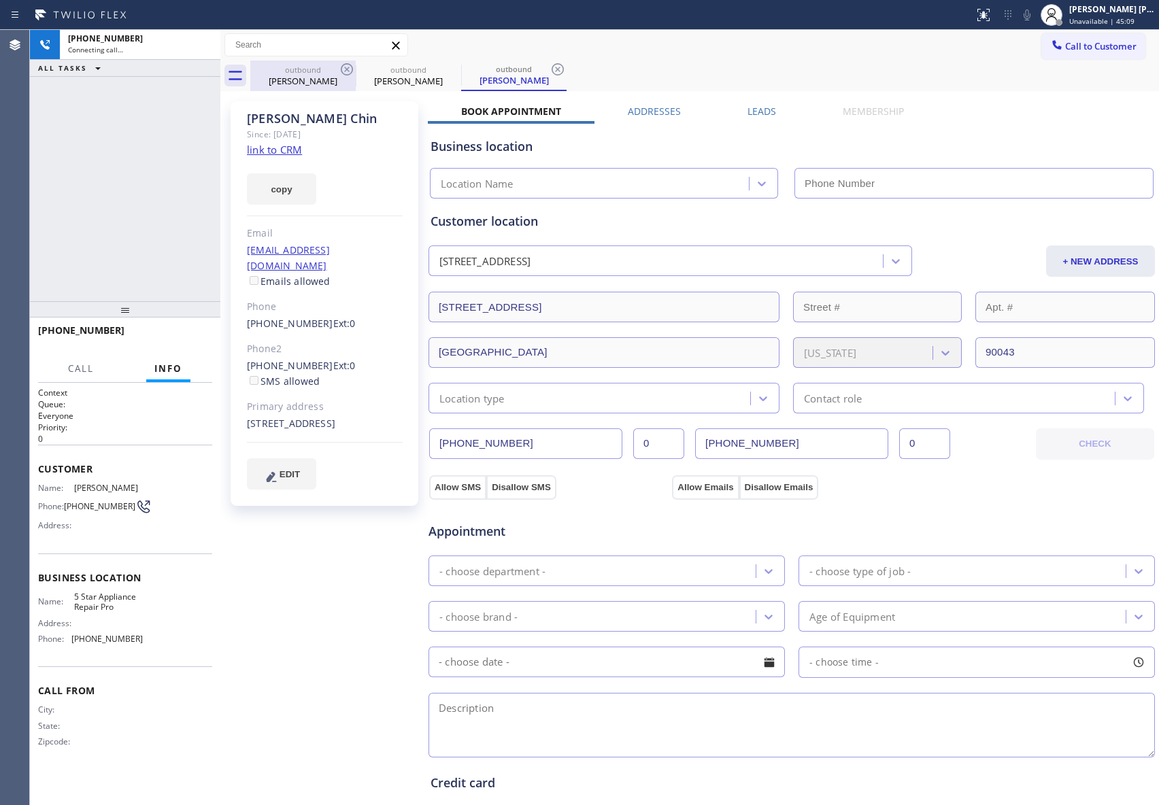
click at [351, 61] on div "outbound [PERSON_NAME]" at bounding box center [303, 76] width 103 height 31
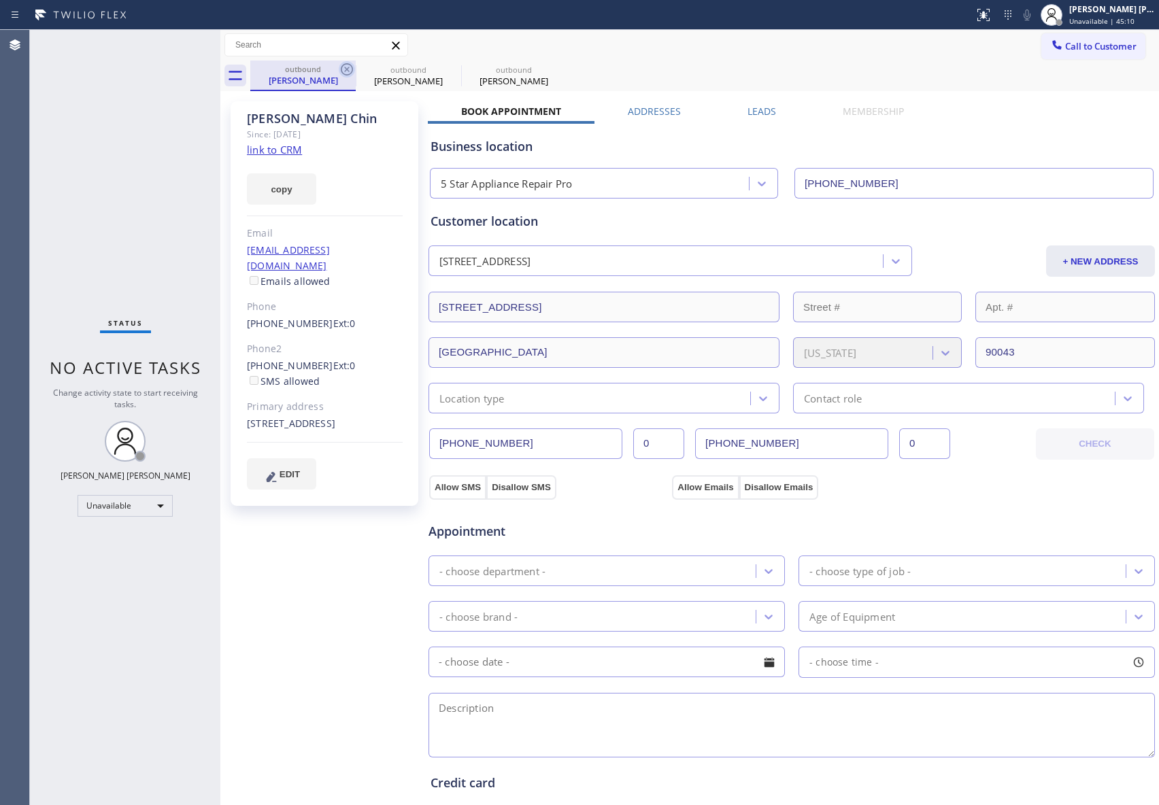
click at [351, 72] on icon at bounding box center [347, 69] width 12 height 12
click at [444, 72] on icon at bounding box center [452, 69] width 16 height 16
click at [0, 0] on icon at bounding box center [0, 0] width 0 height 0
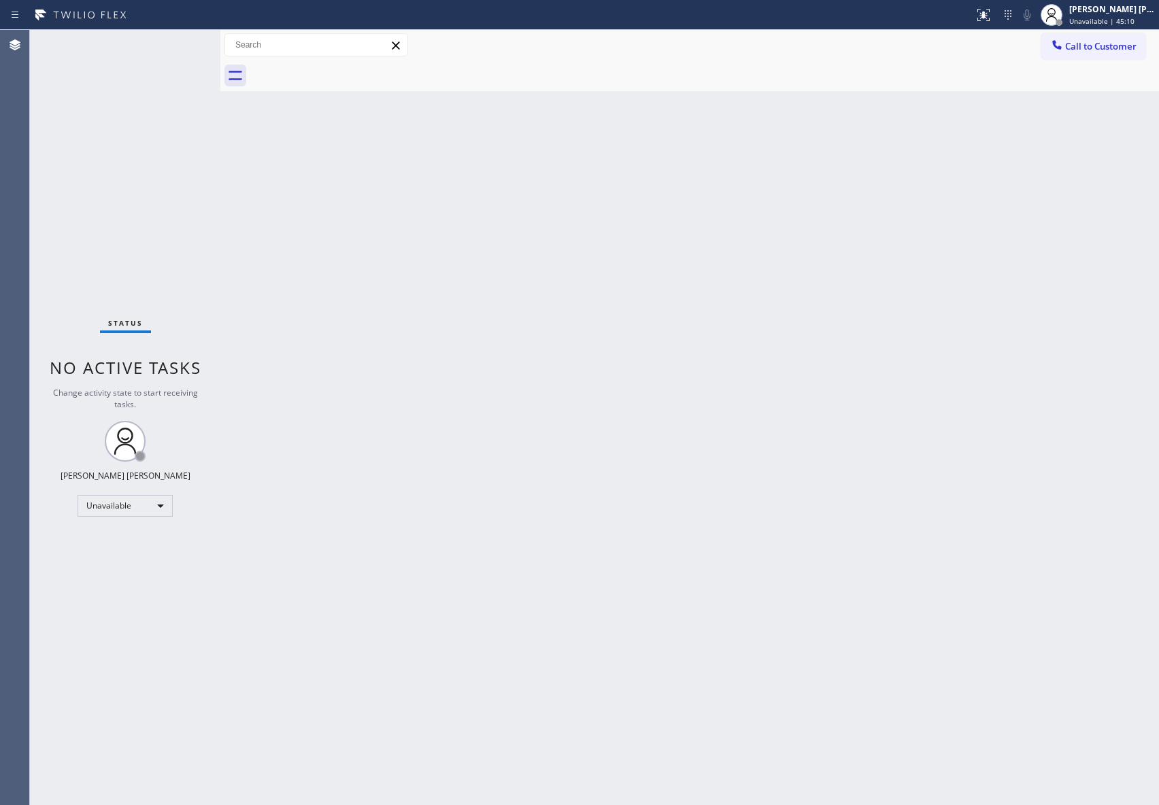
click at [350, 72] on div at bounding box center [704, 76] width 909 height 31
drag, startPoint x: 350, startPoint y: 72, endPoint x: 1116, endPoint y: 33, distance: 767.6
click at [350, 71] on div at bounding box center [704, 76] width 909 height 31
click at [1108, 44] on span "Call to Customer" at bounding box center [1100, 46] width 71 height 12
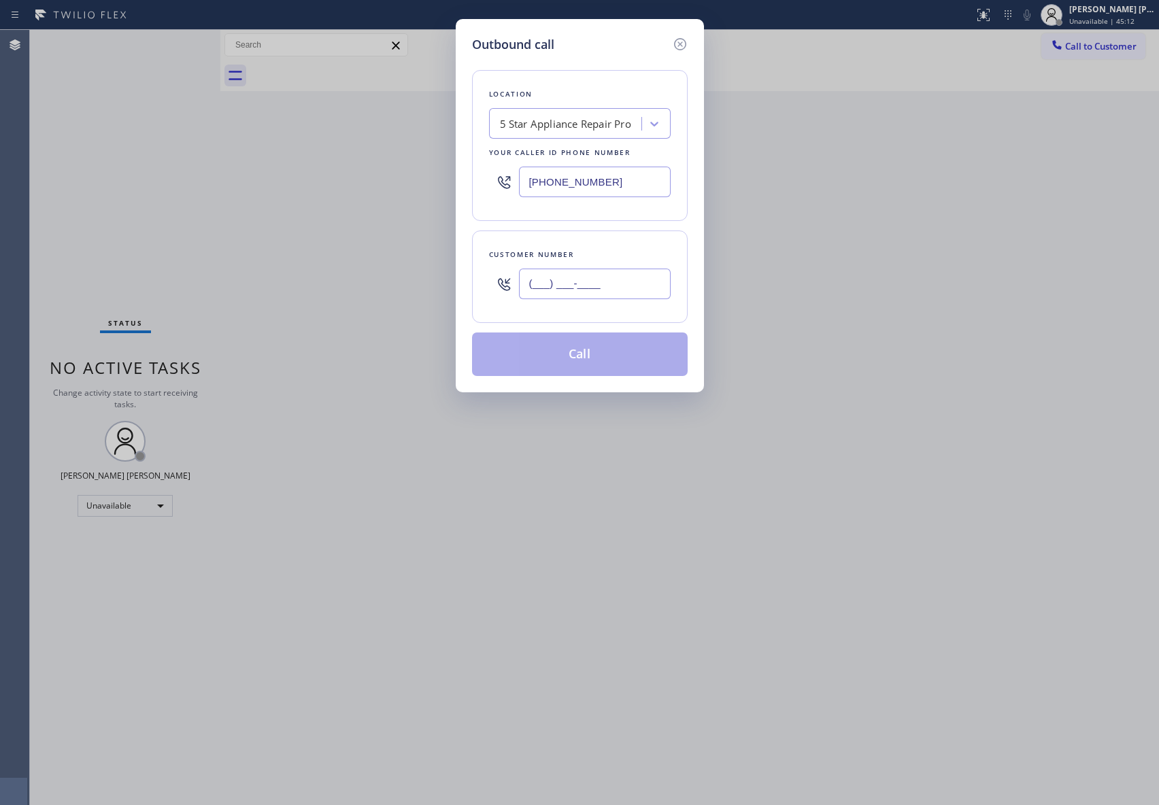
click at [646, 284] on input "(___) ___-____" at bounding box center [595, 284] width 152 height 31
paste input "925) 503-5009"
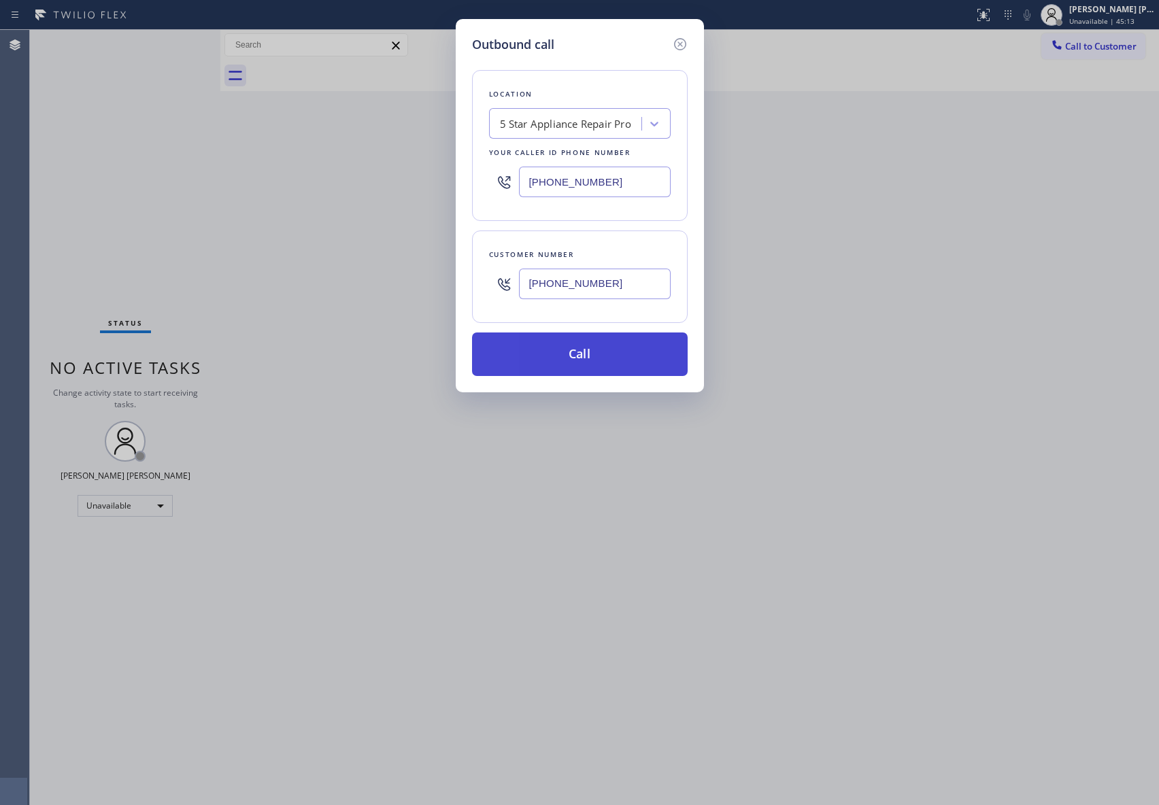
type input "[PHONE_NUMBER]"
drag, startPoint x: 627, startPoint y: 363, endPoint x: 580, endPoint y: 344, distance: 51.0
click at [627, 362] on button "Call" at bounding box center [580, 355] width 216 height 44
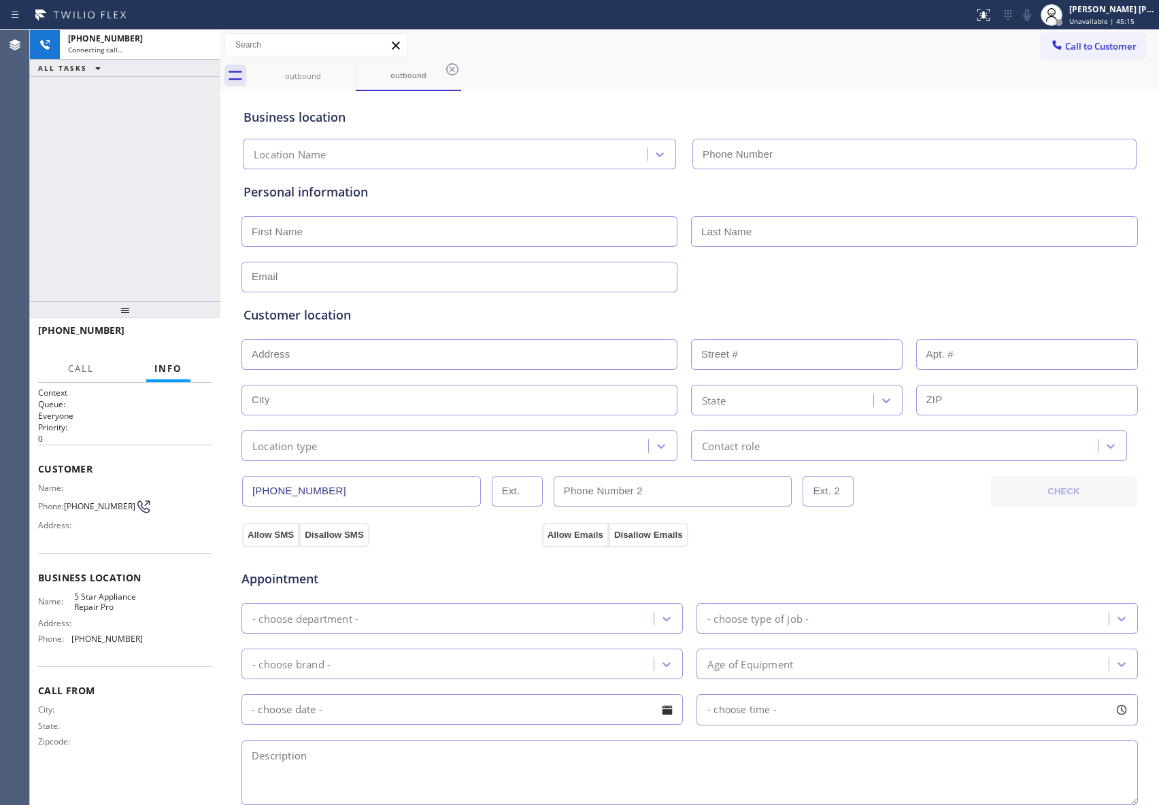
type input "[PHONE_NUMBER]"
click at [174, 335] on span "HANG UP" at bounding box center [180, 337] width 41 height 10
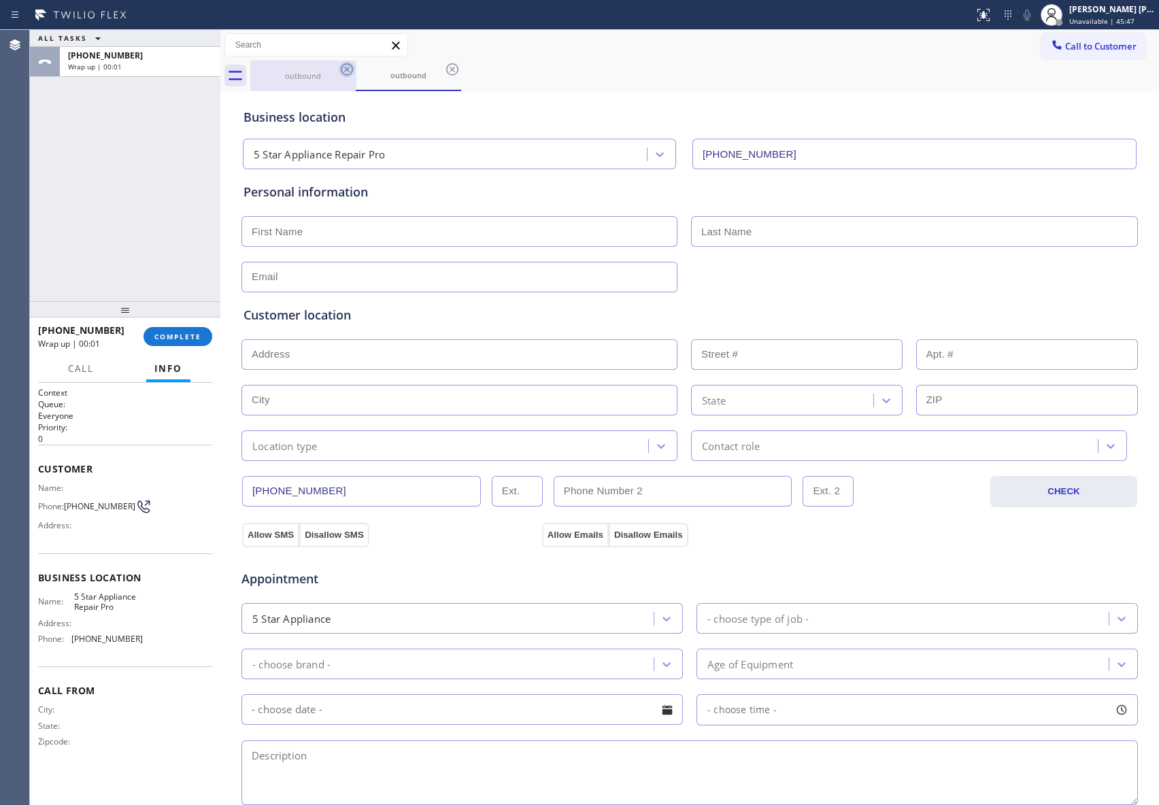
drag, startPoint x: 363, startPoint y: 75, endPoint x: 352, endPoint y: 69, distance: 12.8
click at [363, 75] on div "outbound" at bounding box center [408, 75] width 103 height 10
click at [349, 68] on icon at bounding box center [347, 69] width 16 height 16
click at [356, 68] on div "outbound" at bounding box center [408, 76] width 105 height 31
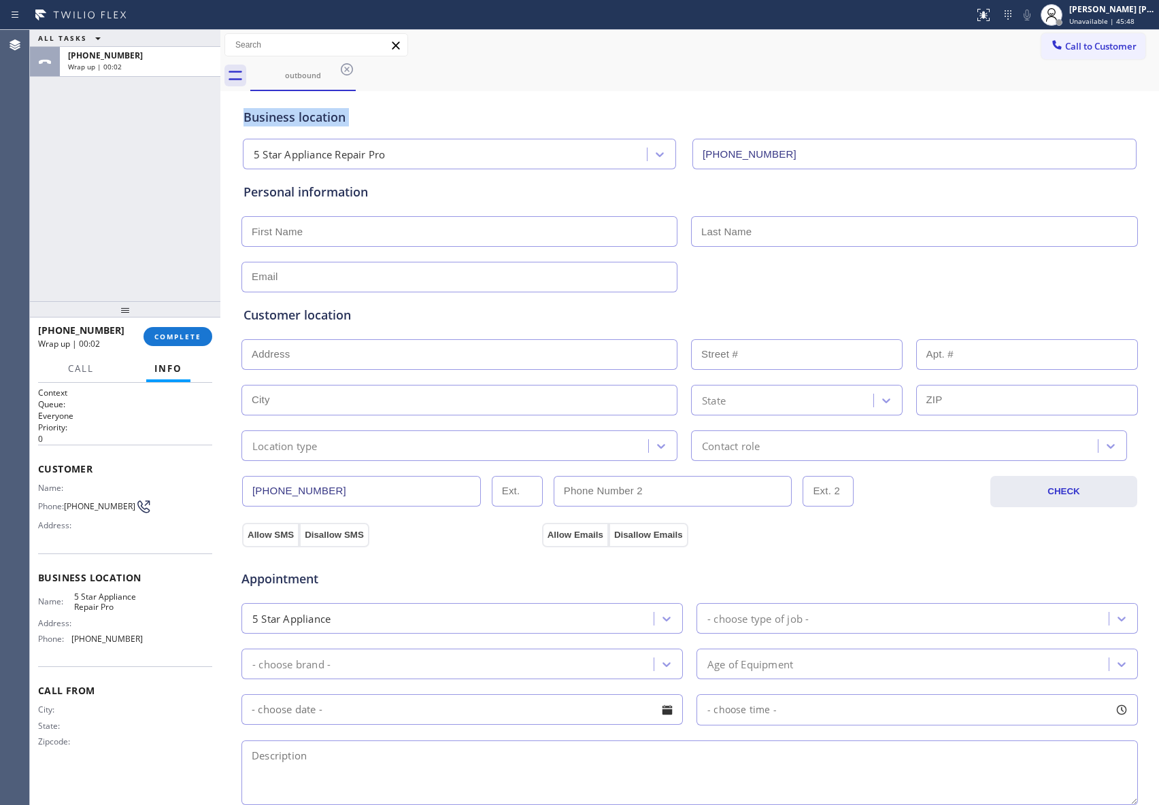
click at [349, 68] on icon at bounding box center [347, 69] width 16 height 16
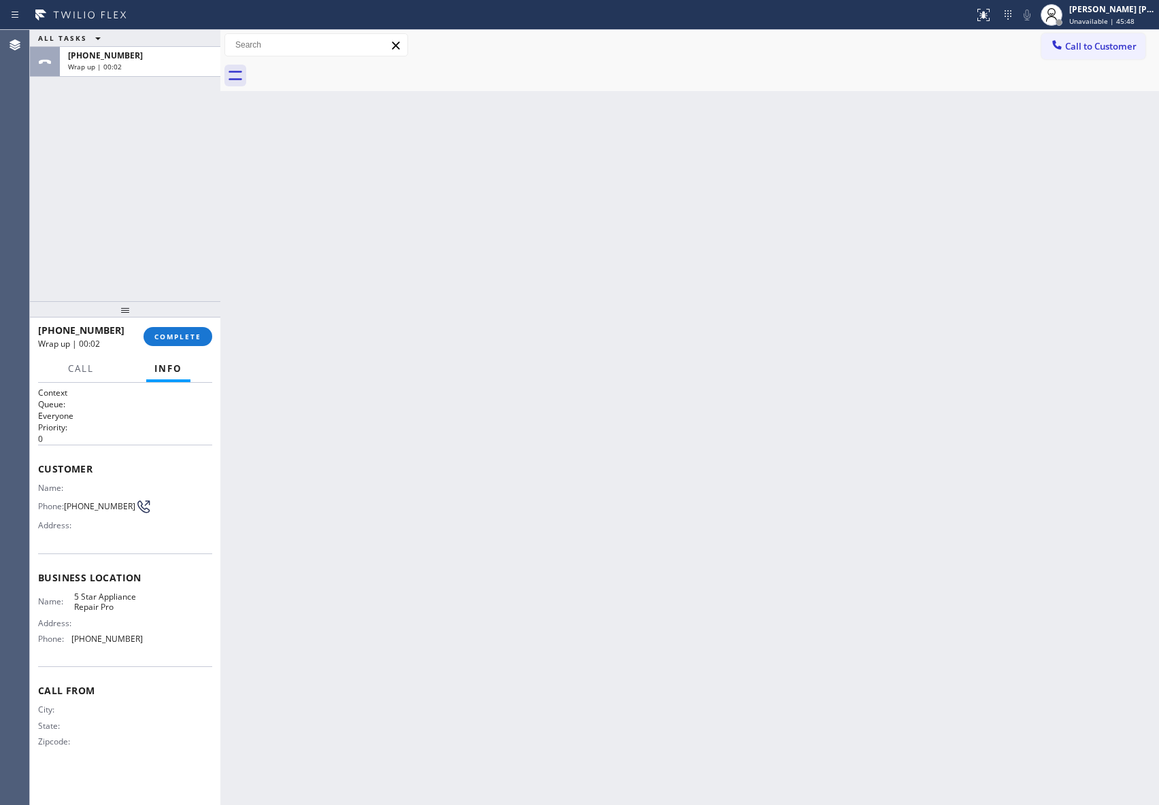
click at [349, 68] on div at bounding box center [704, 76] width 909 height 31
click at [208, 336] on button "COMPLETE" at bounding box center [178, 336] width 69 height 19
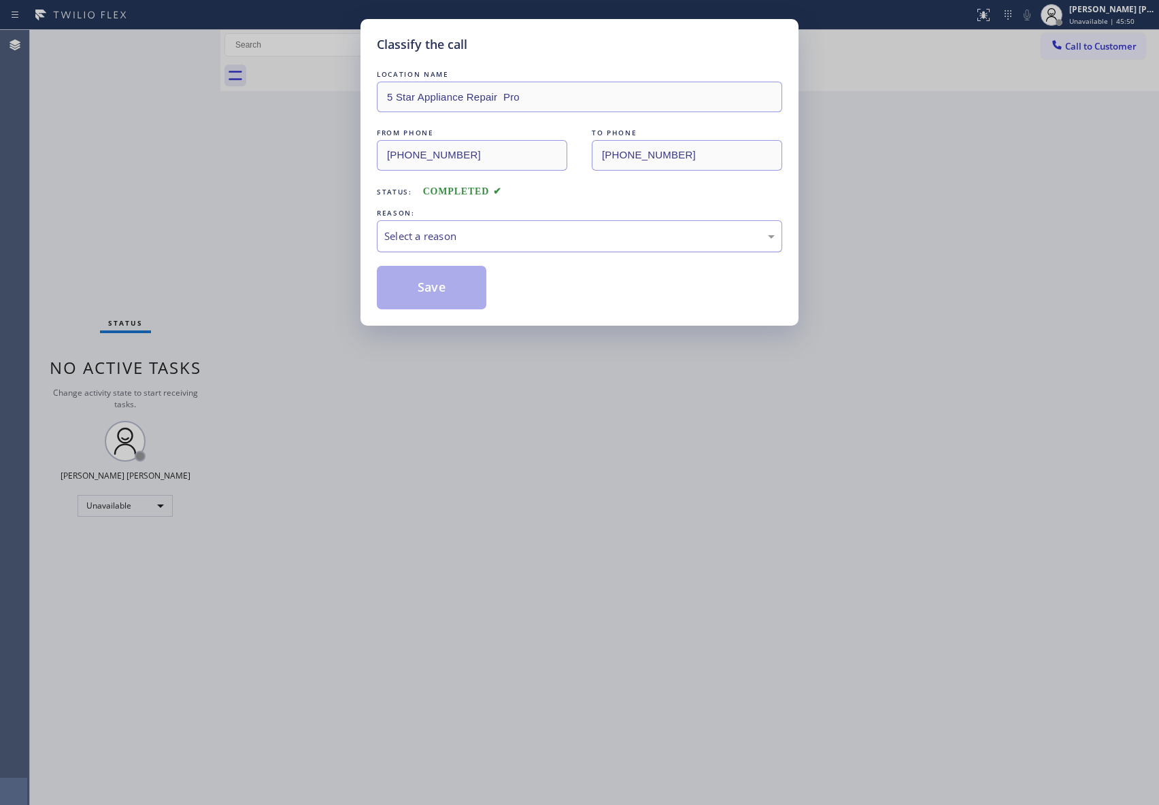
click at [581, 232] on div "Select a reason" at bounding box center [579, 237] width 390 height 16
click at [431, 287] on button "Save" at bounding box center [432, 288] width 110 height 44
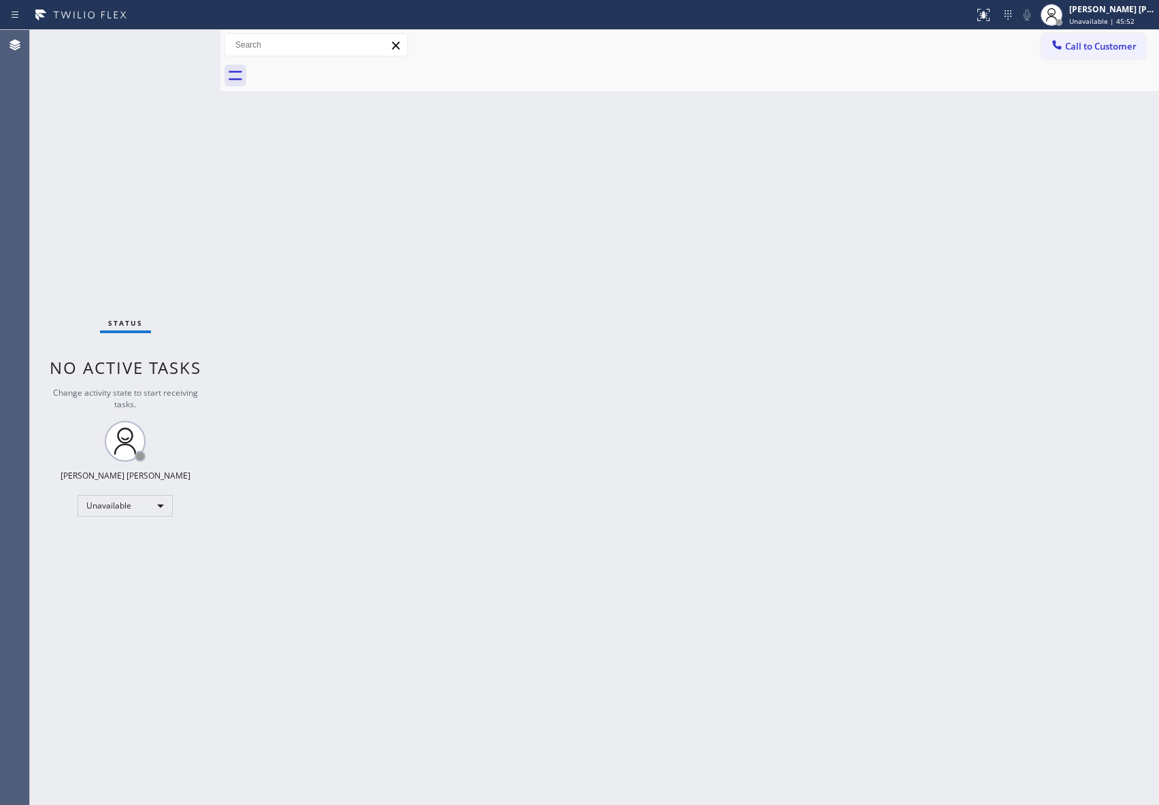
click at [1095, 42] on span "Call to Customer" at bounding box center [1100, 46] width 71 height 12
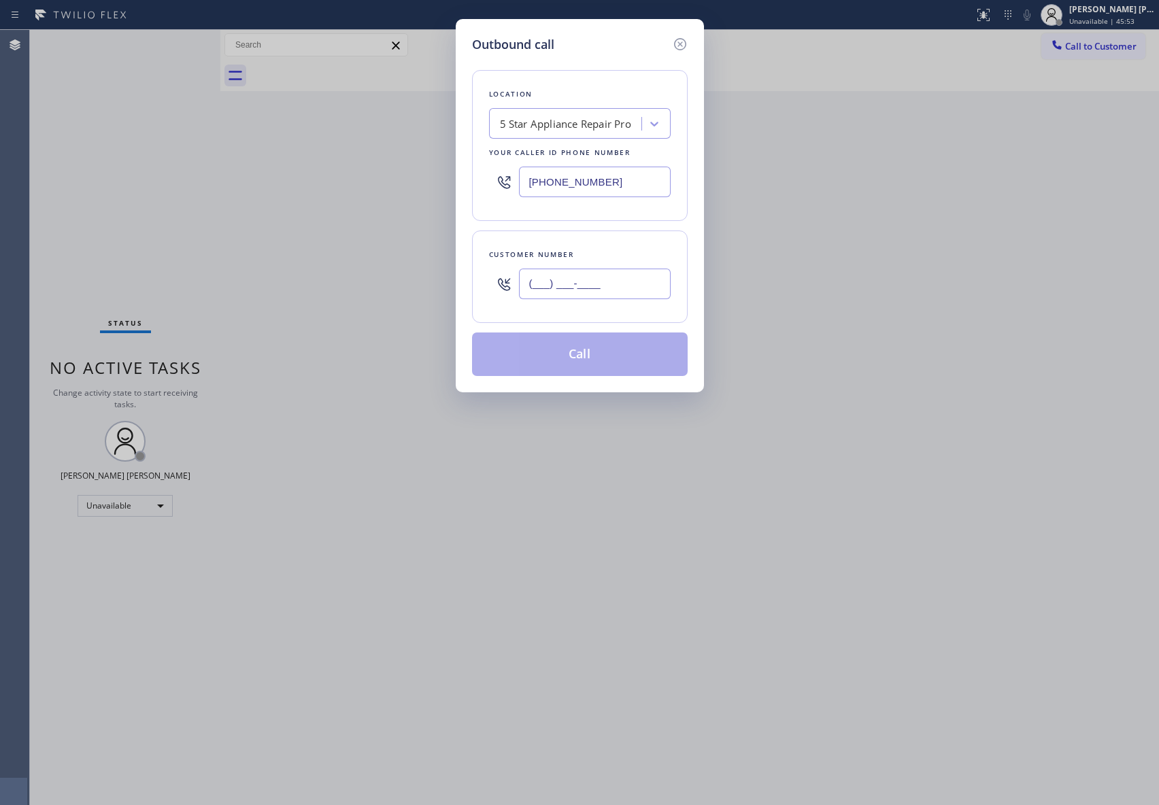
click at [630, 284] on input "(___) ___-____" at bounding box center [595, 284] width 152 height 31
paste input "469) 614-1462"
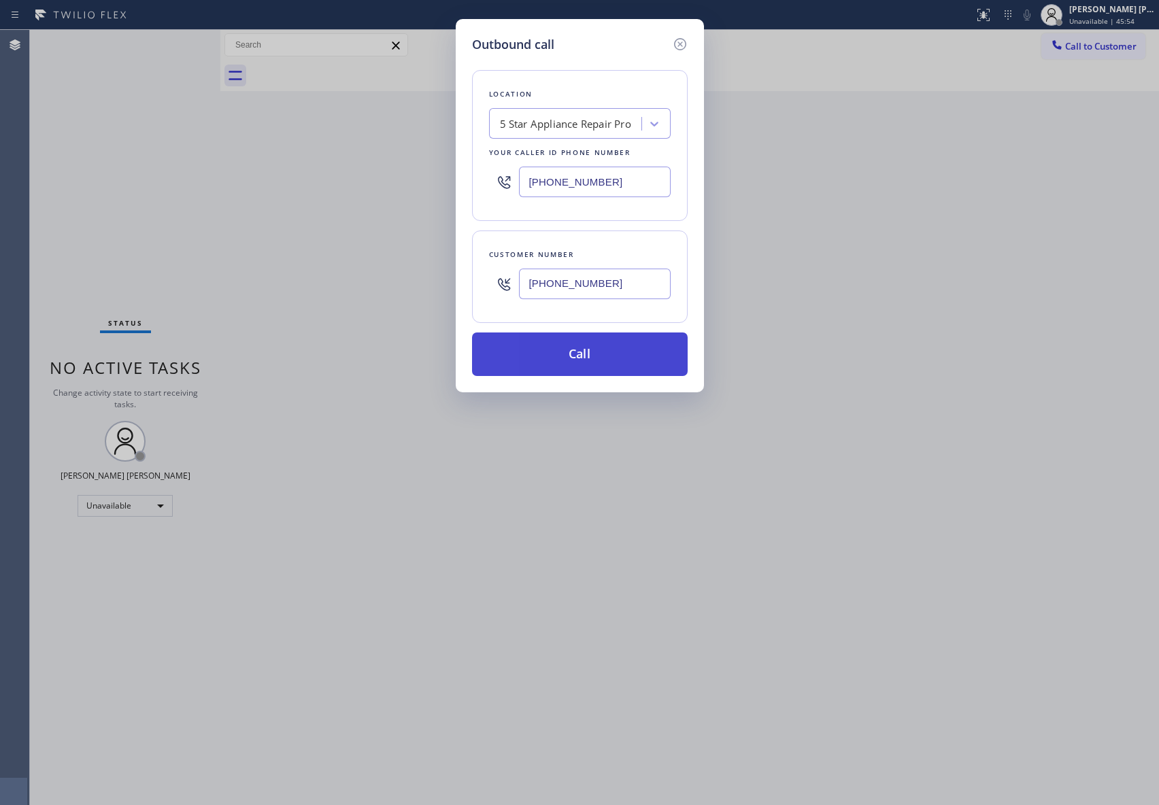
type input "[PHONE_NUMBER]"
click at [605, 352] on button "Call" at bounding box center [580, 355] width 216 height 44
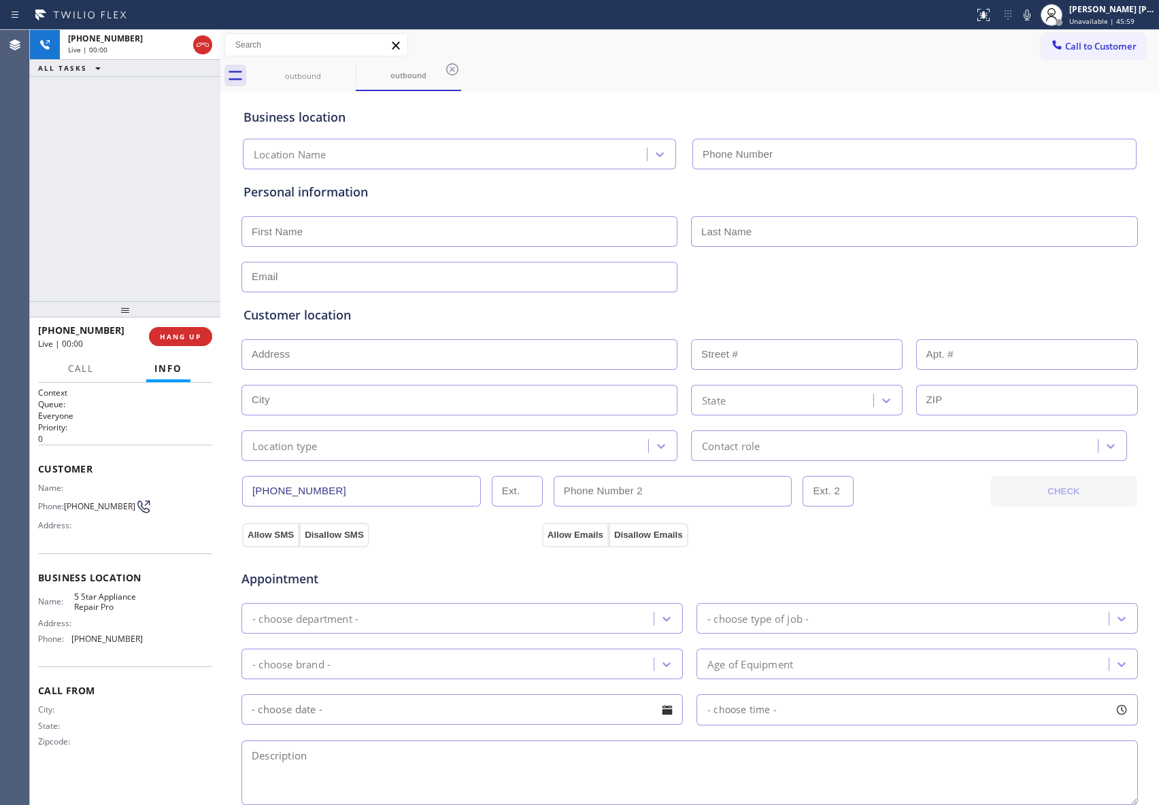
type input "[PHONE_NUMBER]"
click at [199, 47] on icon at bounding box center [203, 45] width 16 height 16
type input "[PHONE_NUMBER]"
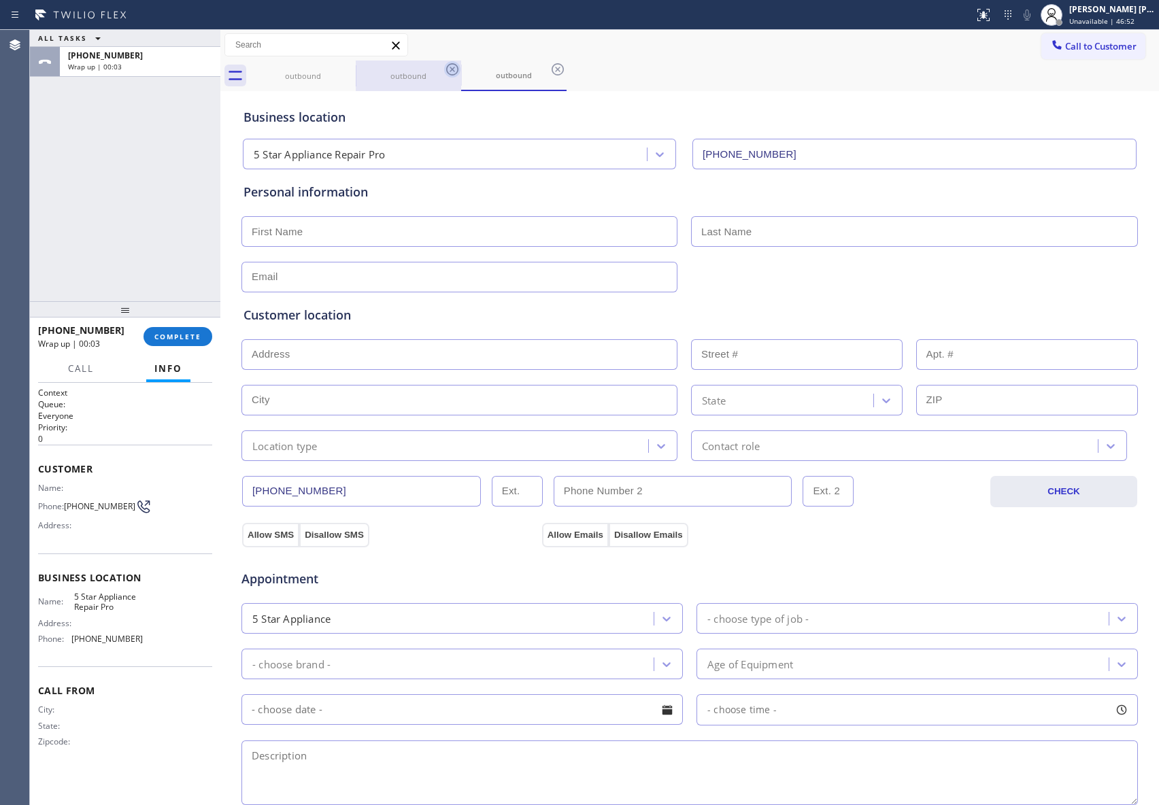
click at [0, 0] on icon at bounding box center [0, 0] width 0 height 0
click at [444, 69] on icon at bounding box center [452, 69] width 16 height 16
click at [550, 69] on icon at bounding box center [558, 69] width 16 height 16
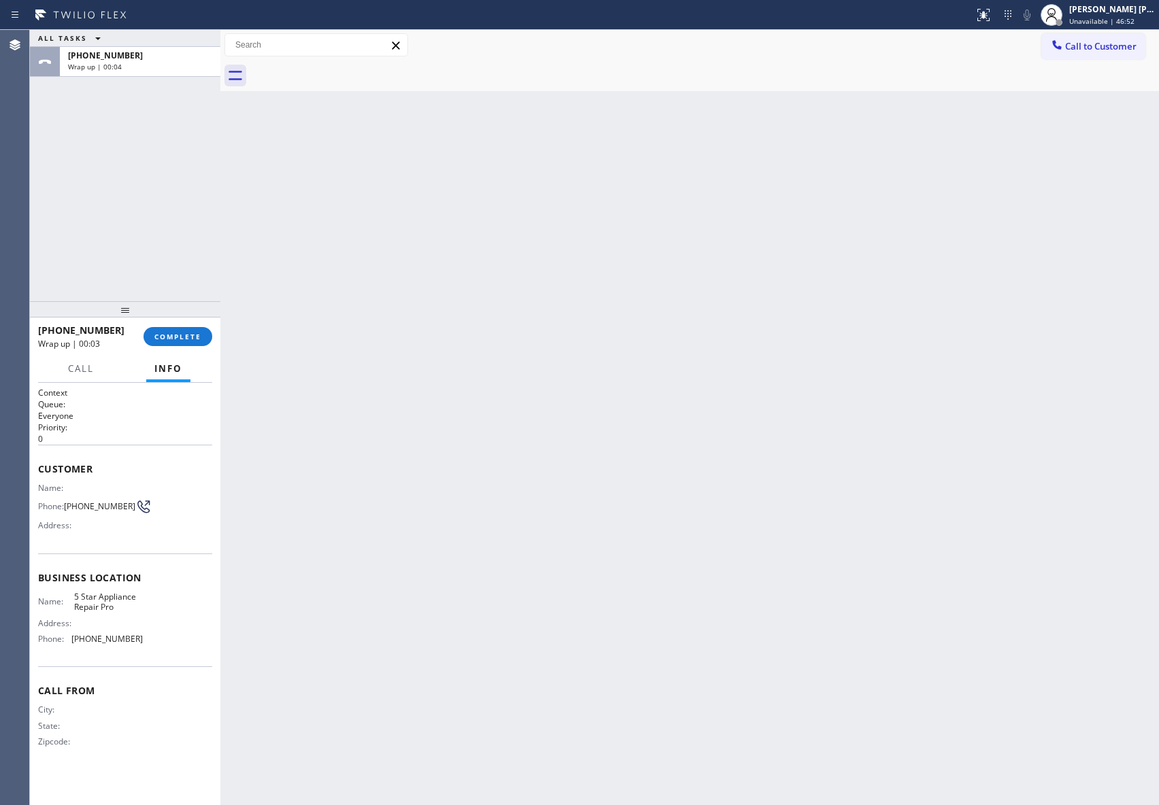
click at [350, 69] on div at bounding box center [704, 76] width 909 height 31
click at [193, 327] on button "COMPLETE" at bounding box center [178, 336] width 69 height 19
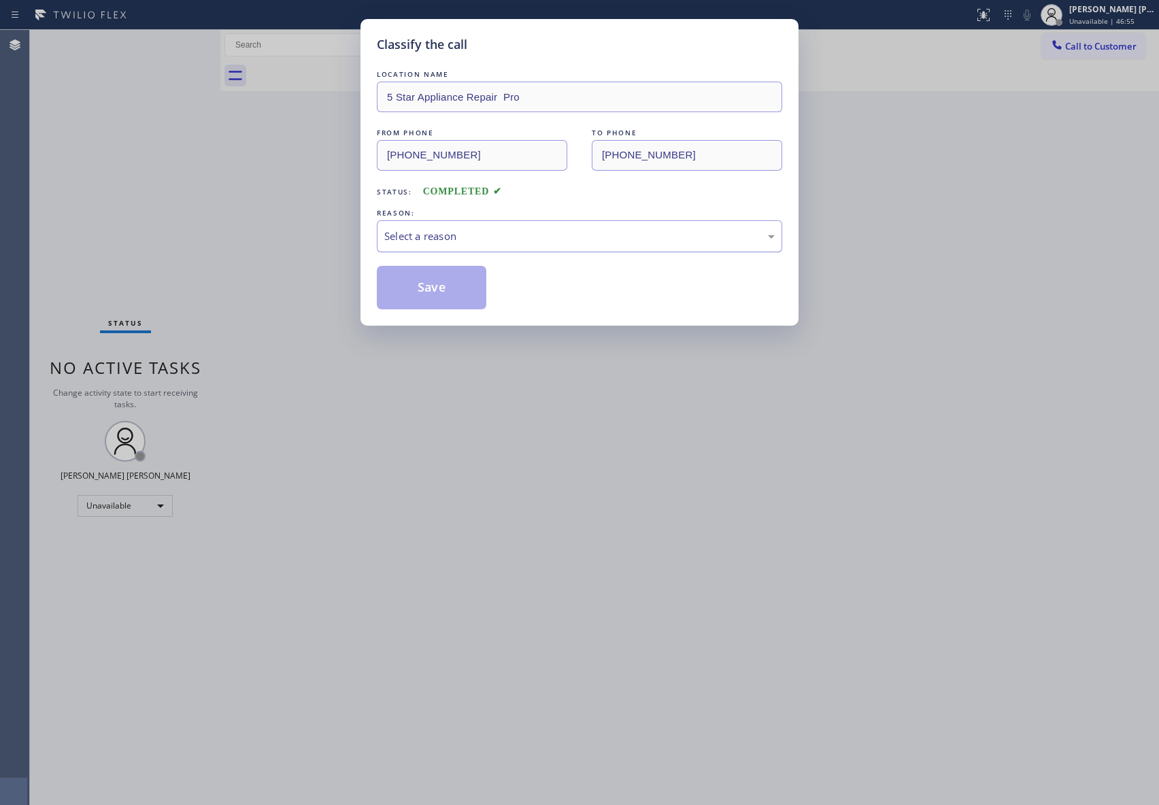
click at [534, 235] on div "Select a reason" at bounding box center [579, 237] width 390 height 16
click at [439, 283] on button "Save" at bounding box center [432, 288] width 110 height 44
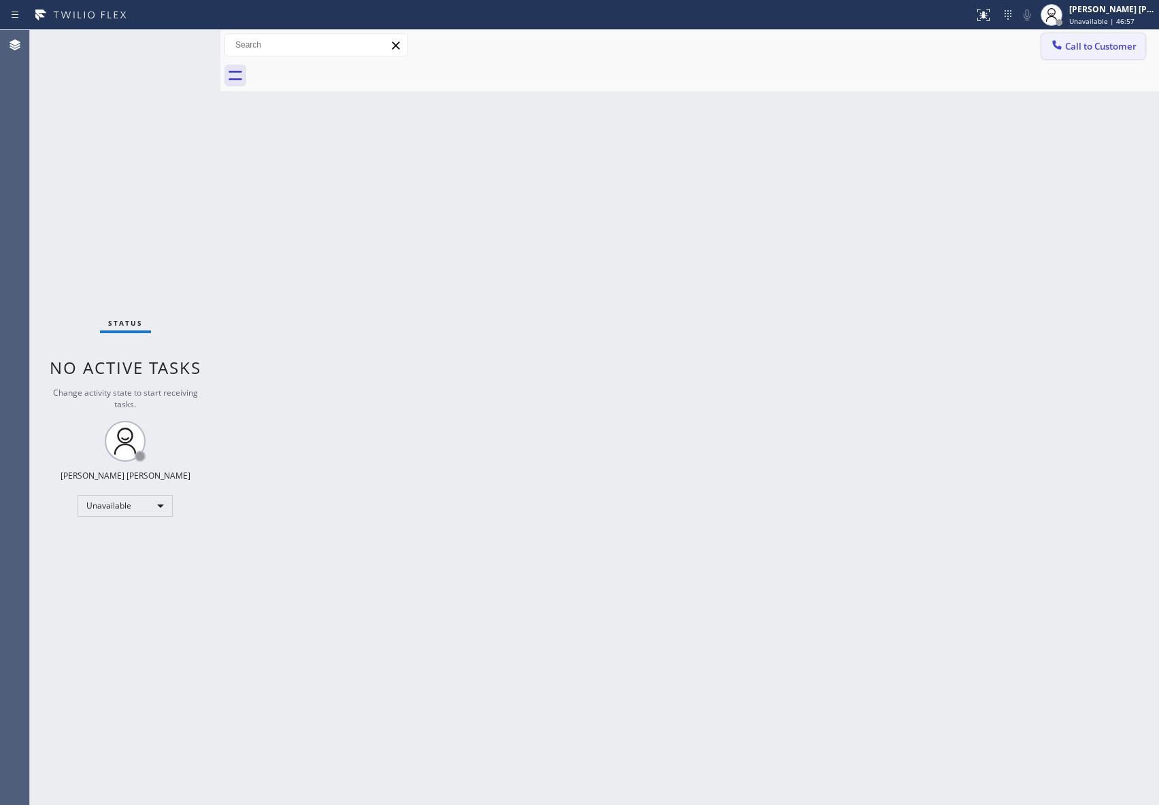
click at [1124, 47] on span "Call to Customer" at bounding box center [1100, 46] width 71 height 12
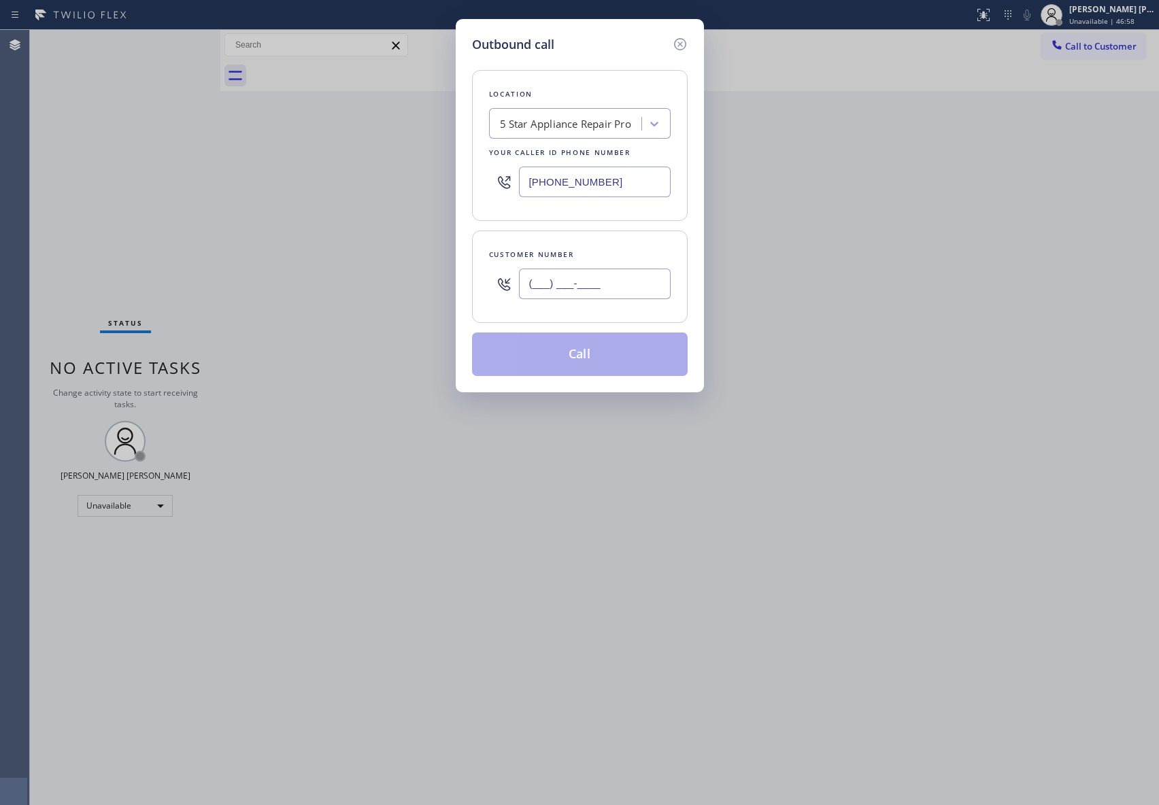
click at [631, 275] on input "(___) ___-____" at bounding box center [595, 284] width 152 height 31
paste input "641) 535-5588"
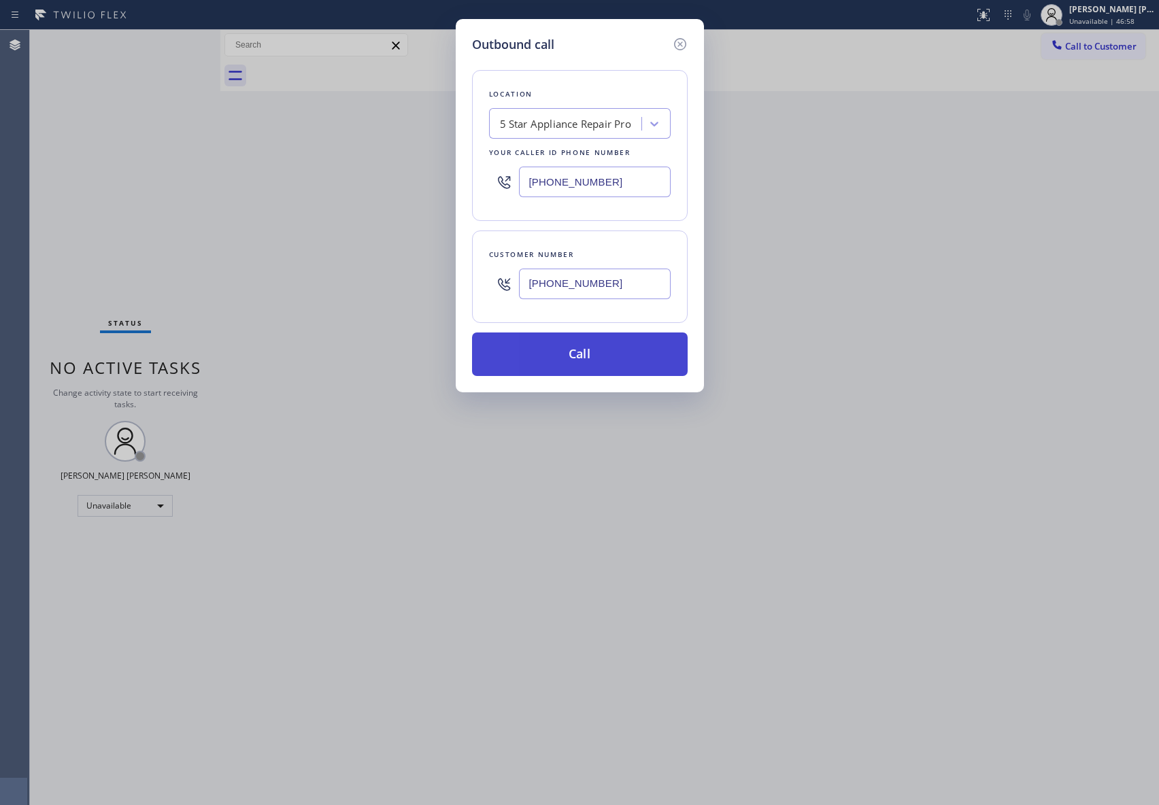
type input "[PHONE_NUMBER]"
click at [626, 354] on button "Call" at bounding box center [580, 355] width 216 height 44
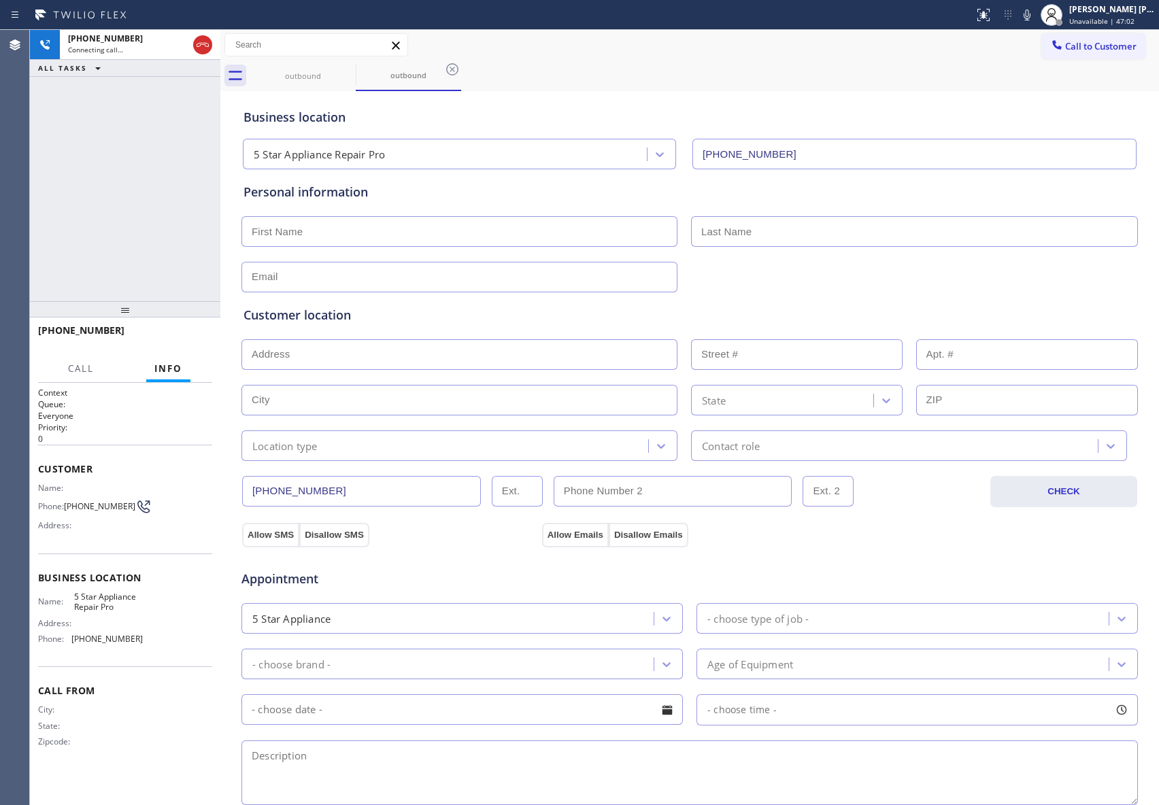
type input "[PHONE_NUMBER]"
click at [200, 327] on button "HANG UP" at bounding box center [180, 336] width 63 height 19
click at [197, 327] on button "COMPLETE" at bounding box center [178, 336] width 69 height 19
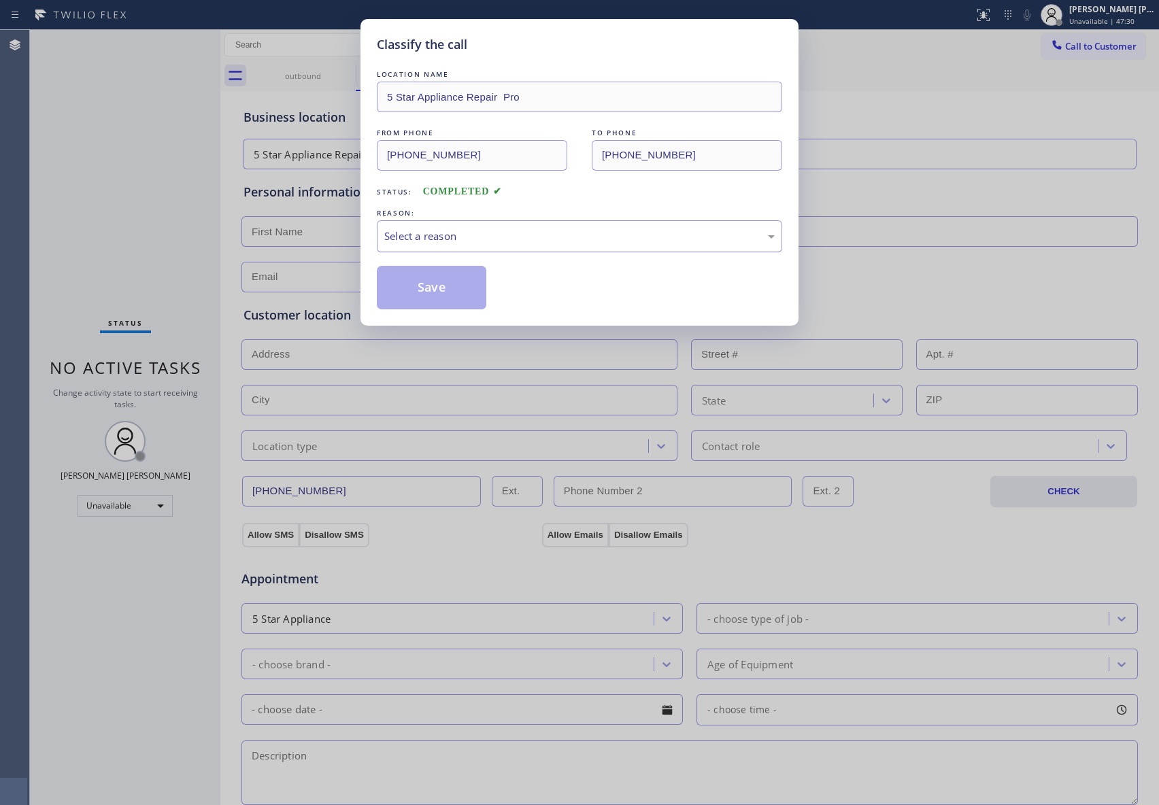
click at [542, 239] on div "Select a reason" at bounding box center [579, 237] width 390 height 16
click at [433, 291] on button "Save" at bounding box center [432, 288] width 110 height 44
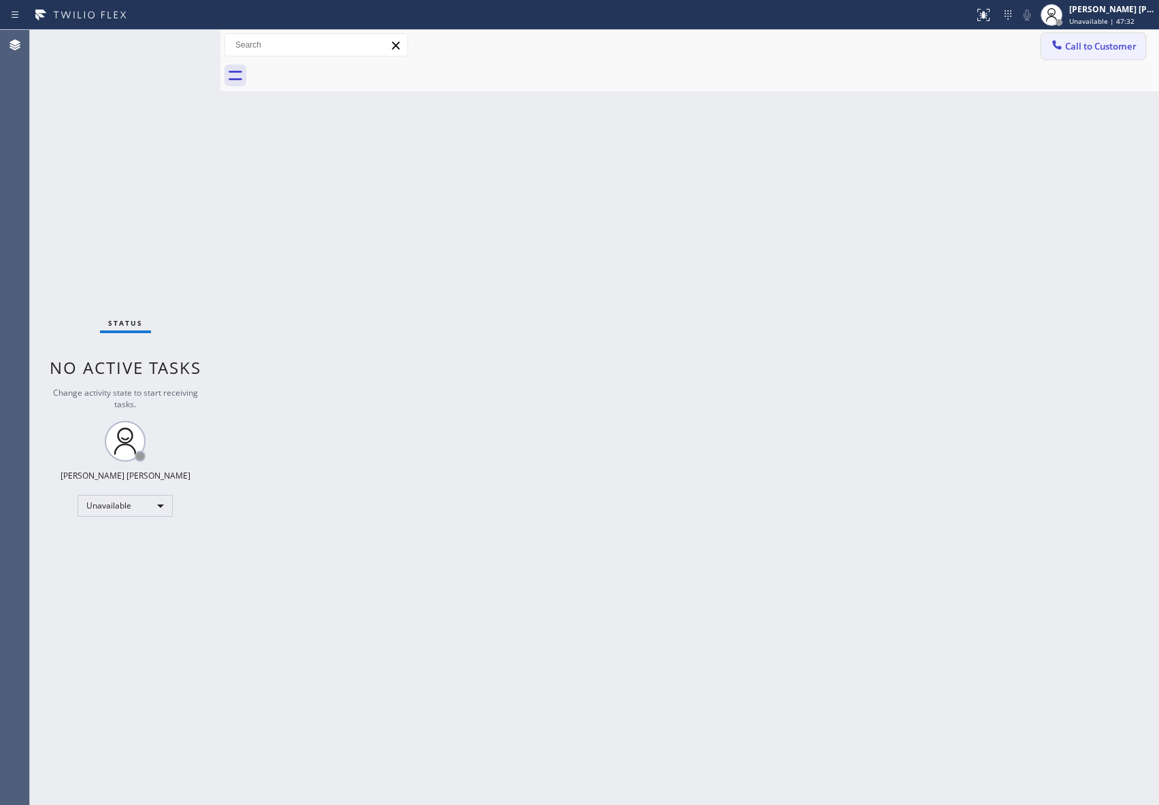
click at [1121, 45] on span "Call to Customer" at bounding box center [1100, 46] width 71 height 12
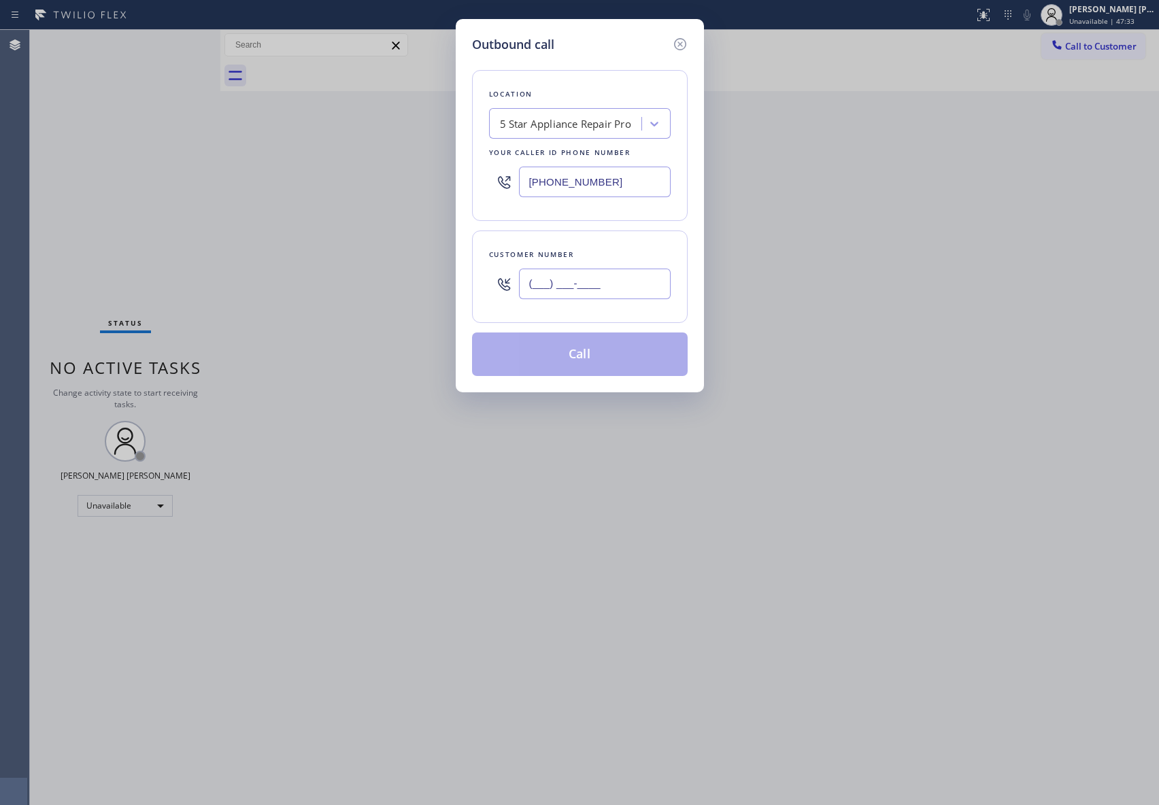
click at [637, 275] on input "(___) ___-____" at bounding box center [595, 284] width 152 height 31
paste input "415) 684-0813"
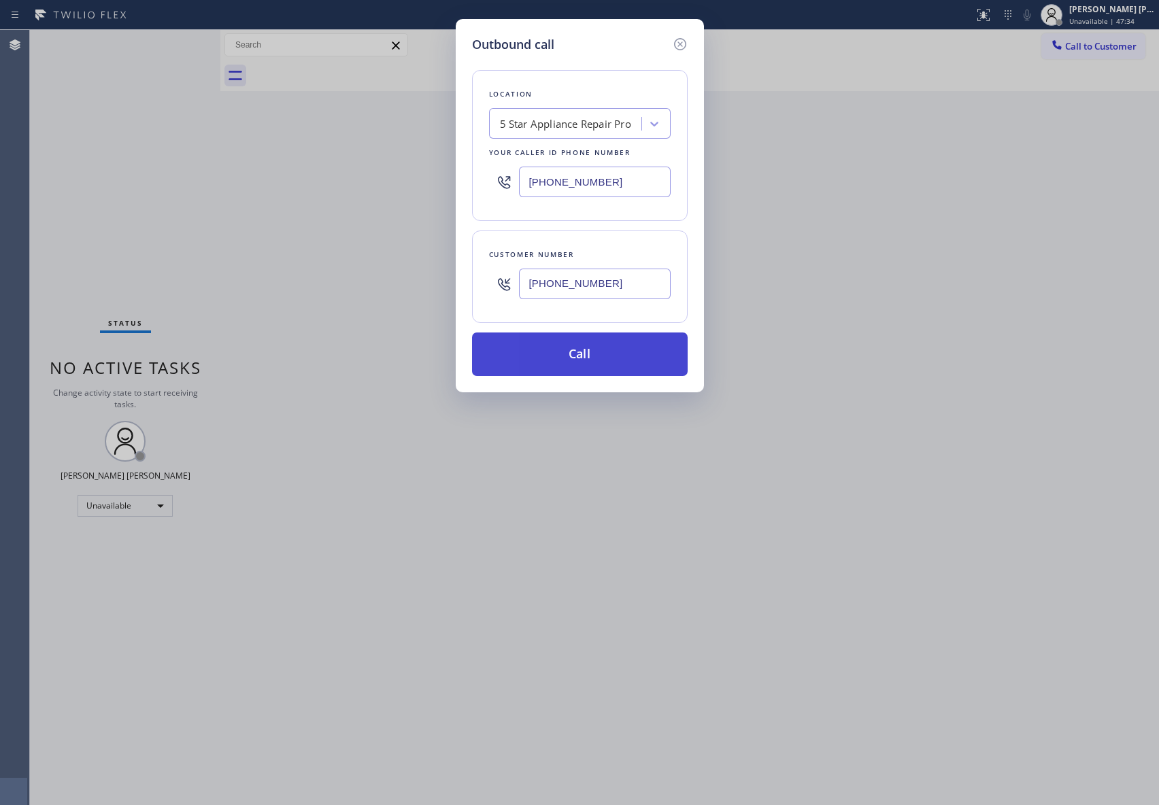
type input "[PHONE_NUMBER]"
click at [602, 348] on button "Call" at bounding box center [580, 355] width 216 height 44
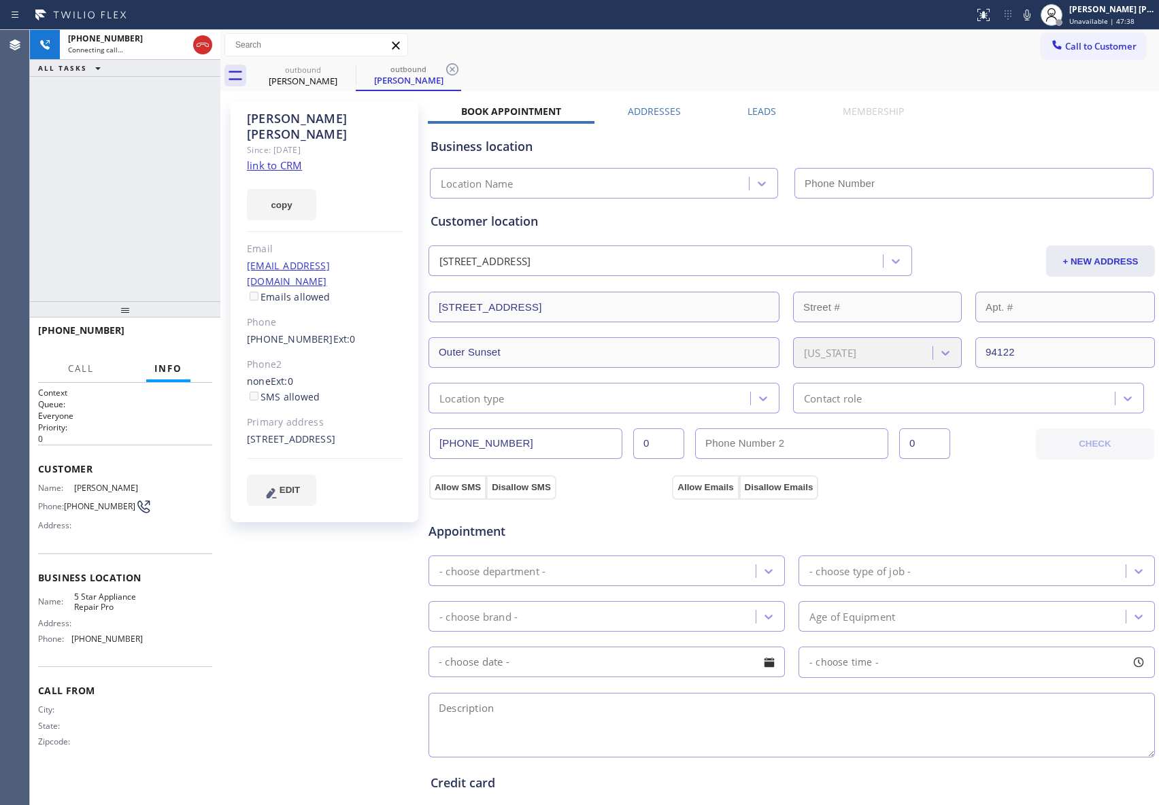
type input "[PHONE_NUMBER]"
drag, startPoint x: 197, startPoint y: 38, endPoint x: 9, endPoint y: 76, distance: 192.2
click at [197, 38] on icon at bounding box center [203, 45] width 16 height 16
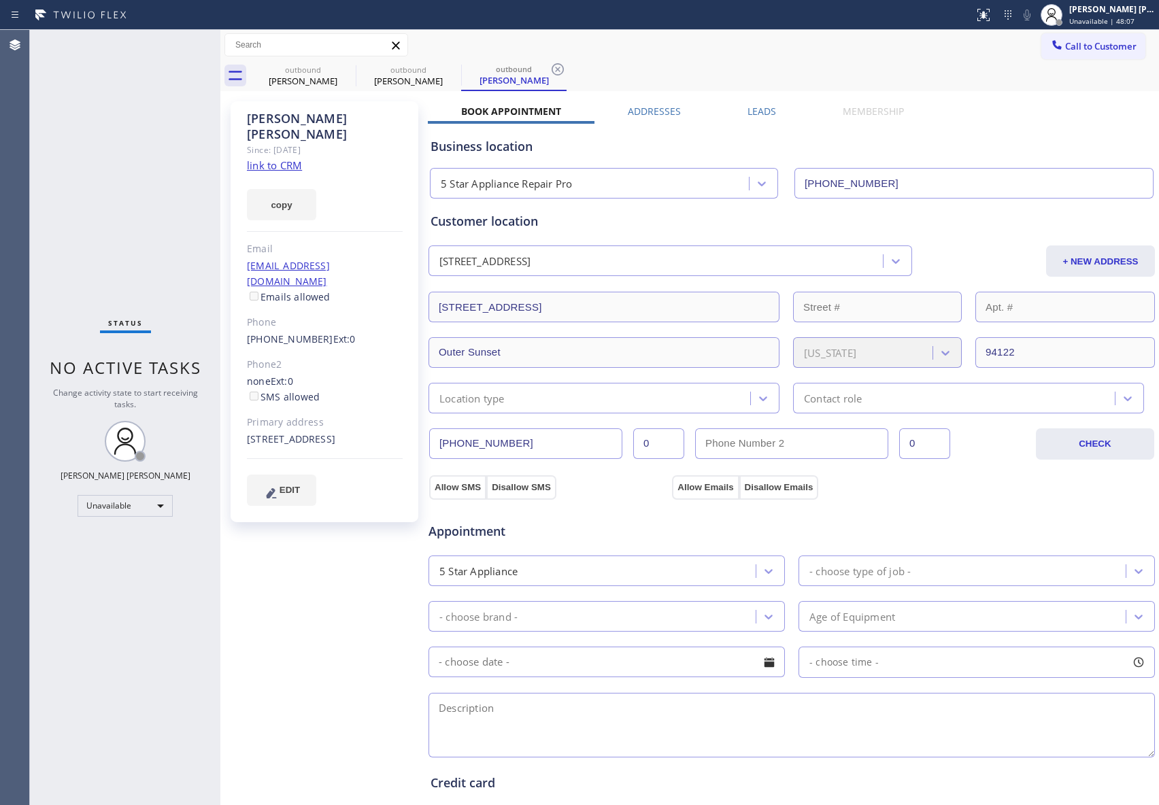
type input "[PHONE_NUMBER]"
click at [344, 68] on icon at bounding box center [347, 69] width 16 height 16
click at [0, 0] on icon at bounding box center [0, 0] width 0 height 0
click at [550, 68] on icon at bounding box center [558, 69] width 16 height 16
click at [344, 68] on div "outbound [PERSON_NAME] outbound [PERSON_NAME] outbound [PERSON_NAME]" at bounding box center [704, 76] width 909 height 31
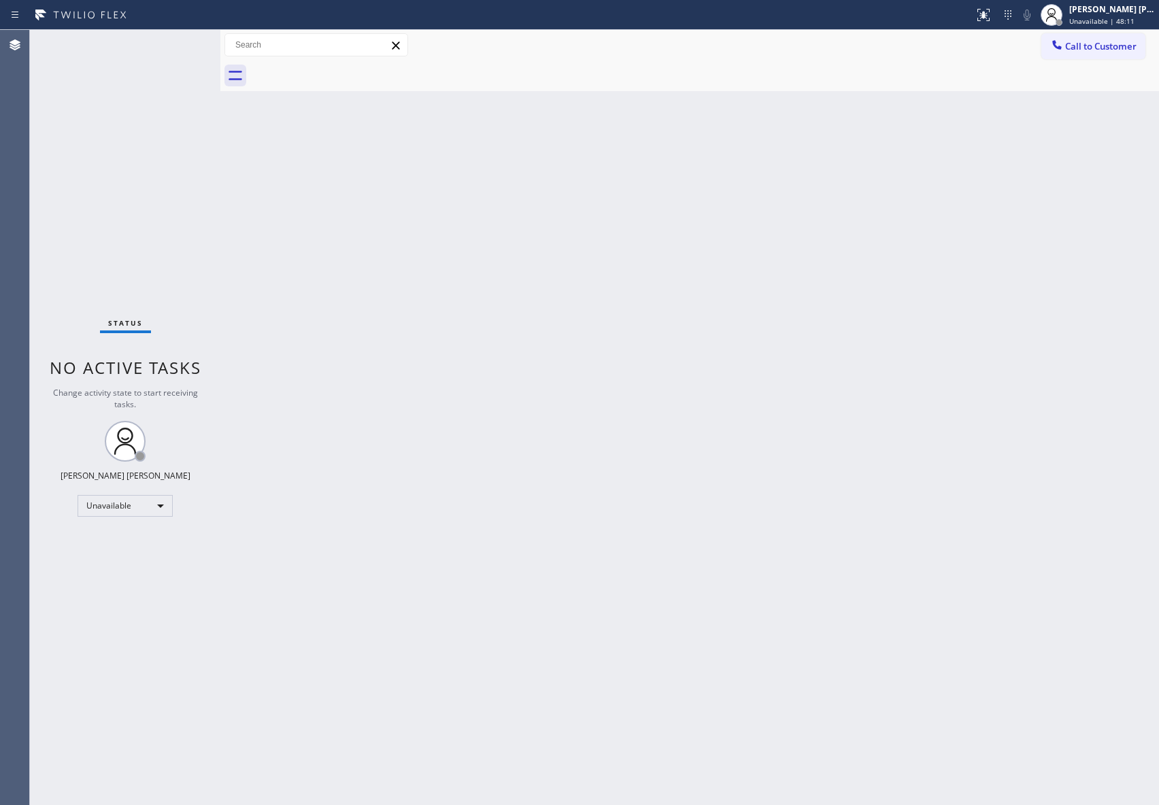
click at [344, 68] on div at bounding box center [704, 76] width 909 height 31
click at [1106, 56] on button "Call to Customer" at bounding box center [1093, 46] width 104 height 26
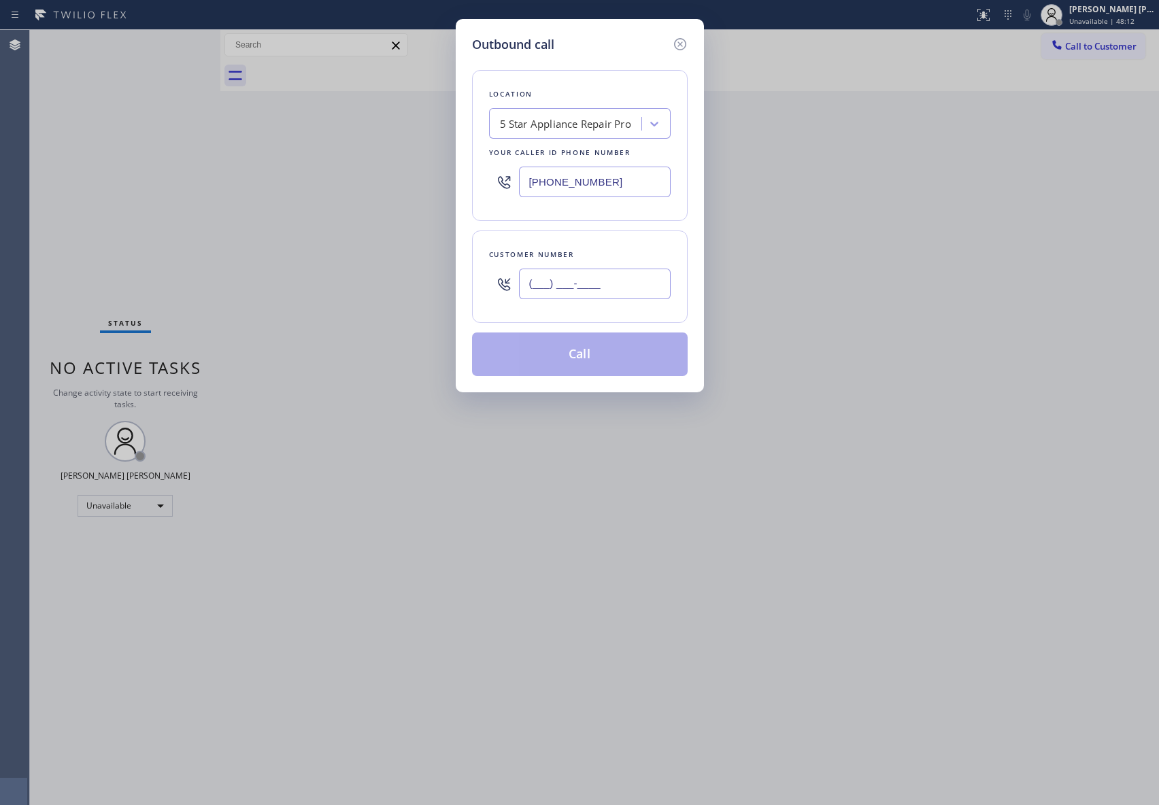
click at [643, 289] on input "(___) ___-____" at bounding box center [595, 284] width 152 height 31
paste input "818) 260-9862"
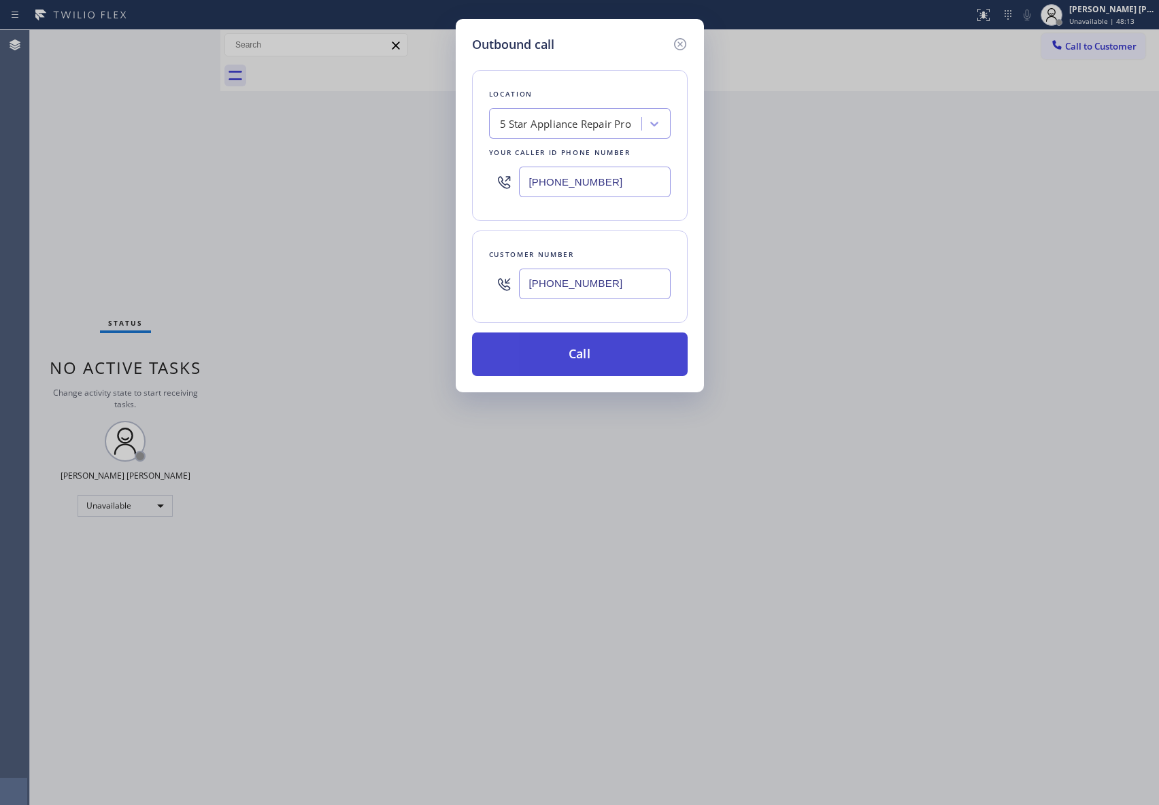
type input "[PHONE_NUMBER]"
click at [610, 358] on button "Call" at bounding box center [580, 355] width 216 height 44
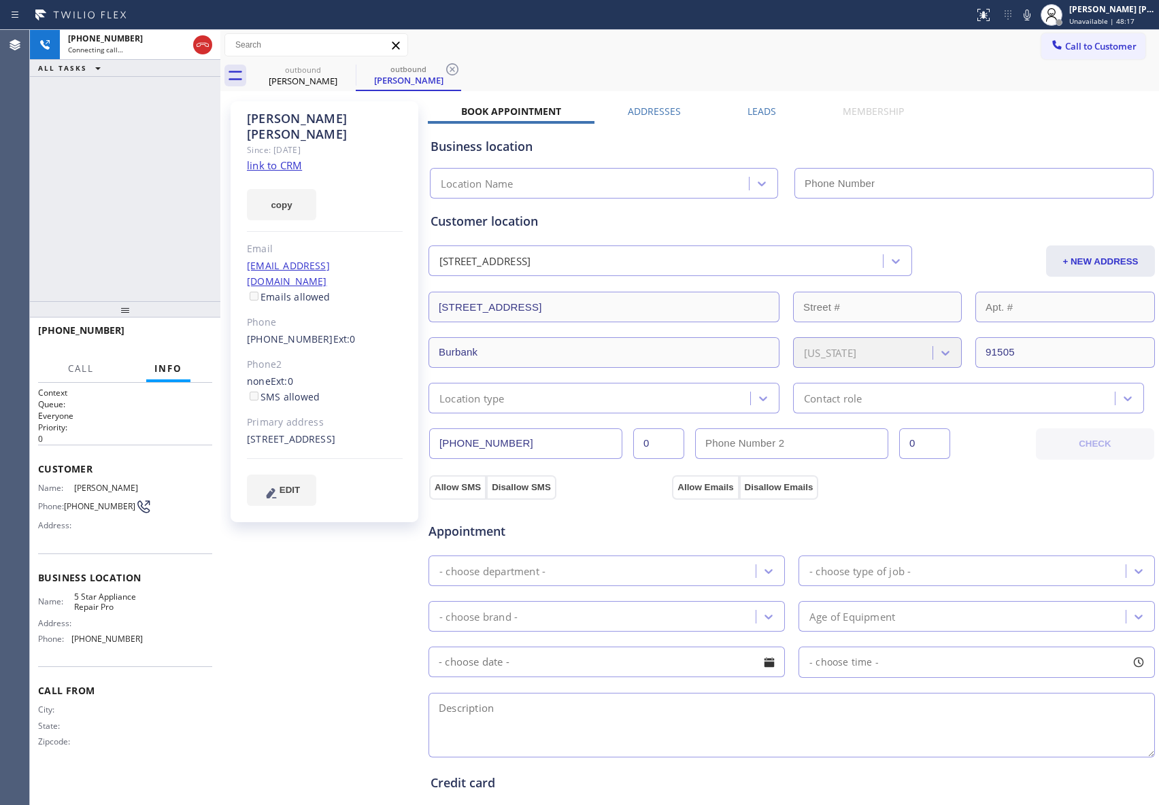
type input "[PHONE_NUMBER]"
drag, startPoint x: 201, startPoint y: 38, endPoint x: 28, endPoint y: 52, distance: 174.0
click at [199, 38] on icon at bounding box center [203, 45] width 16 height 16
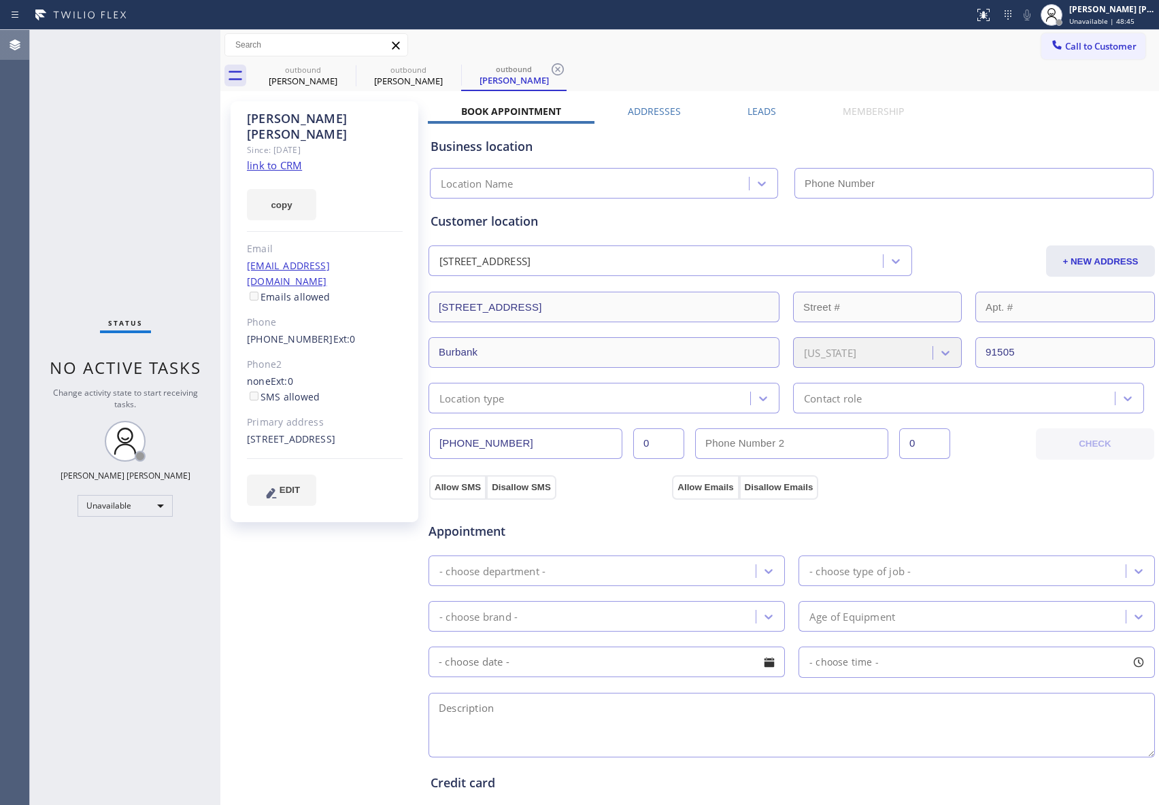
type input "[PHONE_NUMBER]"
click at [344, 72] on icon at bounding box center [347, 69] width 16 height 16
click at [0, 0] on icon at bounding box center [0, 0] width 0 height 0
click at [550, 72] on icon at bounding box center [558, 69] width 16 height 16
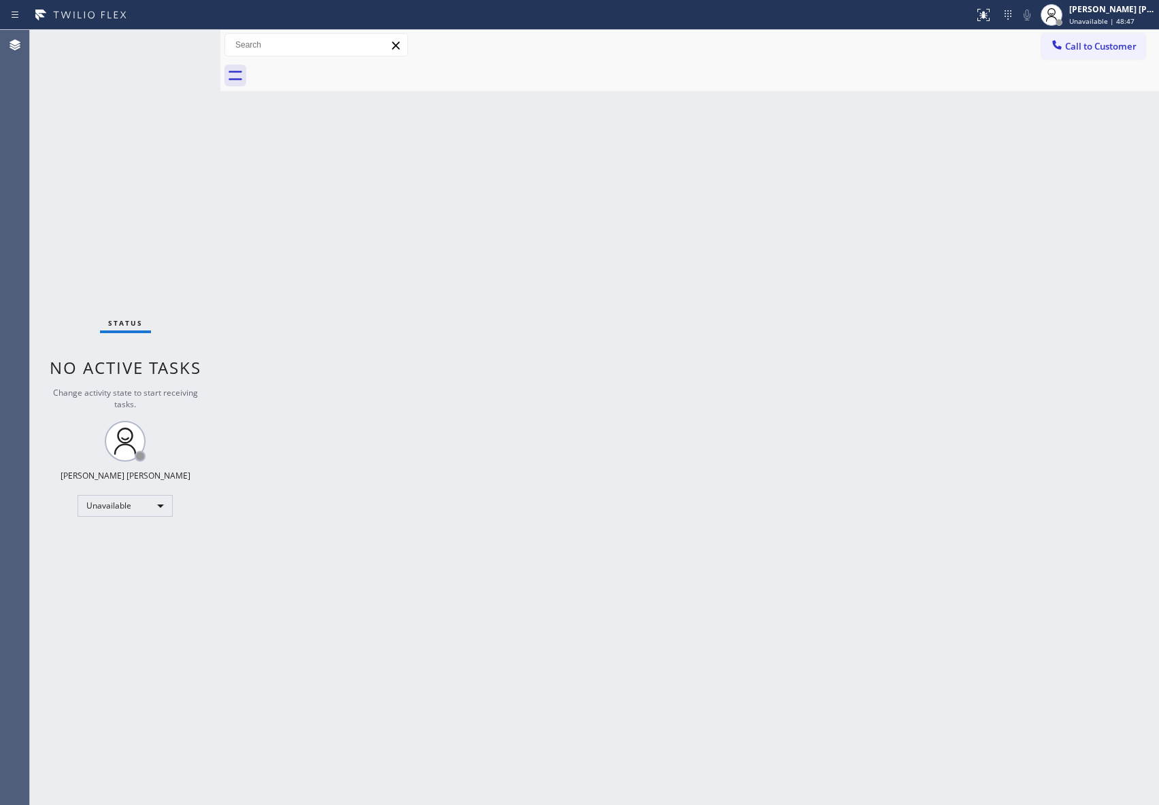
click at [346, 71] on div at bounding box center [704, 76] width 909 height 31
drag, startPoint x: 346, startPoint y: 71, endPoint x: 20, endPoint y: 71, distance: 325.8
click at [299, 71] on div at bounding box center [704, 76] width 909 height 31
click at [1114, 52] on span "Call to Customer" at bounding box center [1100, 46] width 71 height 12
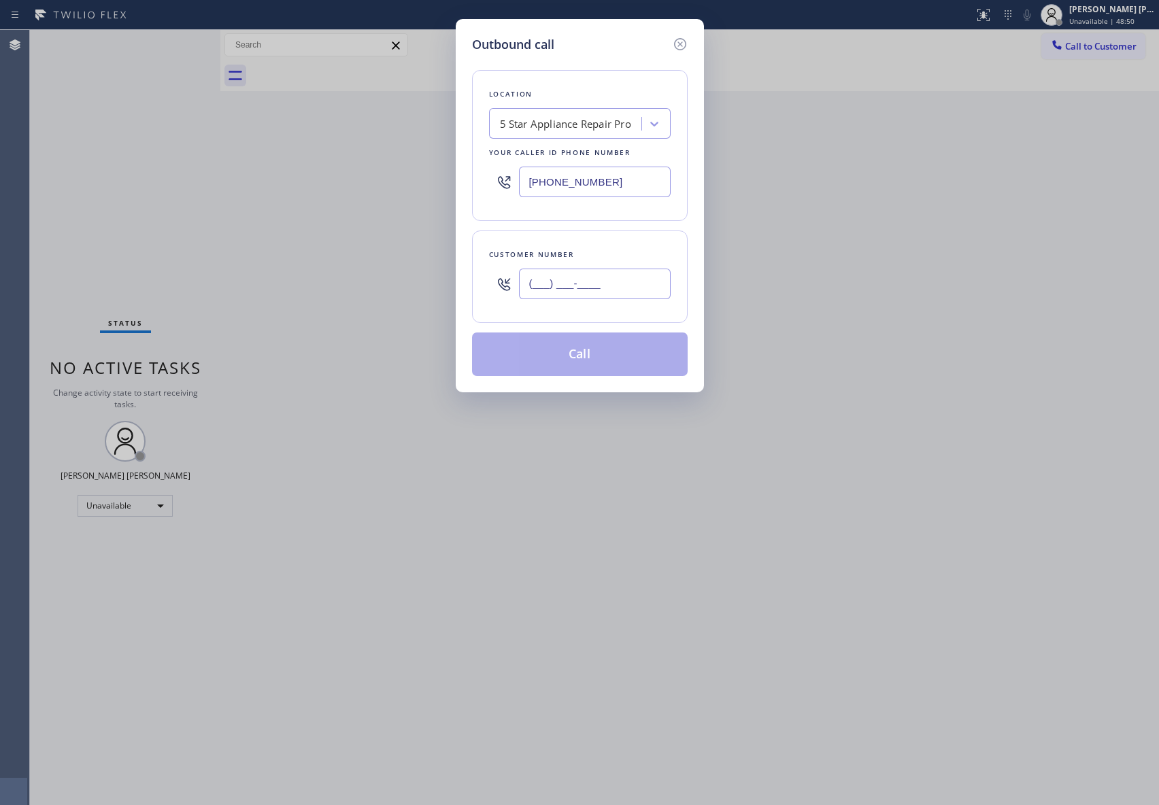
click at [614, 279] on input "(___) ___-____" at bounding box center [595, 284] width 152 height 31
paste input "559) 673-3530"
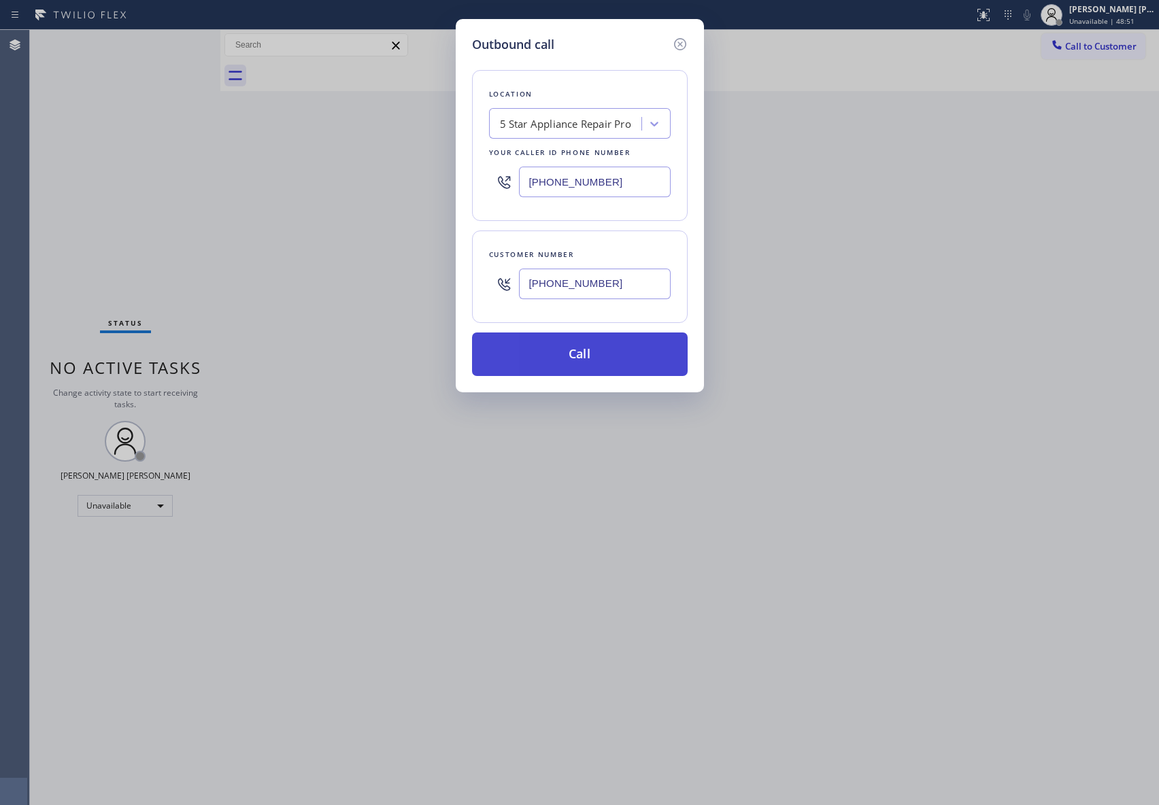
type input "[PHONE_NUMBER]"
click at [603, 359] on button "Call" at bounding box center [580, 355] width 216 height 44
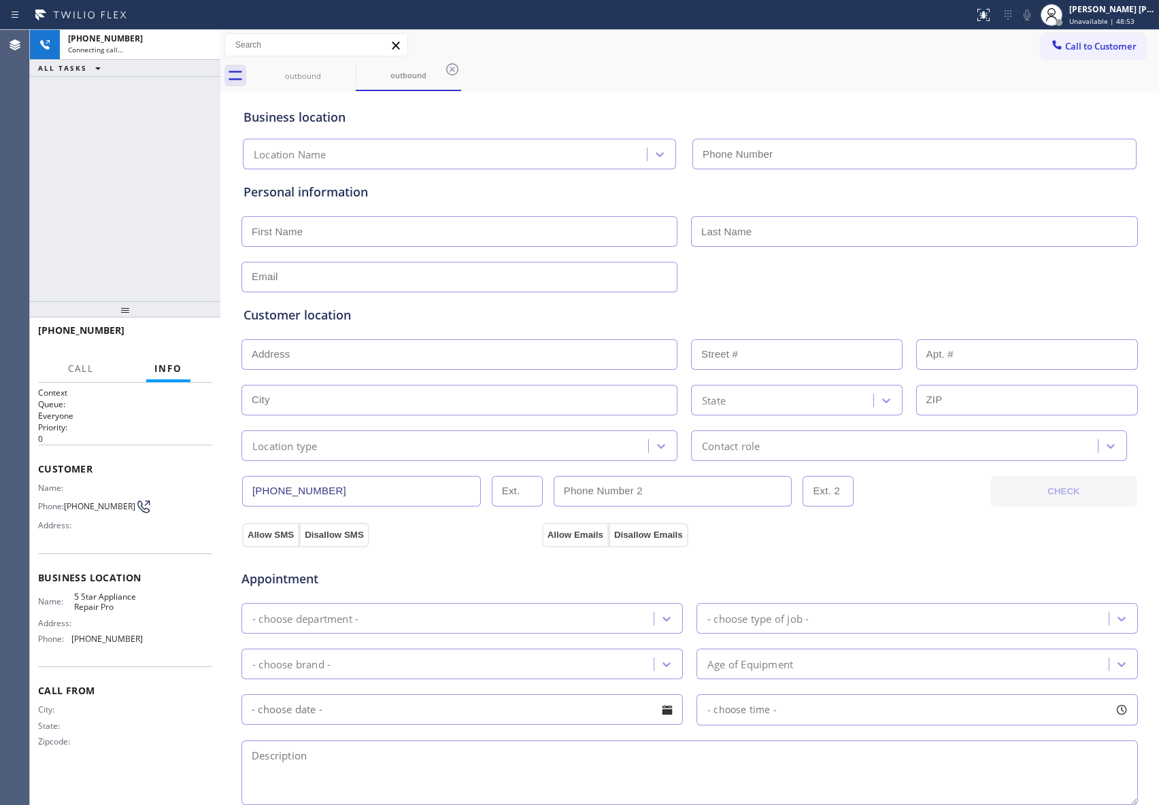
type input "[PHONE_NUMBER]"
click at [202, 43] on icon at bounding box center [203, 45] width 12 height 4
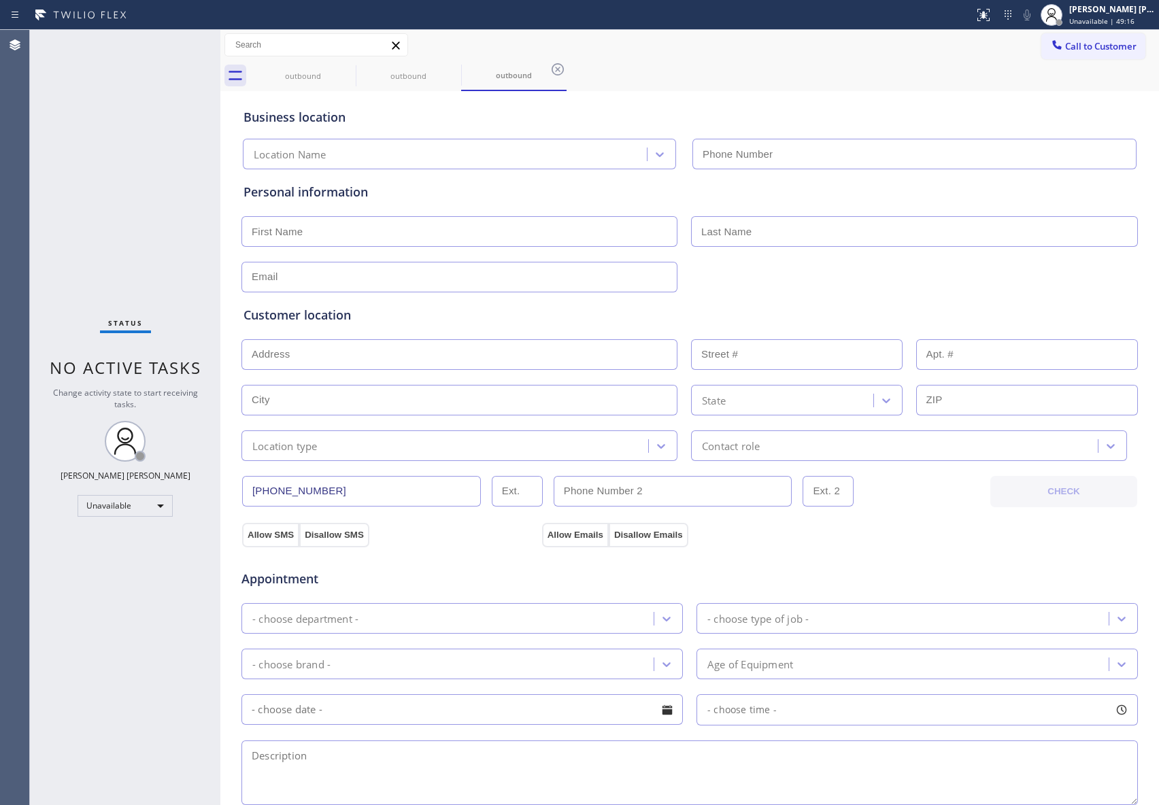
type input "[PHONE_NUMBER]"
click at [357, 75] on div "outbound" at bounding box center [408, 76] width 103 height 10
click at [349, 74] on icon at bounding box center [347, 69] width 12 height 12
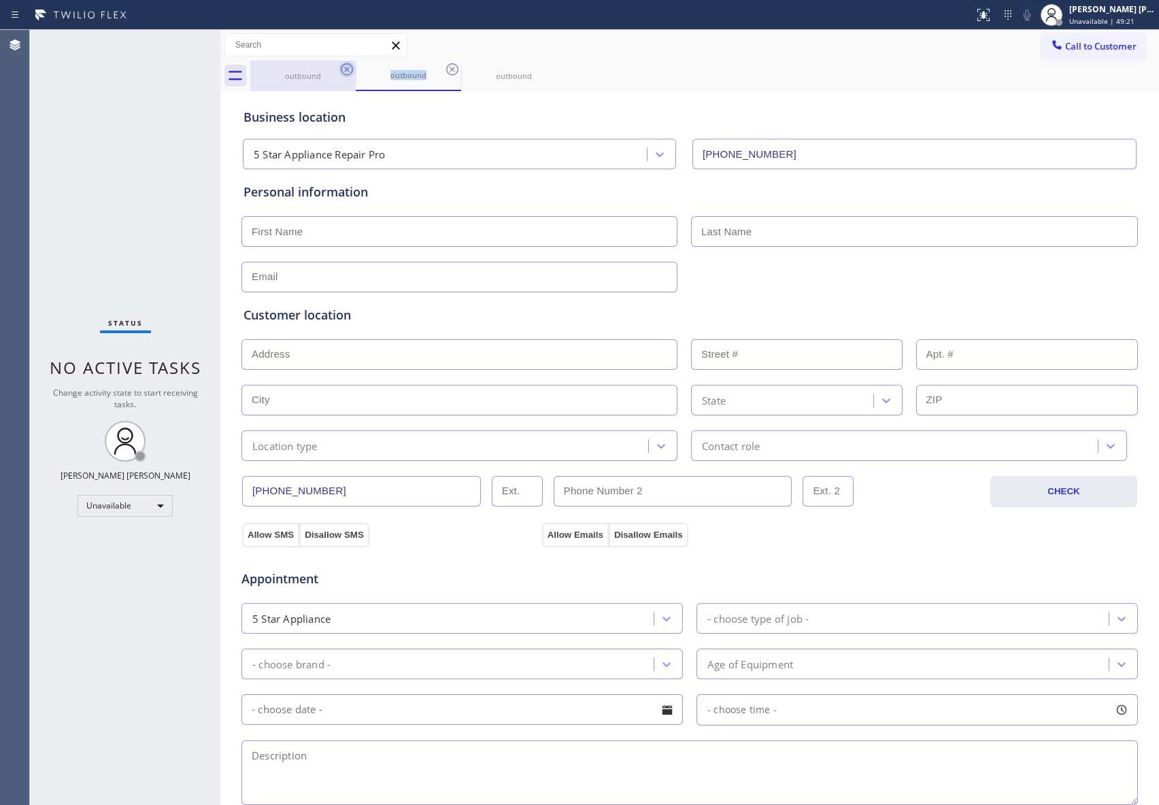
click at [349, 74] on icon at bounding box center [347, 69] width 12 height 12
click at [356, 74] on div "outbound" at bounding box center [408, 76] width 105 height 31
click at [446, 74] on icon at bounding box center [452, 69] width 12 height 12
click at [349, 74] on icon at bounding box center [347, 69] width 12 height 12
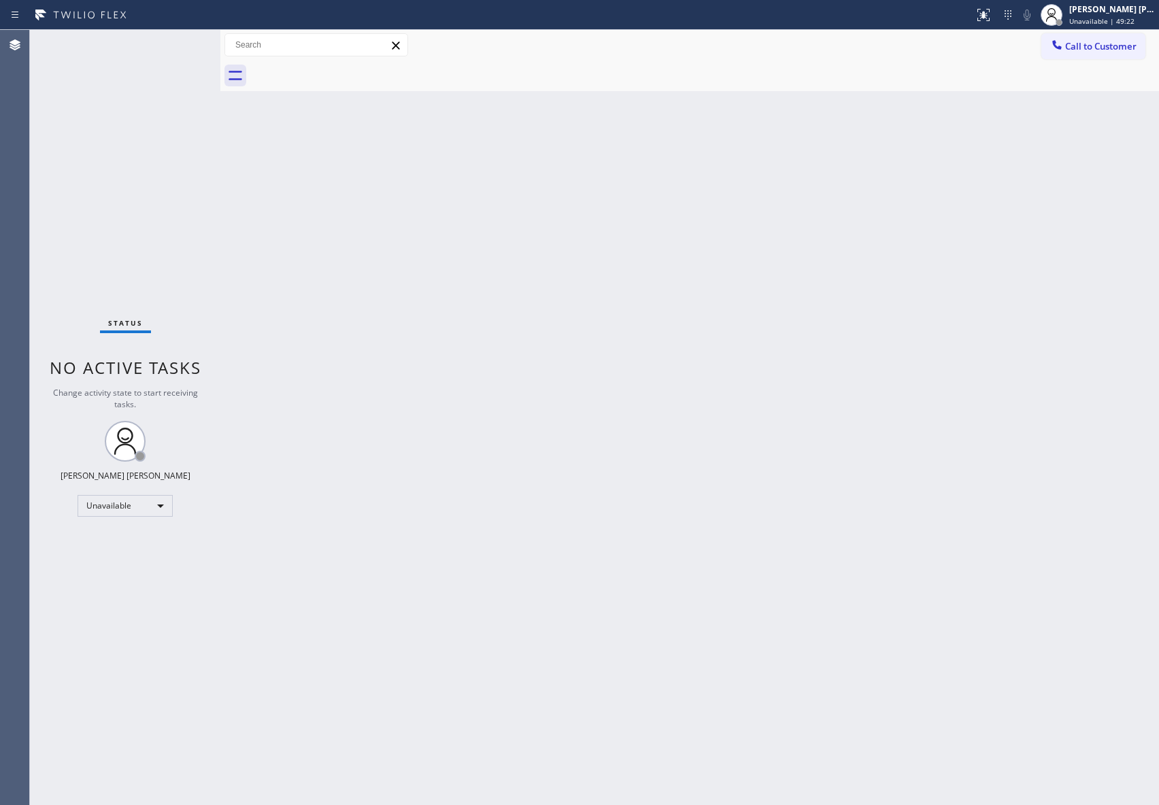
click at [349, 74] on div at bounding box center [704, 76] width 909 height 31
click at [1111, 45] on span "Call to Customer" at bounding box center [1100, 46] width 71 height 12
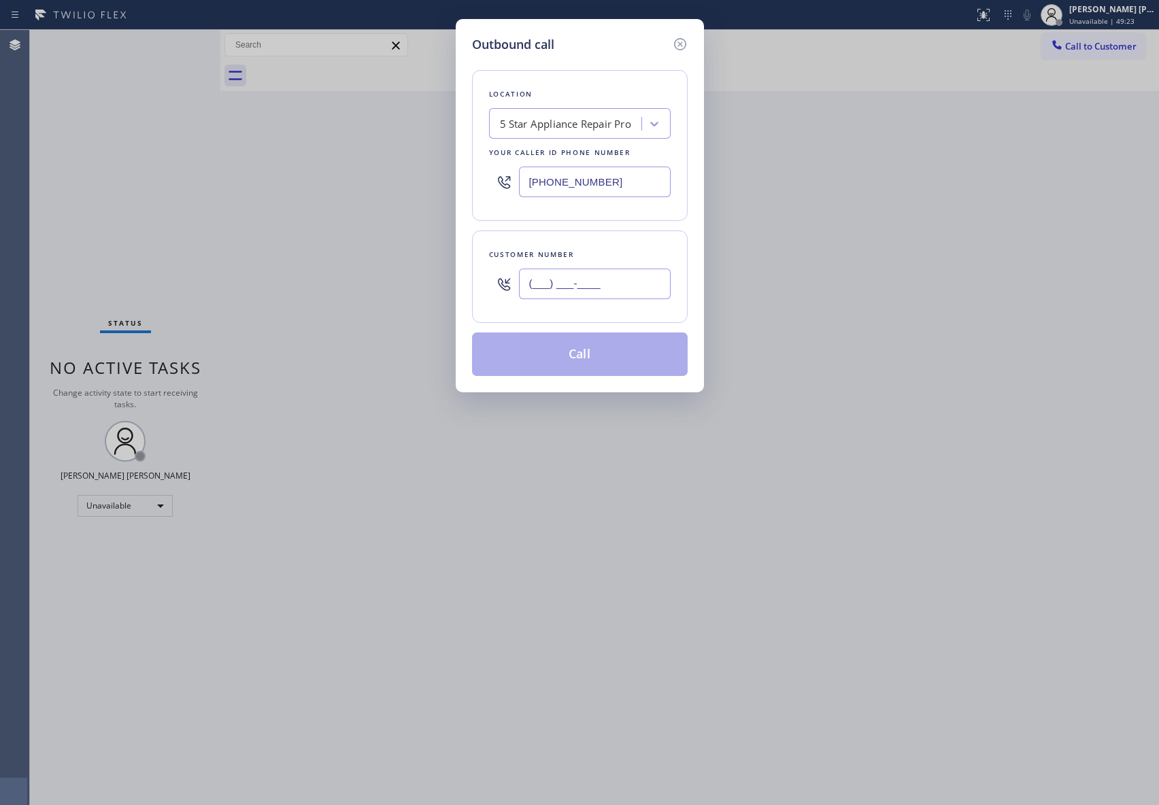
click at [641, 278] on input "(___) ___-____" at bounding box center [595, 284] width 152 height 31
paste input "310) 456-1667"
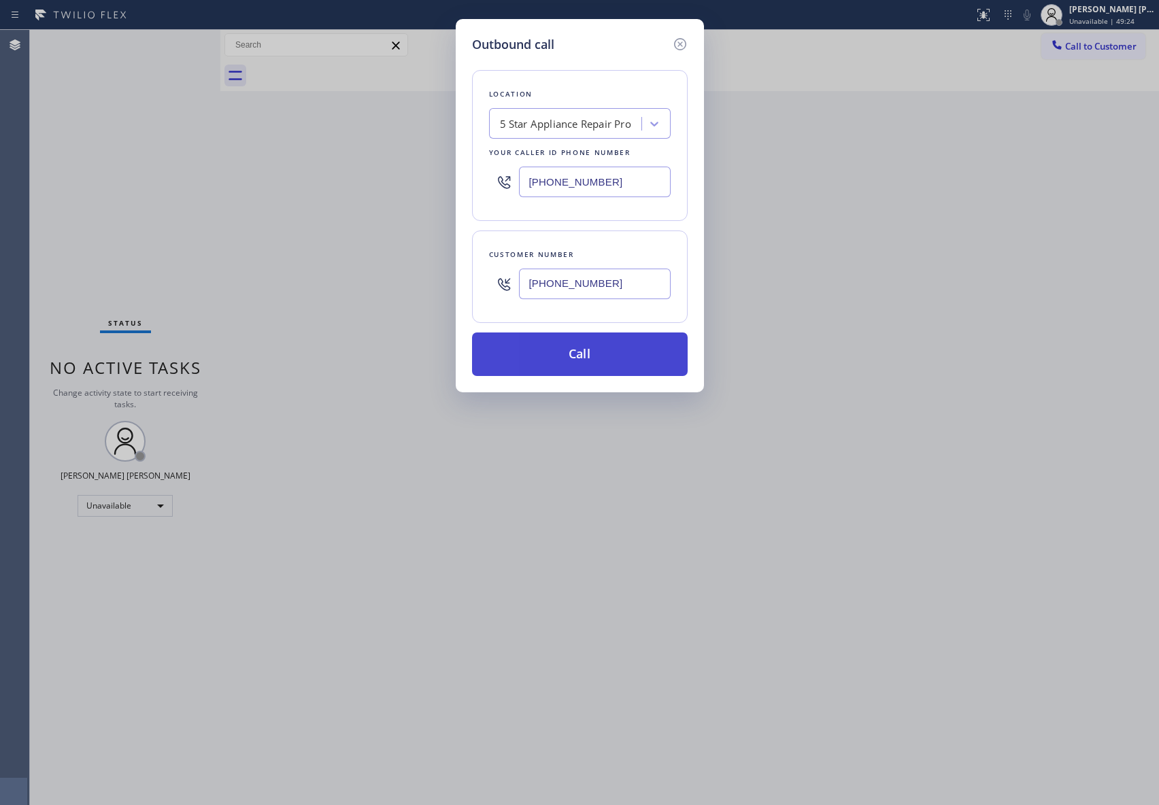
type input "[PHONE_NUMBER]"
click at [624, 354] on button "Call" at bounding box center [580, 355] width 216 height 44
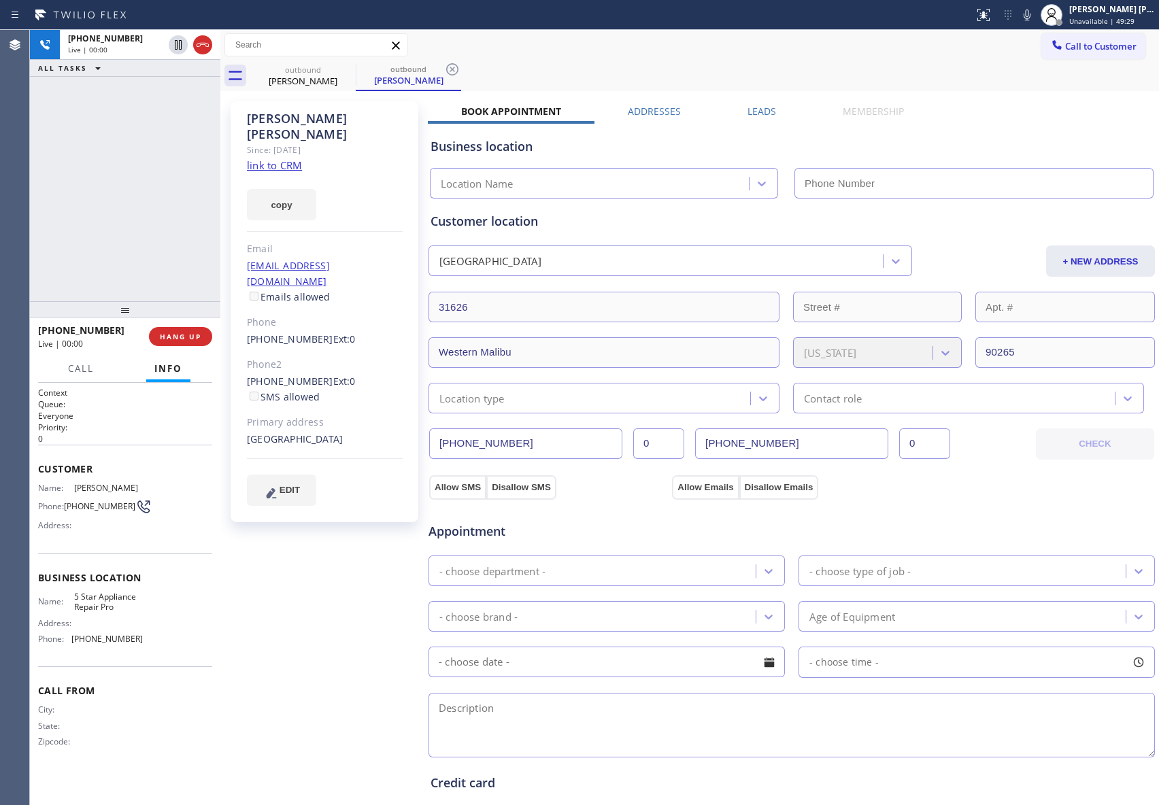
type input "[PHONE_NUMBER]"
click at [177, 336] on span "HANG UP" at bounding box center [180, 337] width 41 height 10
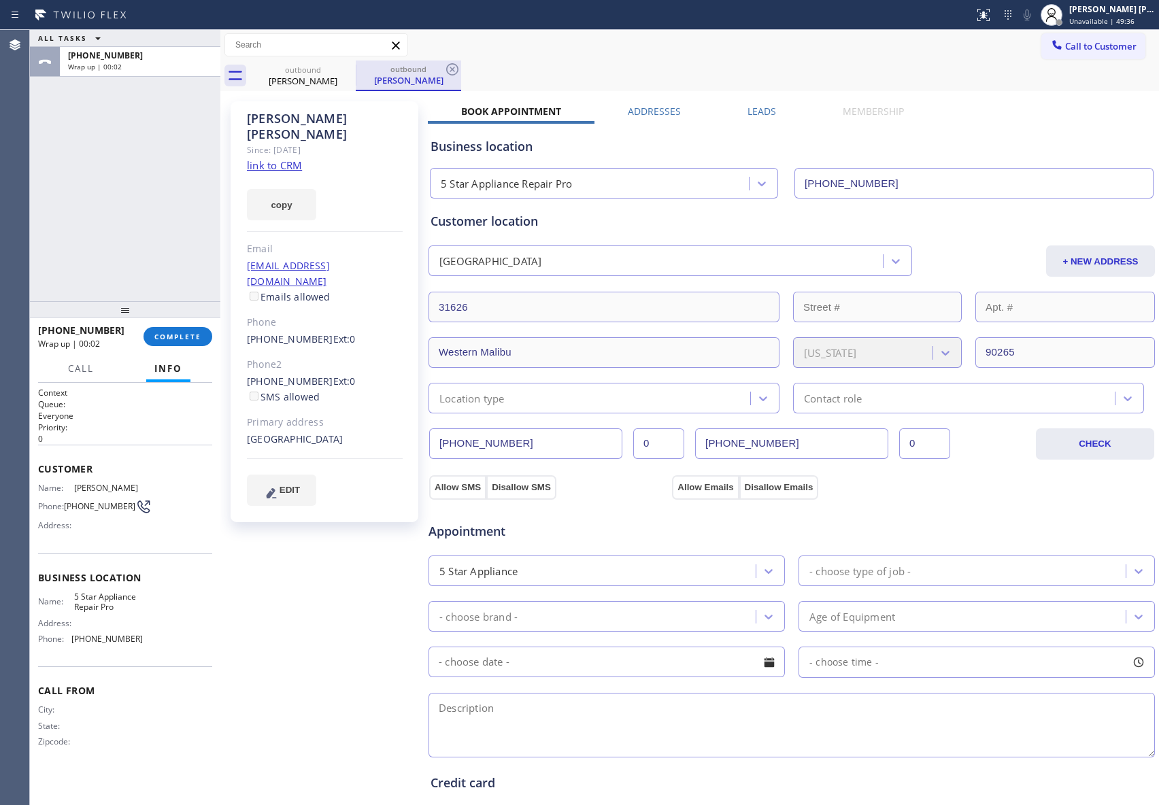
click at [360, 71] on div "outbound" at bounding box center [408, 69] width 103 height 10
drag, startPoint x: 331, startPoint y: 67, endPoint x: 349, endPoint y: 63, distance: 18.8
click at [336, 67] on div "outbound" at bounding box center [303, 70] width 103 height 10
click at [349, 63] on icon at bounding box center [347, 69] width 16 height 16
click at [0, 0] on icon at bounding box center [0, 0] width 0 height 0
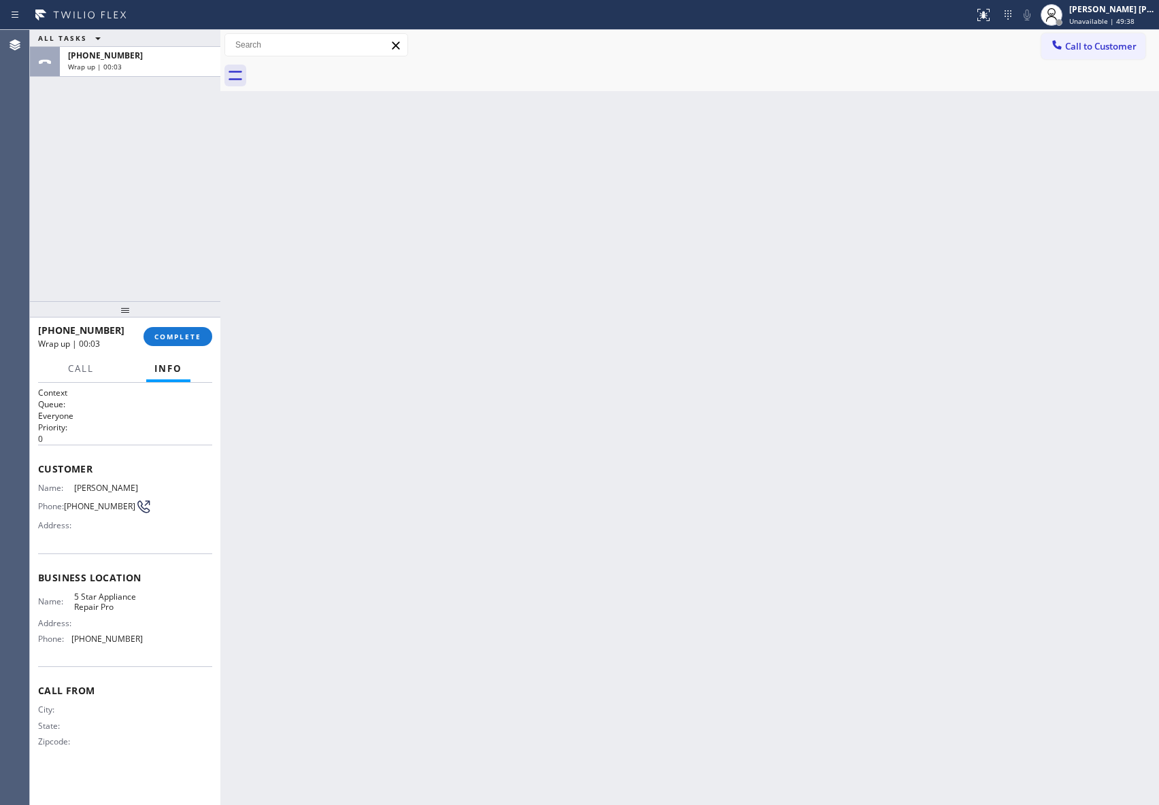
click at [349, 63] on div at bounding box center [704, 76] width 909 height 31
click at [195, 333] on span "COMPLETE" at bounding box center [177, 337] width 47 height 10
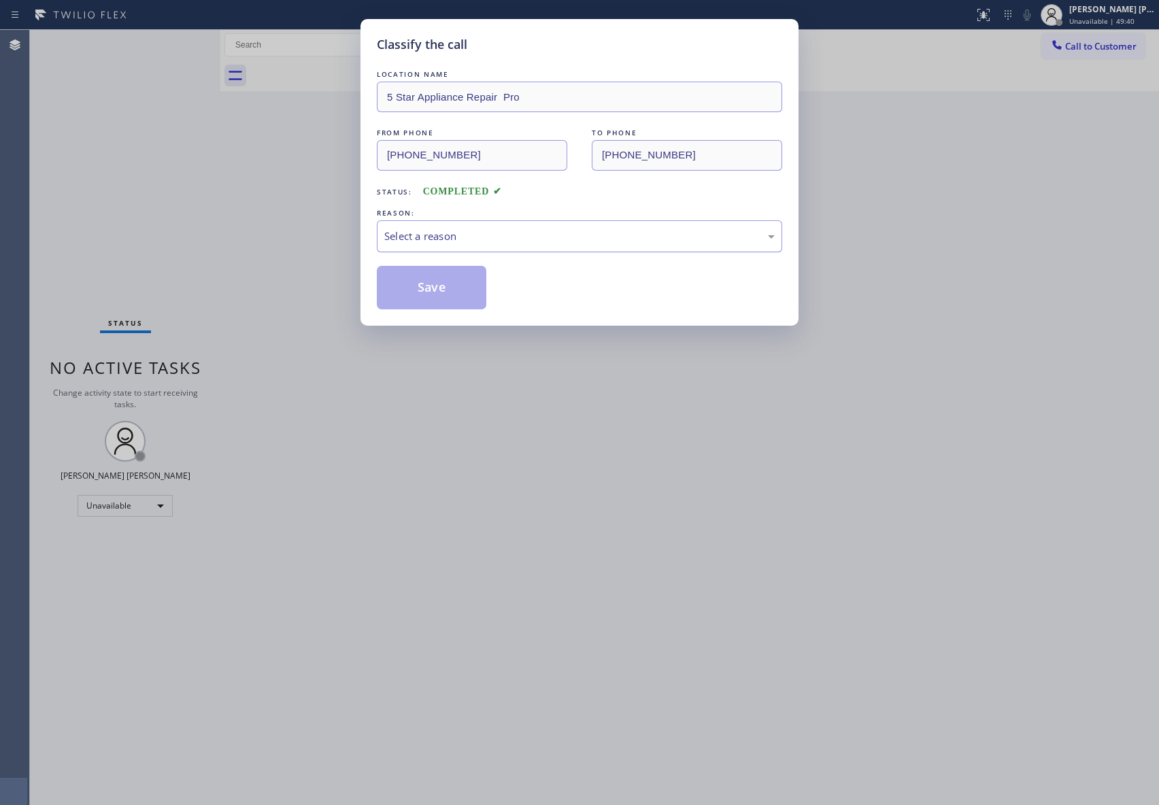
click at [480, 232] on div "Select a reason" at bounding box center [579, 237] width 390 height 16
click at [444, 292] on button "Save" at bounding box center [432, 288] width 110 height 44
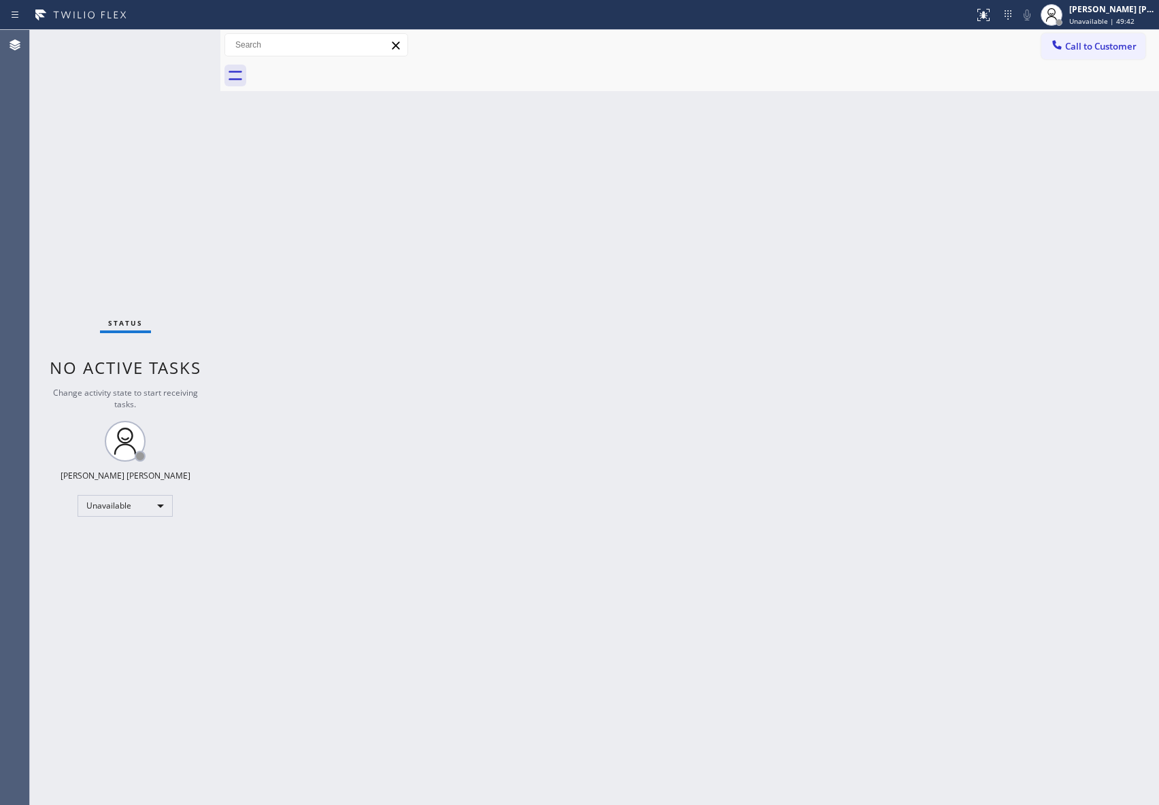
click at [1135, 49] on span "Call to Customer" at bounding box center [1100, 46] width 71 height 12
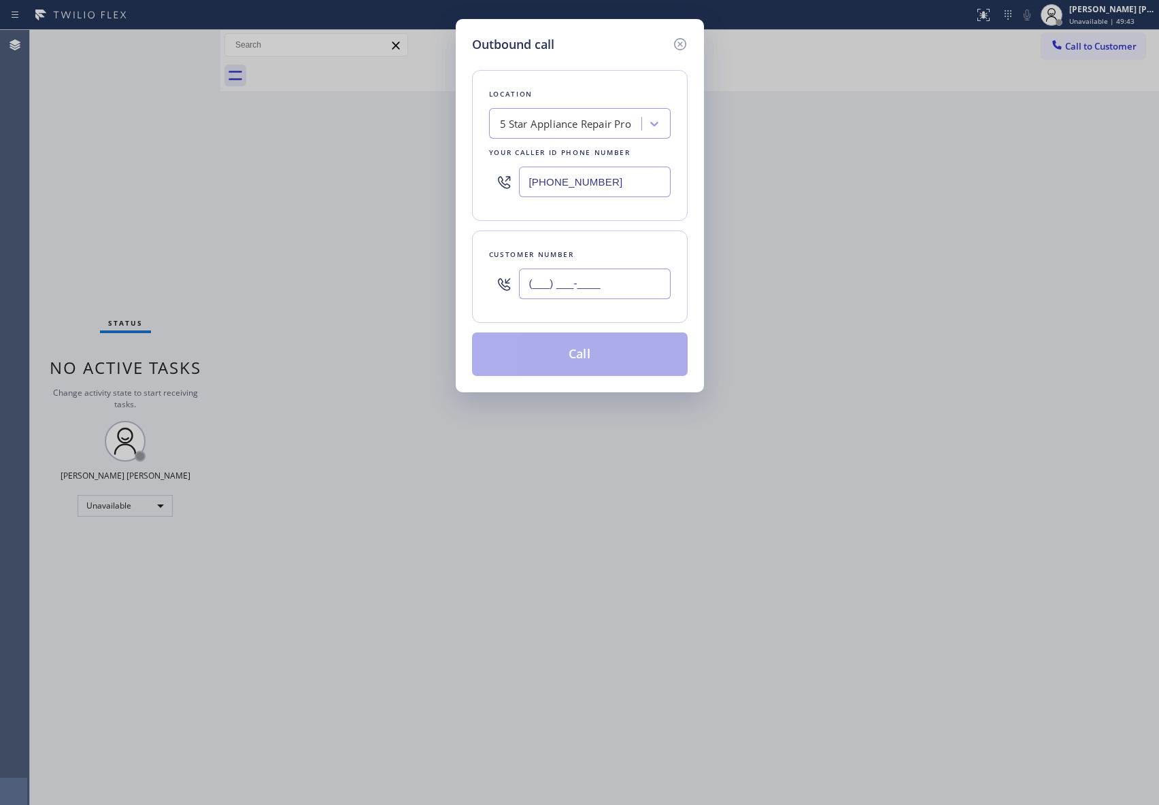
click at [665, 292] on input "(___) ___-____" at bounding box center [595, 284] width 152 height 31
paste input "209) 358-0379"
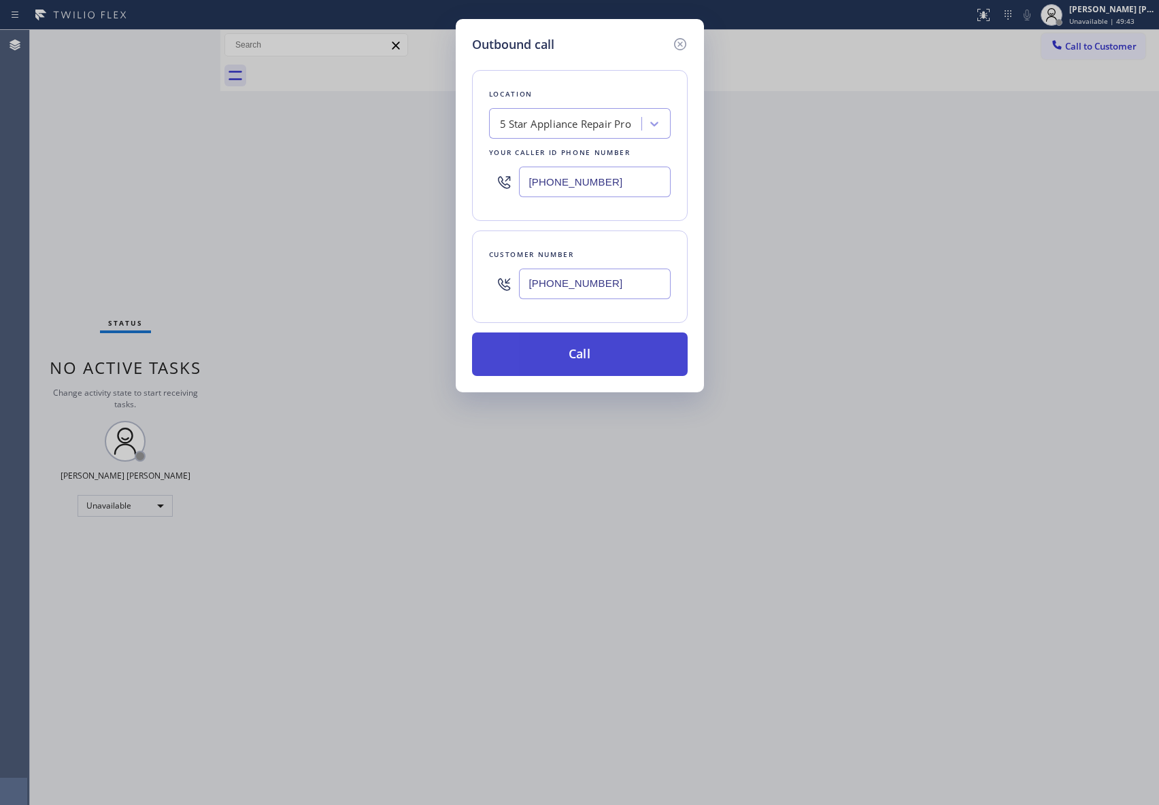
type input "[PHONE_NUMBER]"
click at [608, 358] on button "Call" at bounding box center [580, 355] width 216 height 44
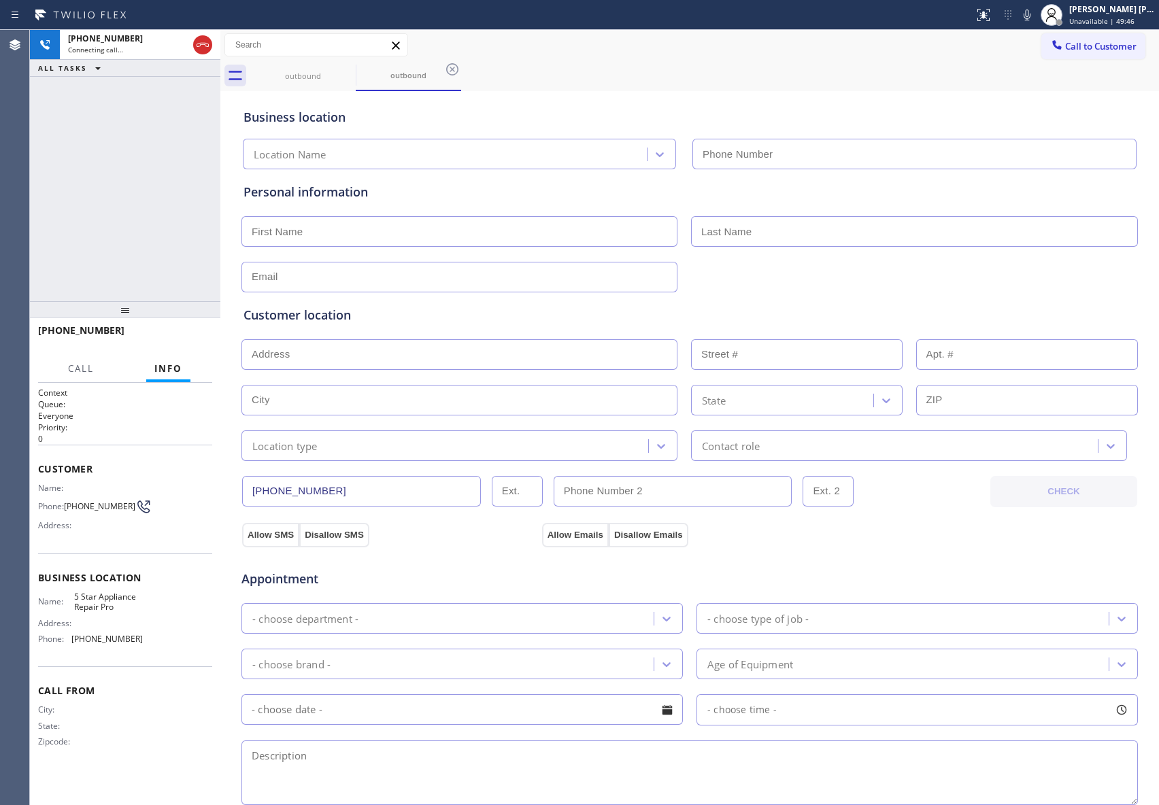
type input "[PHONE_NUMBER]"
click at [210, 44] on icon at bounding box center [203, 45] width 16 height 16
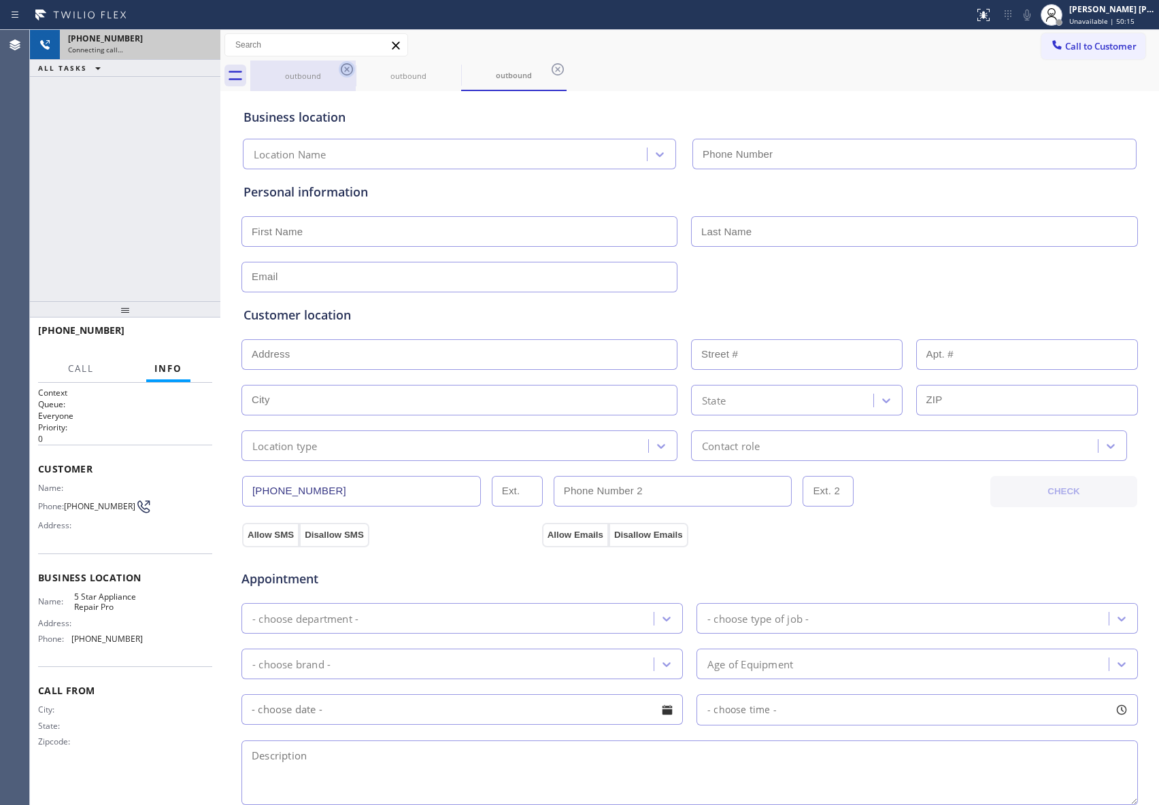
click at [347, 63] on icon at bounding box center [347, 69] width 16 height 16
click at [446, 63] on icon at bounding box center [452, 69] width 12 height 12
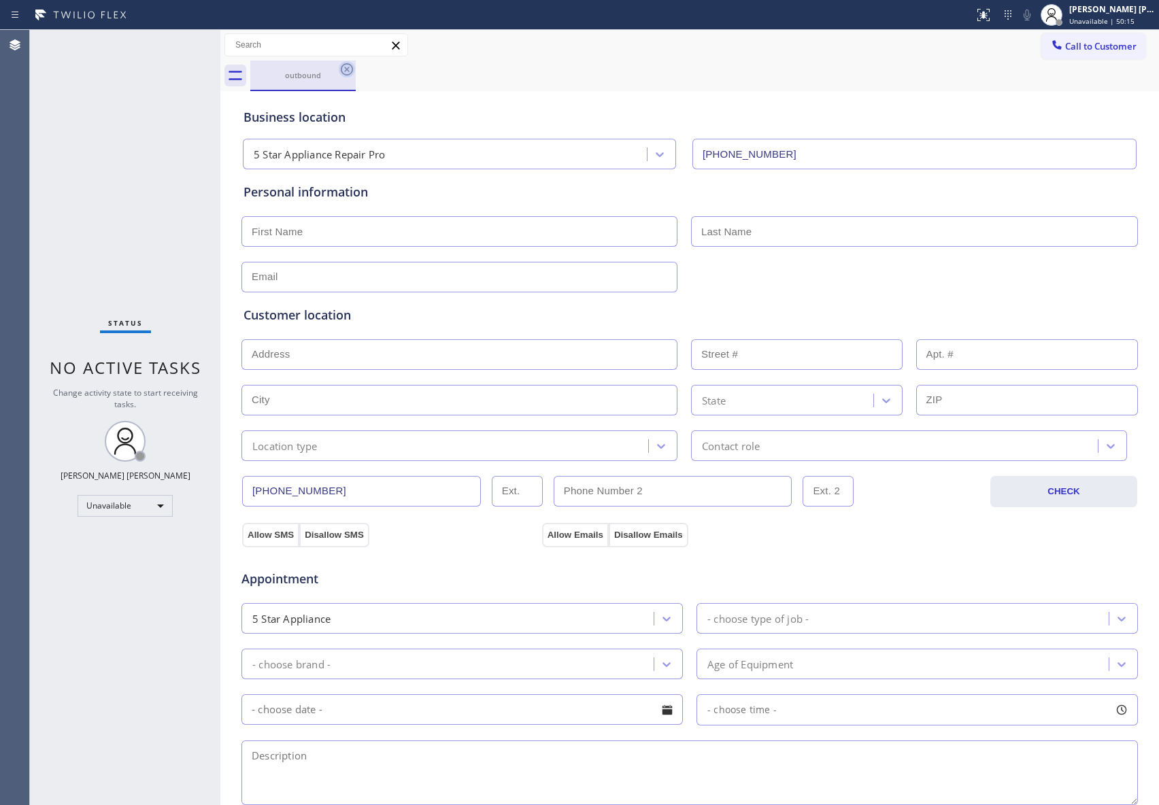
click at [348, 64] on icon at bounding box center [347, 69] width 12 height 12
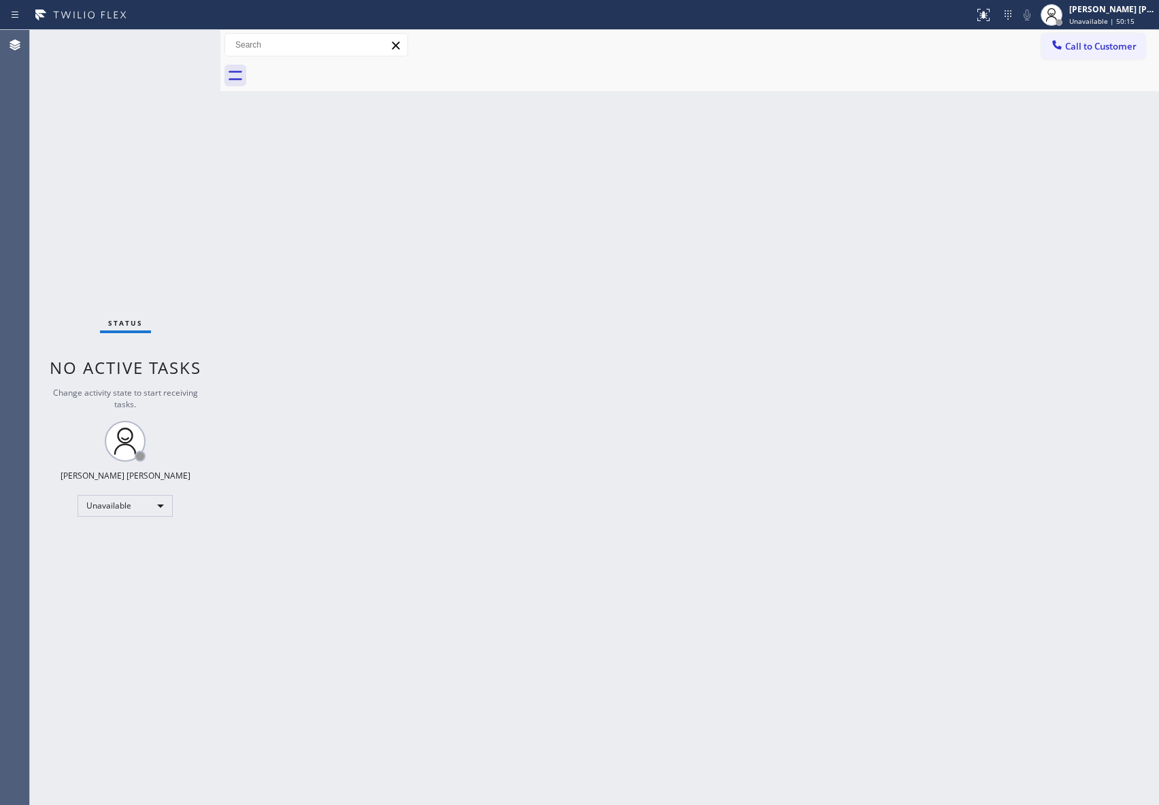
drag, startPoint x: 348, startPoint y: 64, endPoint x: 376, endPoint y: 63, distance: 27.9
click at [348, 64] on div at bounding box center [704, 76] width 909 height 31
click at [1124, 41] on span "Call to Customer" at bounding box center [1100, 46] width 71 height 12
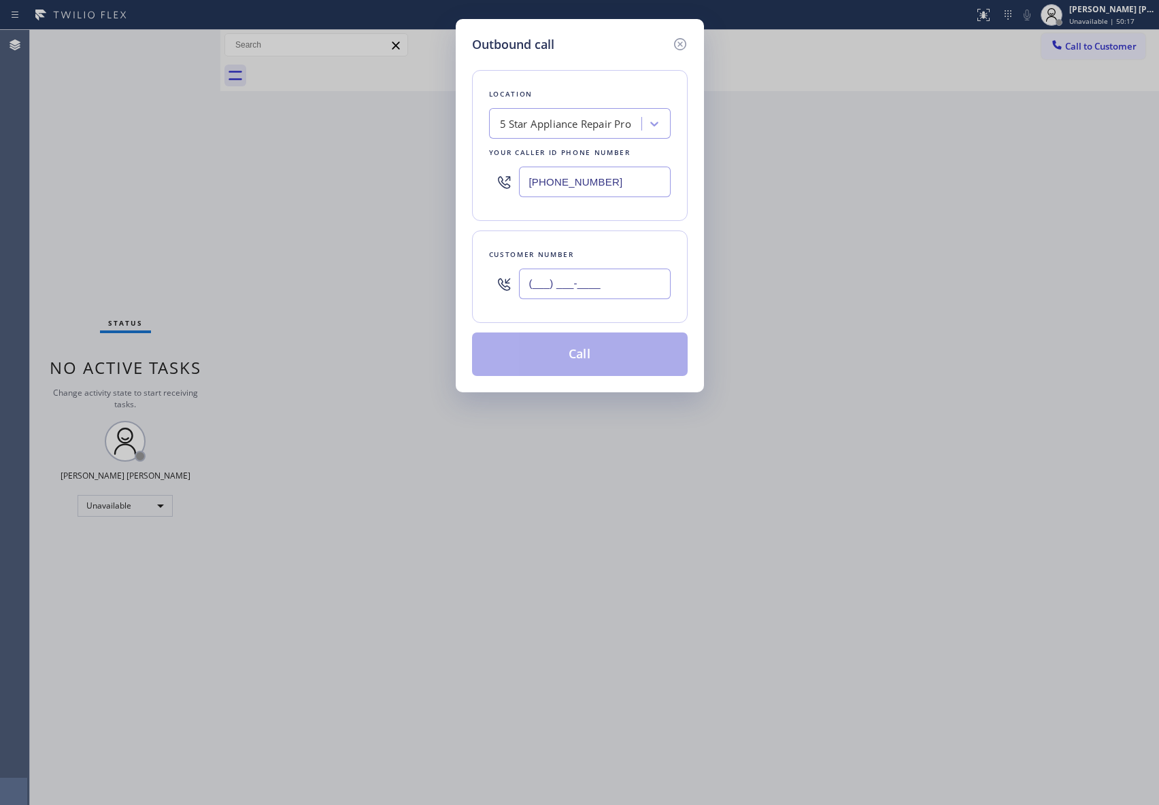
click at [611, 298] on input "(___) ___-____" at bounding box center [595, 284] width 152 height 31
paste input "572) 888-7897"
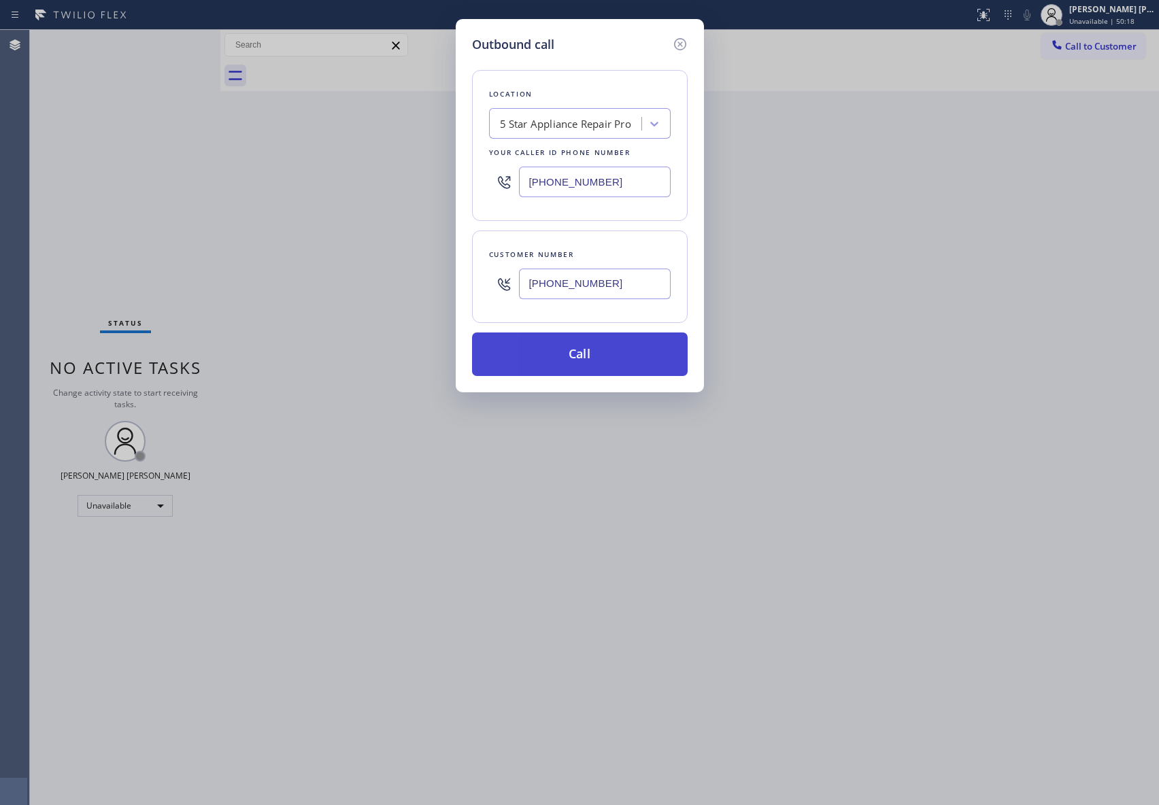
type input "[PHONE_NUMBER]"
click at [621, 360] on button "Call" at bounding box center [580, 355] width 216 height 44
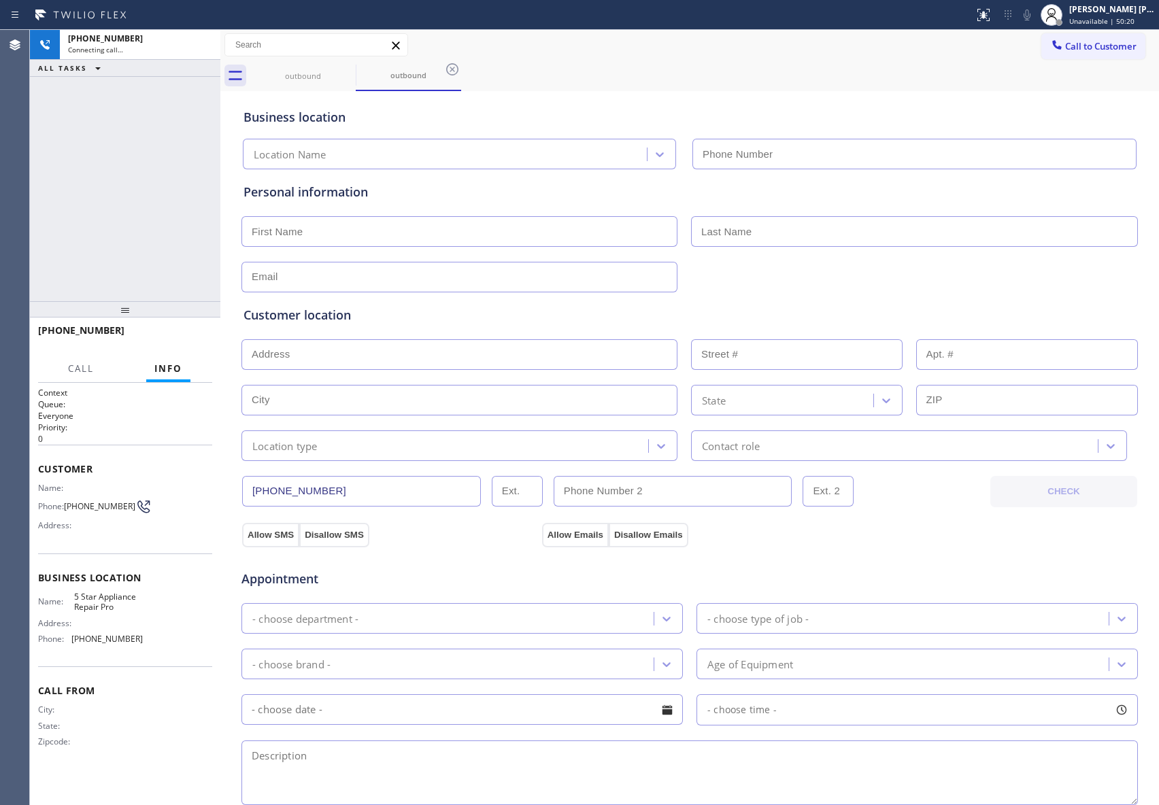
type input "[PHONE_NUMBER]"
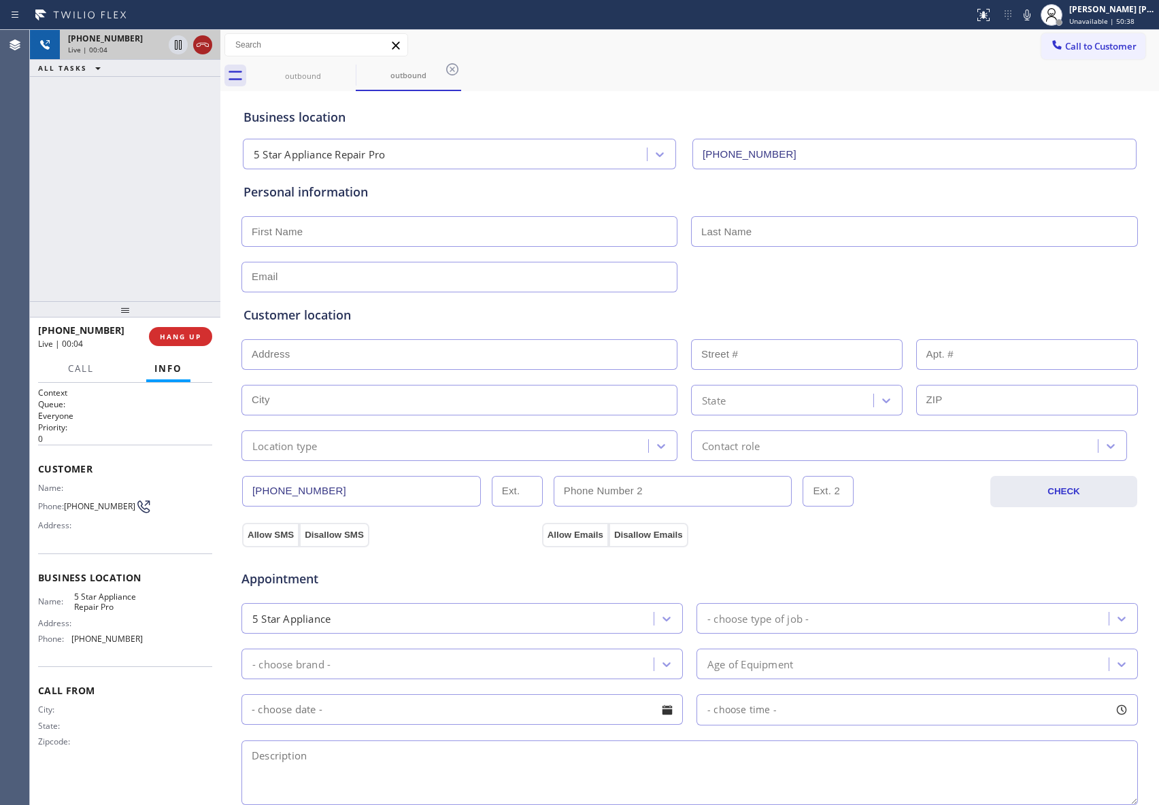
click at [205, 44] on icon at bounding box center [203, 45] width 16 height 16
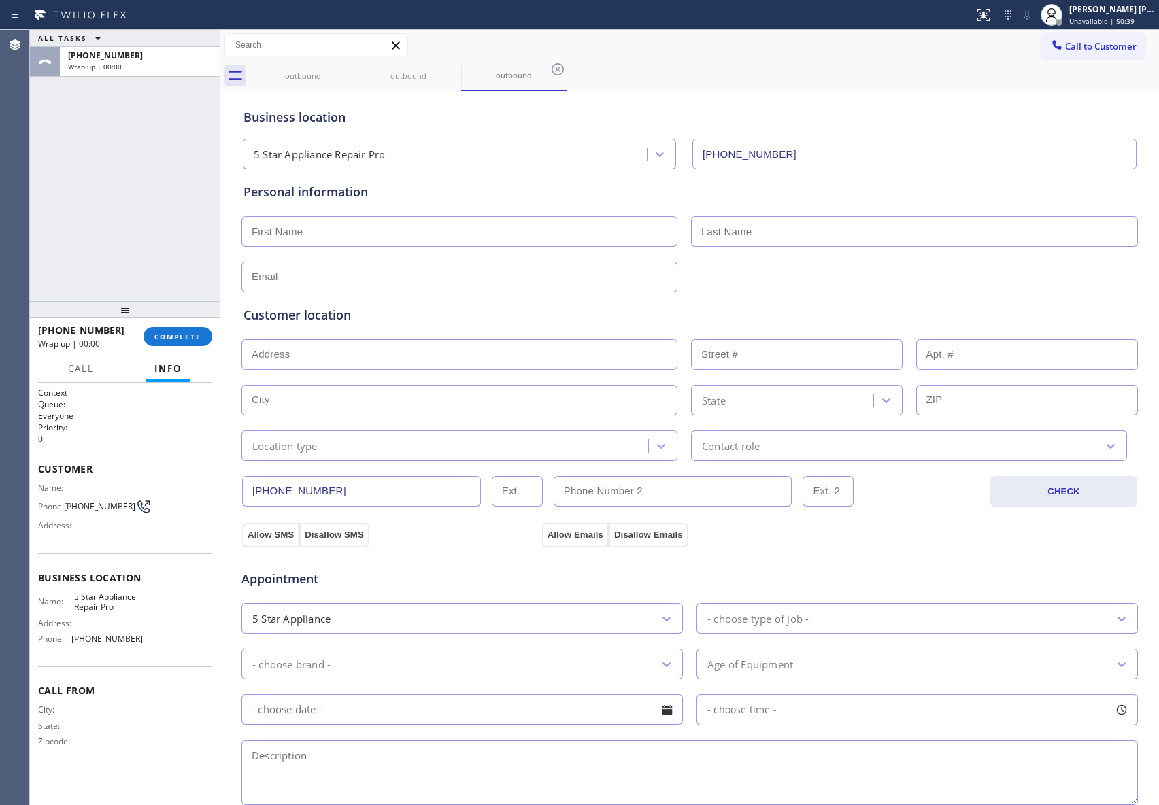
type input "[PHONE_NUMBER]"
click at [180, 336] on span "COMPLETE" at bounding box center [177, 337] width 47 height 10
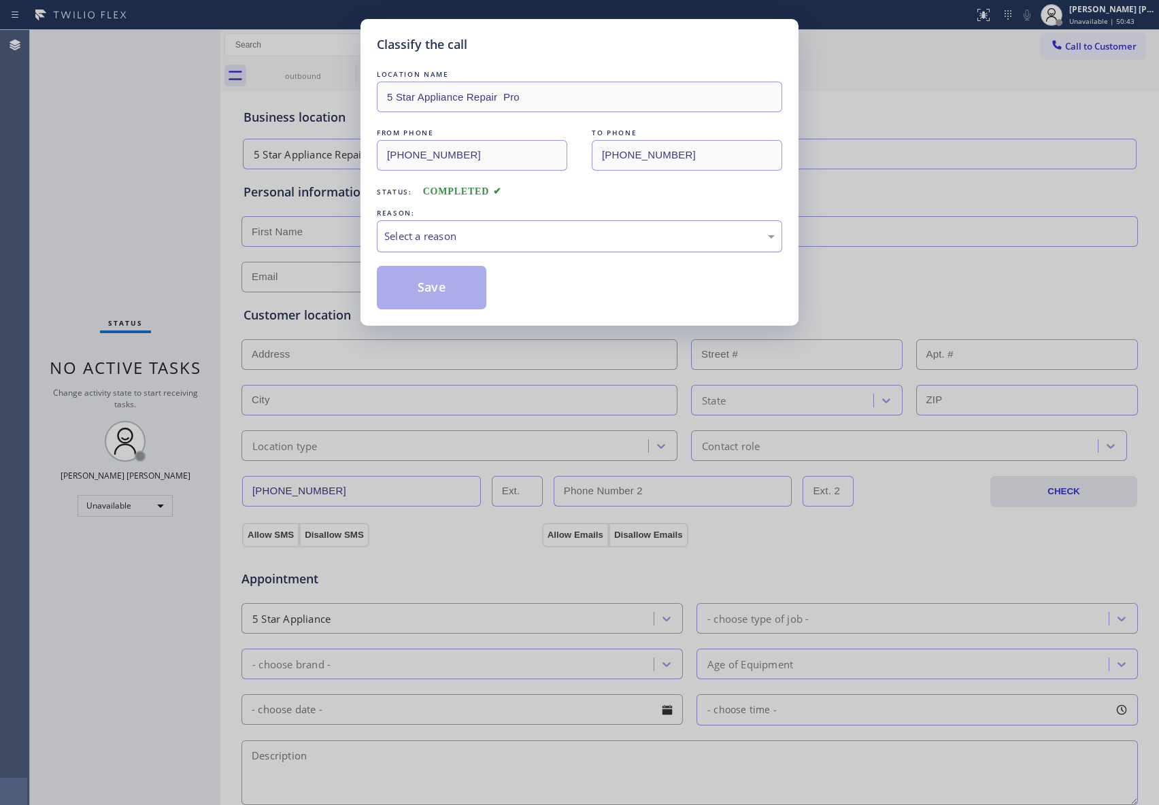
click at [466, 241] on div "Select a reason" at bounding box center [579, 237] width 390 height 16
click at [439, 287] on button "Save" at bounding box center [432, 288] width 110 height 44
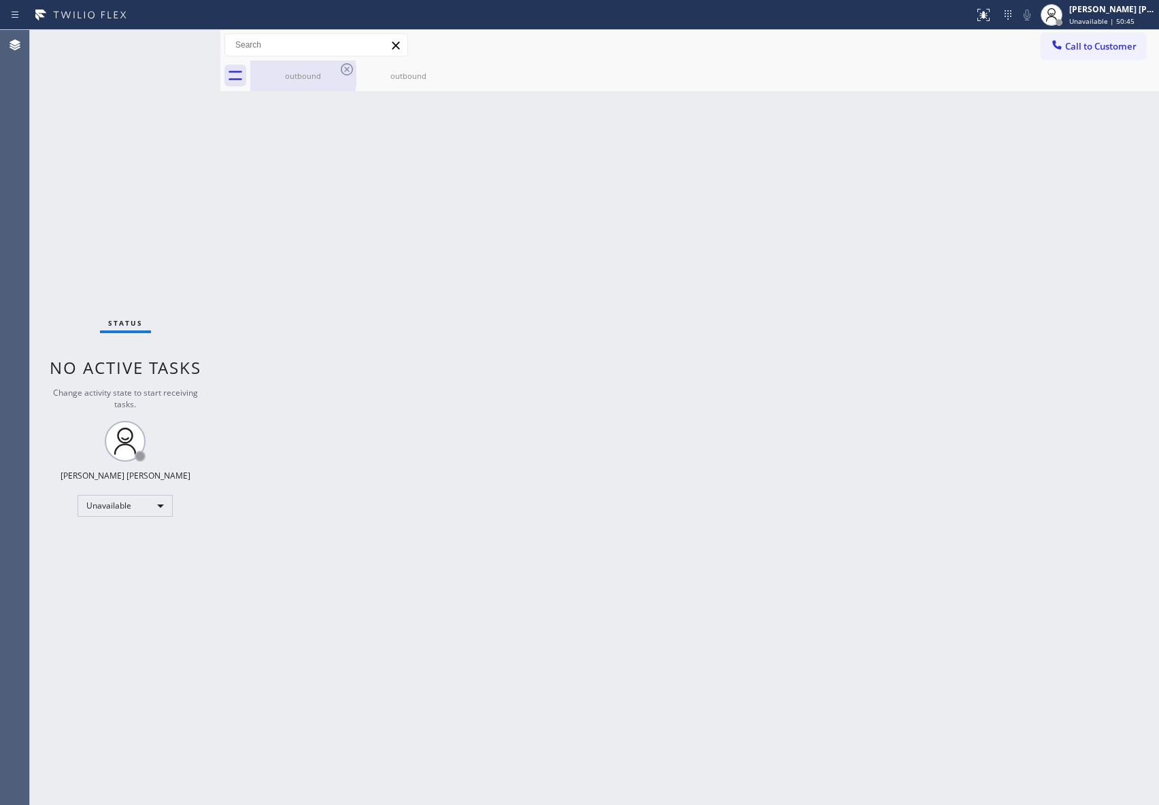
click at [341, 71] on icon at bounding box center [347, 69] width 12 height 12
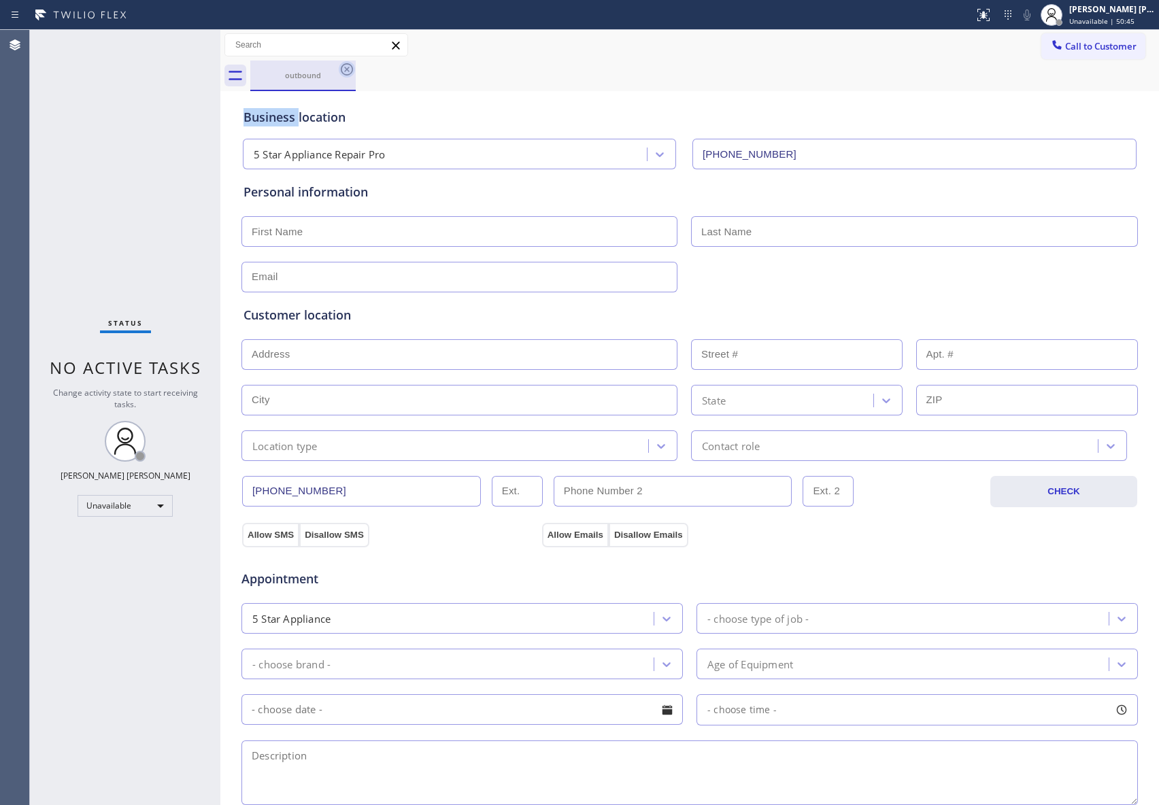
click at [343, 71] on icon at bounding box center [347, 69] width 16 height 16
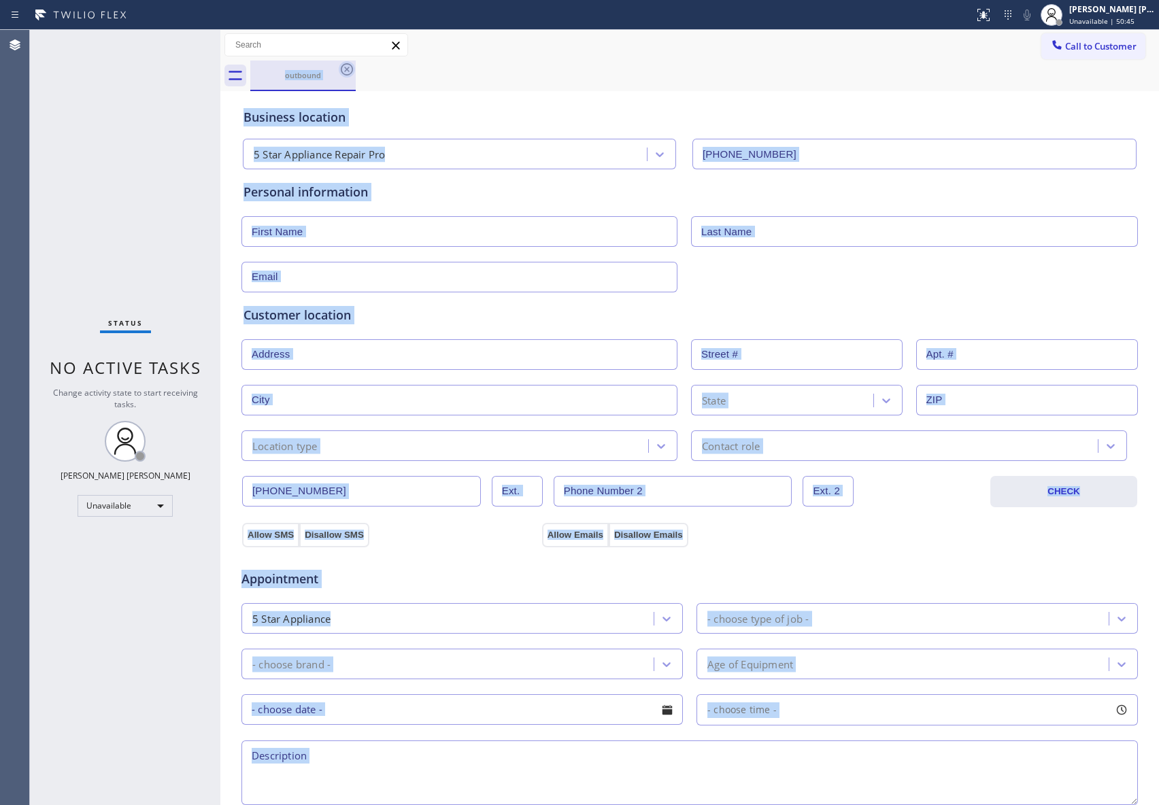
click at [343, 71] on div "outbound" at bounding box center [704, 76] width 909 height 31
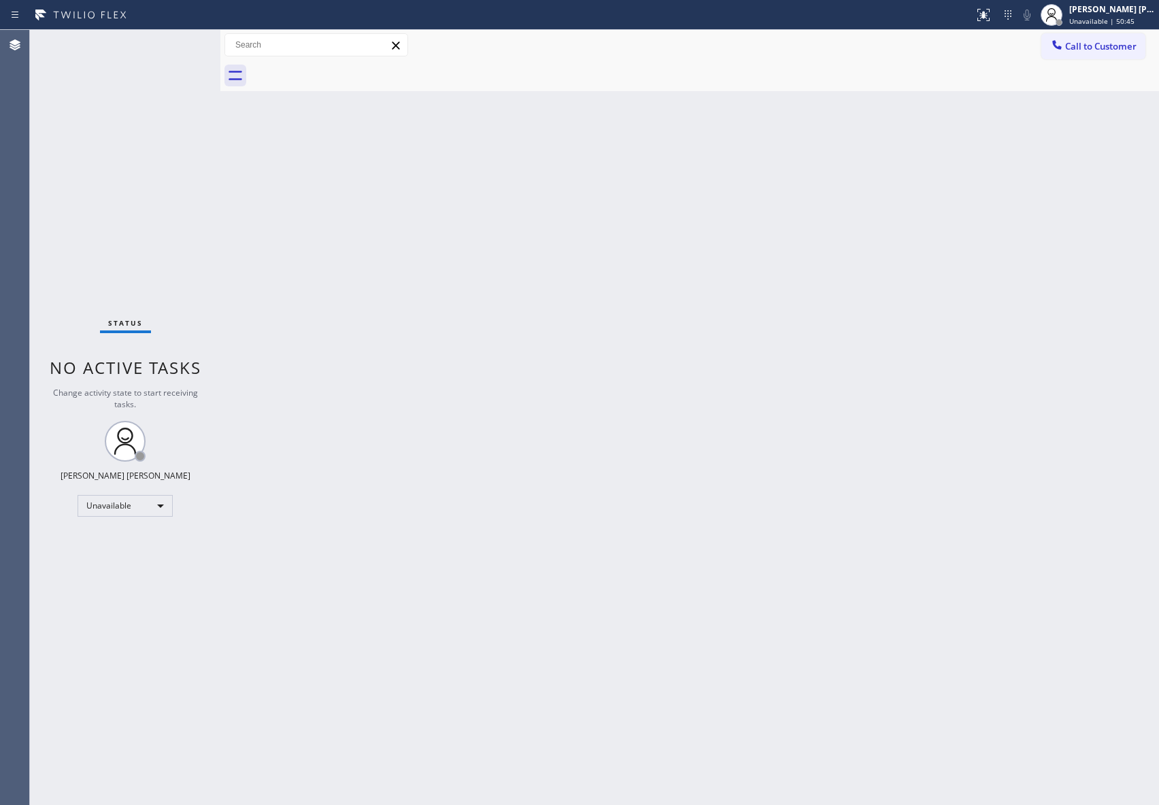
click at [343, 71] on div at bounding box center [704, 76] width 909 height 31
click at [1103, 52] on span "Call to Customer" at bounding box center [1100, 46] width 71 height 12
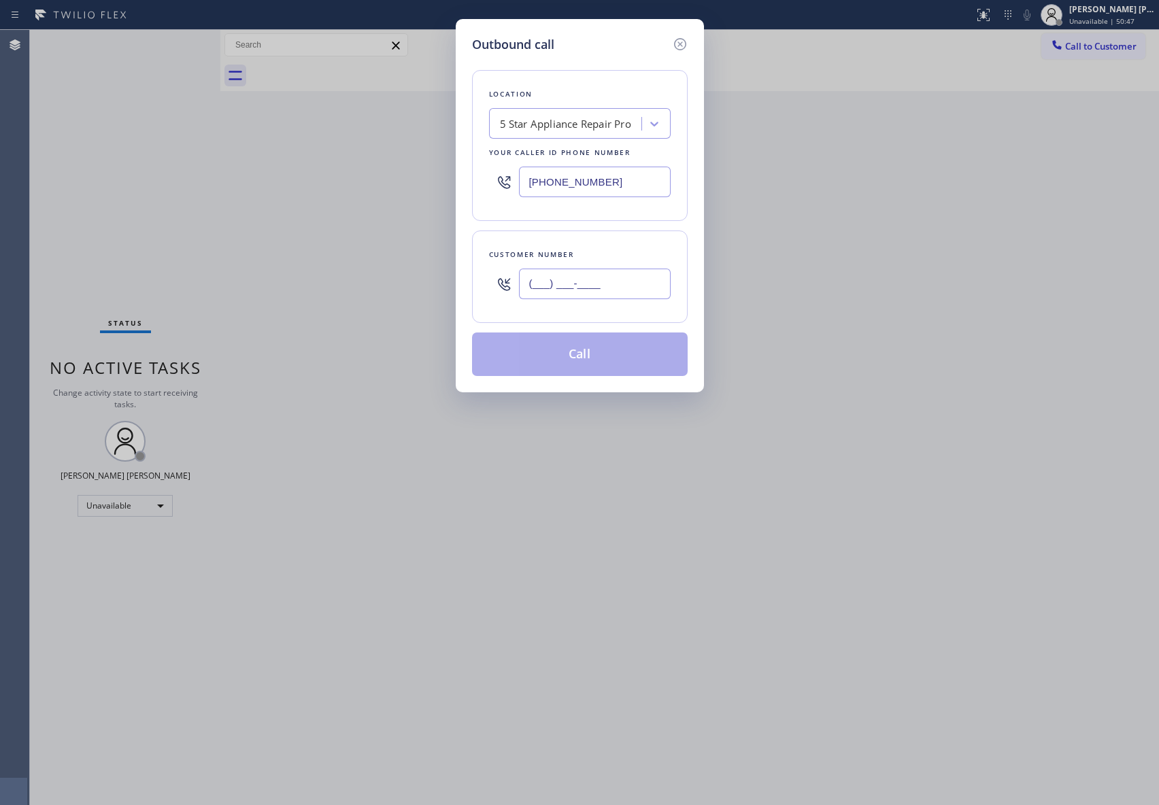
click at [635, 278] on input "(___) ___-____" at bounding box center [595, 284] width 152 height 31
paste input "480) 867-5947"
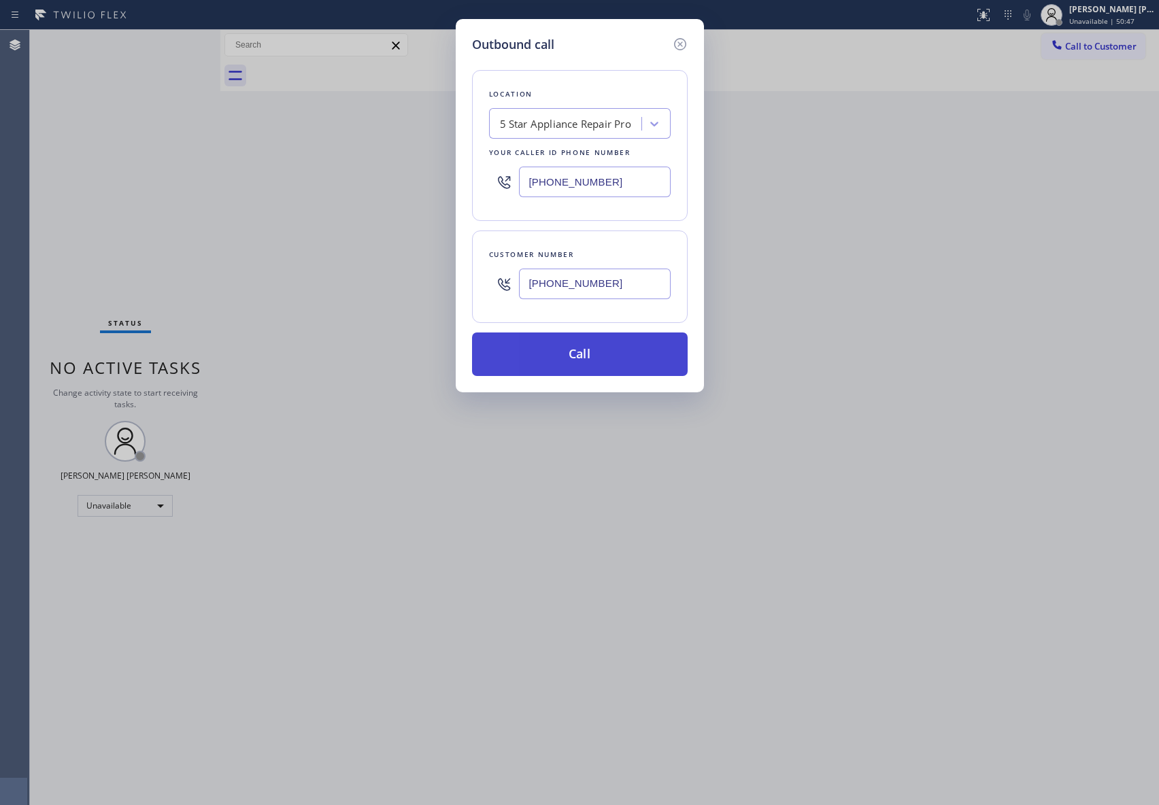
type input "[PHONE_NUMBER]"
click at [608, 355] on button "Call" at bounding box center [580, 355] width 216 height 44
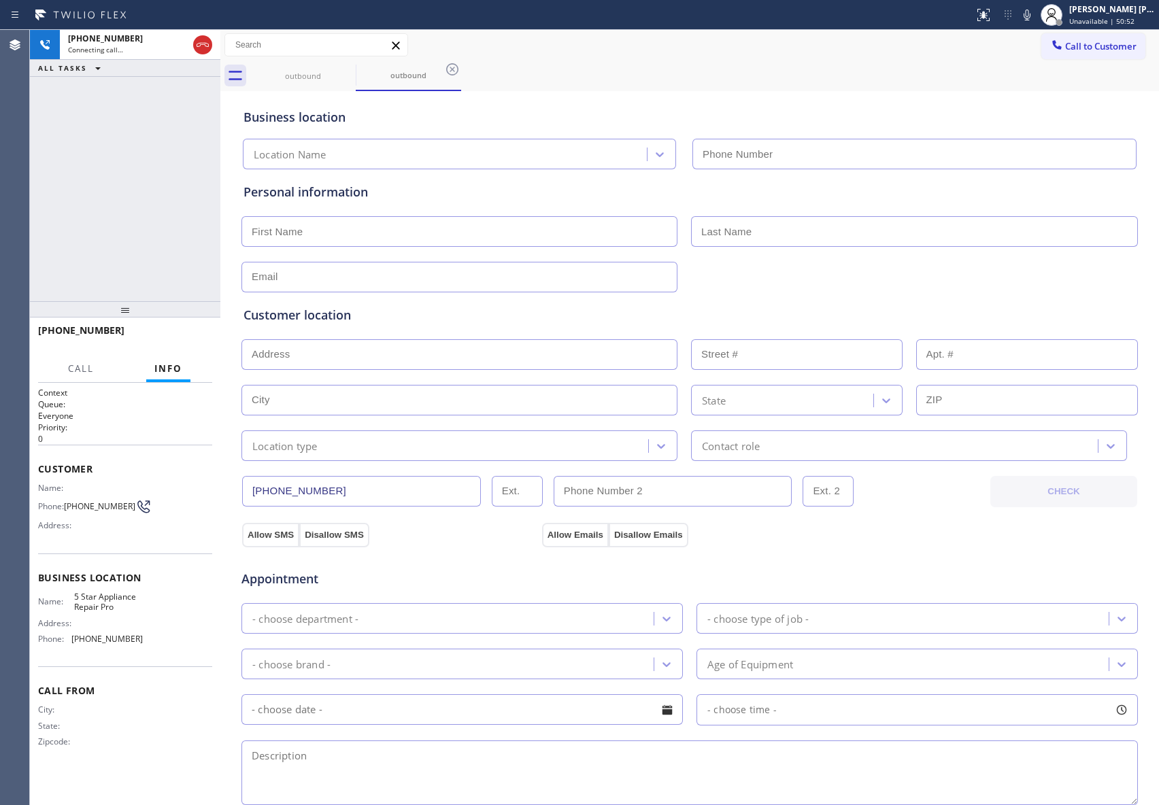
type input "[PHONE_NUMBER]"
click at [188, 338] on span "HANG UP" at bounding box center [180, 337] width 41 height 10
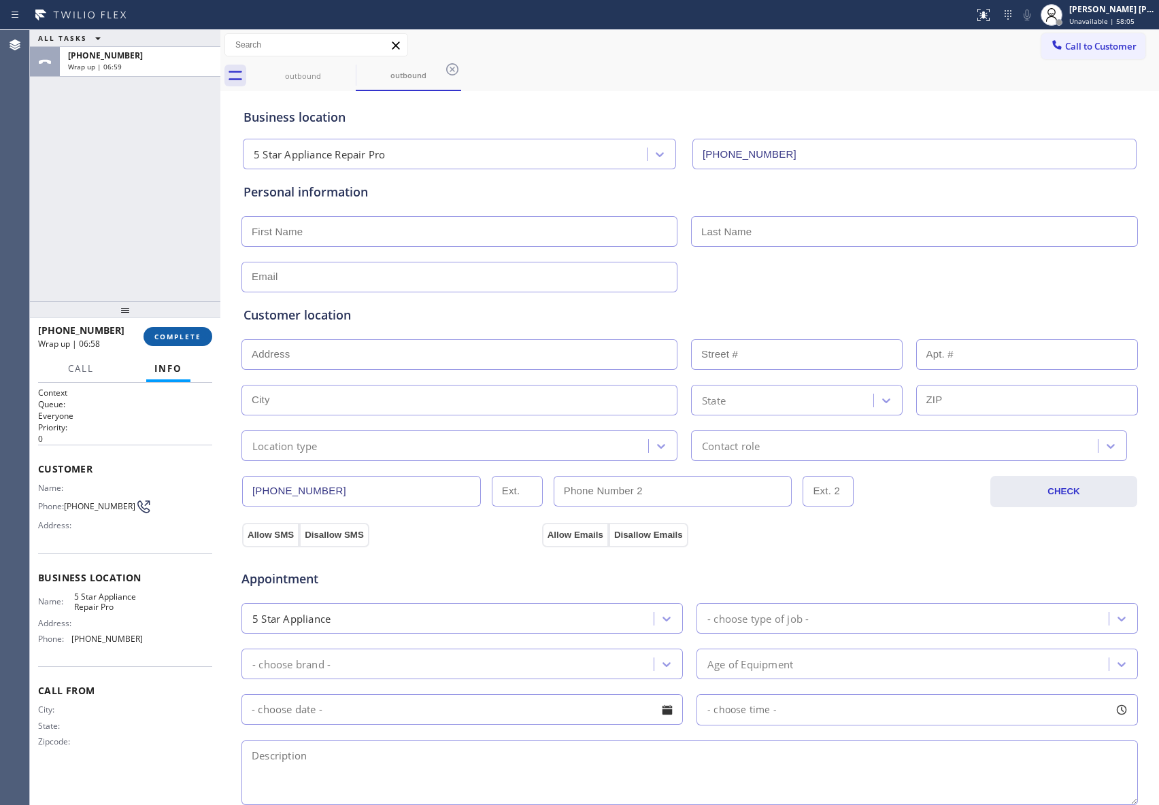
click at [164, 333] on span "COMPLETE" at bounding box center [177, 337] width 47 height 10
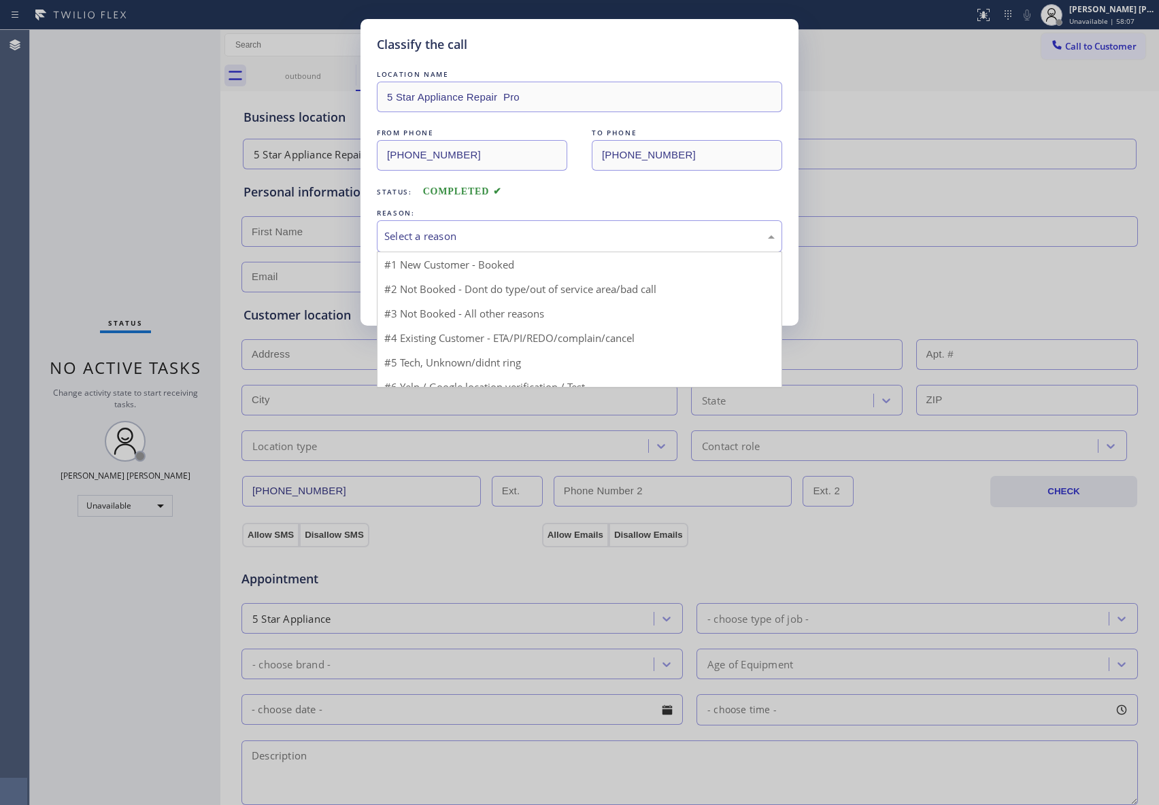
click at [501, 233] on div "Select a reason" at bounding box center [579, 237] width 390 height 16
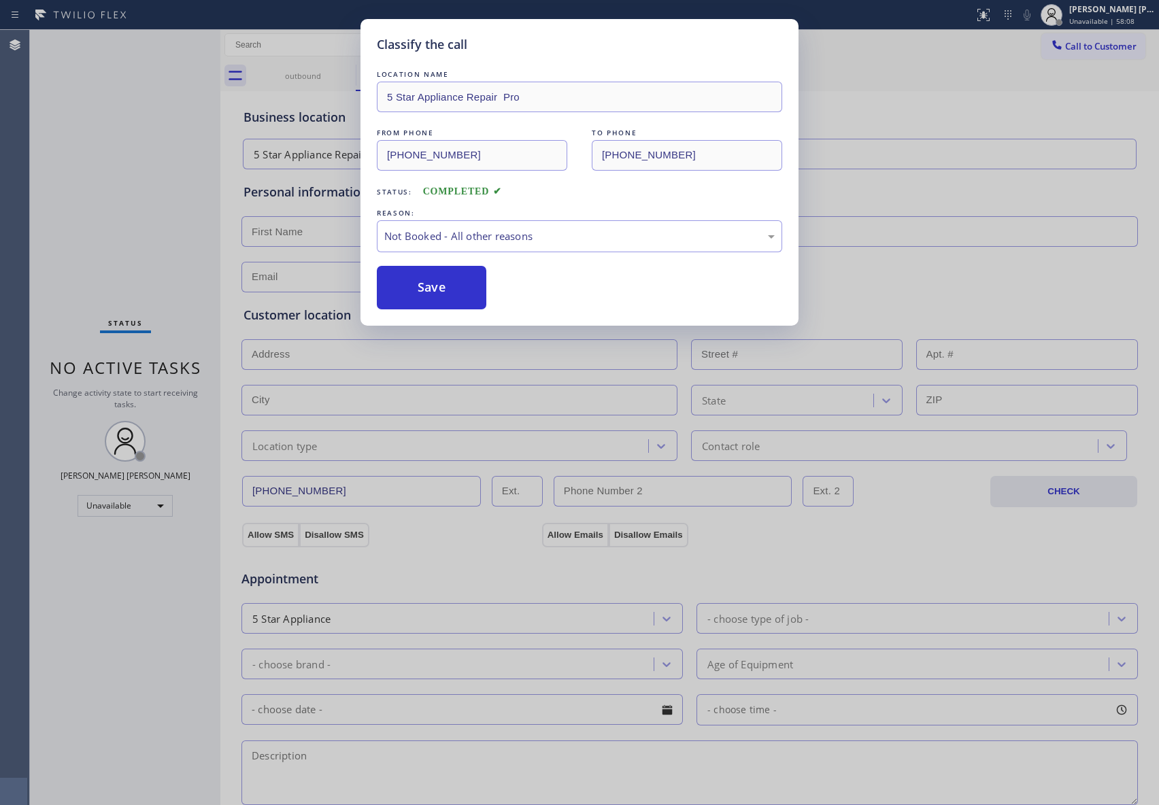
click at [442, 289] on button "Save" at bounding box center [432, 288] width 110 height 44
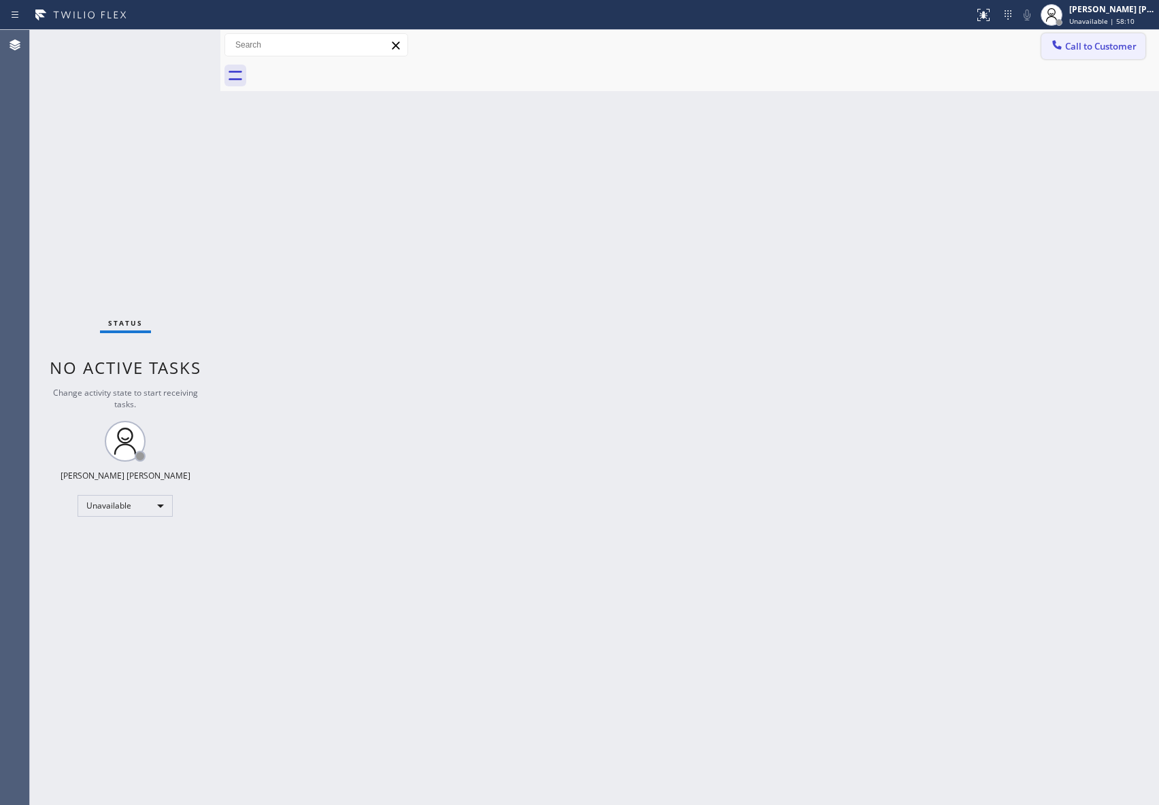
click at [1095, 50] on span "Call to Customer" at bounding box center [1100, 46] width 71 height 12
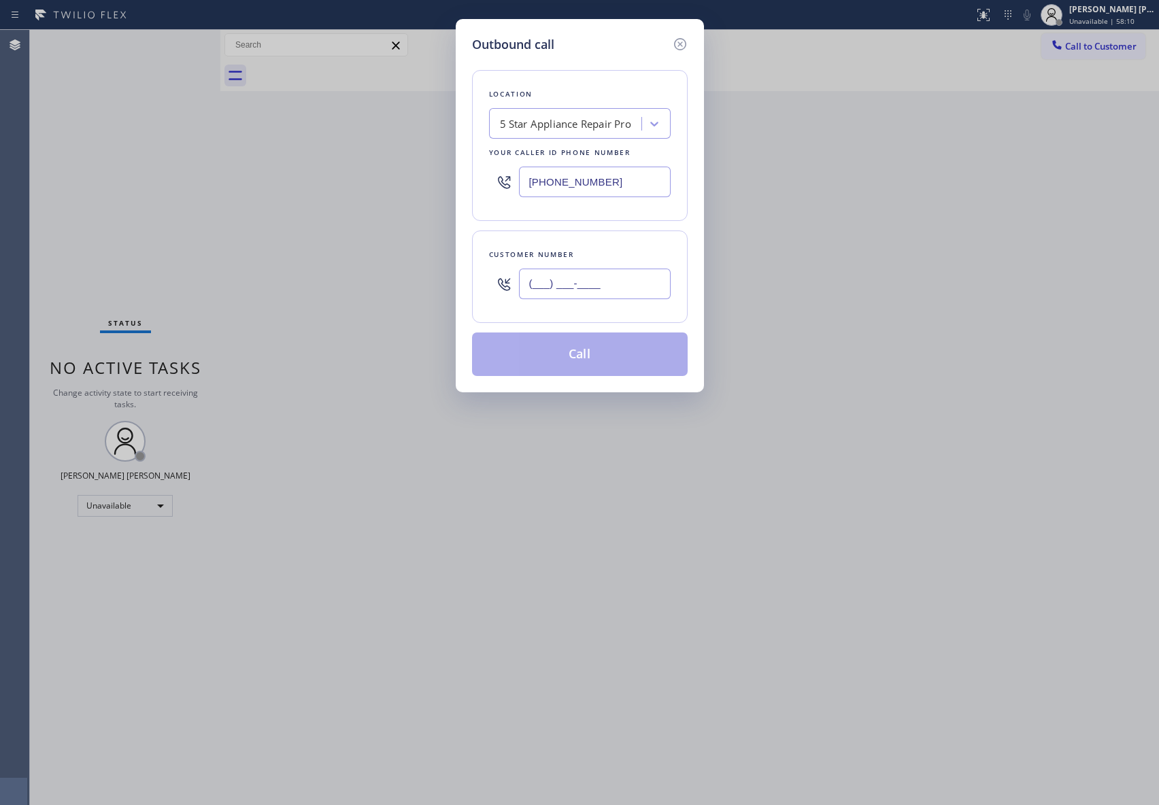
click at [622, 278] on input "(___) ___-____" at bounding box center [595, 284] width 152 height 31
paste input "714) 904-4290"
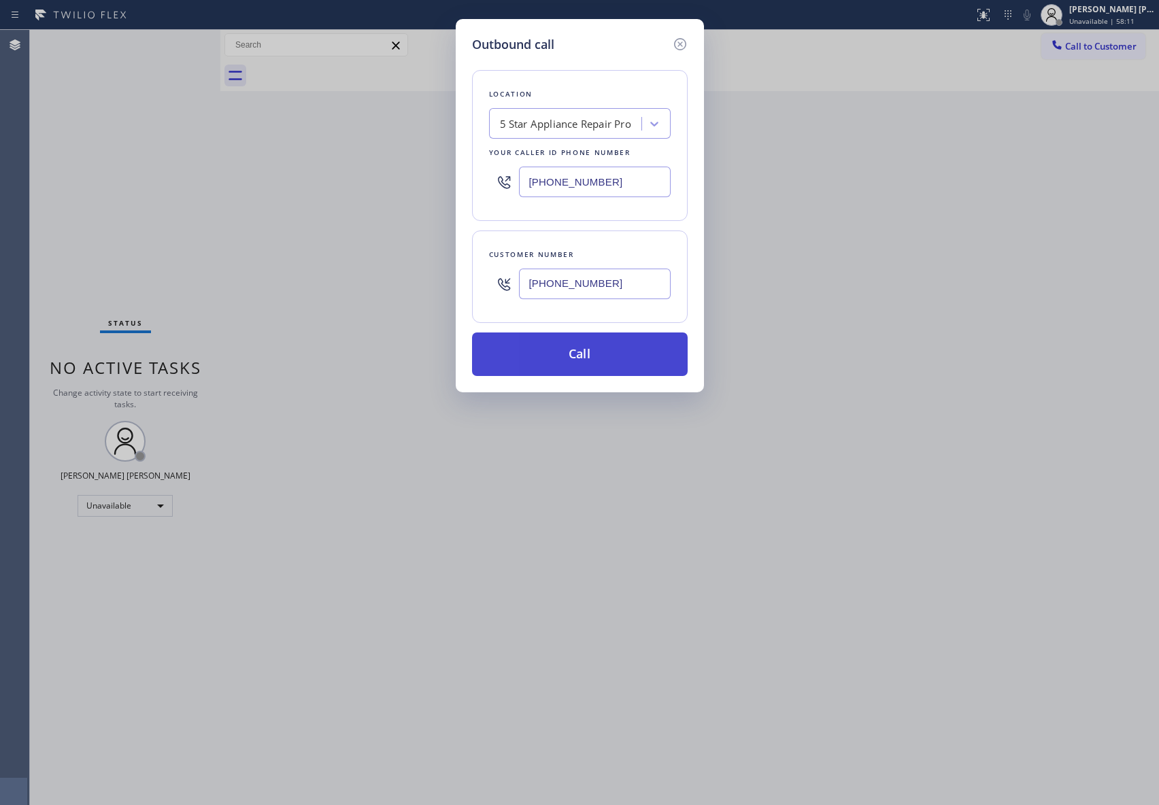
type input "[PHONE_NUMBER]"
click at [620, 352] on button "Call" at bounding box center [580, 355] width 216 height 44
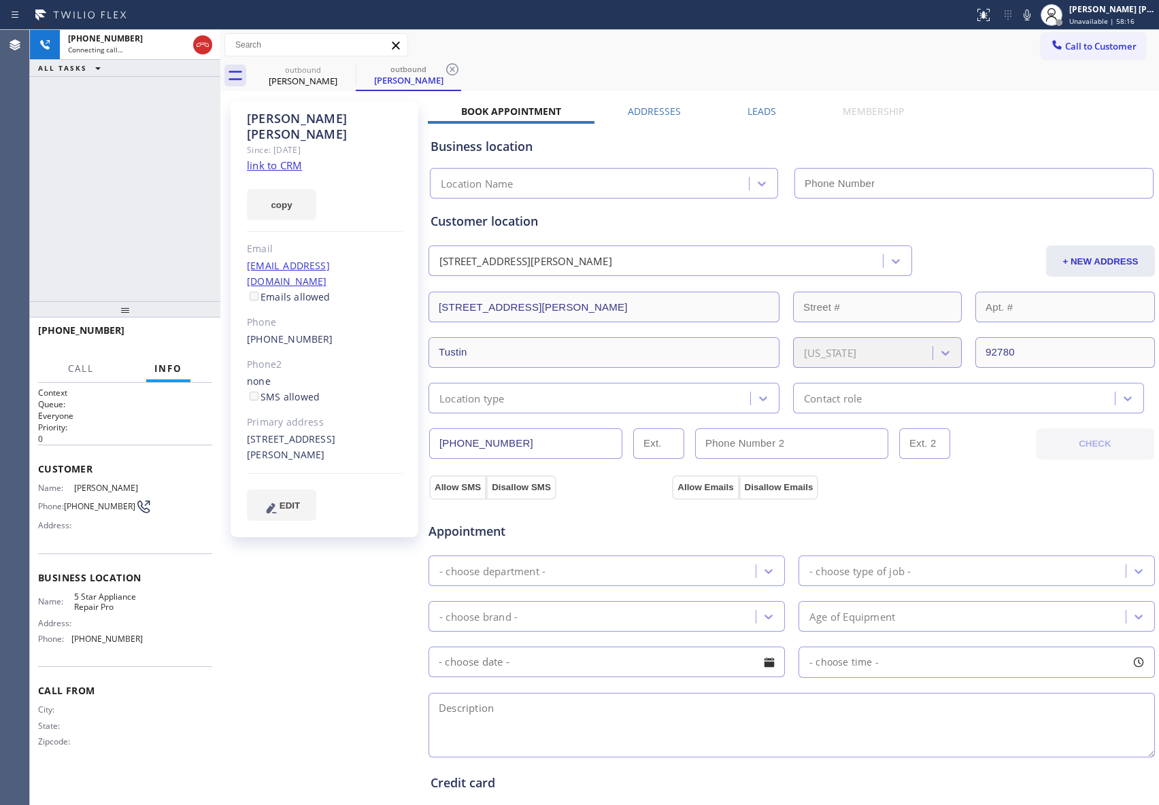
type input "[PHONE_NUMBER]"
click at [758, 117] on label "Leads" at bounding box center [762, 111] width 29 height 13
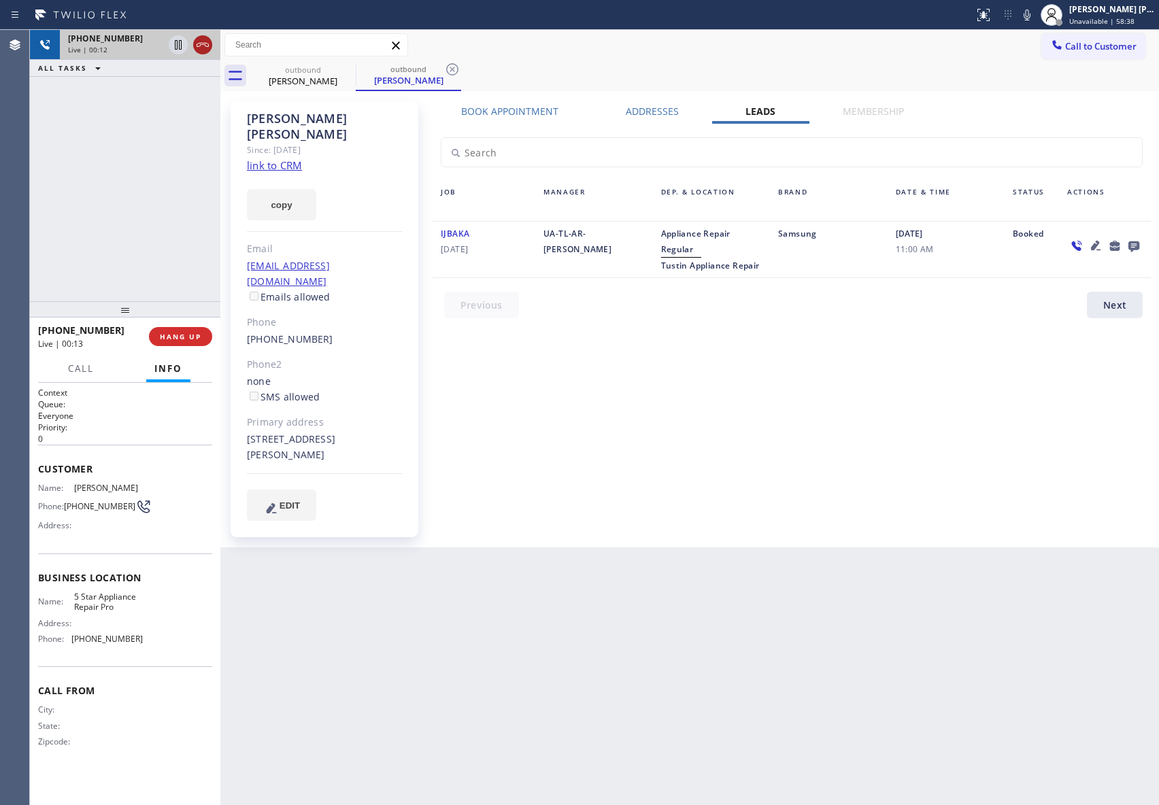
click at [204, 42] on icon at bounding box center [203, 45] width 16 height 16
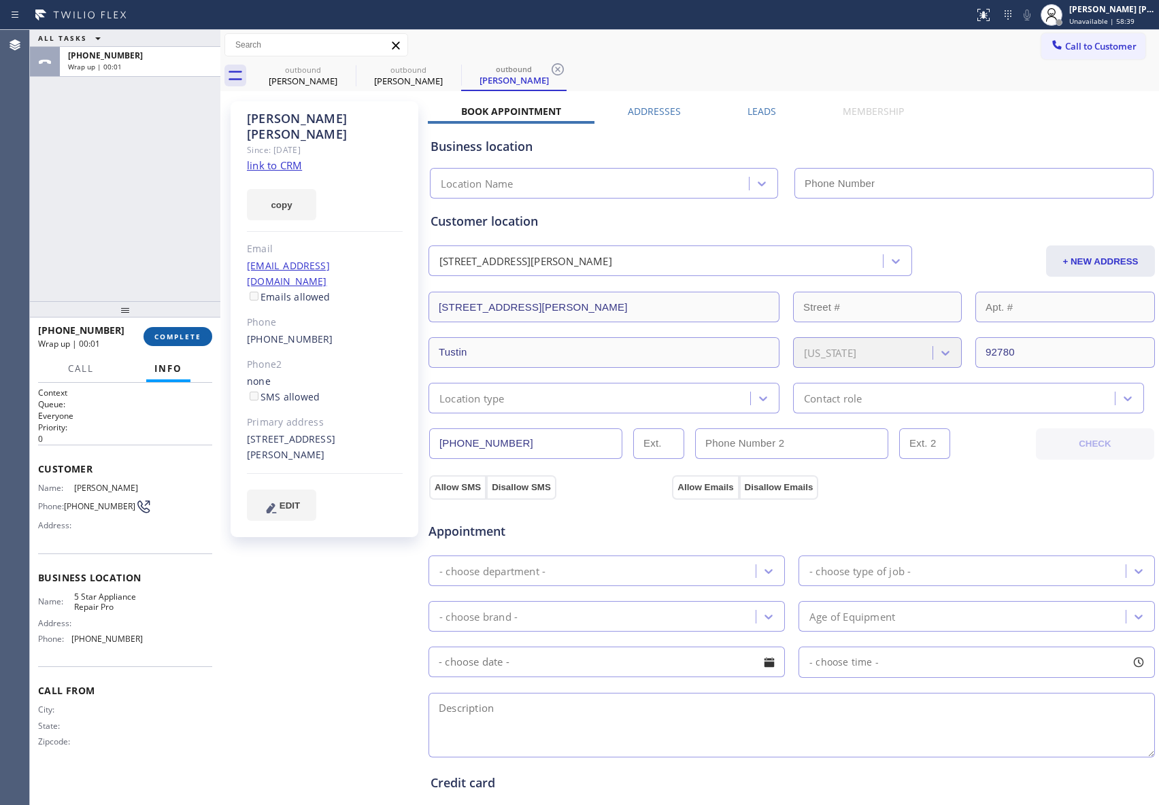
type input "[PHONE_NUMBER]"
click at [171, 338] on span "COMPLETE" at bounding box center [177, 337] width 47 height 10
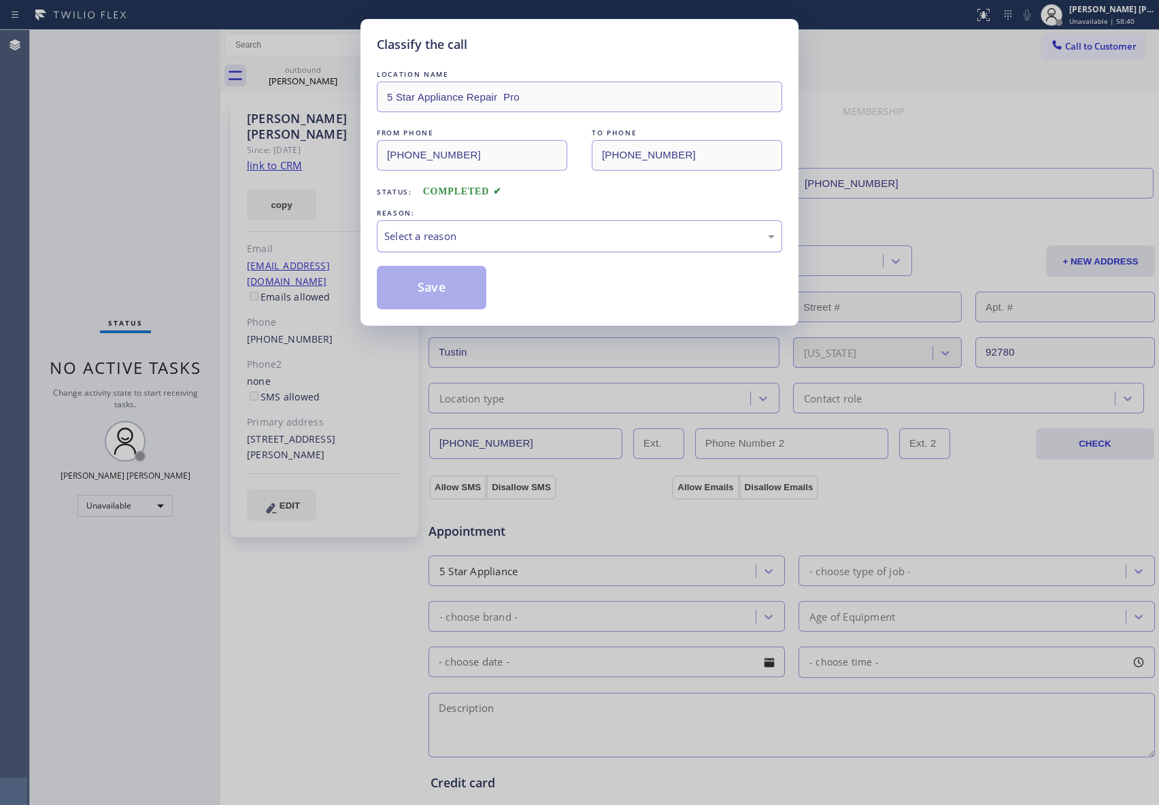
click at [447, 248] on div "Select a reason" at bounding box center [579, 236] width 405 height 32
click at [428, 292] on button "Save" at bounding box center [432, 288] width 110 height 44
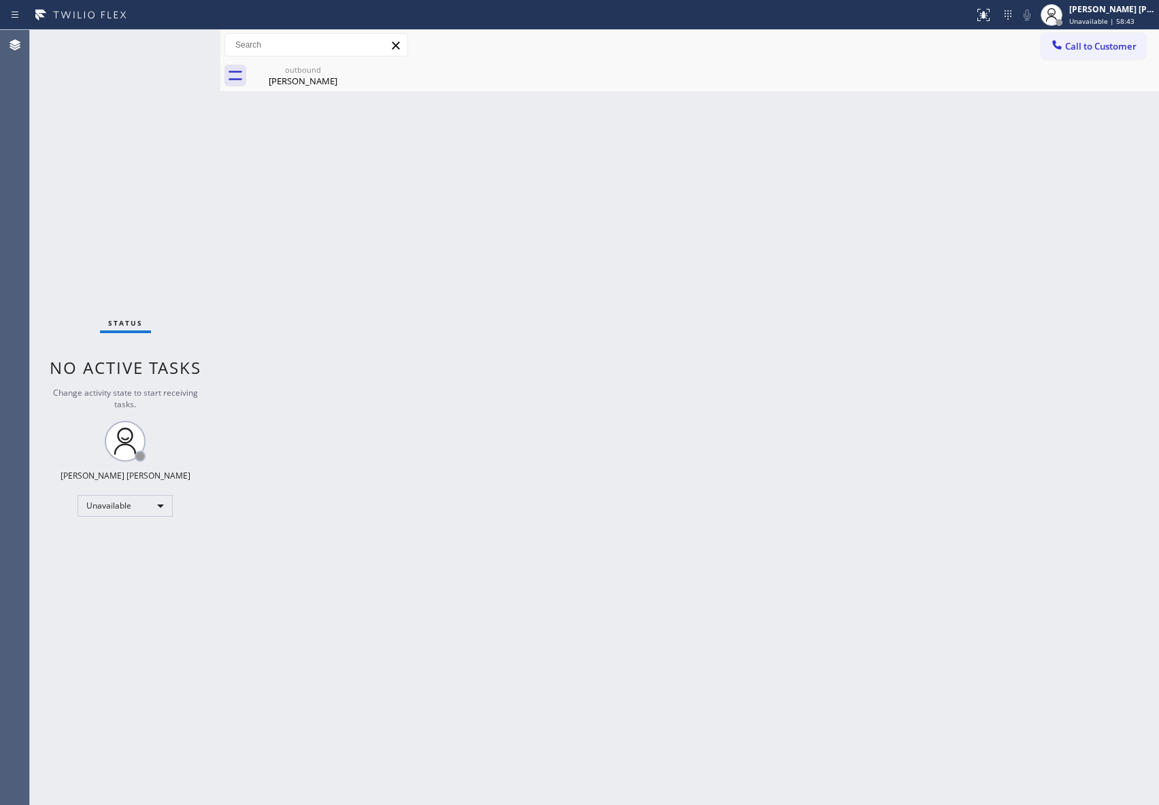
click at [358, 69] on div "outbound [PERSON_NAME]" at bounding box center [704, 76] width 909 height 31
click at [351, 69] on icon at bounding box center [347, 69] width 16 height 16
drag, startPoint x: 351, startPoint y: 69, endPoint x: 363, endPoint y: 69, distance: 12.3
click at [0, 0] on icon at bounding box center [0, 0] width 0 height 0
click at [331, 73] on div "outbound" at bounding box center [303, 70] width 103 height 10
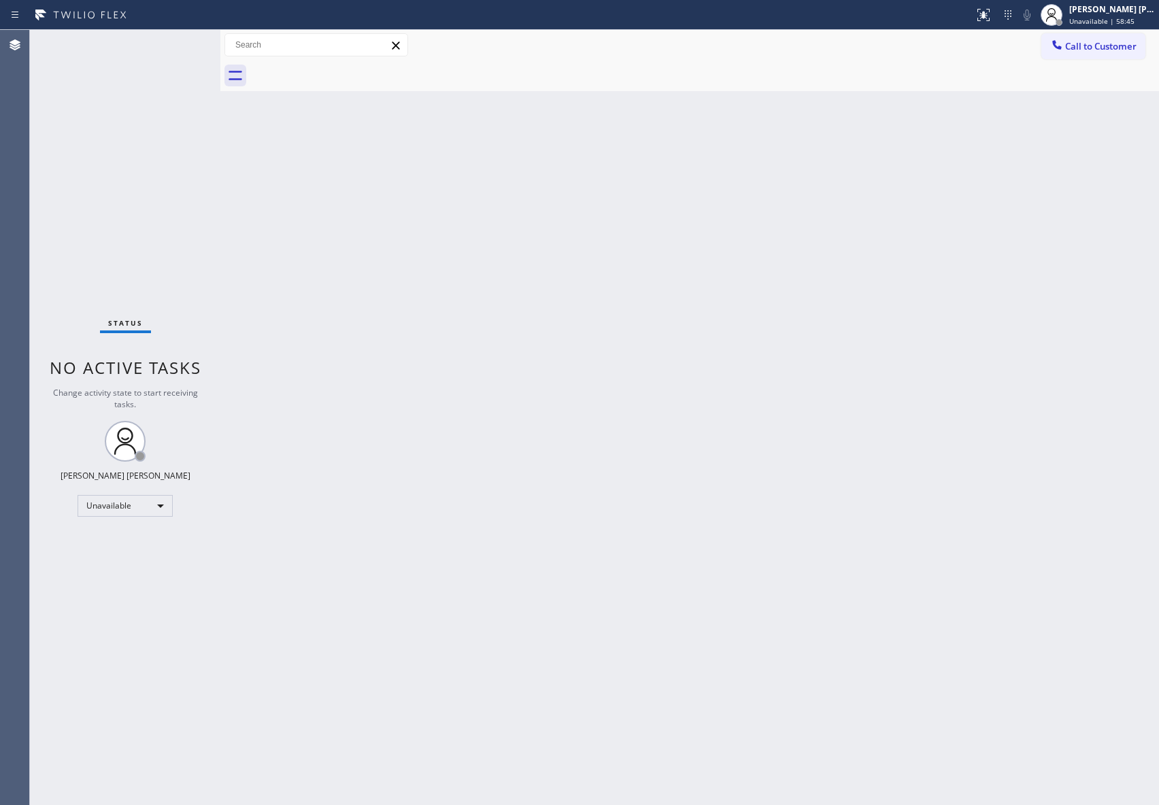
drag, startPoint x: 331, startPoint y: 73, endPoint x: 545, endPoint y: 73, distance: 214.3
click at [333, 73] on div at bounding box center [704, 76] width 909 height 31
click at [1128, 34] on button "Call to Customer" at bounding box center [1093, 46] width 104 height 26
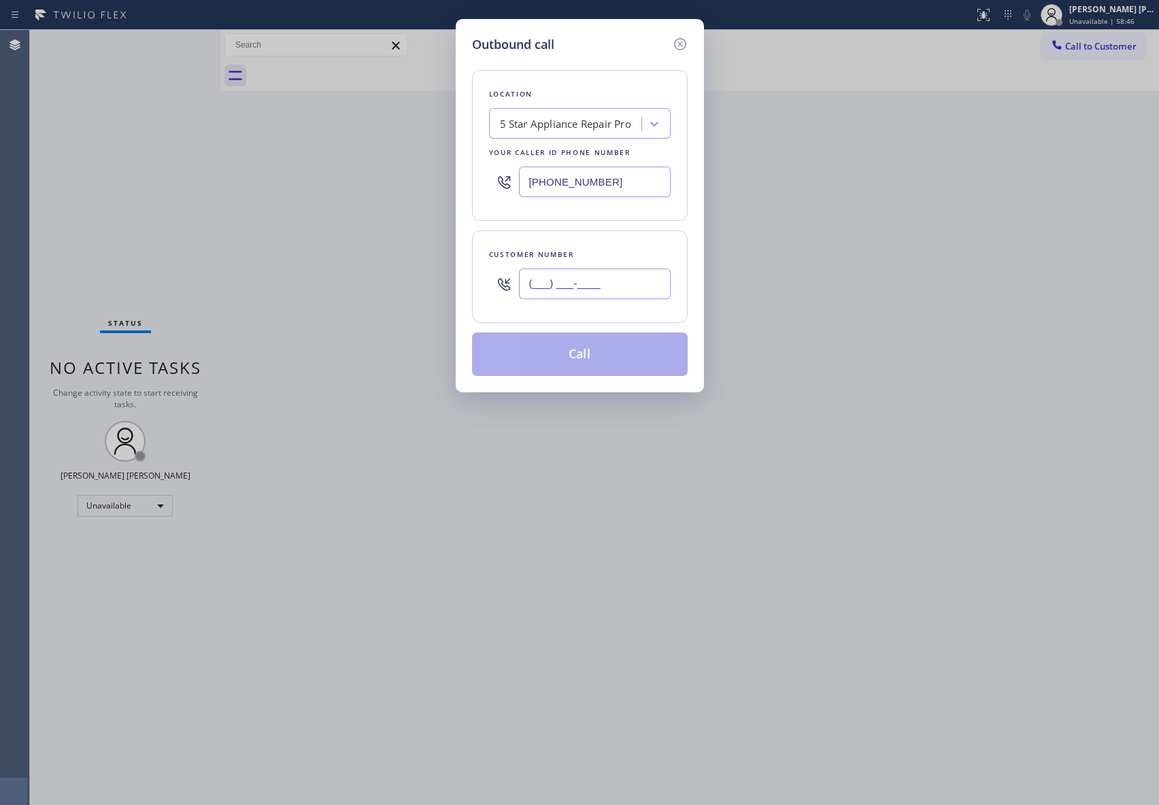
click at [612, 295] on input "(___) ___-____" at bounding box center [595, 284] width 152 height 31
paste input "888) 553-8605"
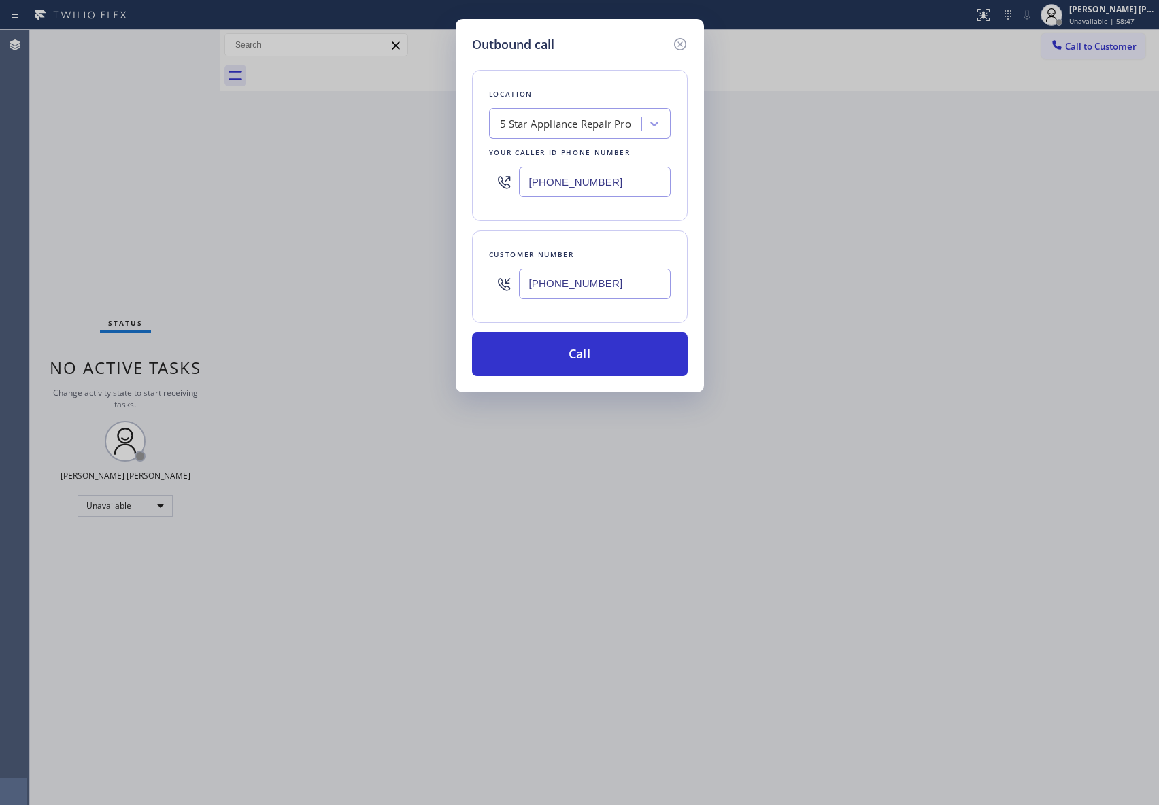
type input "[PHONE_NUMBER]"
drag, startPoint x: 615, startPoint y: 158, endPoint x: 496, endPoint y: 169, distance: 119.6
click at [496, 167] on div "Location 5 Star Appliance Repair Pro Your caller id phone number [PHONE_NUMBER]" at bounding box center [580, 145] width 216 height 151
drag, startPoint x: 616, startPoint y: 184, endPoint x: 327, endPoint y: 167, distance: 289.6
click at [327, 167] on div "Outbound call Location 5 Star Appliance Repair Pro Your caller id phone number …" at bounding box center [579, 402] width 1159 height 805
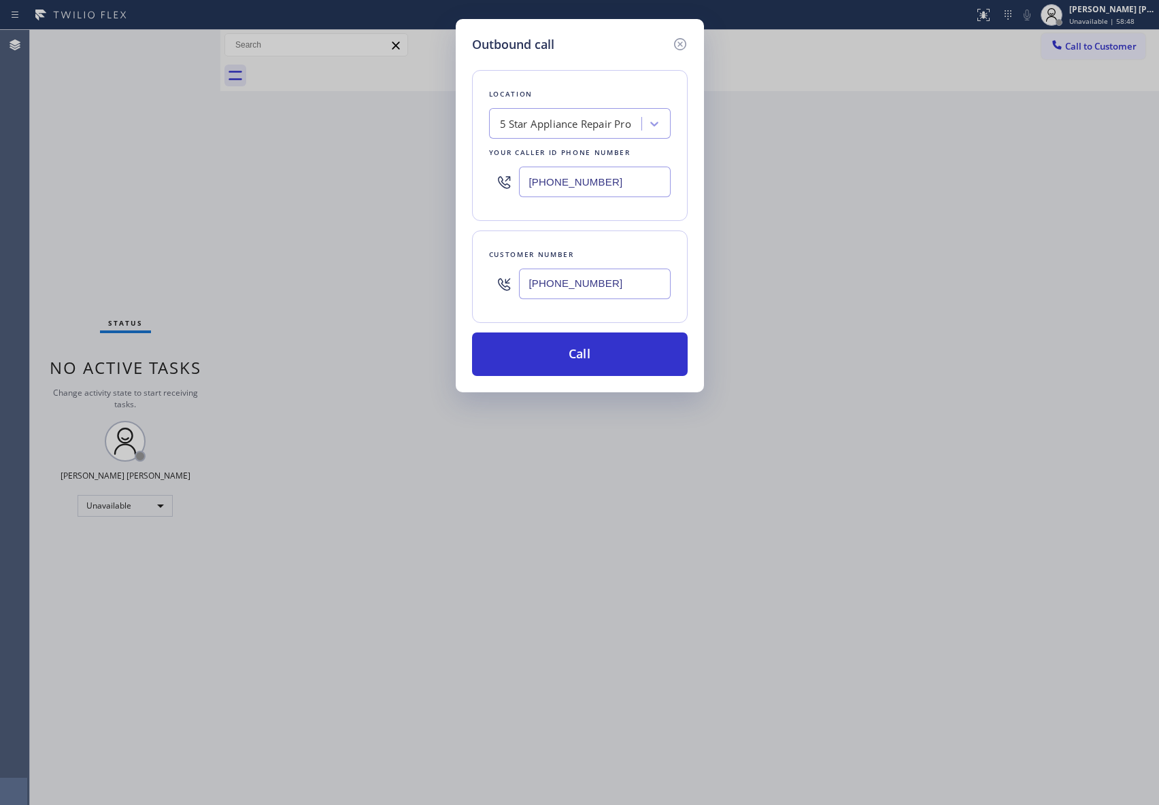
paste input "553-8605"
type input "[PHONE_NUMBER]"
drag, startPoint x: 615, startPoint y: 289, endPoint x: 411, endPoint y: 271, distance: 204.9
click at [411, 271] on div "Outbound call Location 4C.SMS Campaign Electricians Service Team Your caller id…" at bounding box center [579, 402] width 1159 height 805
paste input "714) 904-4290"
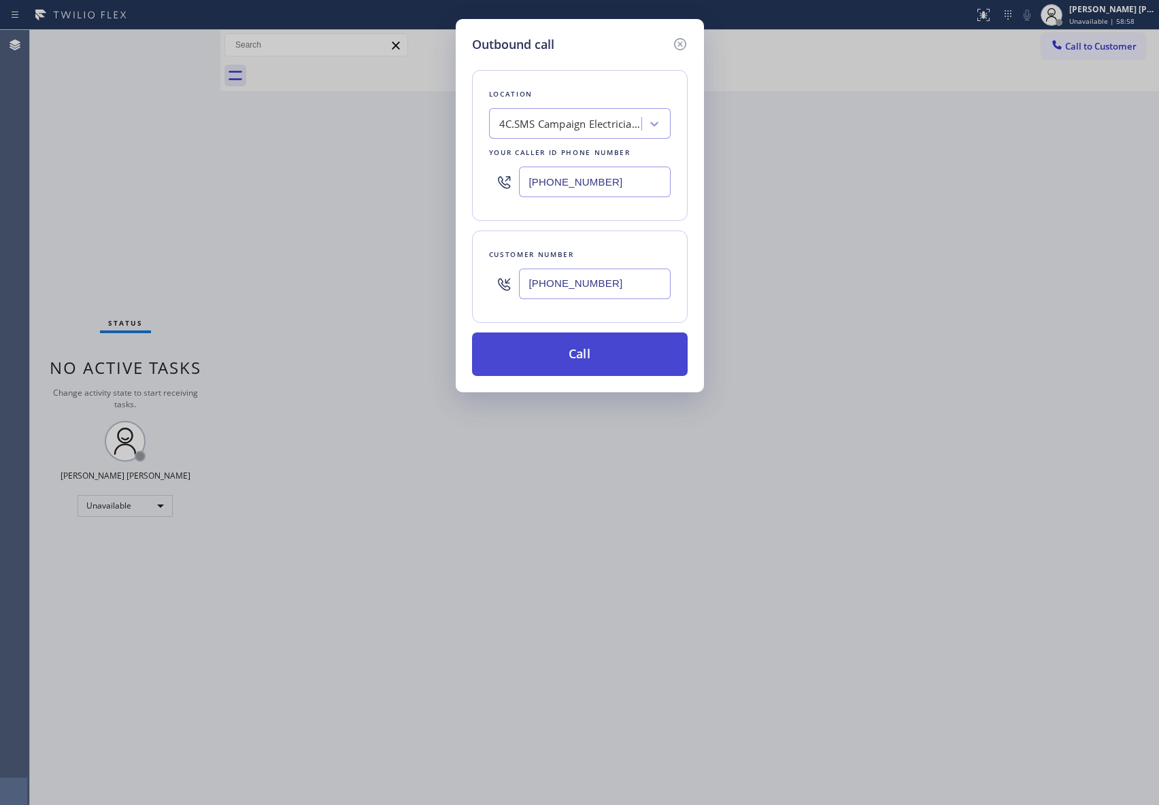
type input "[PHONE_NUMBER]"
click at [615, 351] on button "Call" at bounding box center [580, 355] width 216 height 44
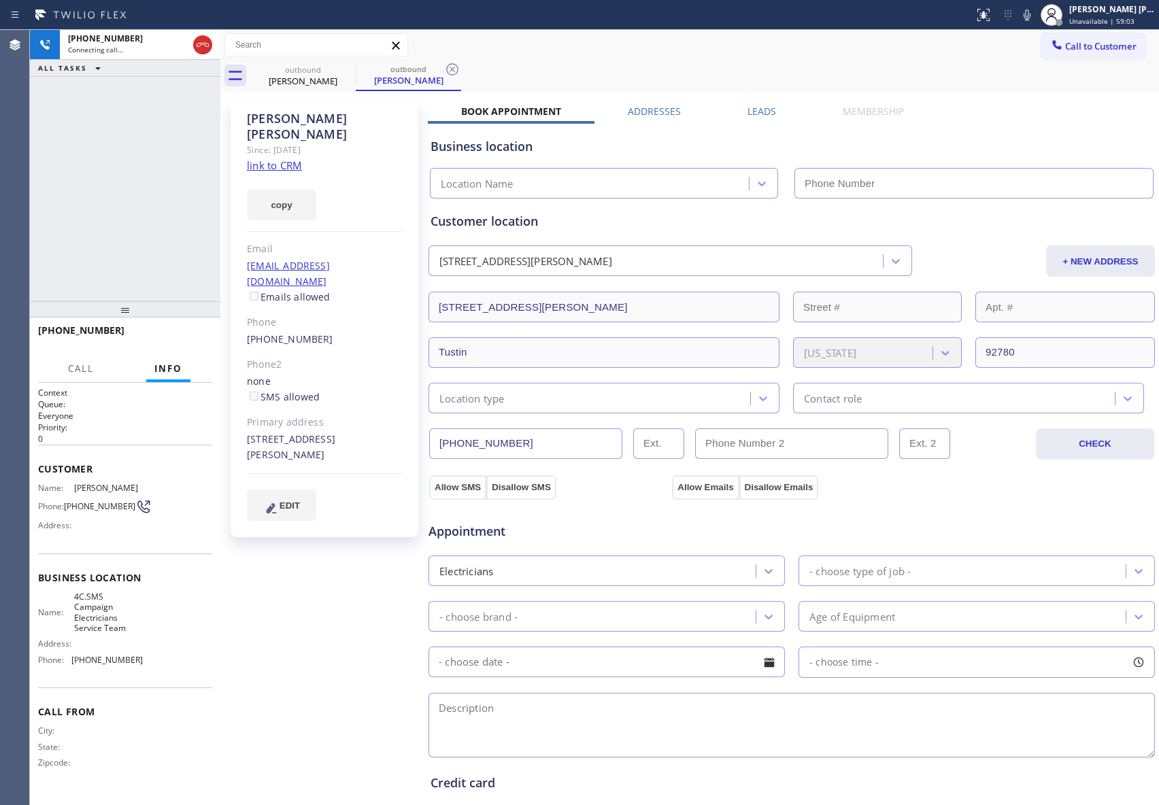
type input "[PHONE_NUMBER]"
click at [771, 114] on div "Leads" at bounding box center [761, 114] width 95 height 19
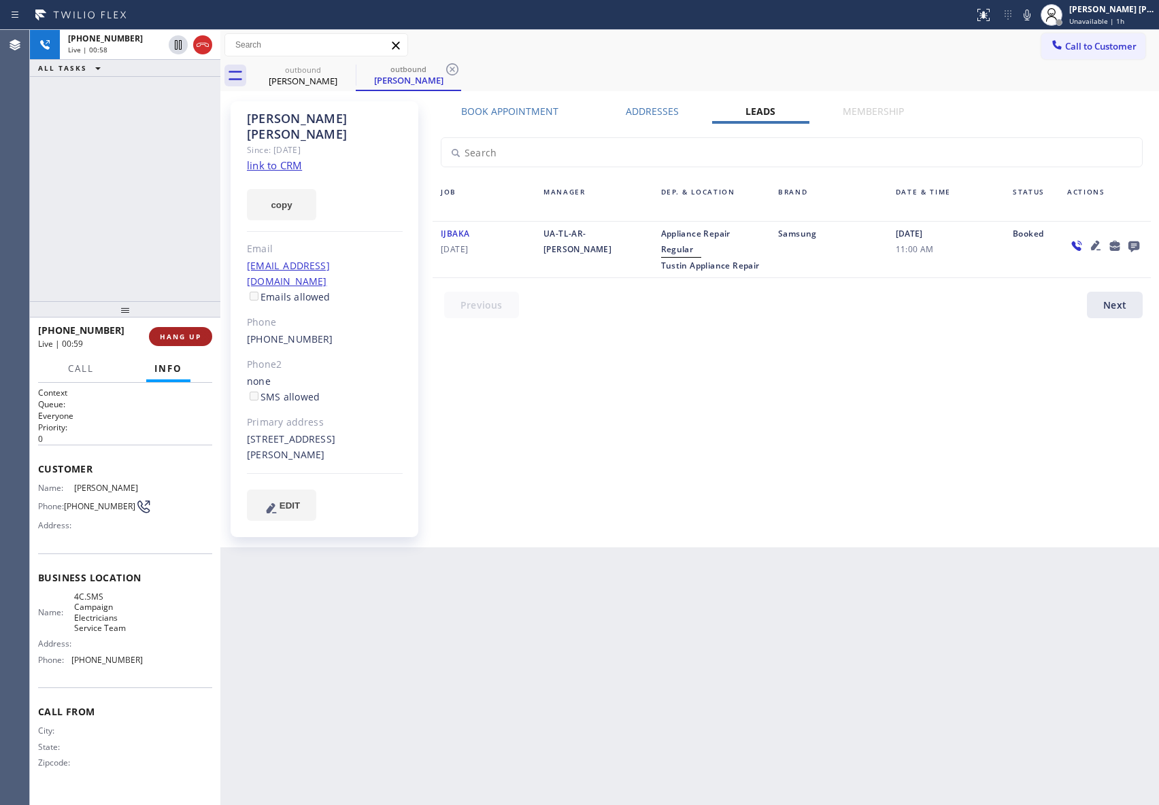
drag, startPoint x: 192, startPoint y: 339, endPoint x: 35, endPoint y: 234, distance: 188.3
click at [190, 339] on span "HANG UP" at bounding box center [180, 337] width 41 height 10
click at [175, 335] on span "COMPLETE" at bounding box center [177, 337] width 47 height 10
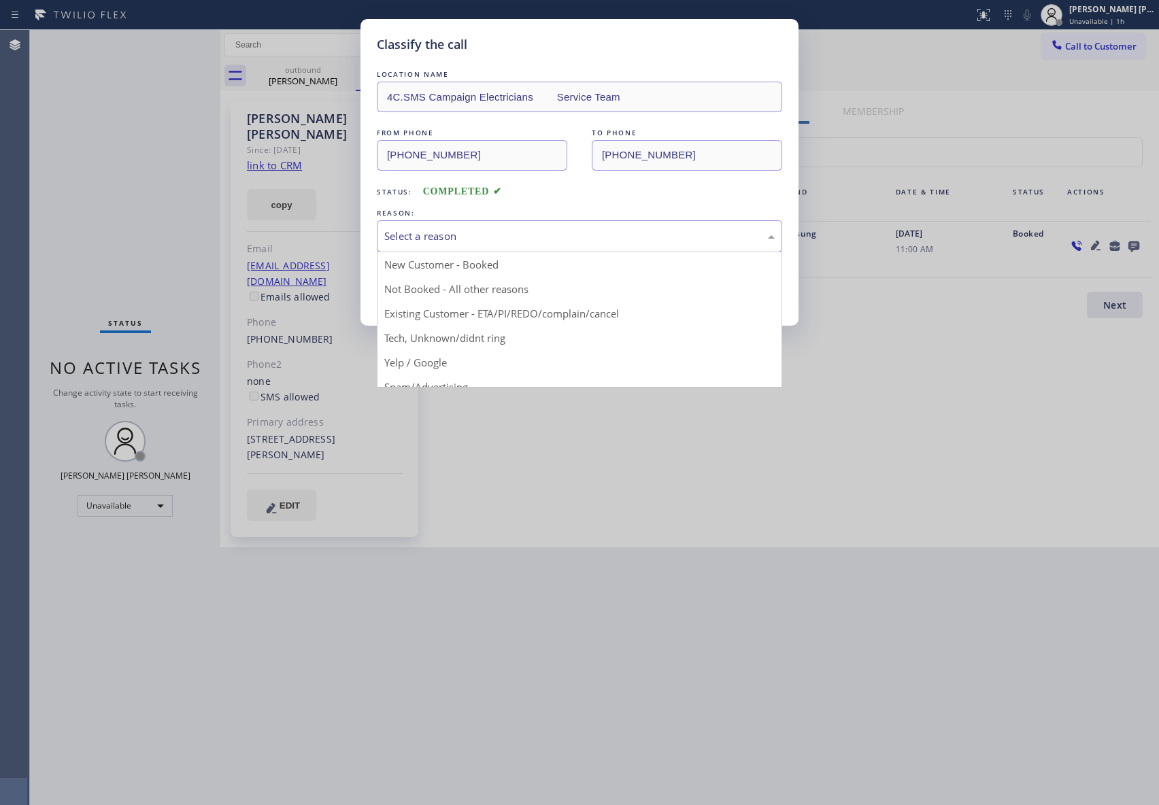
click at [405, 227] on div "Select a reason" at bounding box center [579, 236] width 405 height 32
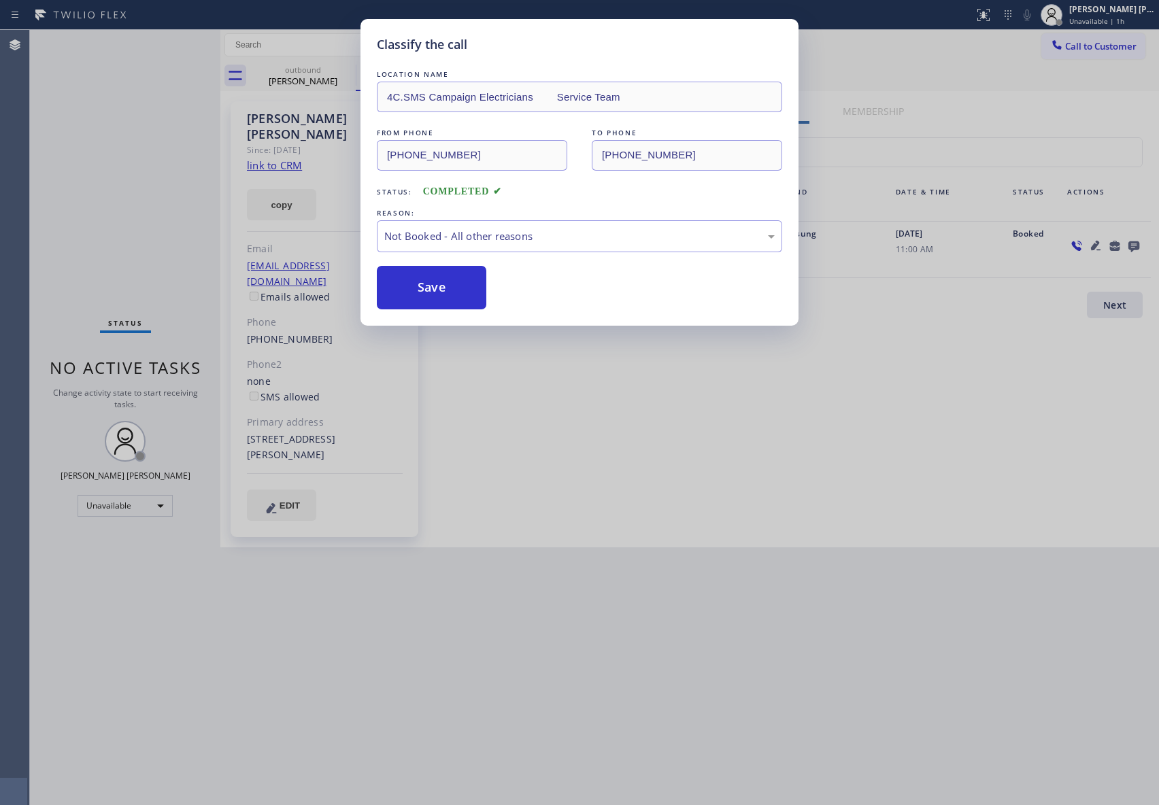
click at [444, 287] on button "Save" at bounding box center [432, 288] width 110 height 44
click at [316, 83] on div "Classify the call LOCATION NAME 4C.SMS Campaign Electricians Service Team FROM …" at bounding box center [579, 402] width 1159 height 805
click at [357, 78] on div "[PERSON_NAME]" at bounding box center [408, 80] width 103 height 12
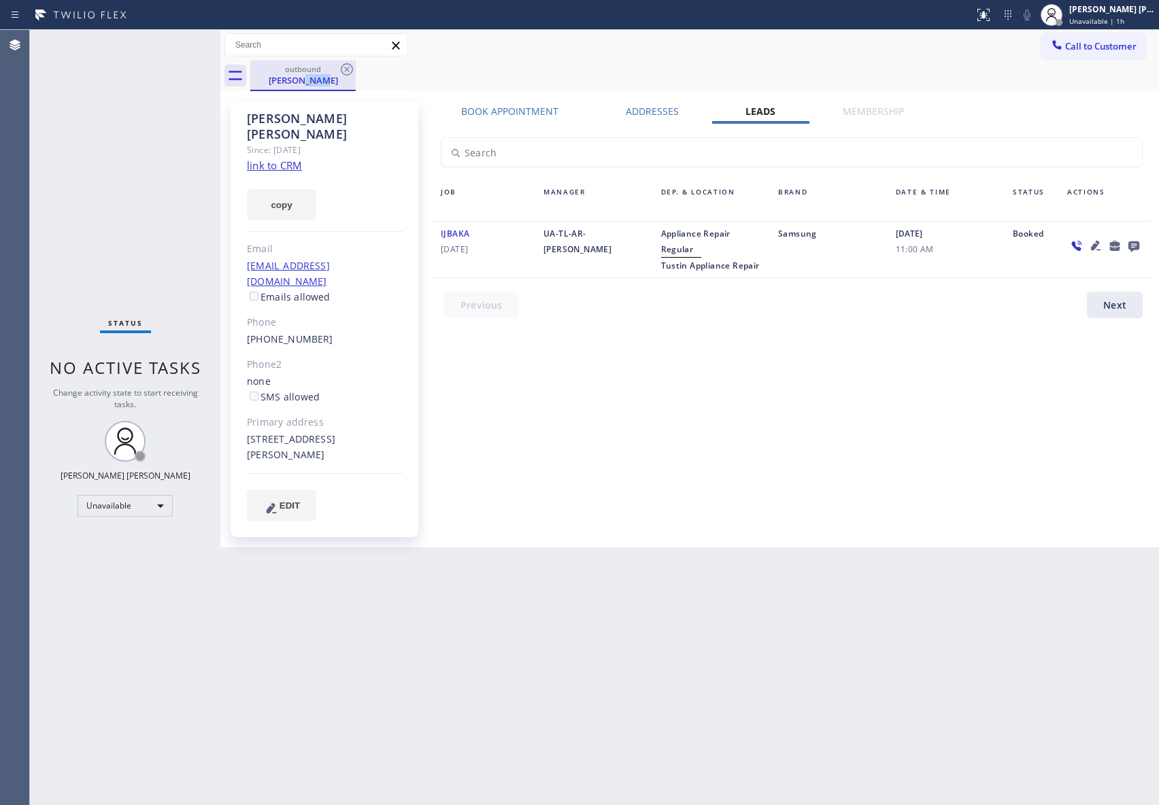
click at [320, 78] on div "[PERSON_NAME]" at bounding box center [303, 80] width 103 height 12
click at [339, 75] on icon at bounding box center [347, 69] width 16 height 16
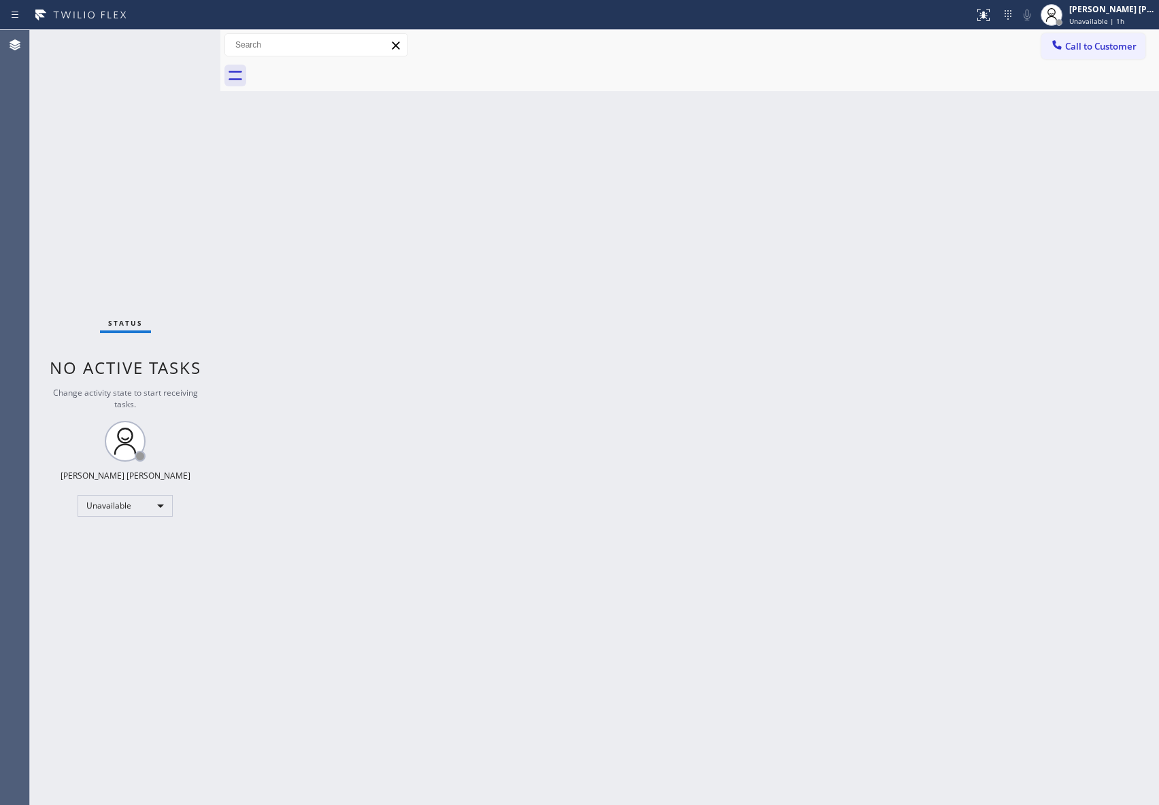
click at [341, 73] on div at bounding box center [704, 76] width 909 height 31
click at [346, 72] on div at bounding box center [704, 76] width 909 height 31
click at [1118, 54] on button "Call to Customer" at bounding box center [1093, 46] width 104 height 26
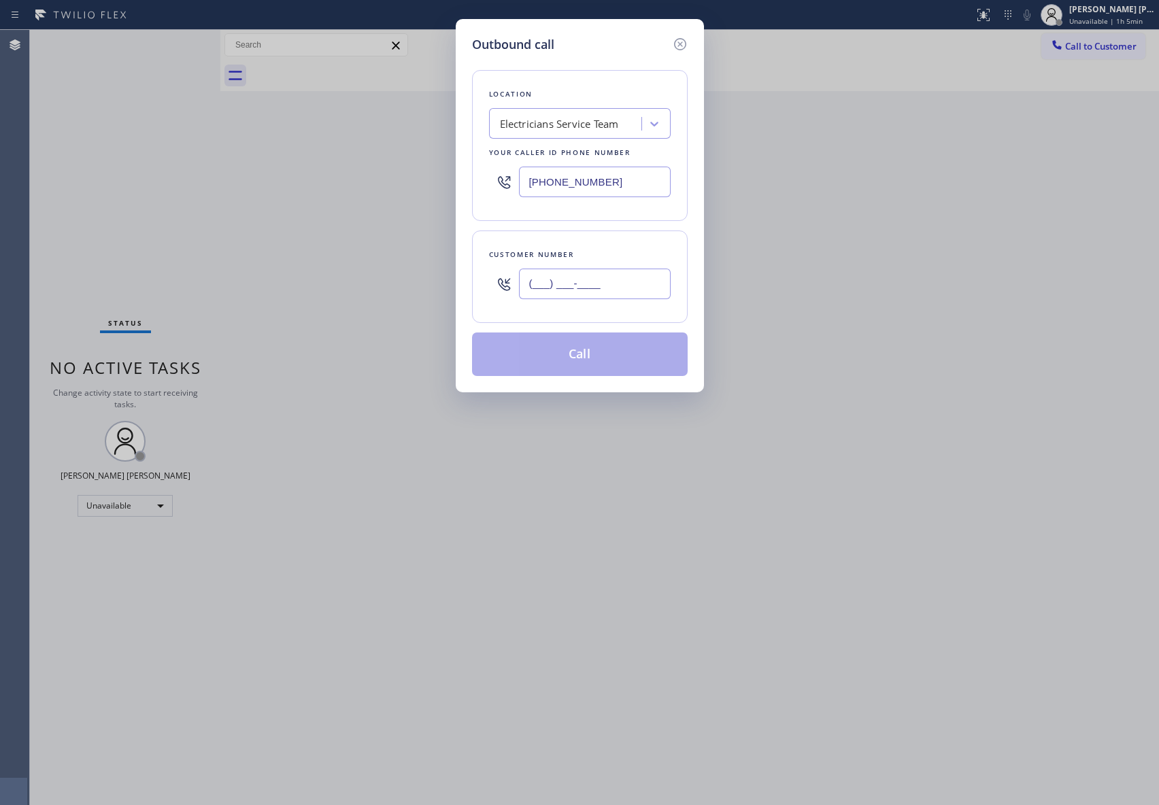
click at [639, 288] on input "(___) ___-____" at bounding box center [595, 284] width 152 height 31
paste input "415) 398-3954"
type input "[PHONE_NUMBER]"
click at [573, 132] on div "Electricians Service Team" at bounding box center [567, 124] width 148 height 24
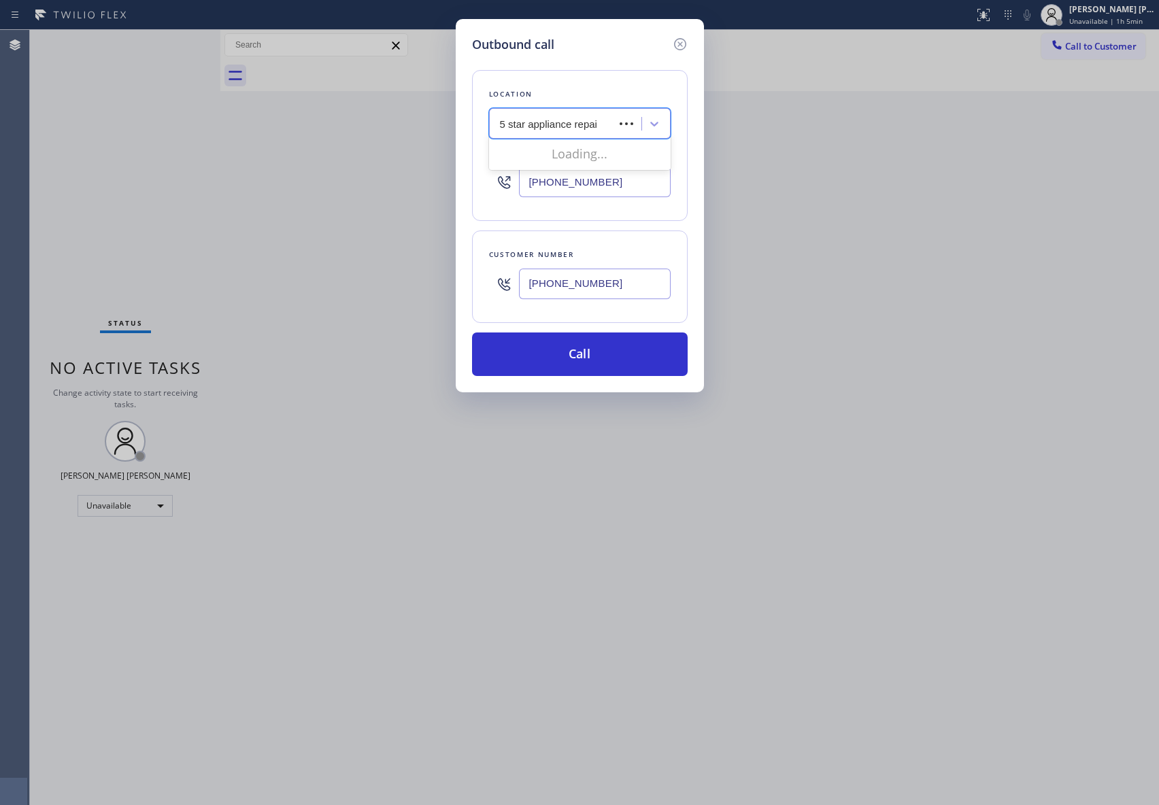
type input "5 star appliance repair"
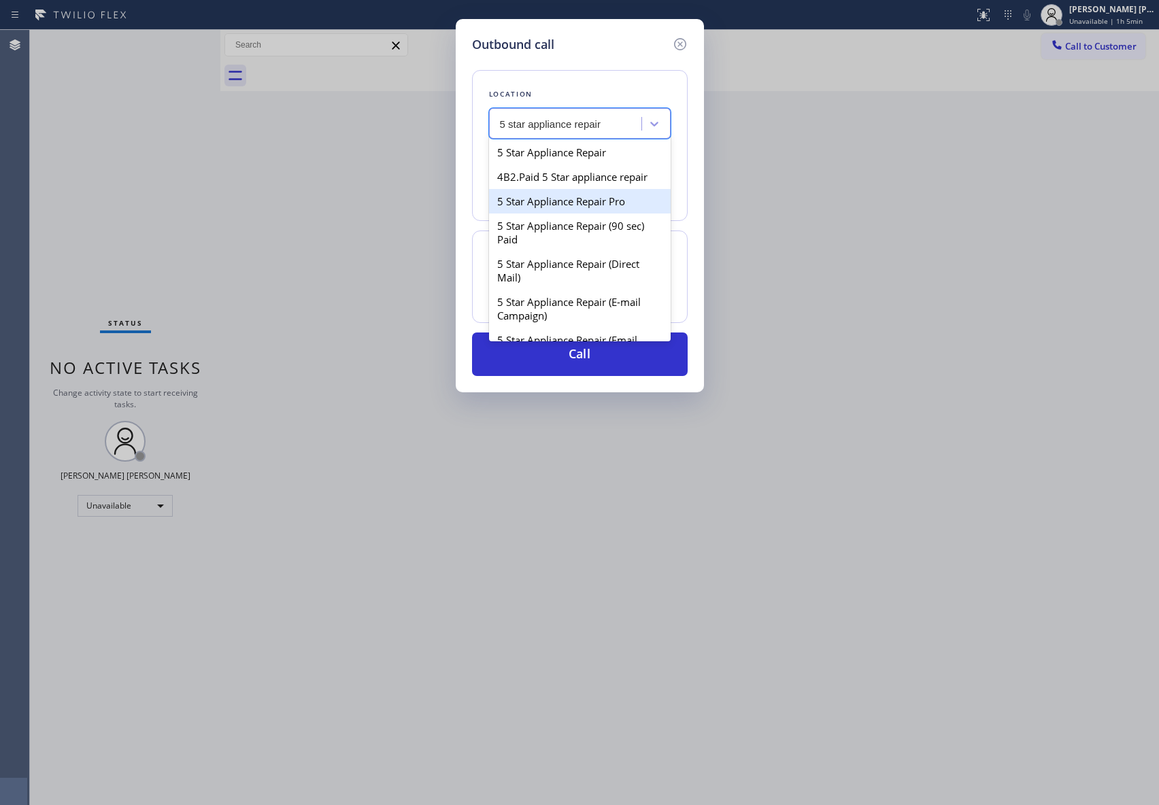
click at [567, 213] on div "5 Star Appliance Repair Pro" at bounding box center [580, 201] width 182 height 24
type input "[PHONE_NUMBER]"
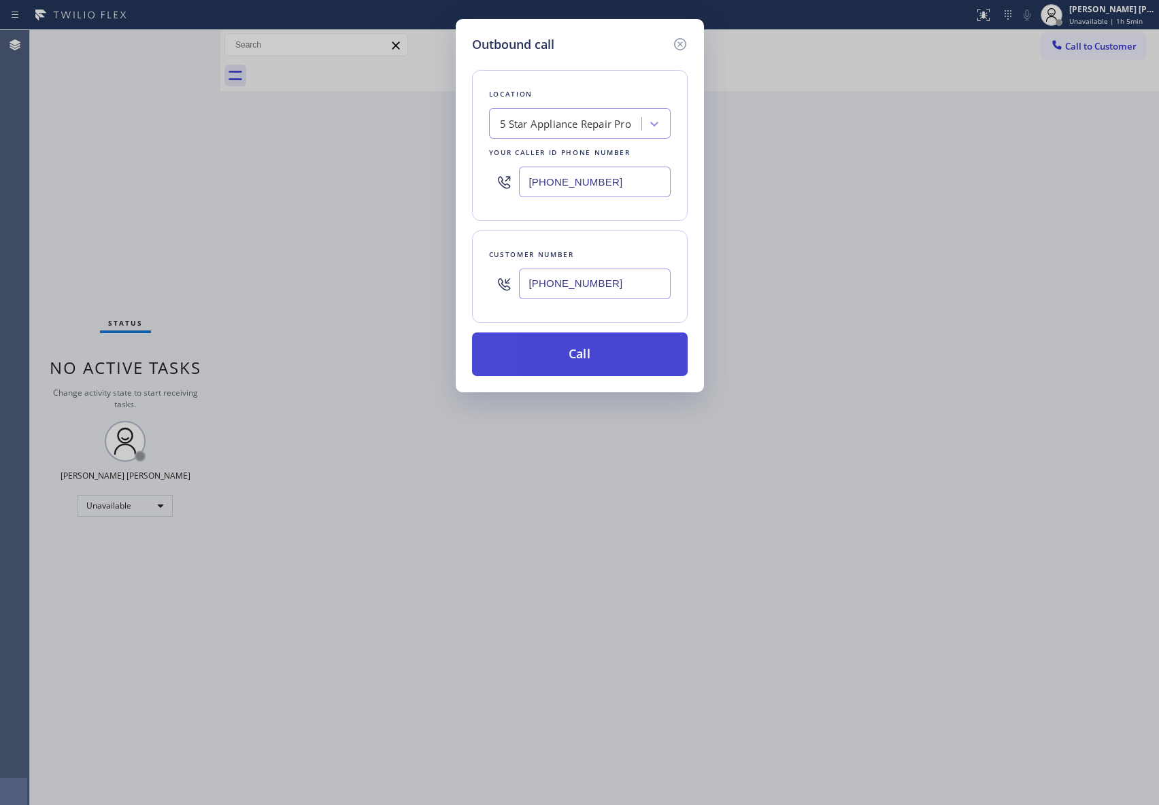
click at [583, 370] on button "Call" at bounding box center [580, 355] width 216 height 44
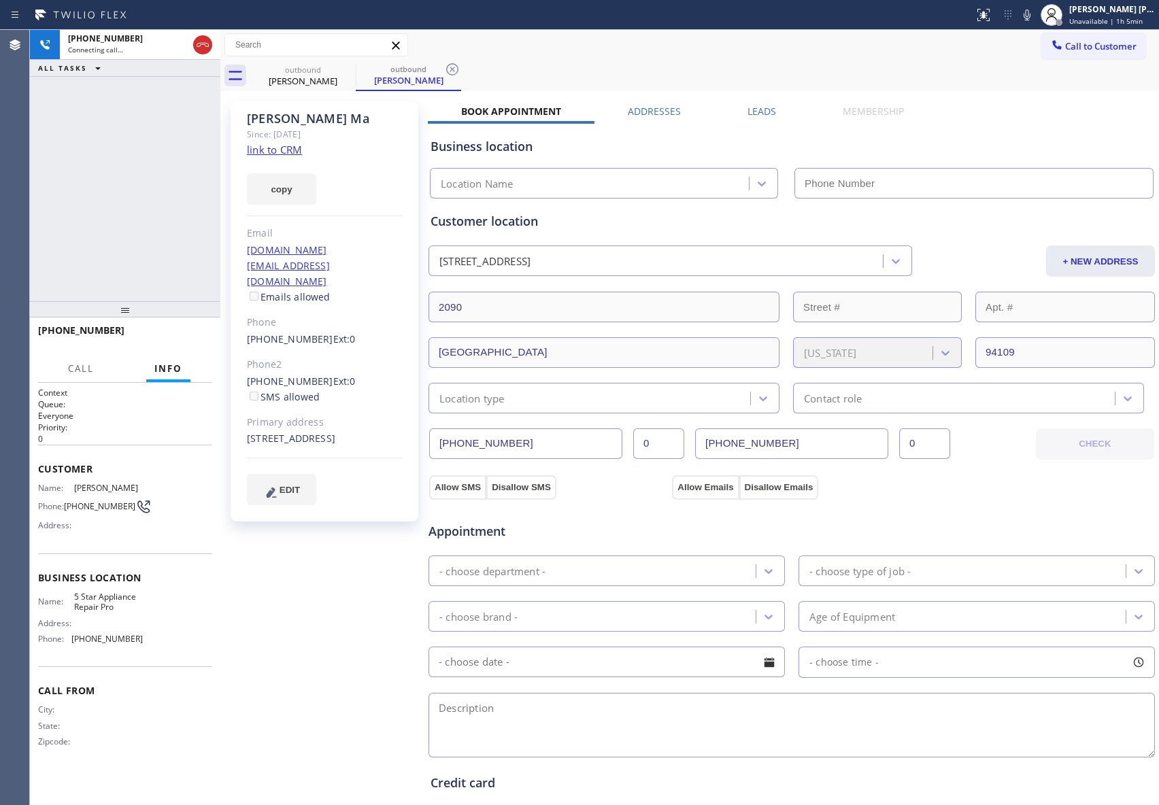
type input "[PHONE_NUMBER]"
click at [207, 46] on icon at bounding box center [203, 45] width 12 height 4
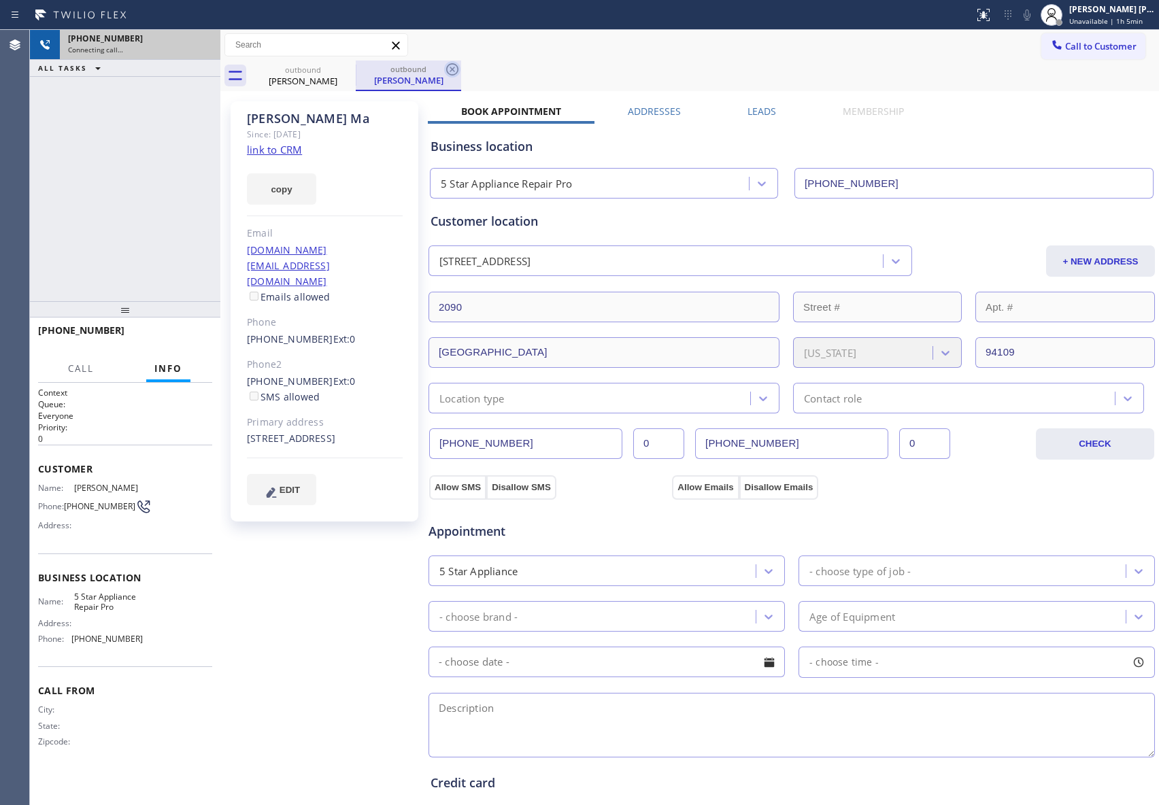
click at [0, 0] on icon at bounding box center [0, 0] width 0 height 0
click at [446, 66] on icon at bounding box center [452, 69] width 12 height 12
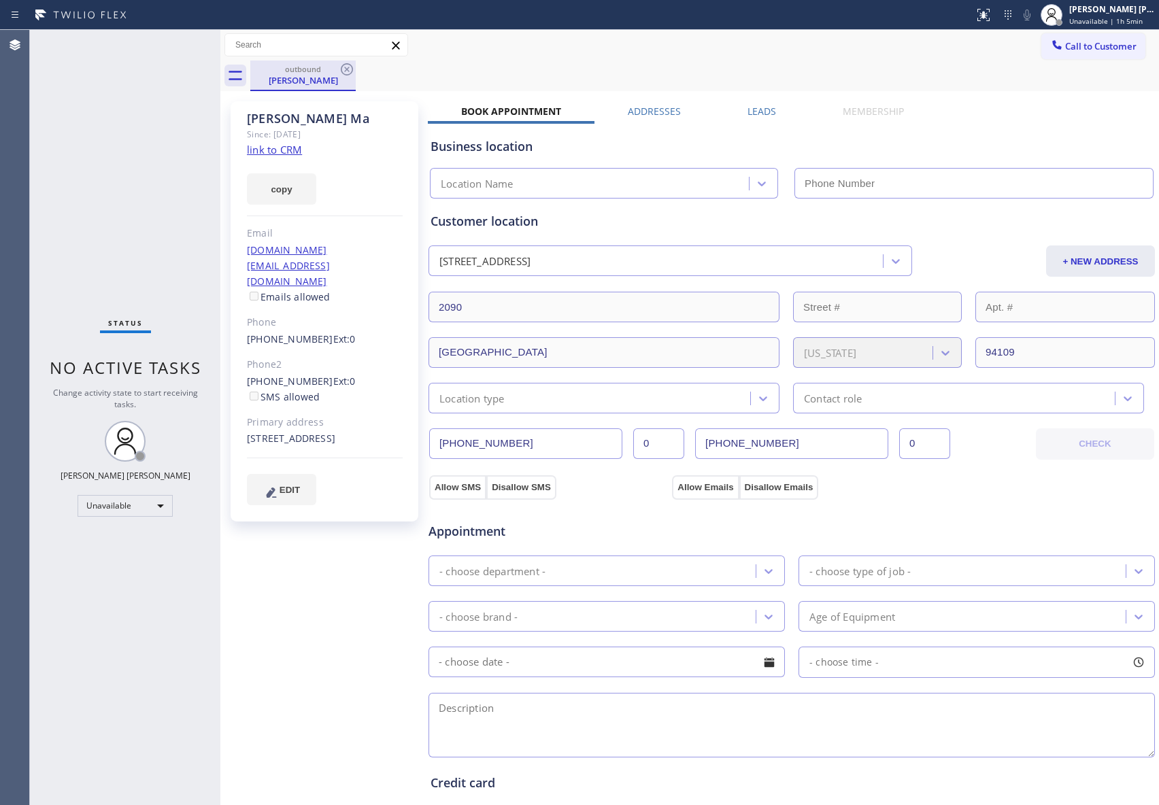
type input "[PHONE_NUMBER]"
click at [346, 68] on icon at bounding box center [347, 69] width 12 height 12
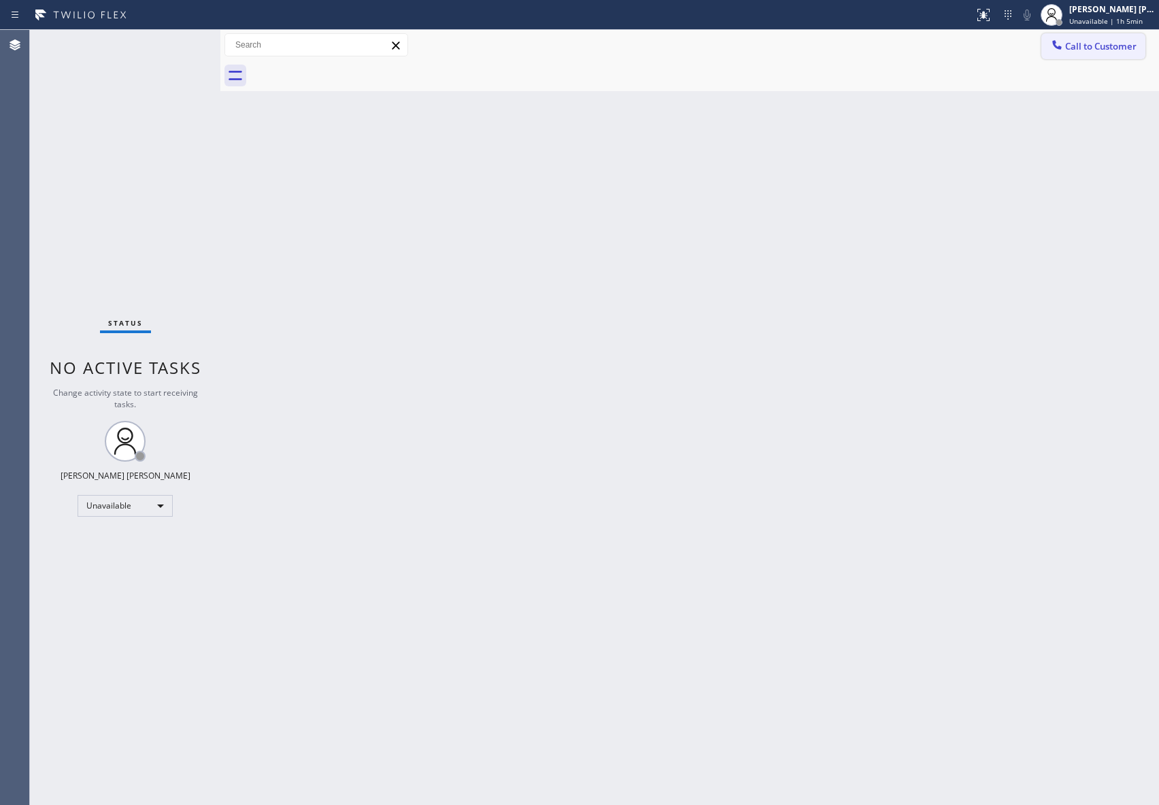
click at [1101, 39] on button "Call to Customer" at bounding box center [1093, 46] width 104 height 26
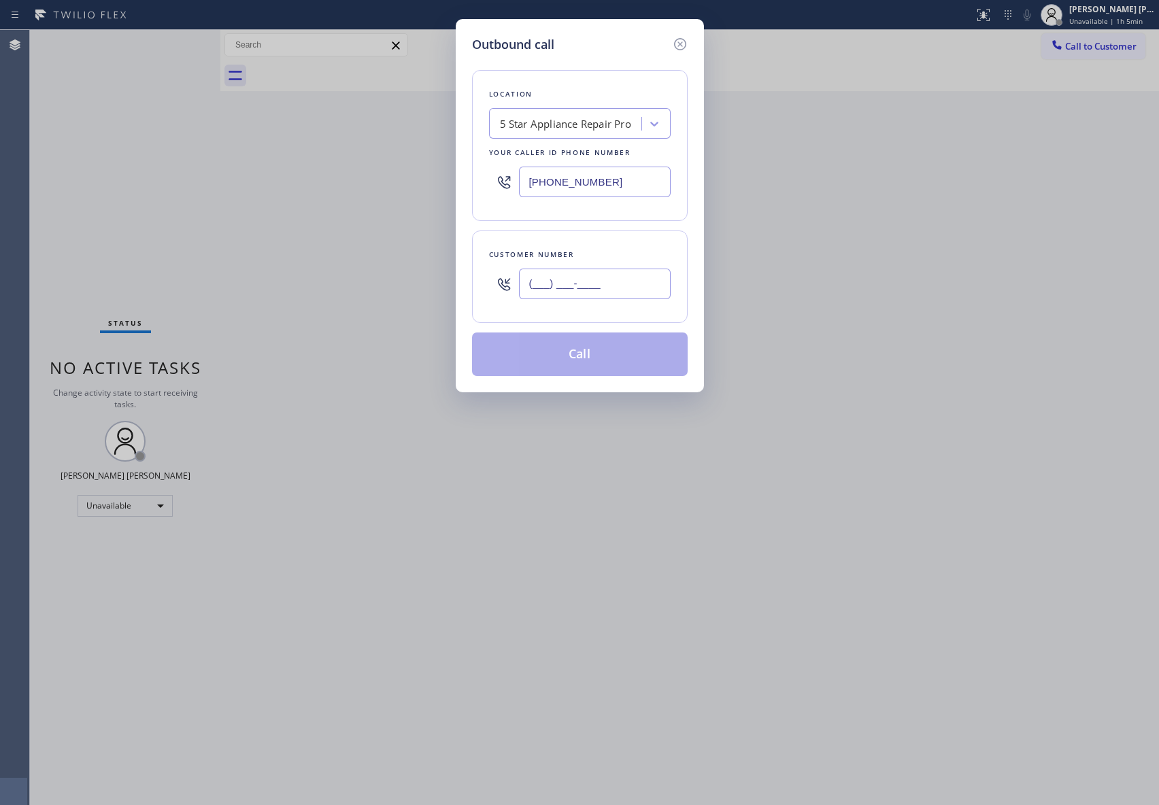
click at [588, 290] on input "(___) ___-____" at bounding box center [595, 284] width 152 height 31
paste input "509) 485-1357"
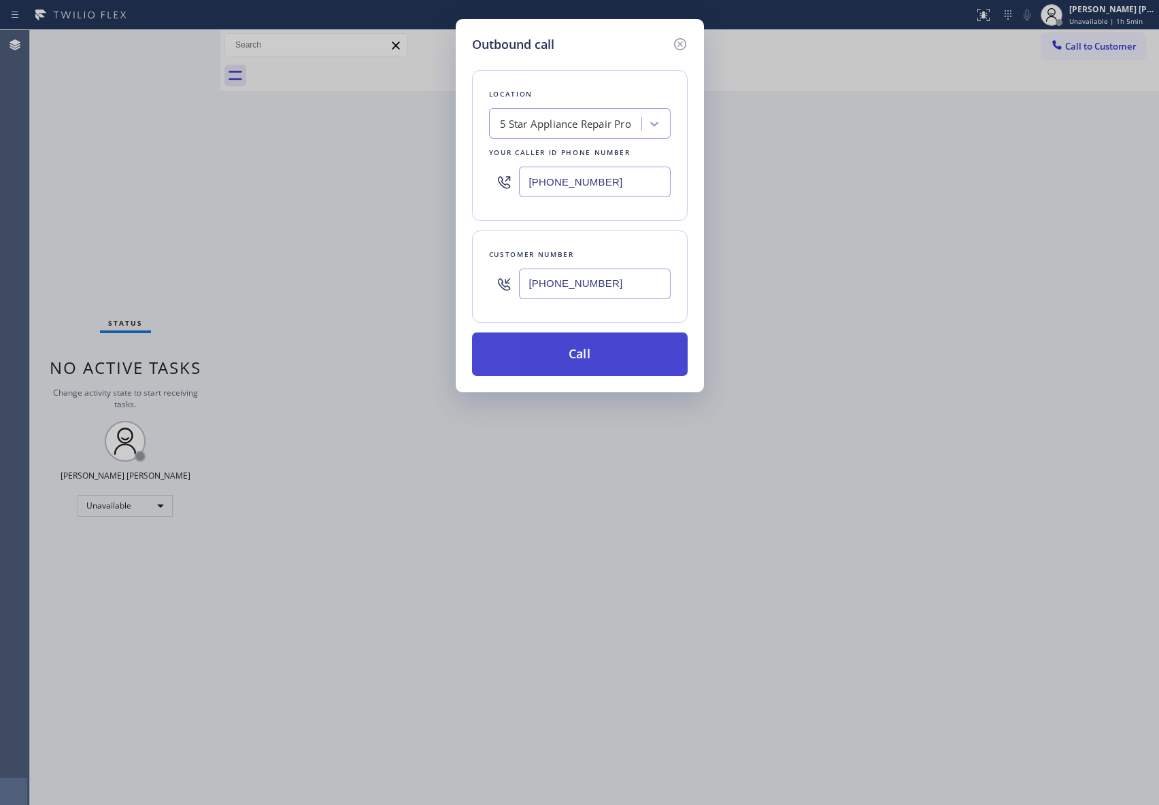
type input "[PHONE_NUMBER]"
click at [582, 358] on button "Call" at bounding box center [580, 355] width 216 height 44
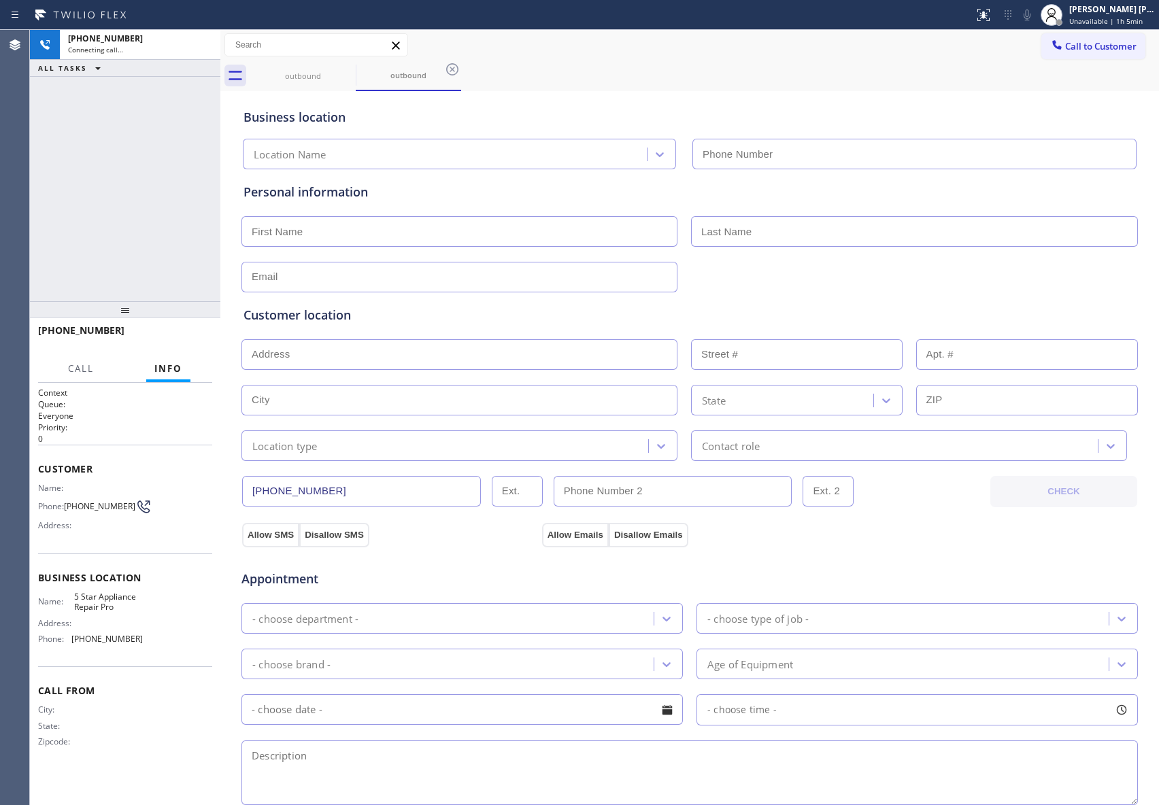
type input "[PHONE_NUMBER]"
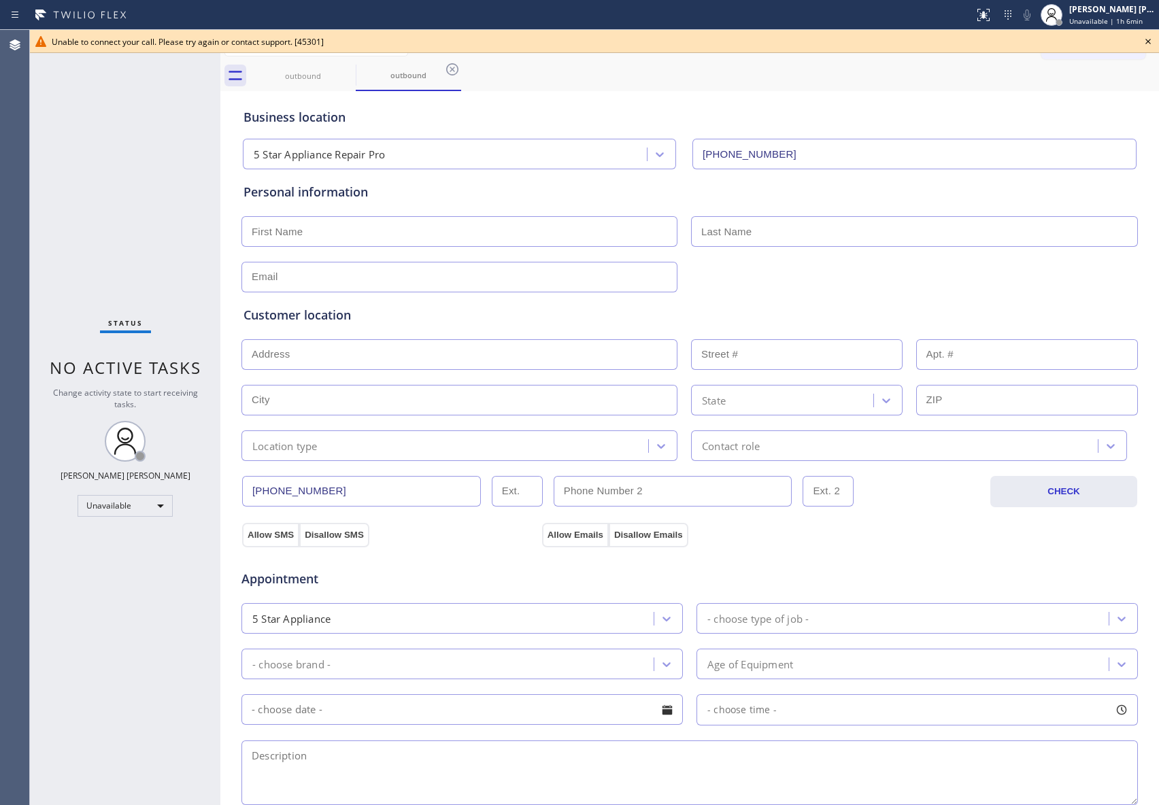
click at [1154, 39] on icon at bounding box center [1148, 41] width 16 height 16
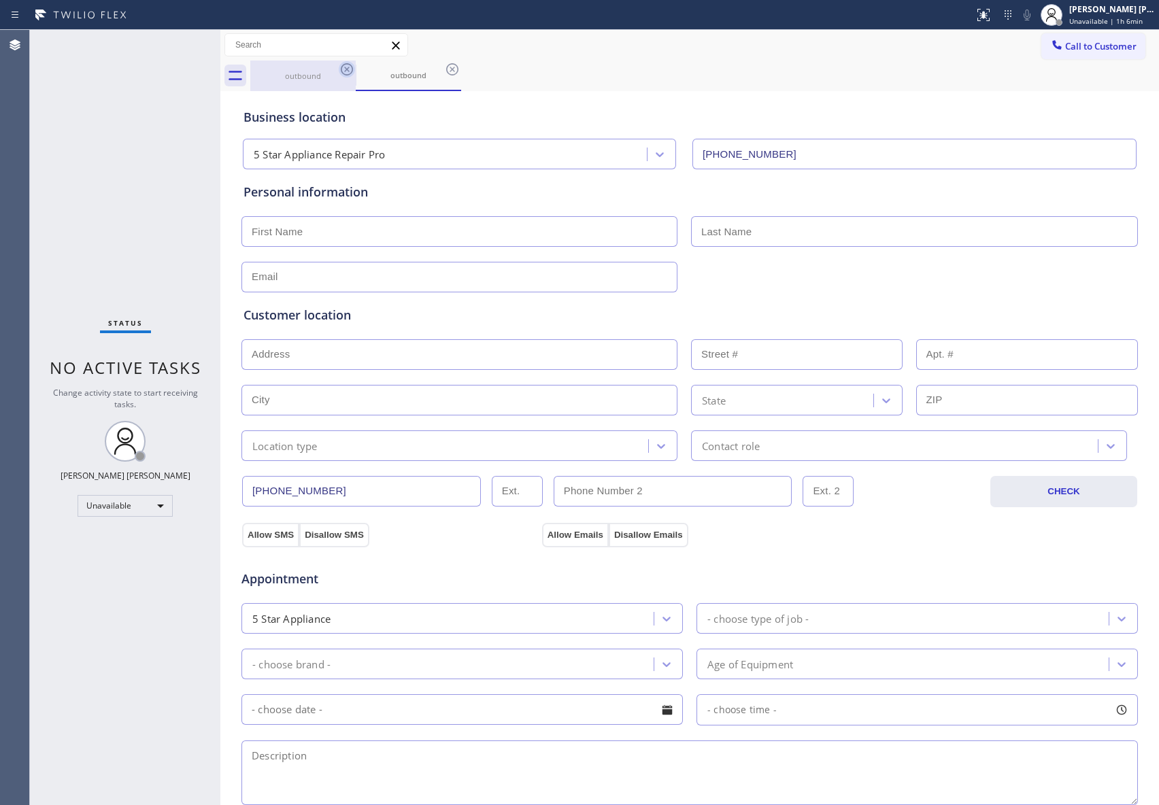
click at [340, 75] on icon at bounding box center [347, 69] width 16 height 16
click at [356, 75] on div "outbound" at bounding box center [408, 76] width 105 height 31
click at [340, 75] on icon at bounding box center [347, 69] width 16 height 16
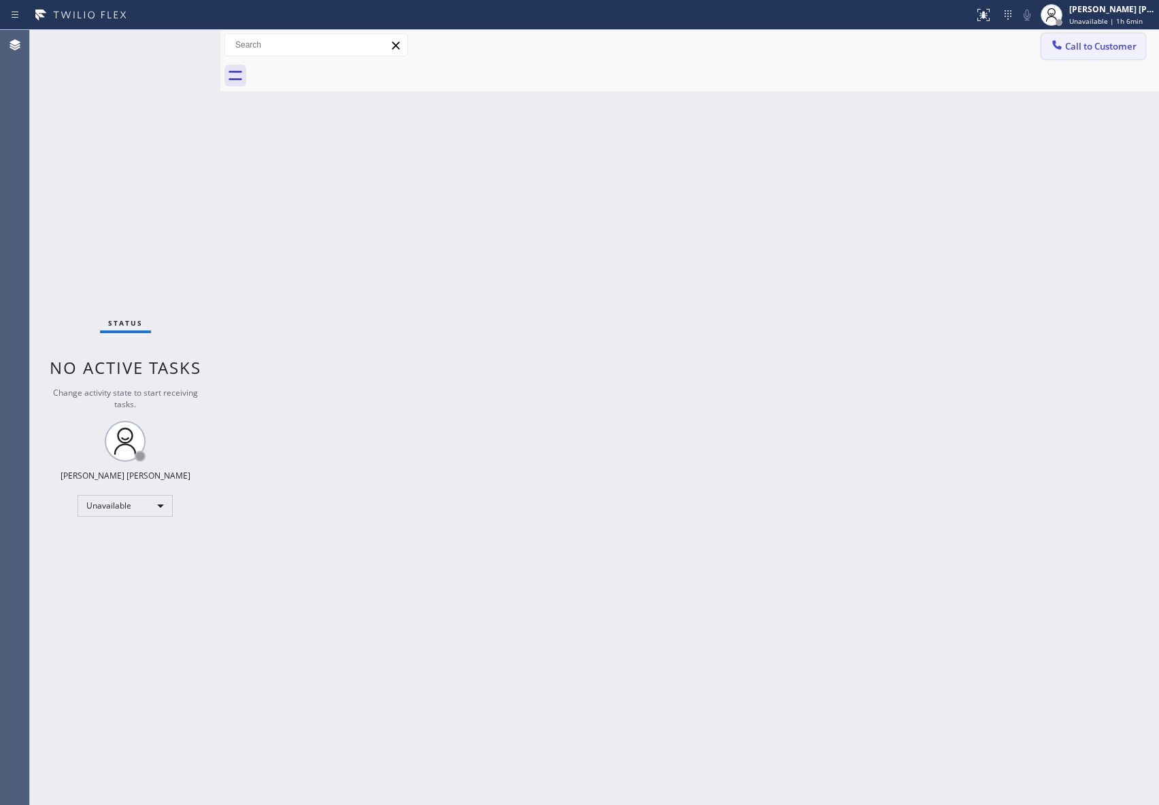
click at [1125, 48] on span "Call to Customer" at bounding box center [1100, 46] width 71 height 12
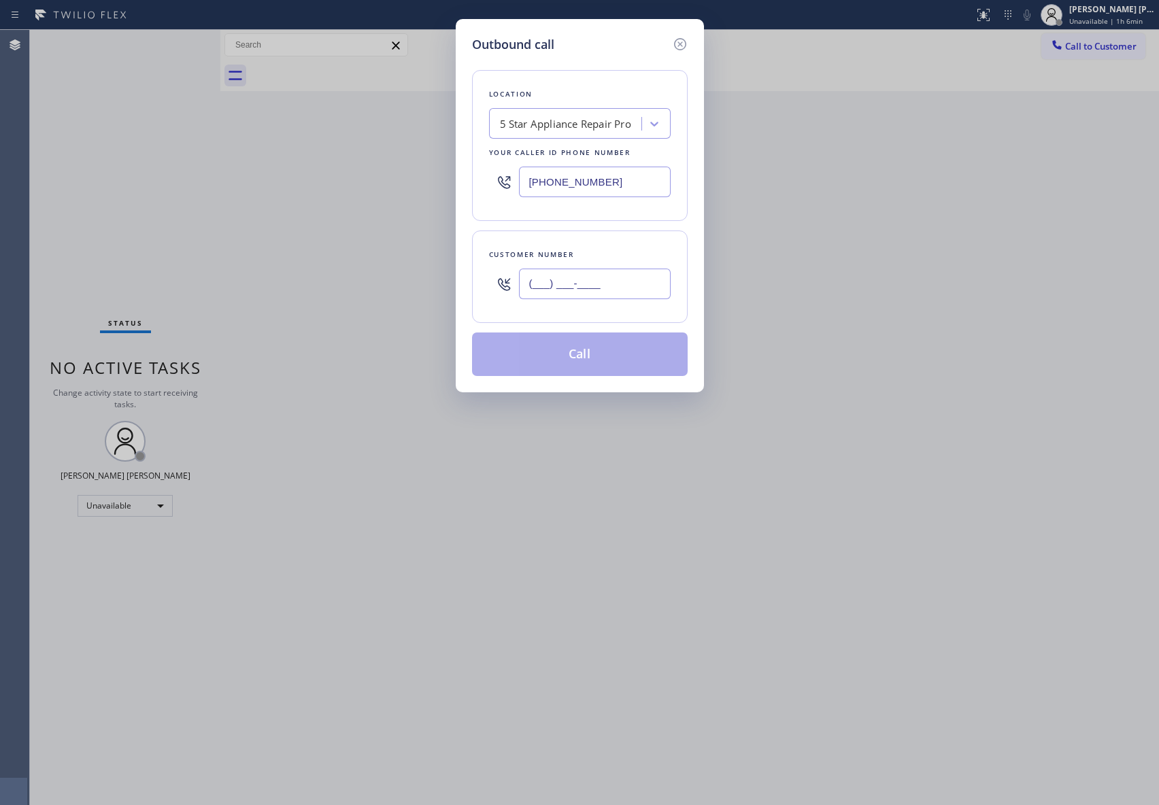
click at [593, 284] on input "(___) ___-____" at bounding box center [595, 284] width 152 height 31
paste input "310) 849-8182"
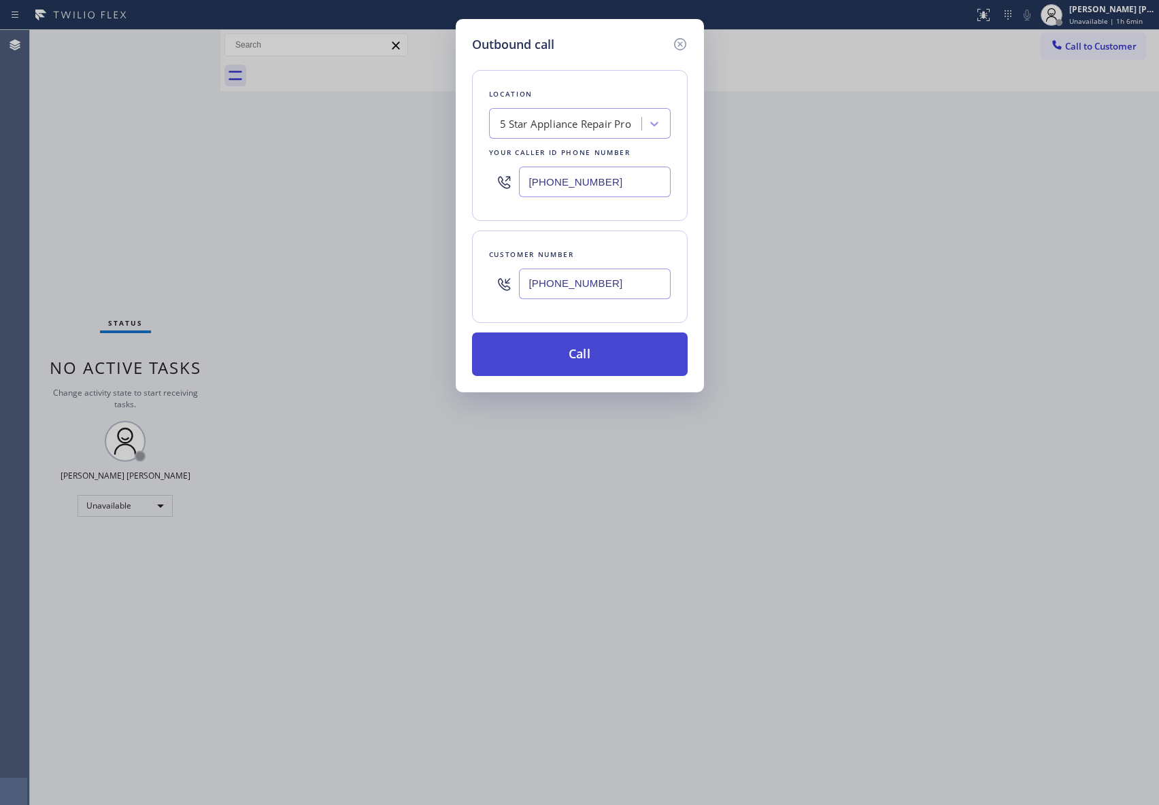
type input "[PHONE_NUMBER]"
drag, startPoint x: 619, startPoint y: 361, endPoint x: 626, endPoint y: 360, distance: 6.8
click at [626, 360] on button "Call" at bounding box center [580, 355] width 216 height 44
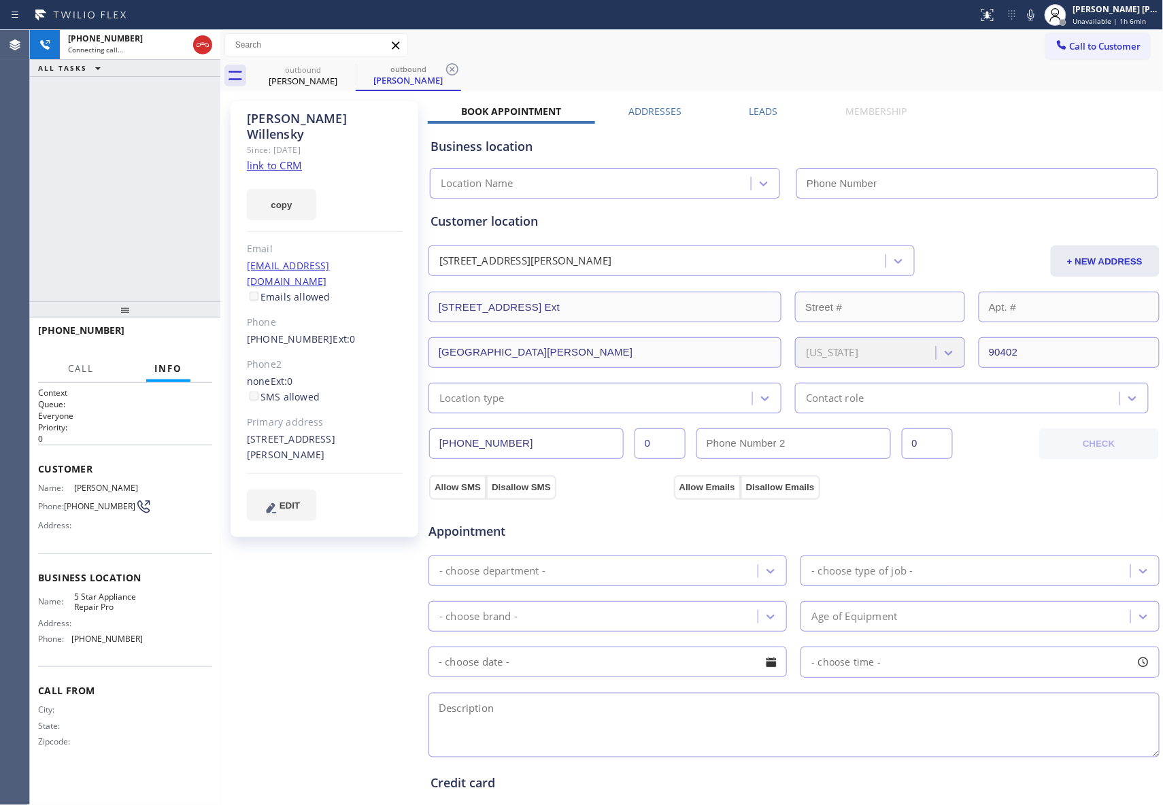
type input "[PHONE_NUMBER]"
drag, startPoint x: 207, startPoint y: 46, endPoint x: 28, endPoint y: 50, distance: 178.9
click at [205, 46] on icon at bounding box center [203, 45] width 12 height 4
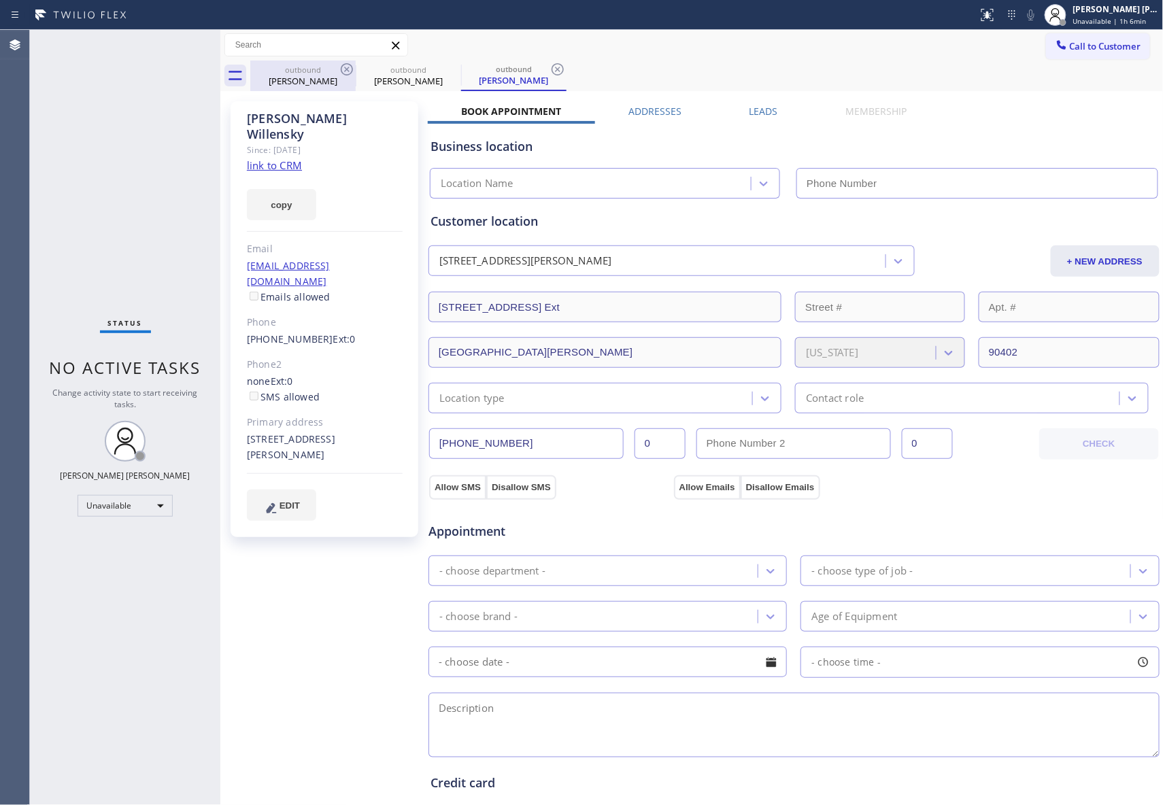
type input "[PHONE_NUMBER]"
click at [346, 67] on icon at bounding box center [347, 69] width 16 height 16
click at [0, 0] on icon at bounding box center [0, 0] width 0 height 0
click at [550, 67] on icon at bounding box center [558, 69] width 16 height 16
click at [346, 67] on div "outbound [PERSON_NAME] outbound [PERSON_NAME] outbound [PERSON_NAME]" at bounding box center [707, 76] width 914 height 31
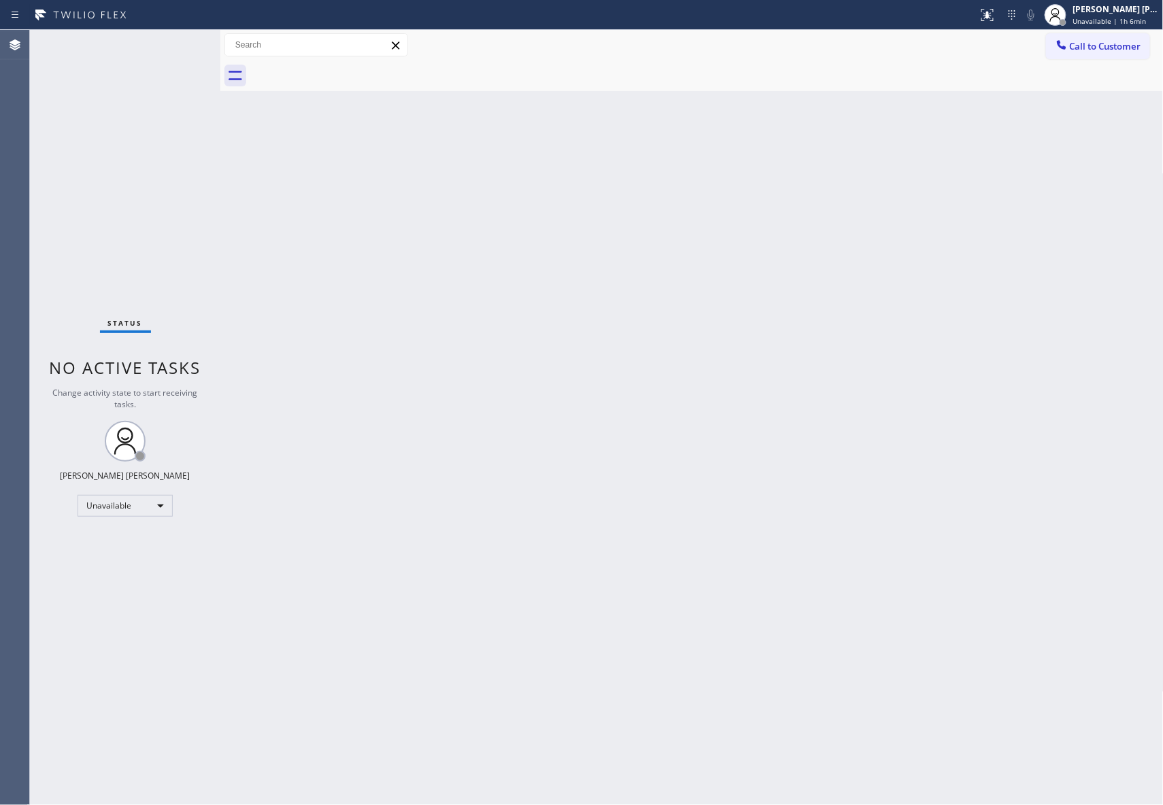
click at [346, 67] on div at bounding box center [707, 76] width 914 height 31
drag, startPoint x: 1133, startPoint y: 44, endPoint x: 1029, endPoint y: 58, distance: 105.0
click at [1130, 44] on span "Call to Customer" at bounding box center [1105, 46] width 71 height 12
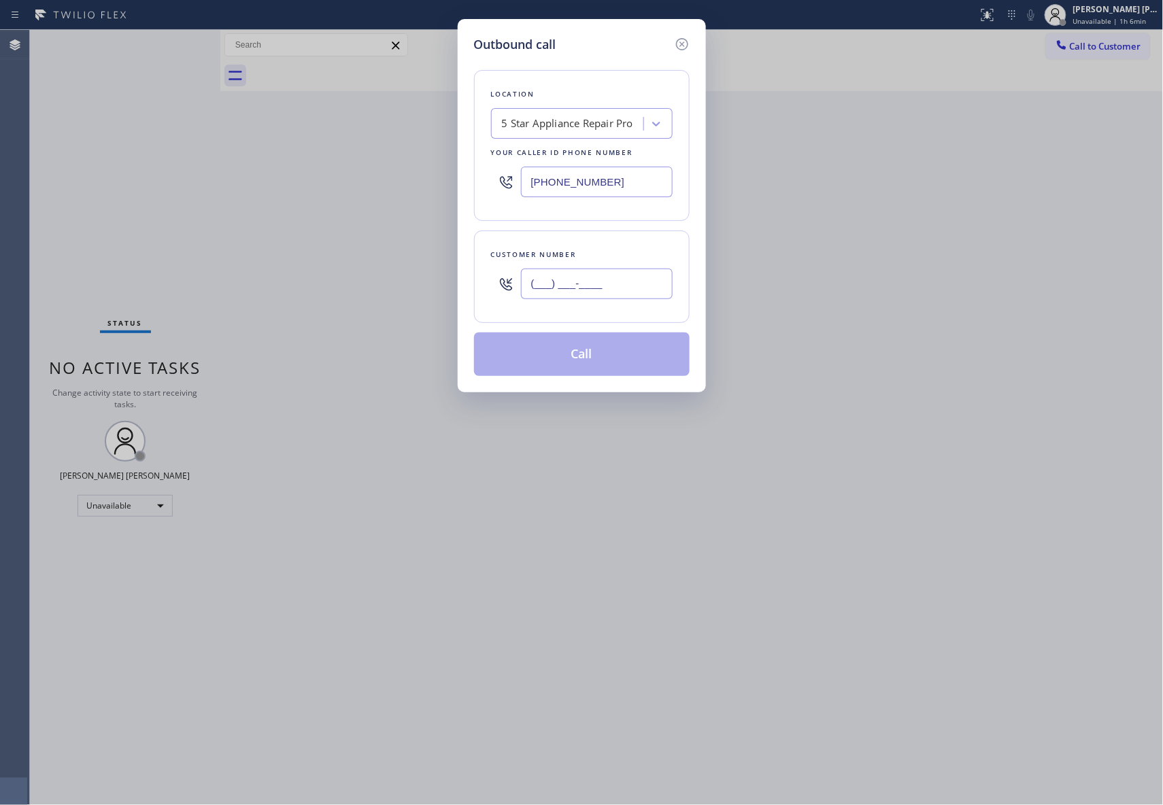
click at [603, 290] on input "(___) ___-____" at bounding box center [597, 284] width 152 height 31
paste input "888) 969-8919"
type input "[PHONE_NUMBER]"
click at [611, 360] on button "Call" at bounding box center [582, 355] width 216 height 44
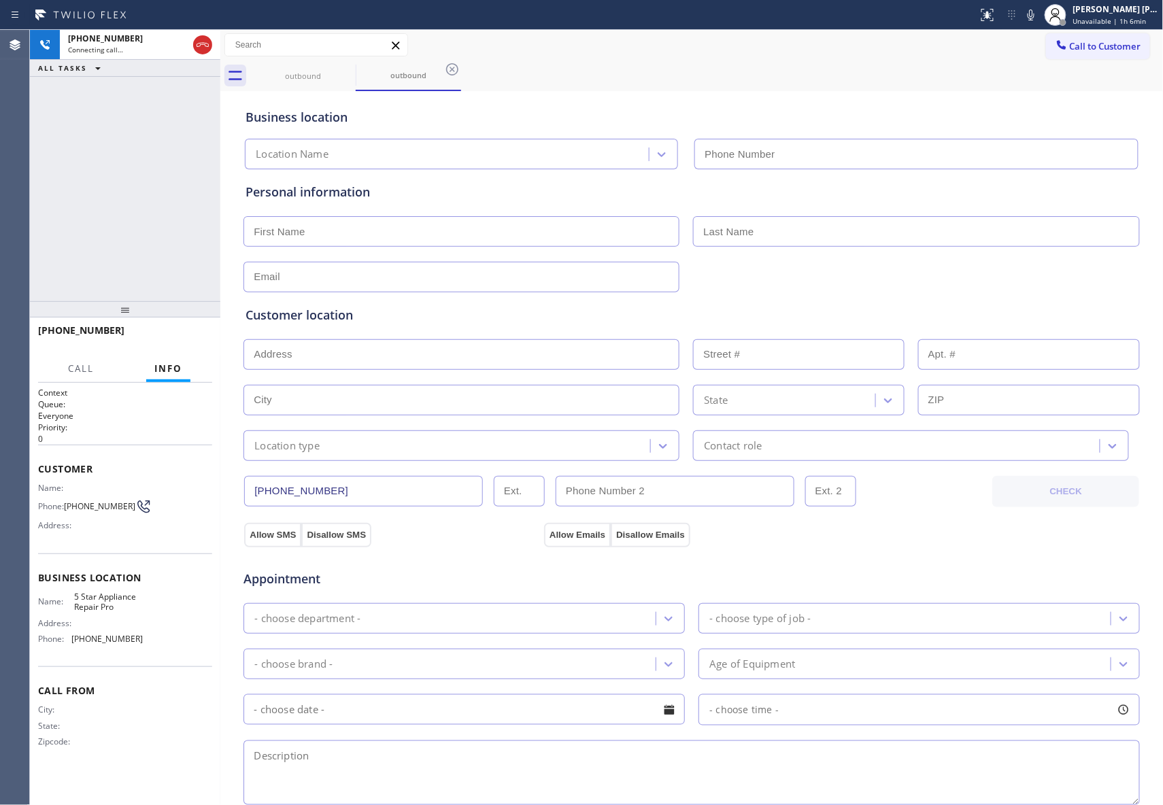
type input "[PHONE_NUMBER]"
click at [197, 327] on div "[PHONE_NUMBER] Live | 00:13 HANG UP" at bounding box center [125, 336] width 174 height 35
click at [194, 329] on button "HANG UP" at bounding box center [180, 336] width 63 height 19
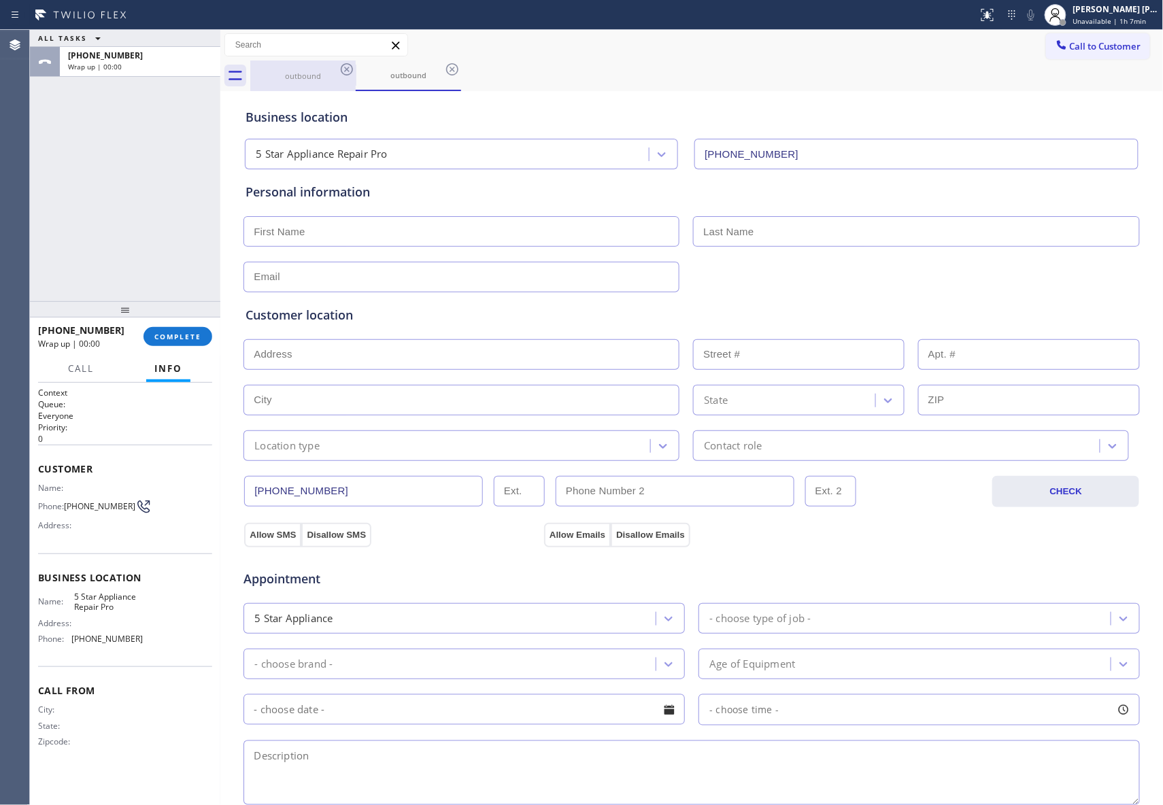
click at [350, 66] on icon at bounding box center [347, 69] width 16 height 16
click at [356, 66] on div "outbound" at bounding box center [408, 76] width 105 height 31
click at [444, 66] on icon at bounding box center [452, 69] width 16 height 16
click at [350, 66] on div "outbound outbound" at bounding box center [707, 76] width 914 height 31
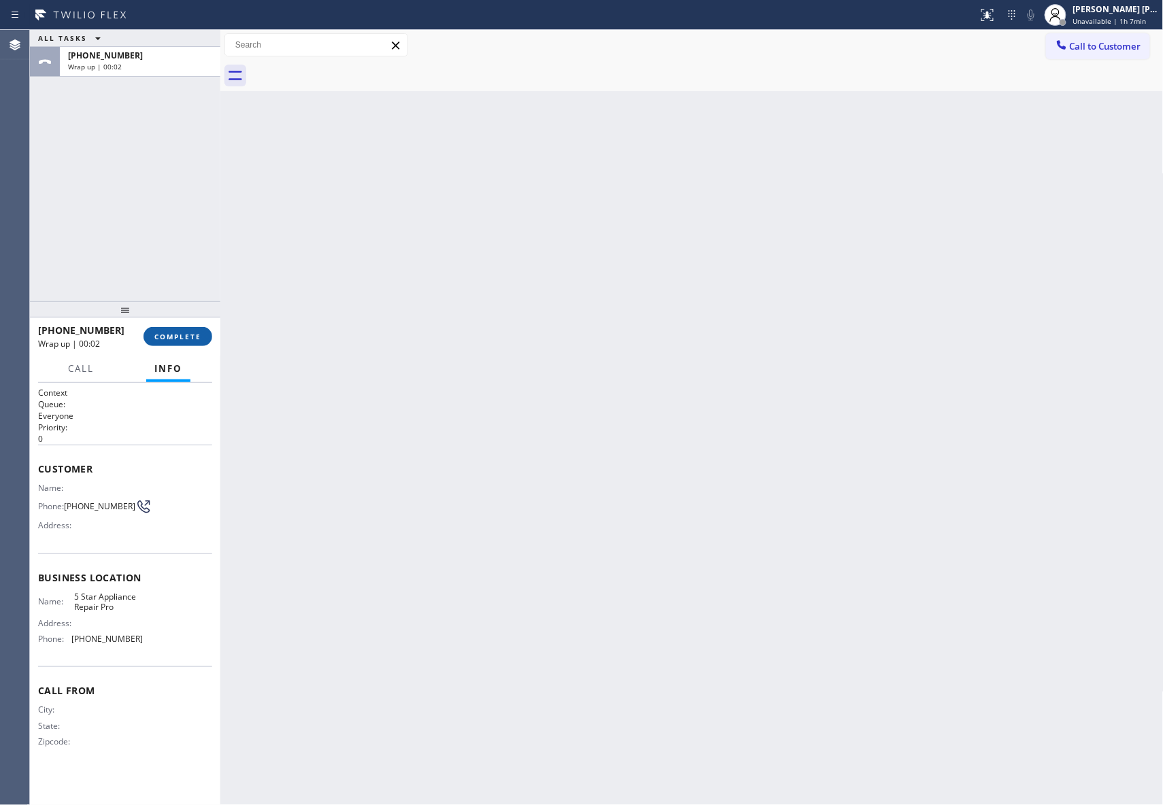
click at [194, 333] on span "COMPLETE" at bounding box center [177, 337] width 47 height 10
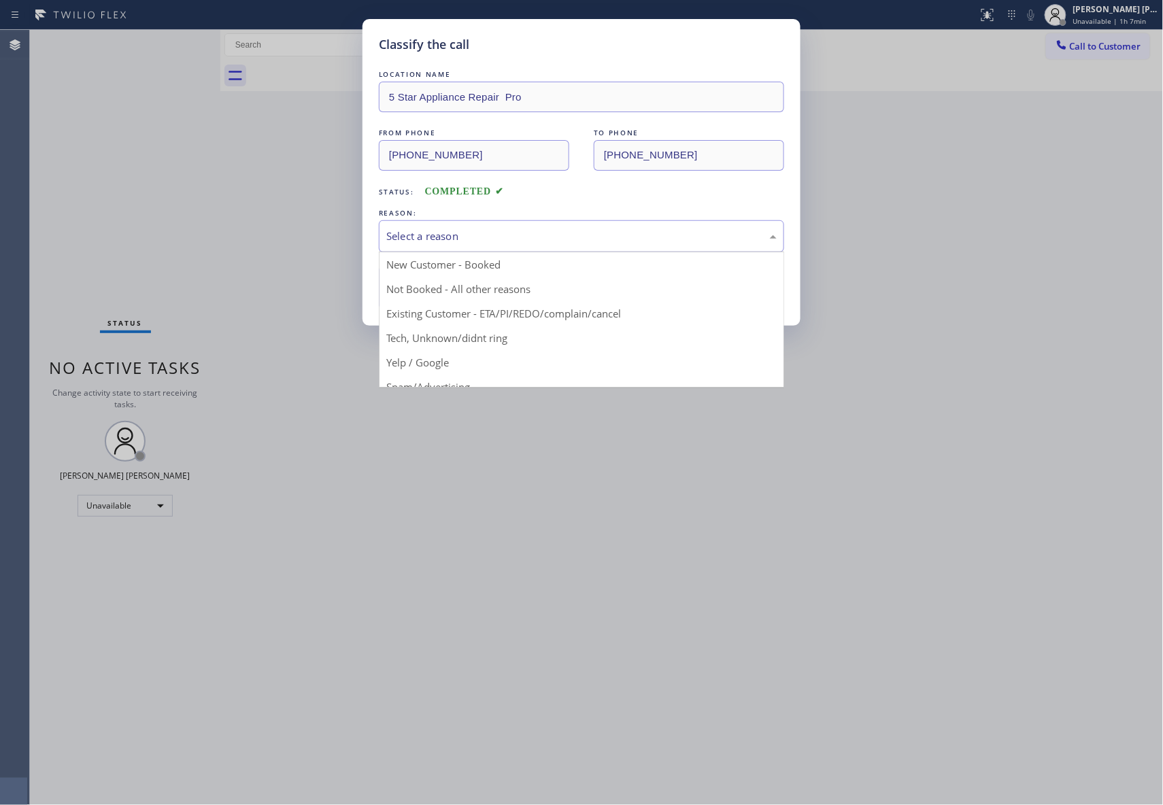
click at [518, 237] on div "Select a reason" at bounding box center [581, 237] width 390 height 16
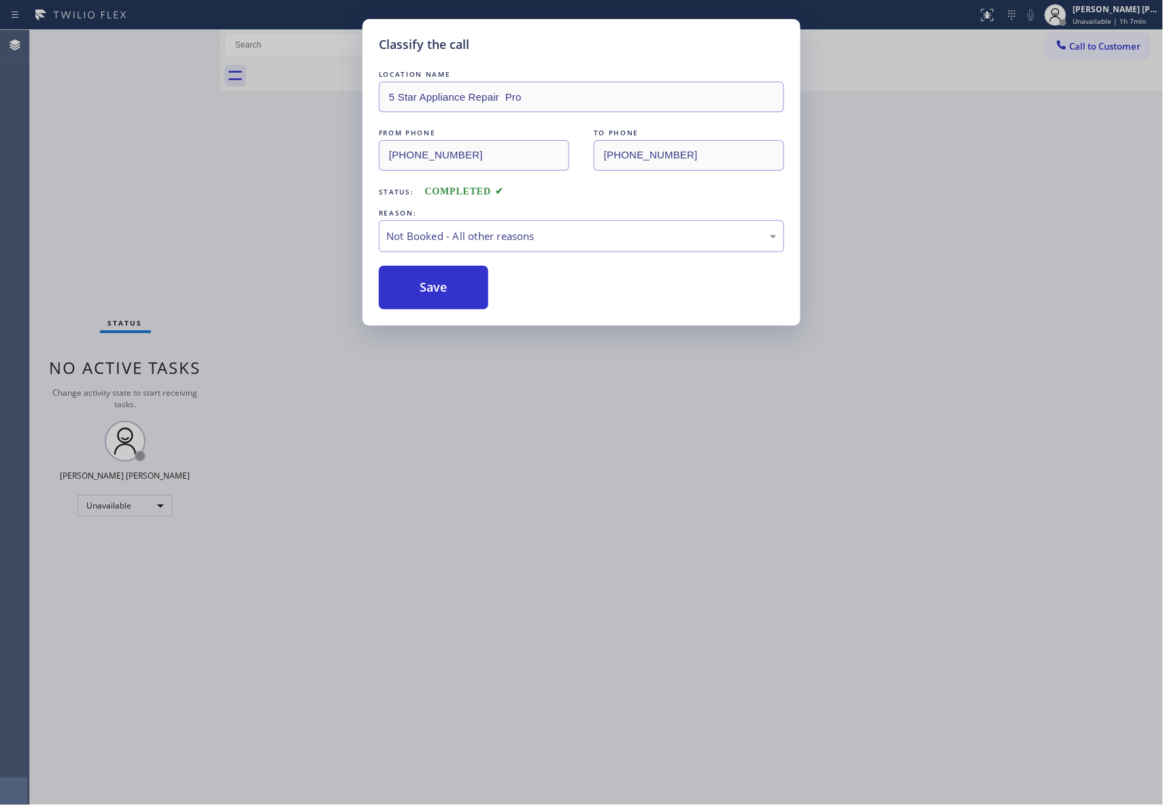
click at [469, 297] on button "Save" at bounding box center [434, 288] width 110 height 44
click at [444, 287] on button "Save" at bounding box center [434, 288] width 110 height 44
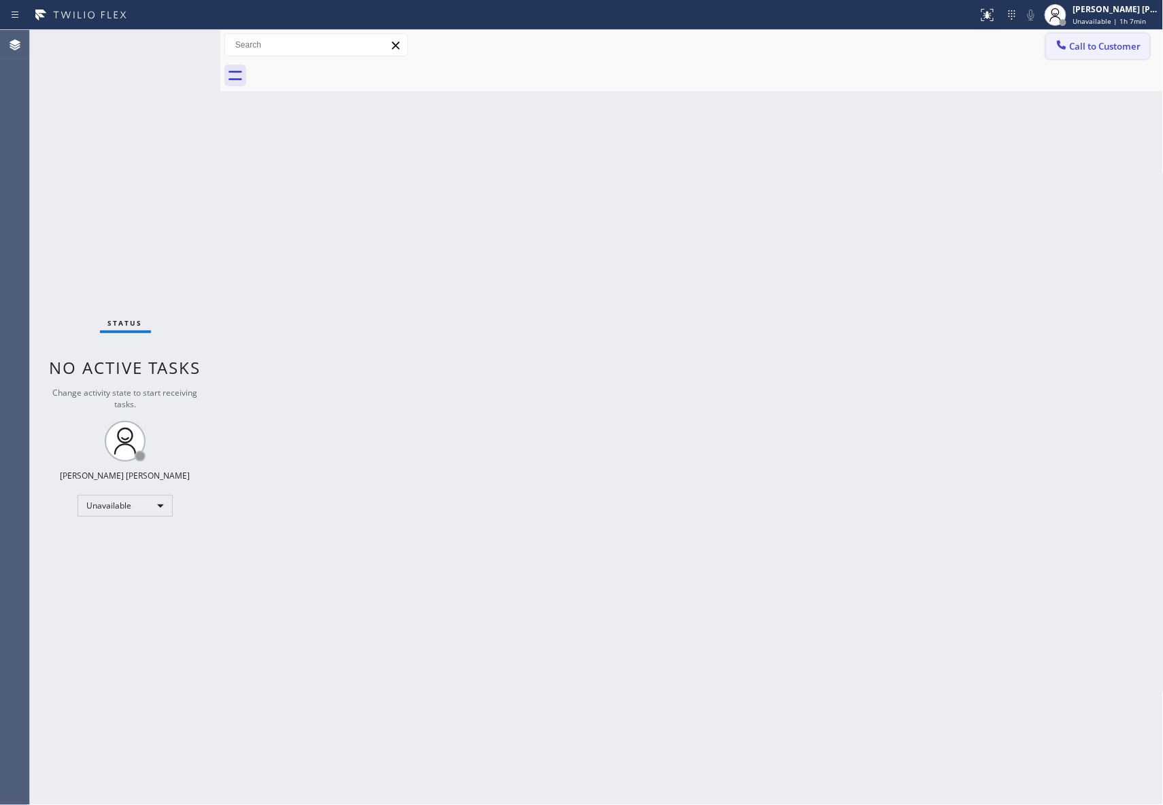
click at [1133, 33] on button "Call to Customer" at bounding box center [1098, 46] width 104 height 26
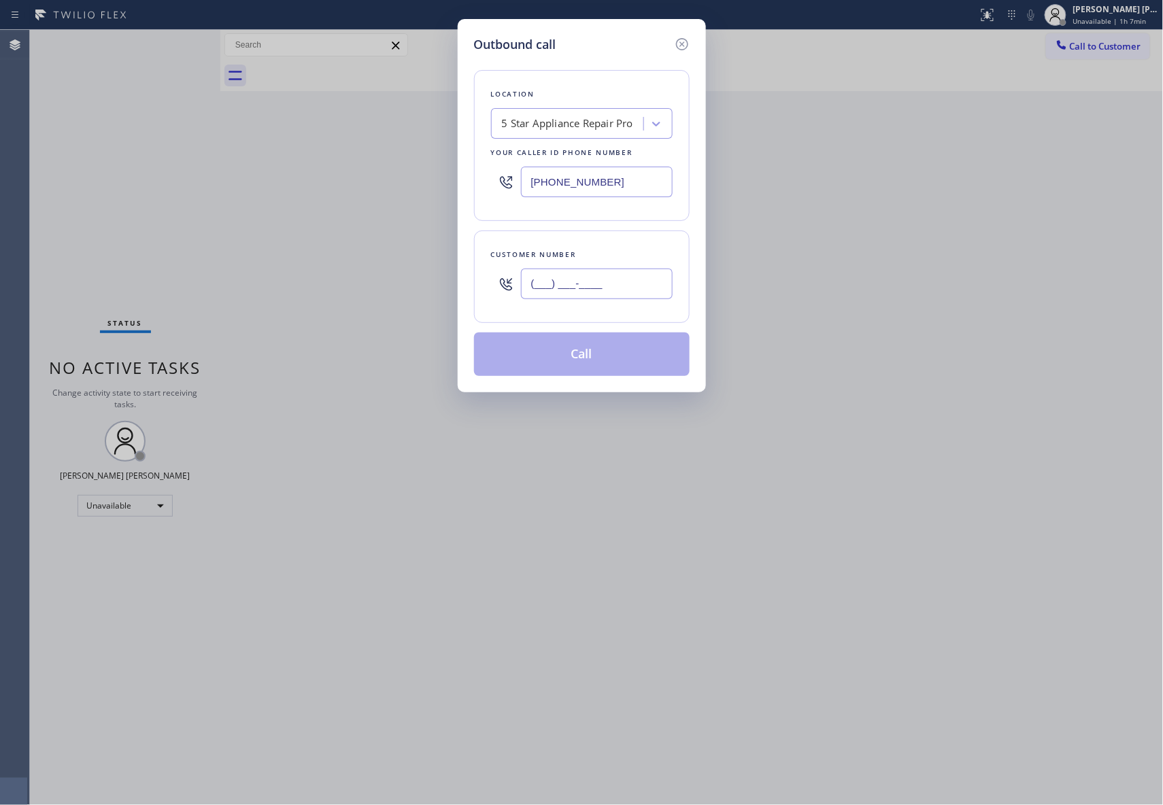
click at [604, 273] on input "(___) ___-____" at bounding box center [597, 284] width 152 height 31
paste input "352) 371-6925"
type input "[PHONE_NUMBER]"
click at [599, 354] on button "Call" at bounding box center [582, 355] width 216 height 44
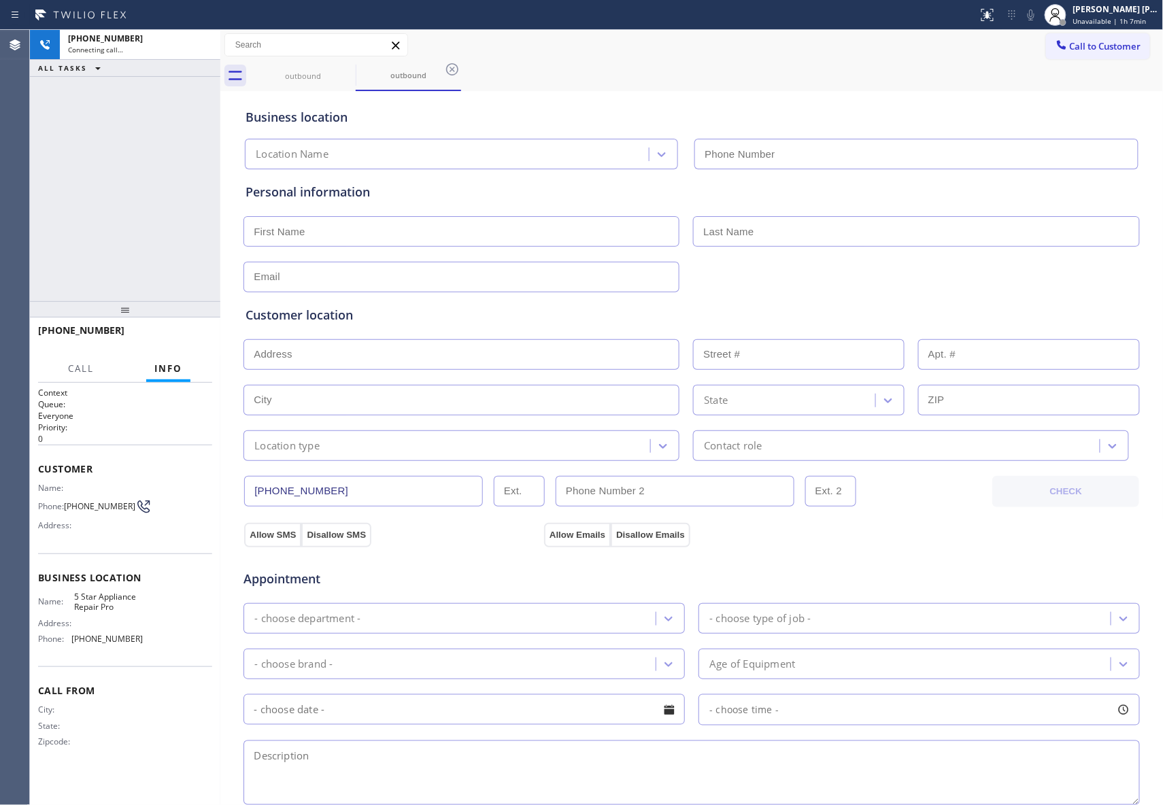
type input "[PHONE_NUMBER]"
click at [180, 337] on span "HANG UP" at bounding box center [180, 337] width 41 height 10
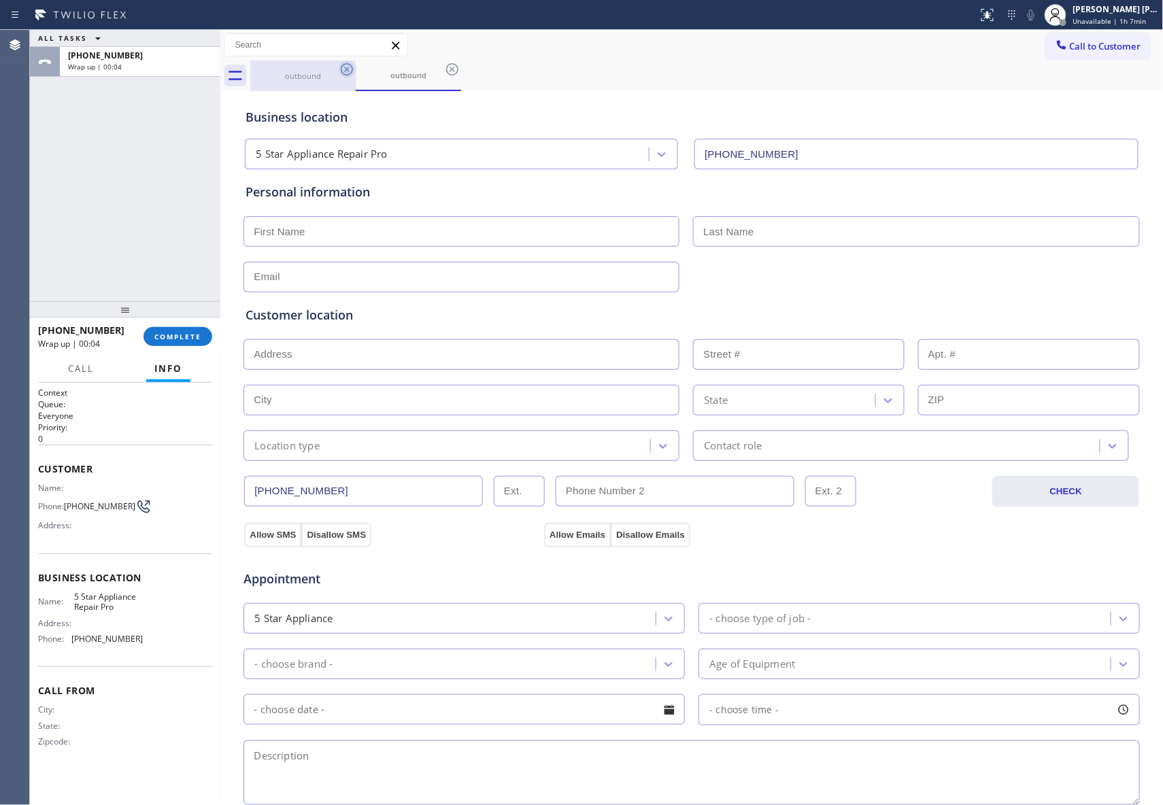
click at [347, 71] on icon at bounding box center [347, 69] width 16 height 16
click at [356, 71] on div "outbound" at bounding box center [408, 76] width 105 height 31
click at [444, 71] on icon at bounding box center [452, 69] width 16 height 16
click at [347, 71] on div "outbound outbound" at bounding box center [707, 76] width 914 height 31
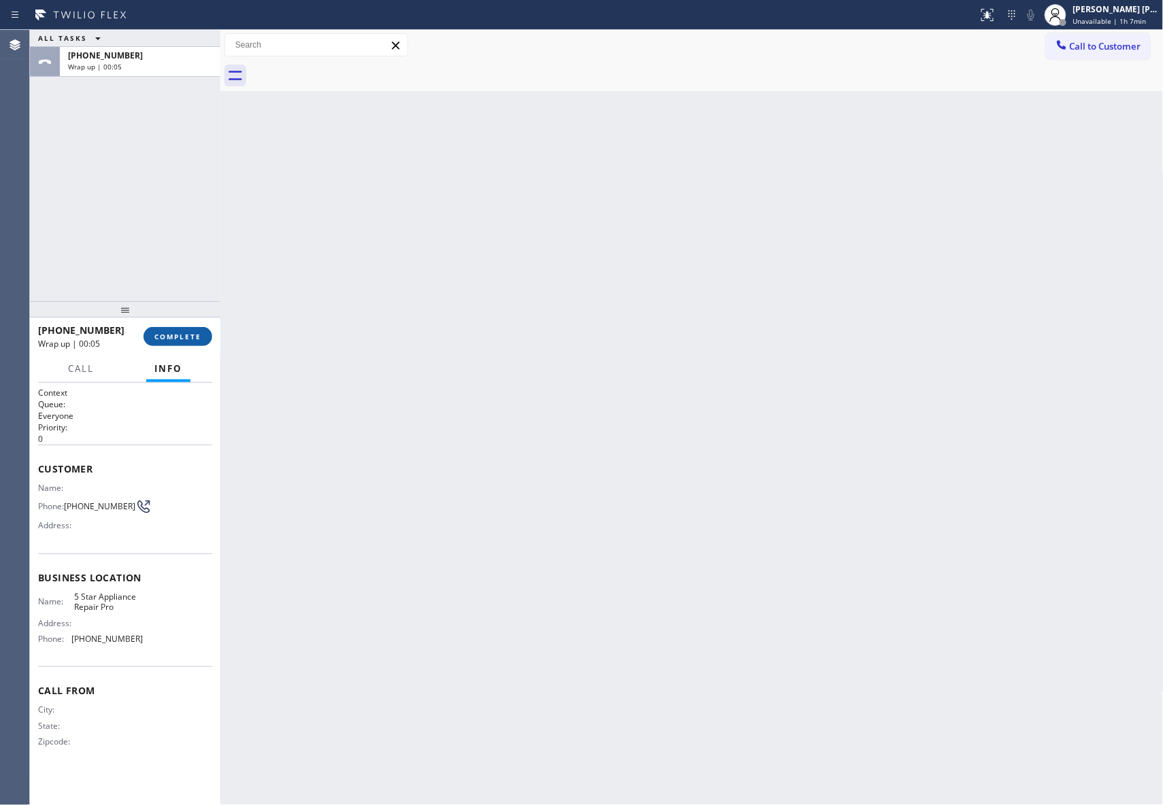
click at [195, 344] on button "COMPLETE" at bounding box center [178, 336] width 69 height 19
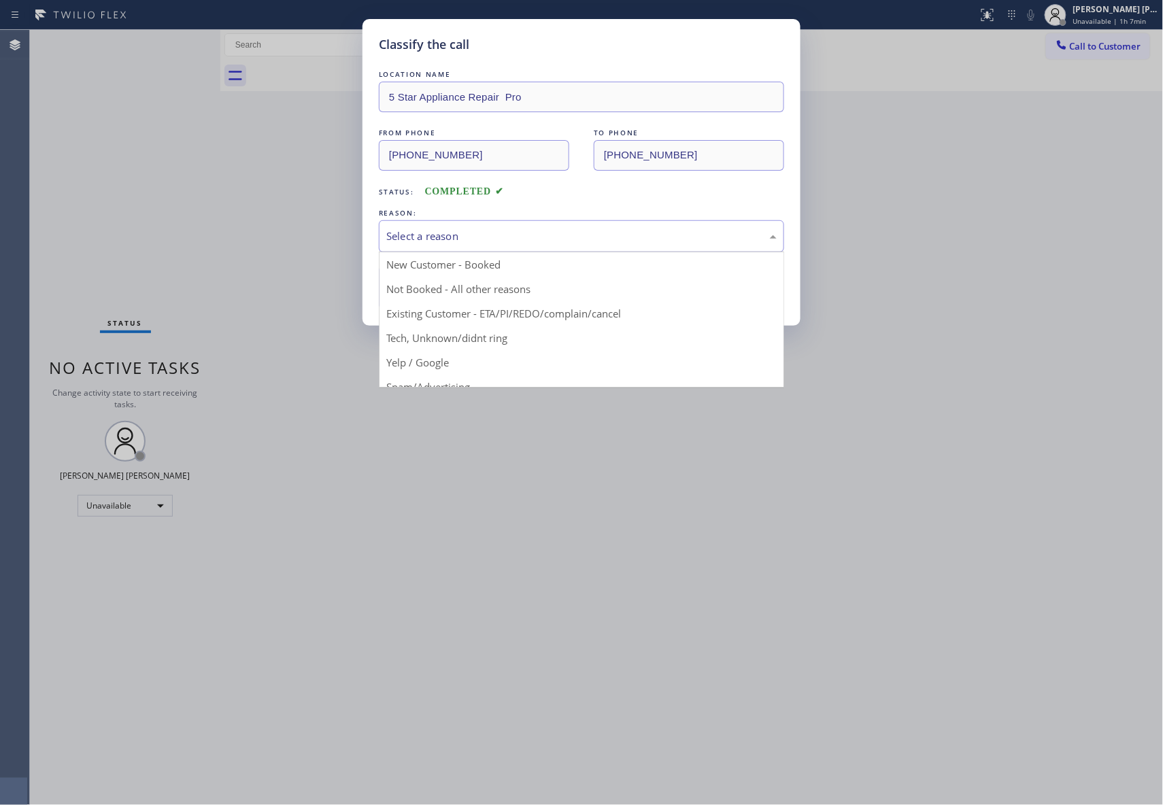
click at [488, 234] on div "Select a reason" at bounding box center [581, 237] width 390 height 16
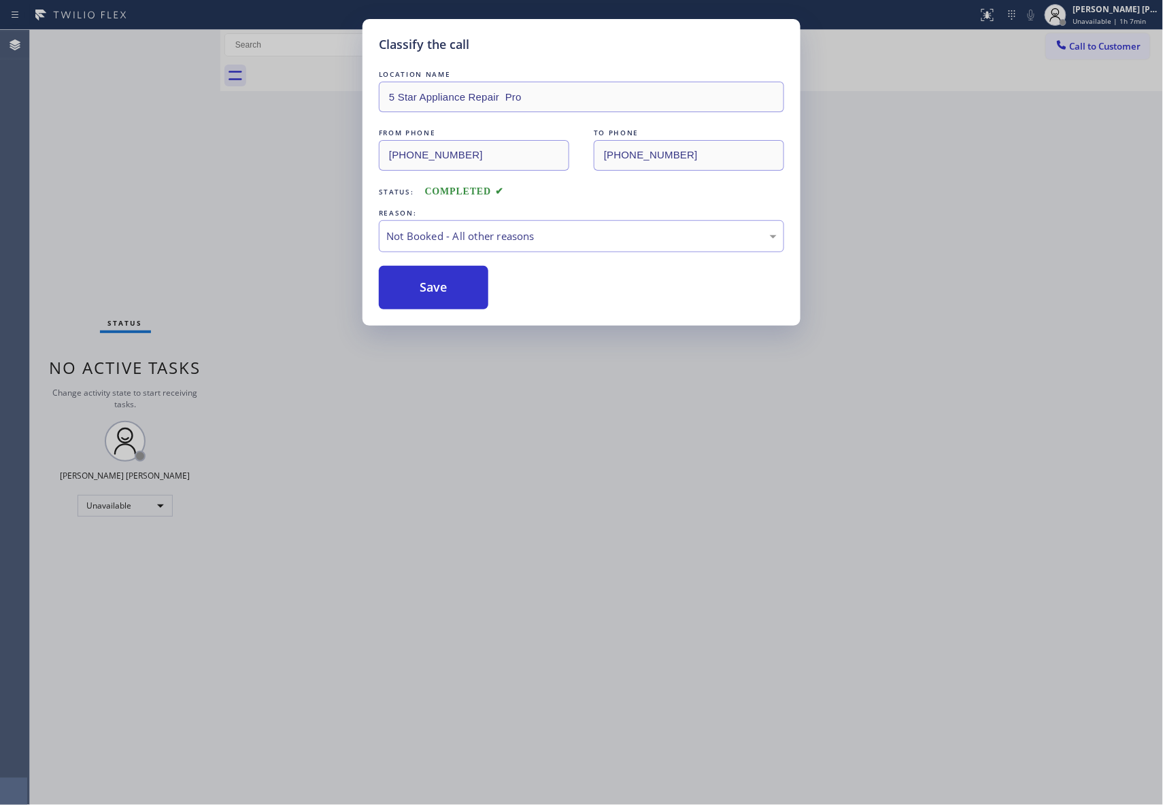
click at [439, 286] on button "Save" at bounding box center [434, 288] width 110 height 44
drag, startPoint x: 439, startPoint y: 286, endPoint x: 1160, endPoint y: 101, distance: 744.2
click at [446, 284] on button "Save" at bounding box center [434, 288] width 110 height 44
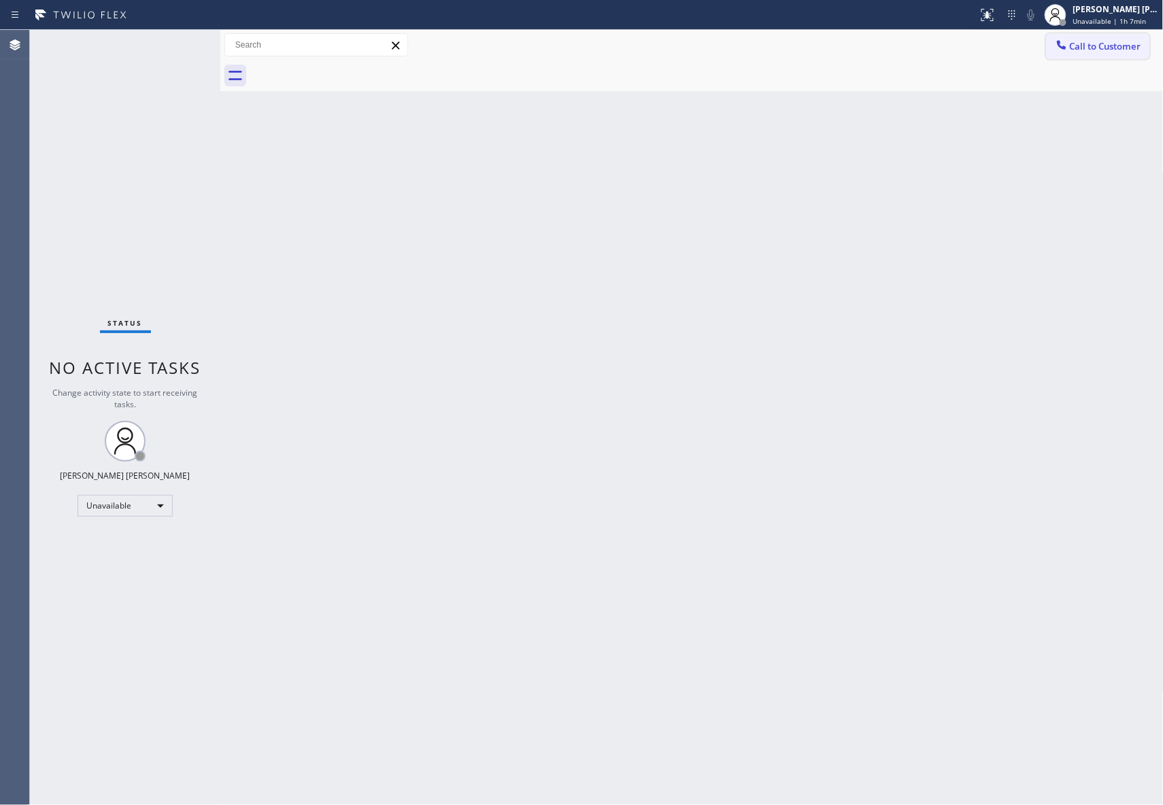
click at [1131, 48] on span "Call to Customer" at bounding box center [1105, 46] width 71 height 12
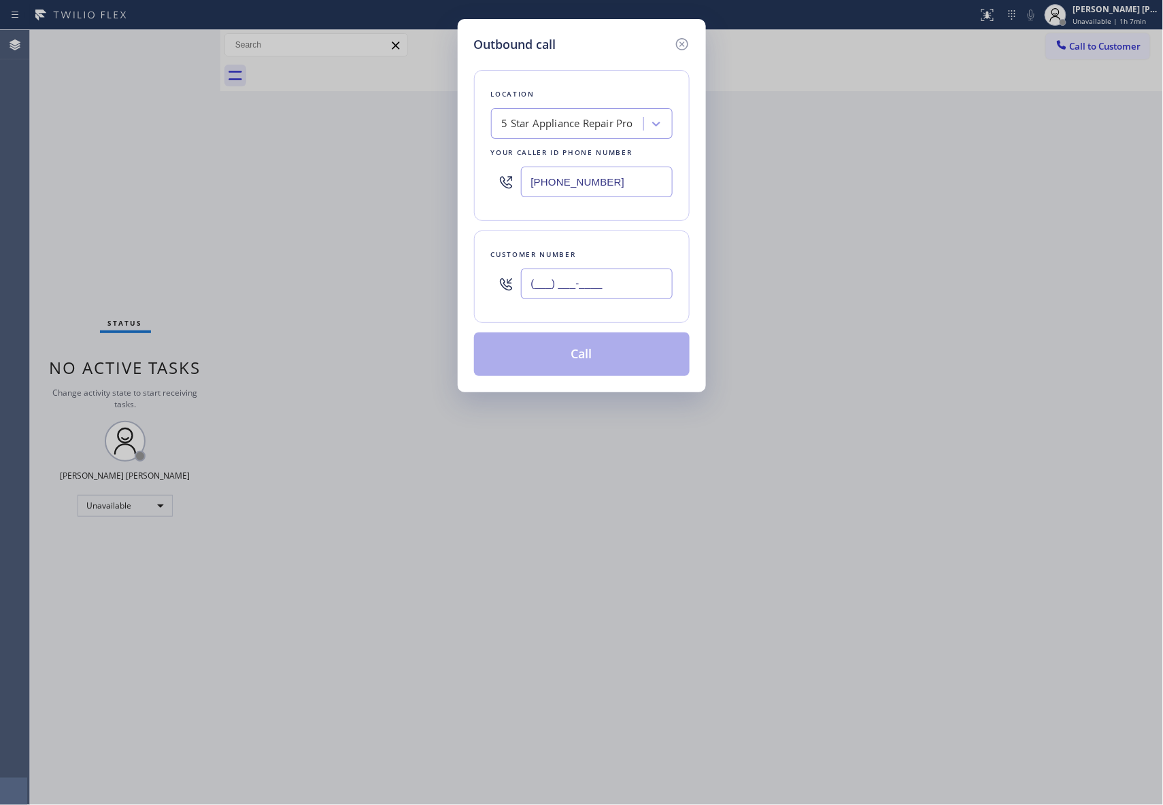
click at [618, 299] on input "(___) ___-____" at bounding box center [597, 284] width 152 height 31
paste input "515) 388-6010"
type input "[PHONE_NUMBER]"
click at [600, 352] on button "Call" at bounding box center [582, 355] width 216 height 44
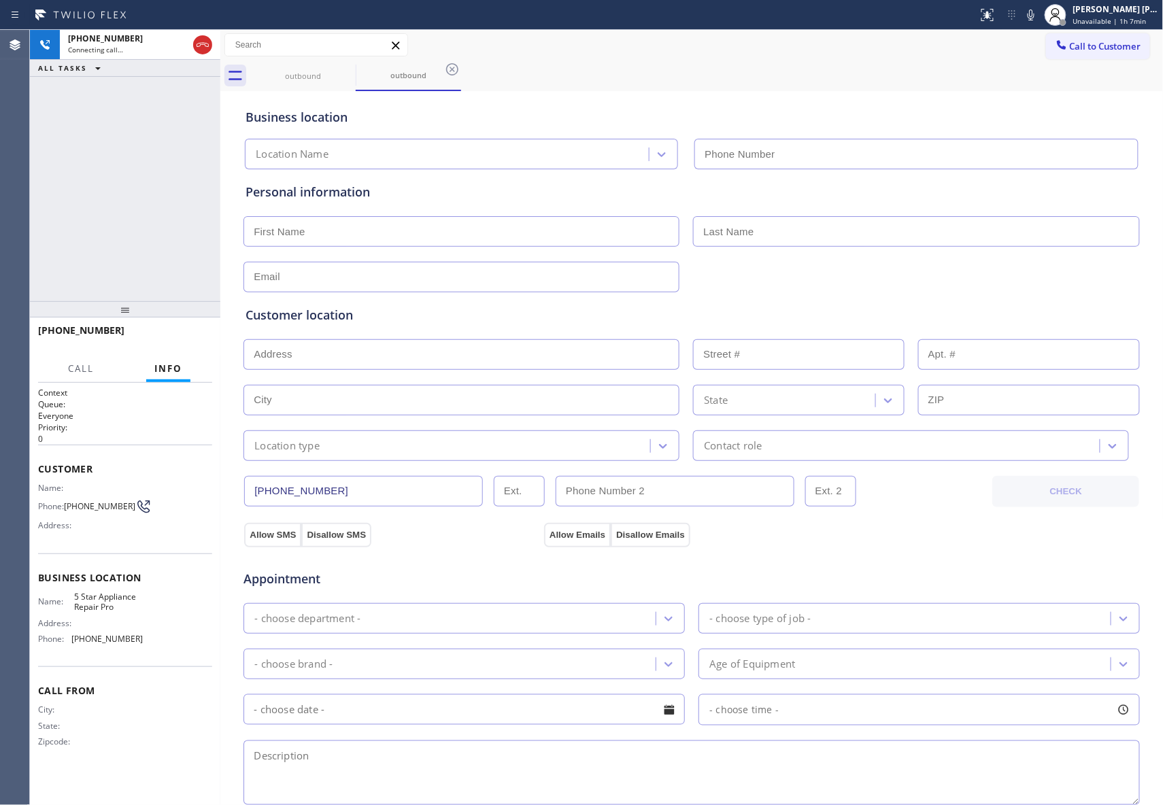
type input "[PHONE_NUMBER]"
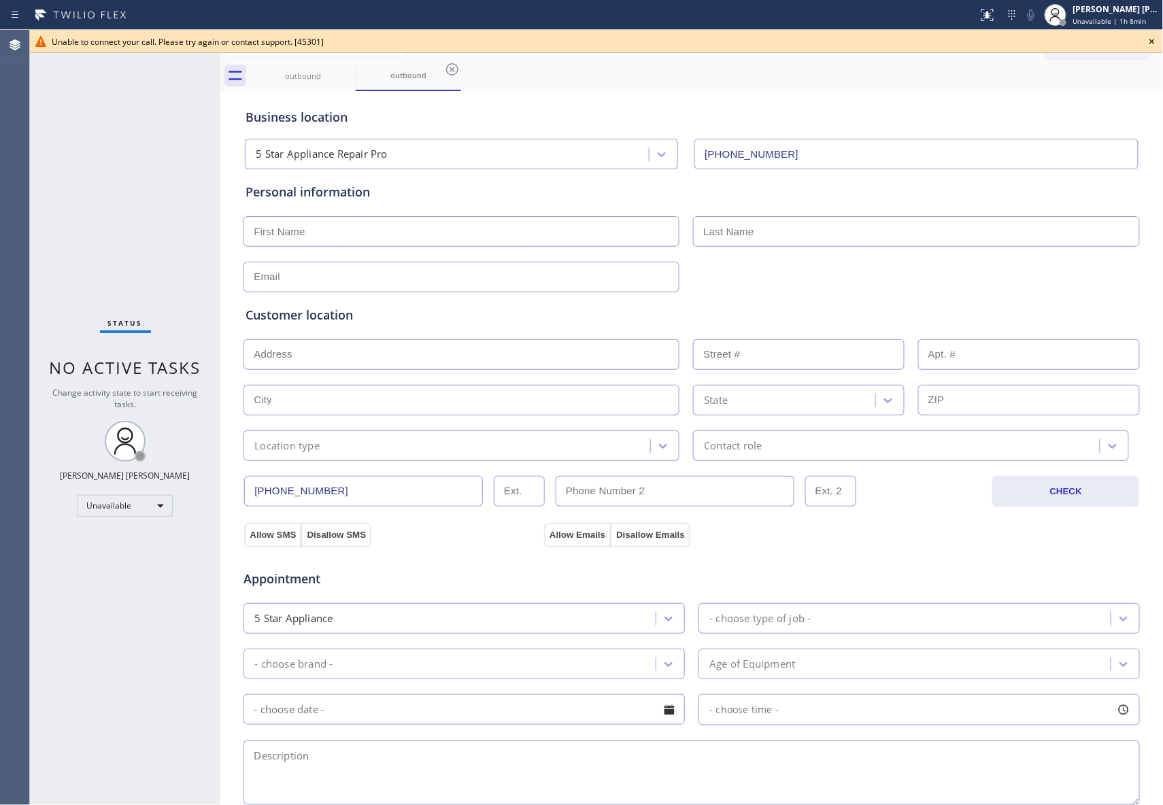
drag, startPoint x: 1149, startPoint y: 38, endPoint x: 939, endPoint y: 37, distance: 209.5
click at [1149, 38] on icon at bounding box center [1152, 41] width 16 height 16
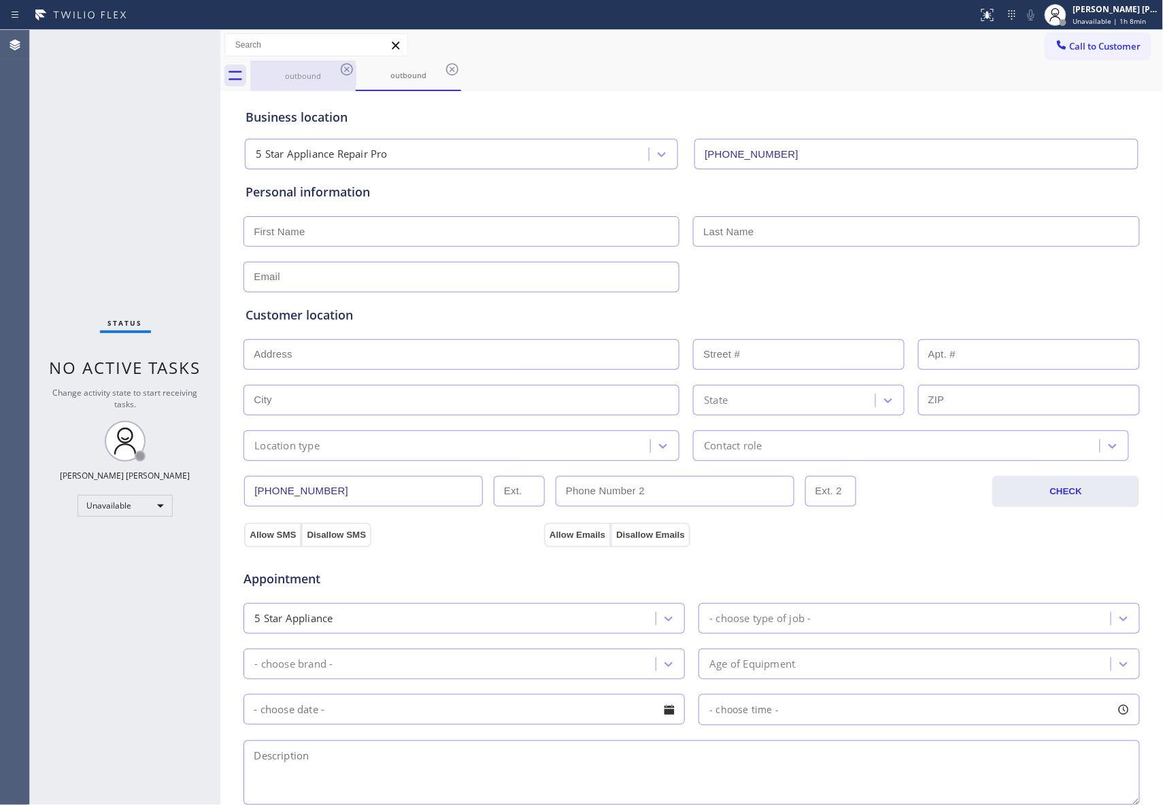
click at [327, 77] on div "outbound" at bounding box center [303, 76] width 103 height 10
click at [344, 69] on icon at bounding box center [347, 69] width 16 height 16
click at [0, 0] on icon at bounding box center [0, 0] width 0 height 0
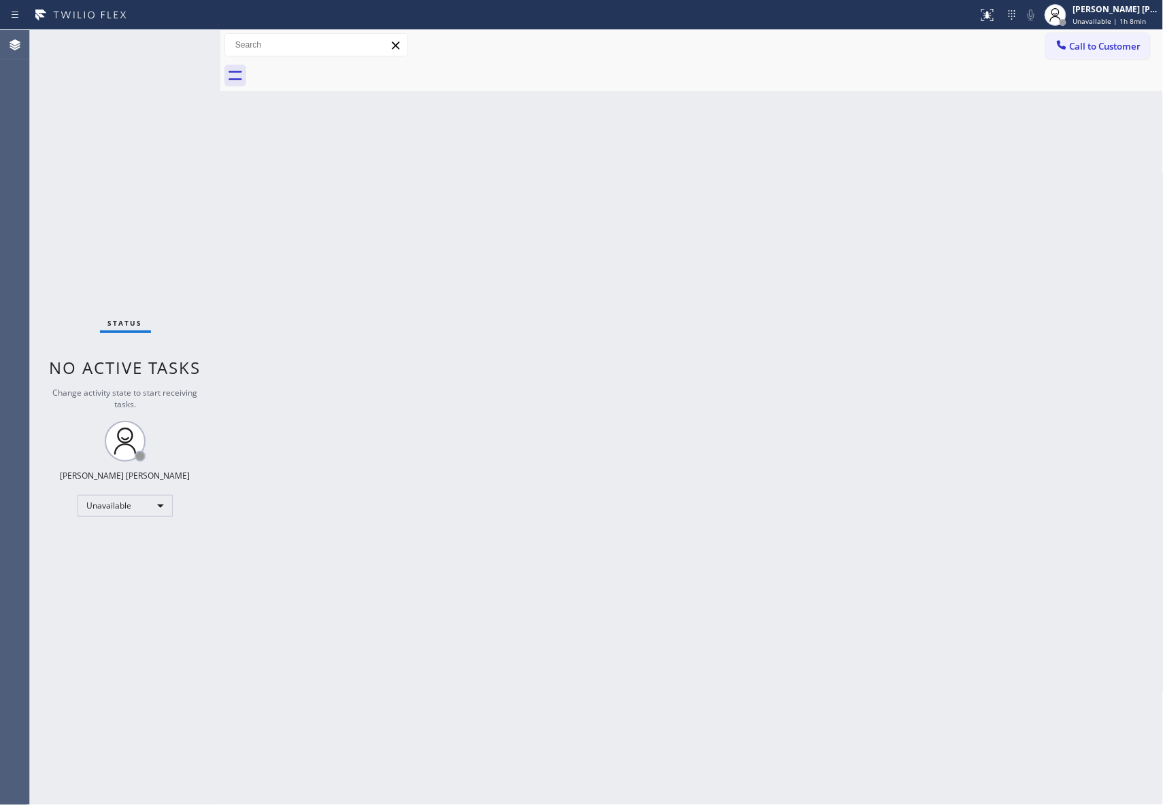
click at [344, 69] on div at bounding box center [707, 76] width 914 height 31
click at [1117, 44] on span "Call to Customer" at bounding box center [1105, 46] width 71 height 12
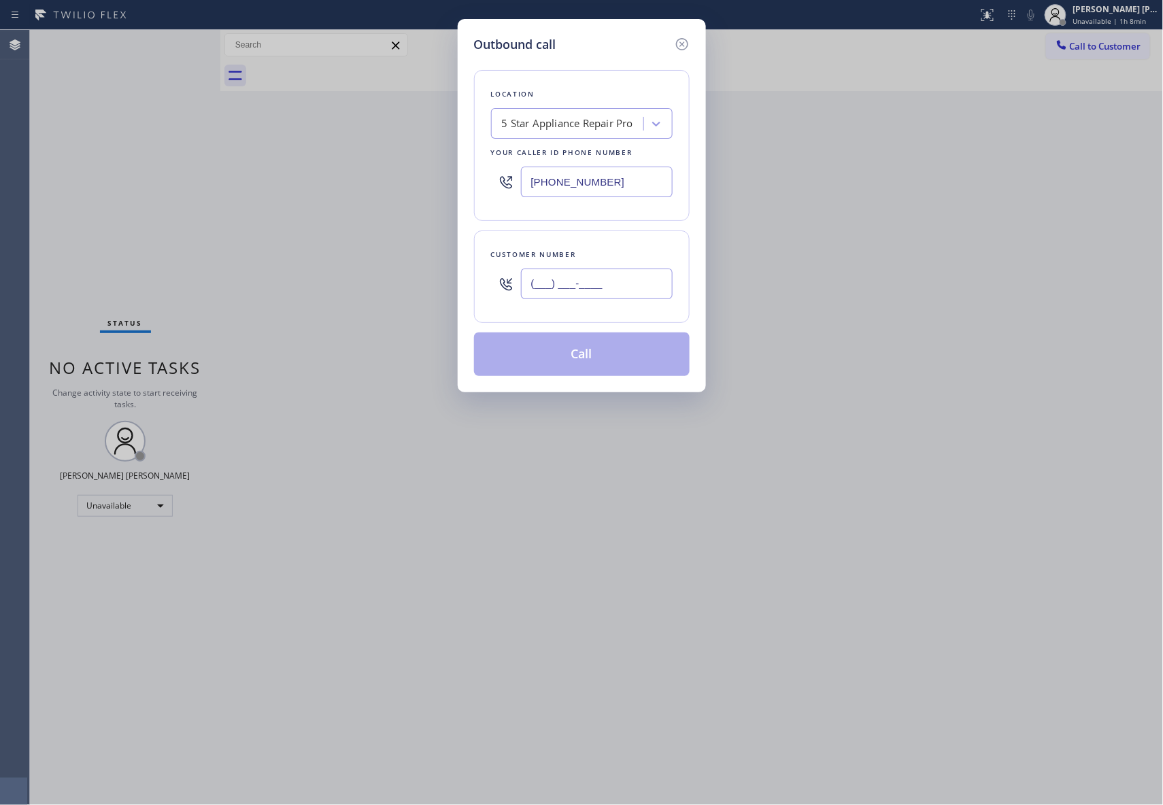
click at [637, 286] on input "(___) ___-____" at bounding box center [597, 284] width 152 height 31
paste input "206) 237-6306"
type input "[PHONE_NUMBER]"
click at [604, 350] on button "Call" at bounding box center [582, 355] width 216 height 44
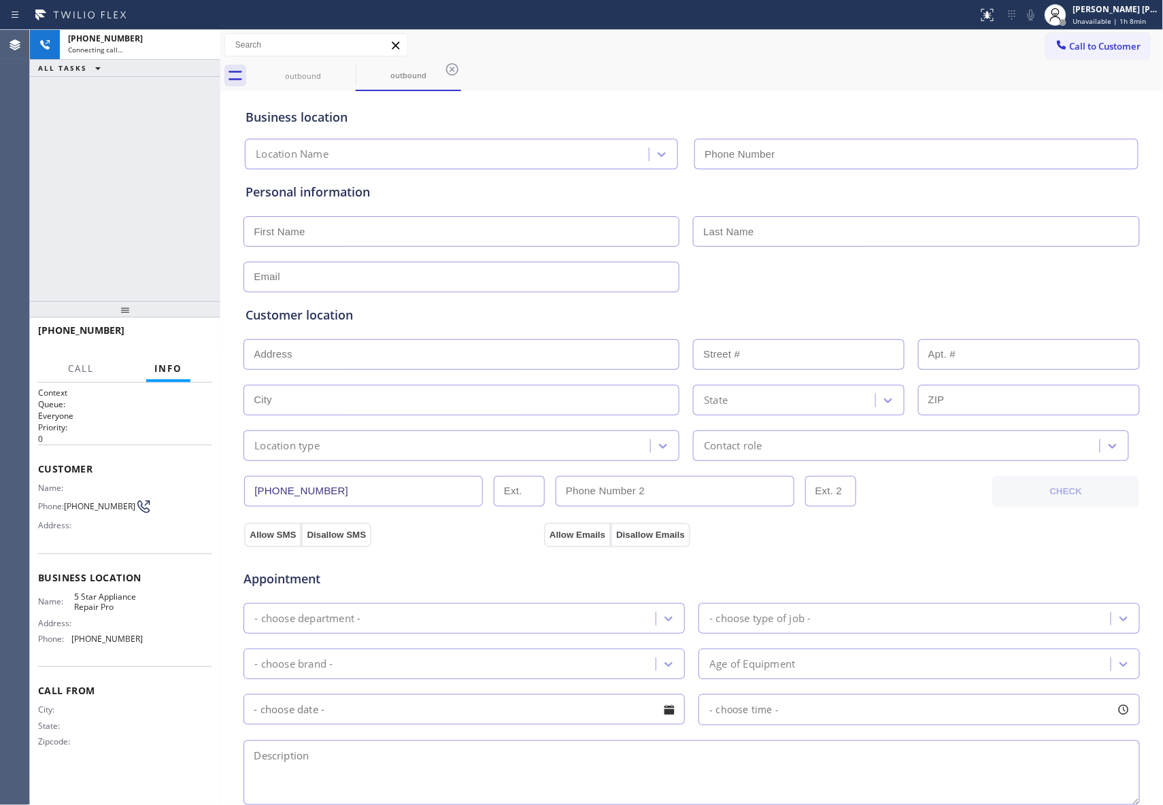
type input "[PHONE_NUMBER]"
drag, startPoint x: 180, startPoint y: 331, endPoint x: 141, endPoint y: 328, distance: 38.2
click at [180, 331] on button "HANG UP" at bounding box center [180, 336] width 63 height 19
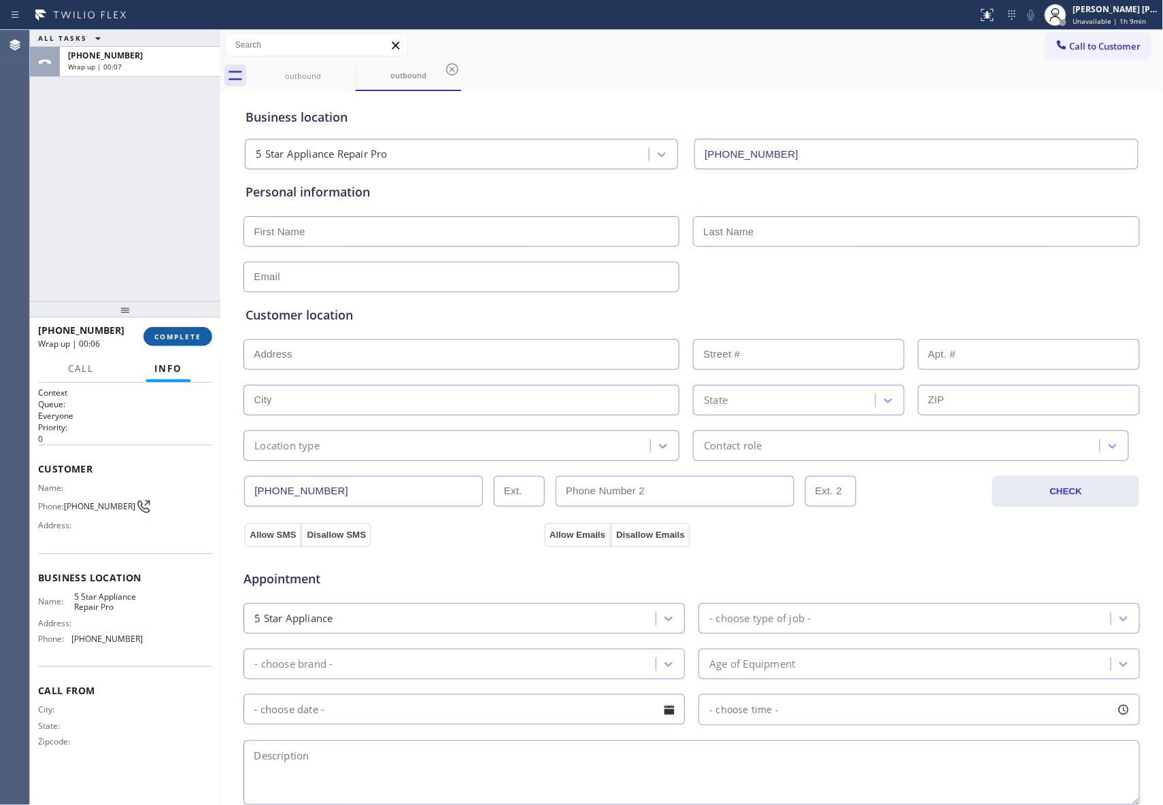
click at [177, 336] on span "COMPLETE" at bounding box center [177, 337] width 47 height 10
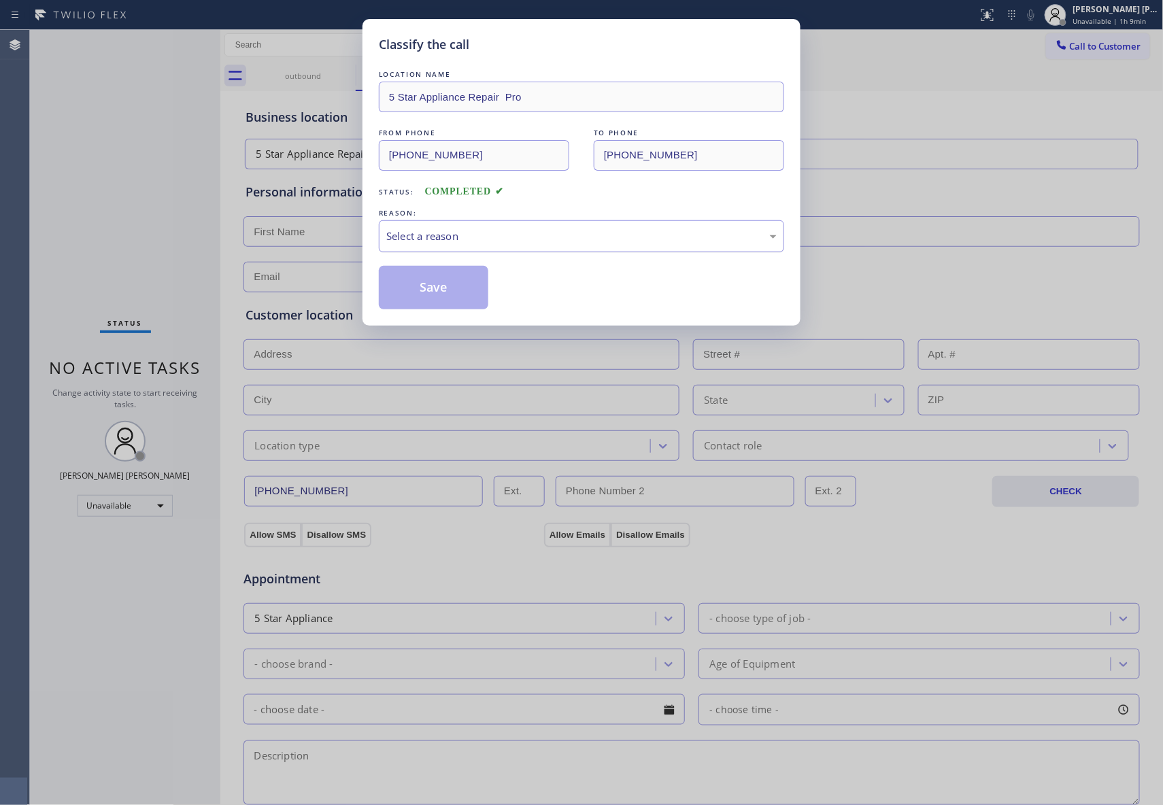
click at [532, 227] on div "Select a reason" at bounding box center [581, 236] width 405 height 32
click at [434, 279] on button "Save" at bounding box center [434, 288] width 110 height 44
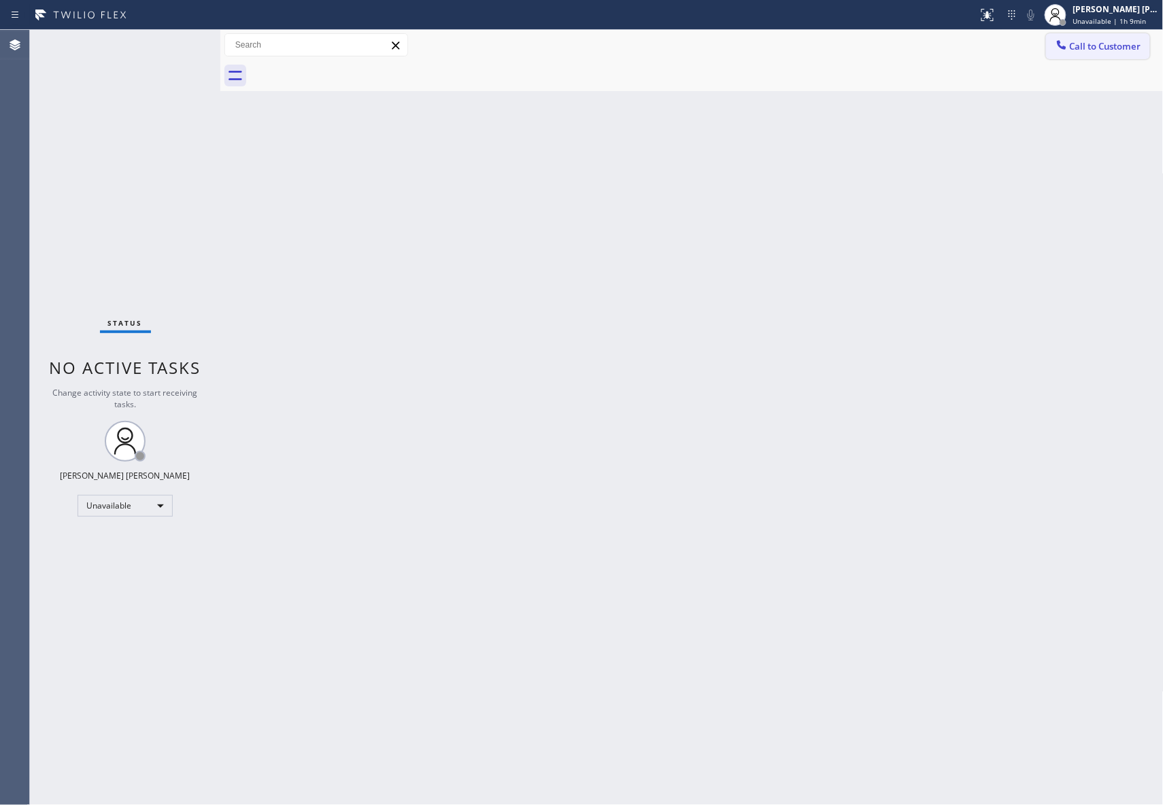
click at [1111, 42] on span "Call to Customer" at bounding box center [1105, 46] width 71 height 12
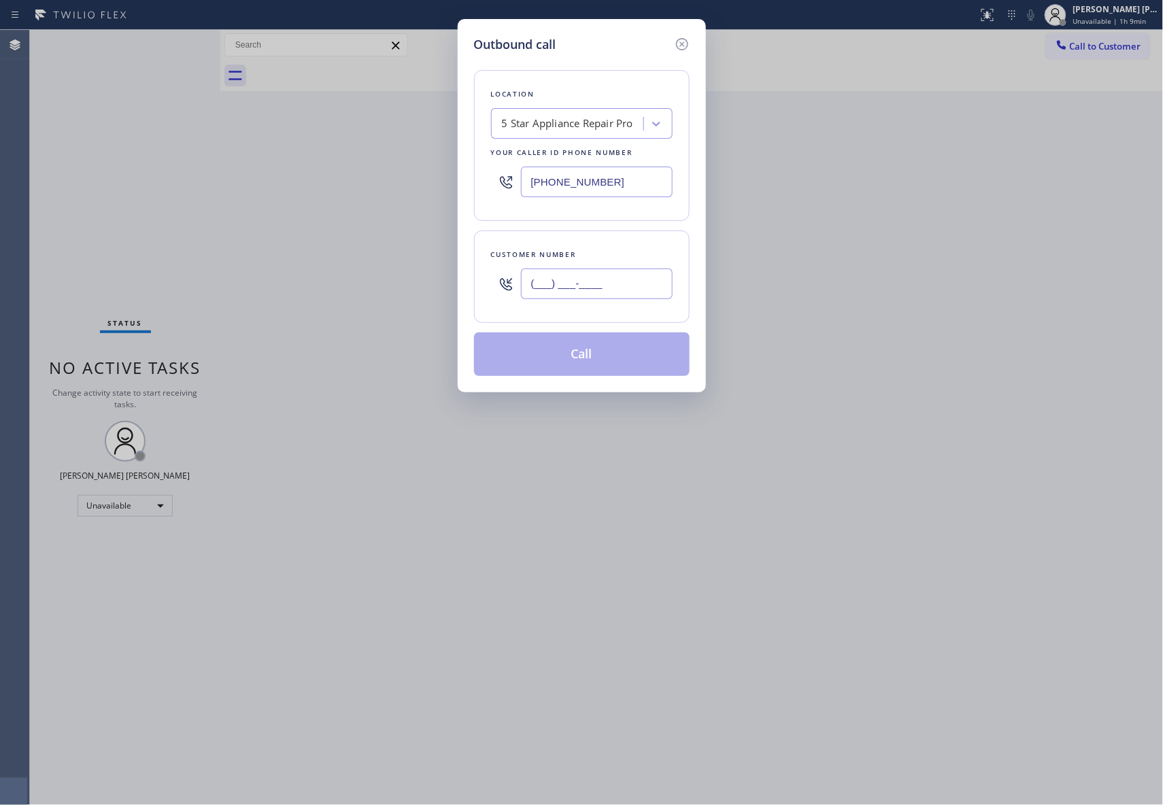
click at [633, 279] on input "(___) ___-____" at bounding box center [597, 284] width 152 height 31
paste input "833) 657-0581"
type input "[PHONE_NUMBER]"
click at [591, 356] on button "Call" at bounding box center [582, 355] width 216 height 44
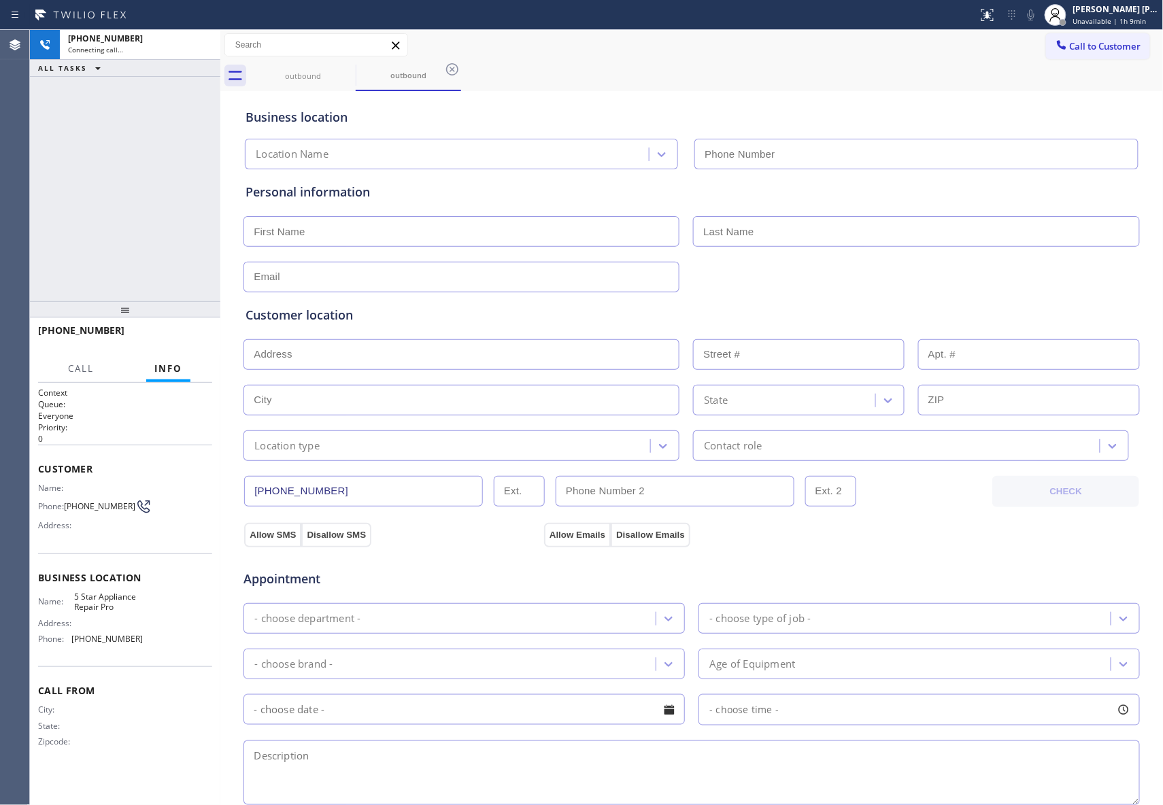
type input "[PHONE_NUMBER]"
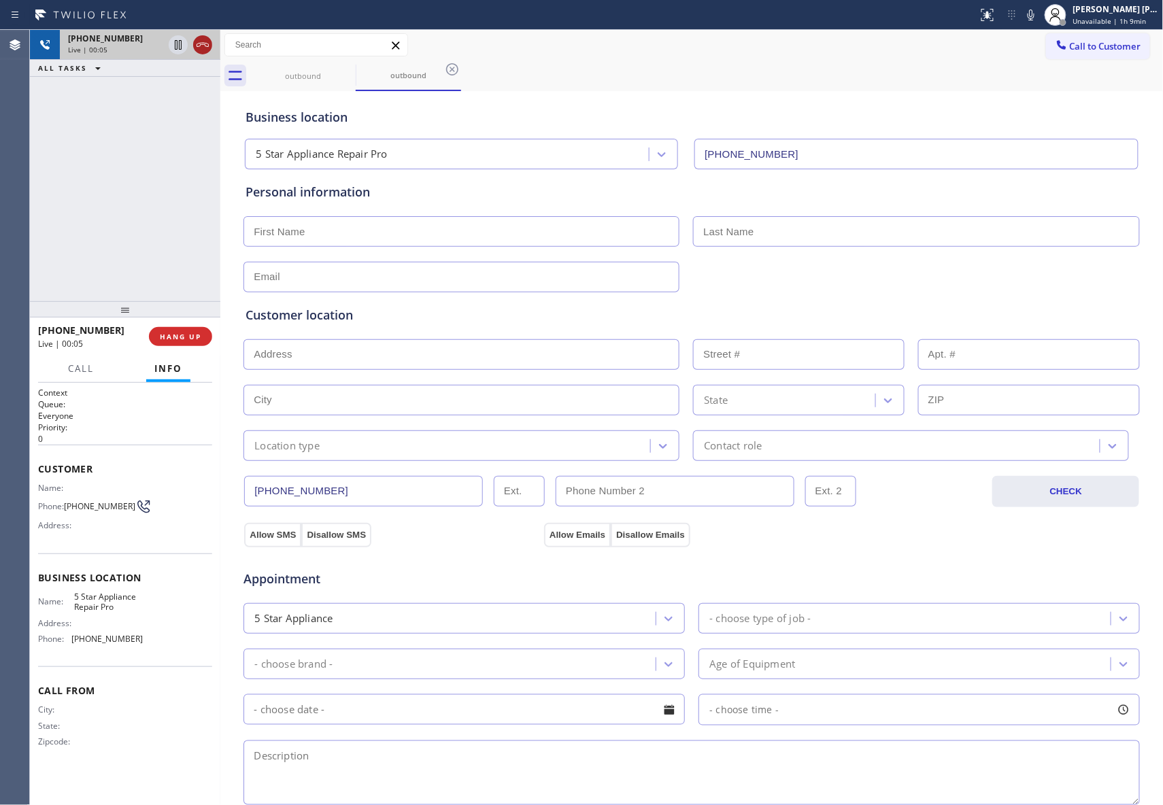
click at [204, 42] on icon at bounding box center [203, 45] width 16 height 16
type input "[PHONE_NUMBER]"
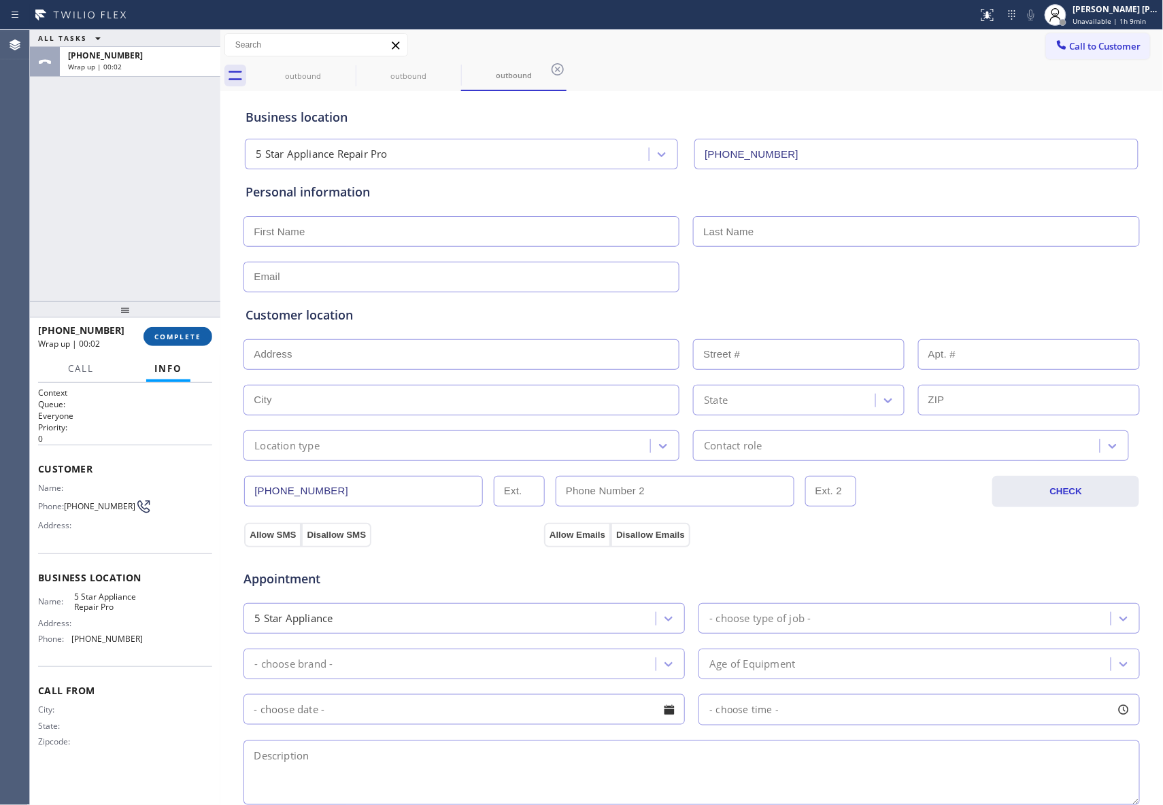
click at [183, 333] on span "COMPLETE" at bounding box center [177, 337] width 47 height 10
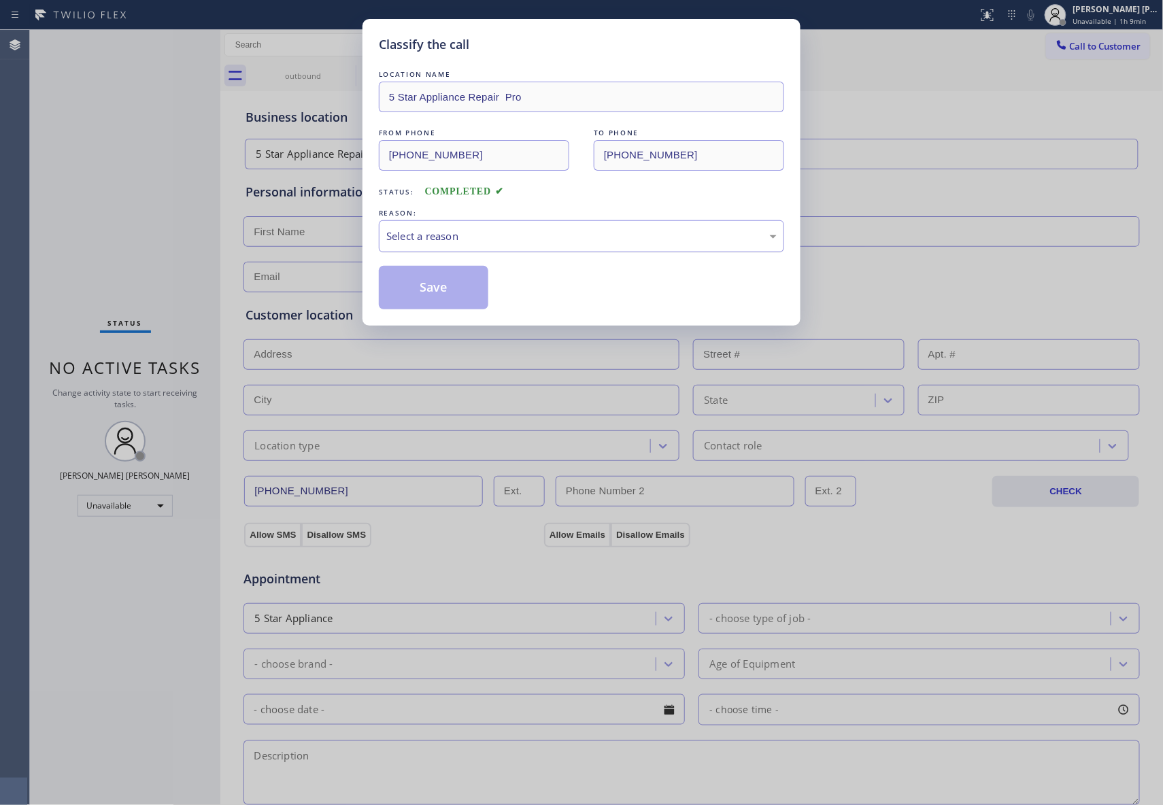
click at [539, 242] on div "Select a reason" at bounding box center [581, 237] width 390 height 16
click at [424, 295] on button "Save" at bounding box center [434, 288] width 110 height 44
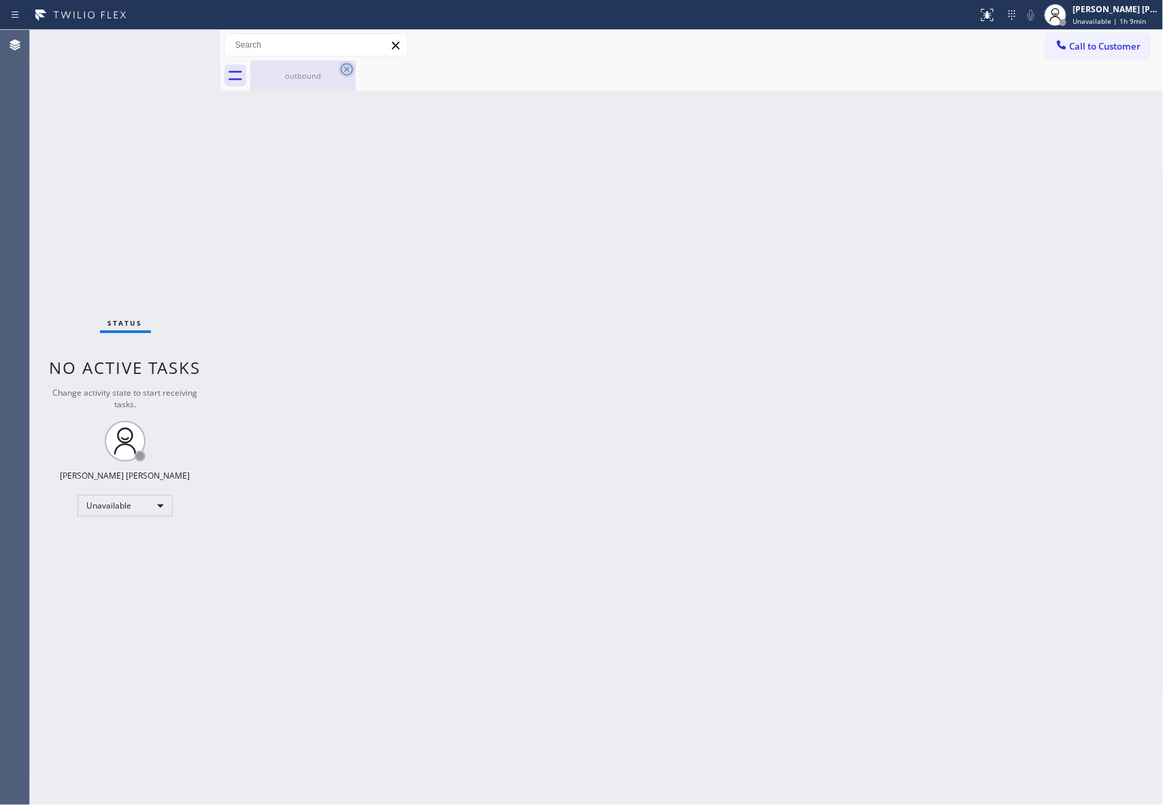
click at [341, 65] on icon at bounding box center [347, 69] width 16 height 16
click at [318, 83] on div "outbound" at bounding box center [303, 76] width 103 height 31
click at [361, 69] on div at bounding box center [707, 76] width 914 height 31
click at [1121, 38] on button "Call to Customer" at bounding box center [1098, 46] width 104 height 26
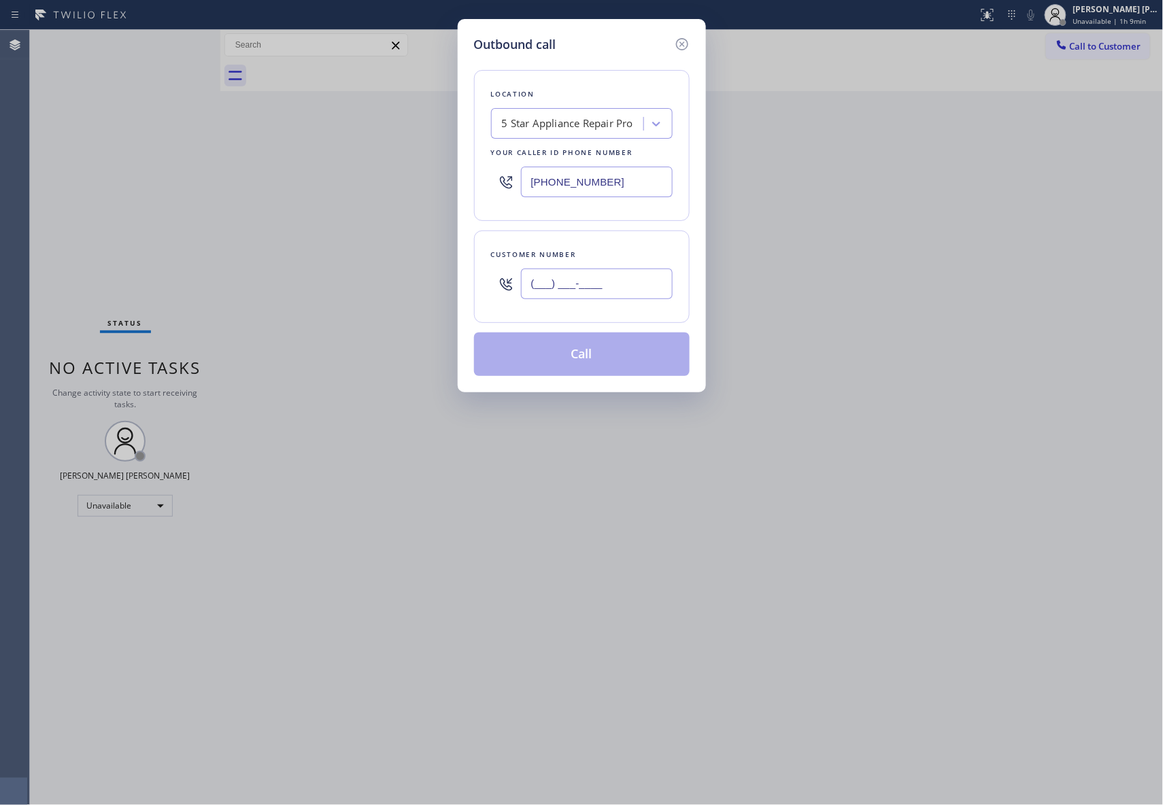
click at [596, 290] on input "(___) ___-____" at bounding box center [597, 284] width 152 height 31
paste input "564) 212-5270"
type input "[PHONE_NUMBER]"
click at [586, 361] on button "Call" at bounding box center [582, 355] width 216 height 44
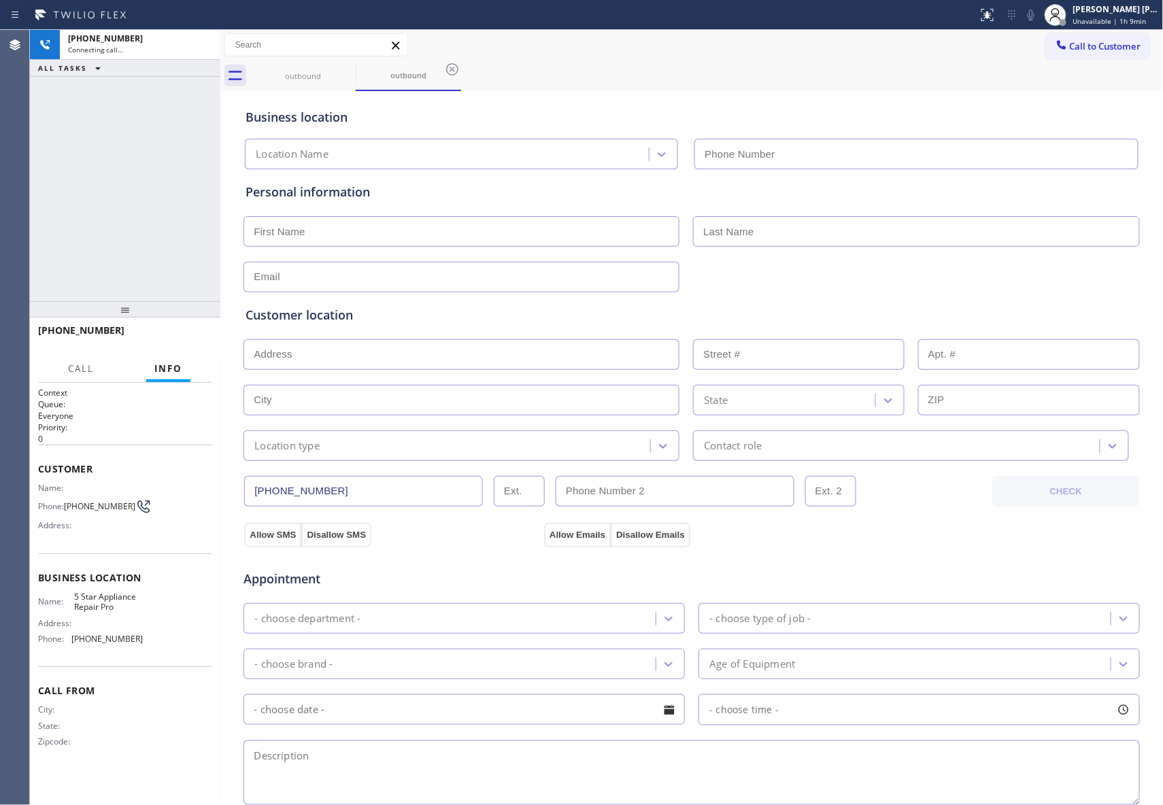
type input "[PHONE_NUMBER]"
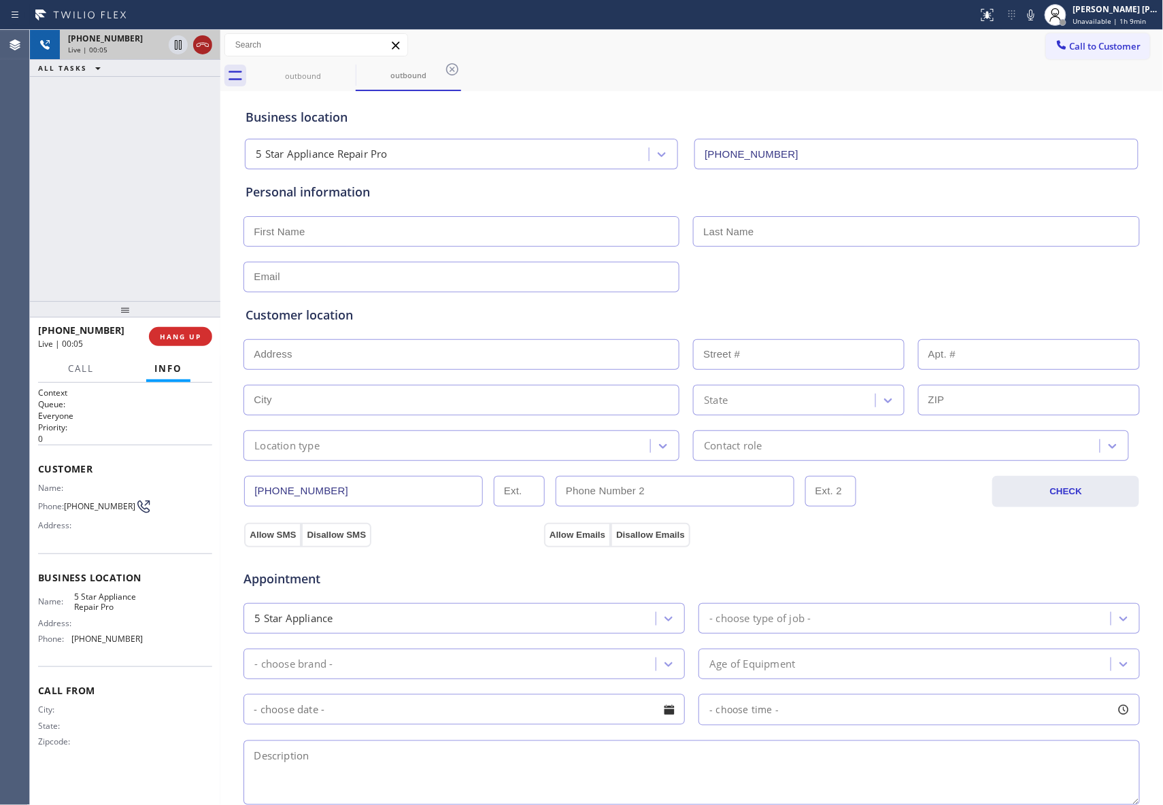
click at [202, 41] on icon at bounding box center [203, 45] width 16 height 16
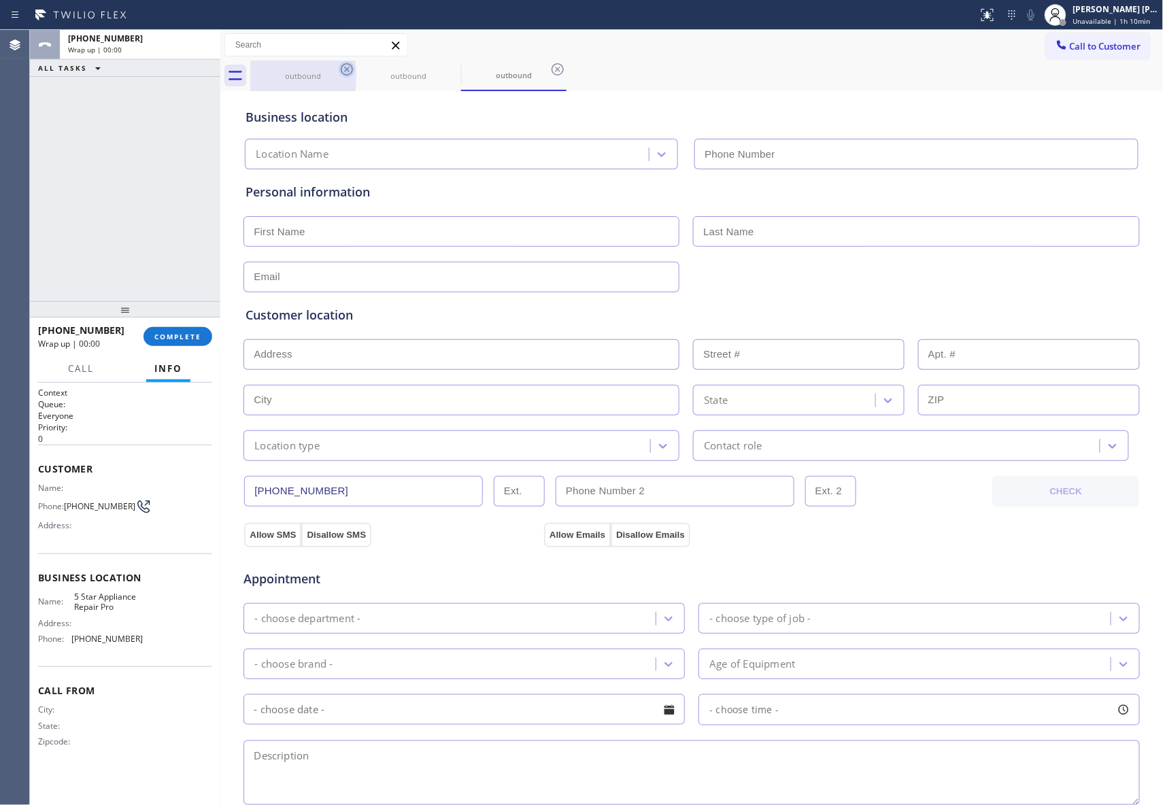
type input "[PHONE_NUMBER]"
click at [347, 71] on icon at bounding box center [347, 69] width 16 height 16
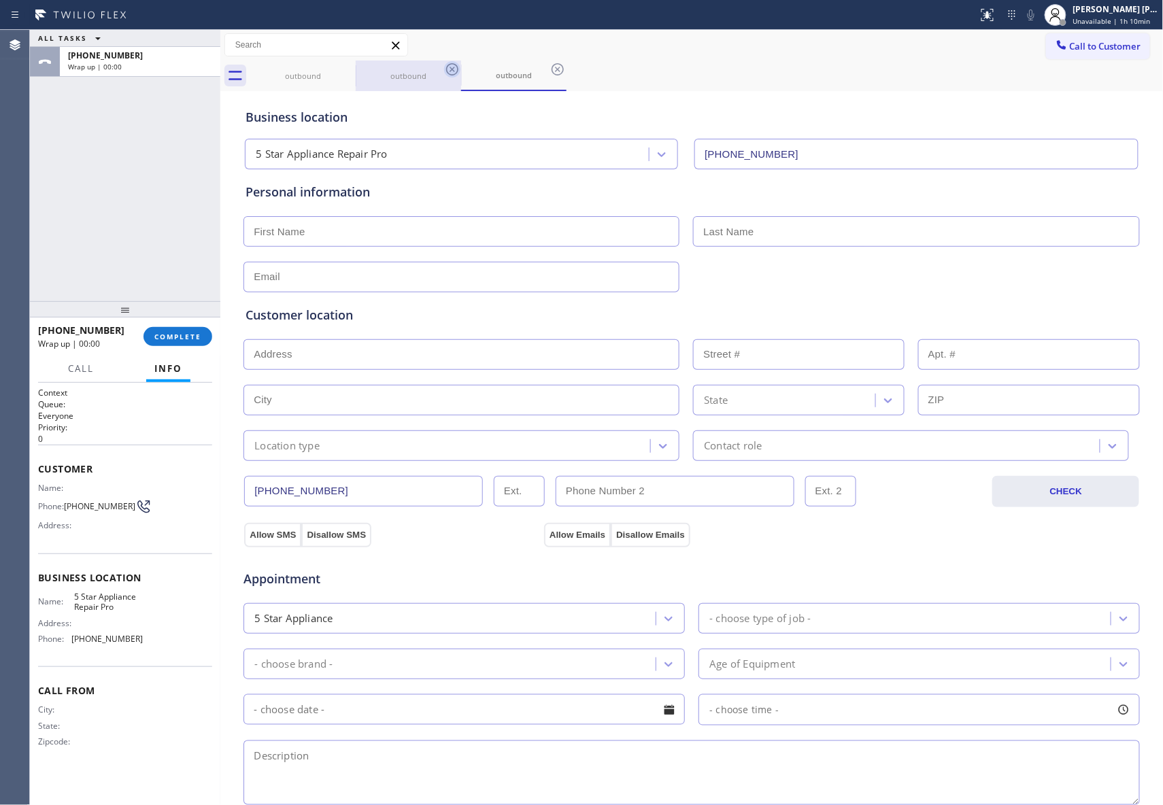
click at [444, 71] on icon at bounding box center [452, 69] width 16 height 16
click at [346, 71] on icon at bounding box center [347, 69] width 16 height 16
click at [346, 71] on div "outbound" at bounding box center [707, 76] width 914 height 31
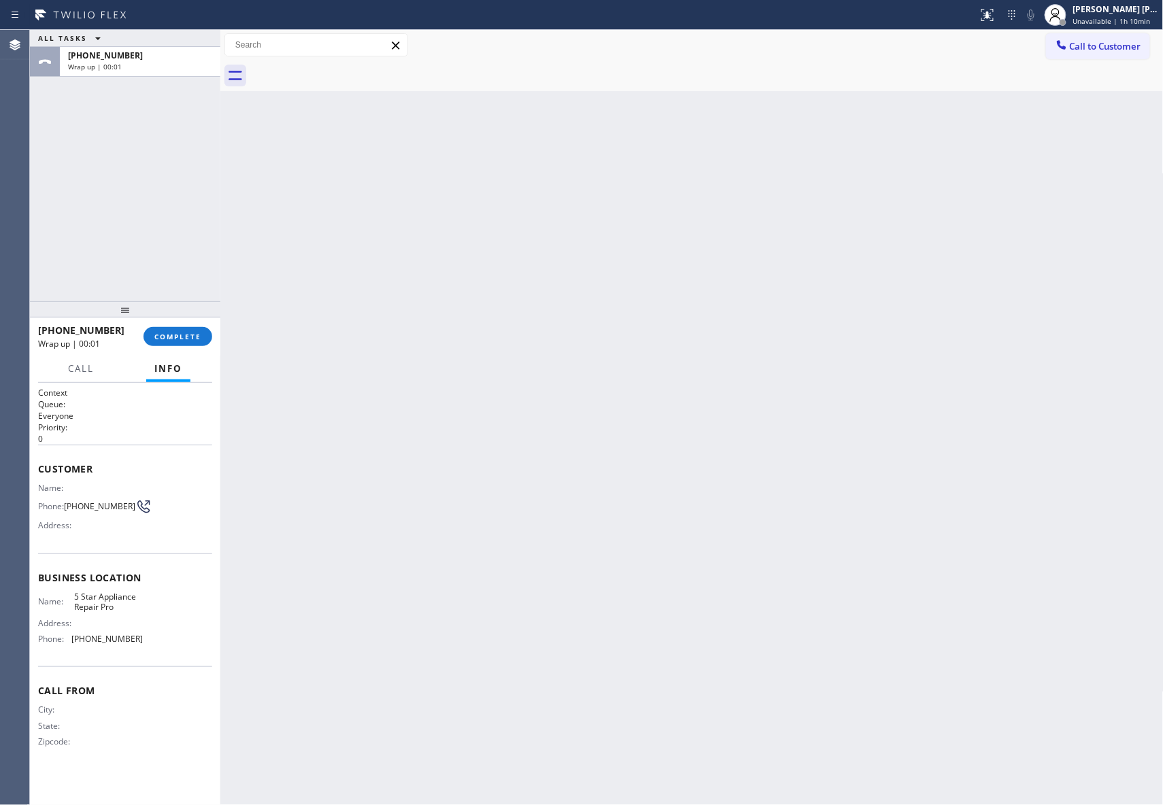
click at [346, 71] on div at bounding box center [707, 76] width 914 height 31
click at [167, 344] on button "COMPLETE" at bounding box center [178, 336] width 69 height 19
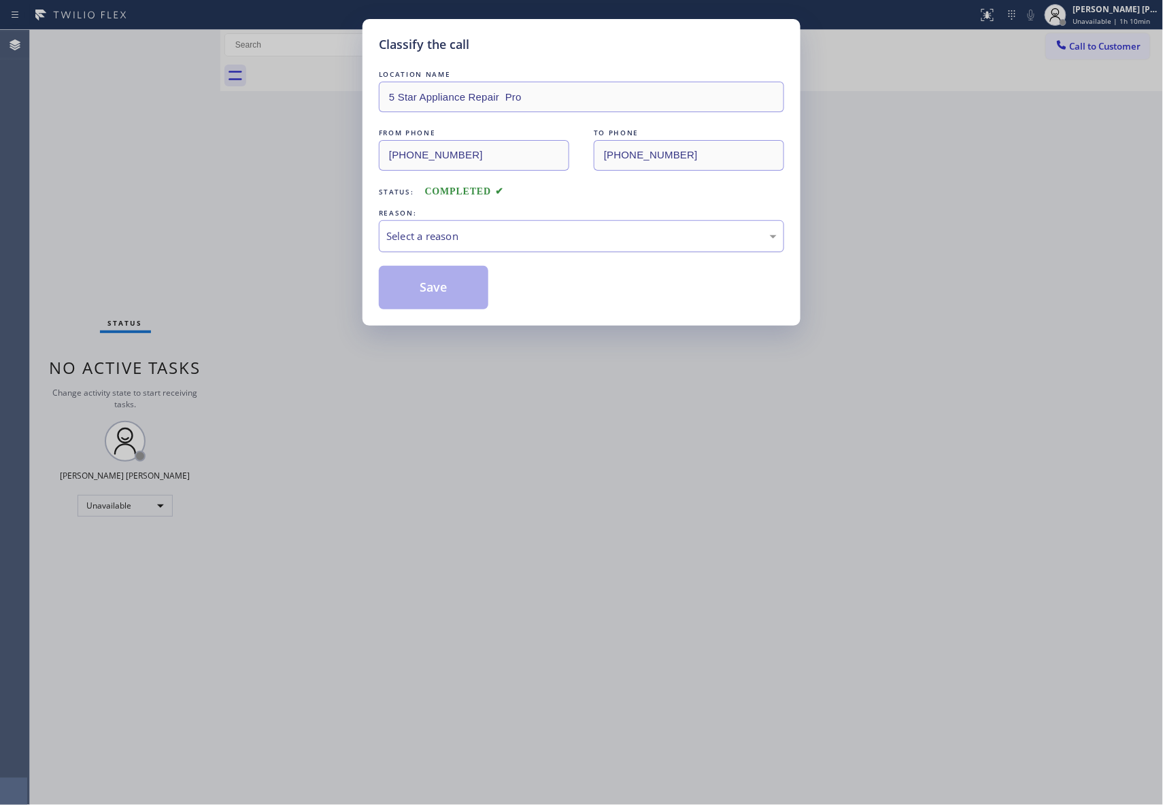
click at [463, 242] on div "Select a reason" at bounding box center [581, 237] width 390 height 16
click at [426, 286] on button "Save" at bounding box center [434, 288] width 110 height 44
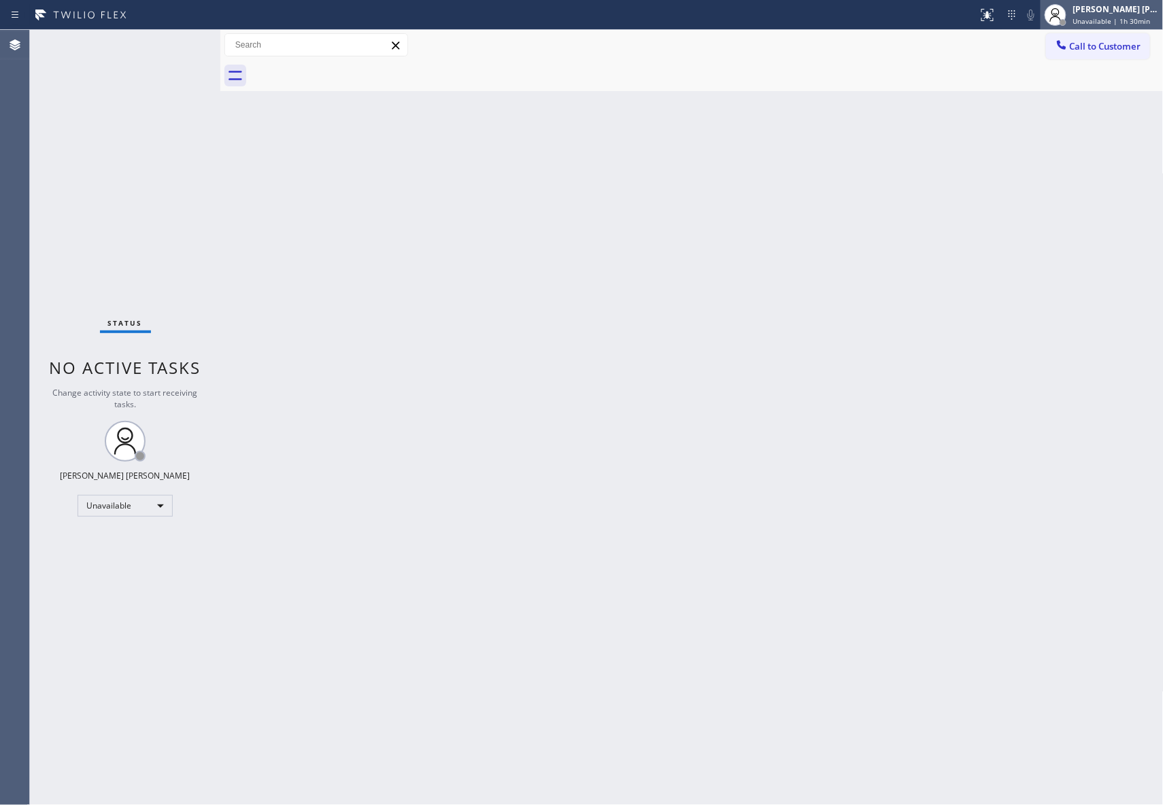
click at [1097, 12] on div "[PERSON_NAME] [PERSON_NAME]" at bounding box center [1116, 9] width 86 height 12
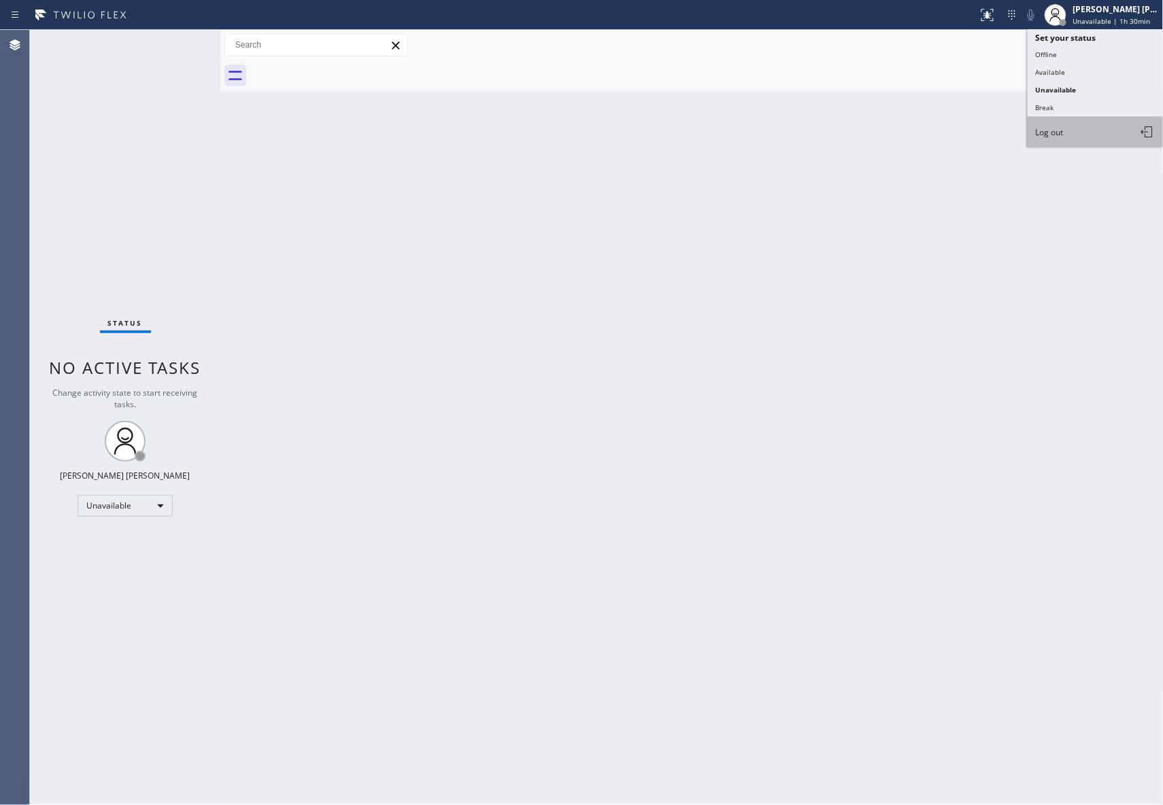
click at [1062, 132] on span "Log out" at bounding box center [1050, 133] width 28 height 12
